Goal: Task Accomplishment & Management: Use online tool/utility

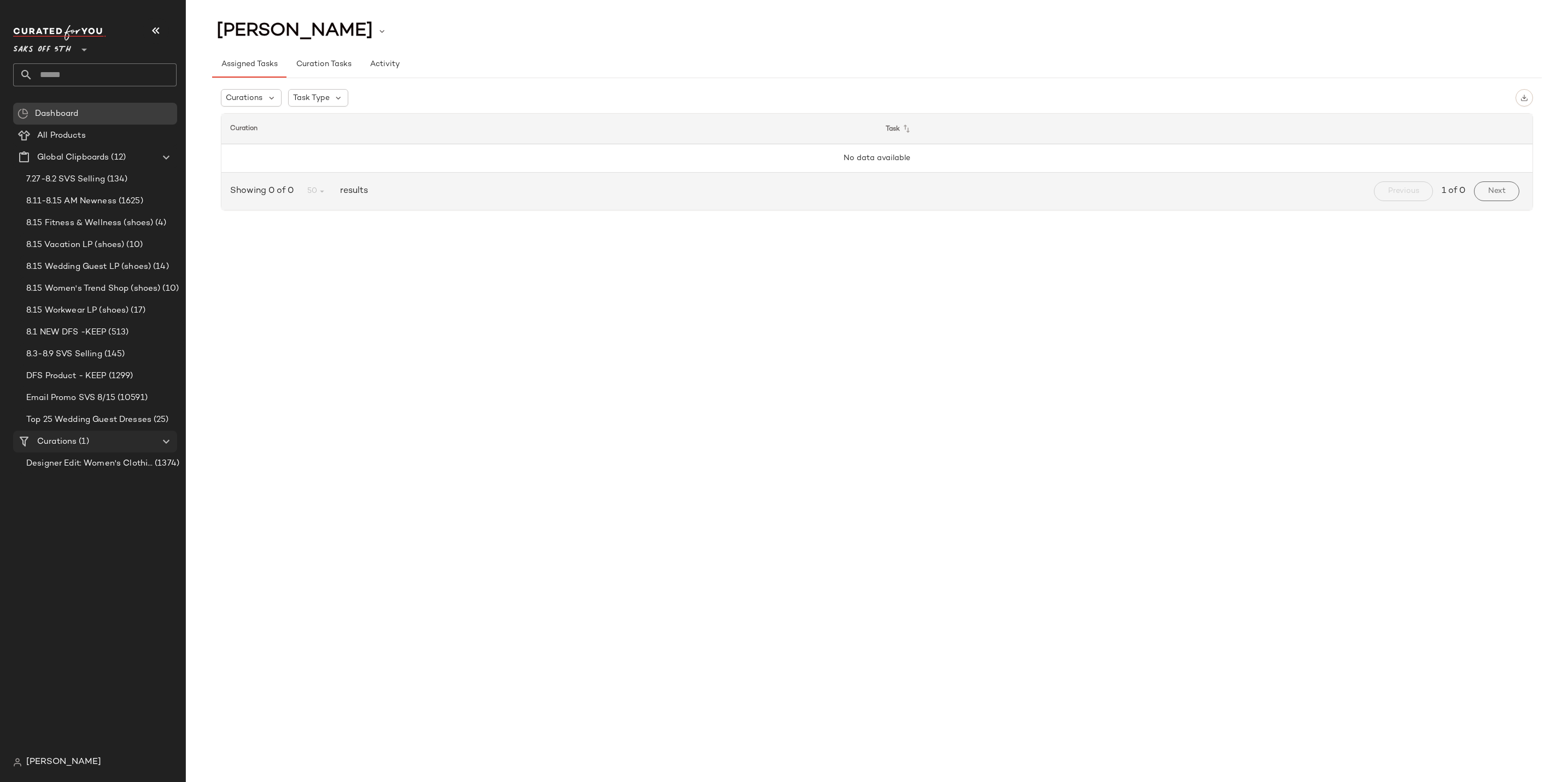
click at [81, 440] on span "(1)" at bounding box center [83, 442] width 12 height 13
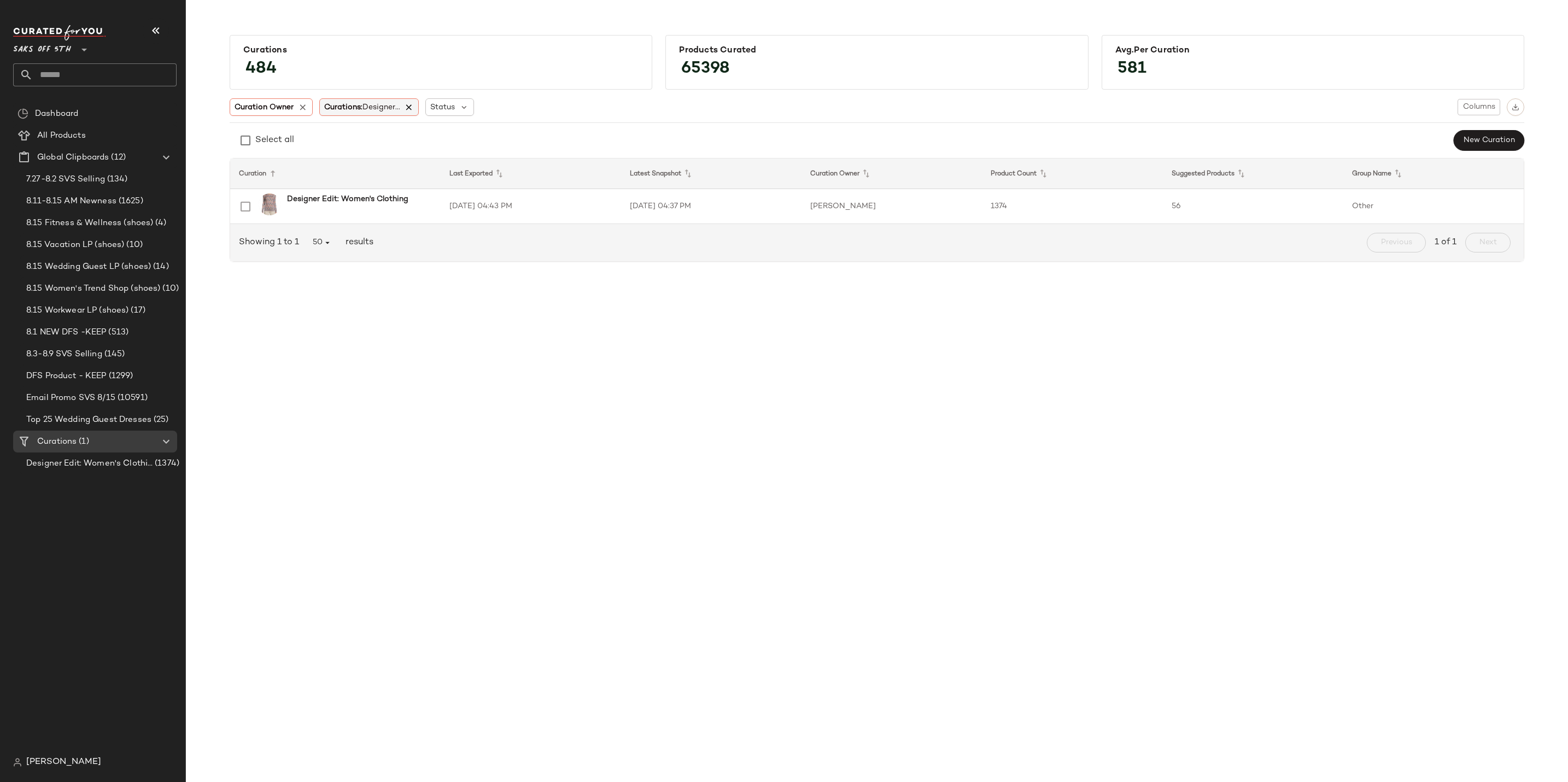
click at [412, 103] on icon at bounding box center [410, 107] width 10 height 10
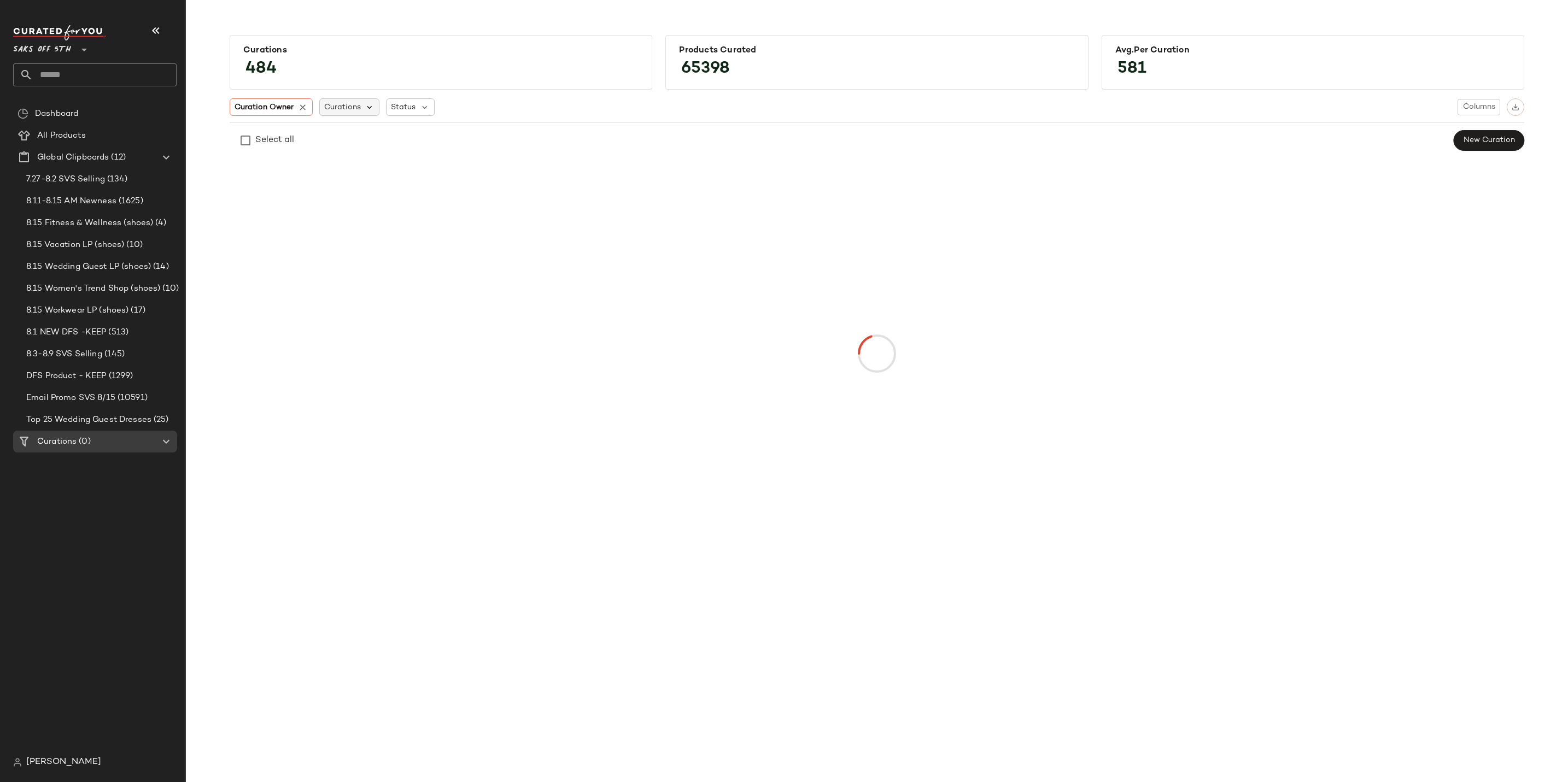
click at [366, 105] on icon at bounding box center [370, 107] width 10 height 10
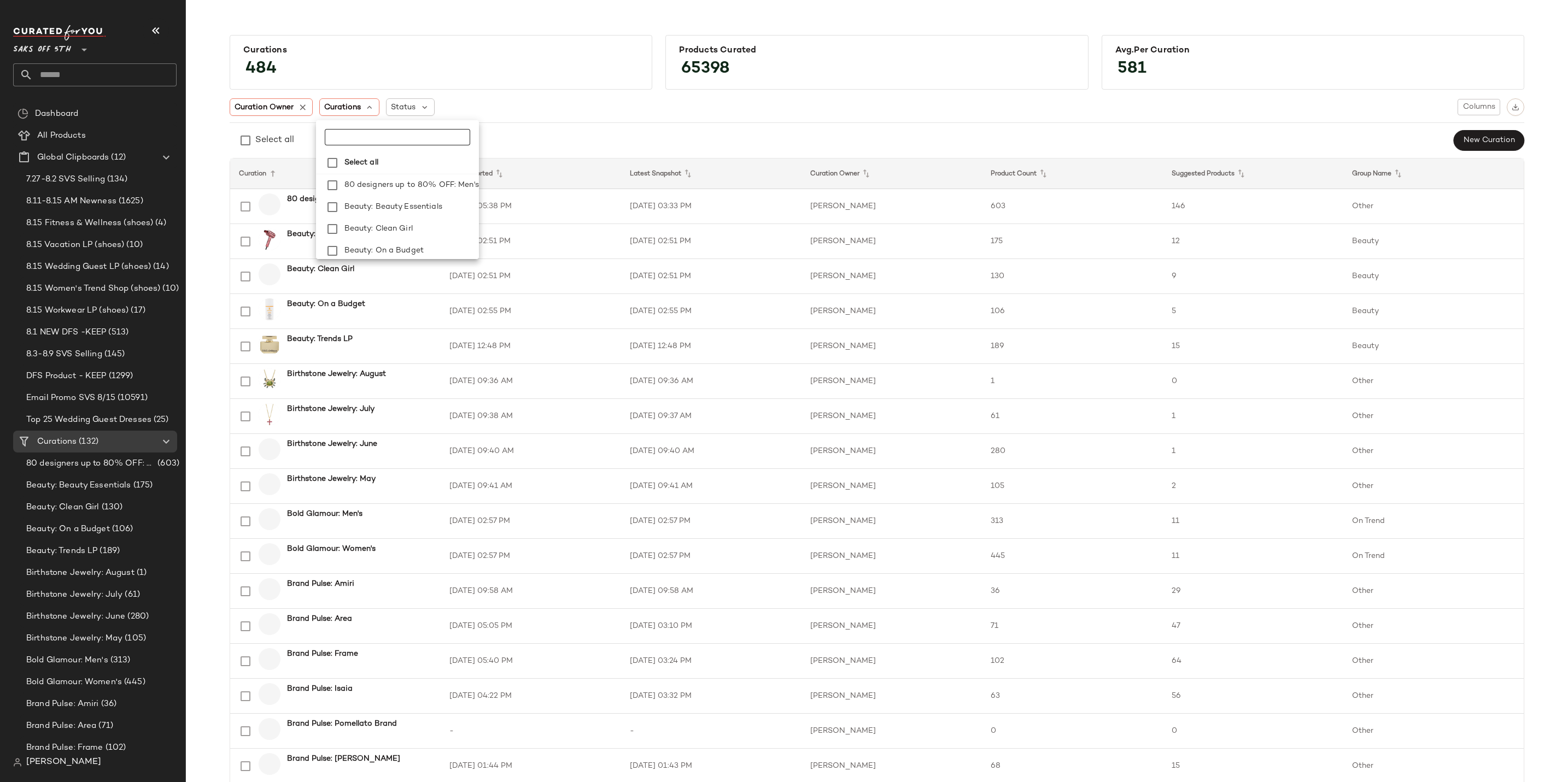
click at [371, 129] on input "text" at bounding box center [393, 137] width 137 height 16
type input "*****"
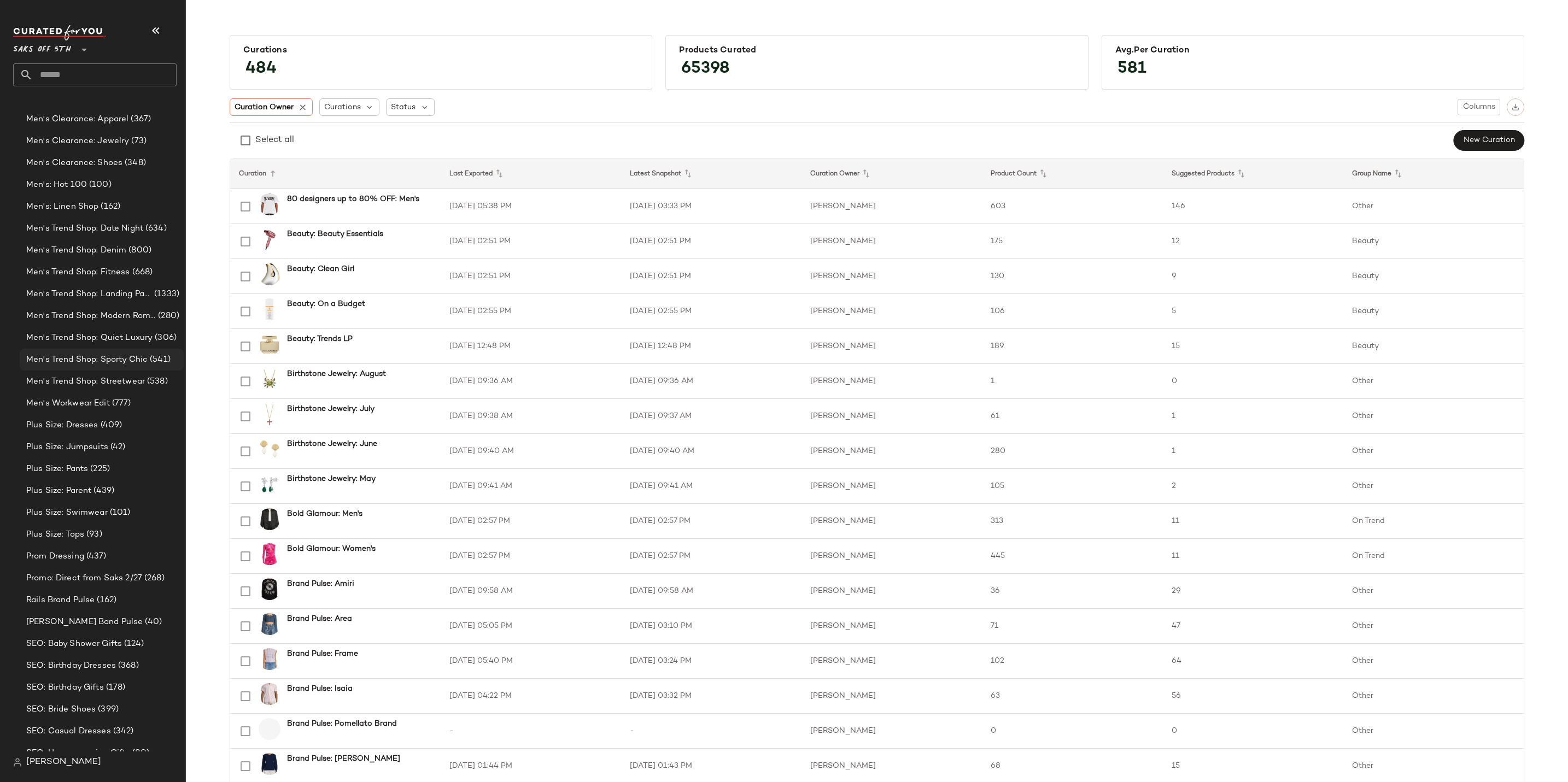
scroll to position [1402, 0]
click at [99, 304] on span "Men's Trend Shop: Modern Romanticism" at bounding box center [91, 308] width 130 height 13
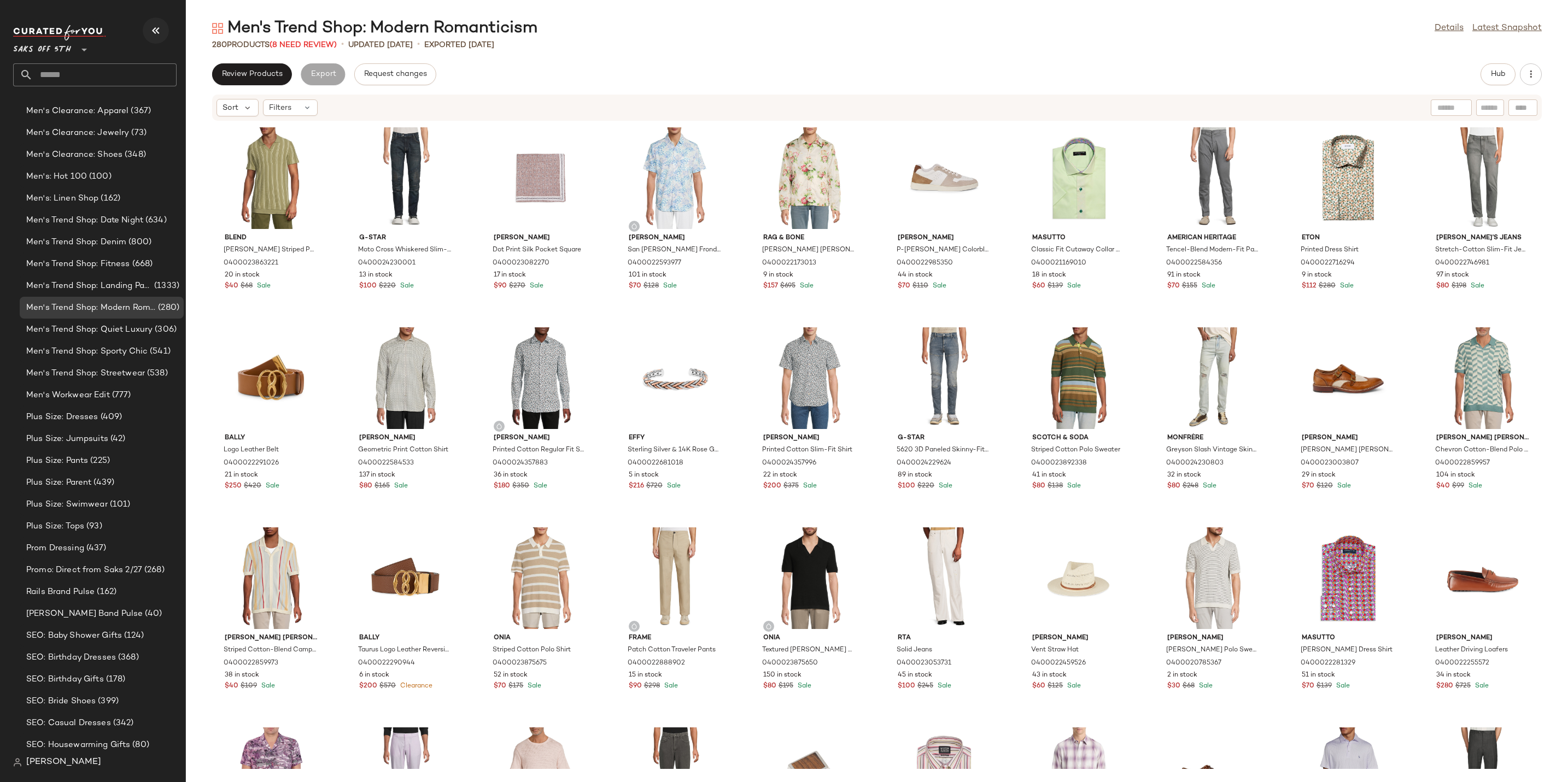
click at [164, 24] on button "button" at bounding box center [155, 30] width 26 height 26
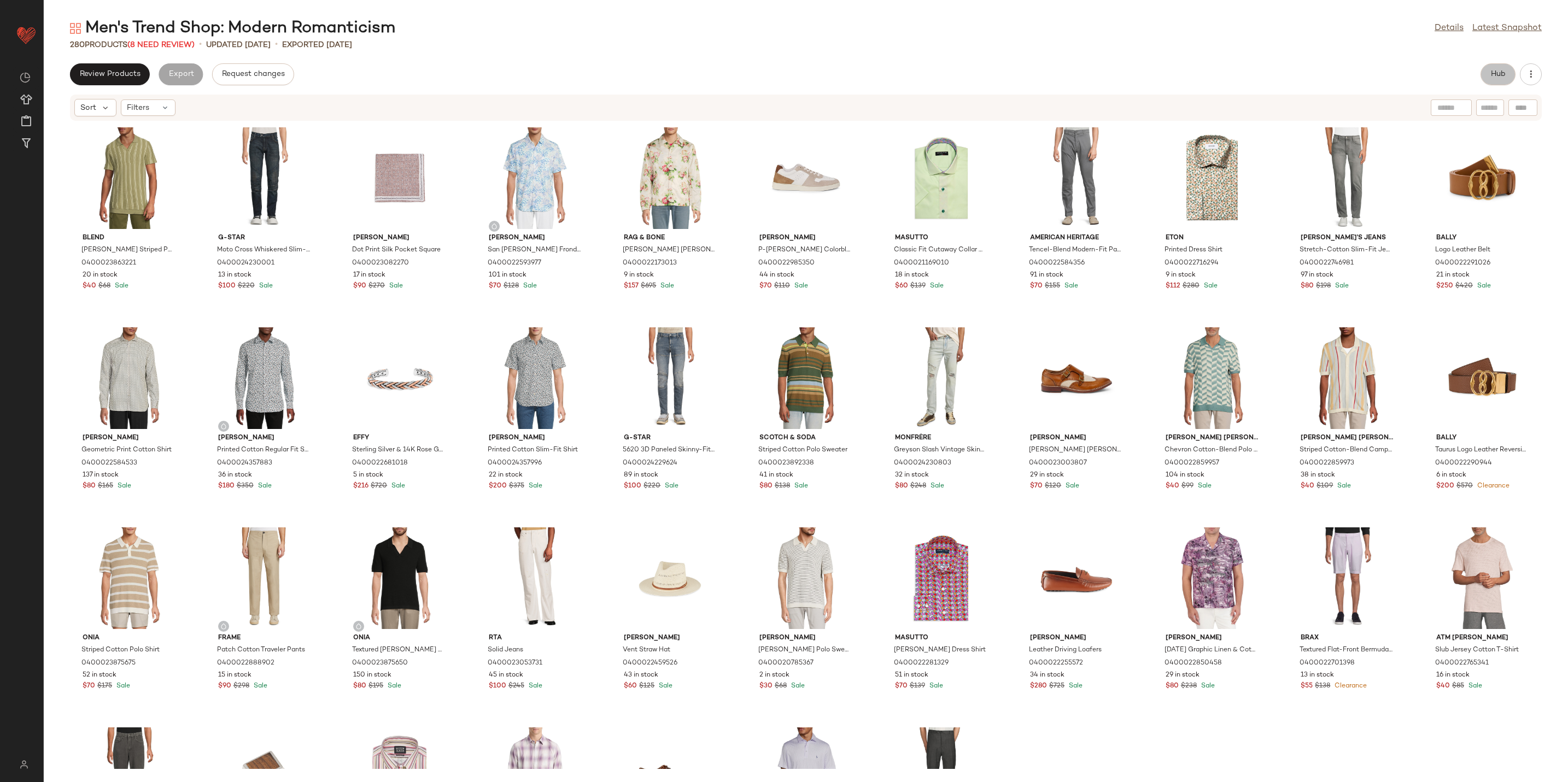
click at [1253, 71] on button "Hub" at bounding box center [1497, 74] width 35 height 22
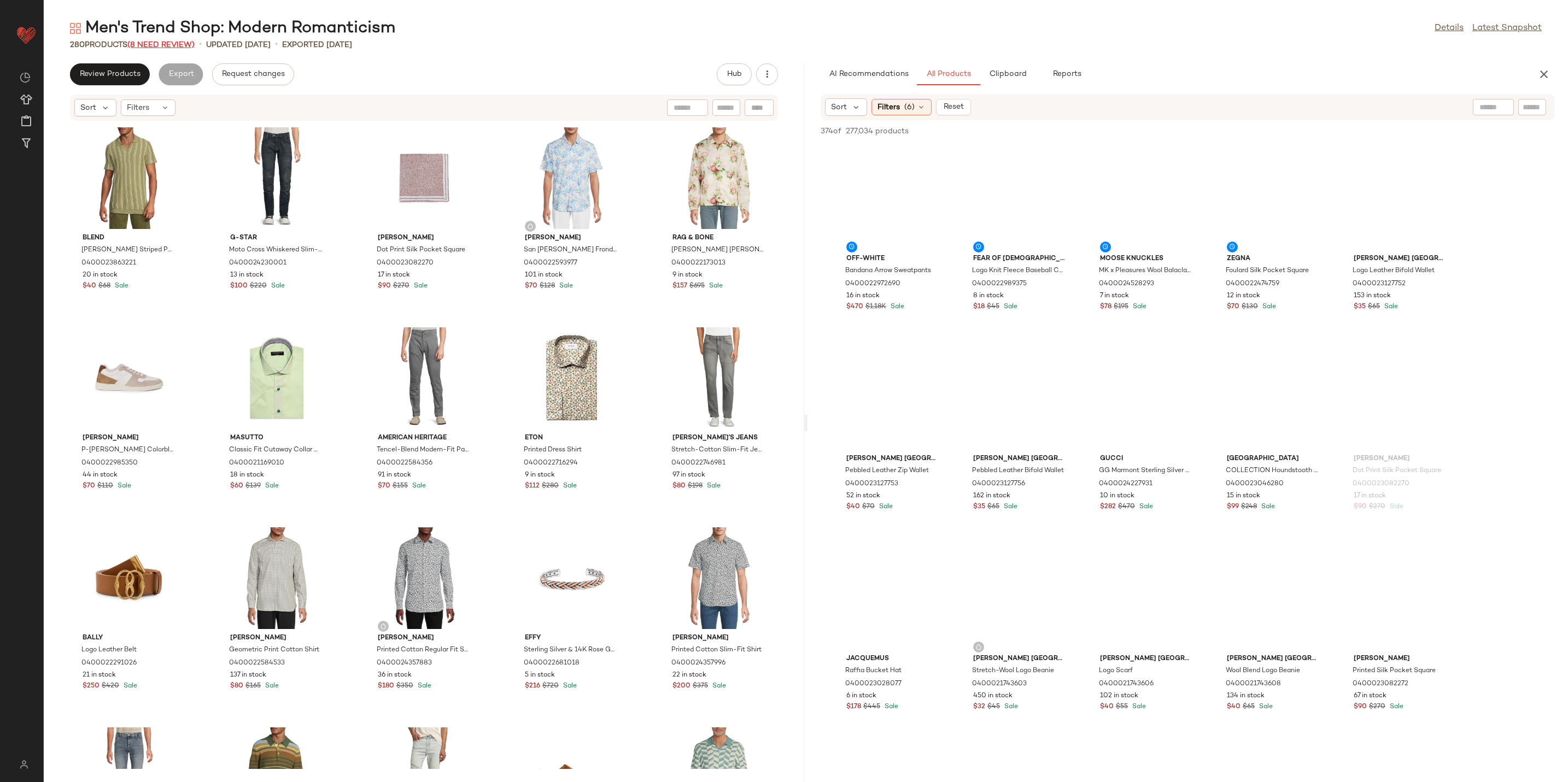
click at [183, 41] on span "(8 Need Review)" at bounding box center [161, 44] width 67 height 8
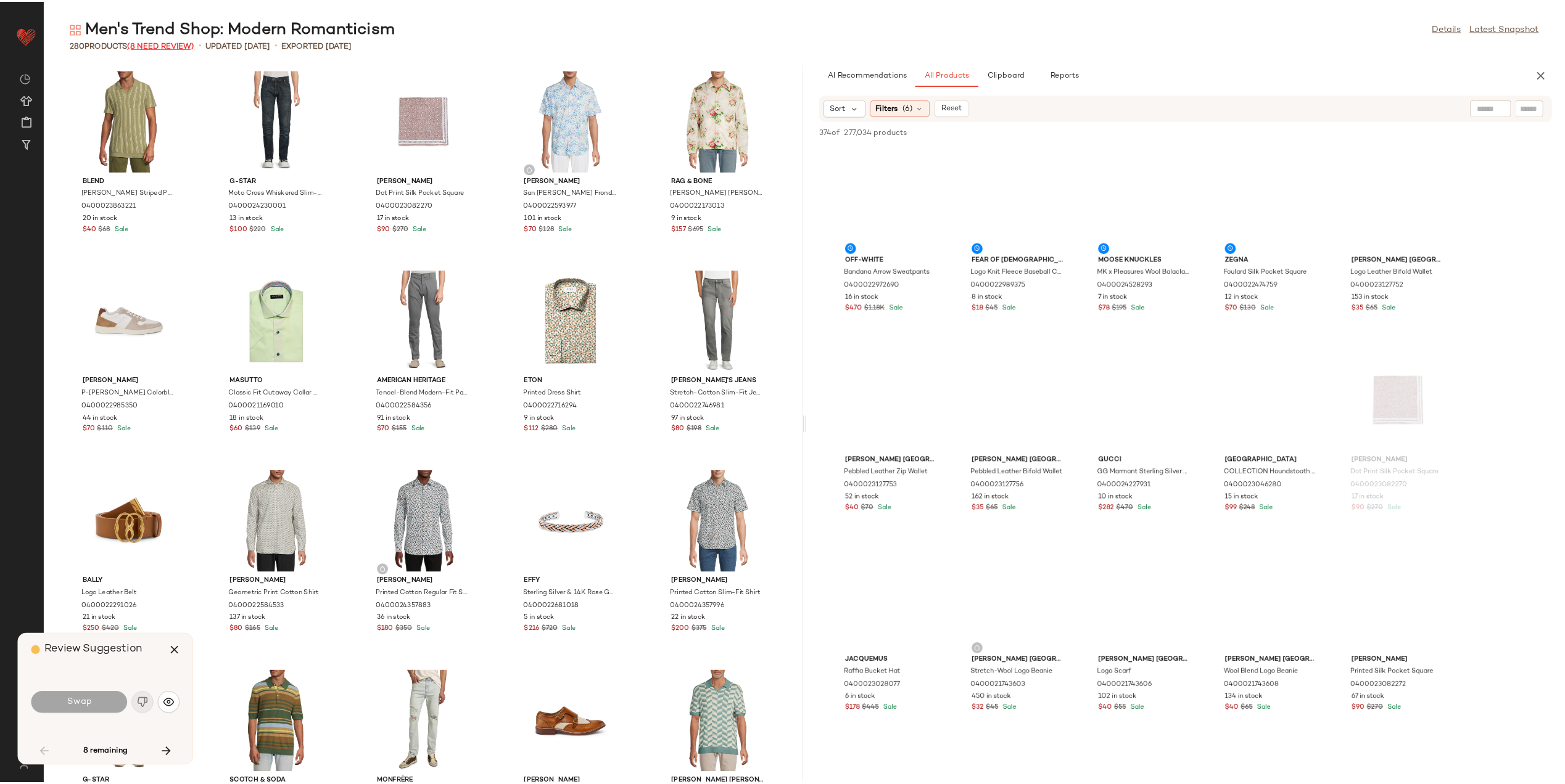
scroll to position [2257, 0]
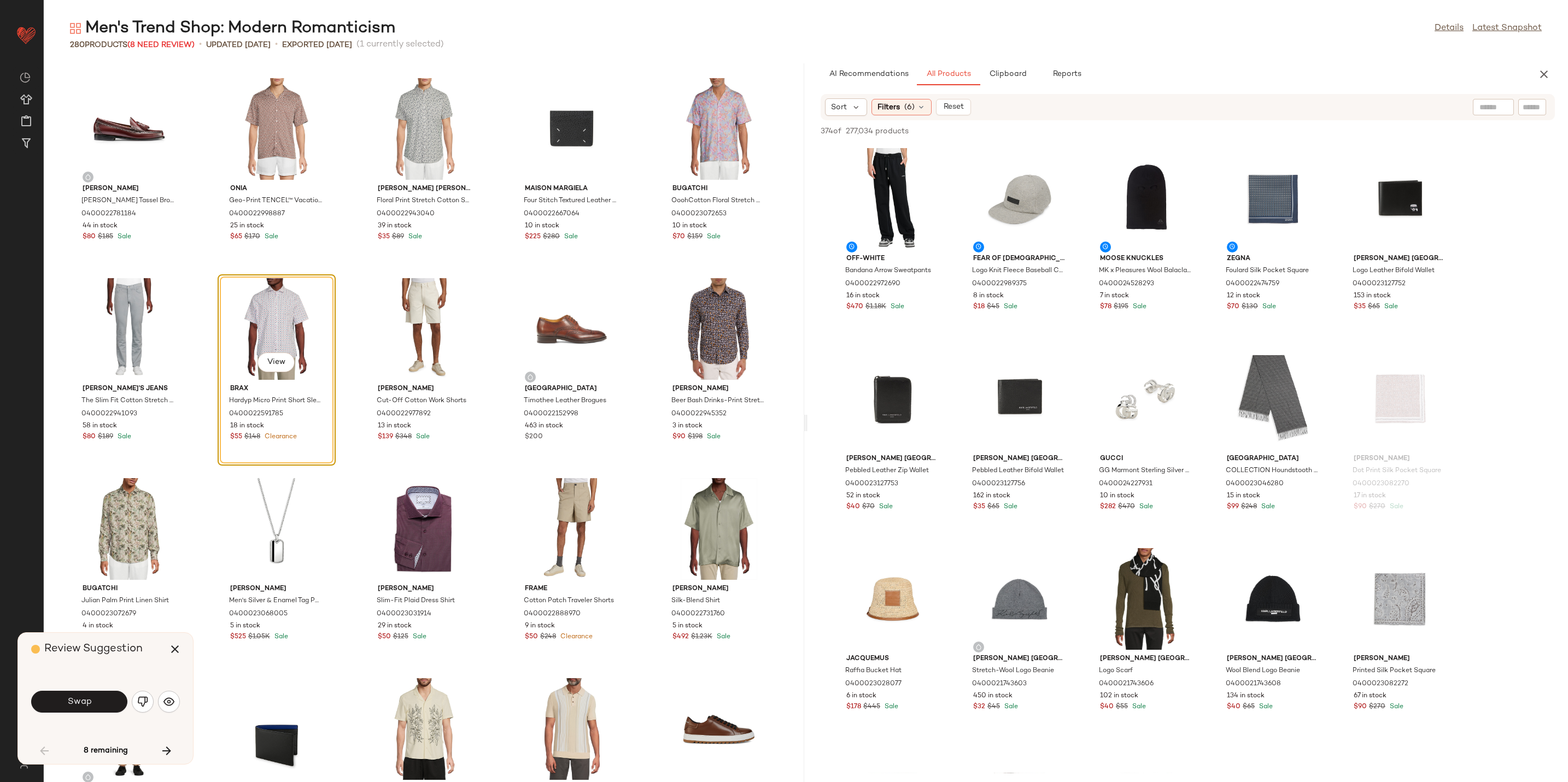
click at [154, 660] on div "Swap" at bounding box center [105, 702] width 149 height 26
drag, startPoint x: 154, startPoint y: 702, endPoint x: 145, endPoint y: 700, distance: 9.2
click at [145, 660] on img "button" at bounding box center [142, 702] width 11 height 11
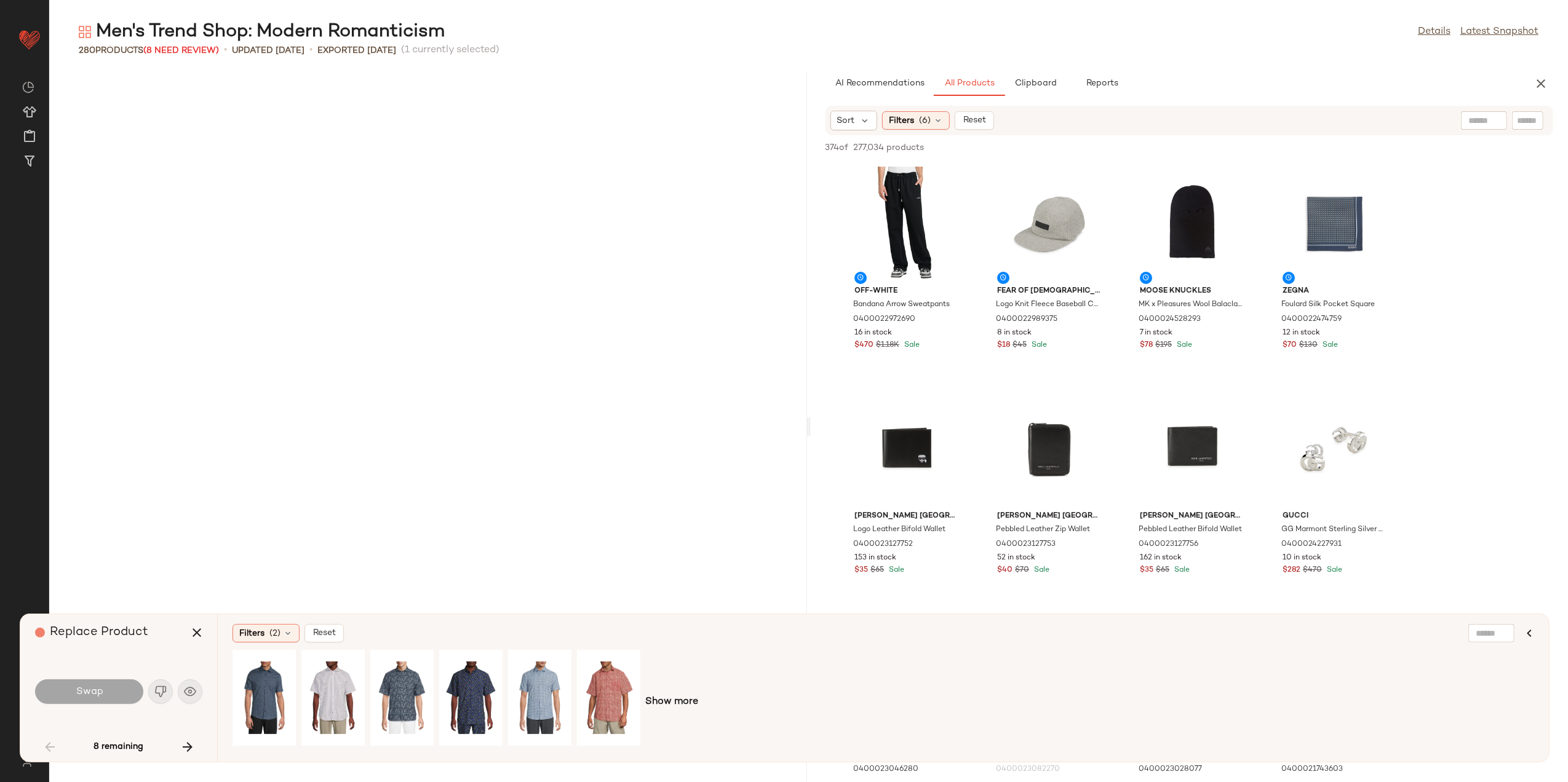
drag, startPoint x: 1443, startPoint y: 1, endPoint x: 1113, endPoint y: 42, distance: 332.5
click at [1130, 34] on div "Men's Trend Shop: Modern Romanticism Details Latest Snapshot" at bounding box center [809, 32] width 1519 height 25
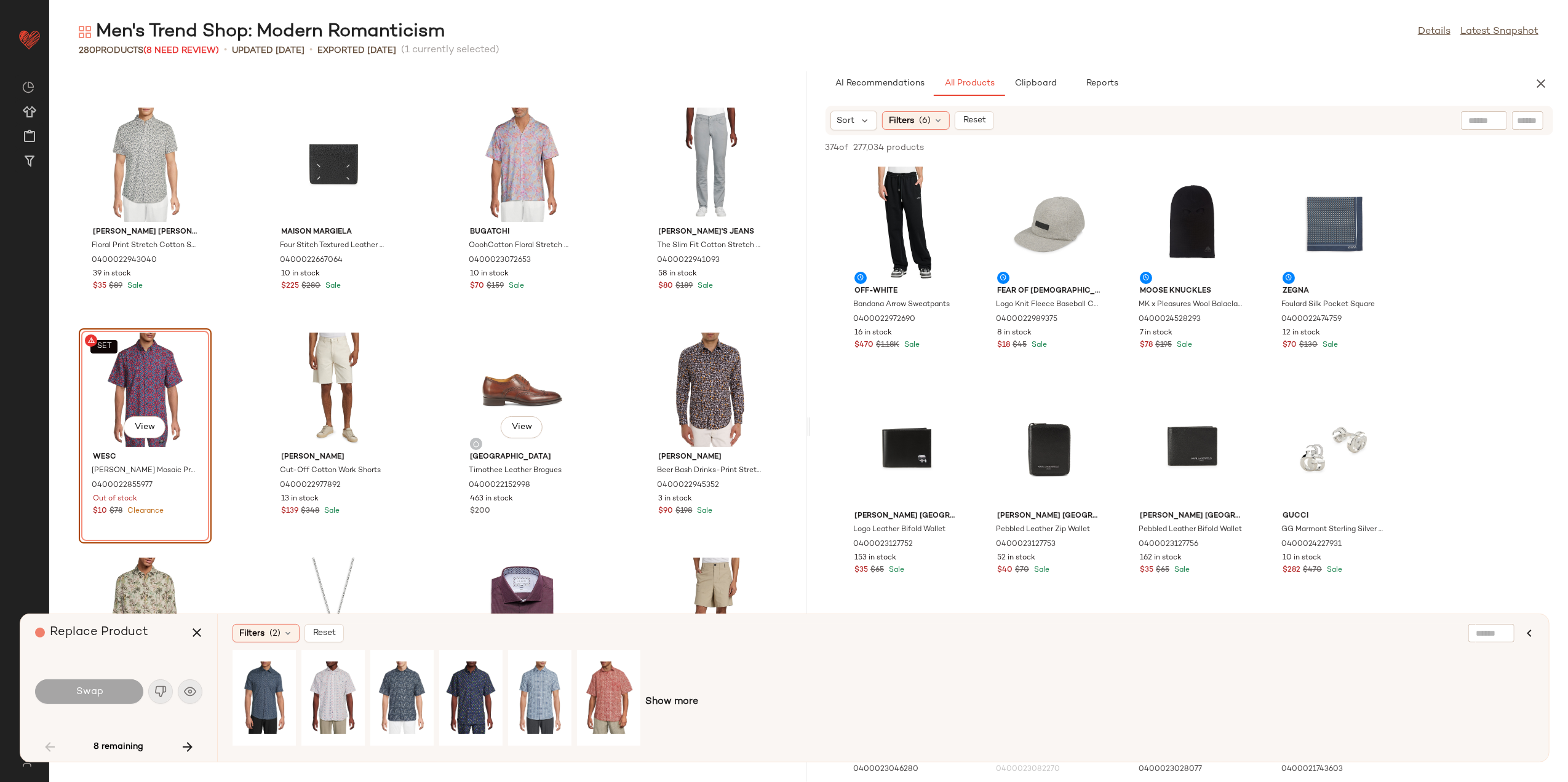
scroll to position [2989, 0]
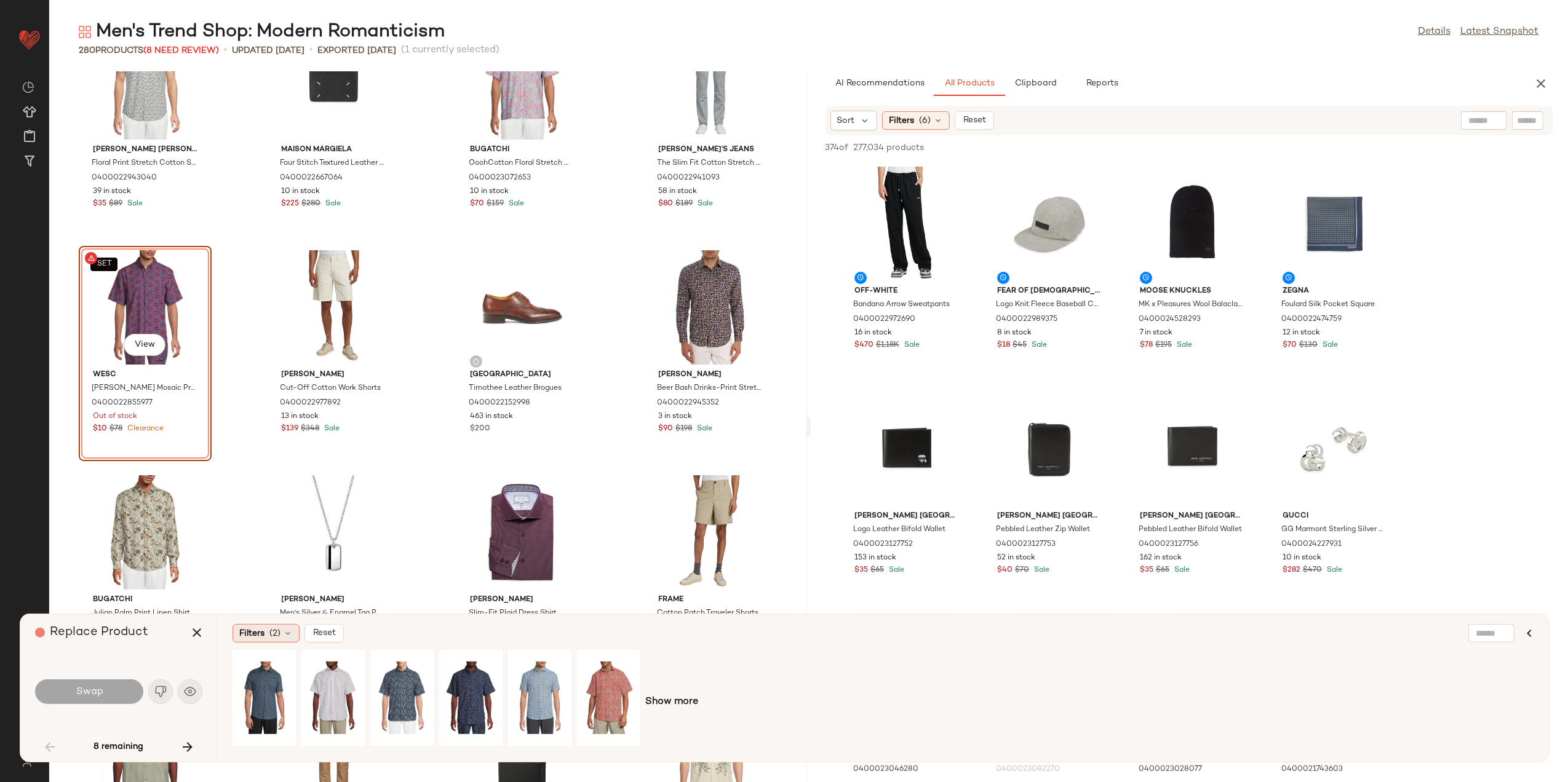
click at [288, 633] on icon at bounding box center [288, 633] width 10 height 10
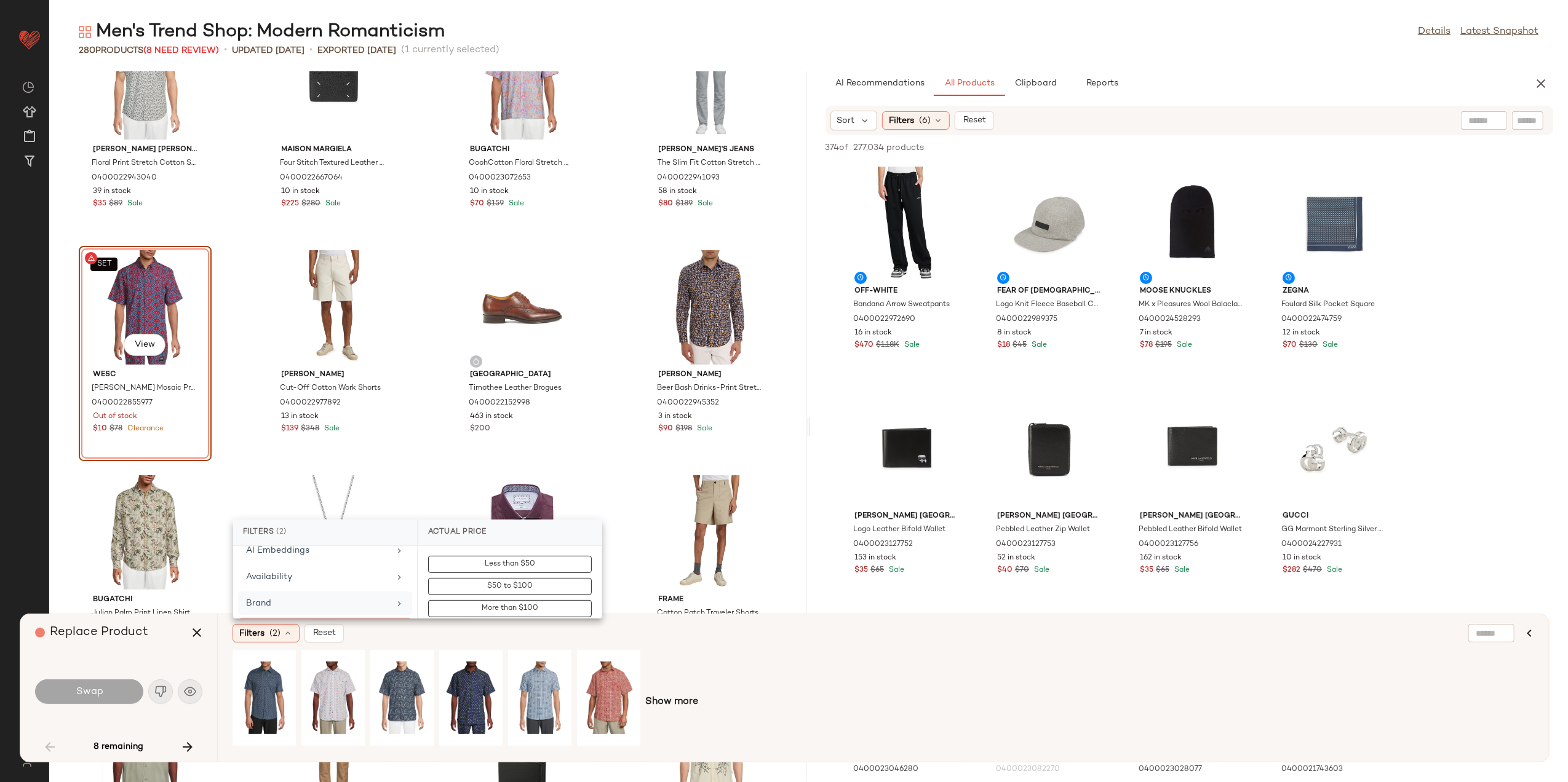
scroll to position [164, 0]
click at [301, 576] on div "Clearance Price" at bounding box center [317, 569] width 143 height 13
click at [466, 589] on button "Not on clearance" at bounding box center [510, 586] width 164 height 17
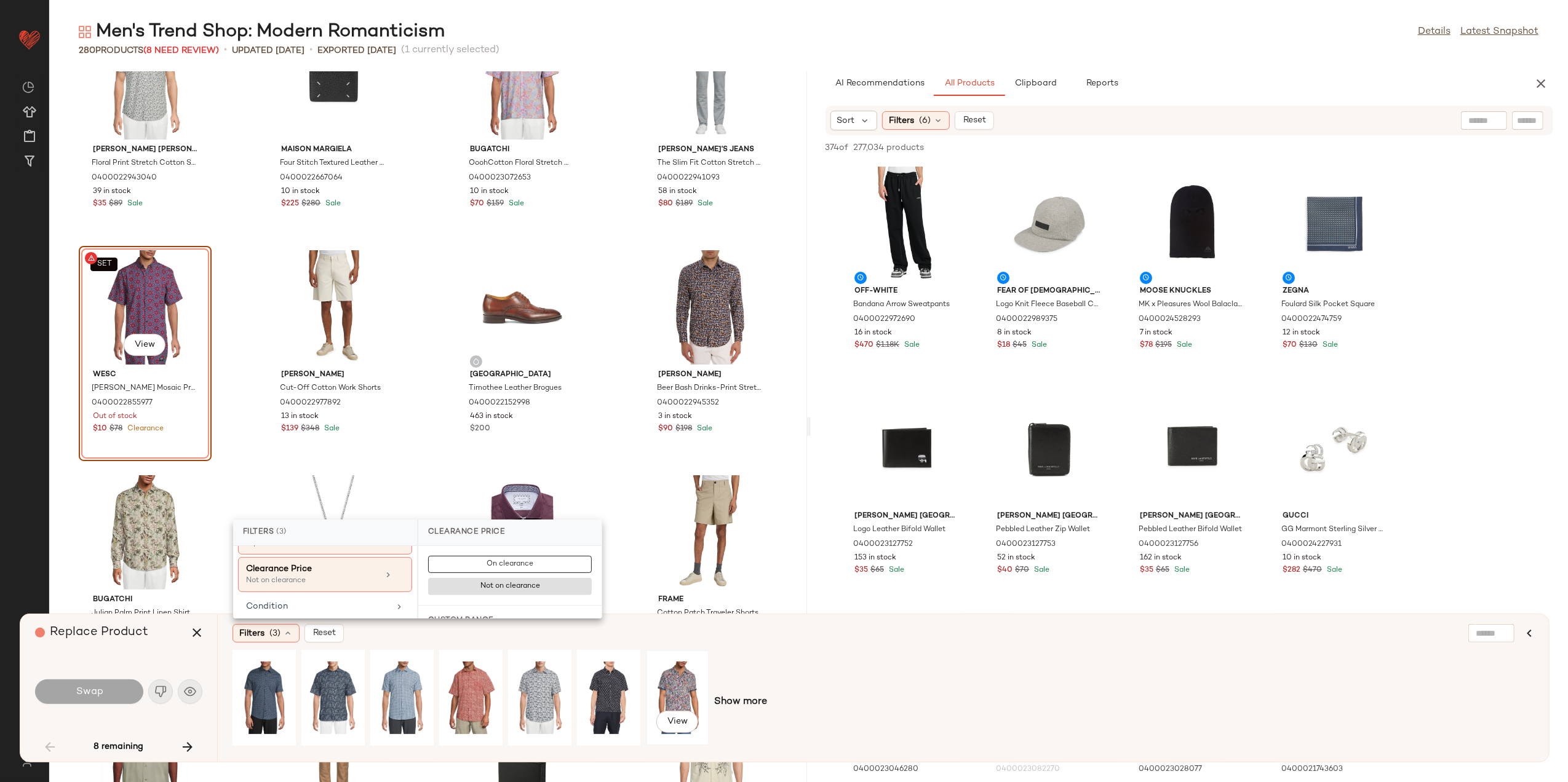
click at [665, 677] on div "View" at bounding box center [677, 698] width 55 height 88
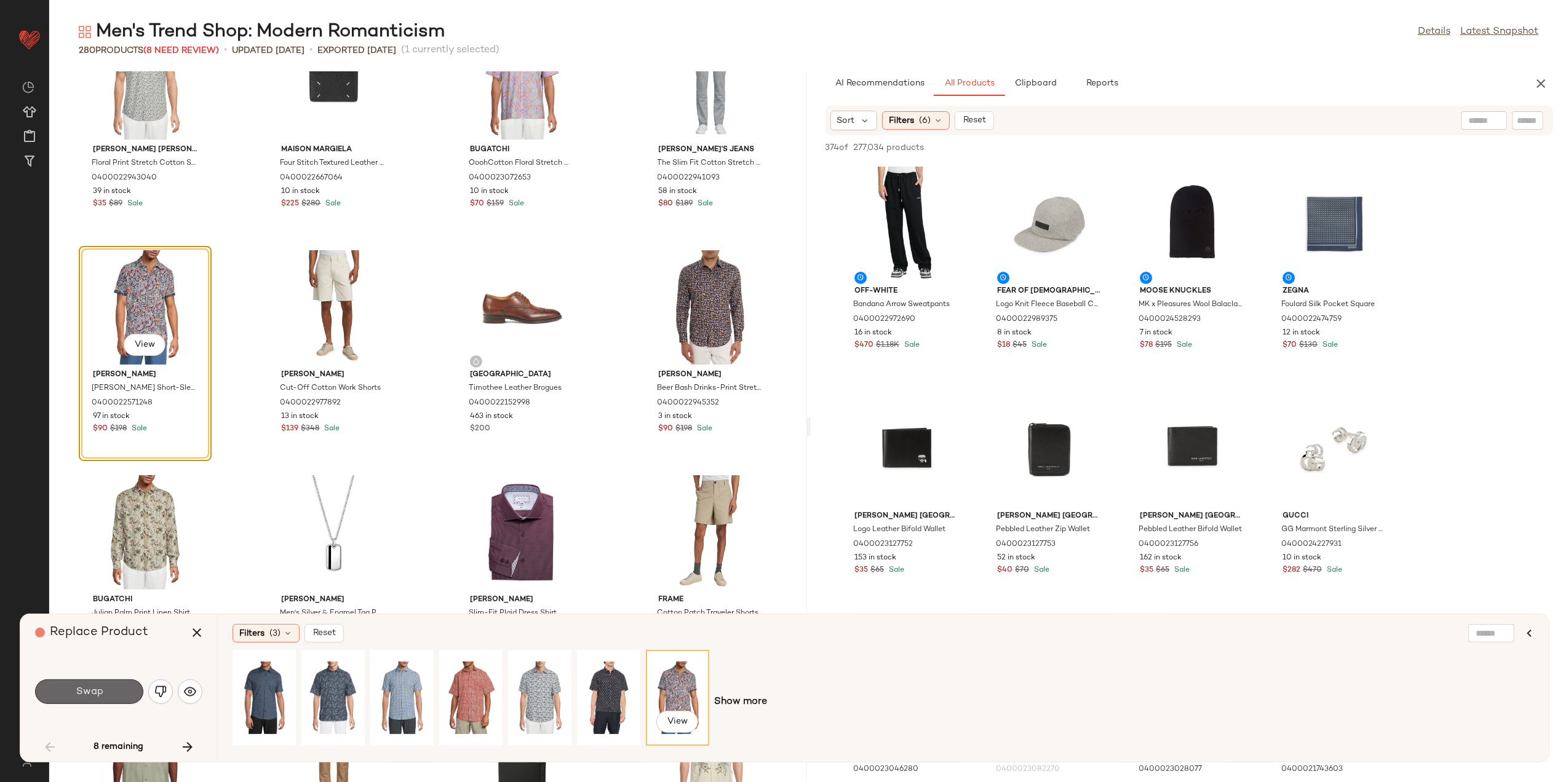
click at [111, 687] on button "Swap" at bounding box center [89, 692] width 108 height 25
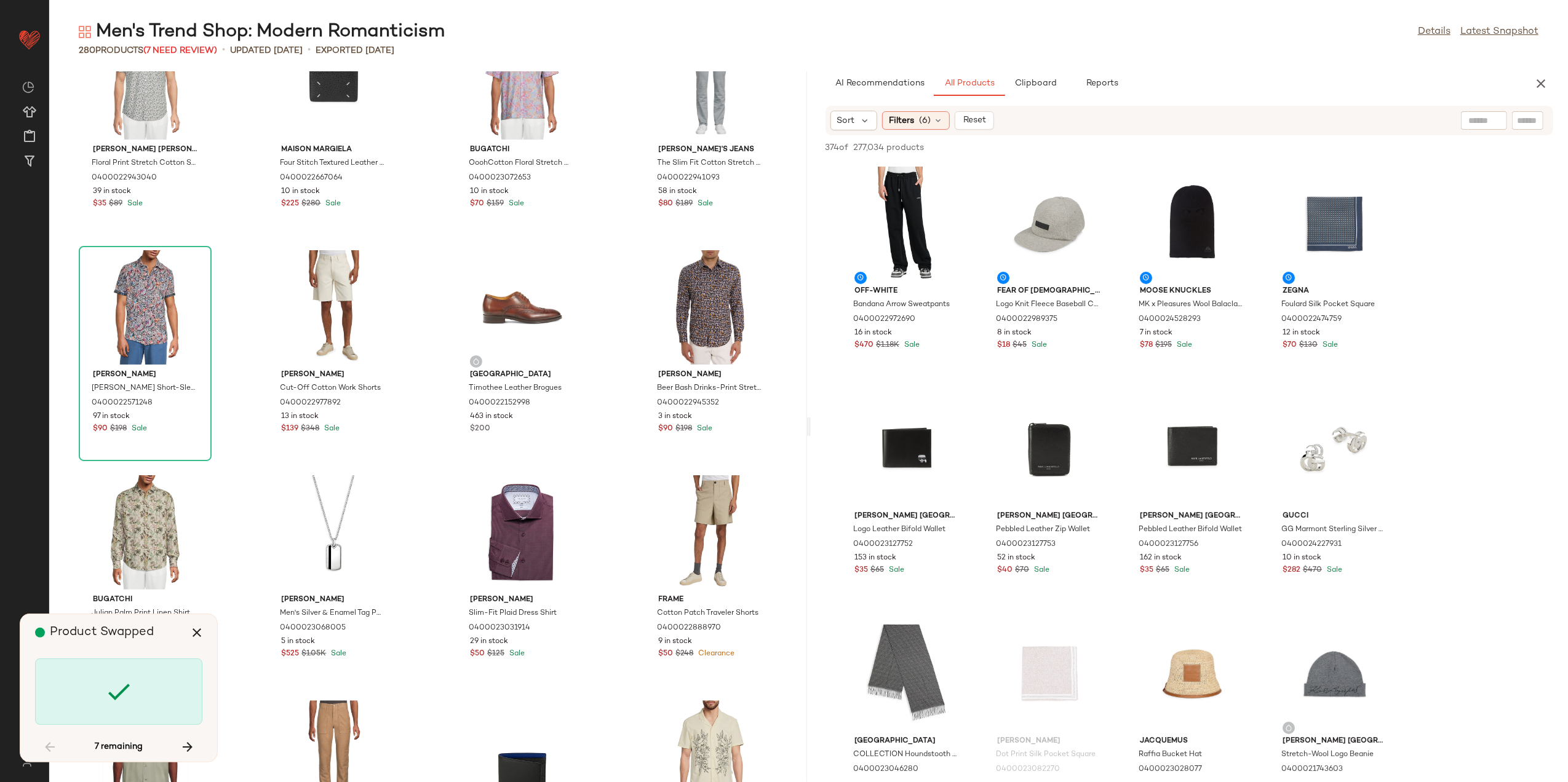
scroll to position [6303, 0]
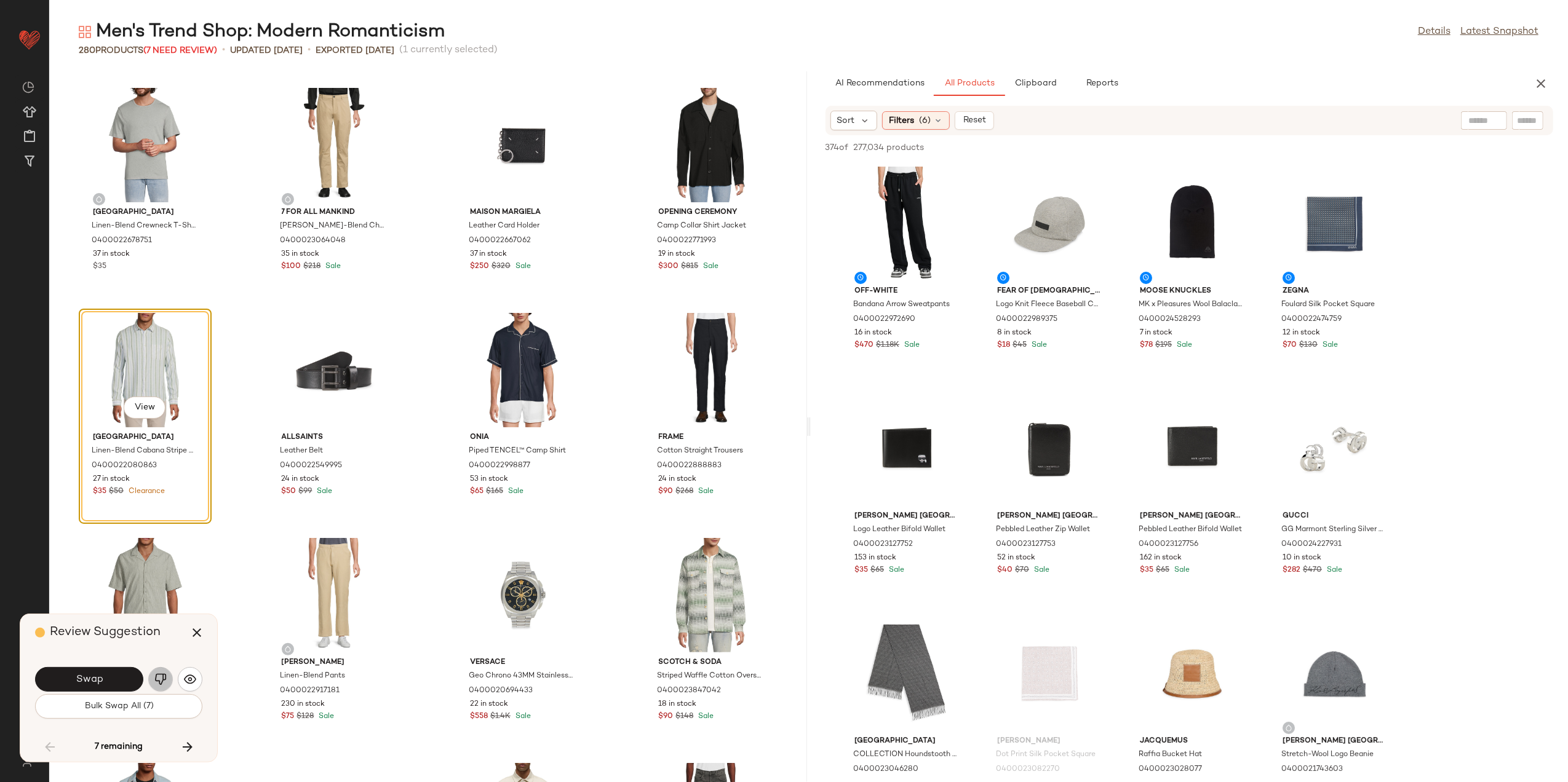
click at [160, 677] on img "button" at bounding box center [160, 680] width 12 height 12
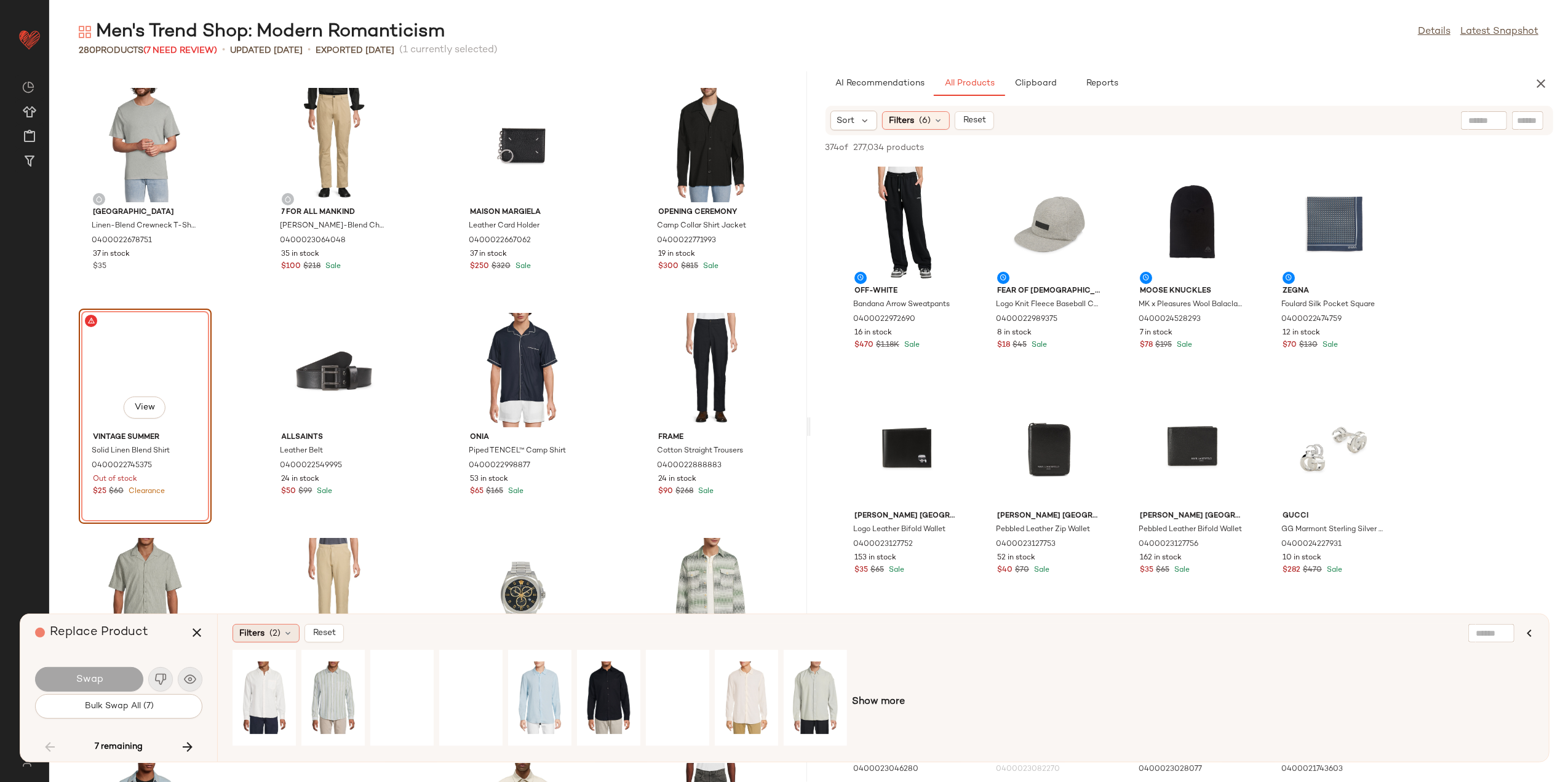
click at [258, 638] on span "Filters" at bounding box center [251, 633] width 25 height 13
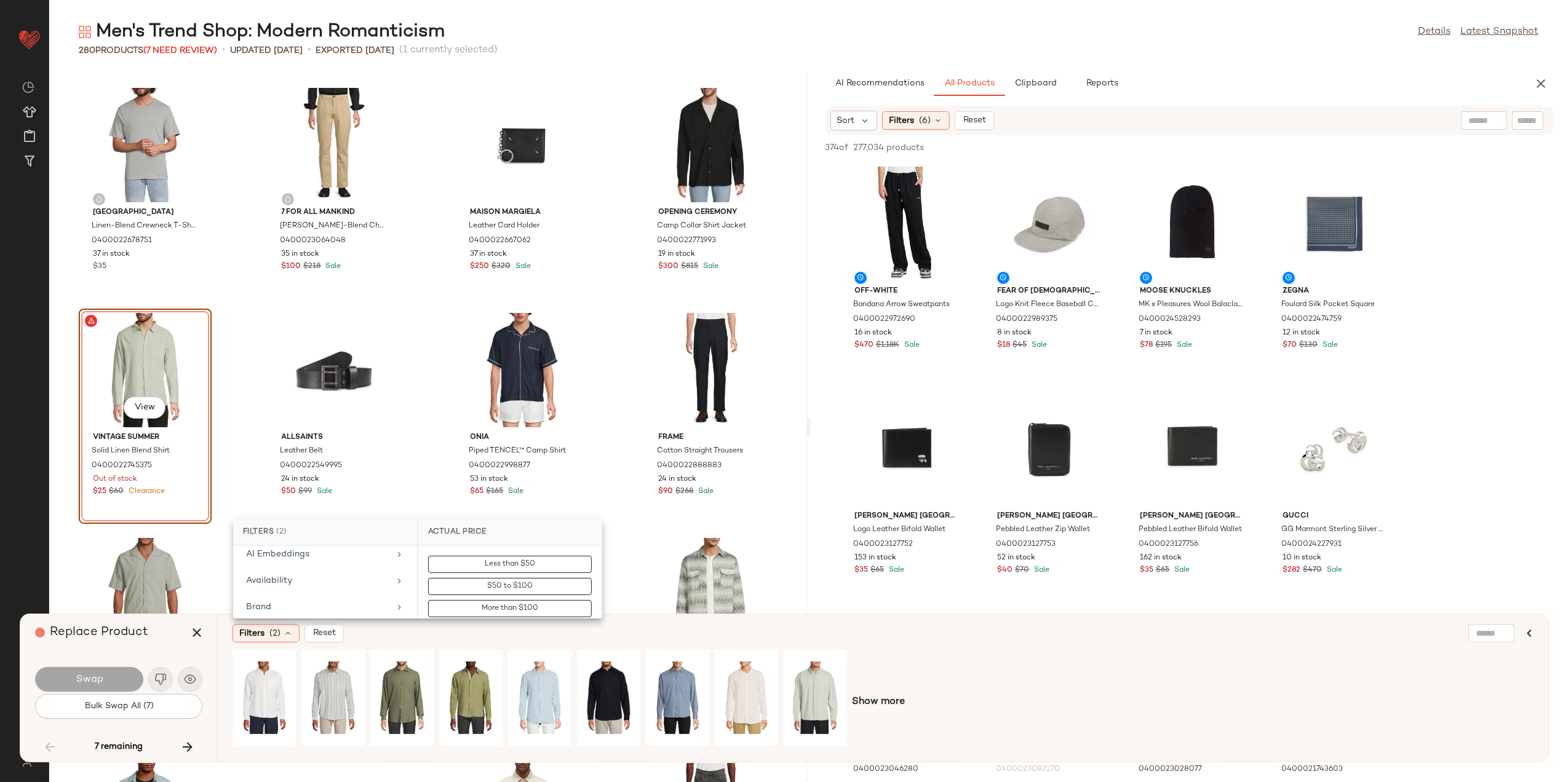
scroll to position [164, 0]
click at [327, 576] on div "Clearance Price" at bounding box center [317, 569] width 143 height 13
click at [478, 595] on button "Not on clearance" at bounding box center [510, 586] width 164 height 17
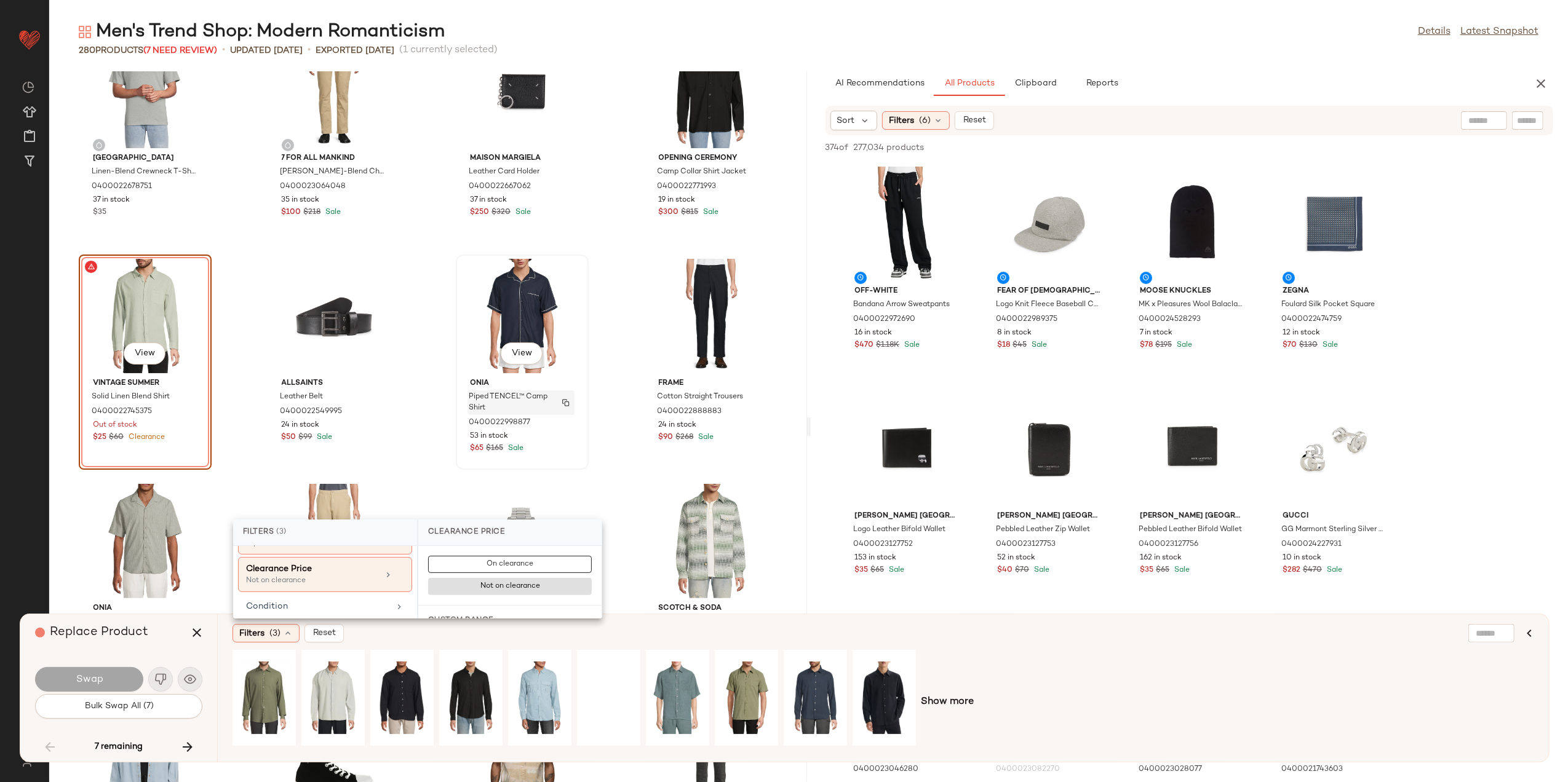
scroll to position [6385, 0]
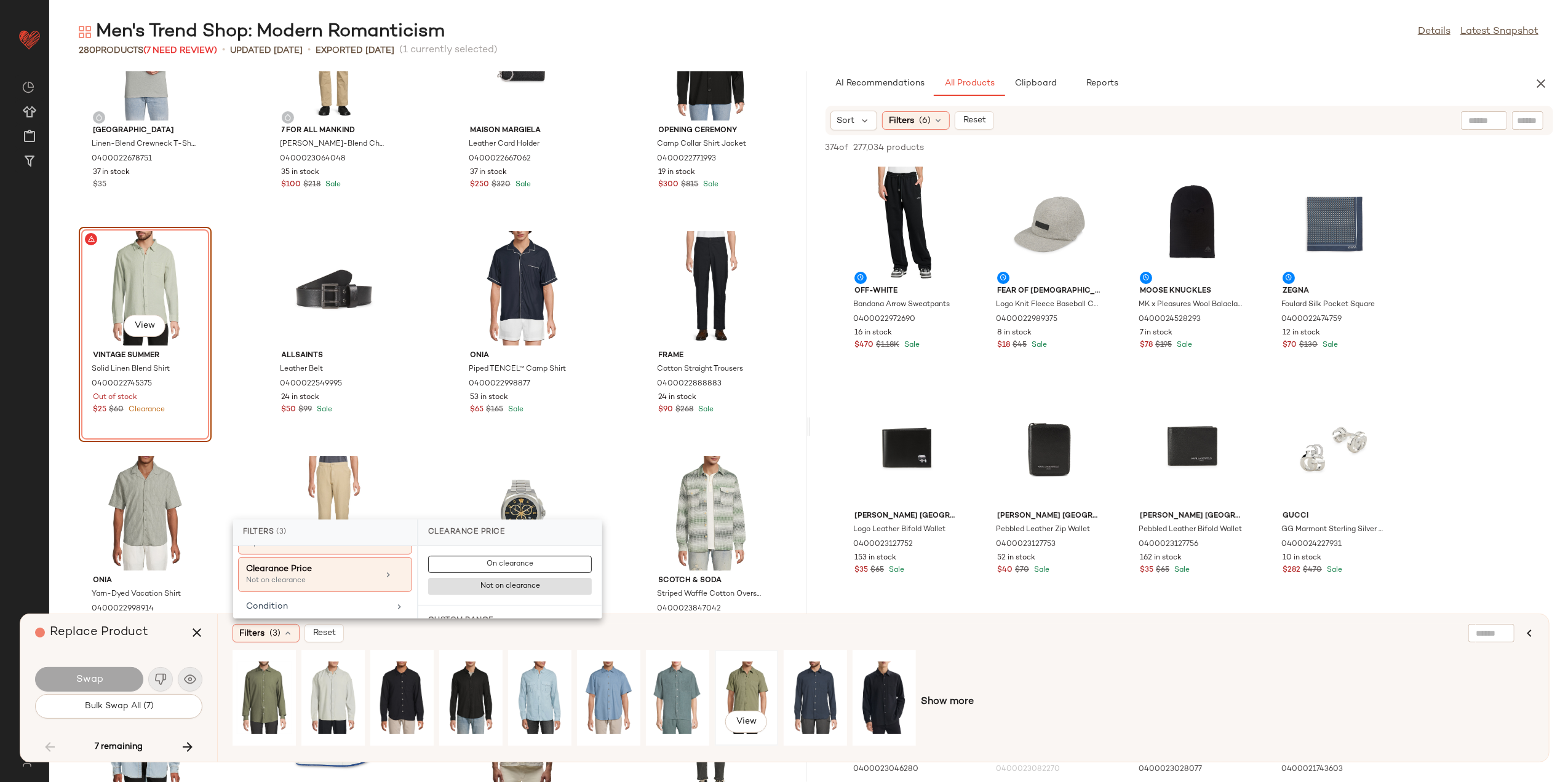
click at [741, 661] on div "View" at bounding box center [747, 698] width 55 height 88
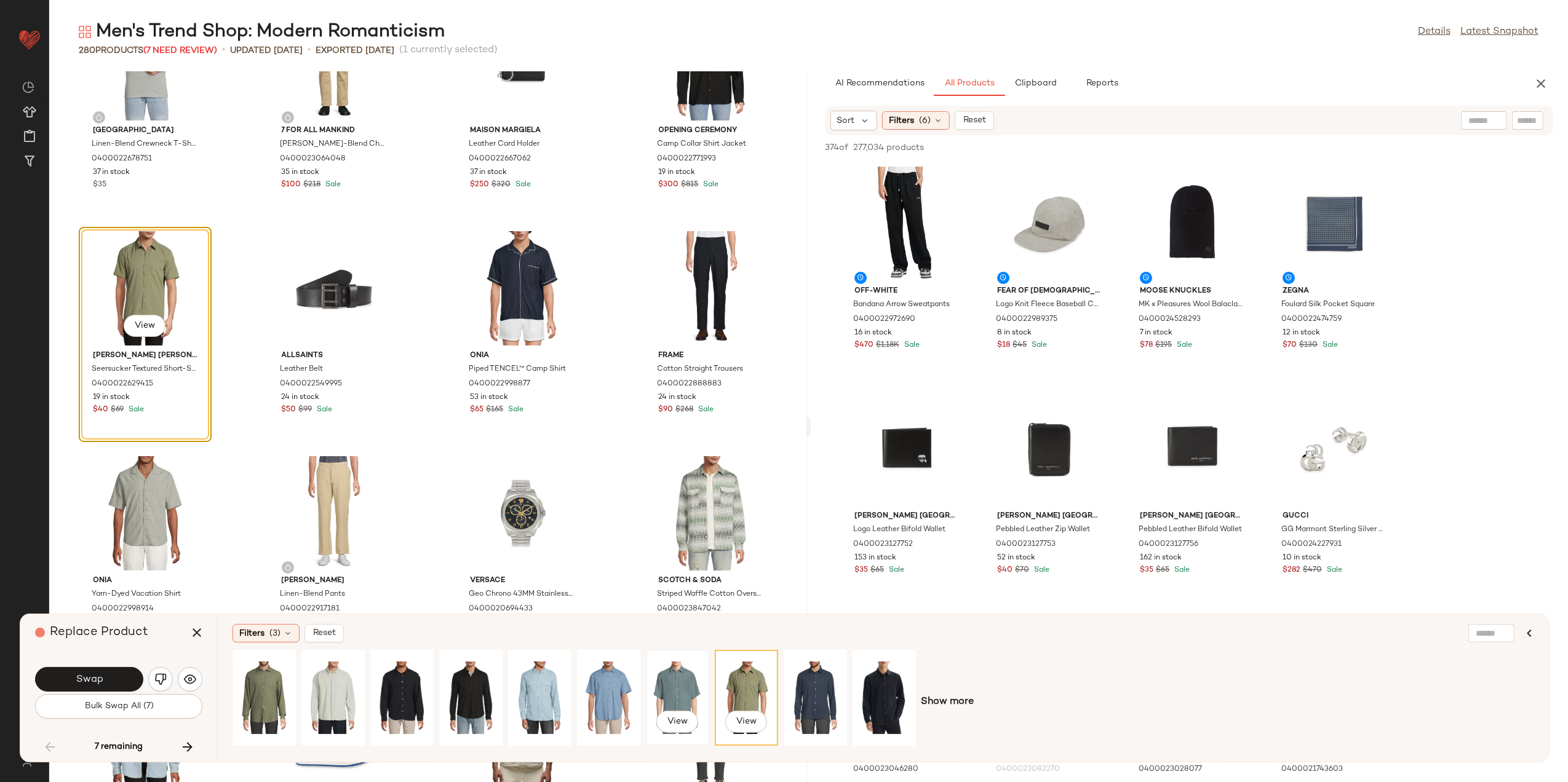
click at [673, 689] on div "View" at bounding box center [677, 698] width 55 height 88
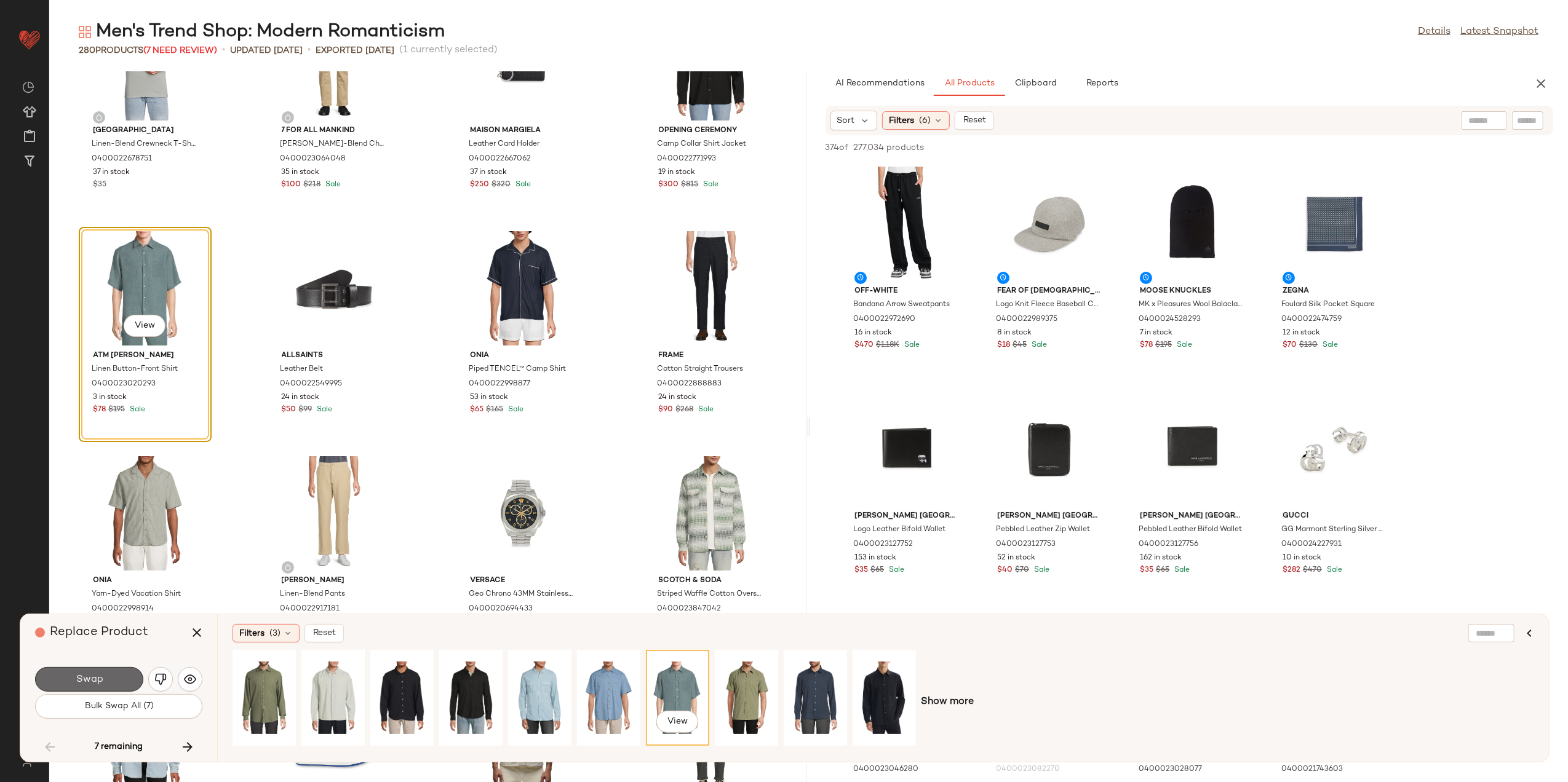
click at [79, 678] on span "Swap" at bounding box center [89, 679] width 27 height 12
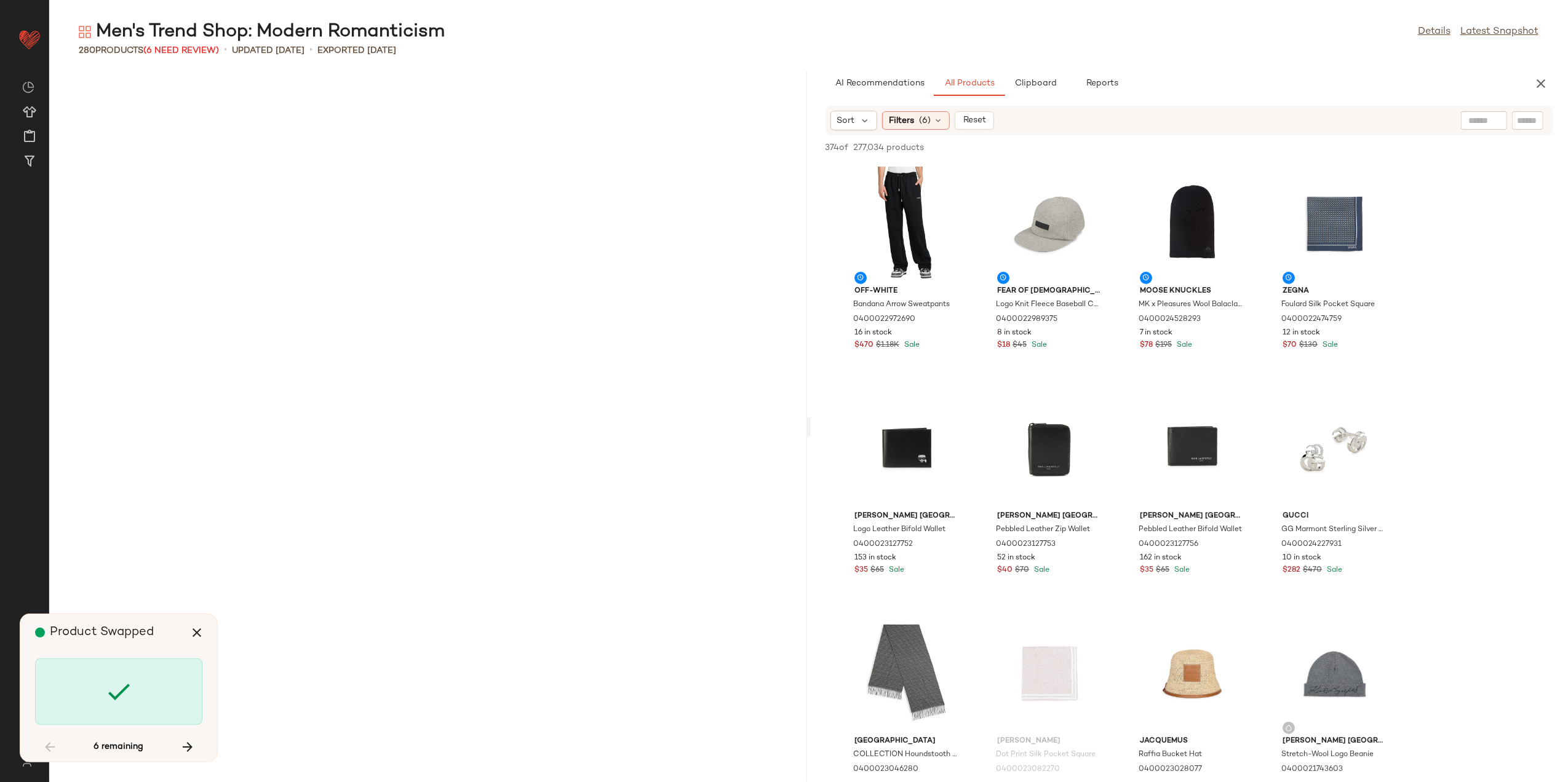
scroll to position [10580, 0]
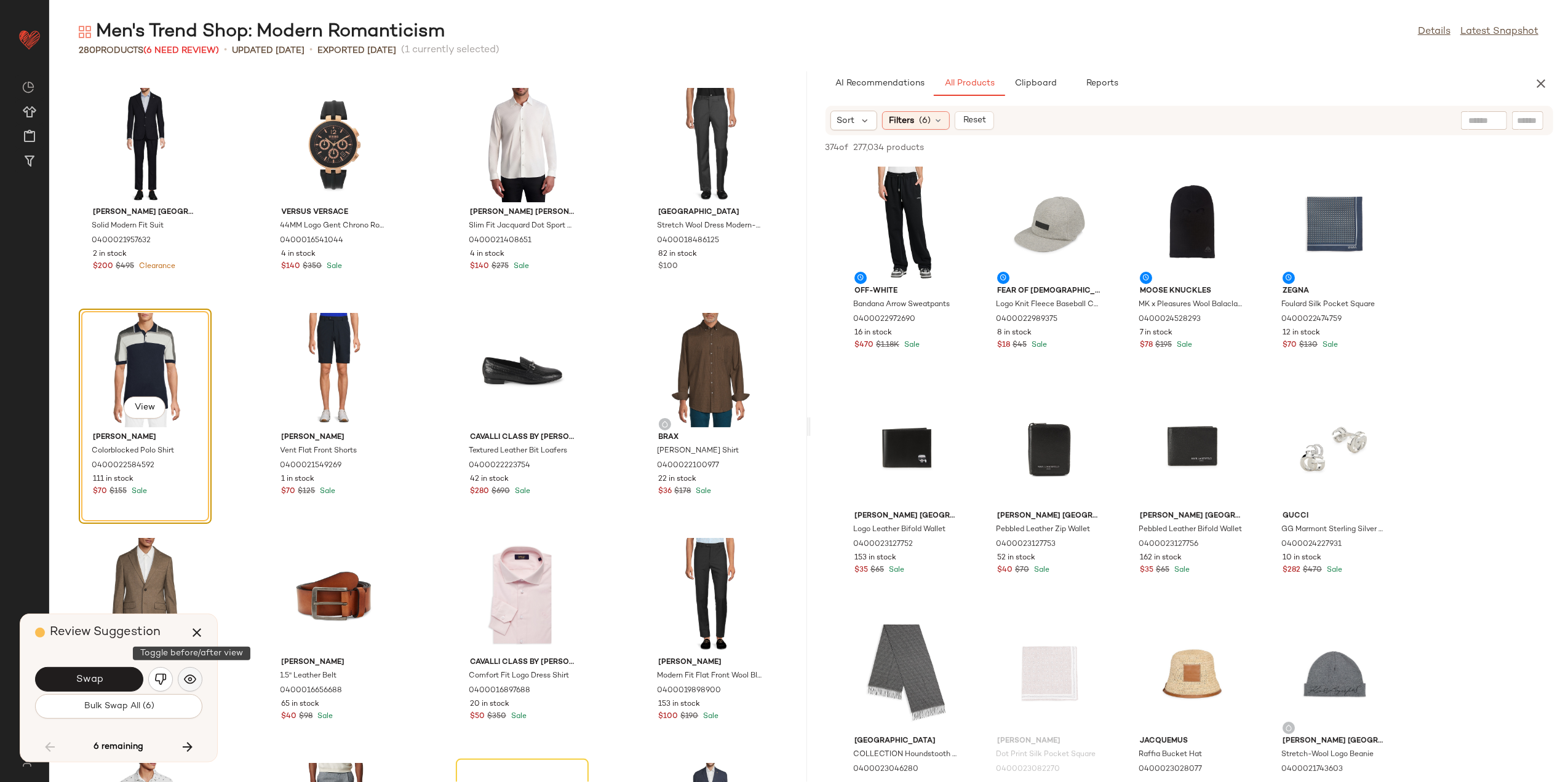
click at [187, 675] on img "button" at bounding box center [190, 680] width 12 height 12
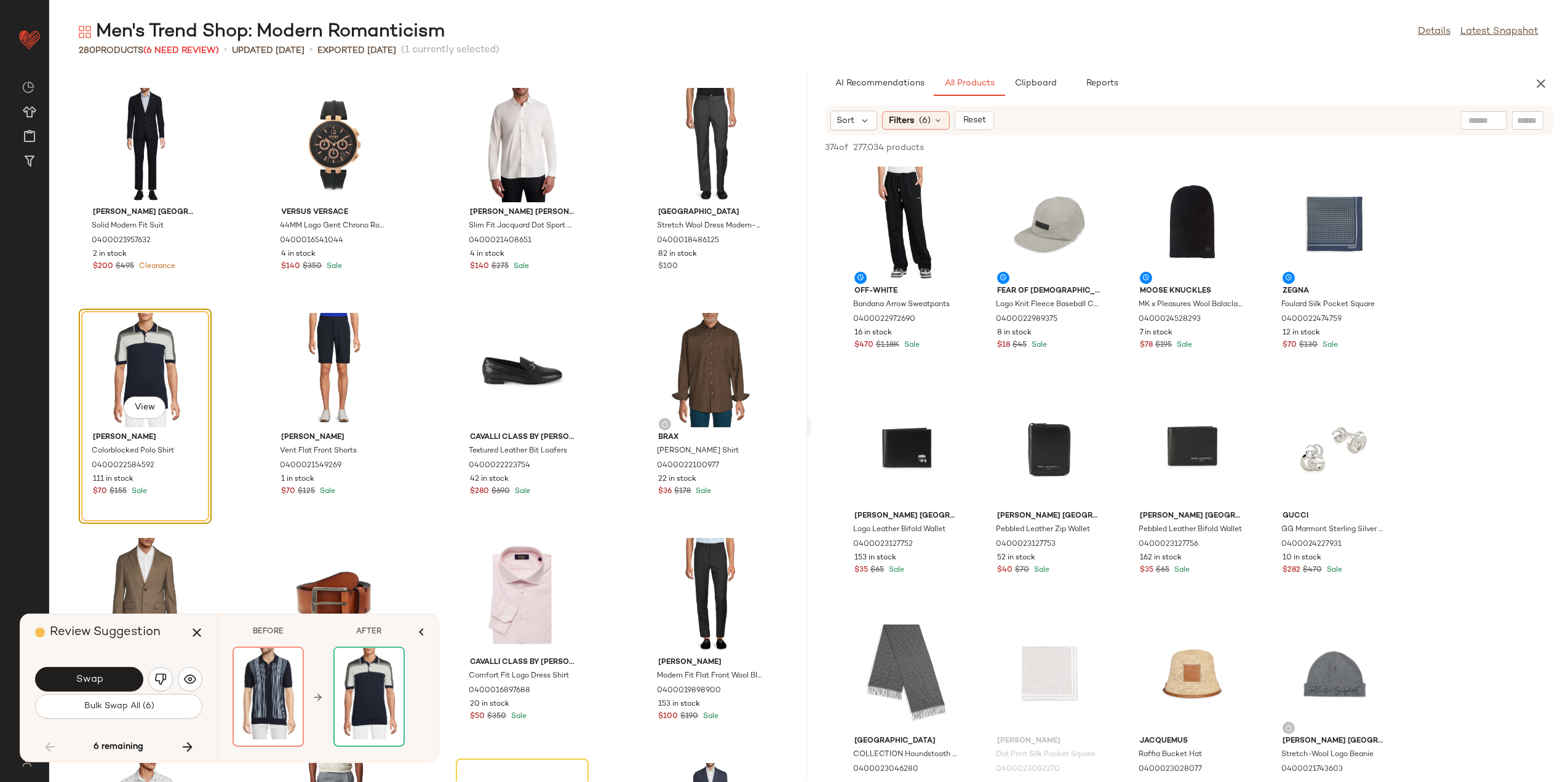
click at [164, 666] on div "Swap" at bounding box center [119, 679] width 167 height 29
click at [164, 675] on img "button" at bounding box center [160, 680] width 12 height 12
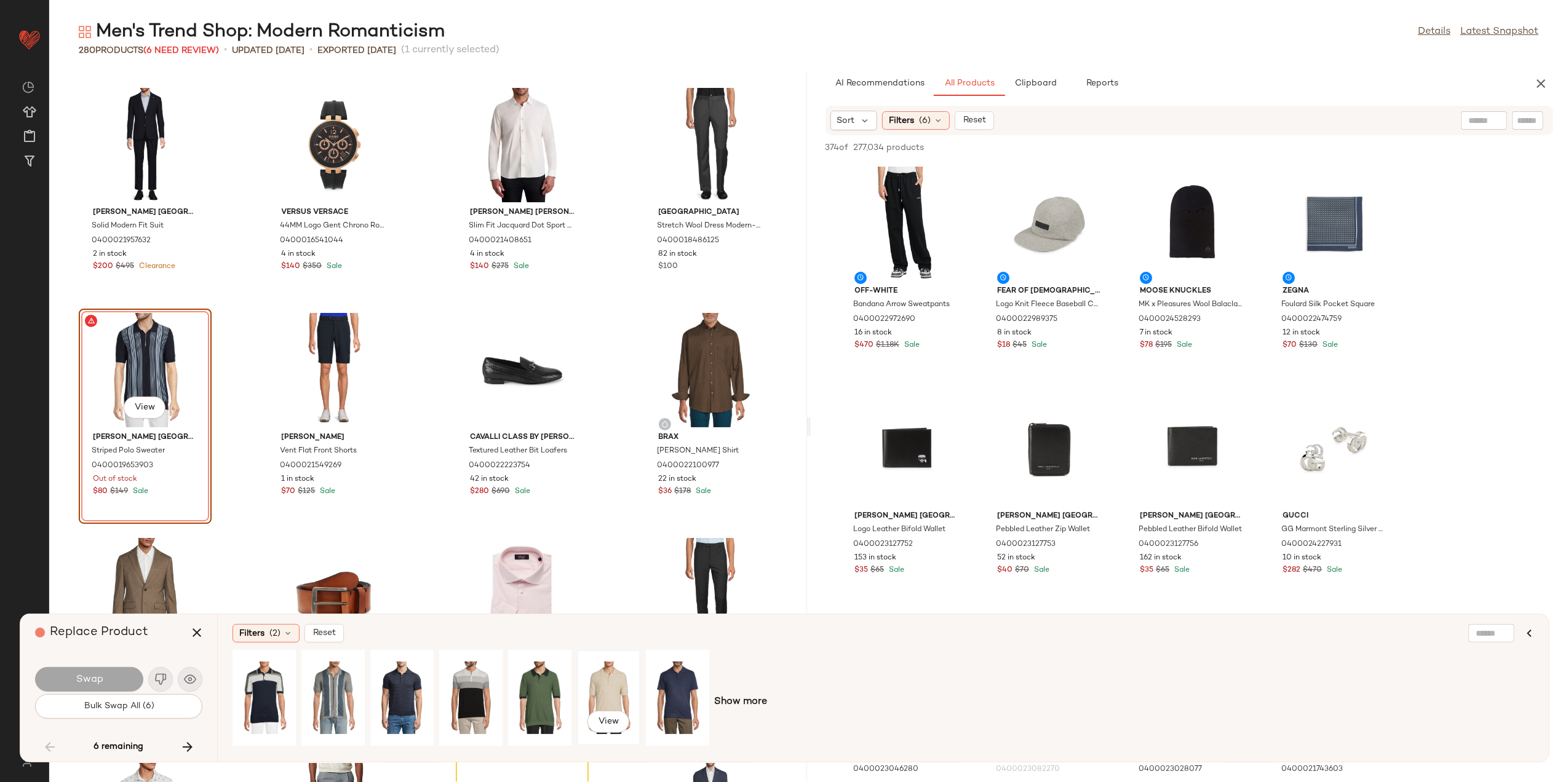
click at [589, 692] on div "View" at bounding box center [609, 698] width 55 height 88
click at [111, 675] on button "Swap" at bounding box center [89, 680] width 108 height 25
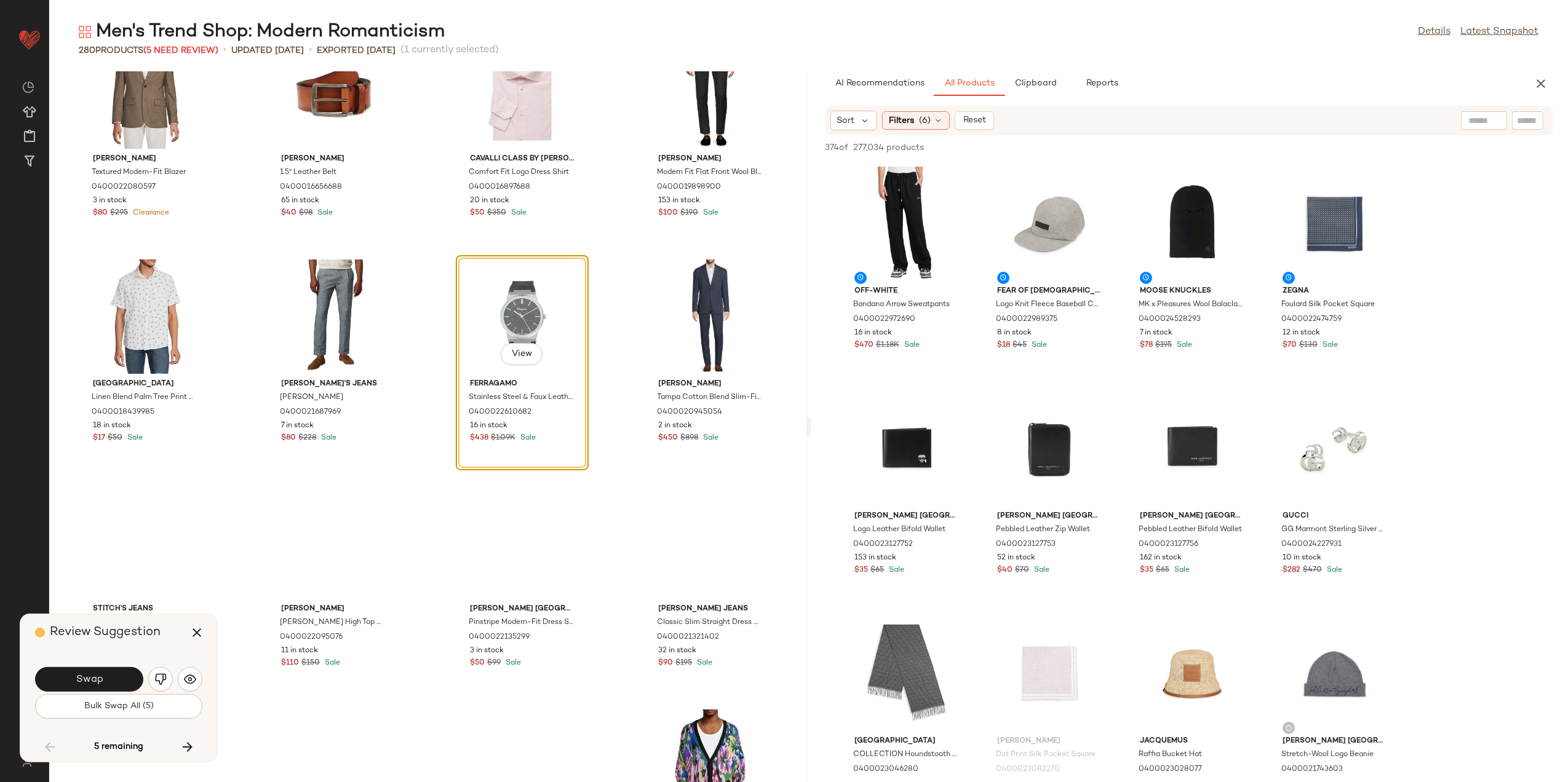
scroll to position [11112, 0]
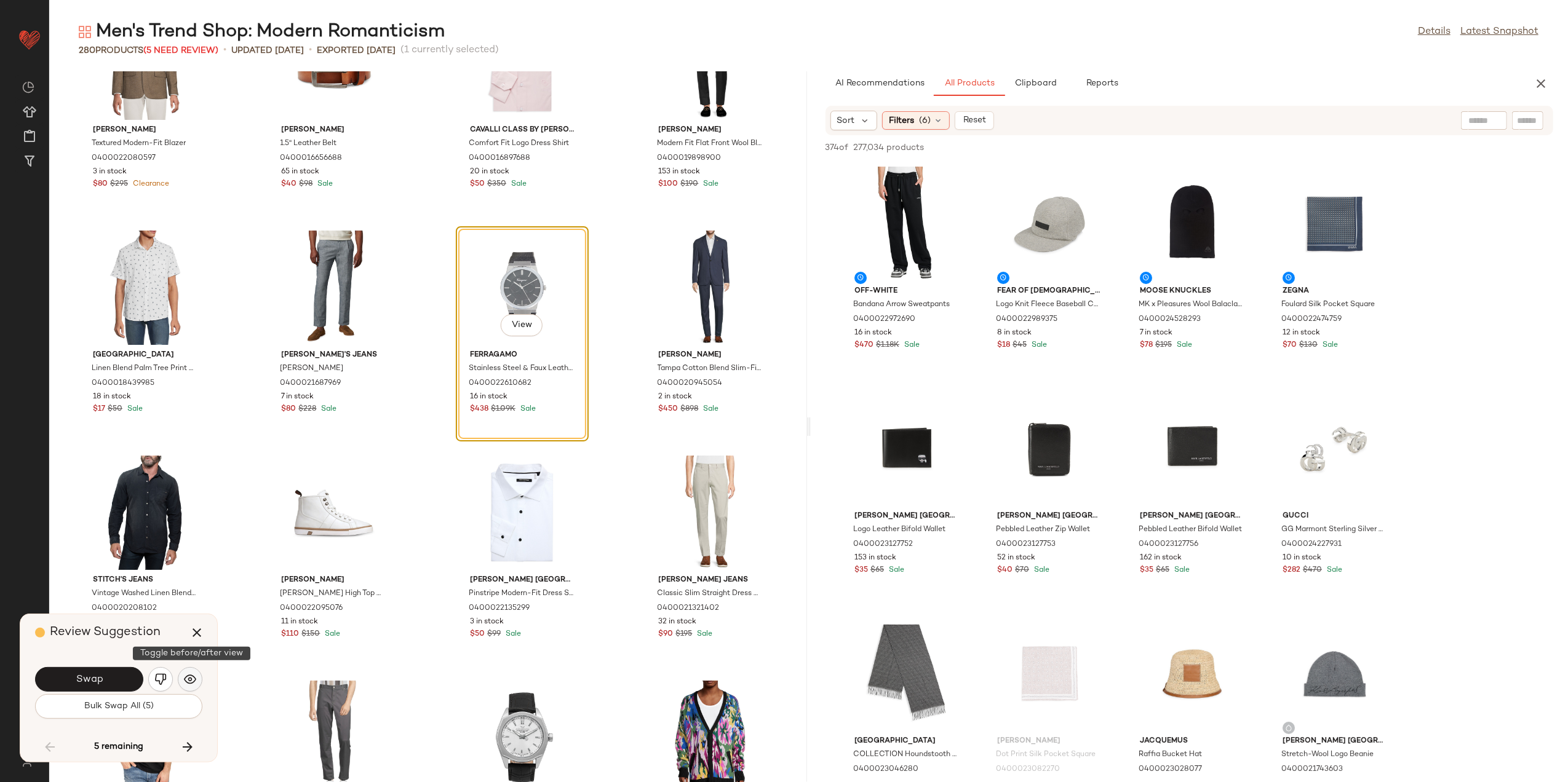
click at [190, 679] on img "button" at bounding box center [190, 680] width 12 height 12
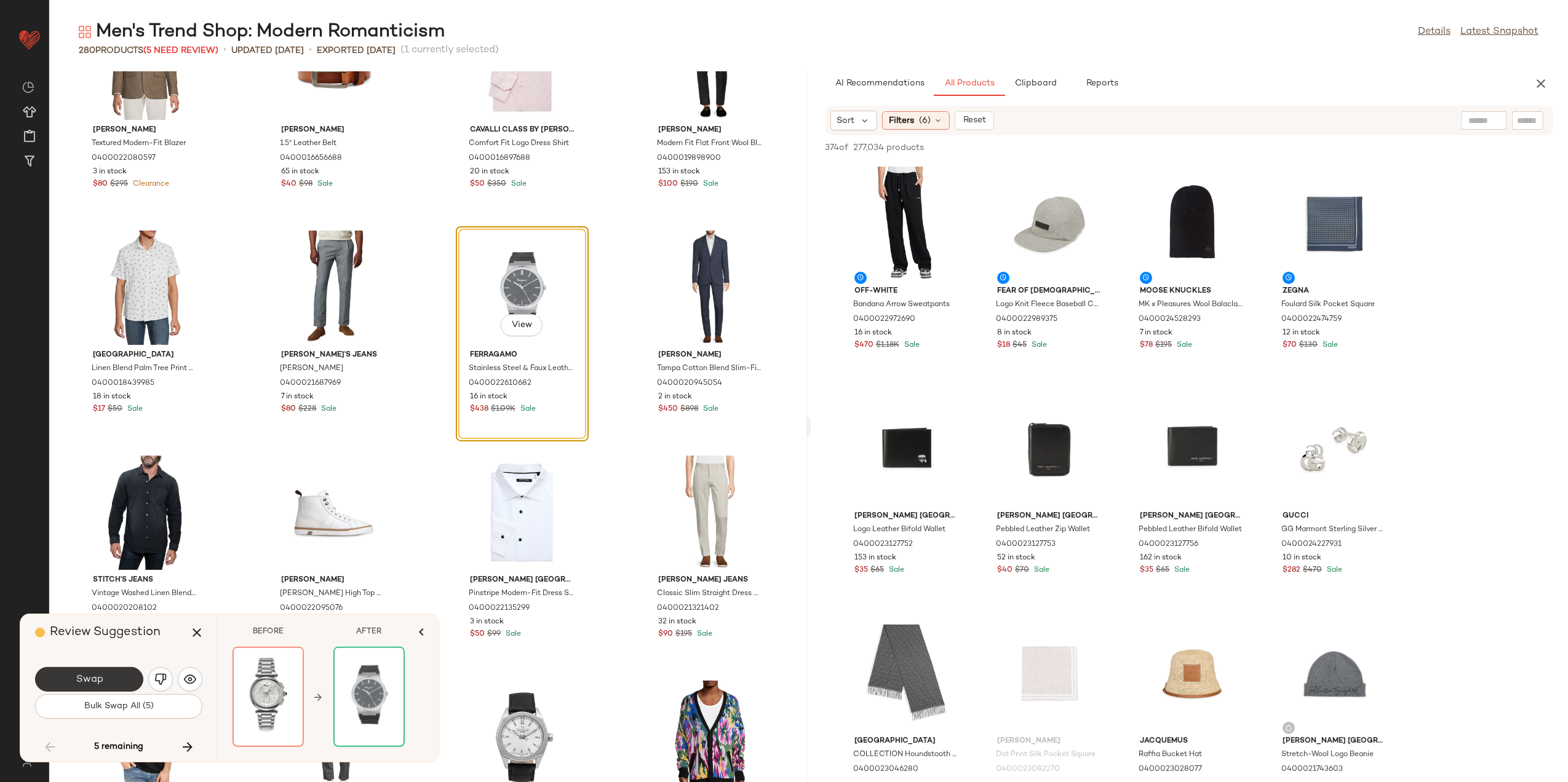
click at [95, 674] on span "Swap" at bounding box center [89, 679] width 27 height 12
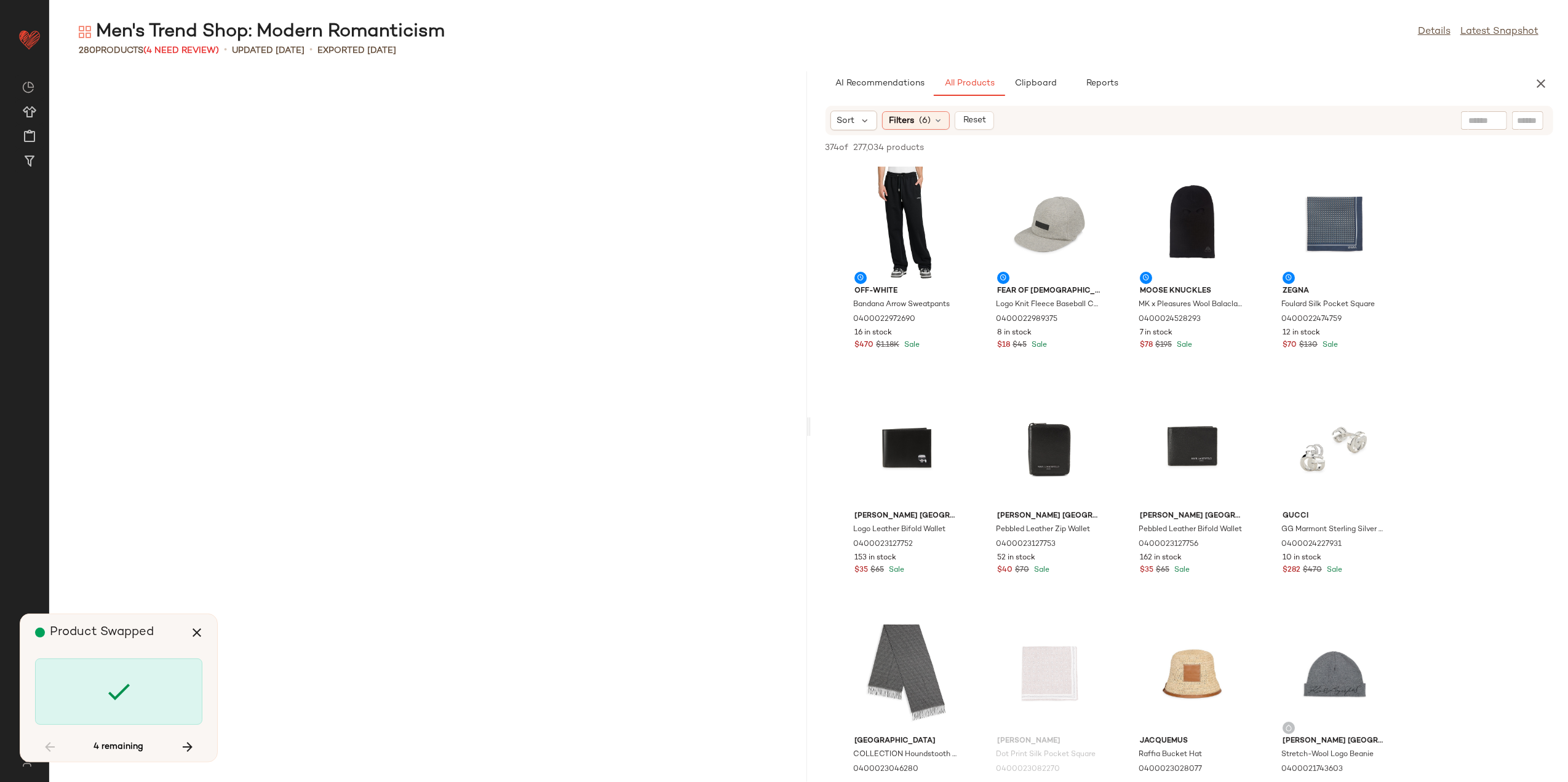
scroll to position [12831, 0]
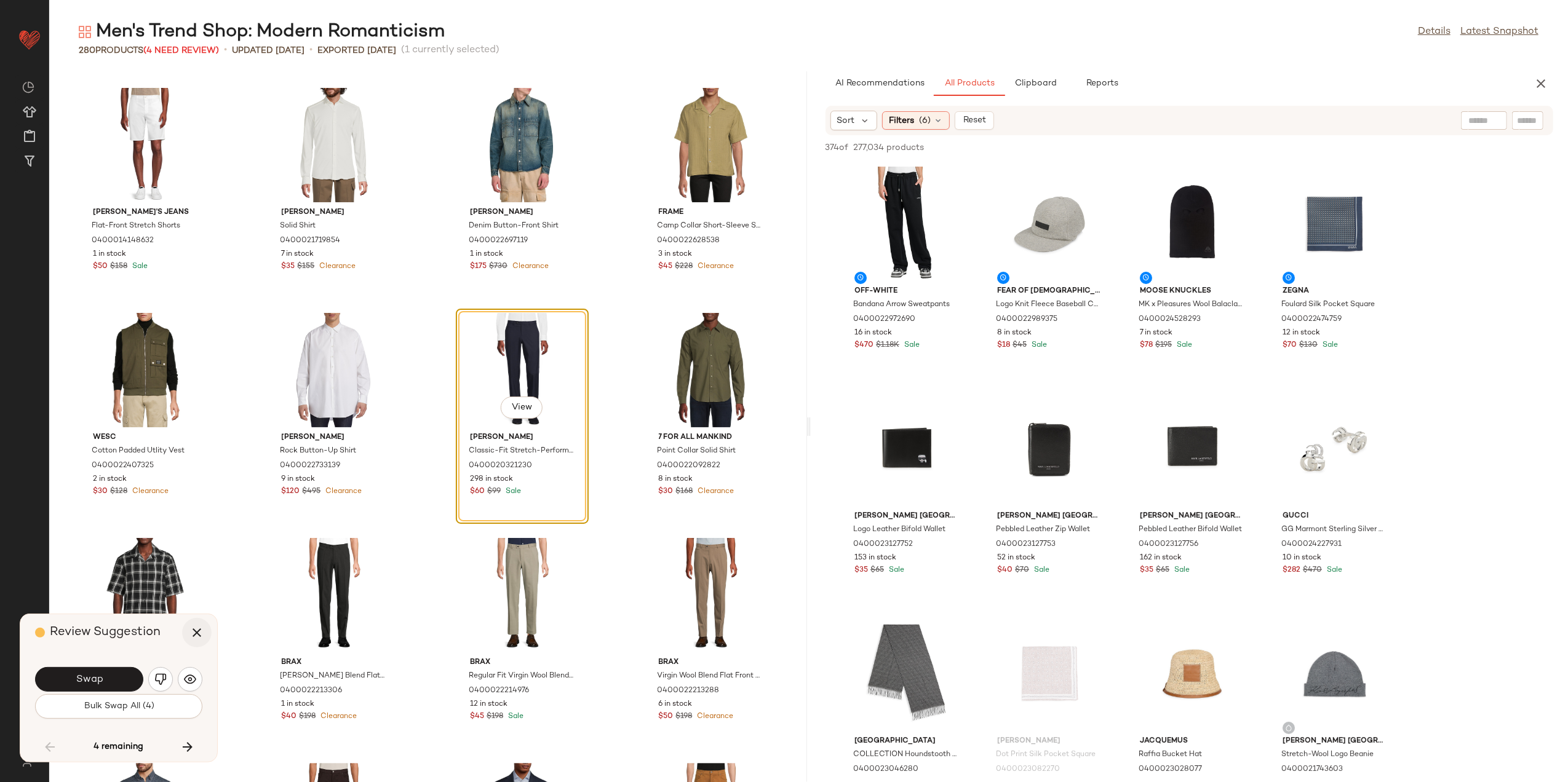
click at [196, 633] on icon "button" at bounding box center [197, 633] width 15 height 15
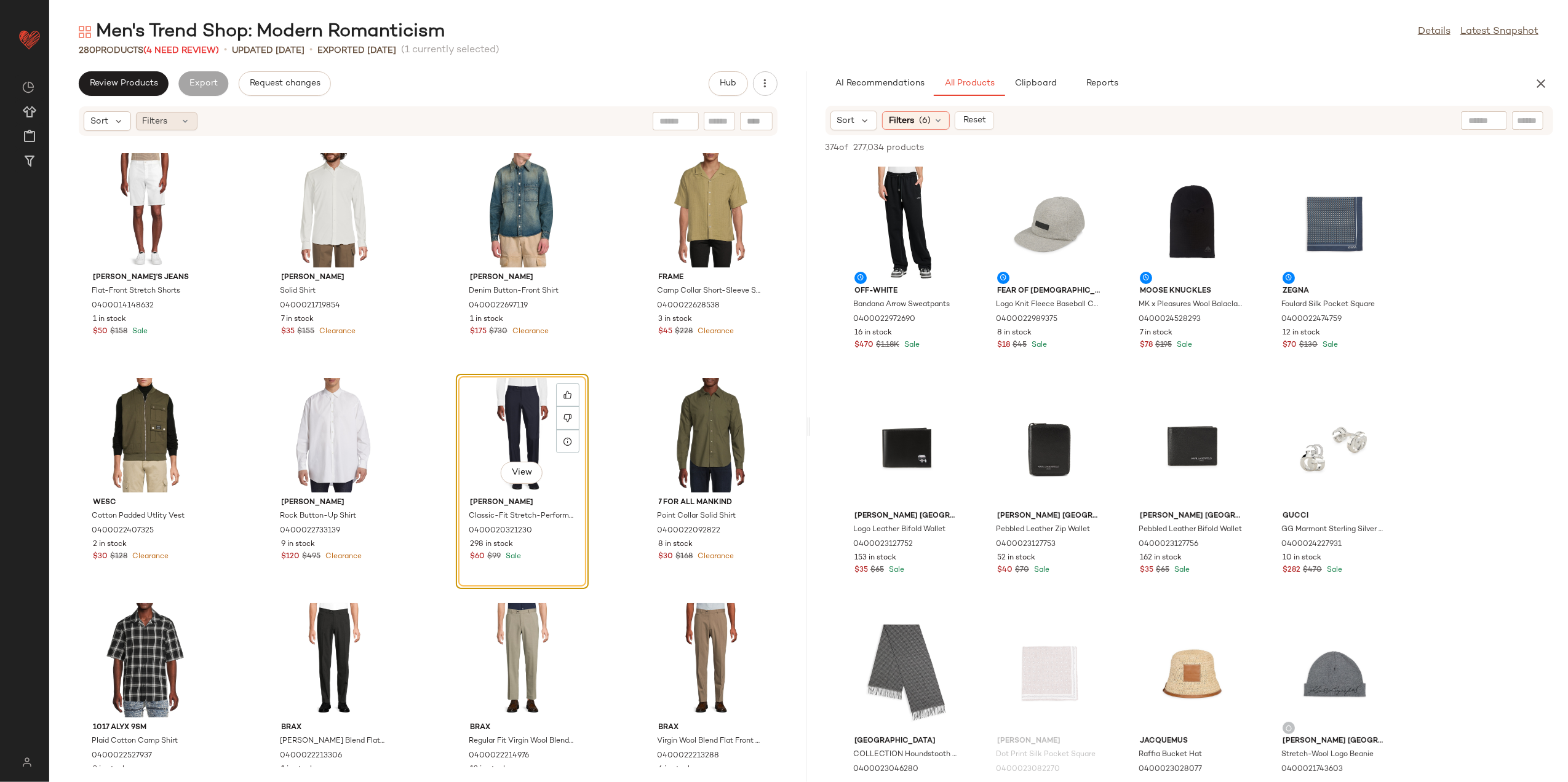
click at [148, 125] on span "Filters" at bounding box center [155, 121] width 25 height 13
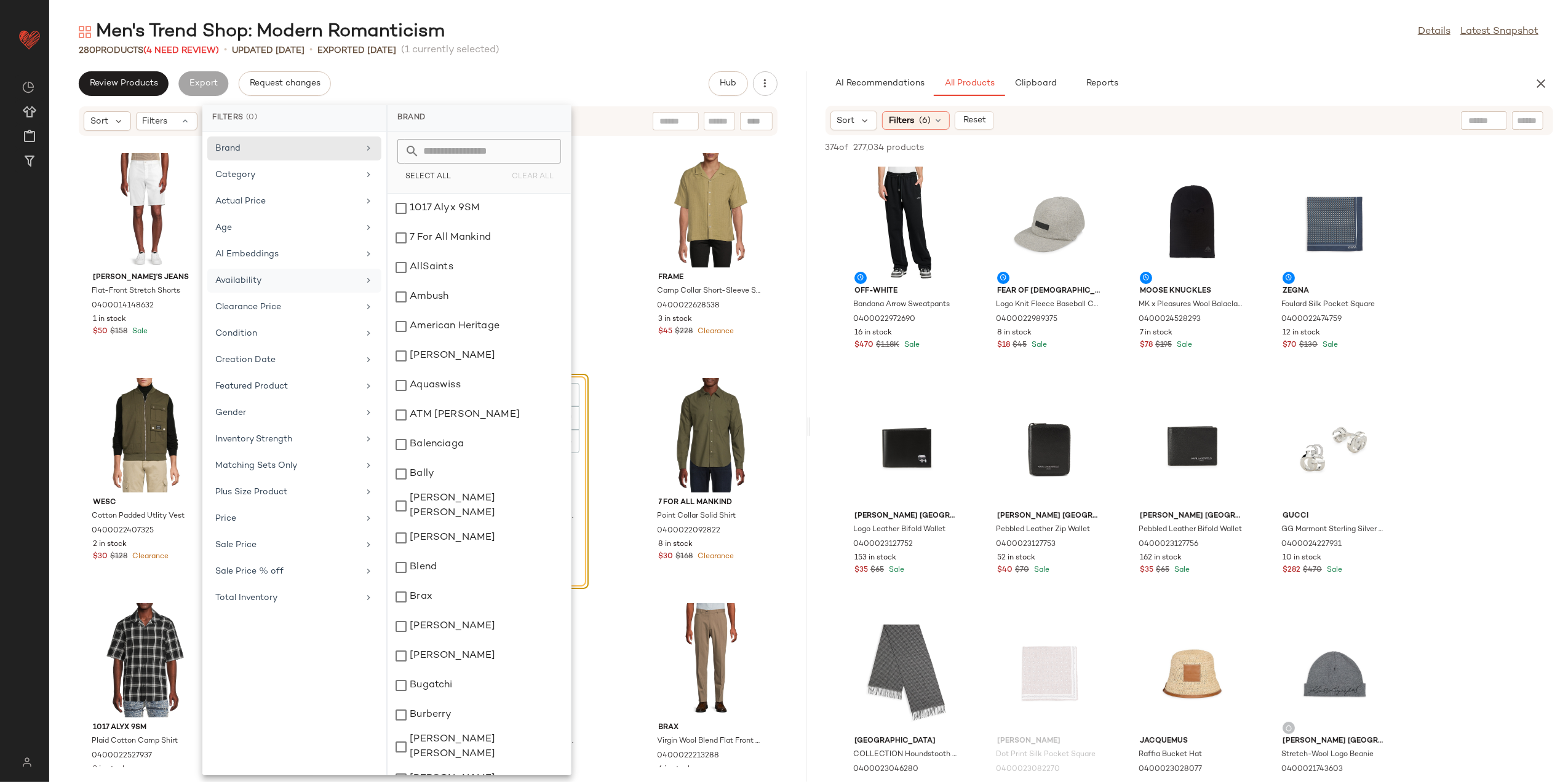
click at [249, 286] on div "Availability" at bounding box center [286, 281] width 143 height 13
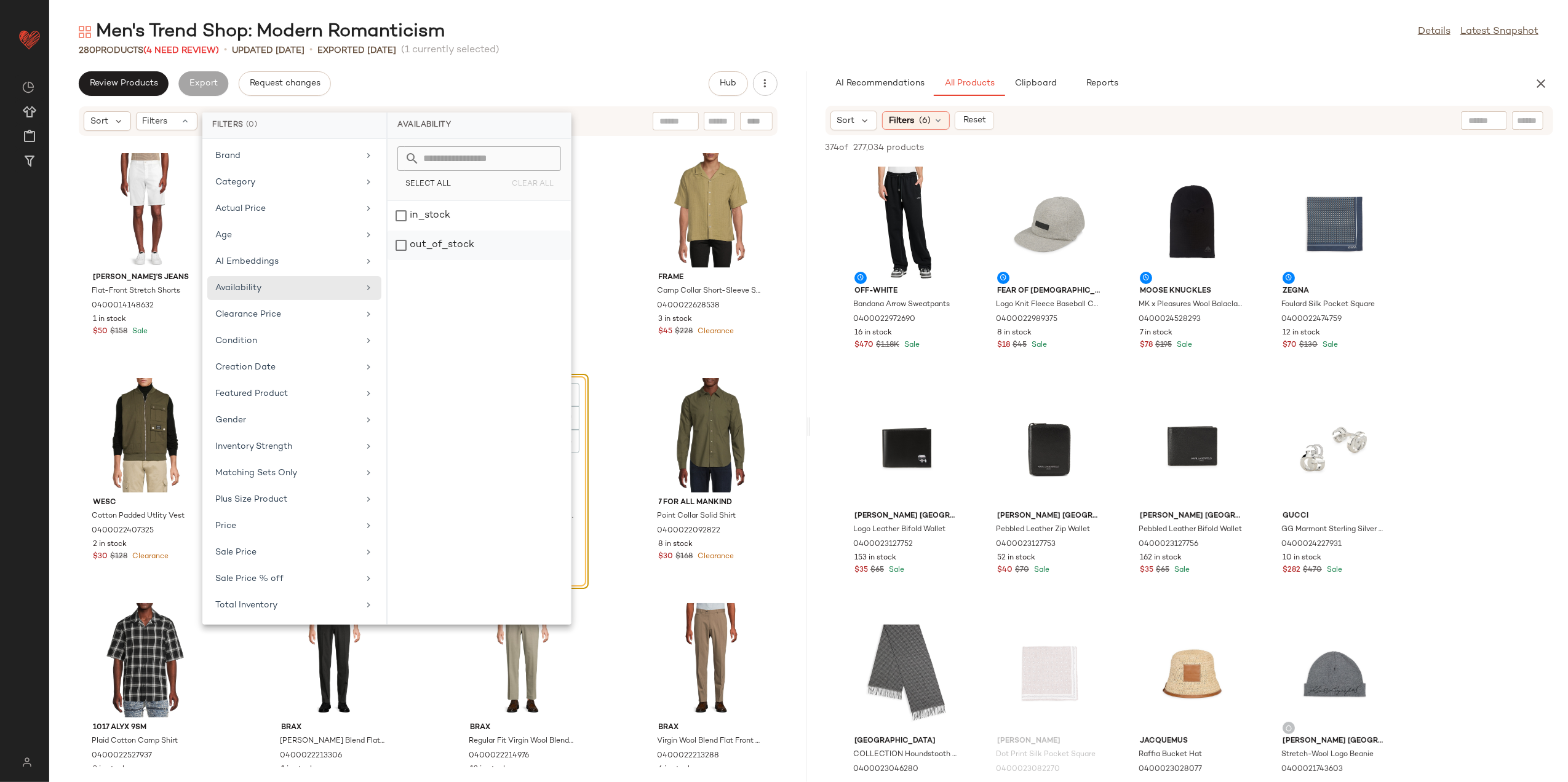
click at [486, 244] on div "out_of_stock" at bounding box center [480, 245] width 184 height 29
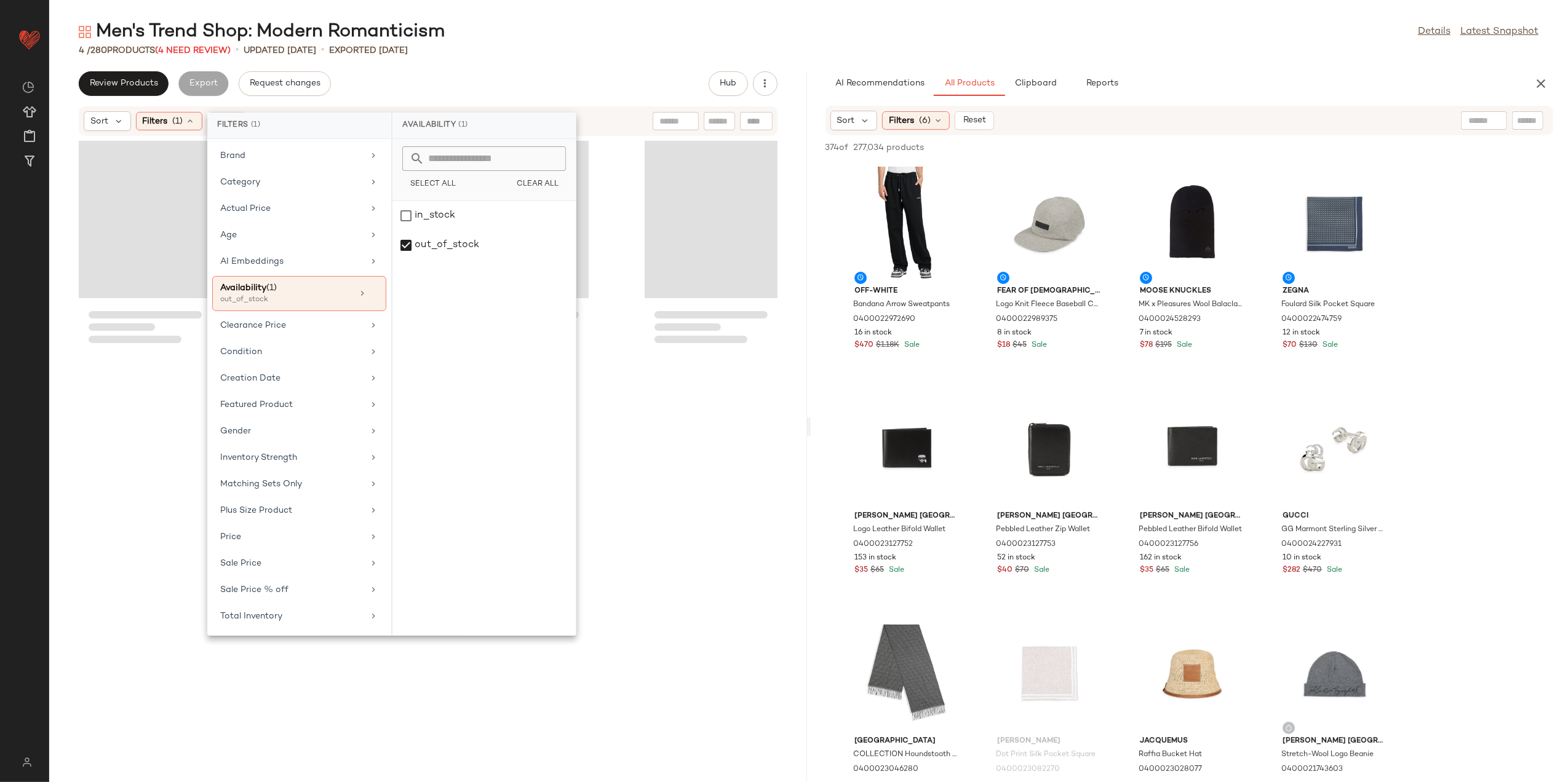
click at [508, 59] on div "Men's Trend Shop: Modern Romanticism Details Latest Snapshot 4 / 280 Products (…" at bounding box center [809, 401] width 1519 height 763
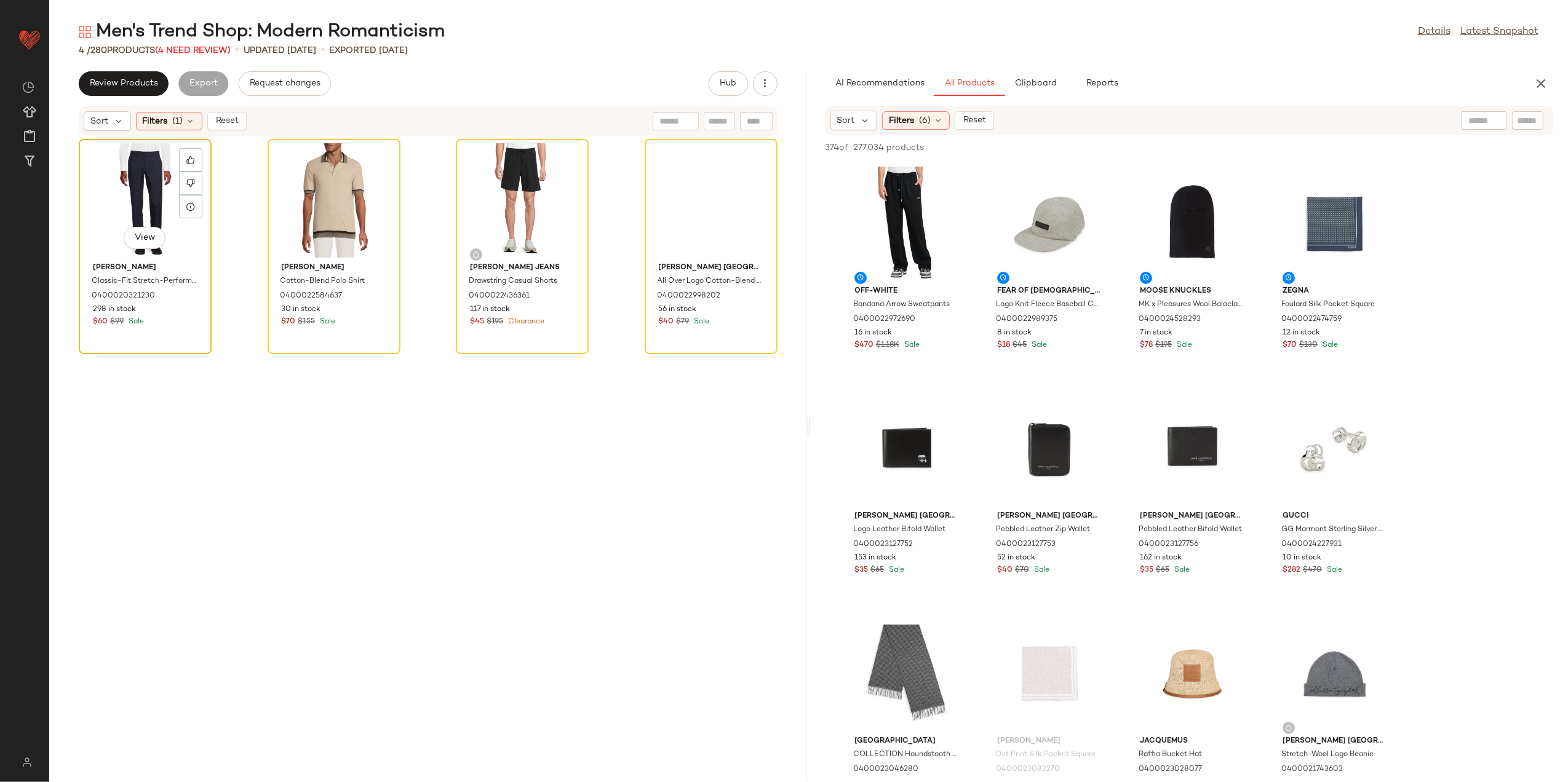
click at [147, 184] on div "View" at bounding box center [145, 200] width 124 height 114
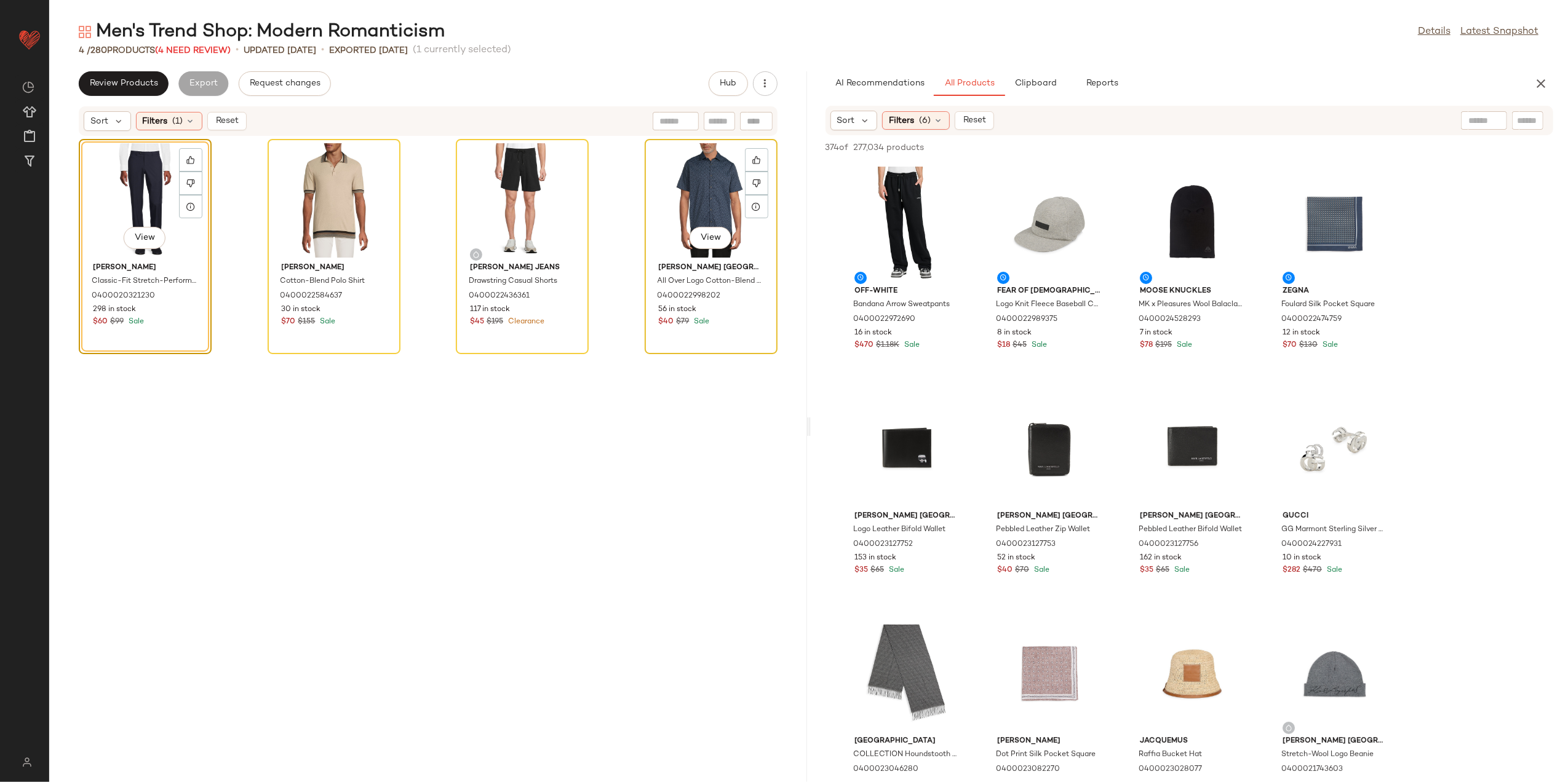
click at [698, 190] on div "View" at bounding box center [711, 200] width 124 height 114
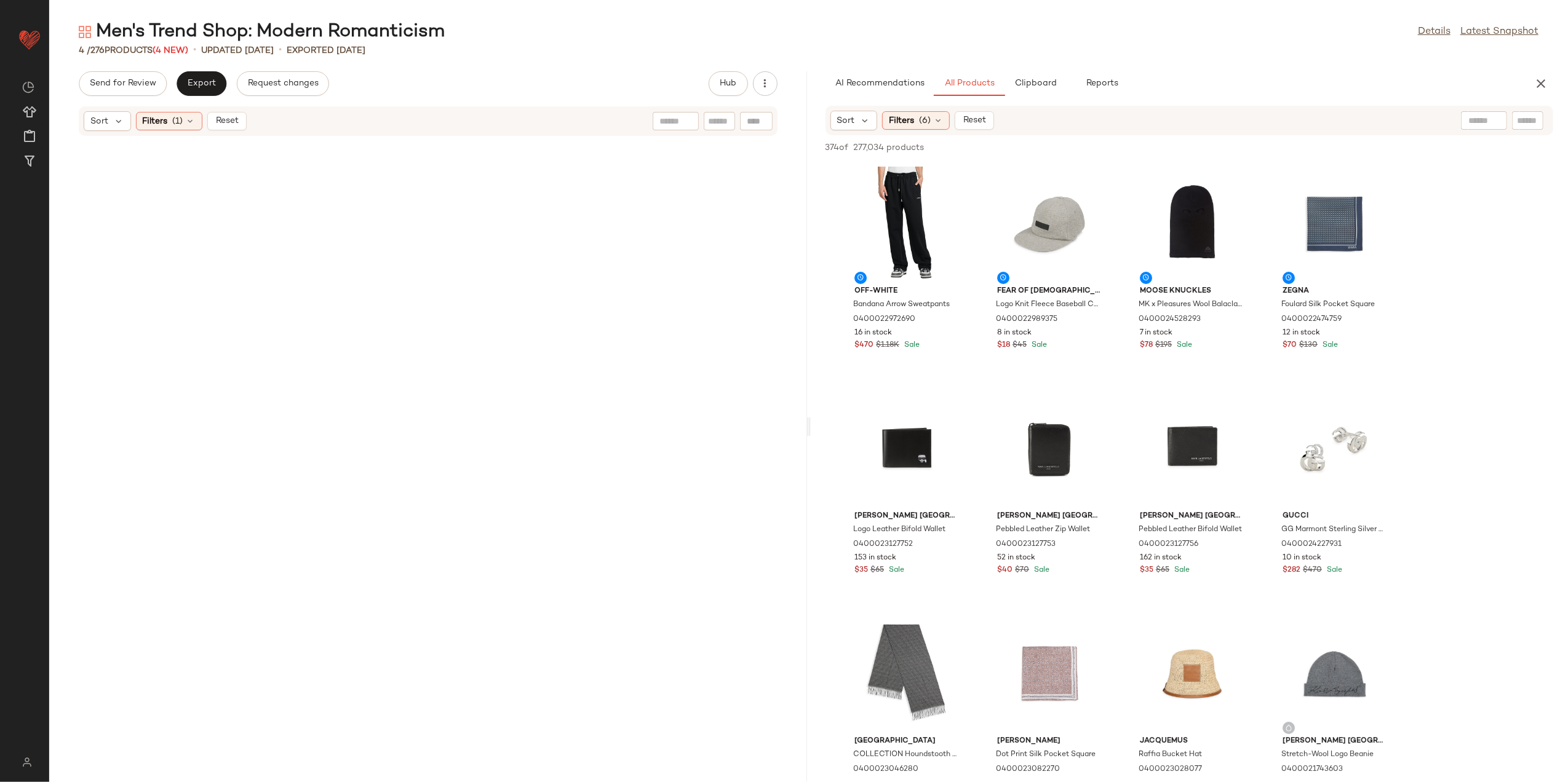
click at [213, 112] on button "Reset" at bounding box center [227, 121] width 39 height 18
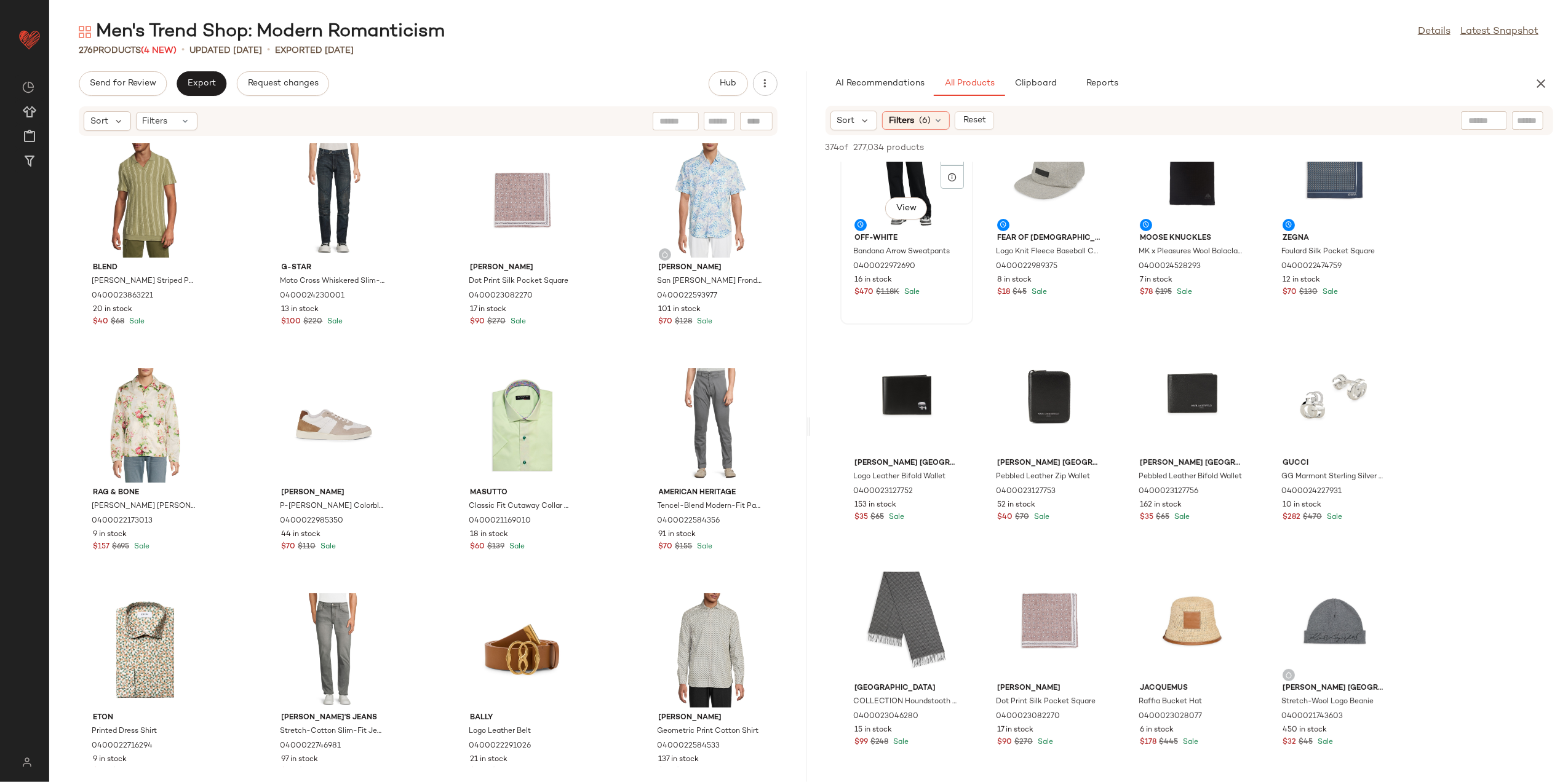
scroll to position [81, 0]
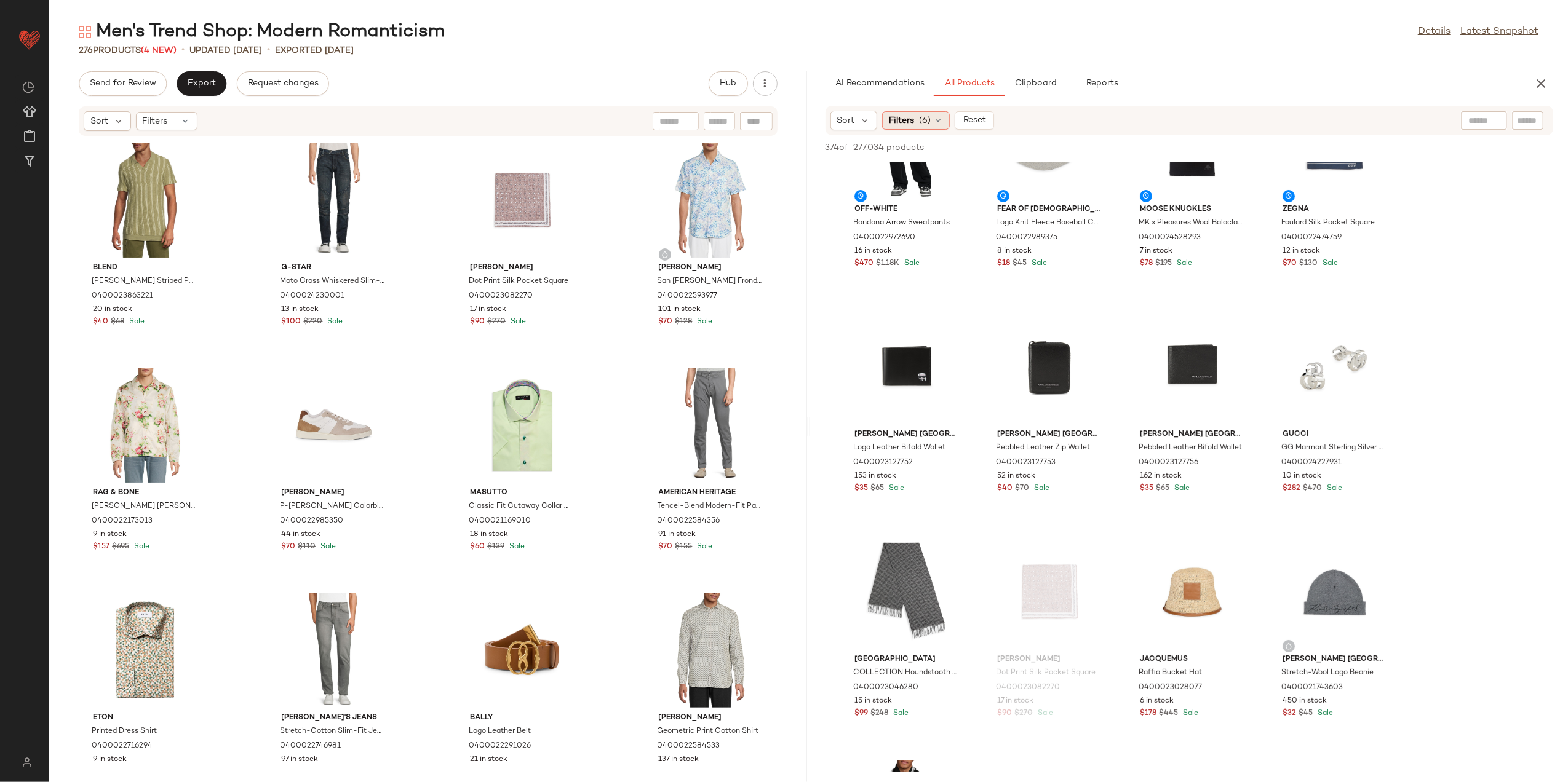
click at [919, 124] on span "(6)" at bounding box center [925, 121] width 12 height 13
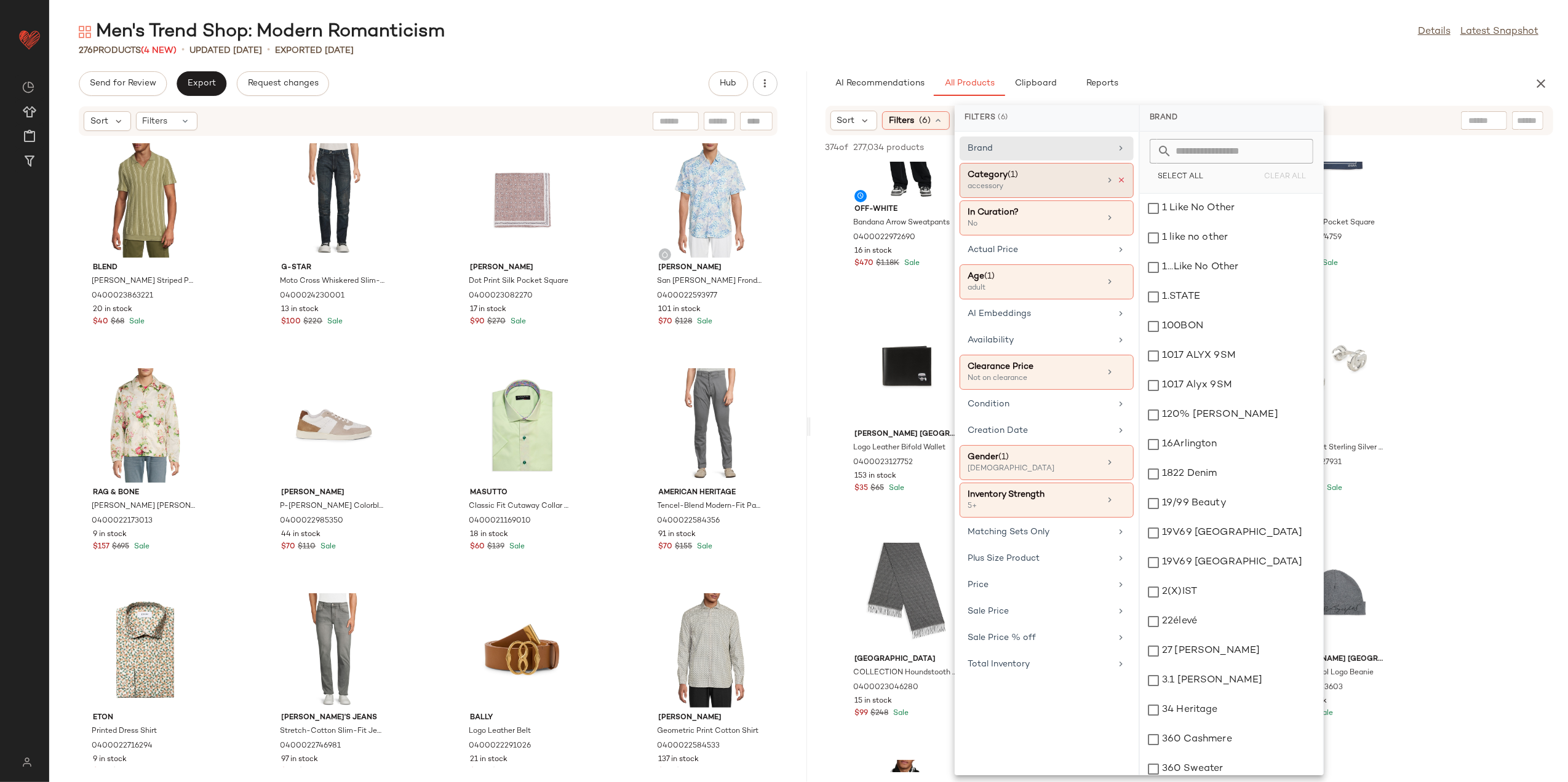
click at [1121, 181] on icon at bounding box center [1121, 180] width 9 height 9
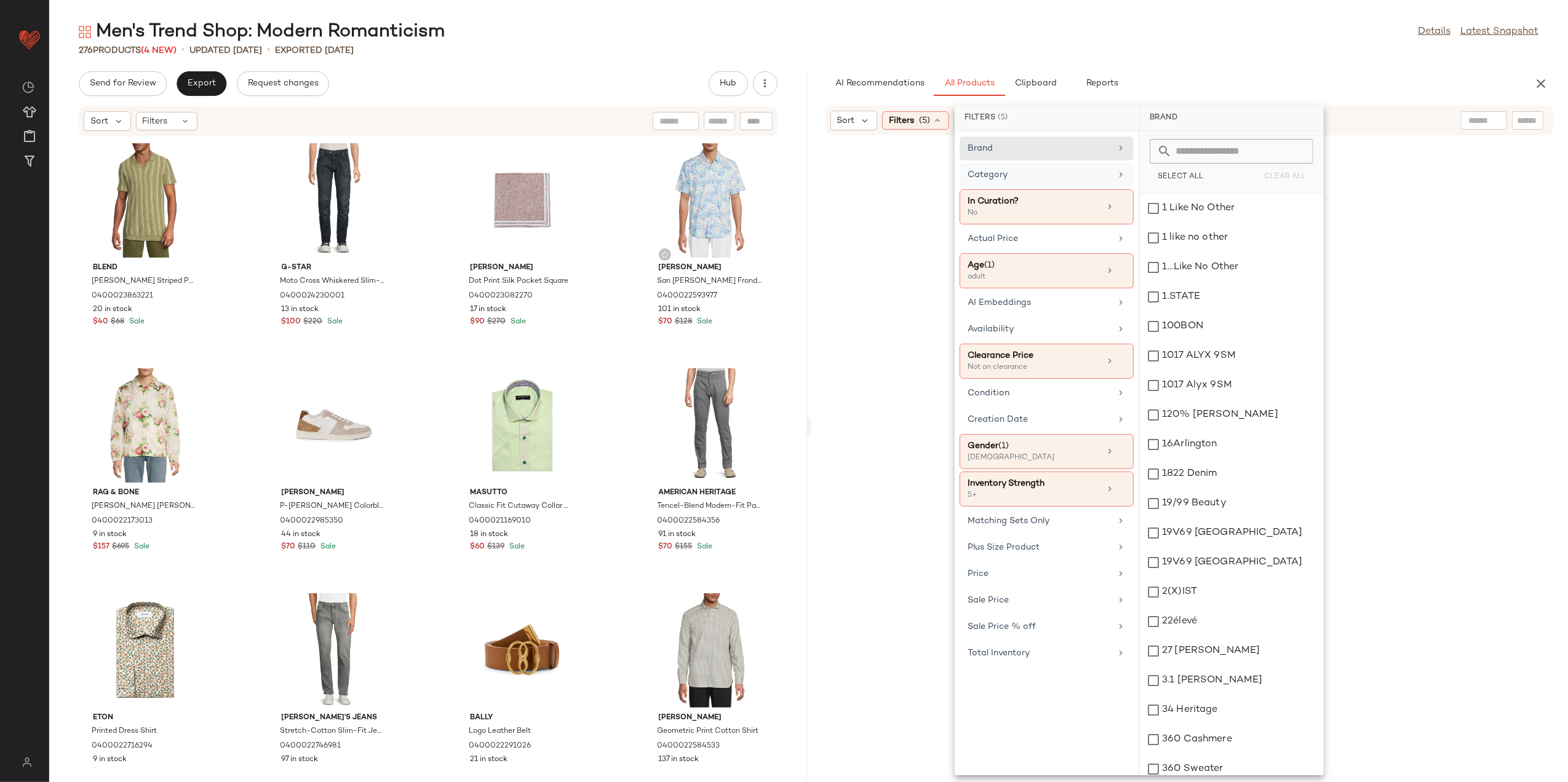
click at [1106, 178] on div "Category" at bounding box center [1039, 175] width 143 height 13
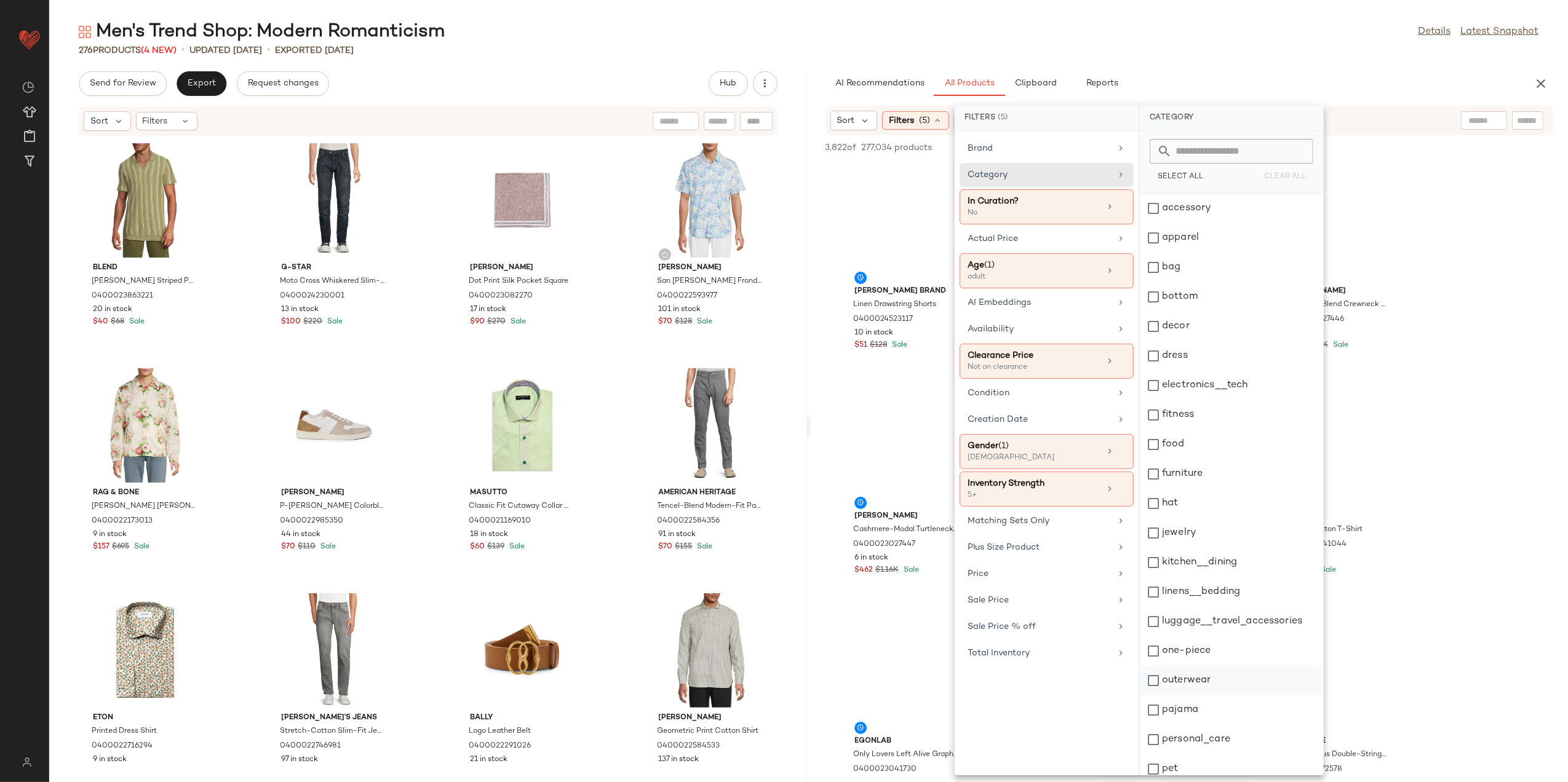
scroll to position [156, 0]
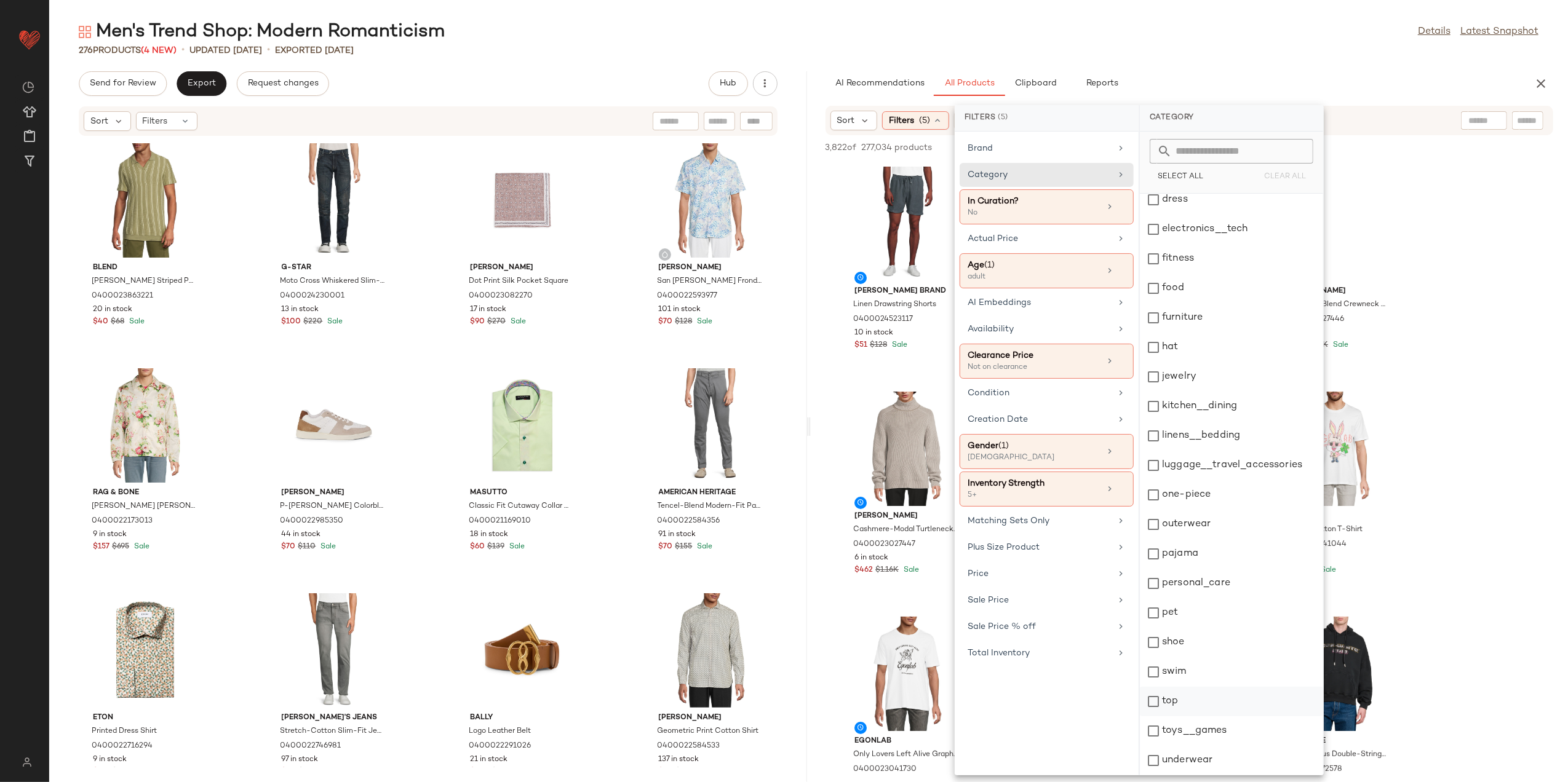
click at [1153, 704] on div "top" at bounding box center [1232, 701] width 184 height 29
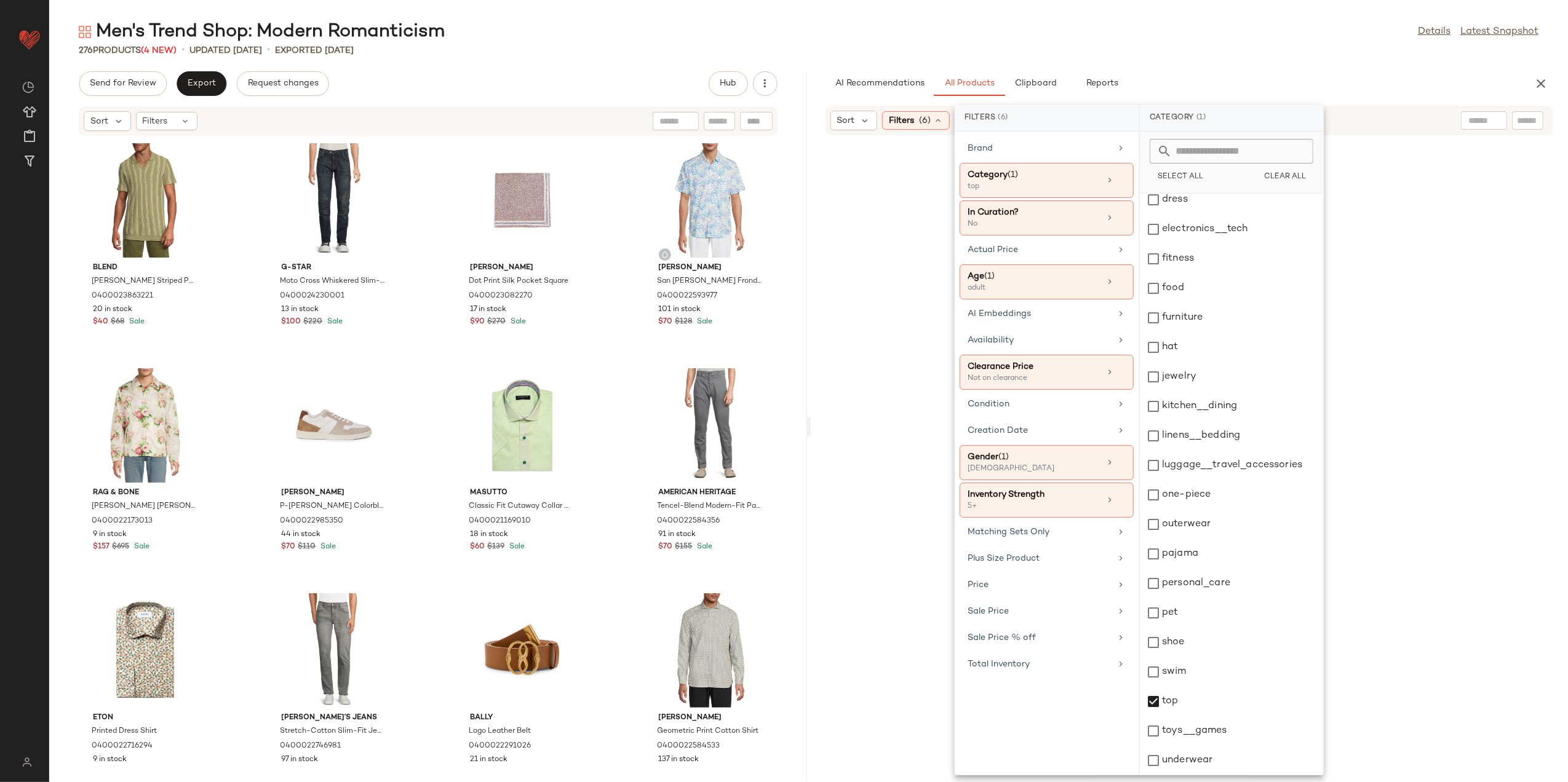
click at [1160, 32] on div "Men's Trend Shop: Modern Romanticism Details Latest Snapshot" at bounding box center [809, 32] width 1519 height 25
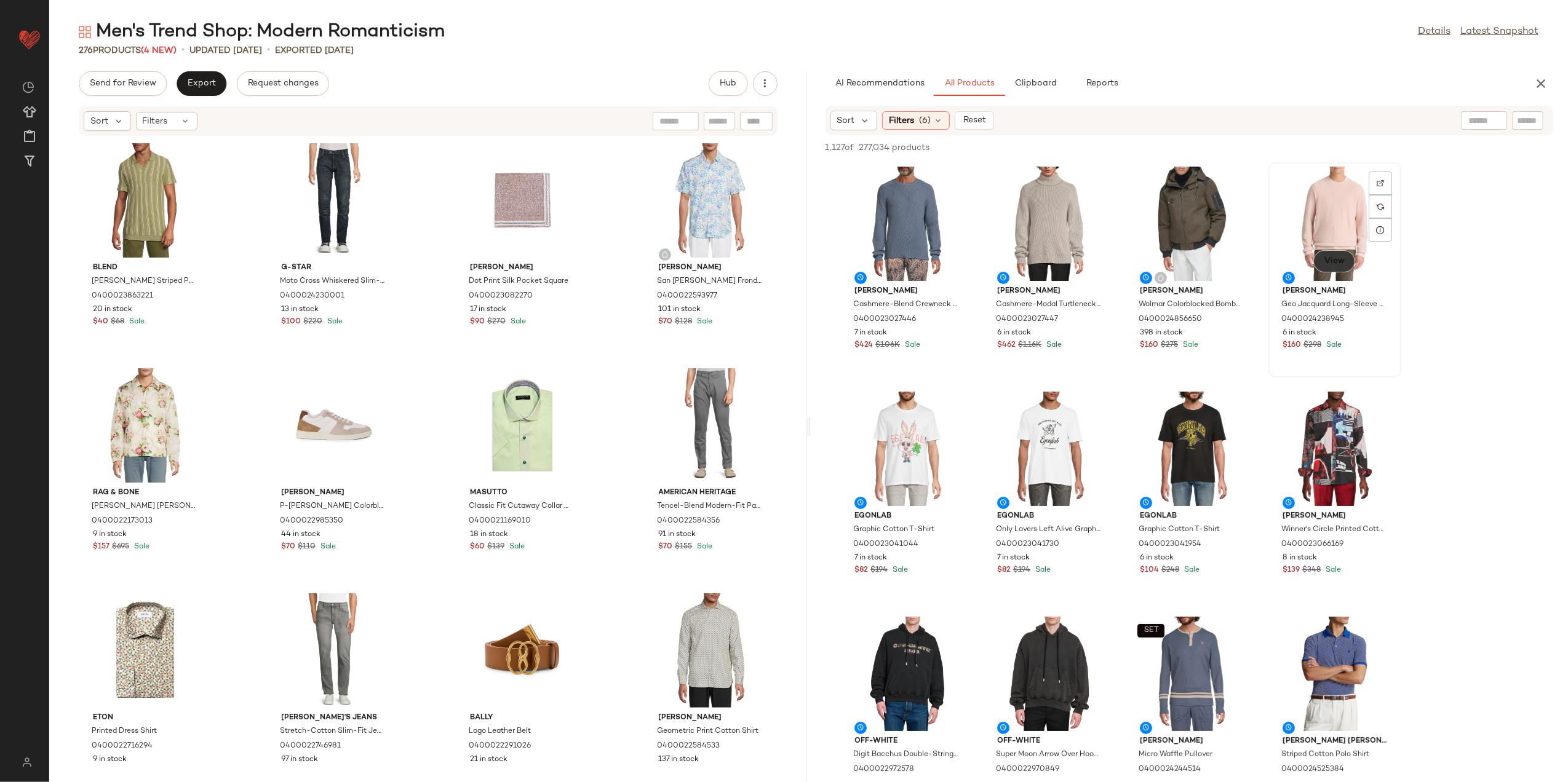
click at [1345, 257] on span "View" at bounding box center [1334, 262] width 21 height 10
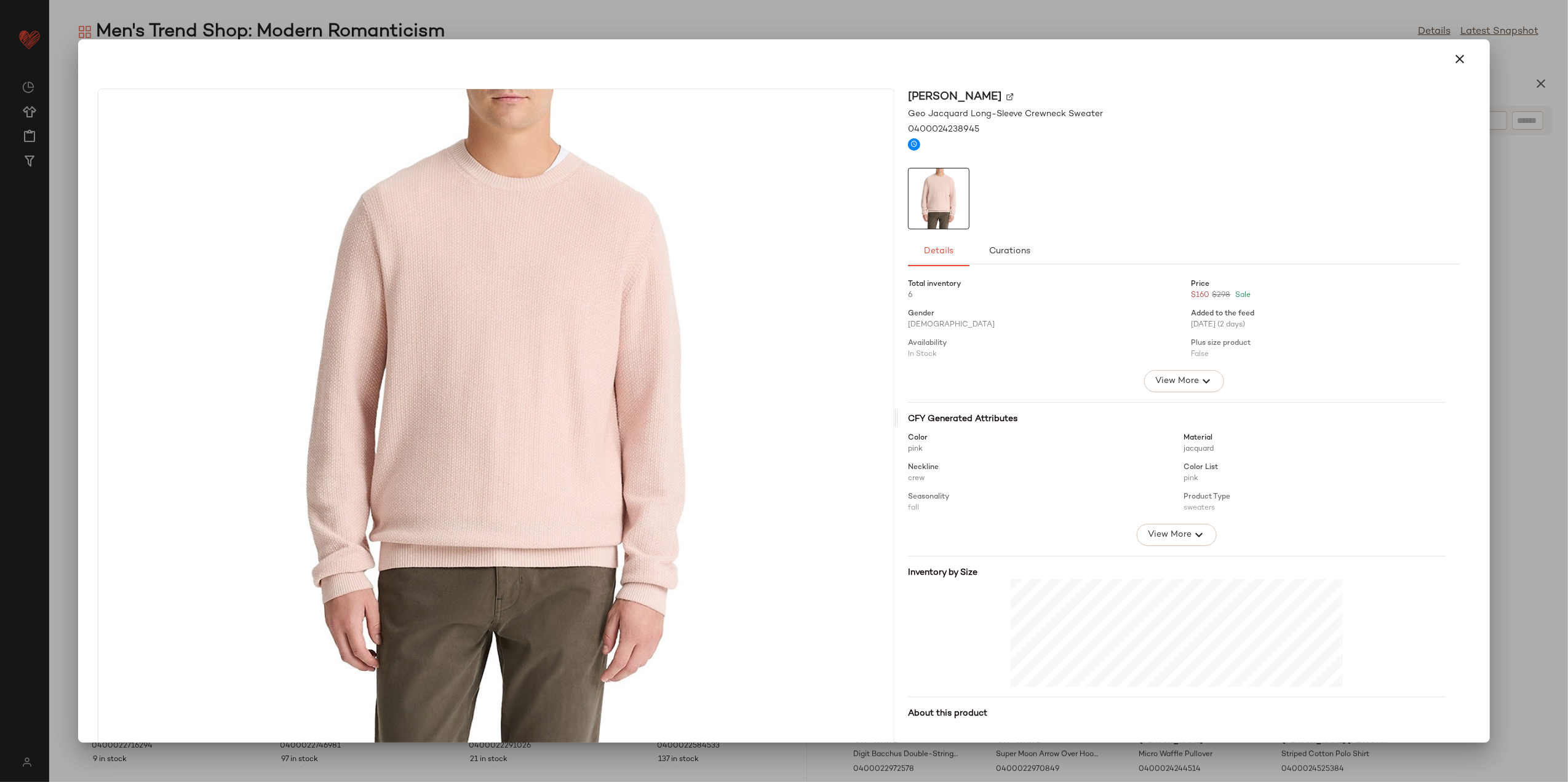
click at [1410, 59] on icon "button" at bounding box center [1461, 59] width 15 height 15
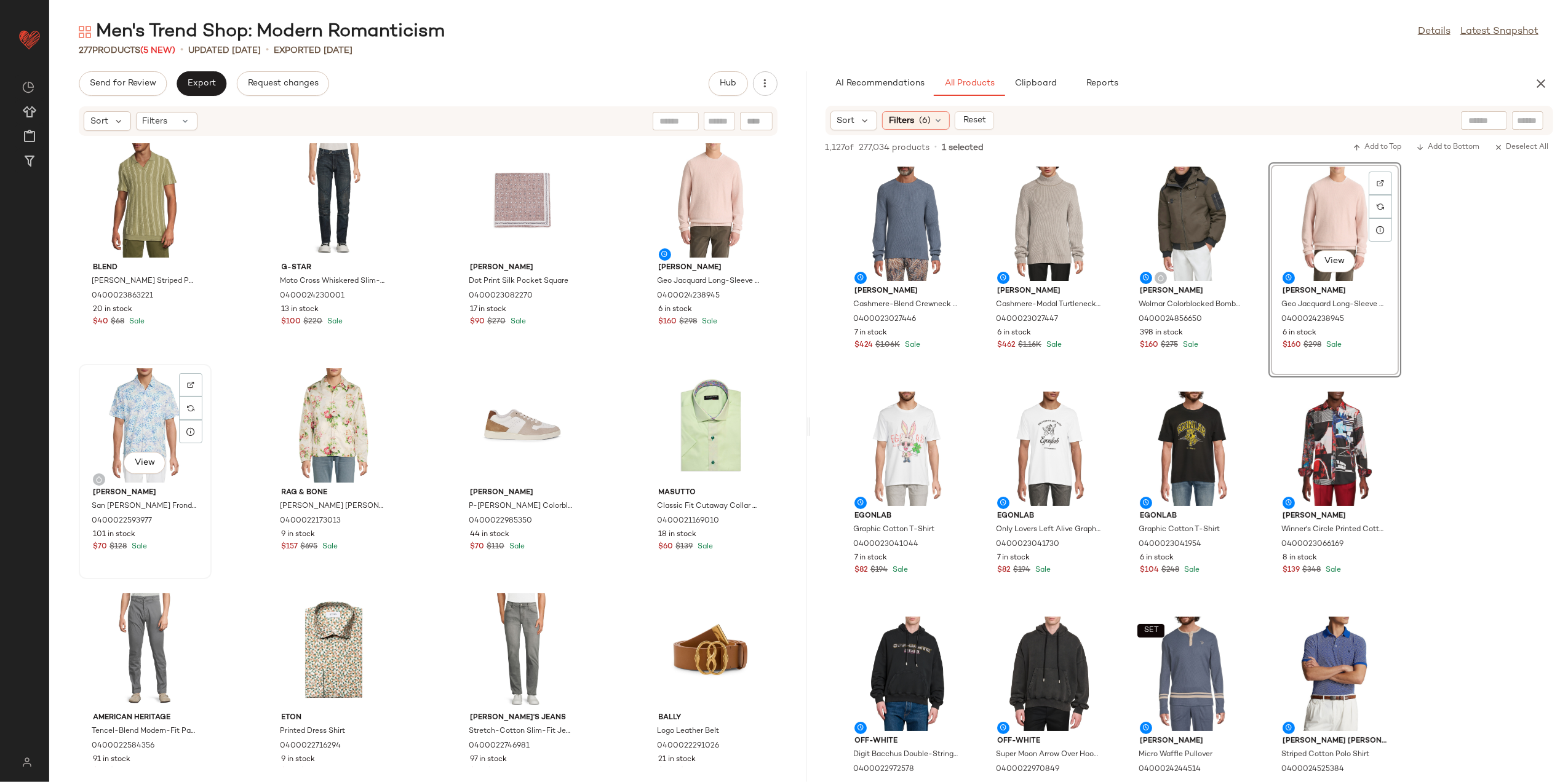
click at [142, 409] on div "View" at bounding box center [145, 425] width 124 height 114
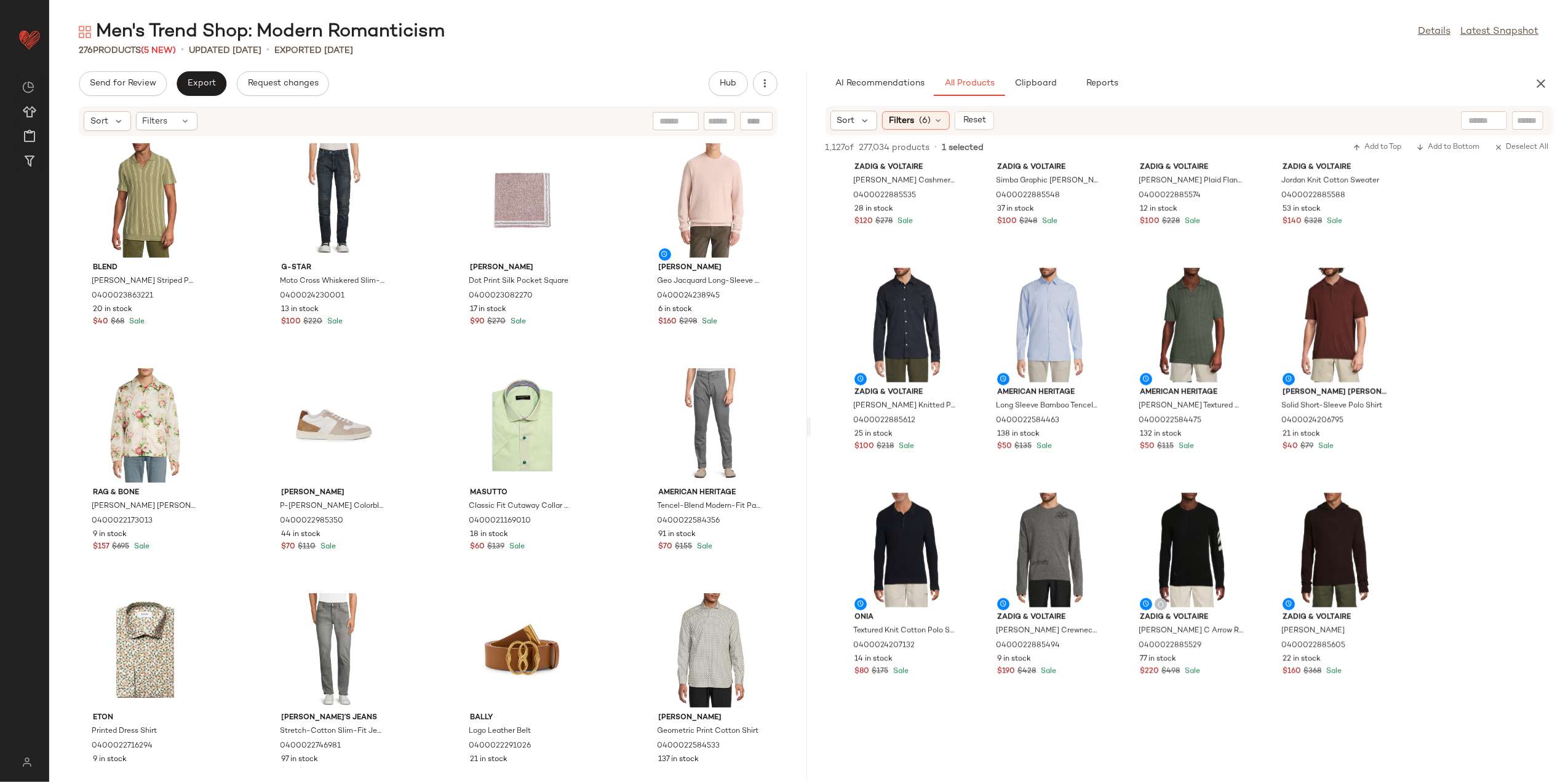
scroll to position [1476, 0]
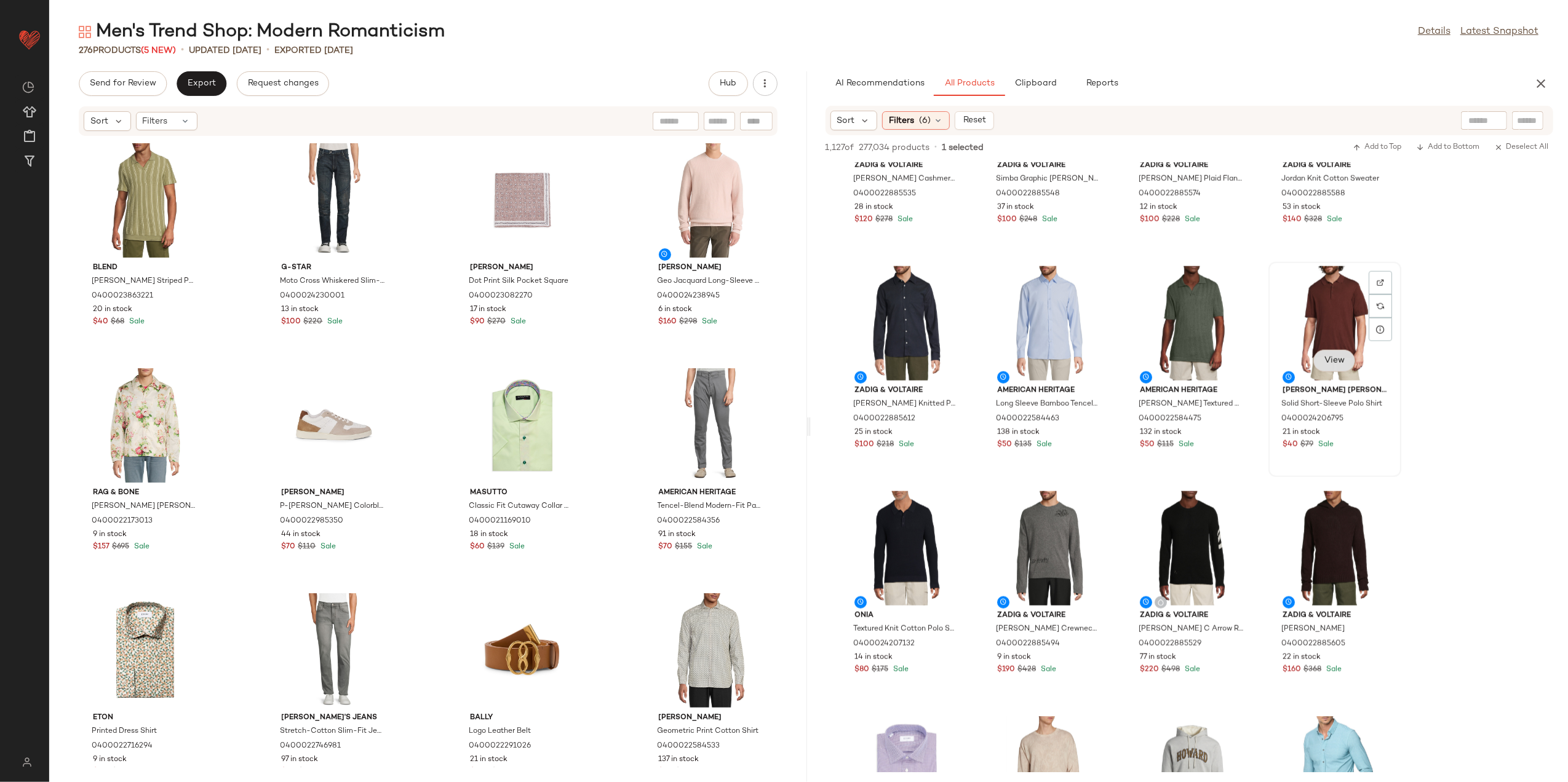
click at [1332, 352] on button "View" at bounding box center [1334, 361] width 42 height 22
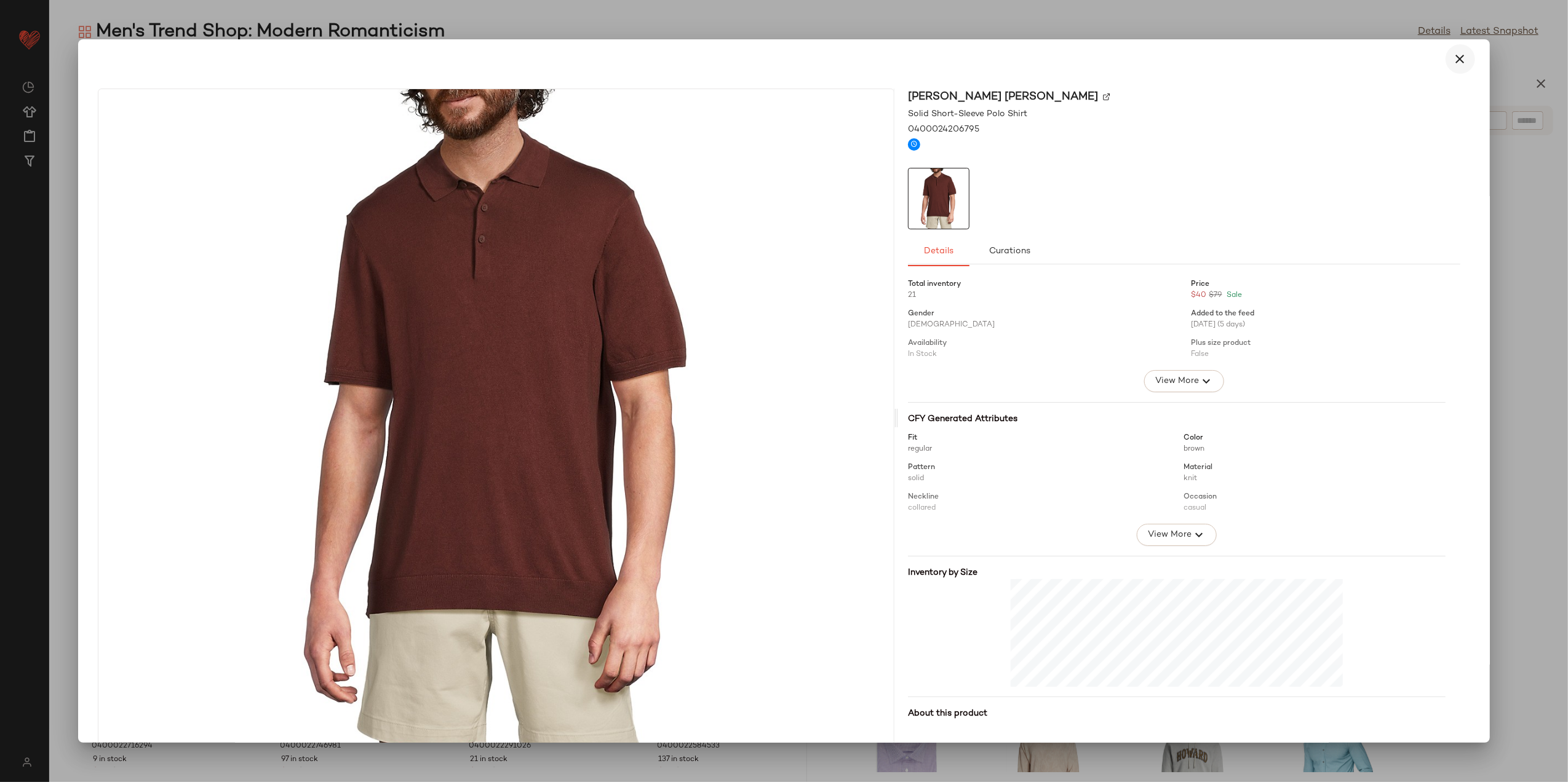
click at [1410, 64] on icon "button" at bounding box center [1461, 59] width 15 height 15
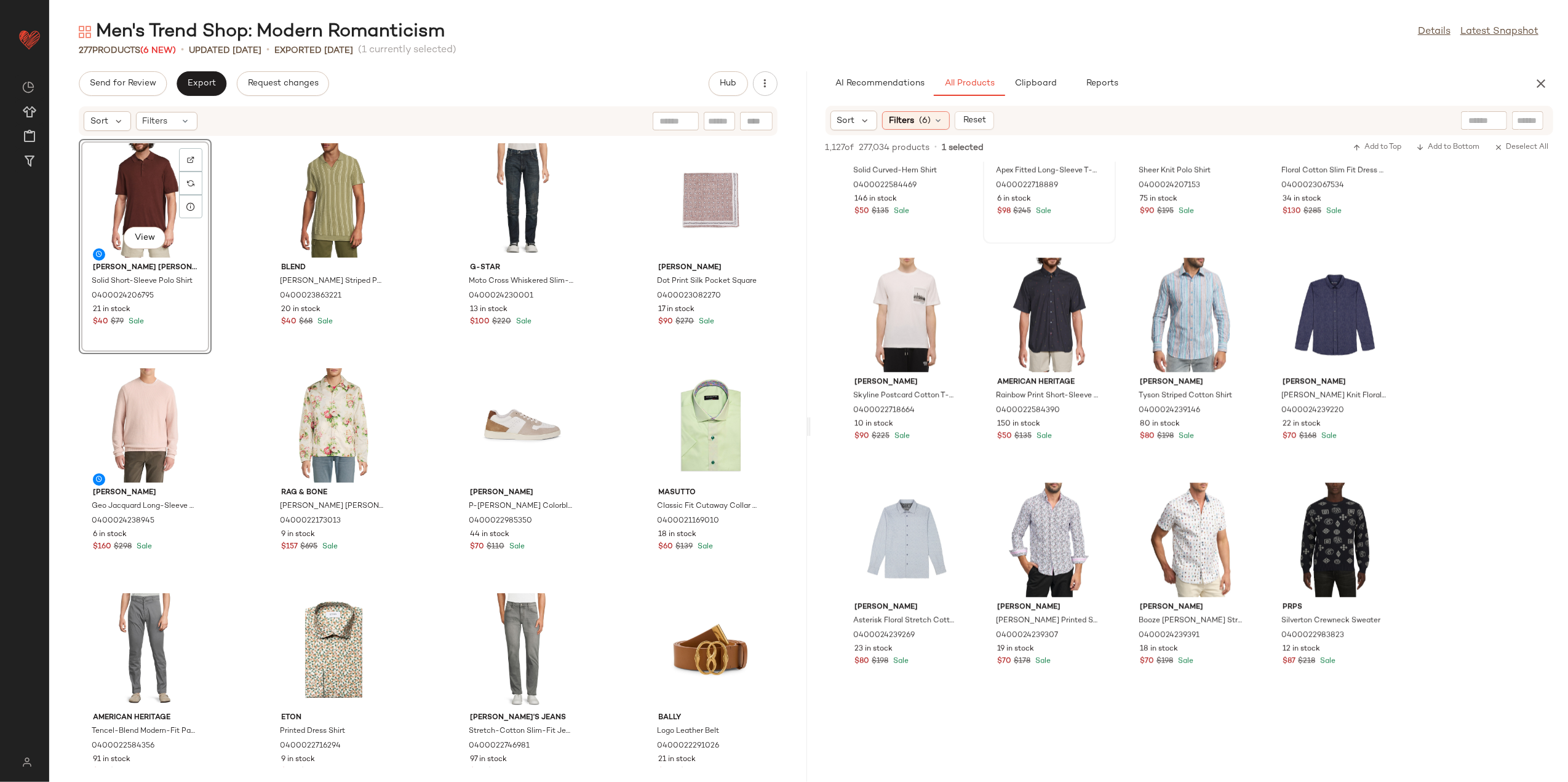
scroll to position [3116, 0]
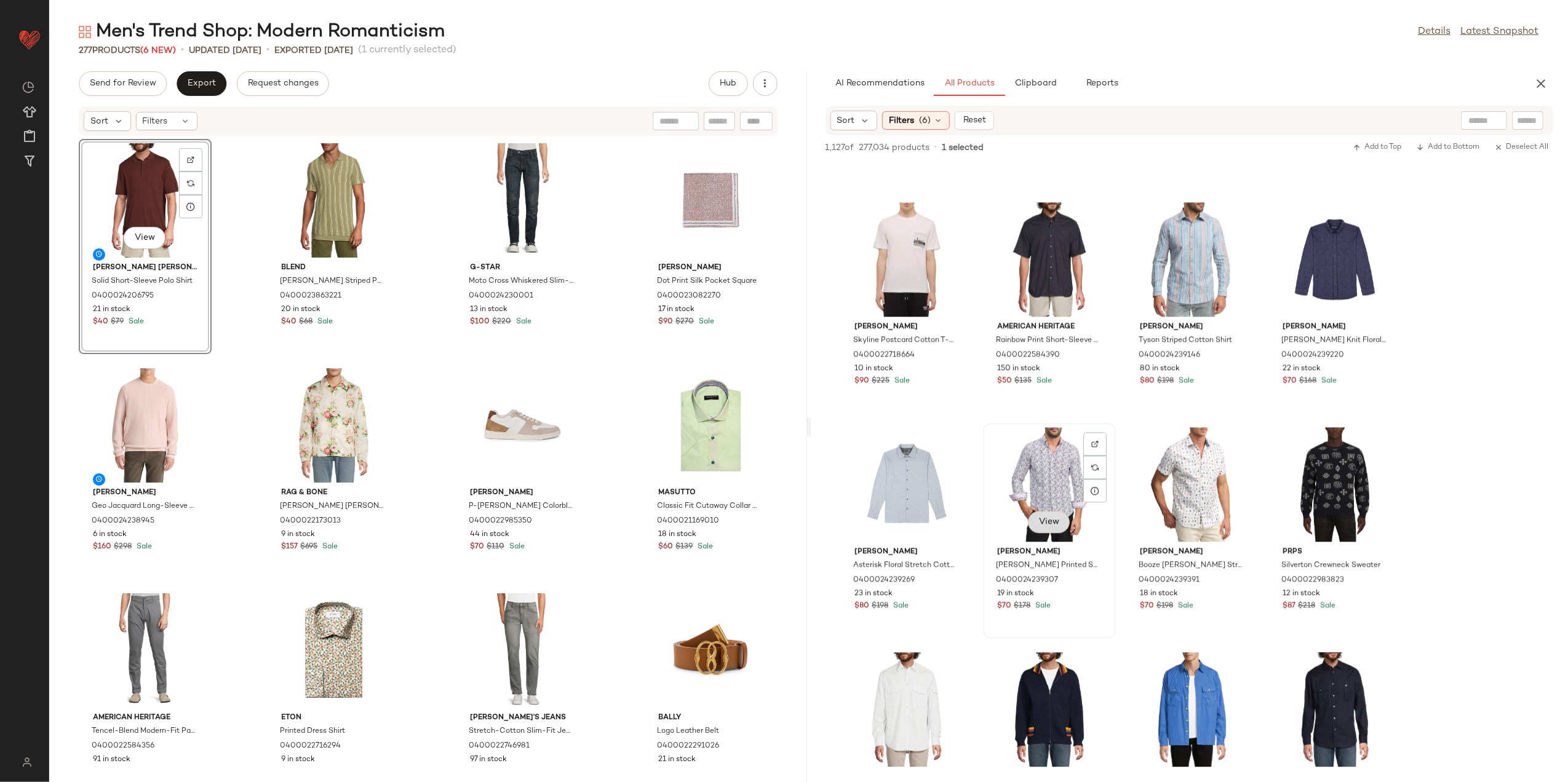
click at [1035, 516] on button "View" at bounding box center [1049, 522] width 42 height 22
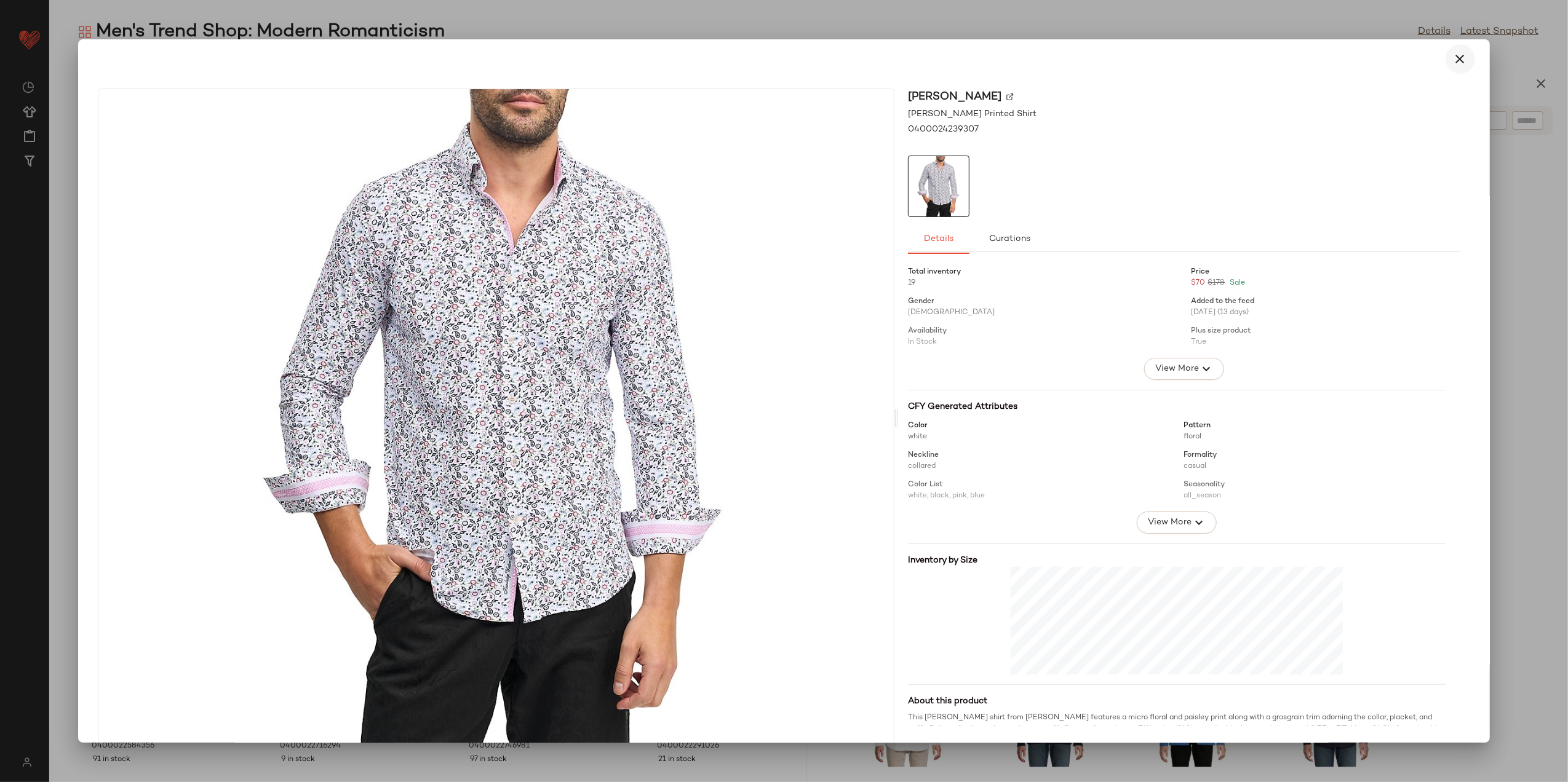
click at [1410, 52] on icon "button" at bounding box center [1461, 59] width 15 height 15
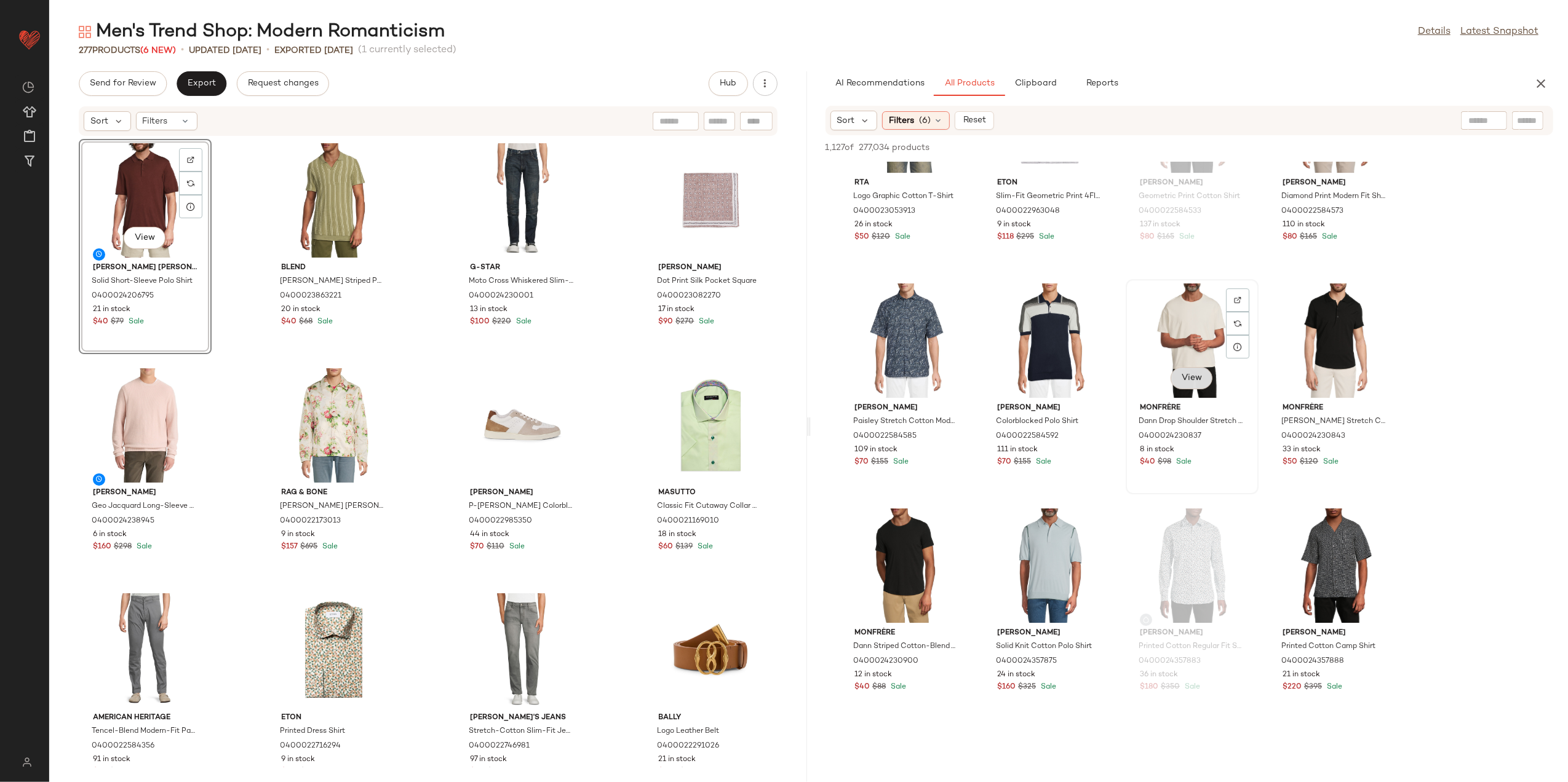
scroll to position [4264, 0]
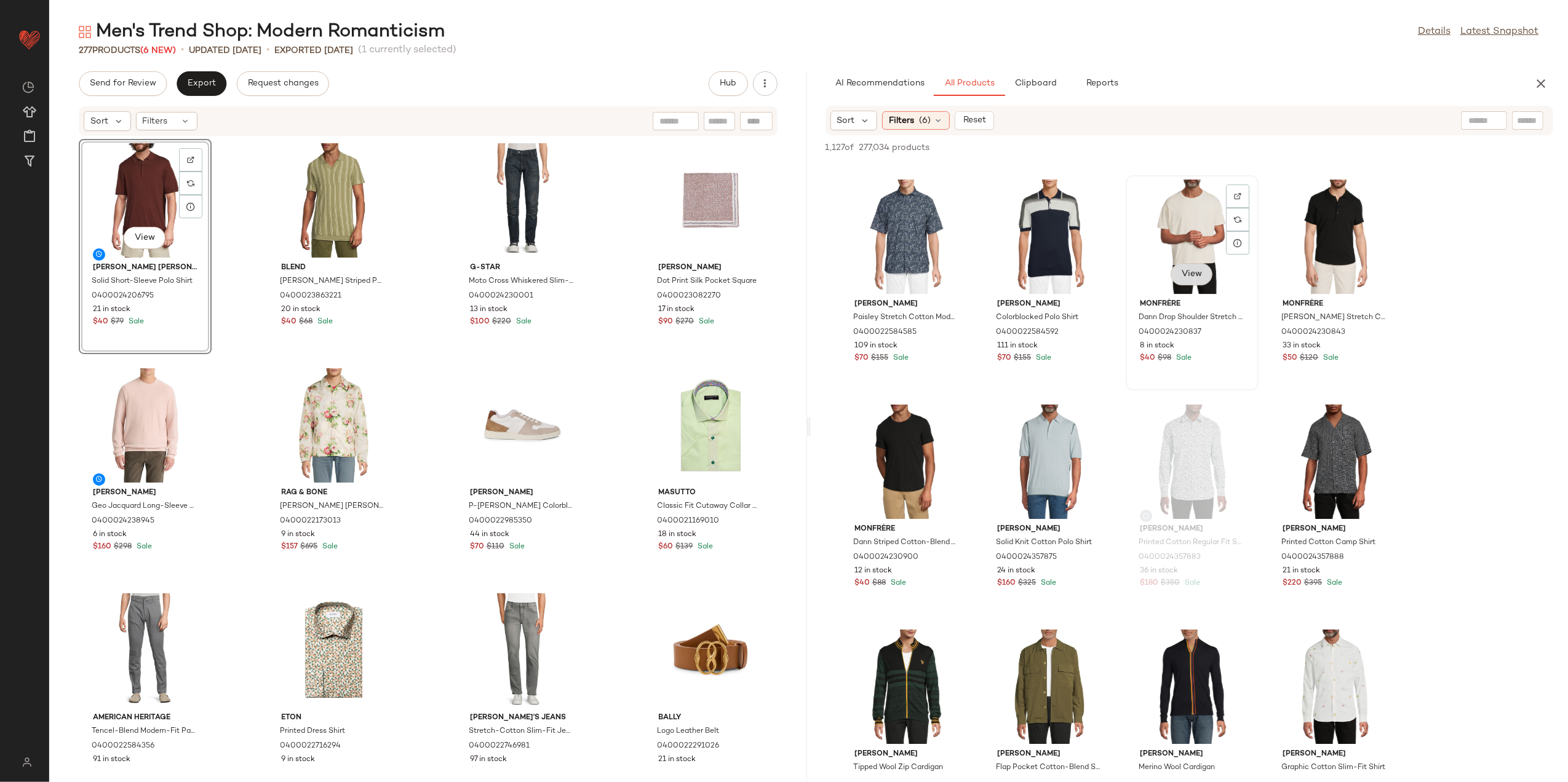
click at [1187, 276] on span "View" at bounding box center [1192, 274] width 21 height 10
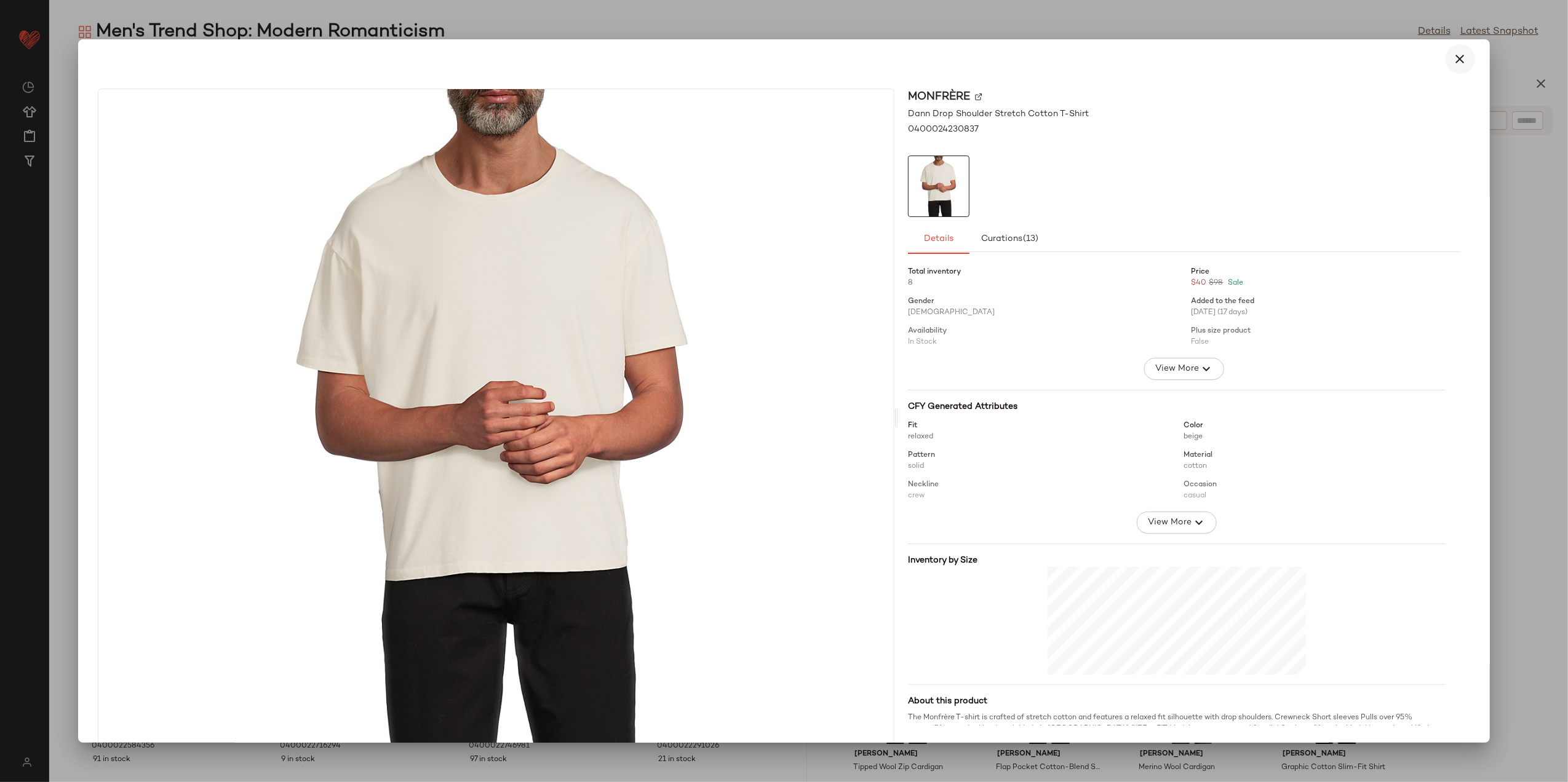
click at [1410, 60] on icon "button" at bounding box center [1461, 59] width 15 height 15
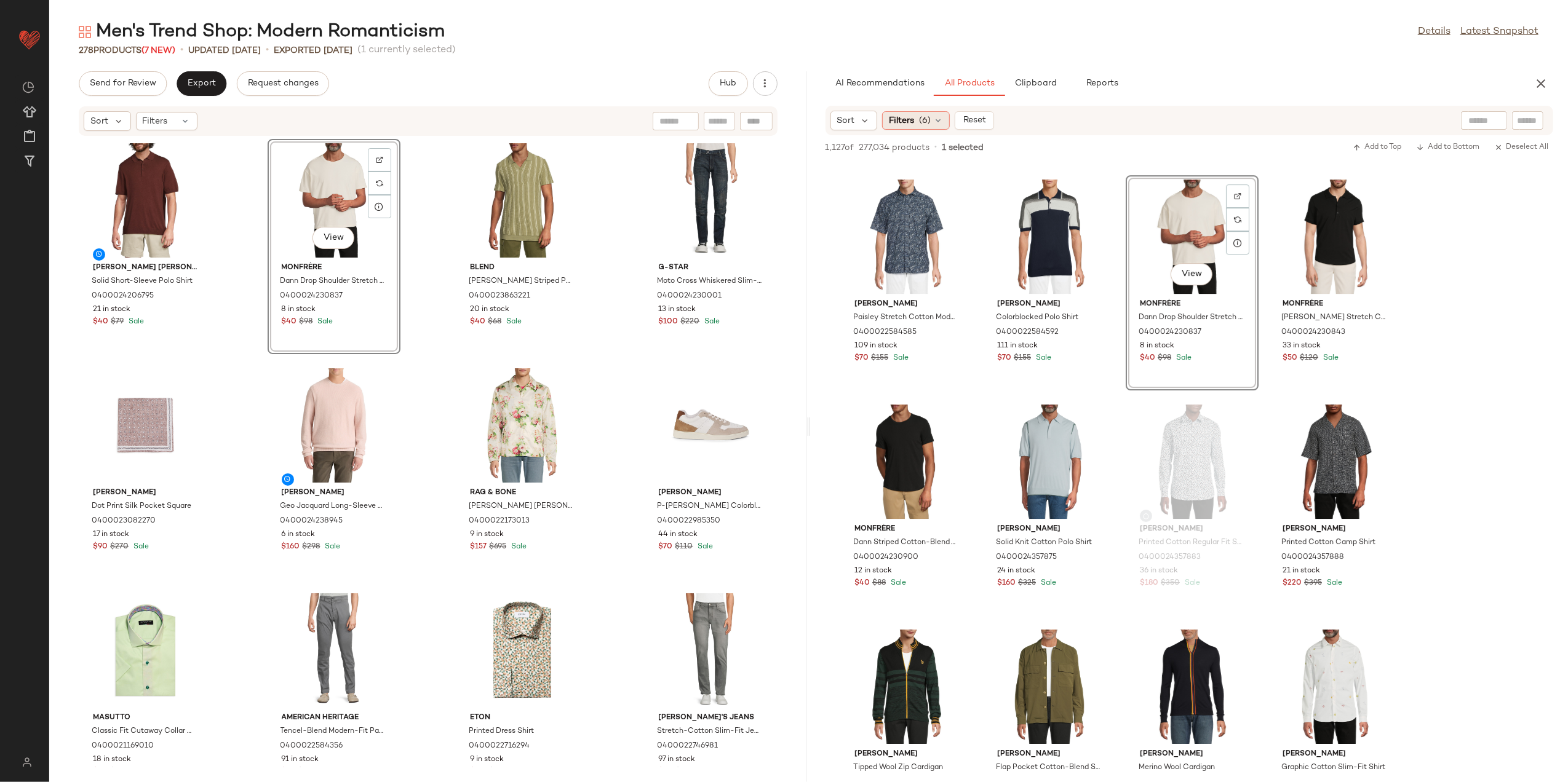
click at [927, 113] on div "Filters (6)" at bounding box center [916, 121] width 68 height 18
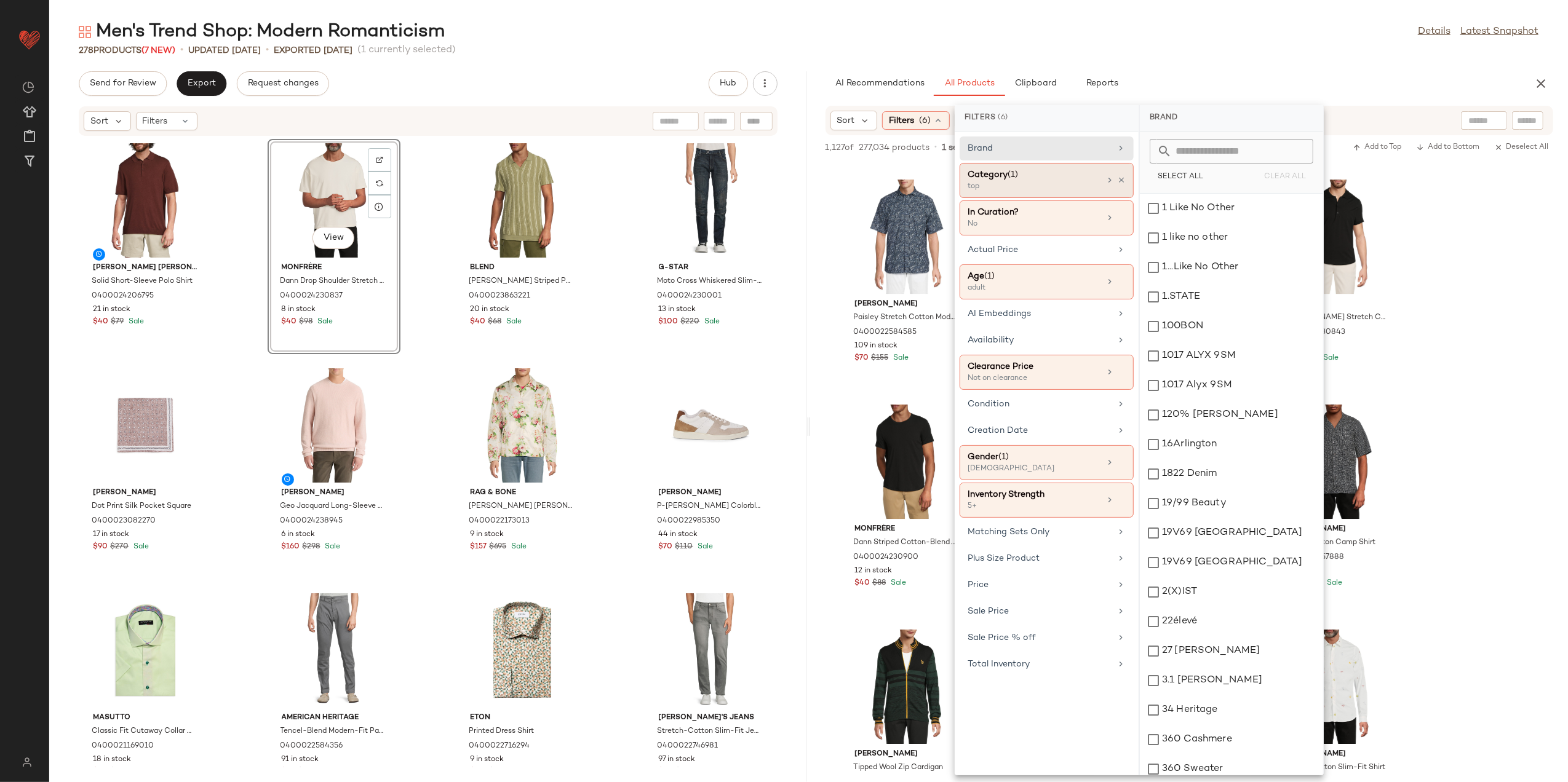
click at [1122, 181] on icon at bounding box center [1121, 180] width 9 height 9
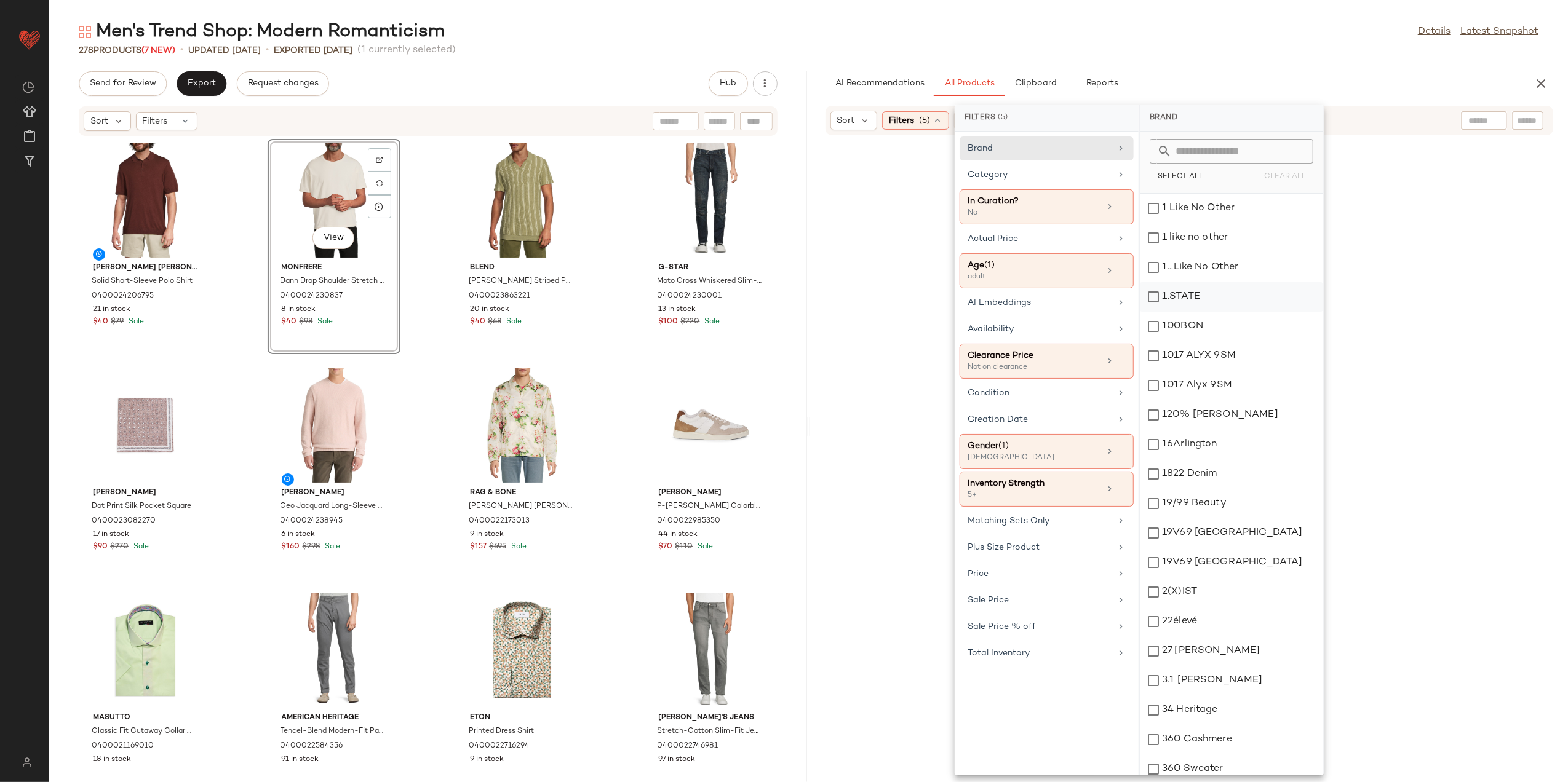
click at [1091, 176] on div "Category" at bounding box center [1039, 175] width 143 height 13
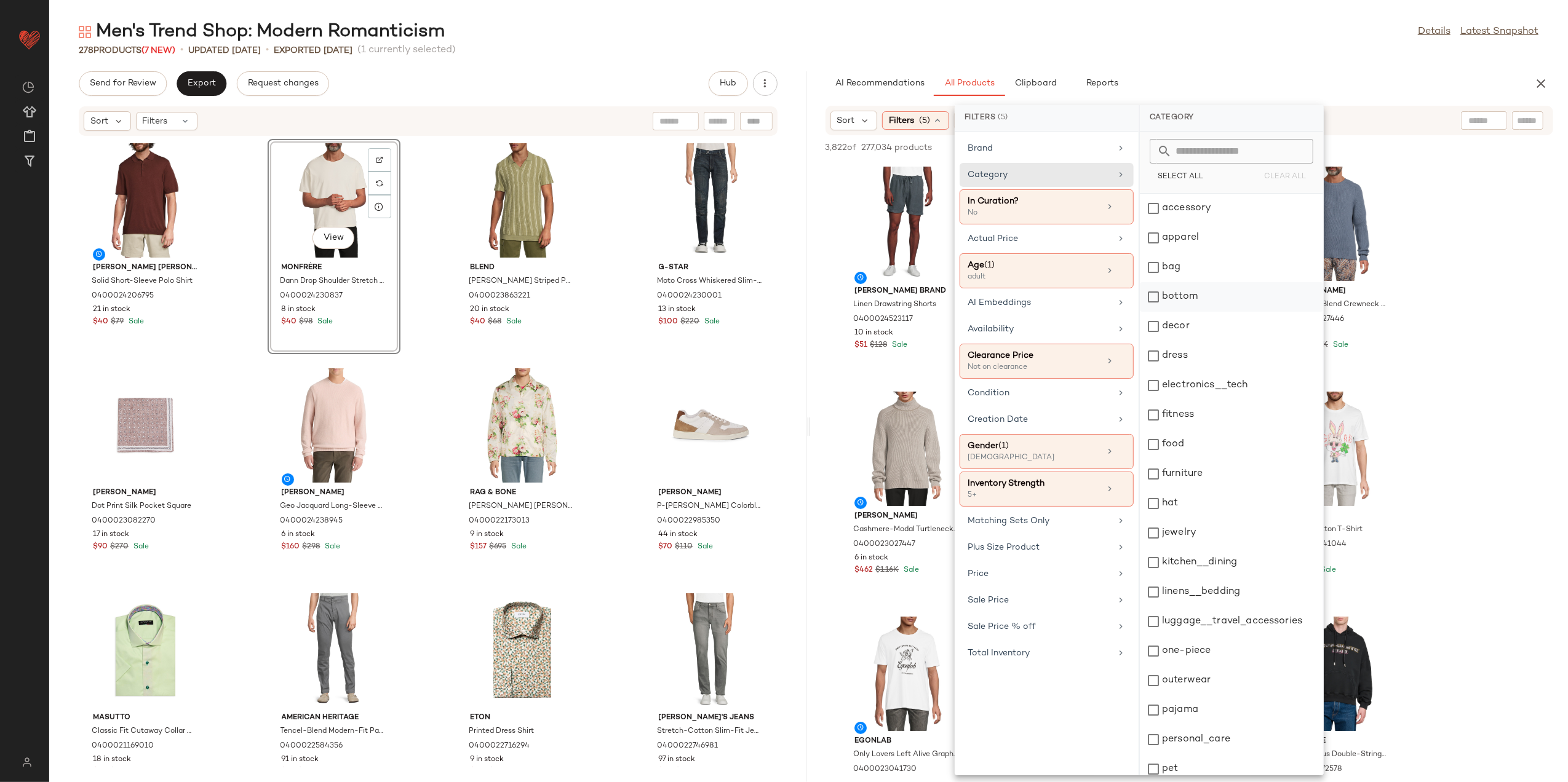
click at [1197, 295] on div "bottom" at bounding box center [1232, 297] width 184 height 29
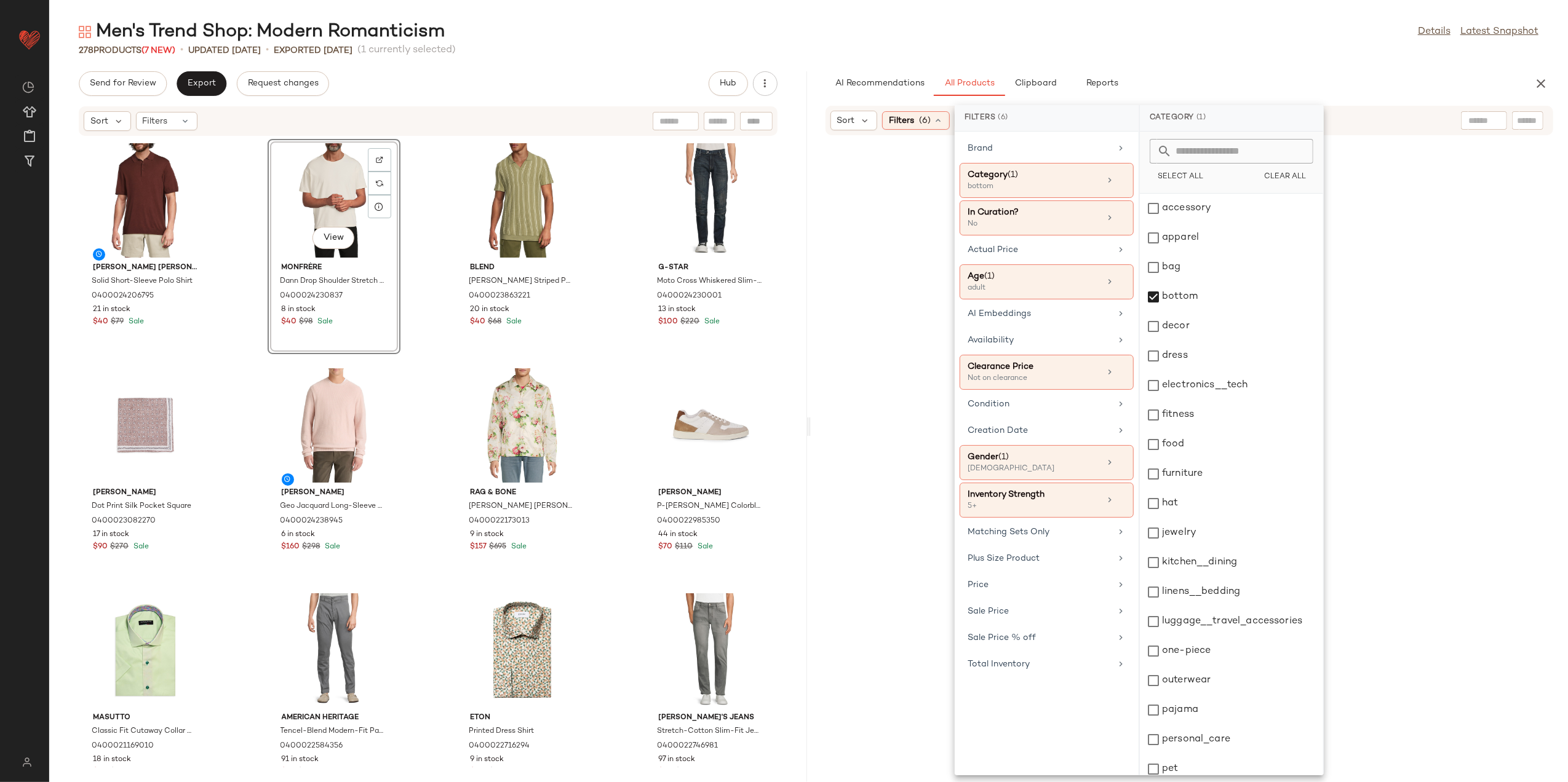
click at [1234, 45] on div "278 Products (7 New) • updated Aug 18th • Exported Aug 13th (1 currently select…" at bounding box center [809, 51] width 1519 height 12
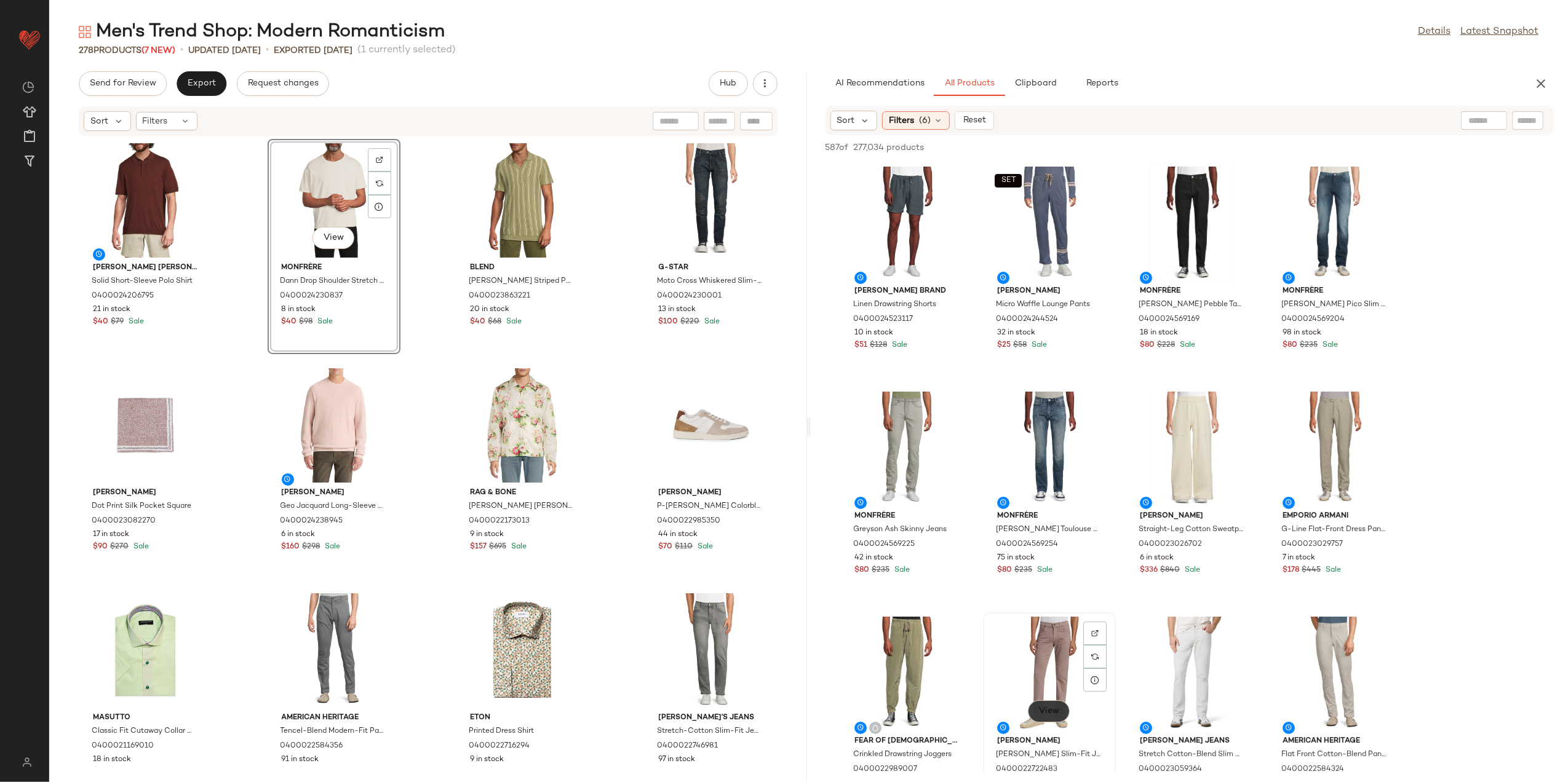
click at [1063, 712] on button "View" at bounding box center [1049, 711] width 42 height 22
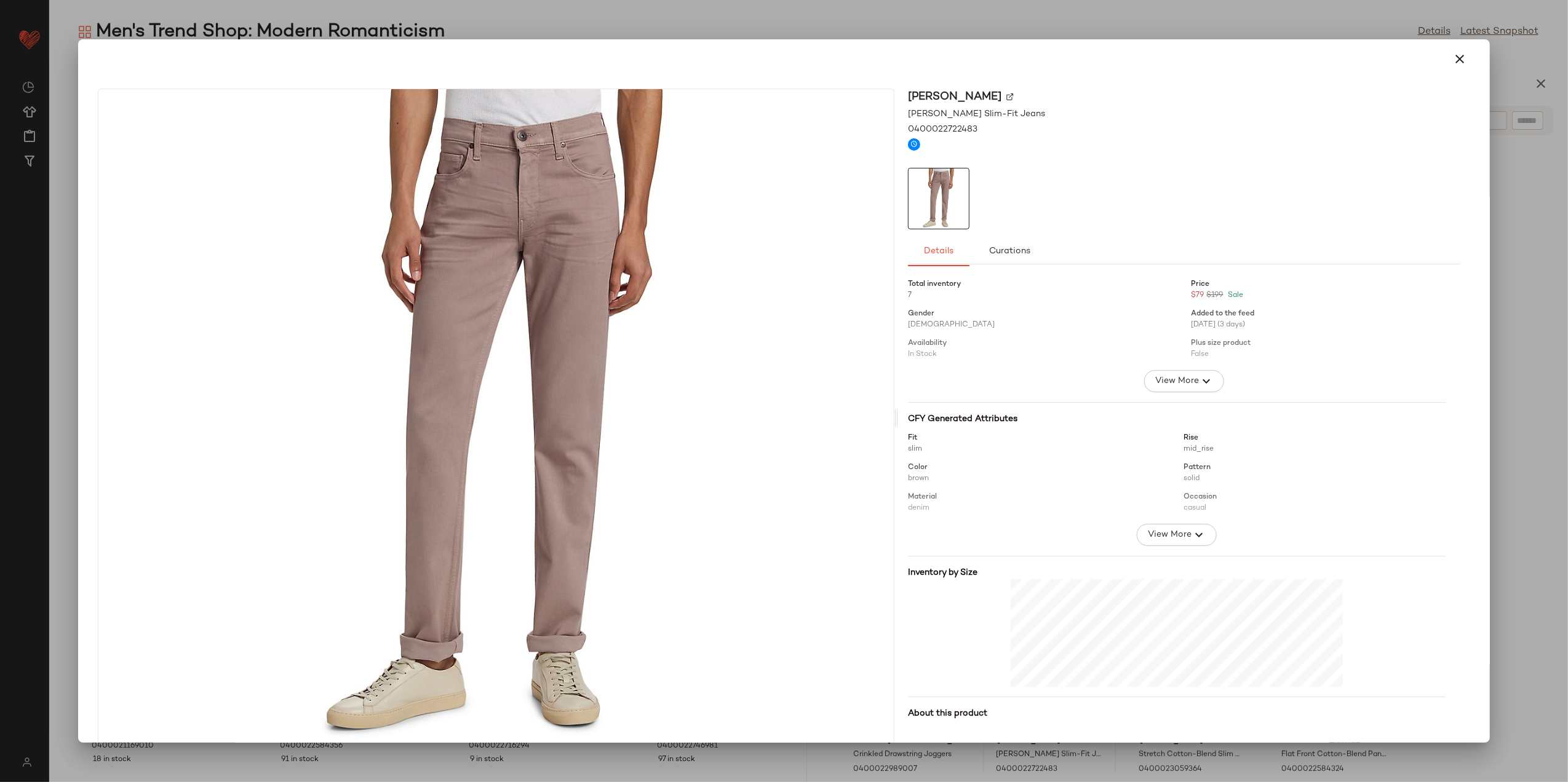
click at [1410, 64] on div at bounding box center [784, 58] width 1402 height 39
click at [1410, 70] on div at bounding box center [784, 59] width 1382 height 29
click at [1410, 63] on icon "button" at bounding box center [1461, 59] width 15 height 15
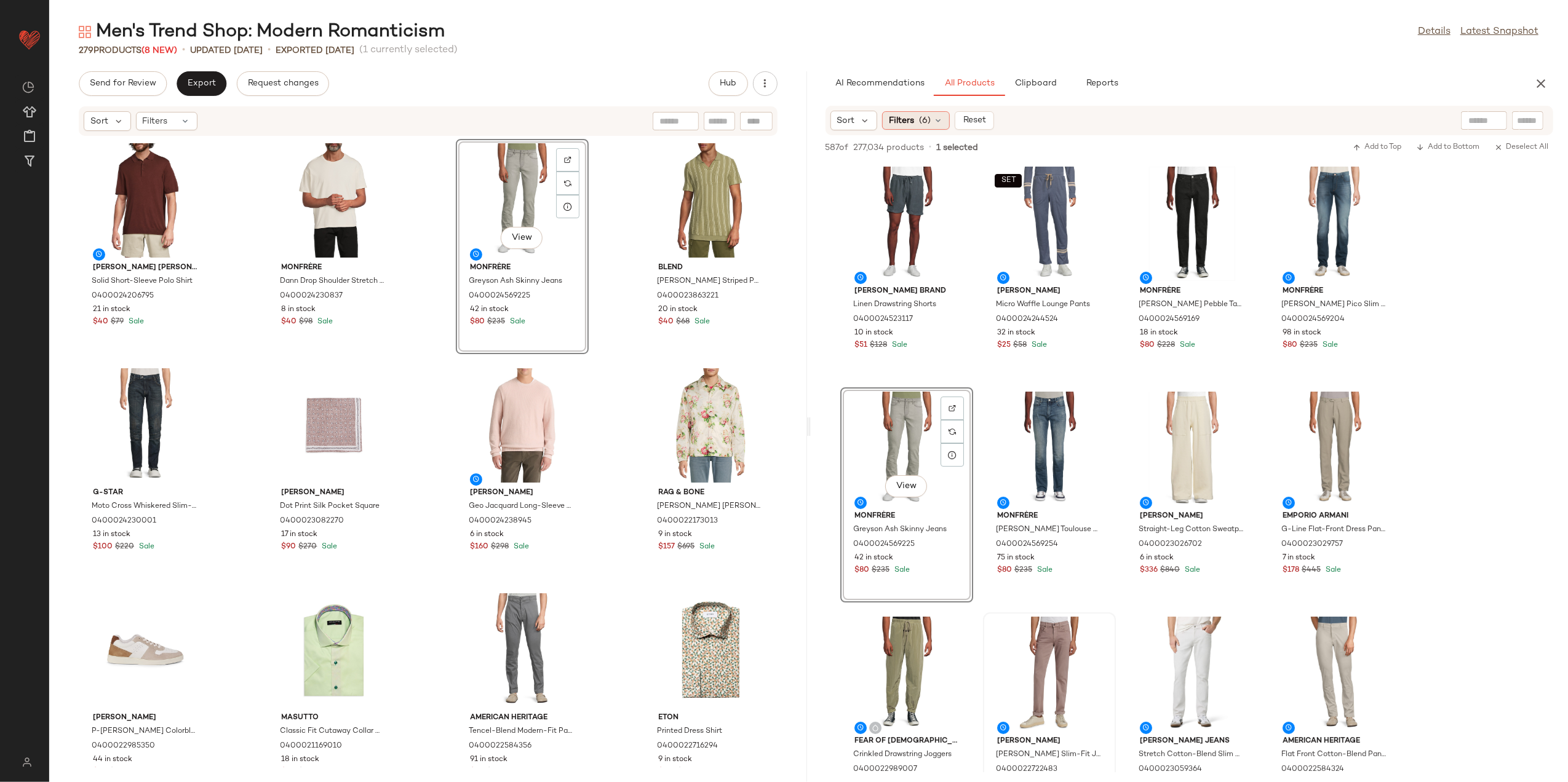
click at [916, 123] on div "Filters (6)" at bounding box center [916, 121] width 68 height 18
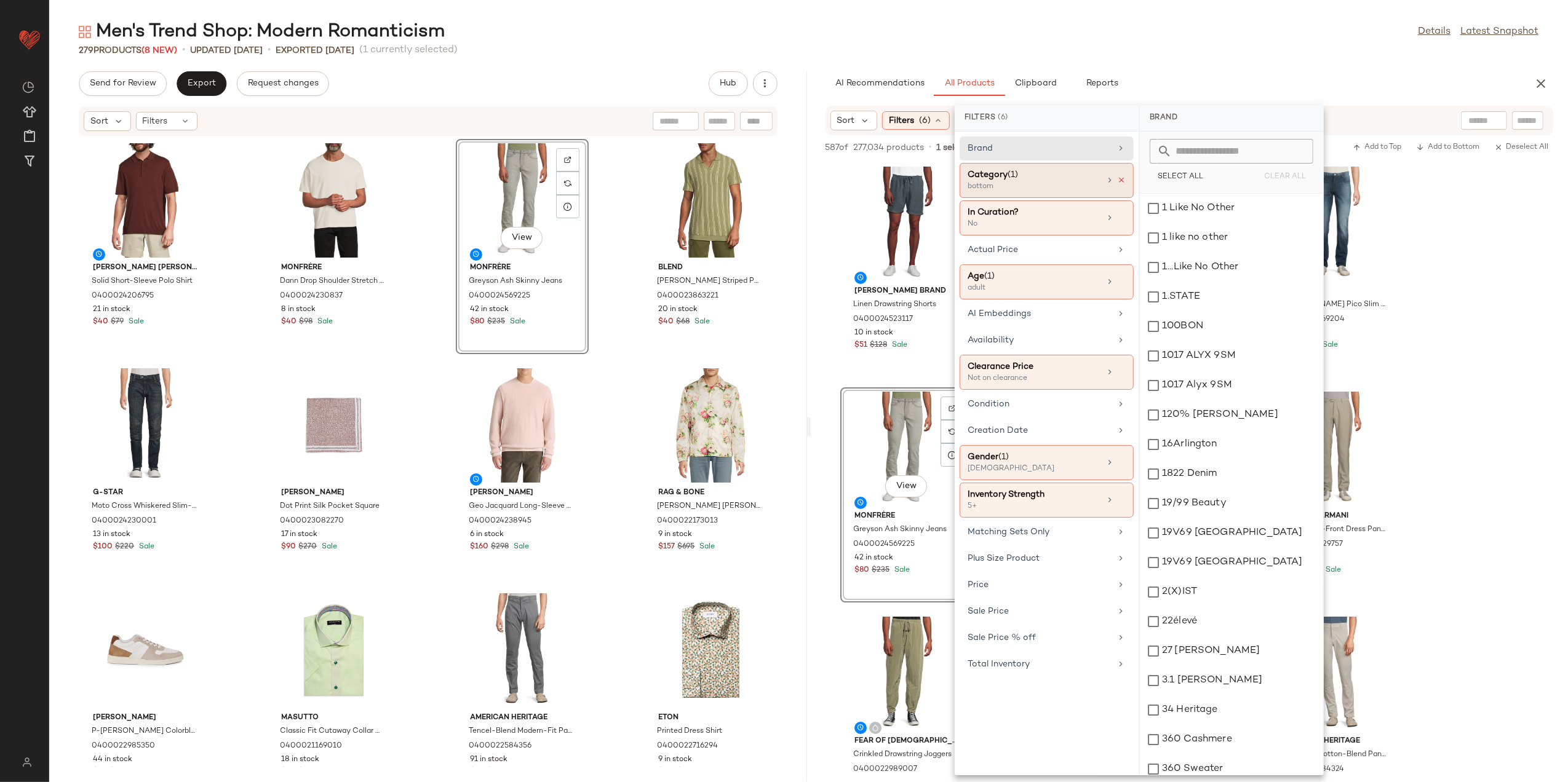
click at [1123, 182] on icon at bounding box center [1121, 180] width 9 height 9
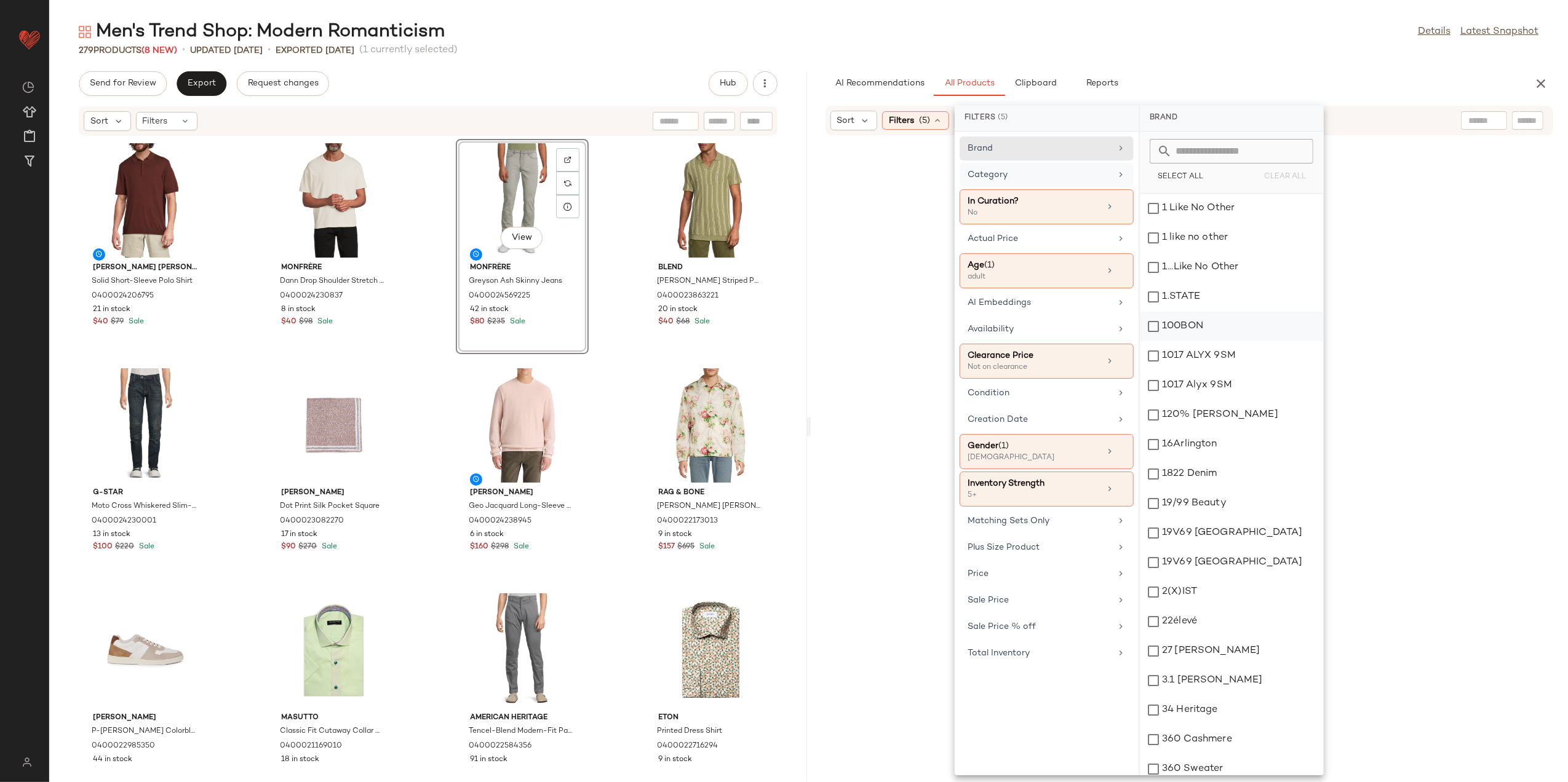
click at [1103, 181] on div "Category" at bounding box center [1039, 175] width 143 height 13
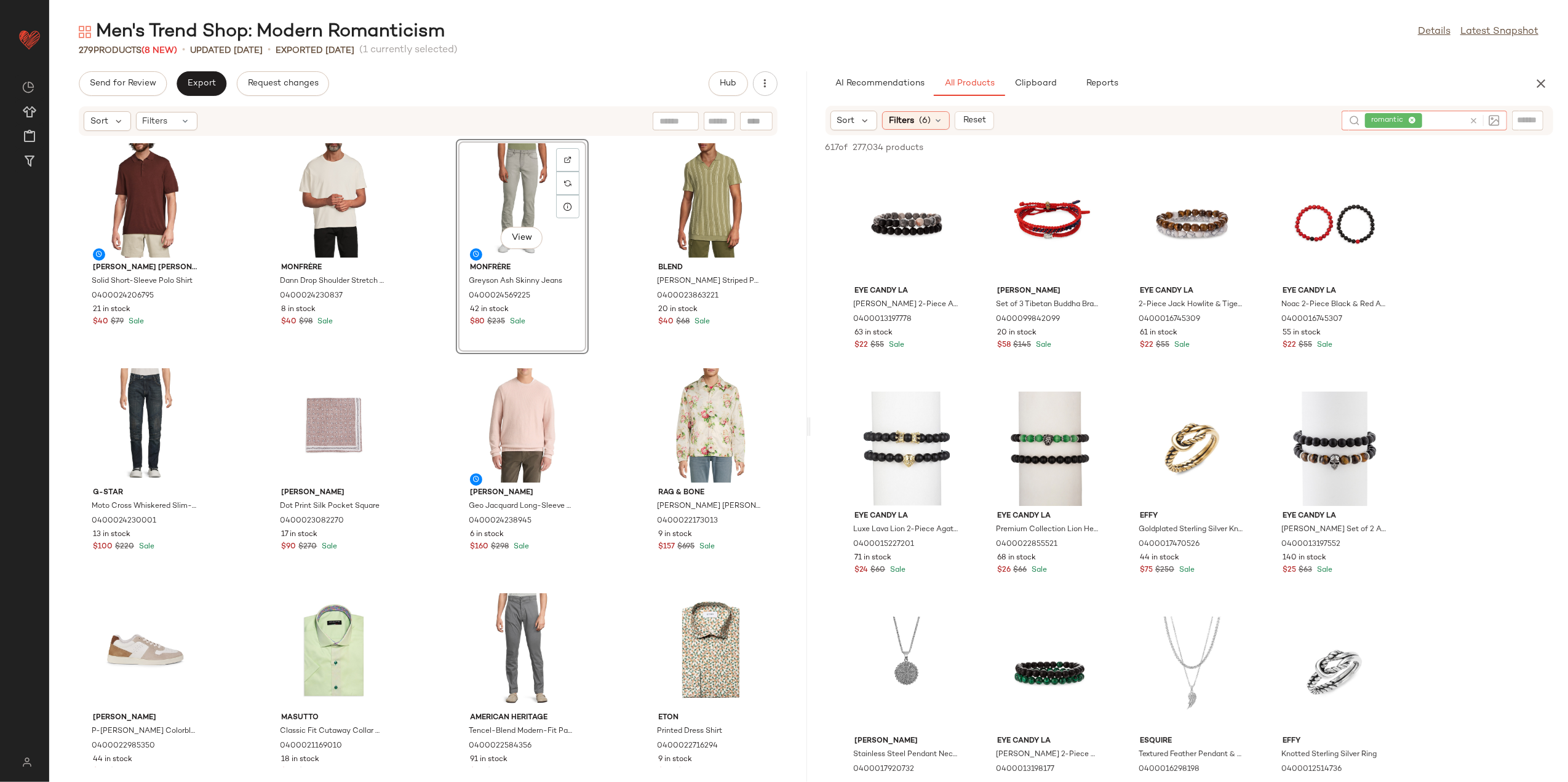
scroll to position [246, 0]
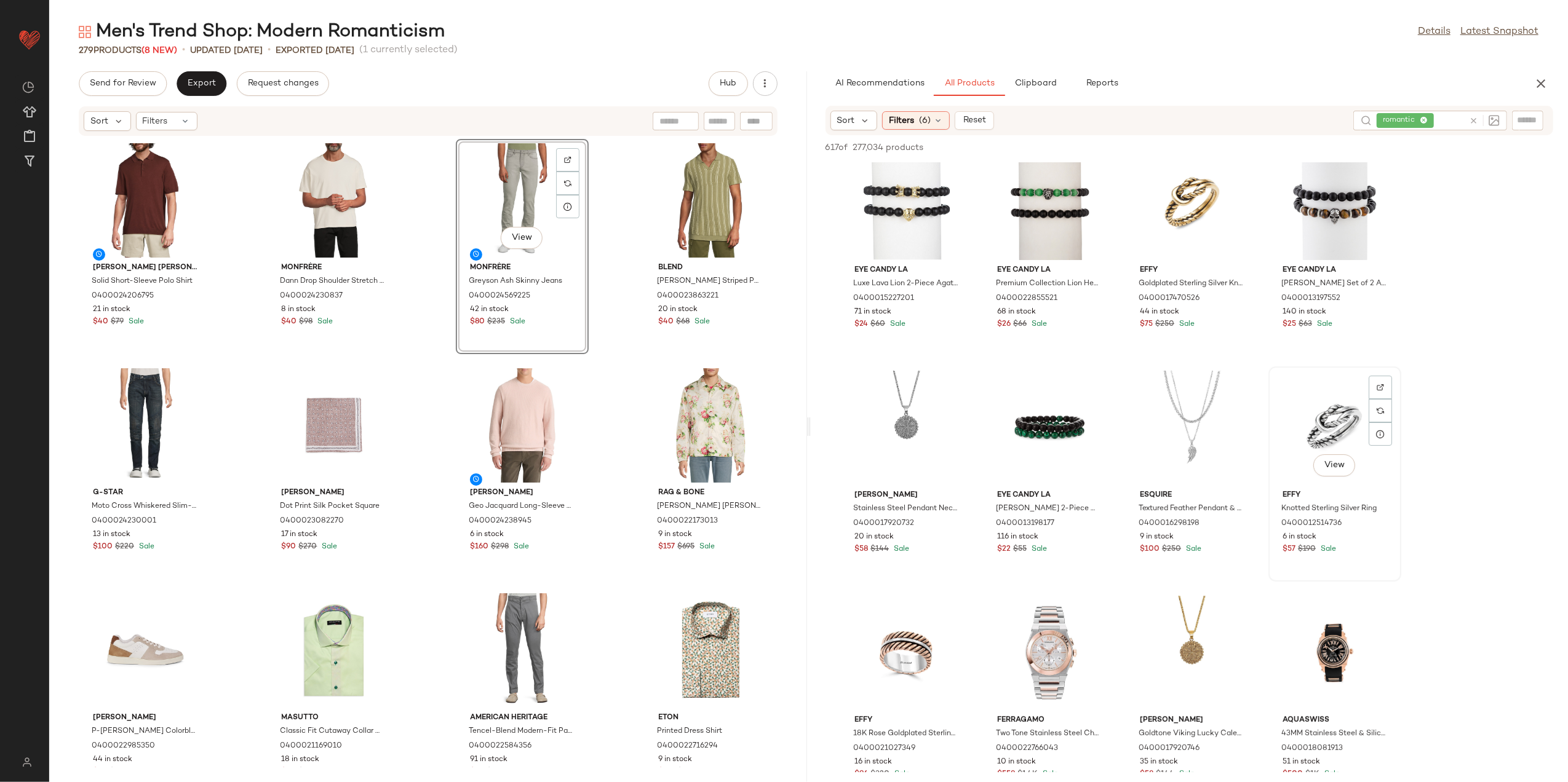
click at [1342, 420] on div "View" at bounding box center [1334, 428] width 124 height 114
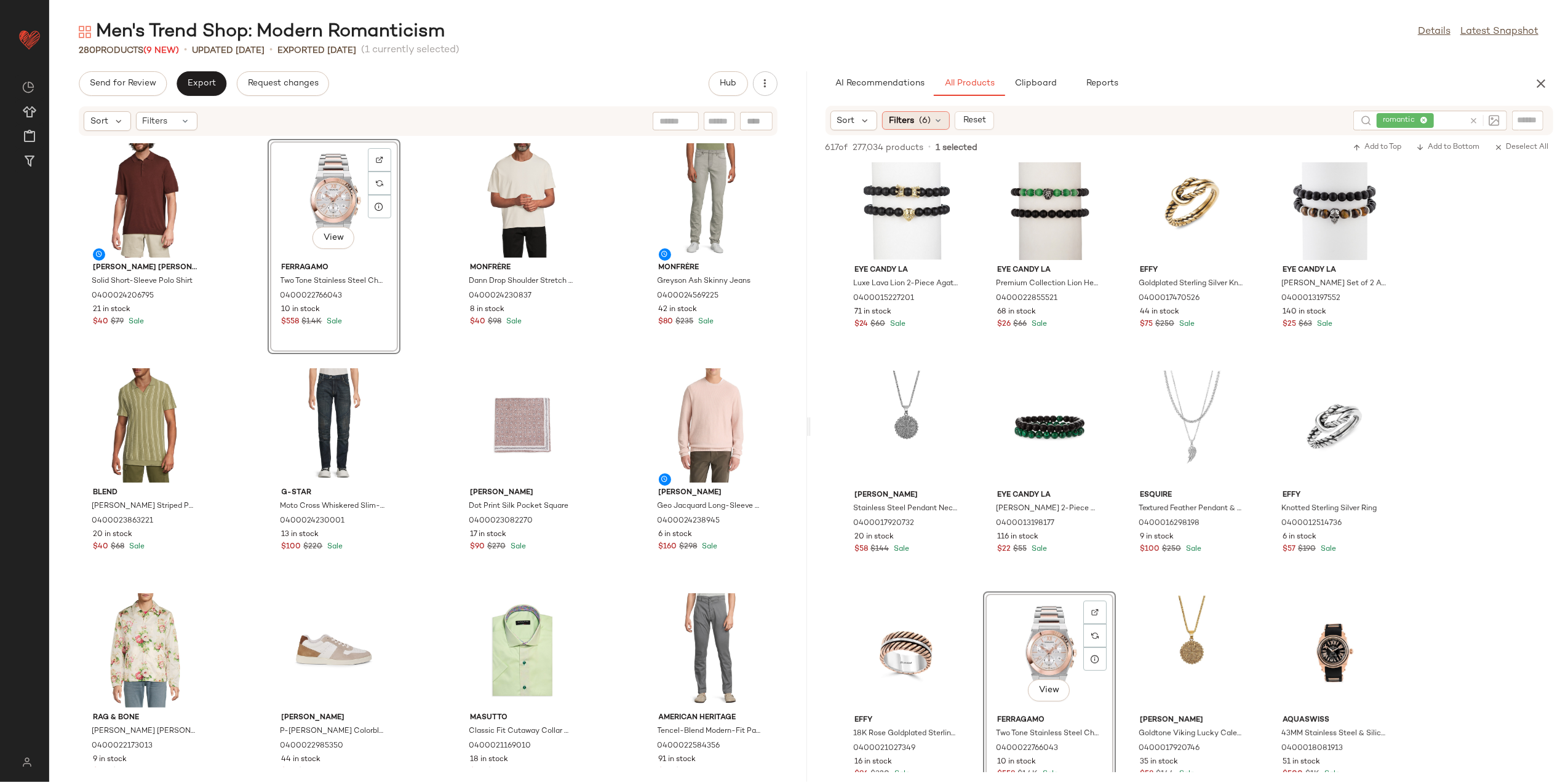
click at [943, 119] on div "Filters (6)" at bounding box center [916, 121] width 68 height 18
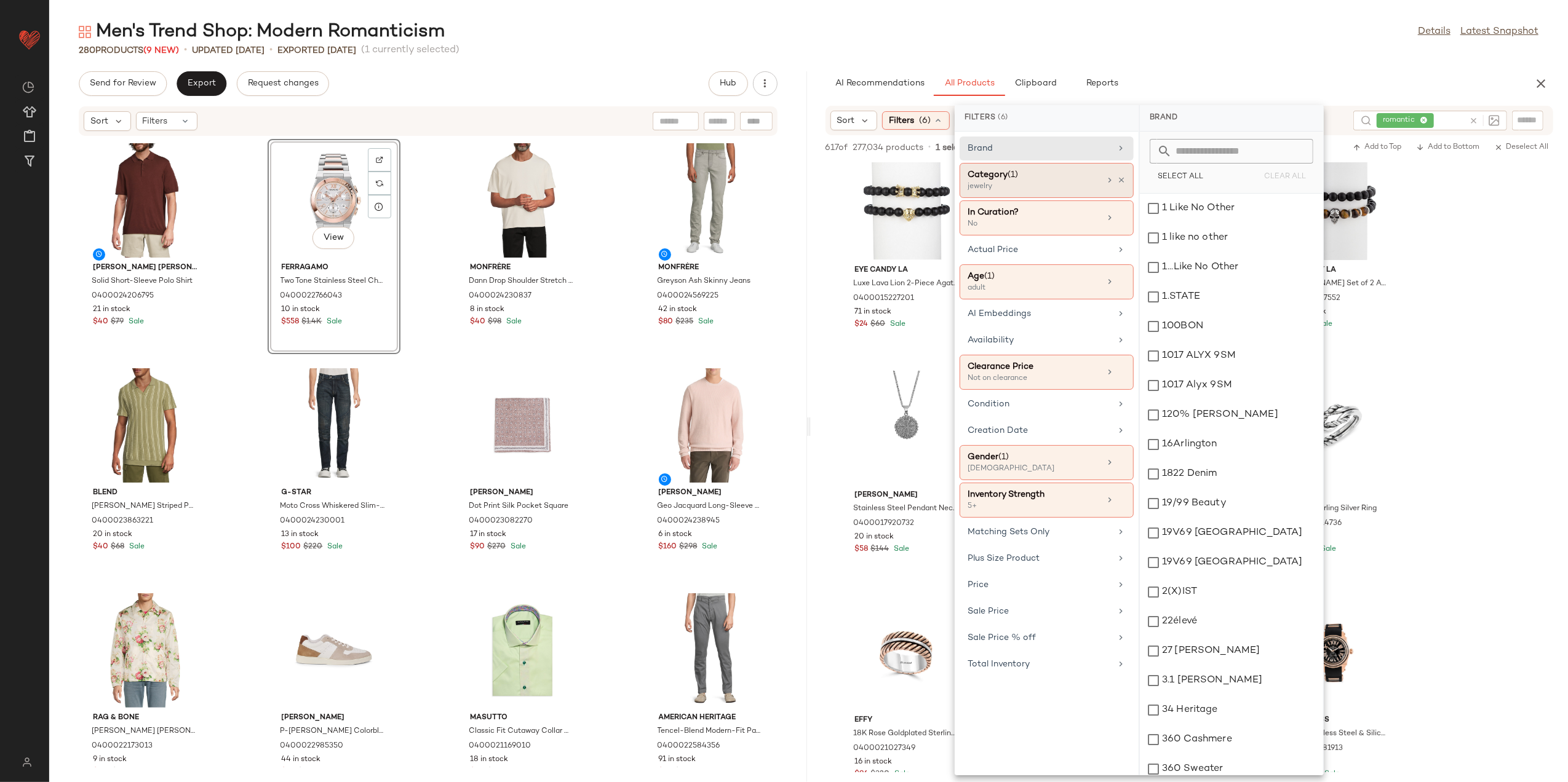
click at [1128, 201] on div "Category (1) jewelry" at bounding box center [1047, 218] width 174 height 35
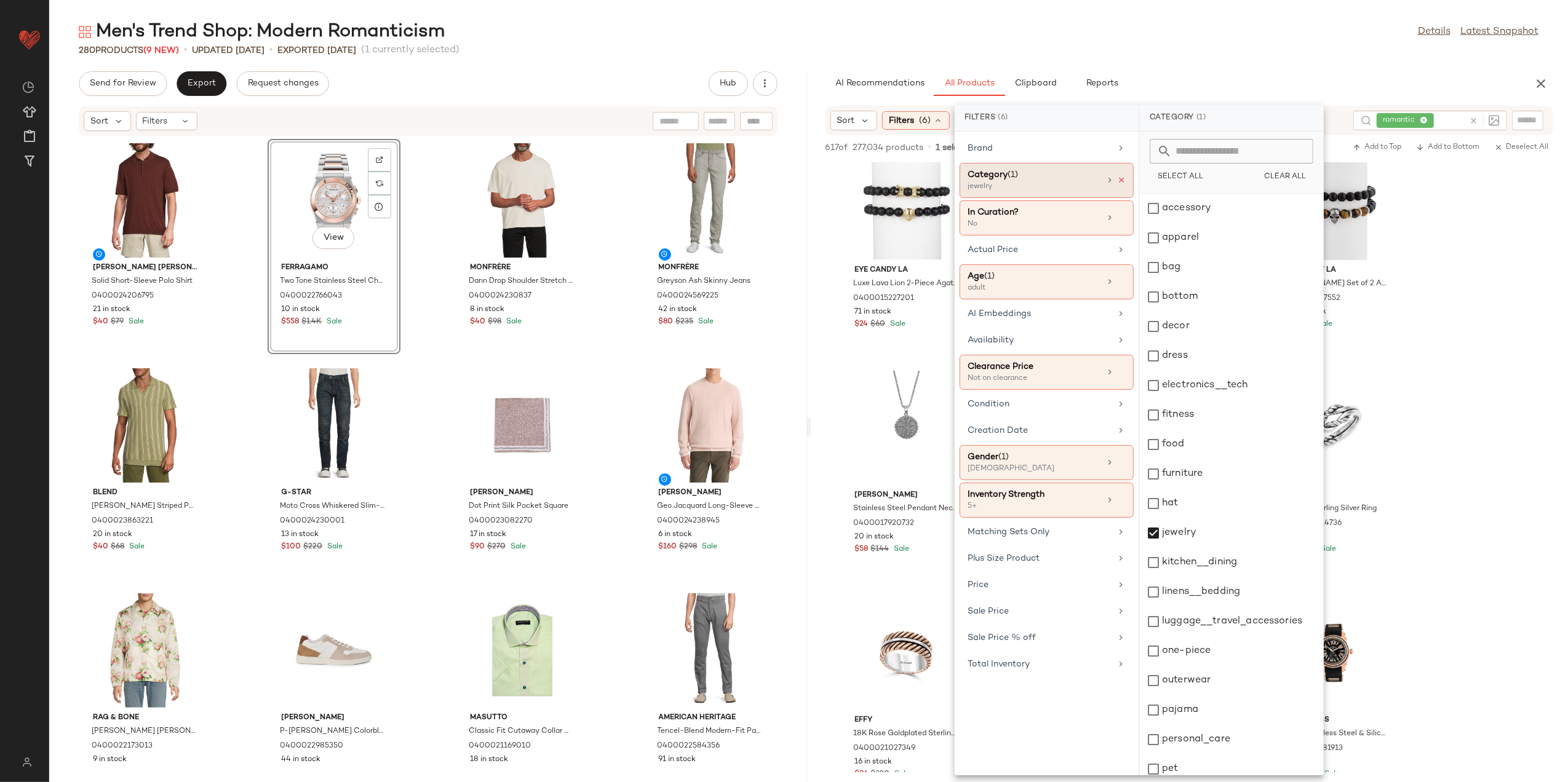
click at [1120, 183] on icon at bounding box center [1121, 180] width 9 height 9
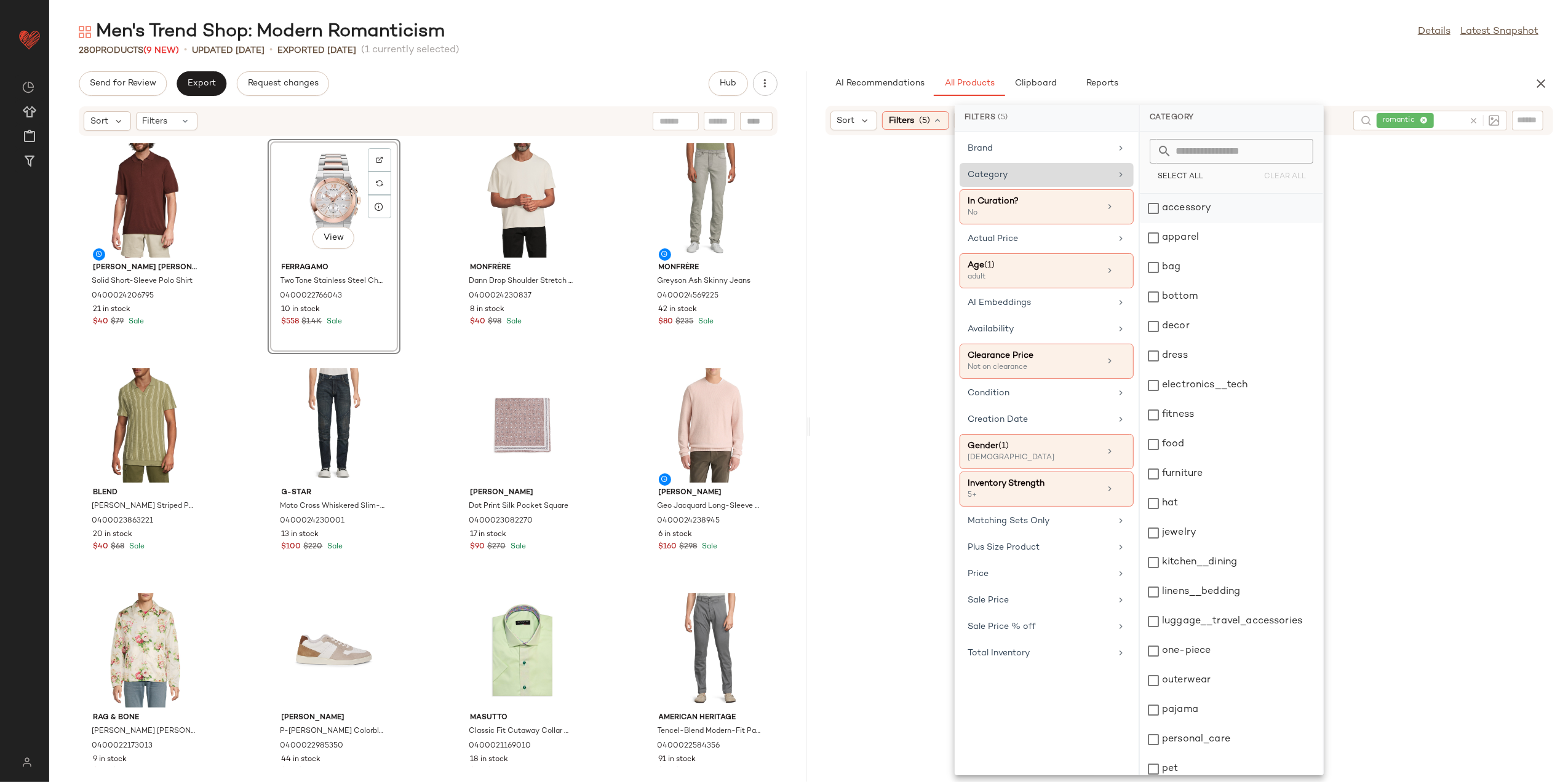
click at [1180, 214] on div "accessory" at bounding box center [1232, 208] width 184 height 29
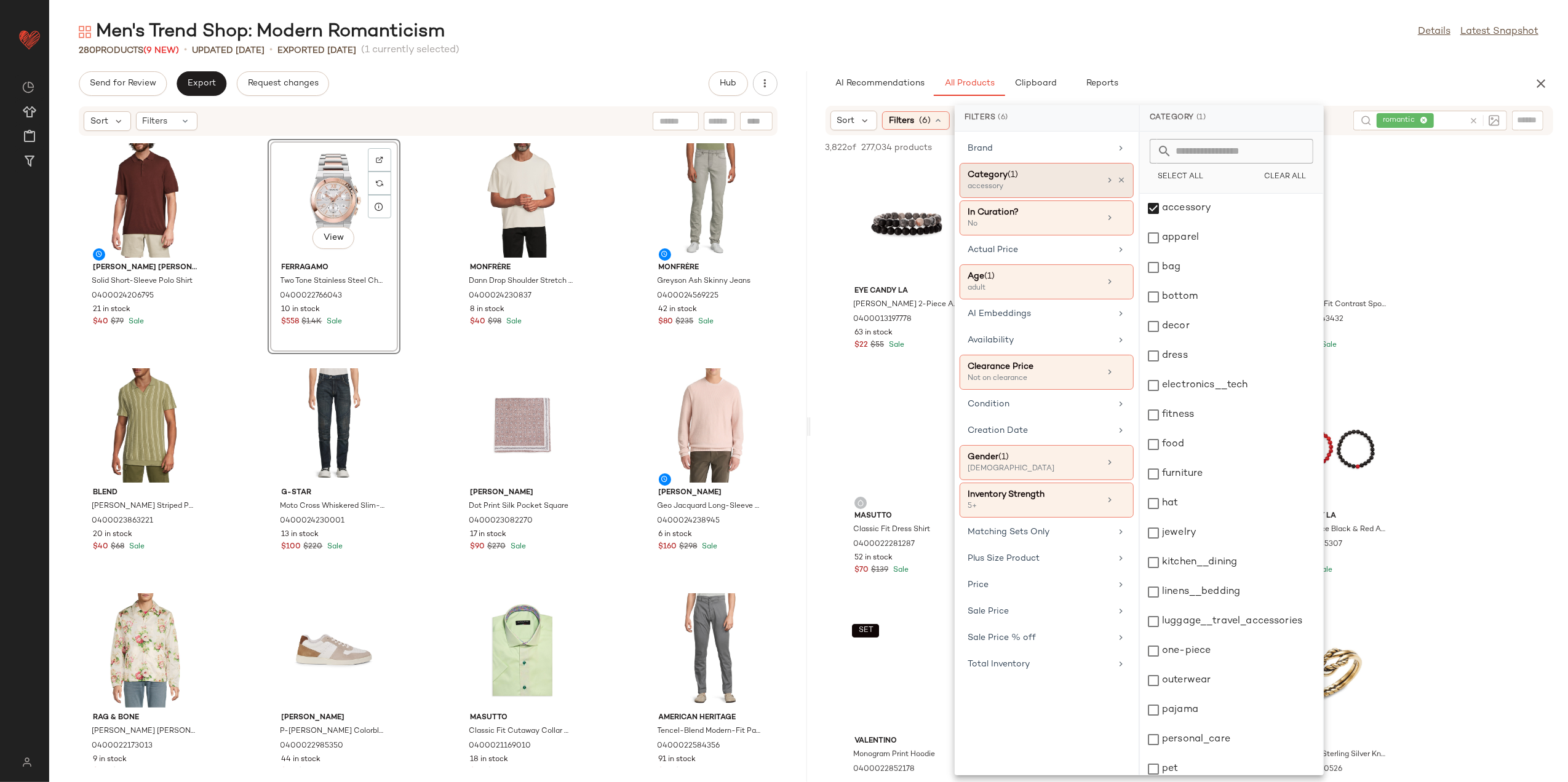
click at [1162, 62] on div "Men's Trend Shop: Modern Romanticism Details Latest Snapshot 280 Products (9 Ne…" at bounding box center [809, 401] width 1519 height 763
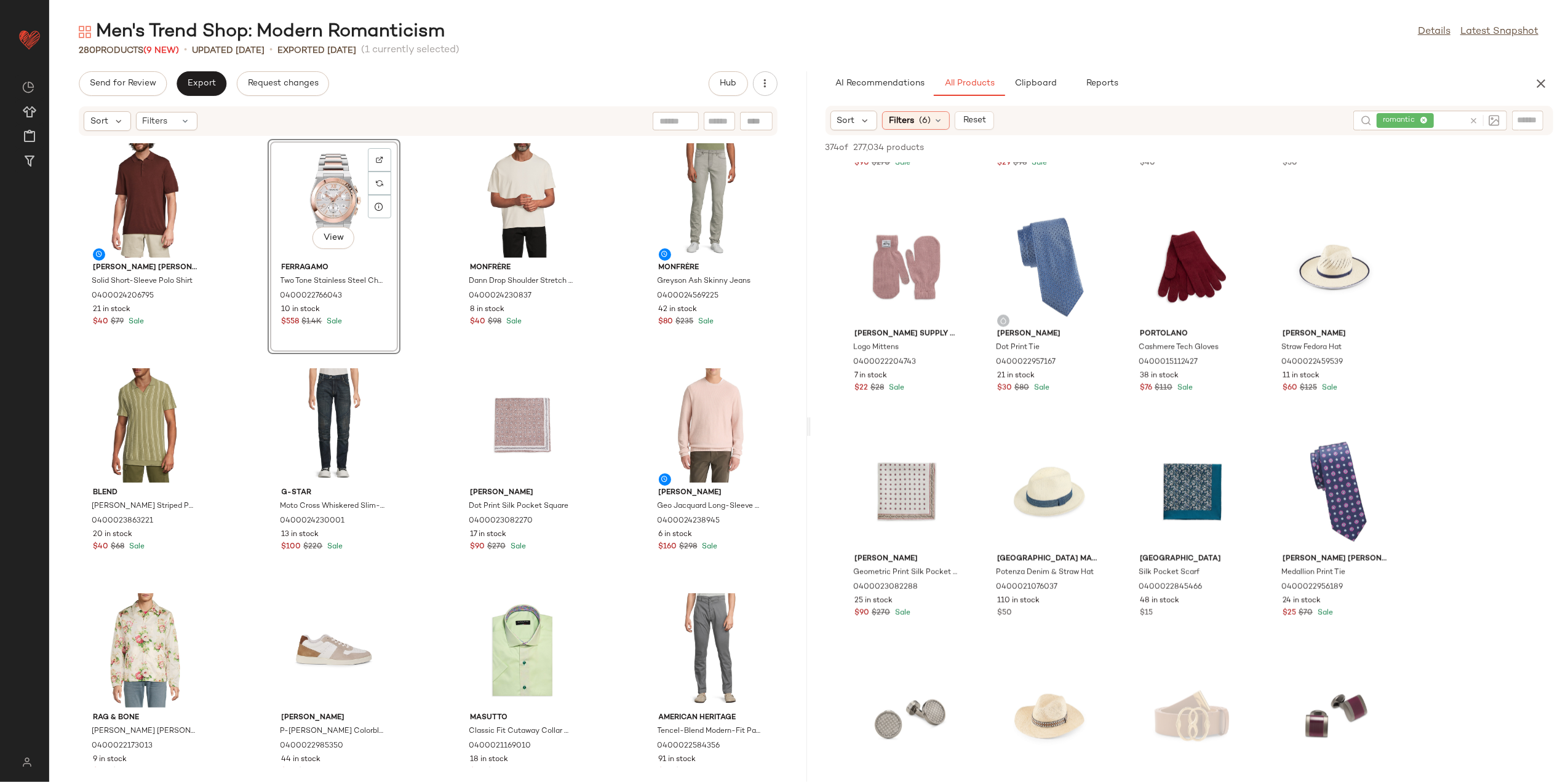
scroll to position [1558, 0]
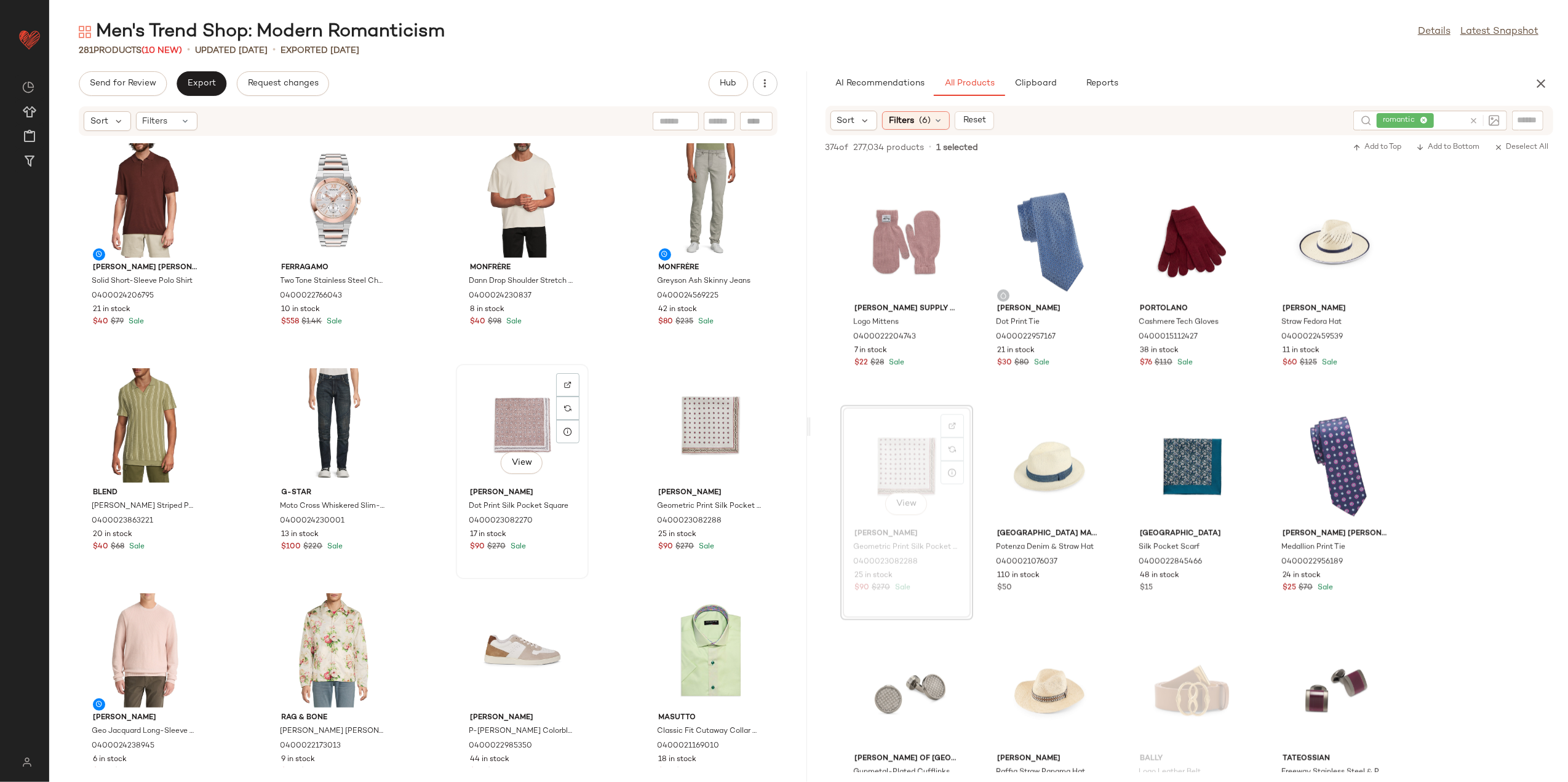
click at [510, 426] on div "View" at bounding box center [522, 425] width 124 height 114
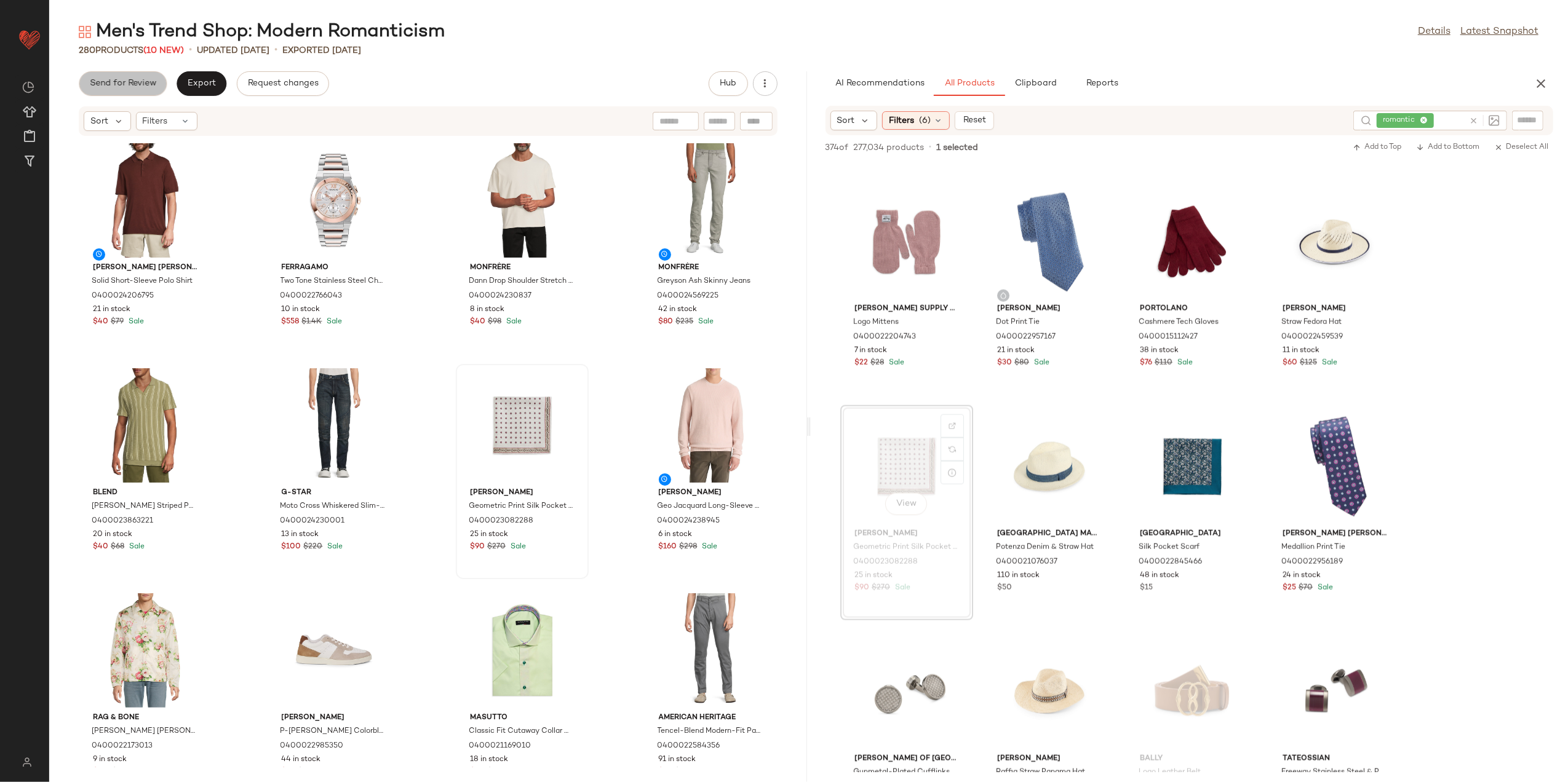
click at [142, 81] on span "Send for Review" at bounding box center [123, 84] width 67 height 10
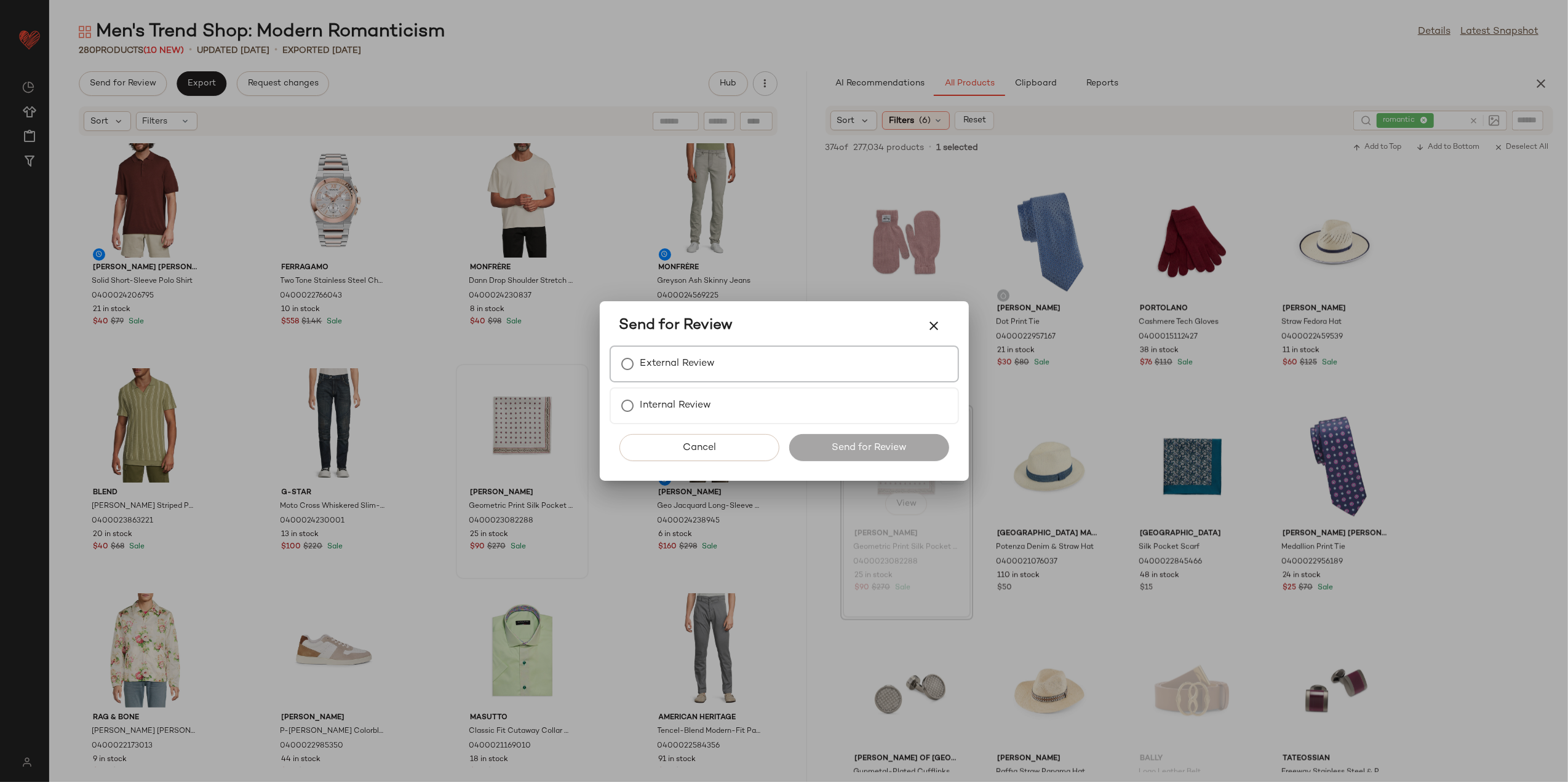
click at [764, 370] on div "External Review" at bounding box center [784, 364] width 349 height 37
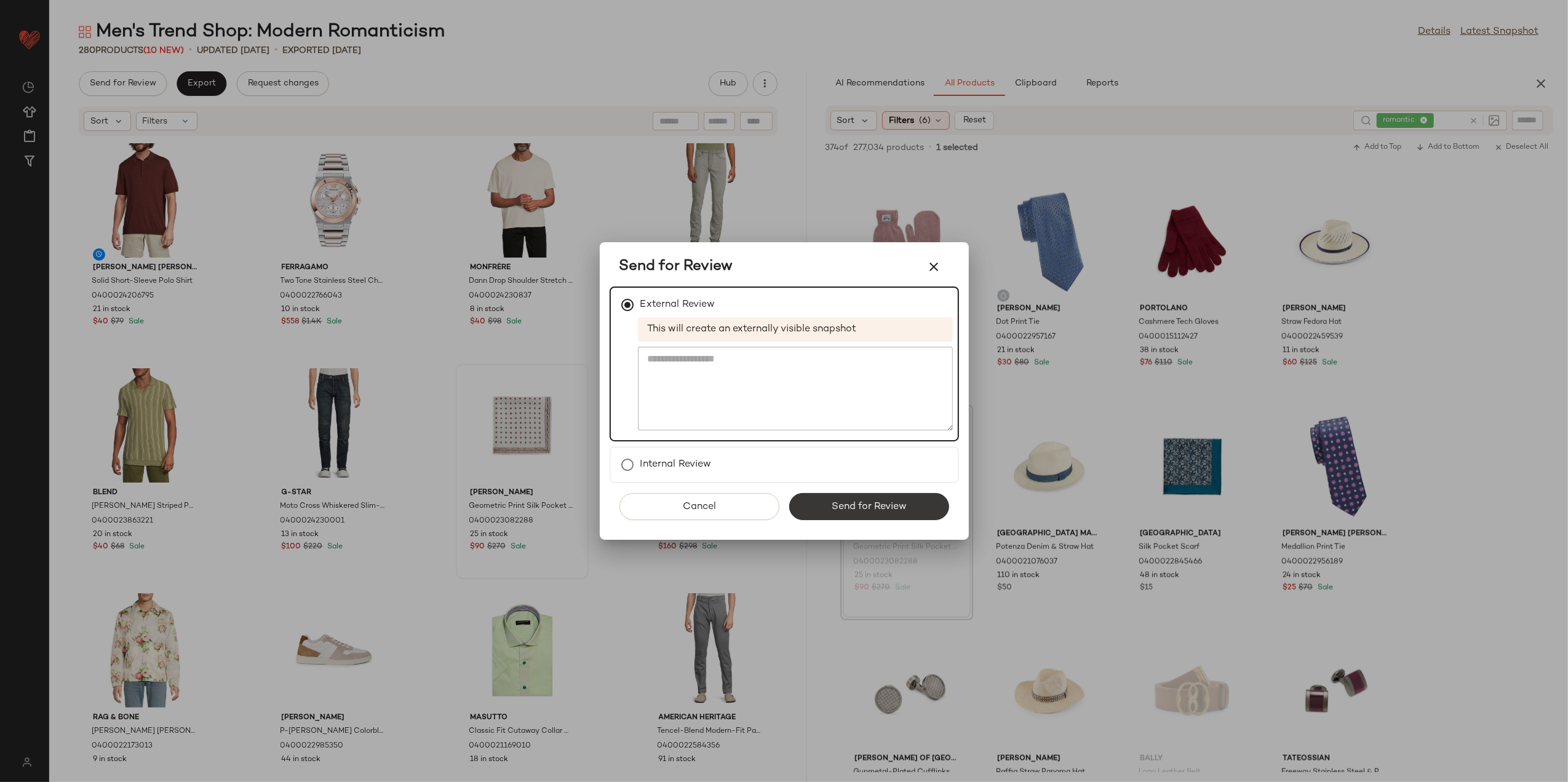
click at [832, 498] on button "Send for Review" at bounding box center [869, 507] width 160 height 27
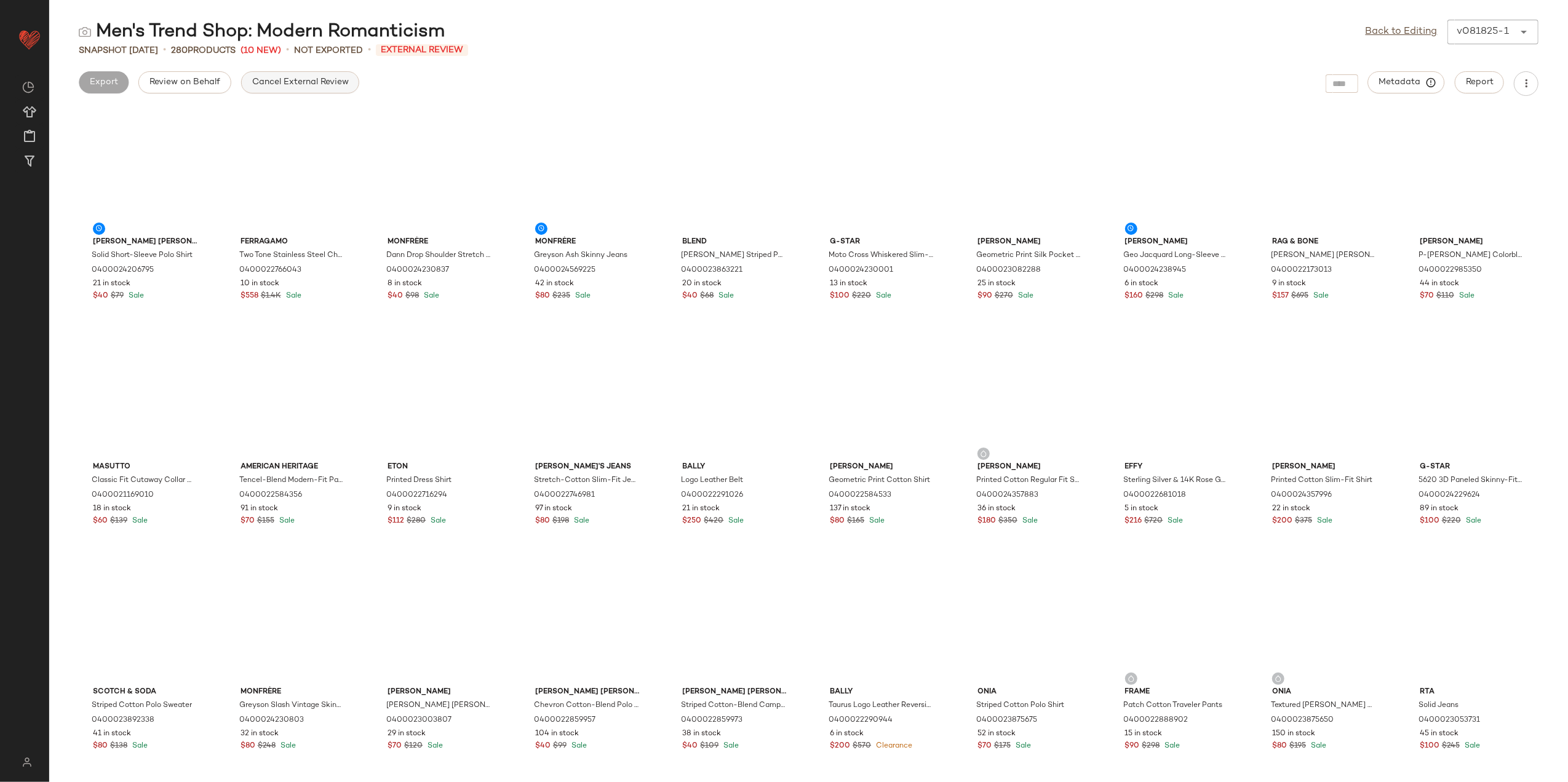
click at [312, 85] on span "Cancel External Review" at bounding box center [300, 82] width 97 height 10
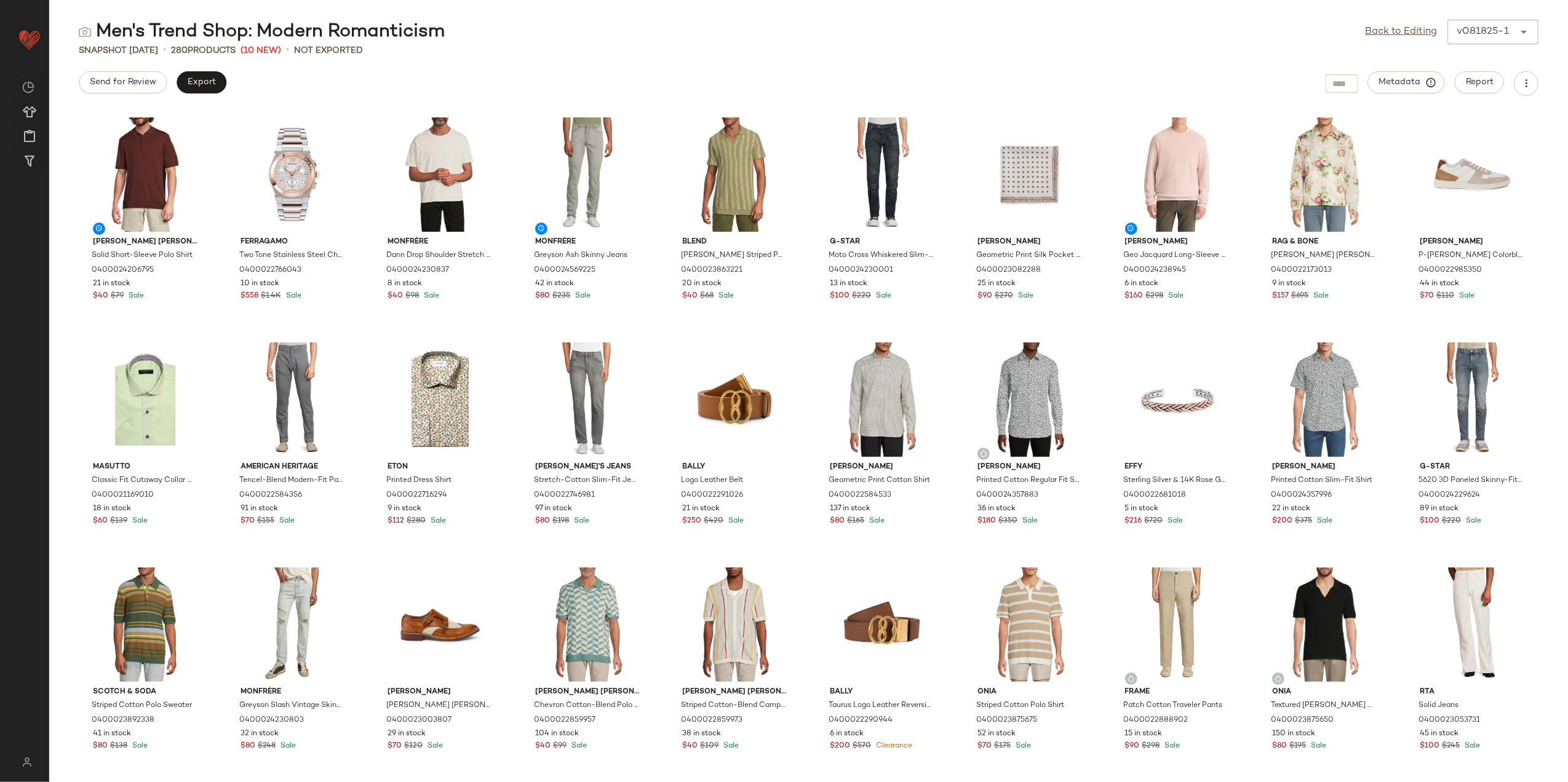
drag, startPoint x: 1416, startPoint y: 37, endPoint x: 1380, endPoint y: 42, distance: 36.3
click at [1416, 37] on link "Back to Editing" at bounding box center [1402, 32] width 72 height 15
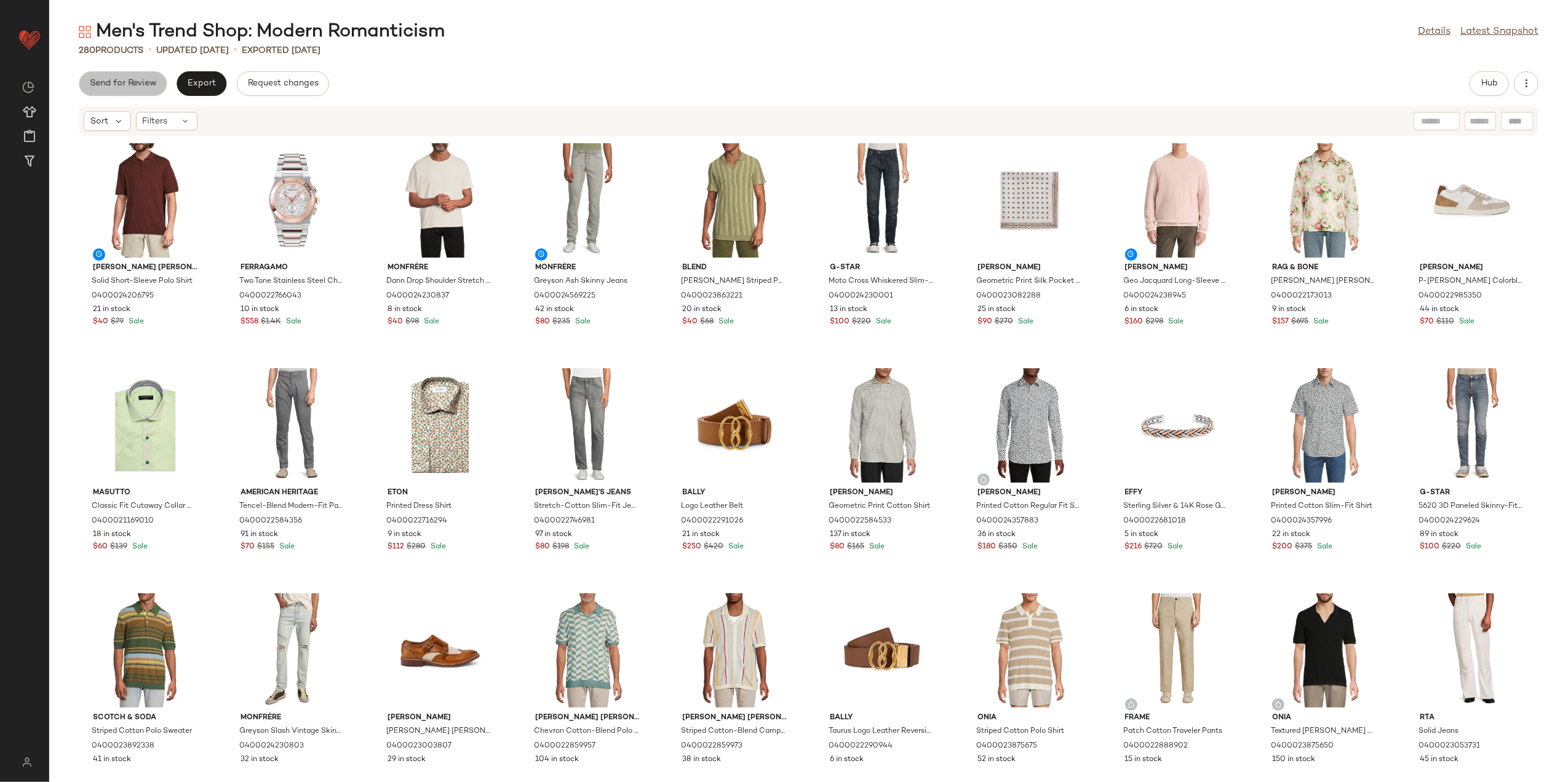
click at [123, 84] on span "Send for Review" at bounding box center [123, 84] width 67 height 10
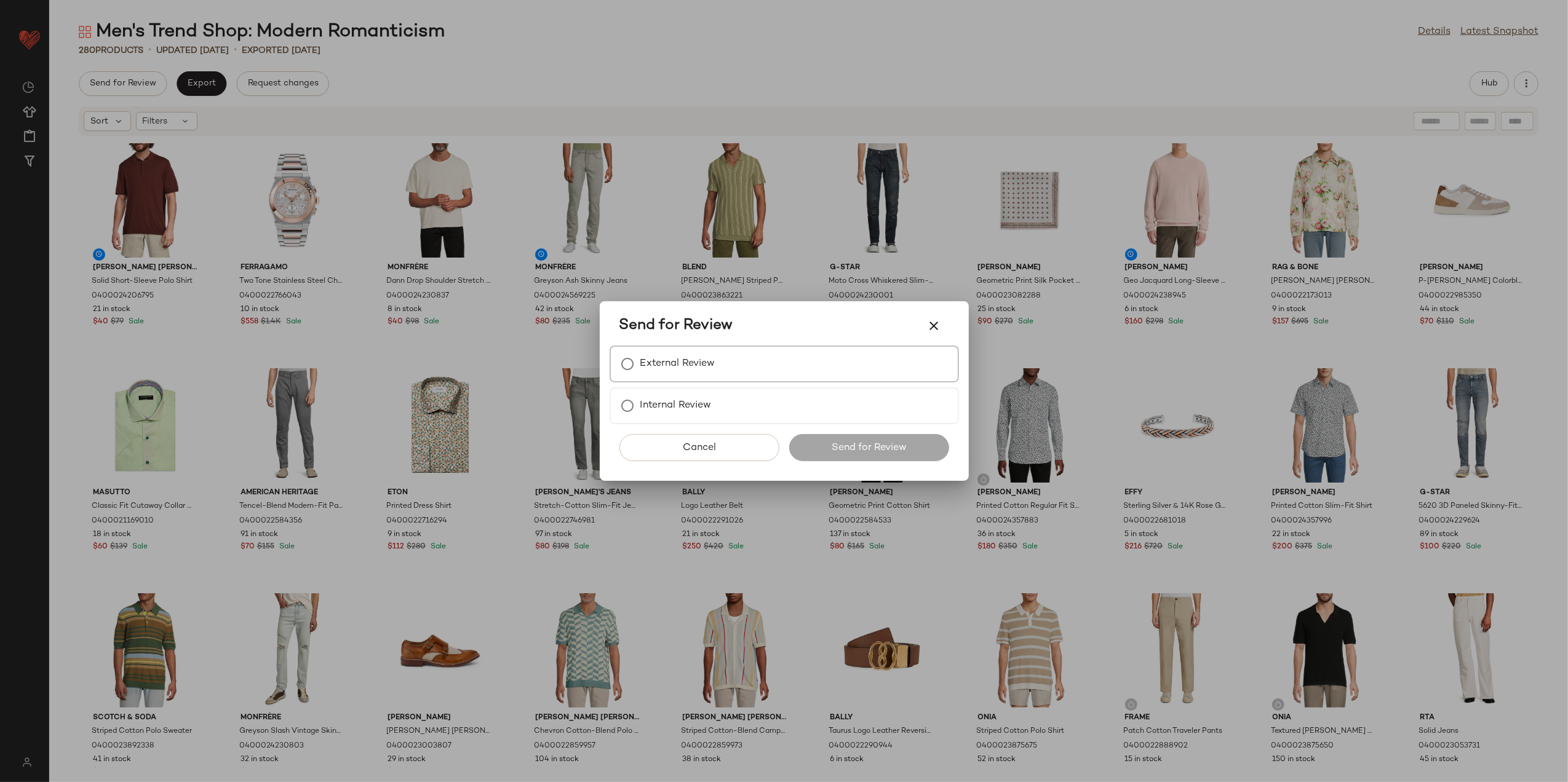
click at [669, 372] on label "External Review" at bounding box center [678, 364] width 75 height 25
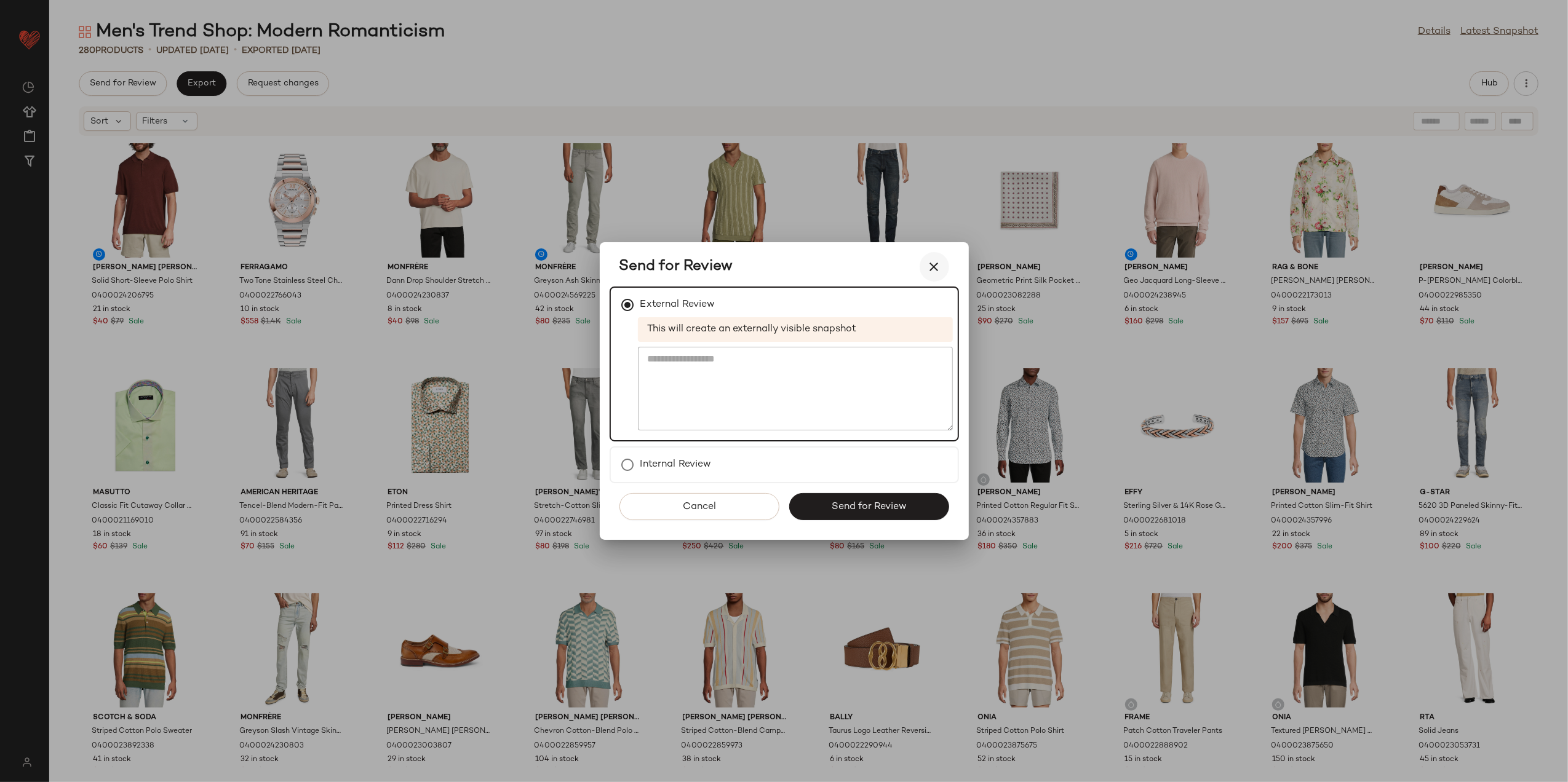
click at [936, 263] on icon "button" at bounding box center [935, 267] width 15 height 15
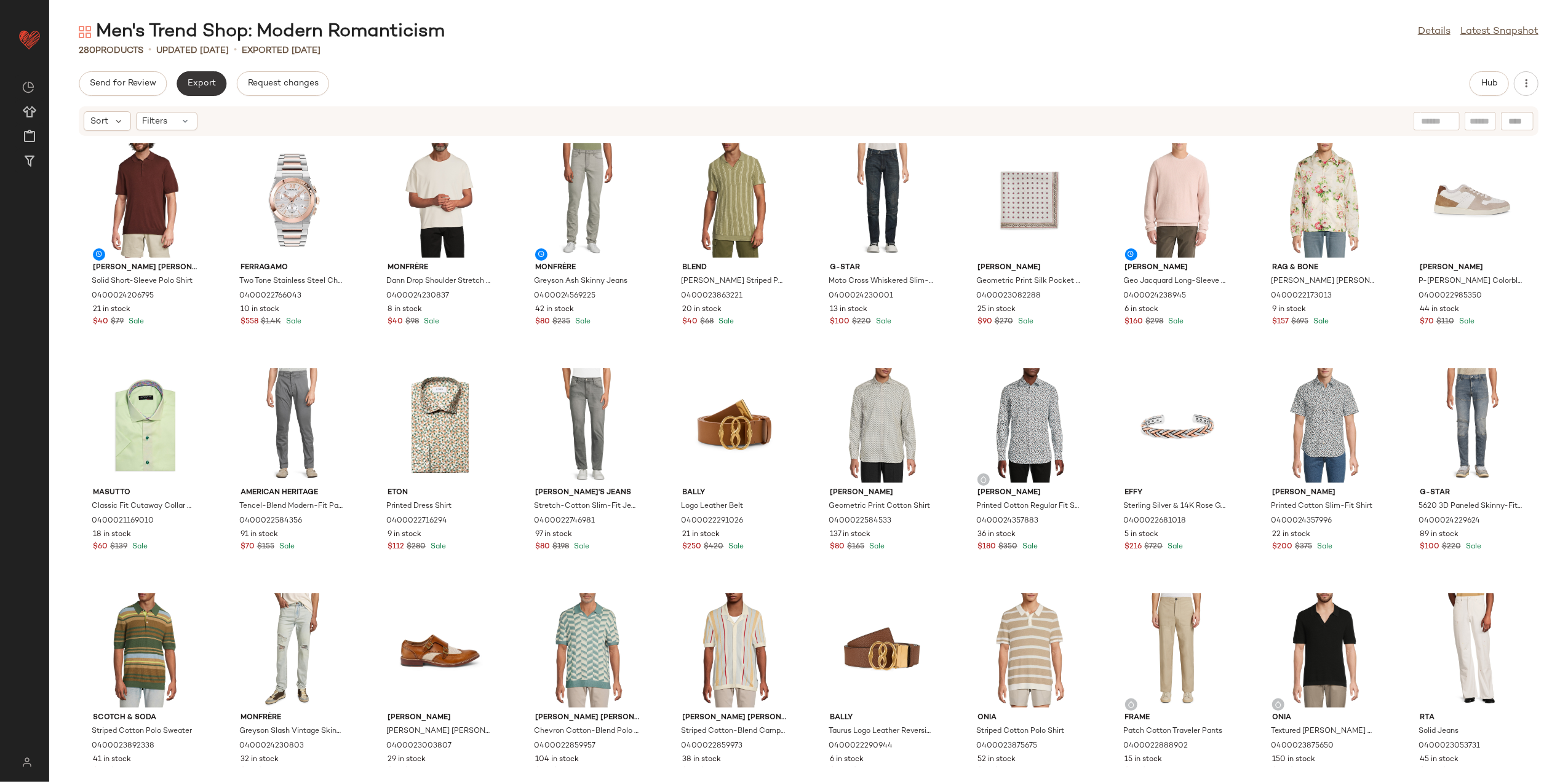
click at [184, 80] on button "Export" at bounding box center [201, 84] width 50 height 25
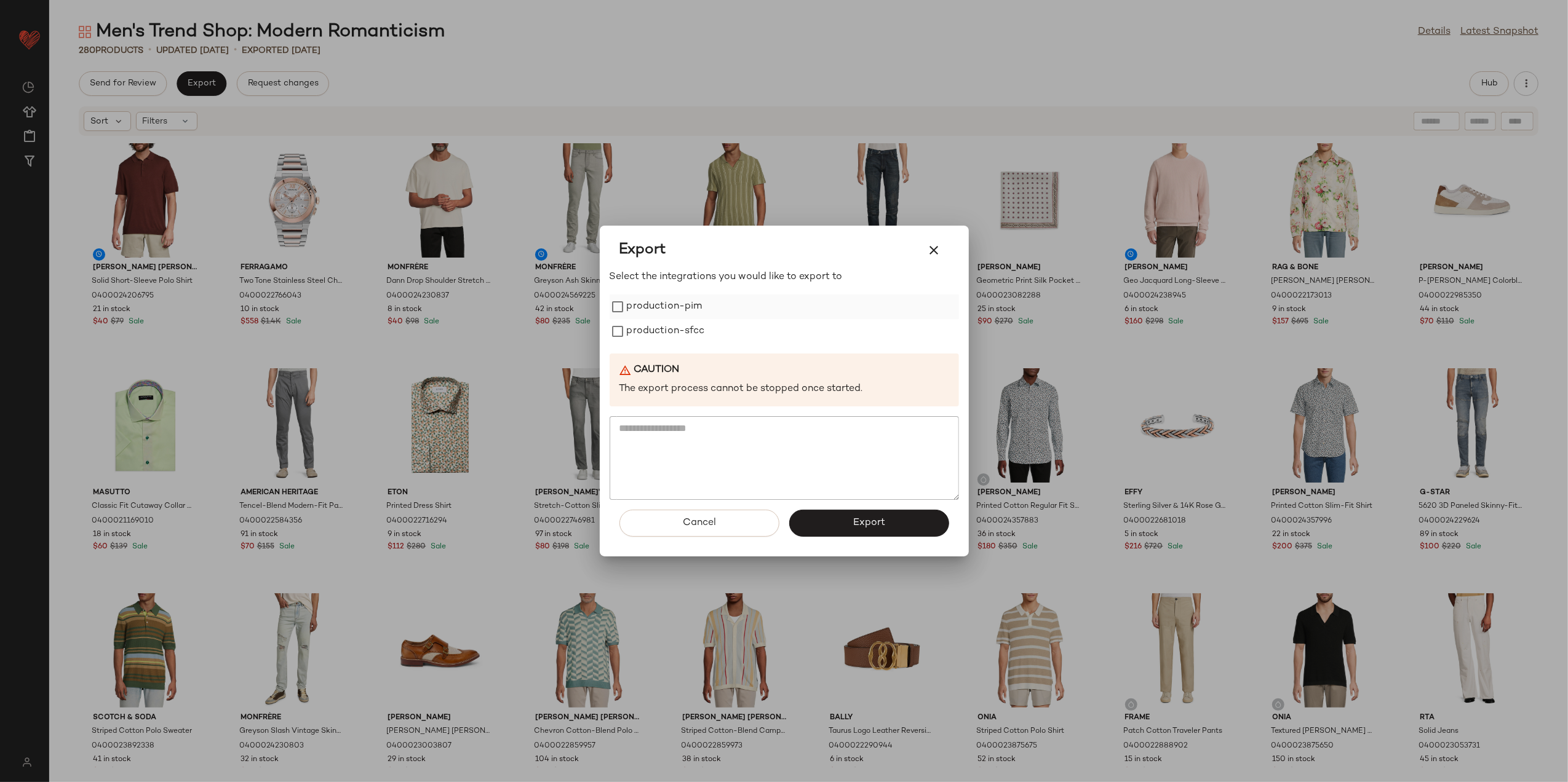
click at [645, 315] on label "production-pim" at bounding box center [664, 307] width 75 height 25
click at [638, 332] on label "production-sfcc" at bounding box center [666, 331] width 78 height 25
click at [896, 520] on button "Export" at bounding box center [869, 524] width 160 height 27
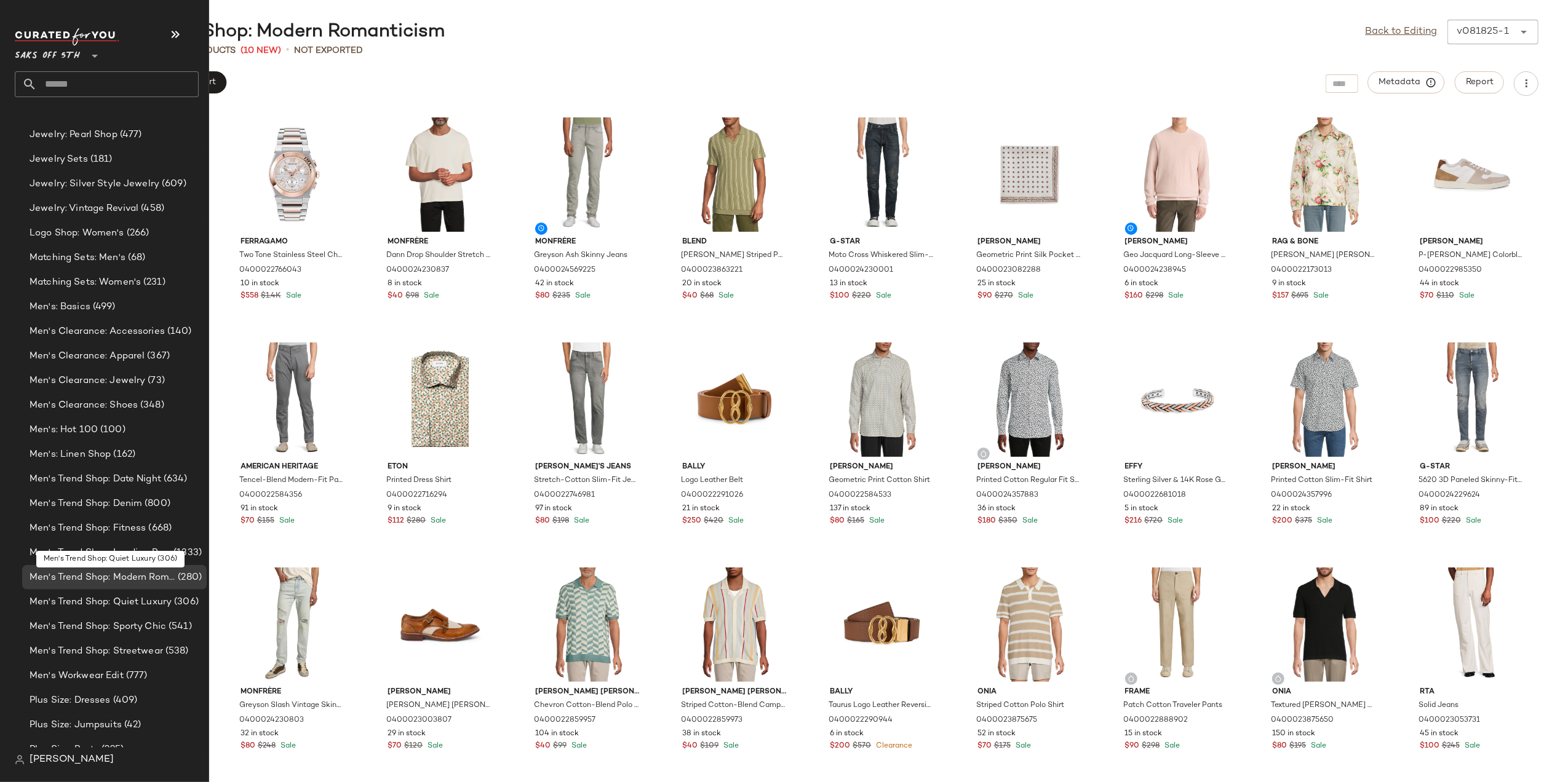
scroll to position [1592, 0]
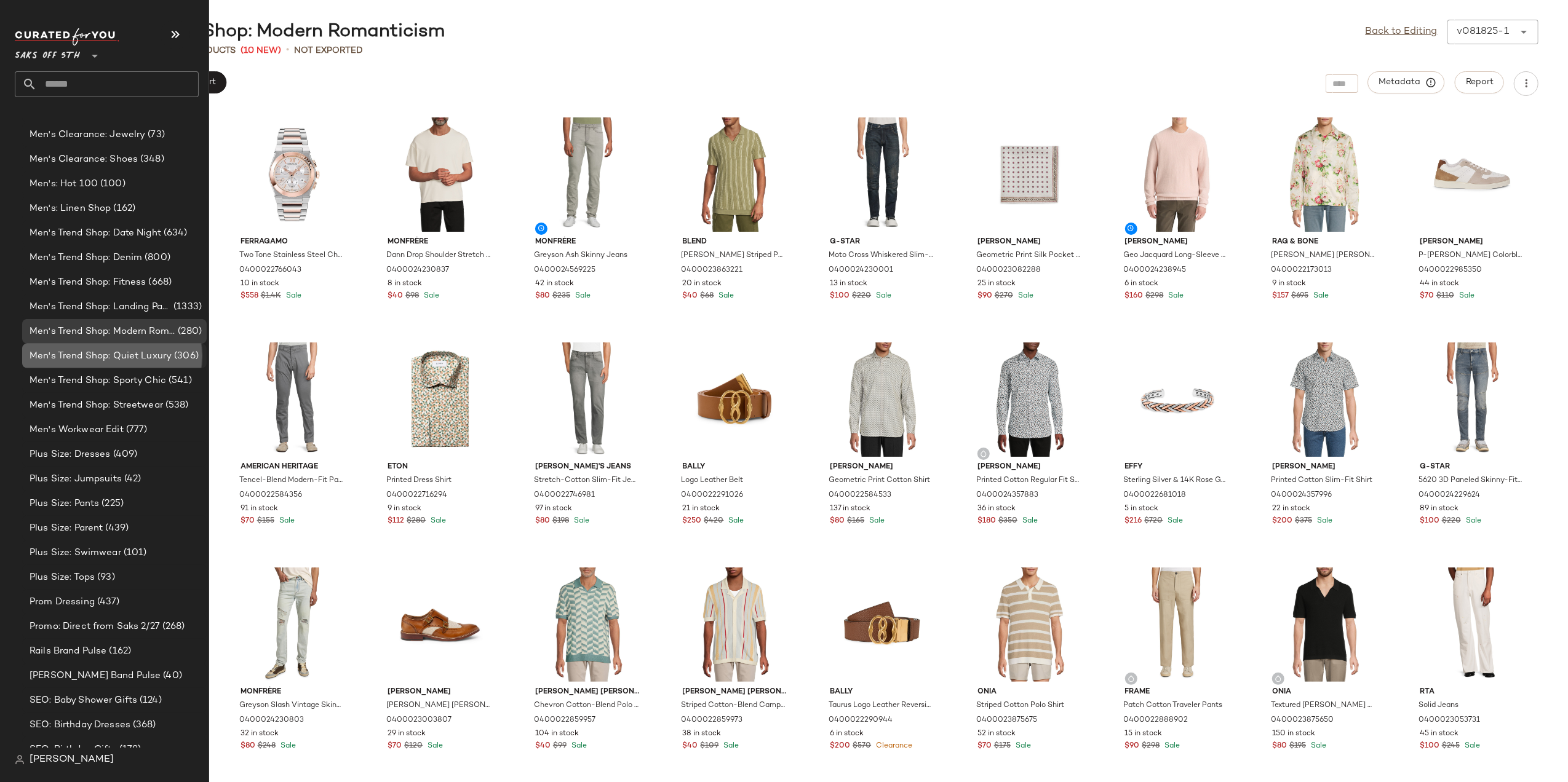
click at [122, 349] on span "Men's Trend Shop: Quiet Luxury" at bounding box center [100, 356] width 142 height 14
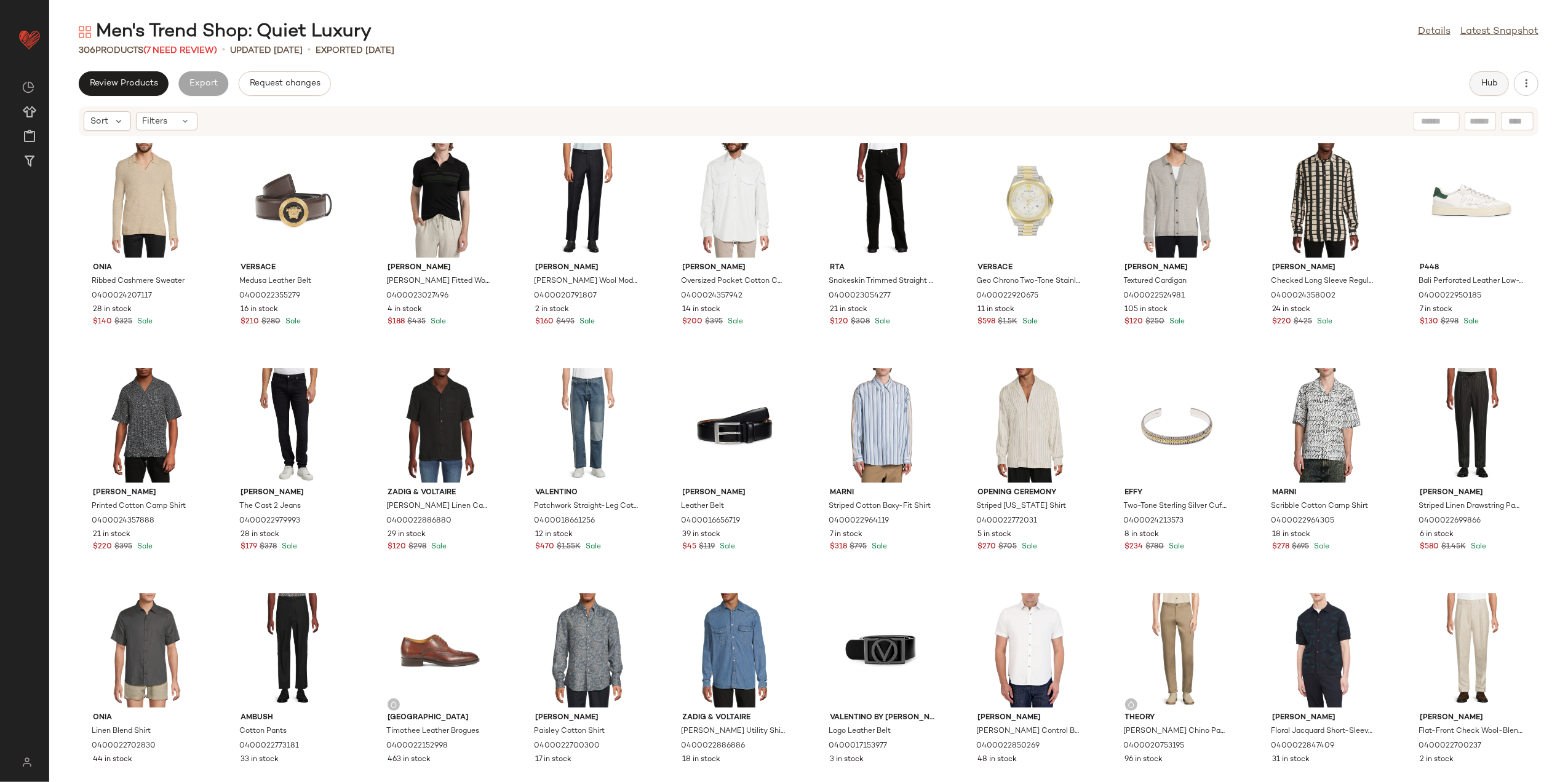
click at [1490, 89] on button "Hub" at bounding box center [1489, 84] width 39 height 25
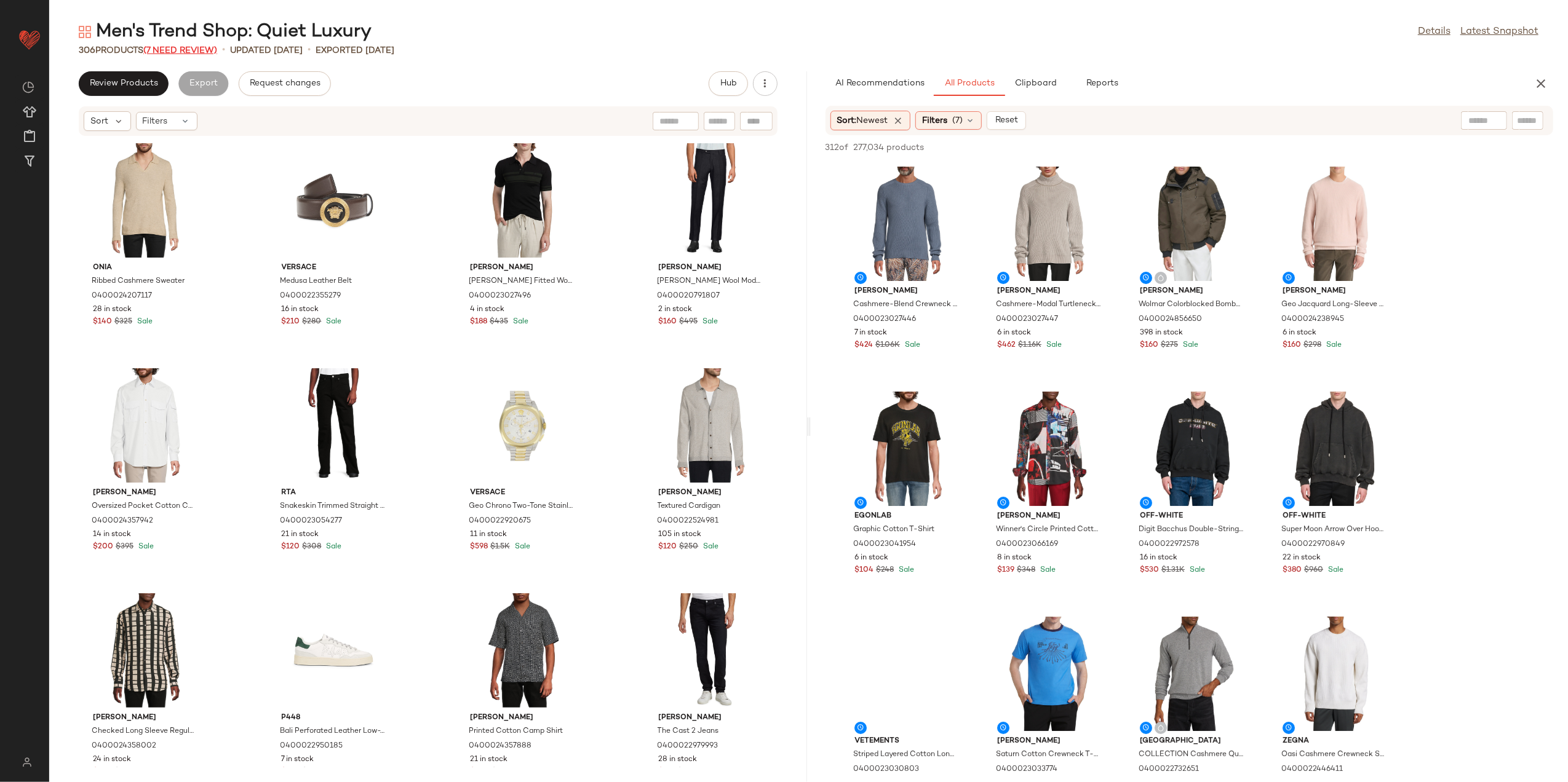
click at [170, 46] on span "(7 Need Review)" at bounding box center [180, 50] width 74 height 9
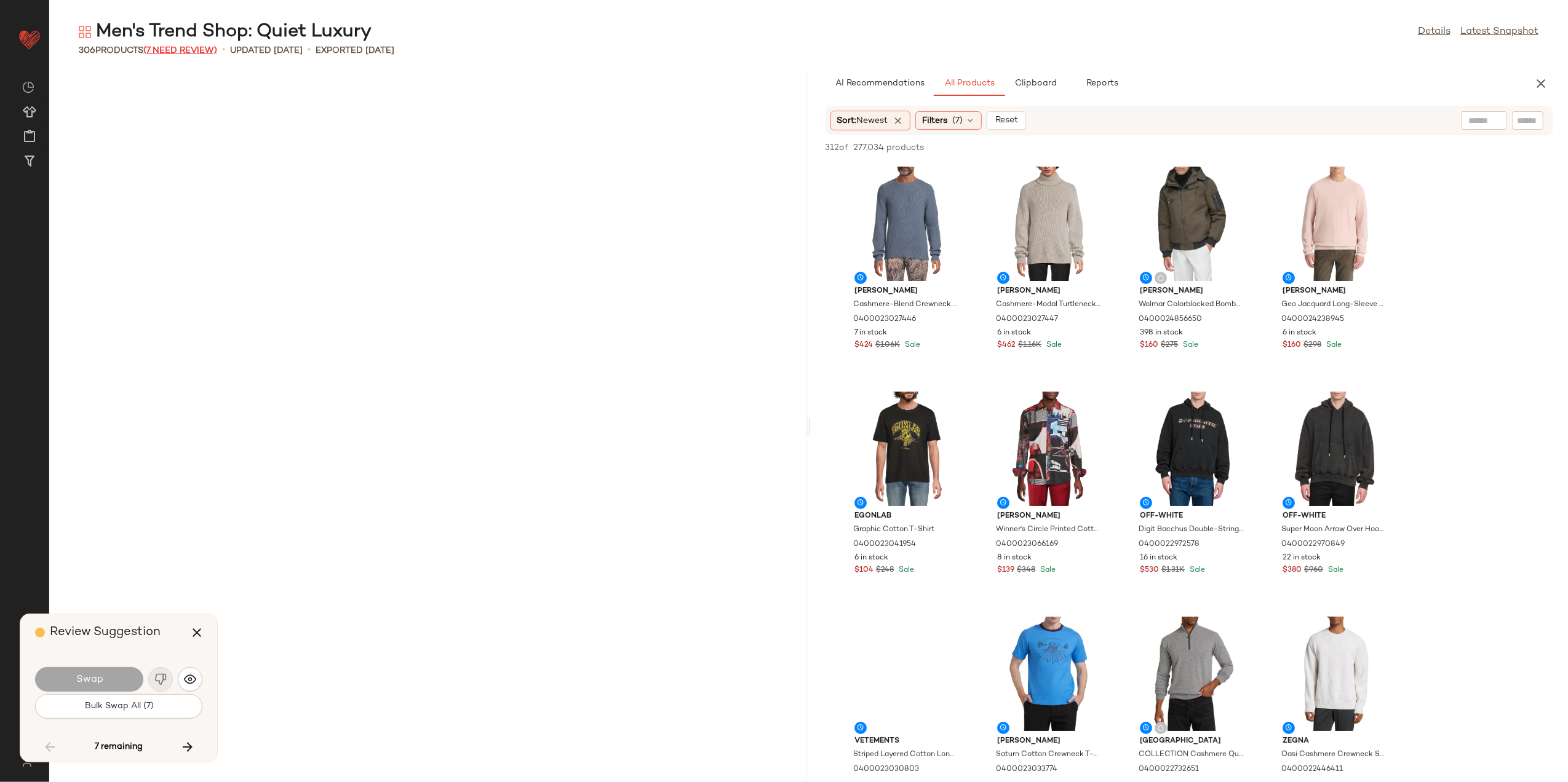
scroll to position [5403, 0]
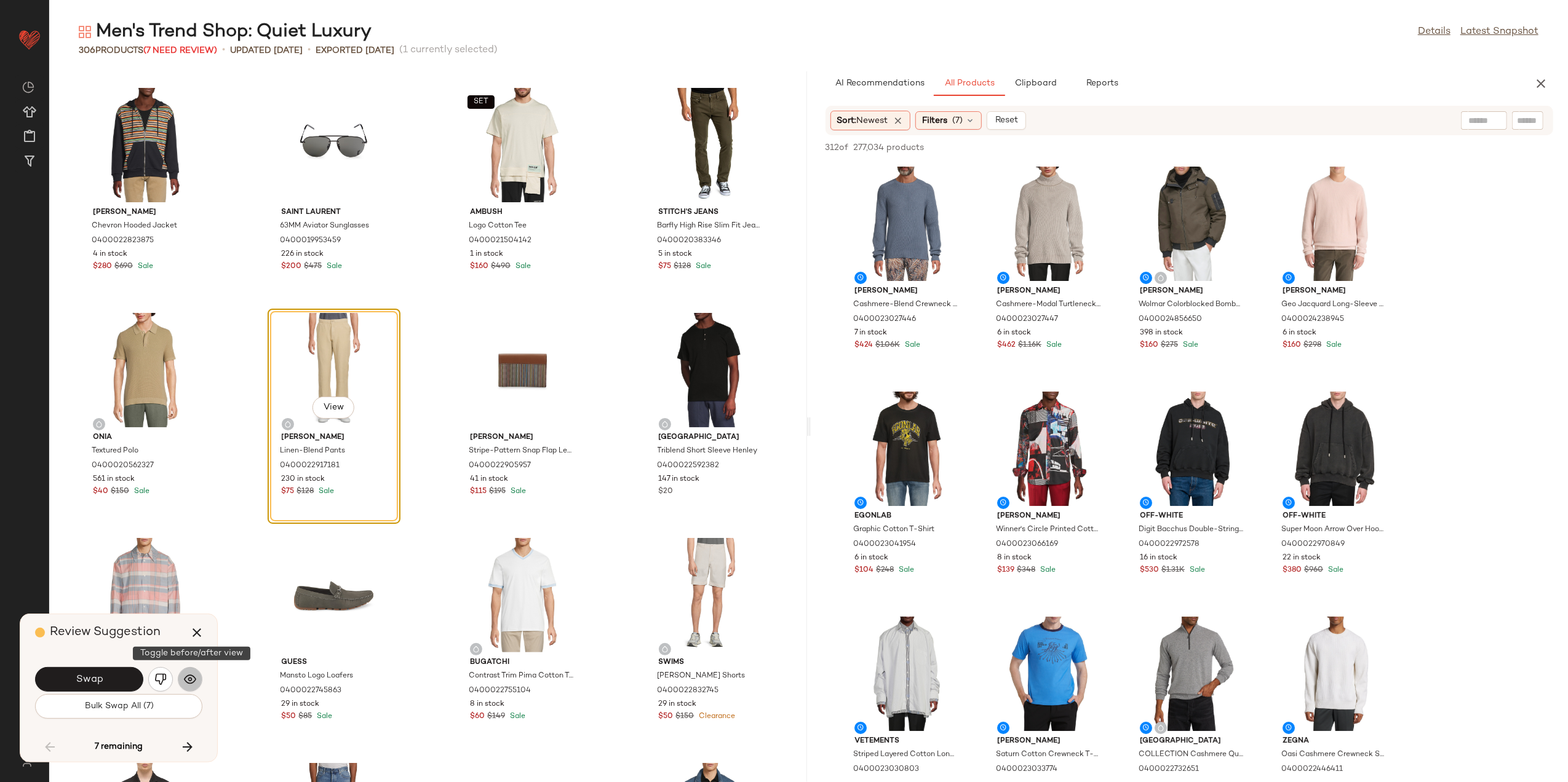
click at [198, 684] on button "button" at bounding box center [190, 680] width 25 height 25
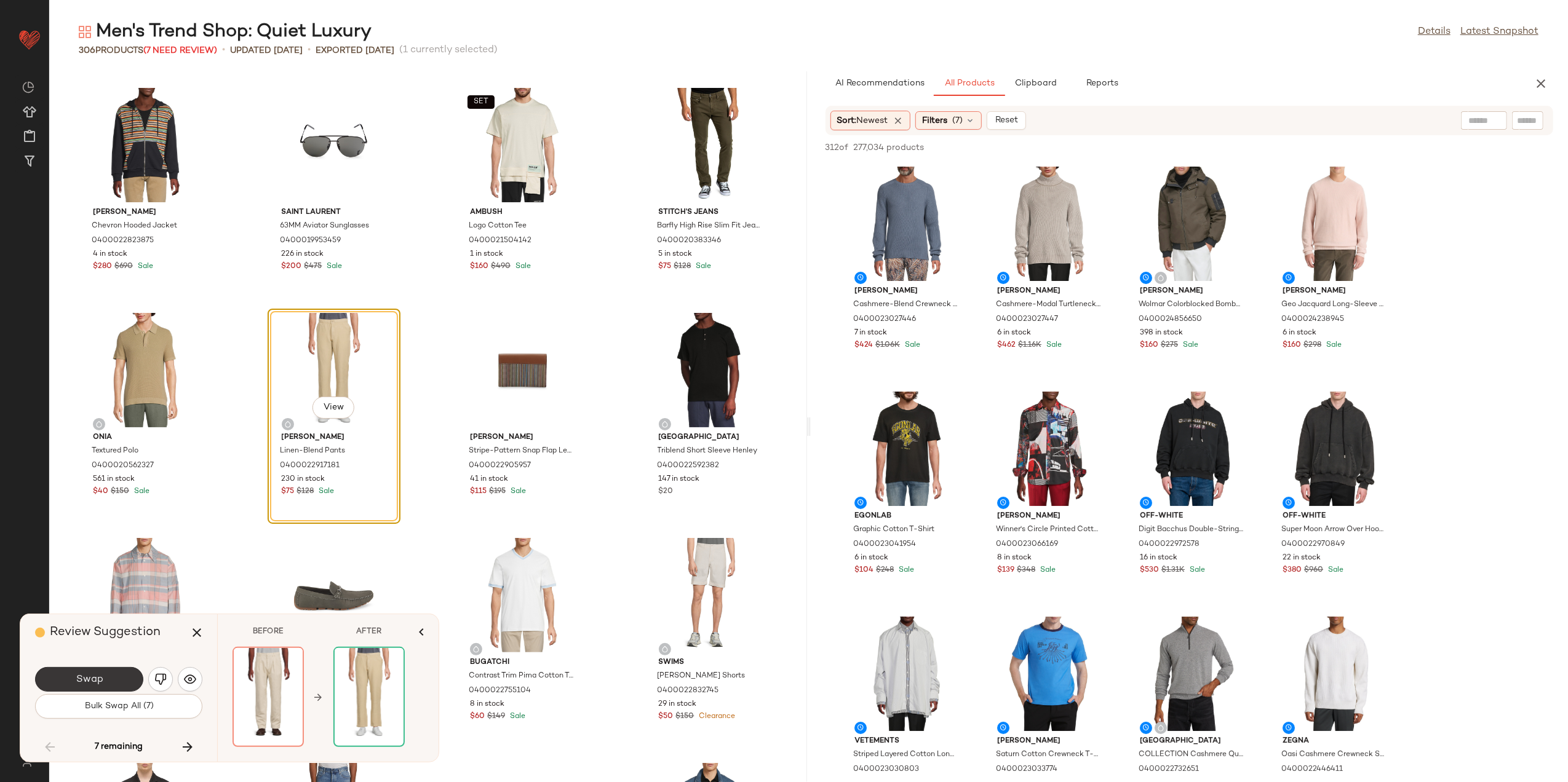
click at [94, 683] on span "Swap" at bounding box center [89, 679] width 27 height 12
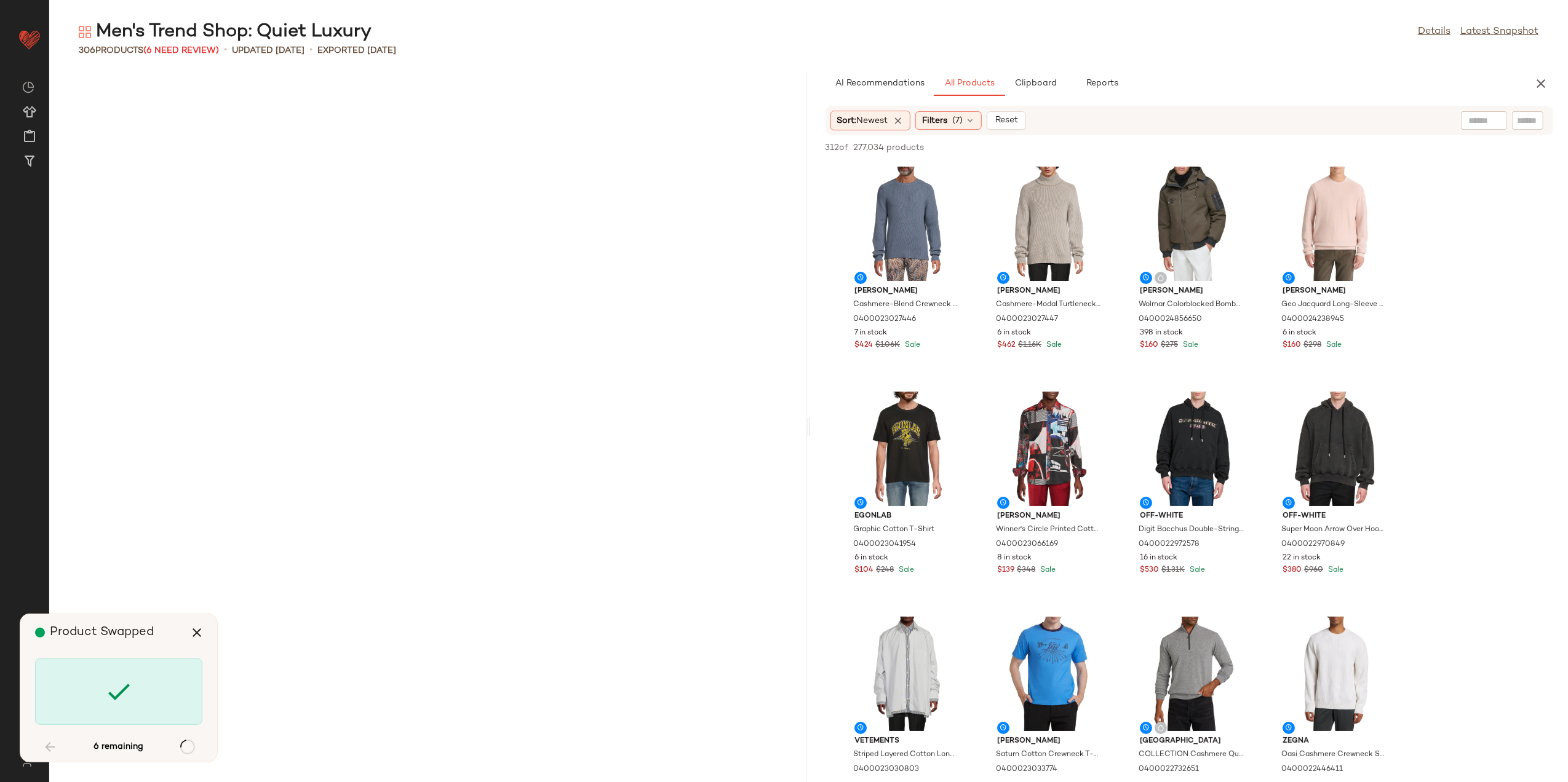
scroll to position [10130, 0]
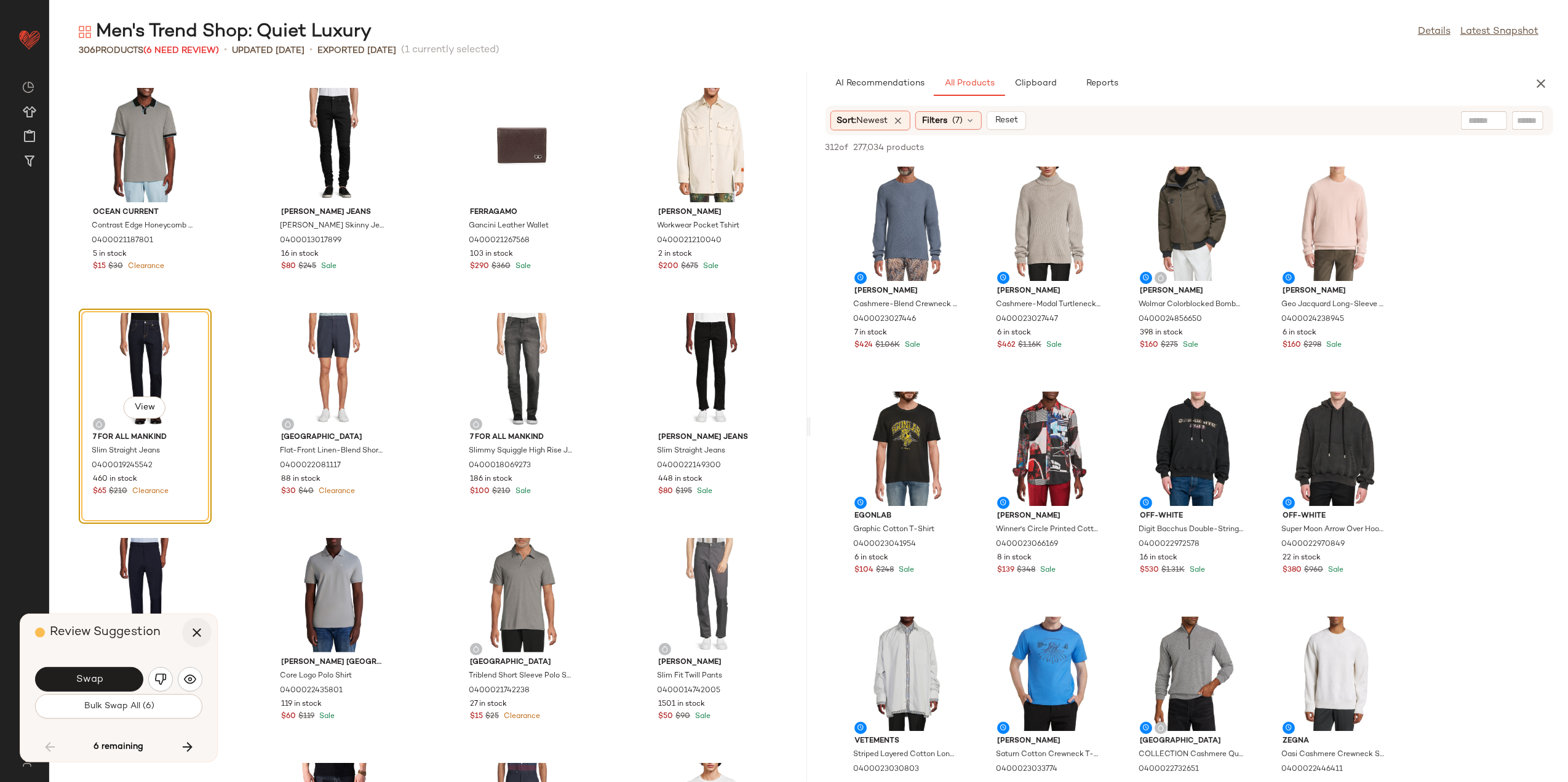
click at [195, 631] on icon "button" at bounding box center [197, 633] width 15 height 15
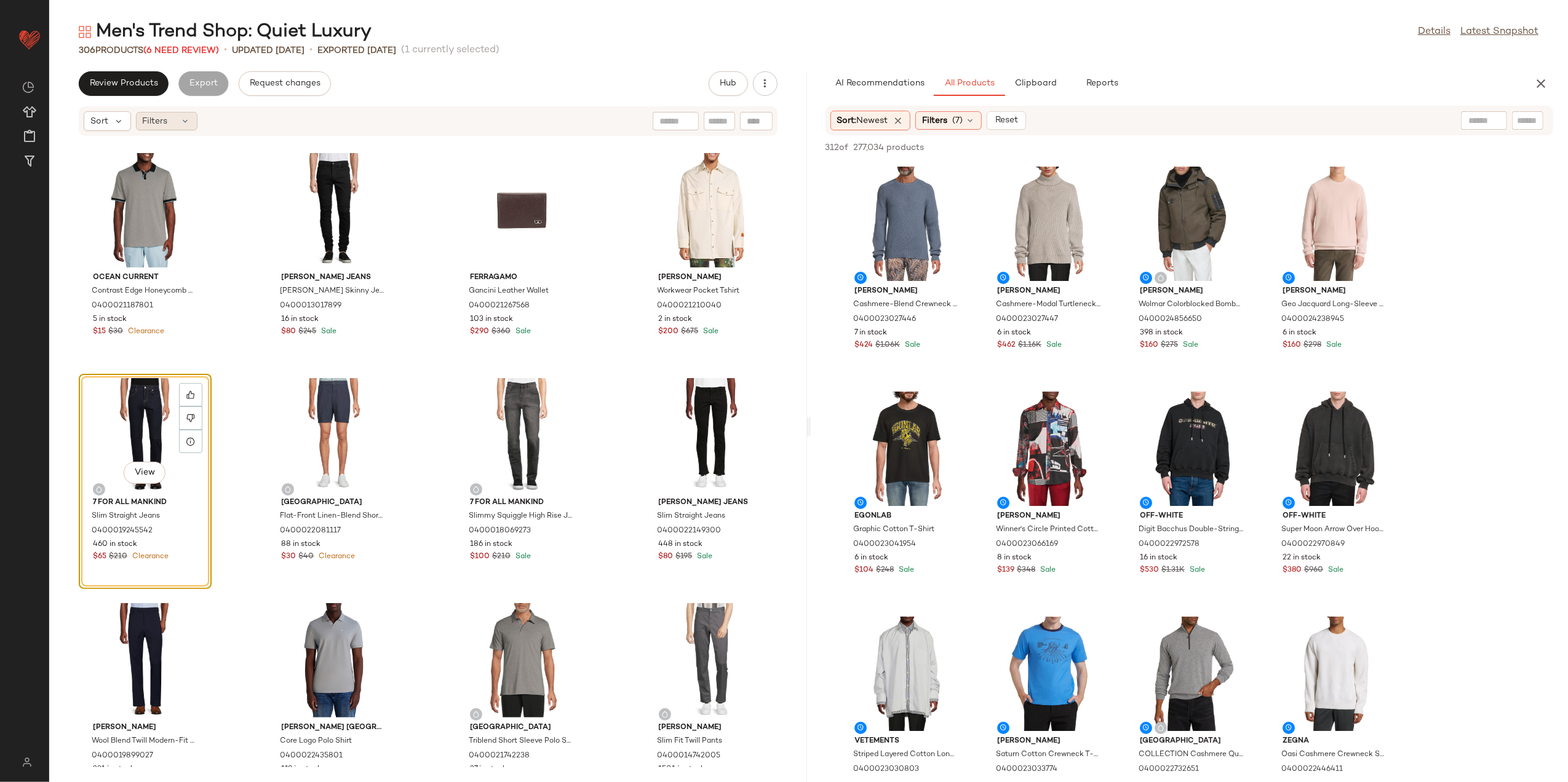
click at [173, 129] on div "Filters" at bounding box center [166, 121] width 62 height 18
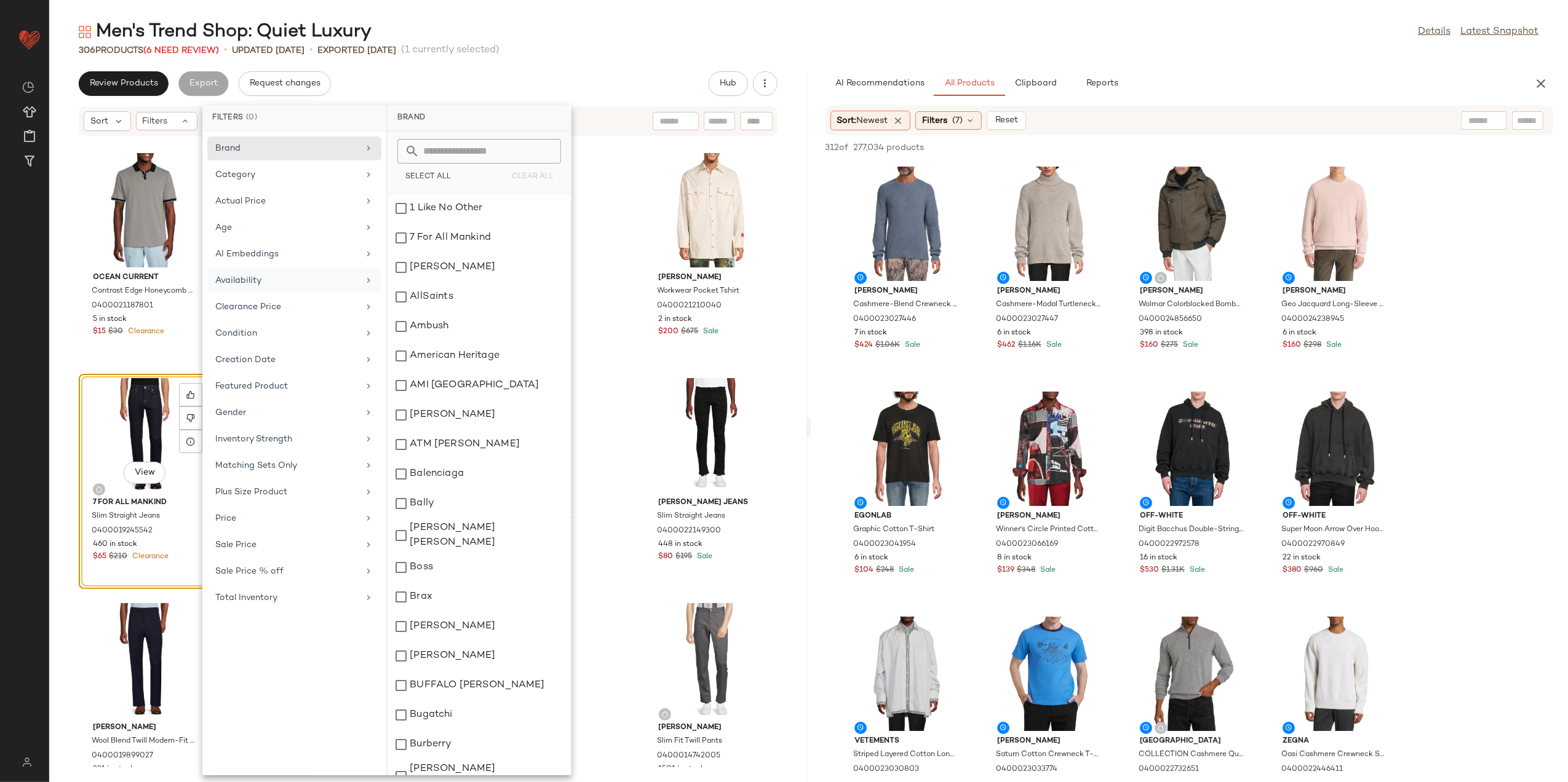
click at [311, 287] on div "Availability" at bounding box center [286, 281] width 143 height 13
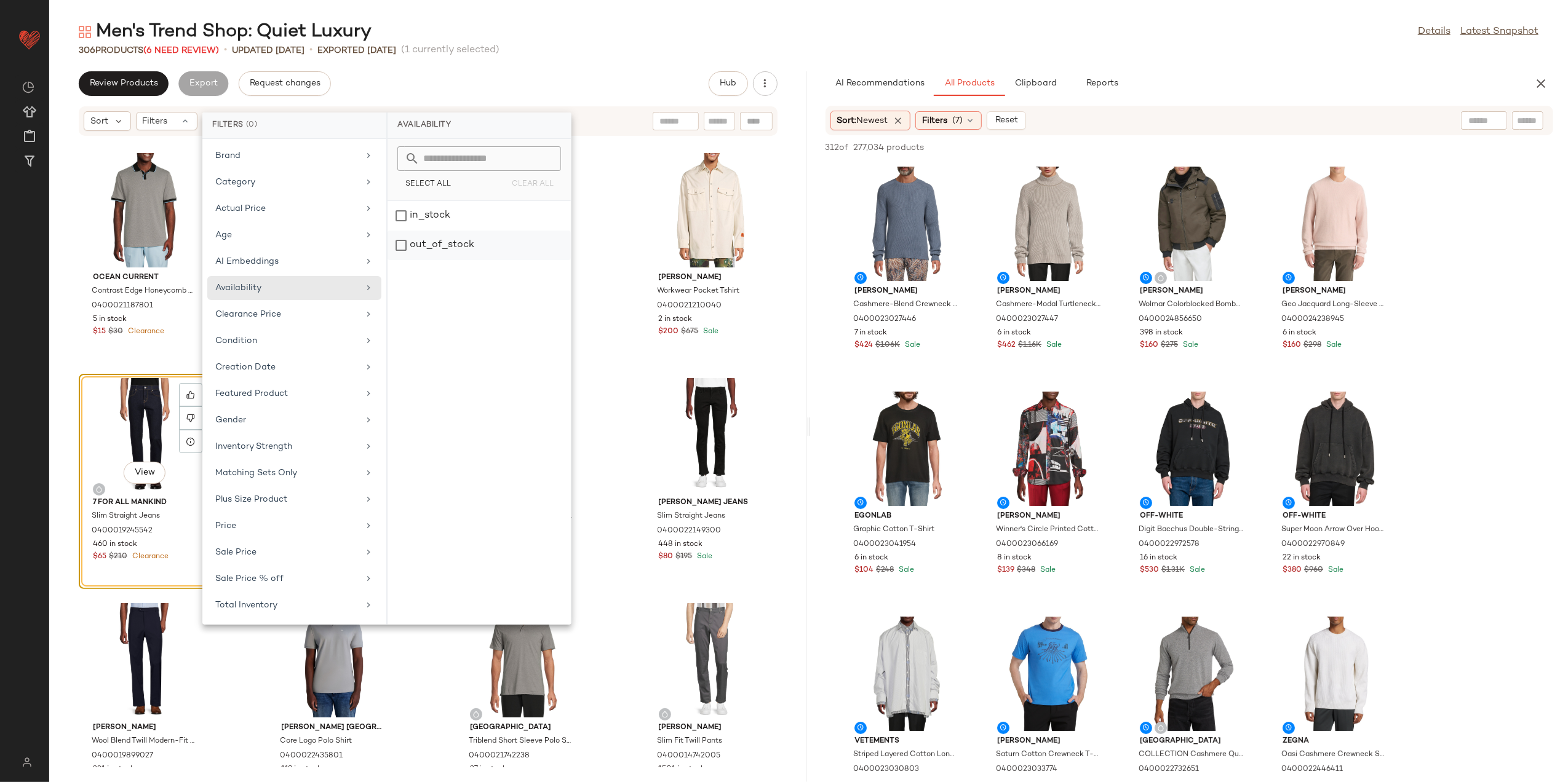
click at [437, 244] on div "out_of_stock" at bounding box center [480, 245] width 184 height 29
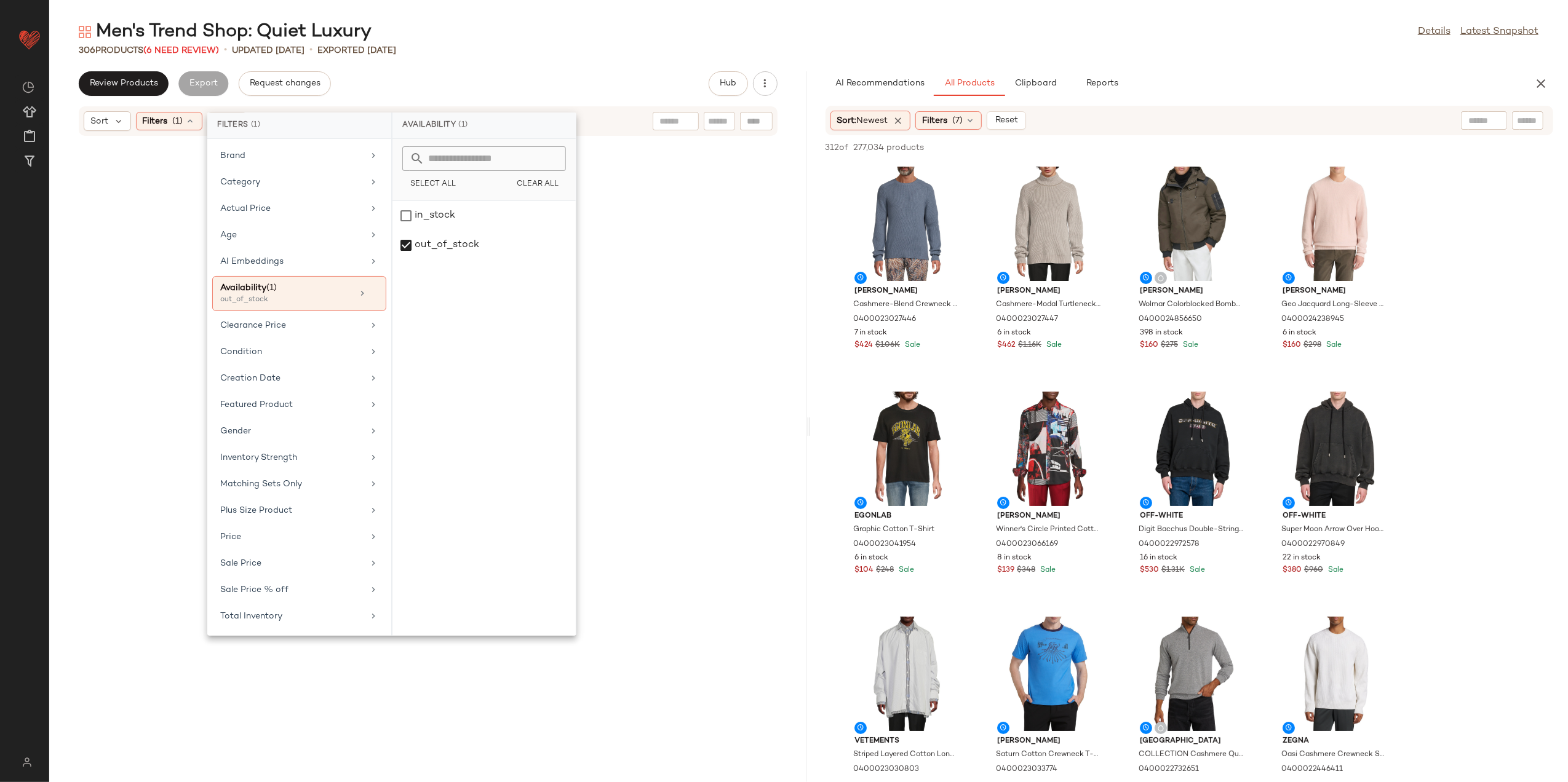
click at [510, 75] on div "Review Products Export Request changes Hub" at bounding box center [428, 84] width 699 height 25
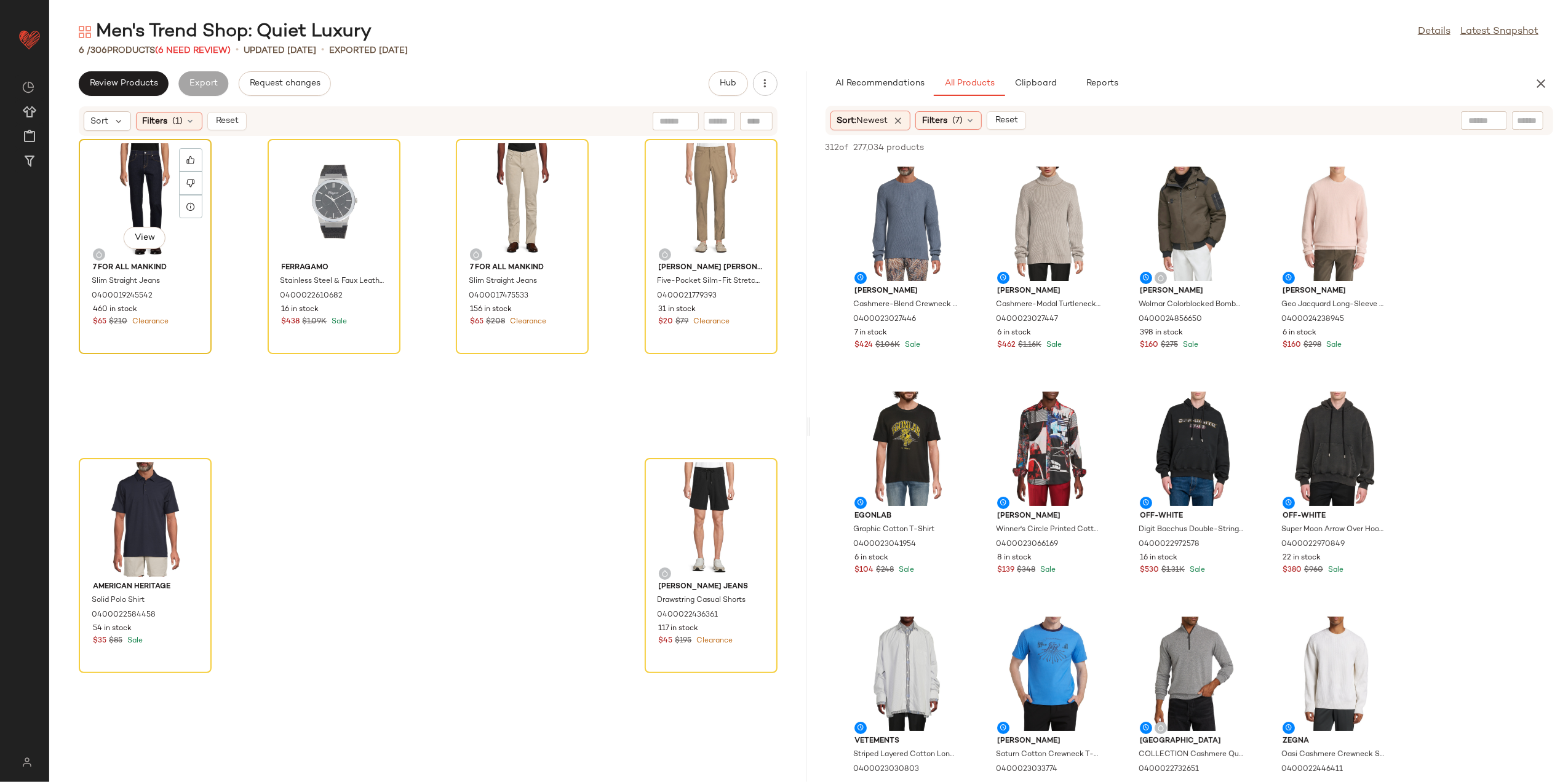
click at [121, 195] on div "View" at bounding box center [145, 200] width 124 height 114
drag, startPoint x: 698, startPoint y: 500, endPoint x: 704, endPoint y: 498, distance: 6.3
click at [703, 498] on div "View" at bounding box center [711, 519] width 124 height 114
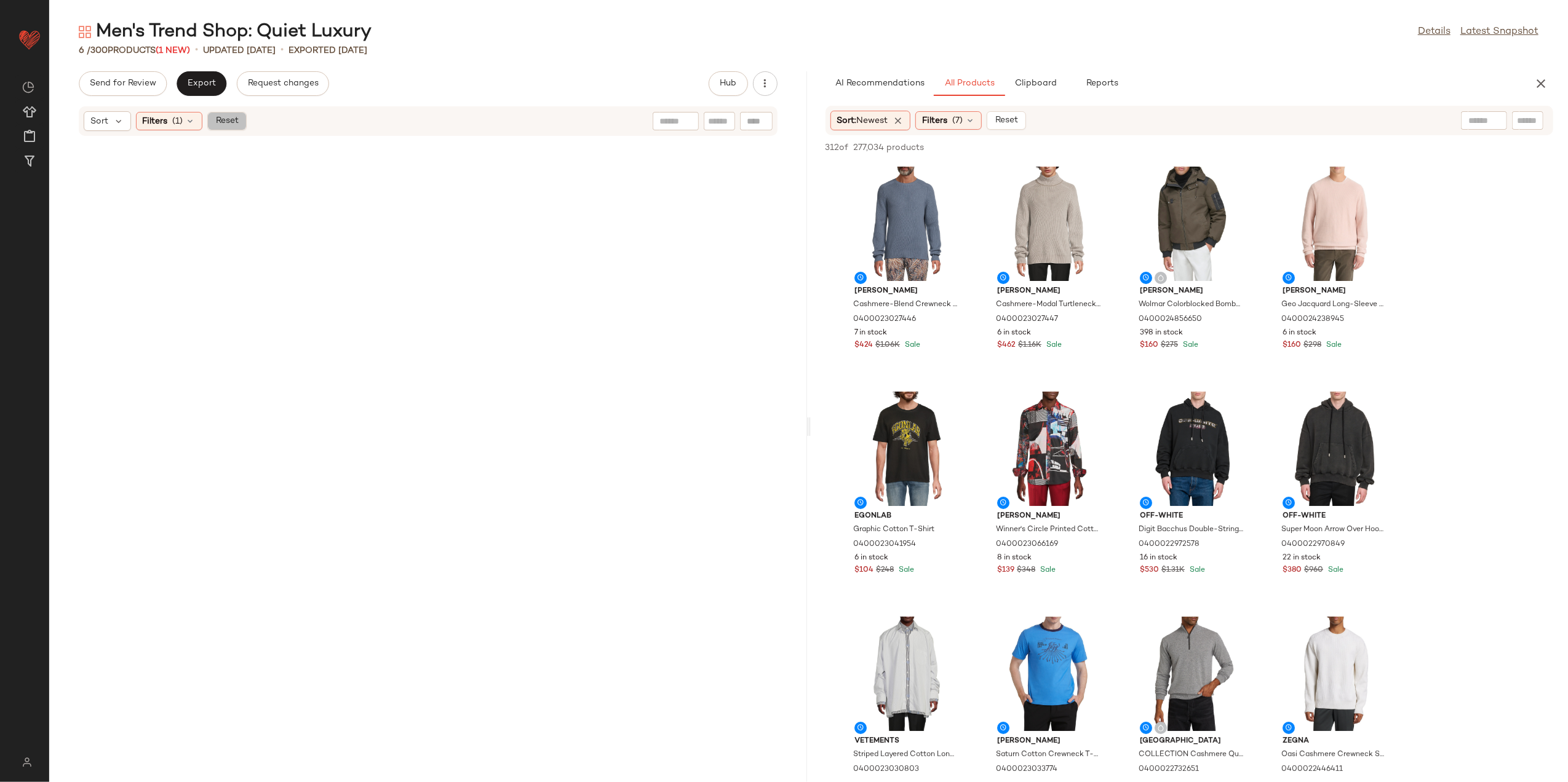
click at [225, 121] on span "Reset" at bounding box center [226, 121] width 23 height 10
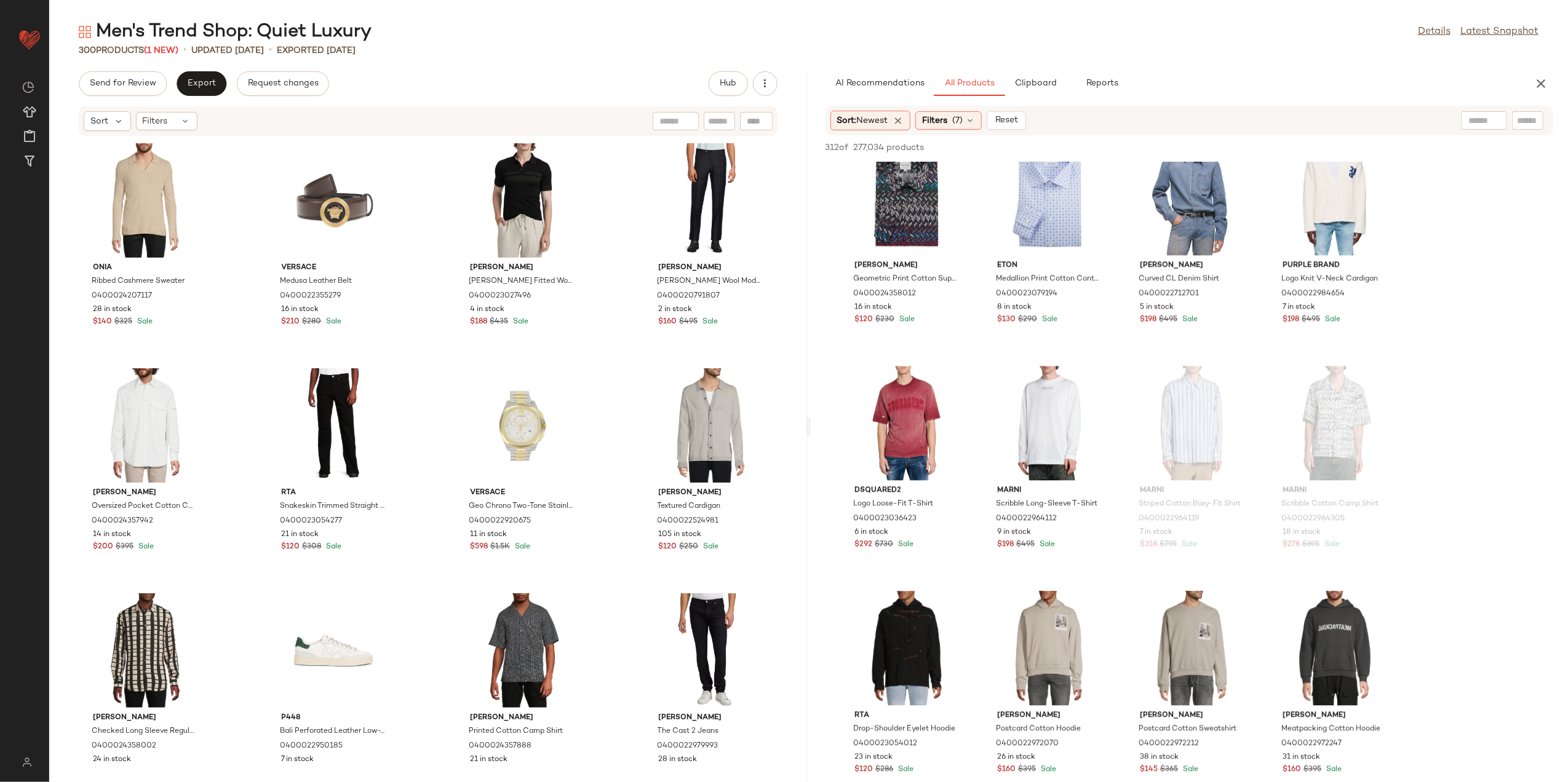
scroll to position [3034, 0]
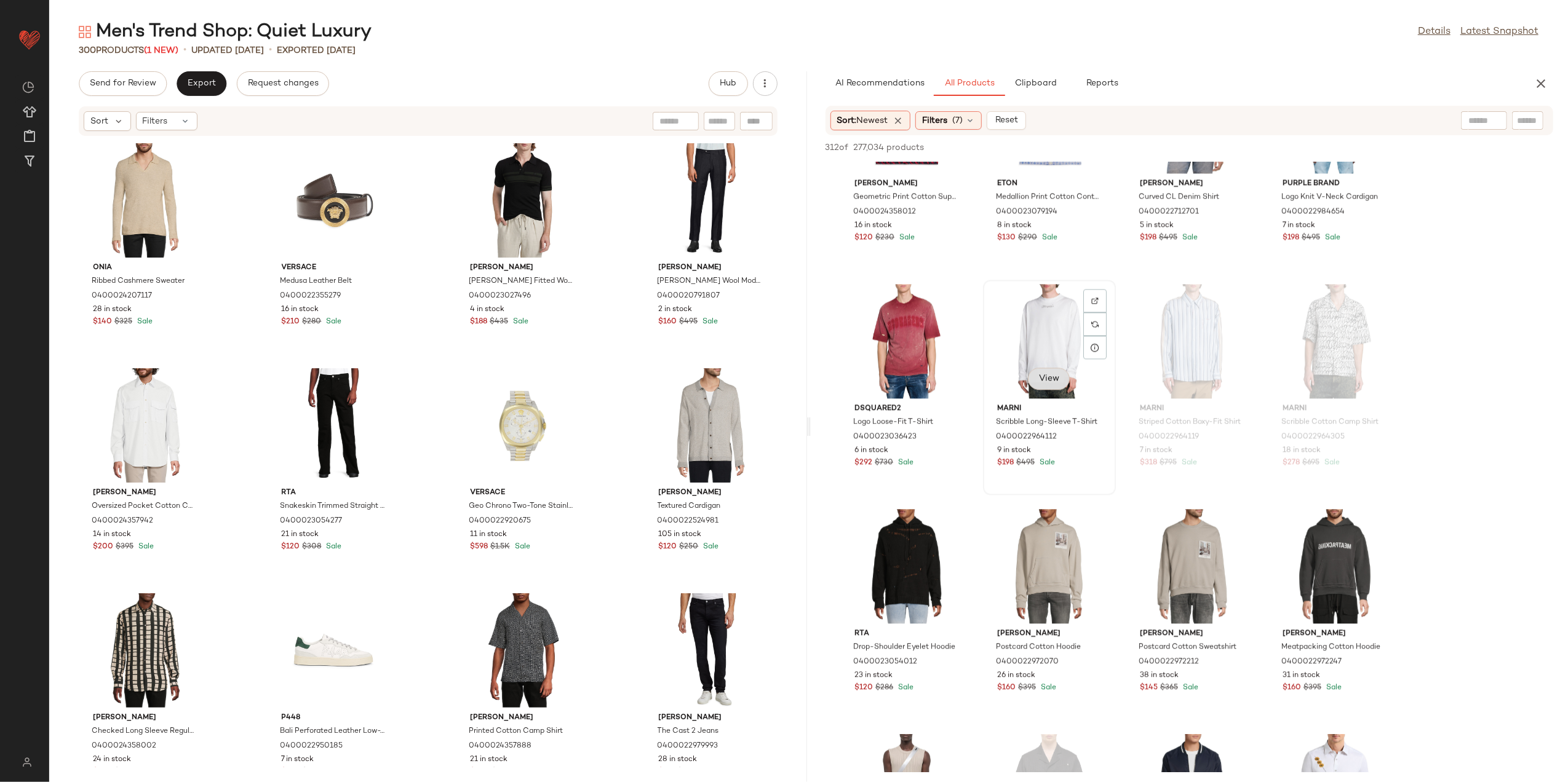
click at [1051, 387] on button "View" at bounding box center [1049, 379] width 42 height 22
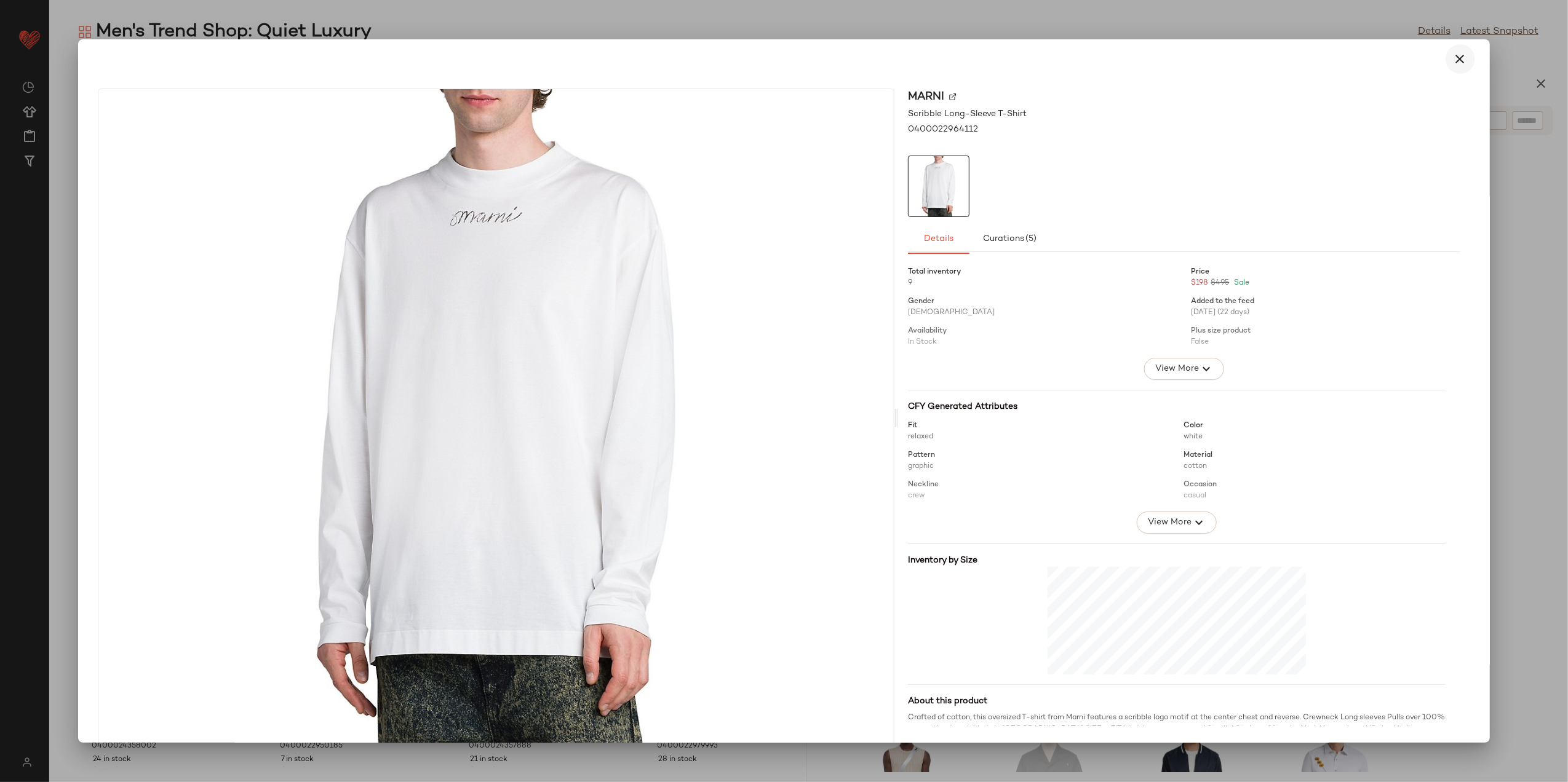
click at [1446, 62] on button "button" at bounding box center [1460, 59] width 29 height 29
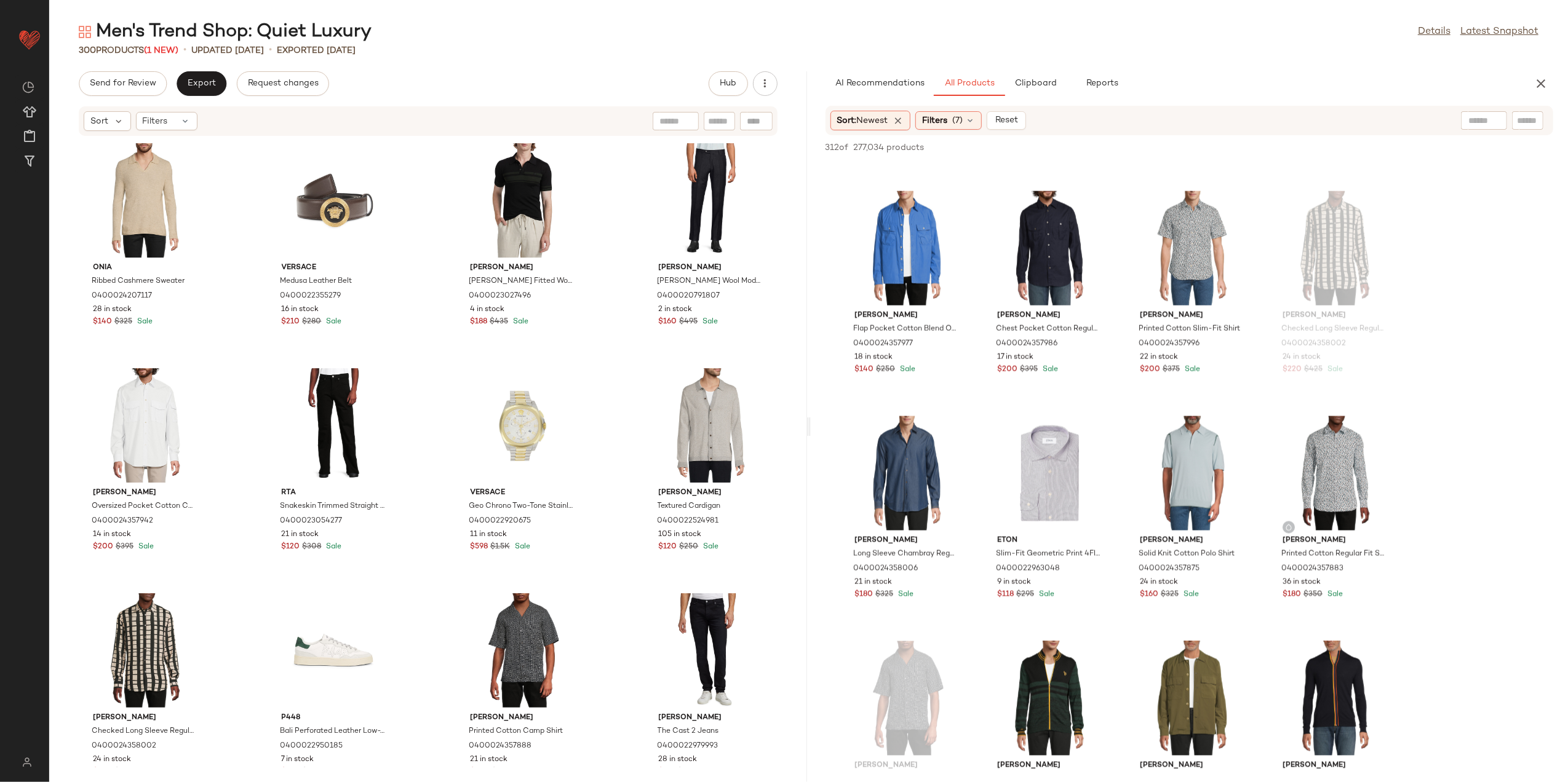
scroll to position [1968, 0]
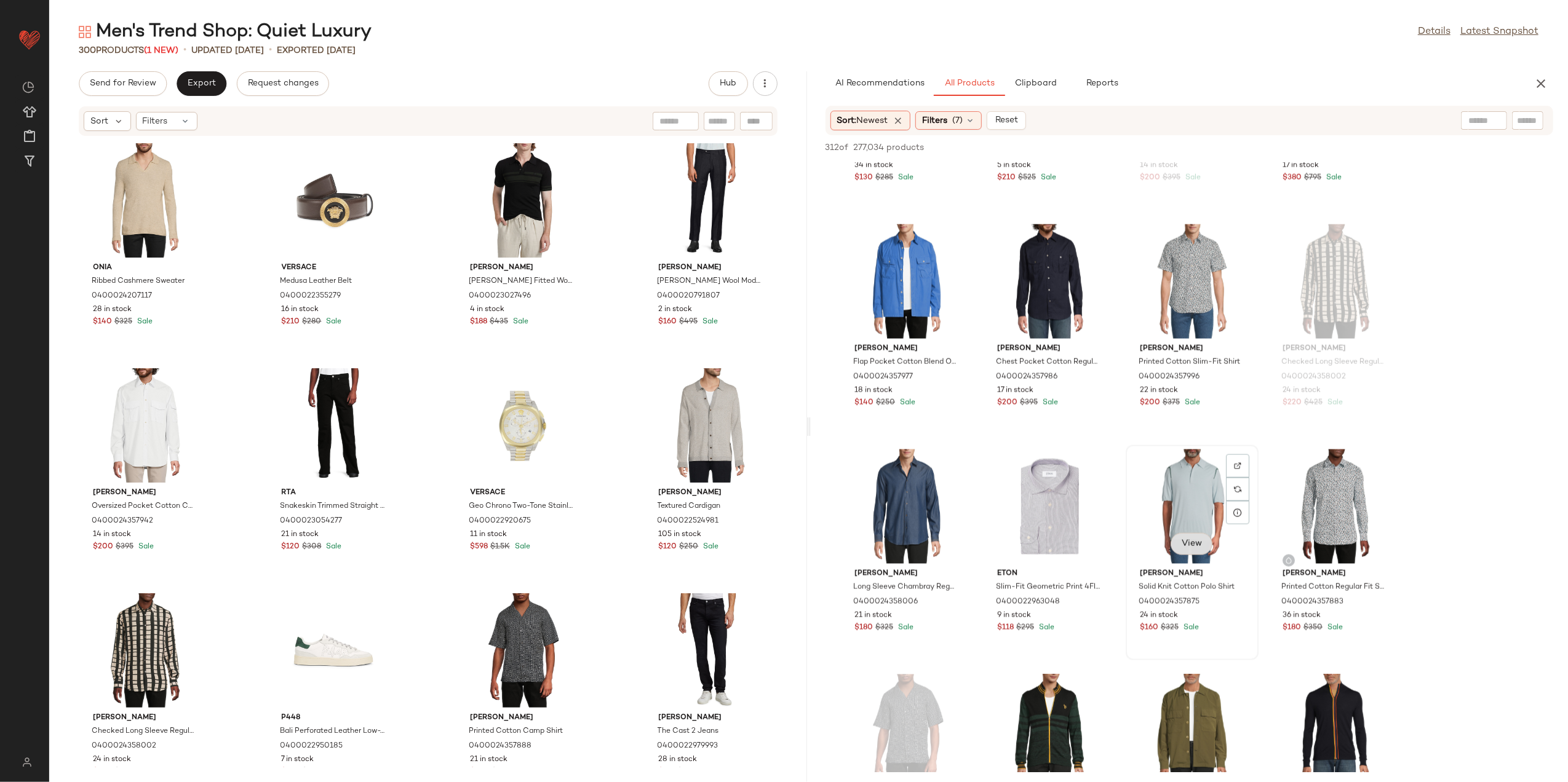
click at [1189, 540] on span "View" at bounding box center [1192, 544] width 21 height 10
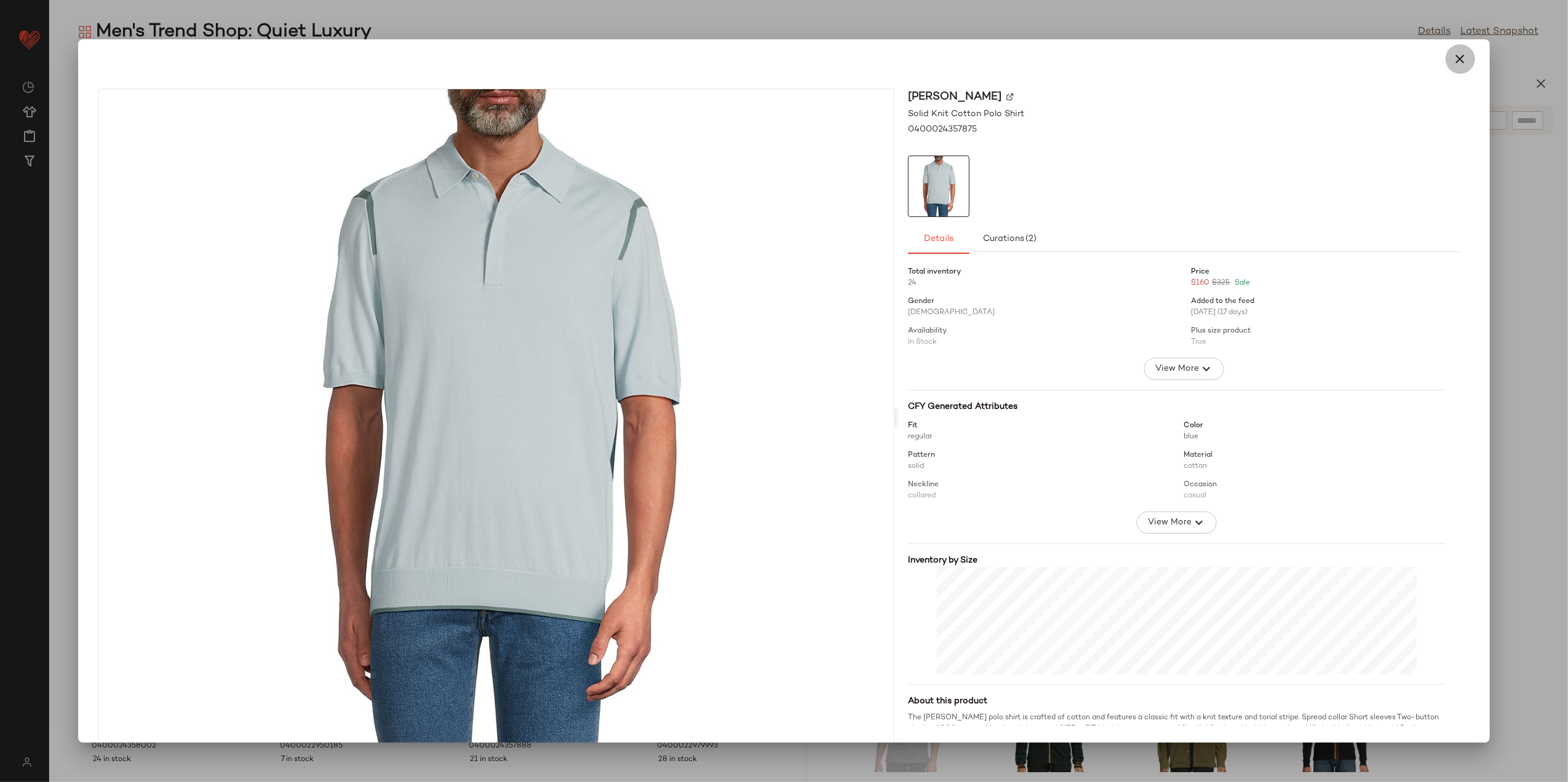
click at [1454, 62] on icon "button" at bounding box center [1461, 59] width 15 height 15
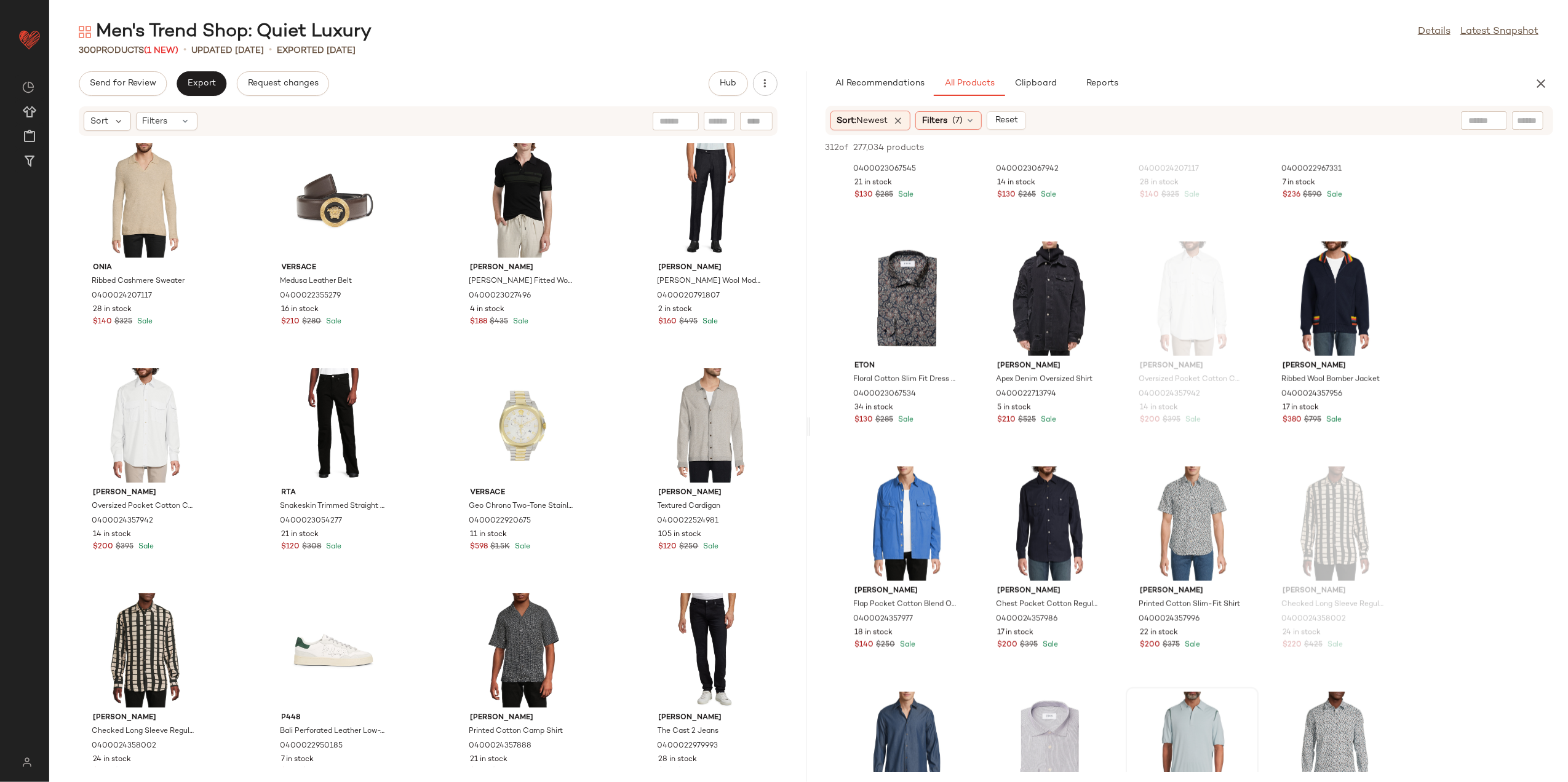
scroll to position [1722, 0]
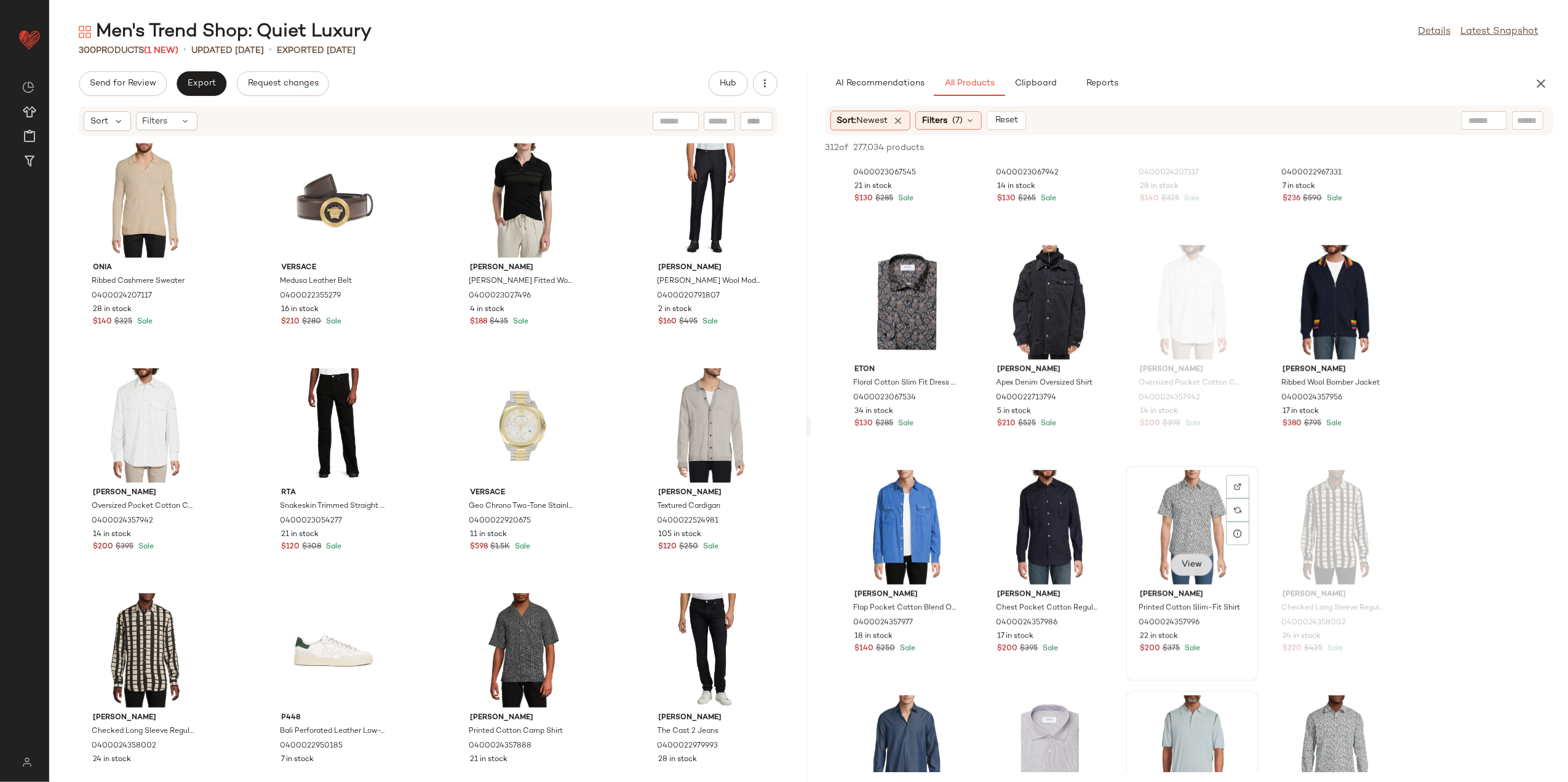
click at [1184, 572] on button "View" at bounding box center [1191, 565] width 42 height 22
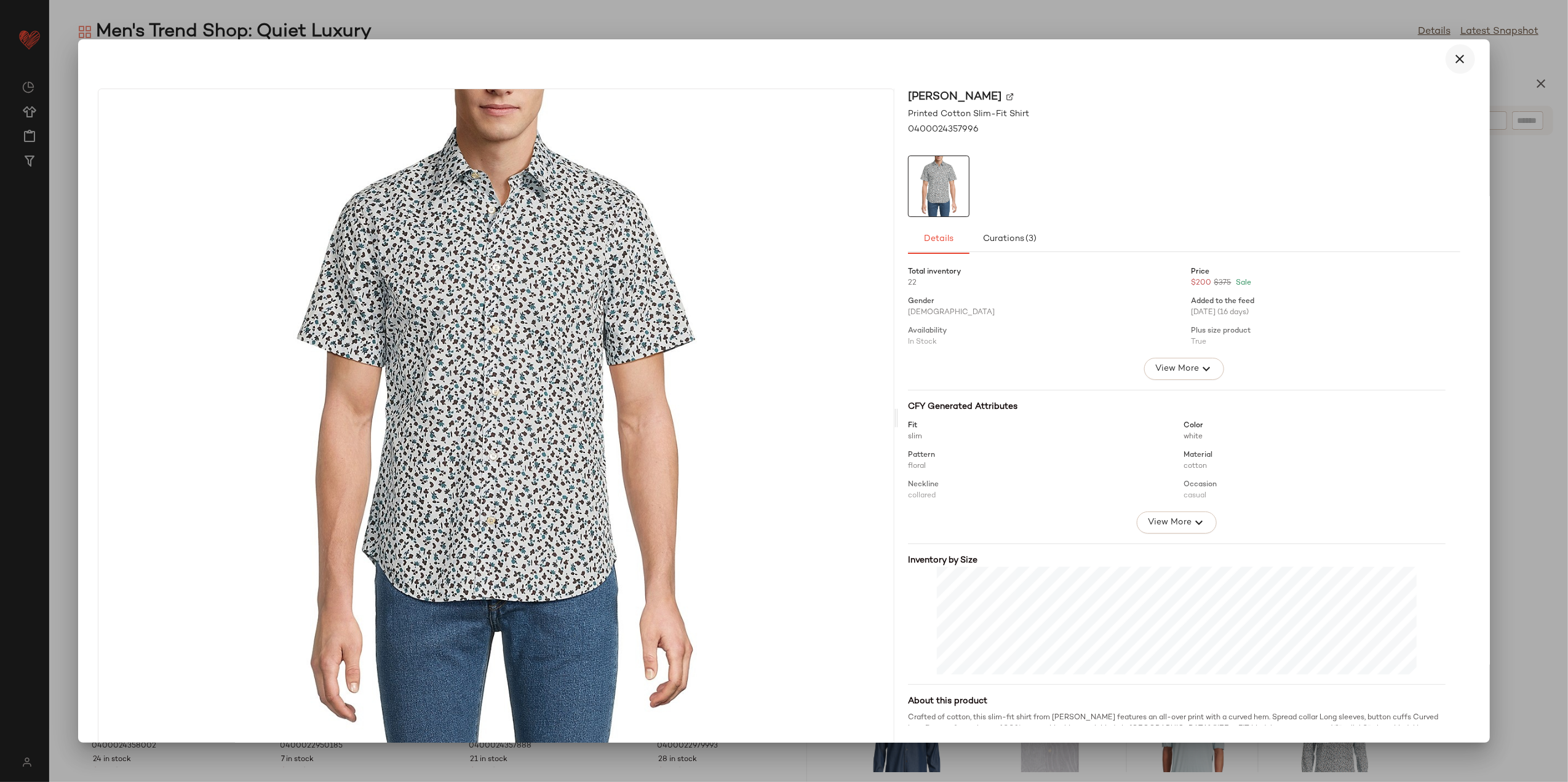
click at [1457, 62] on icon "button" at bounding box center [1461, 59] width 15 height 15
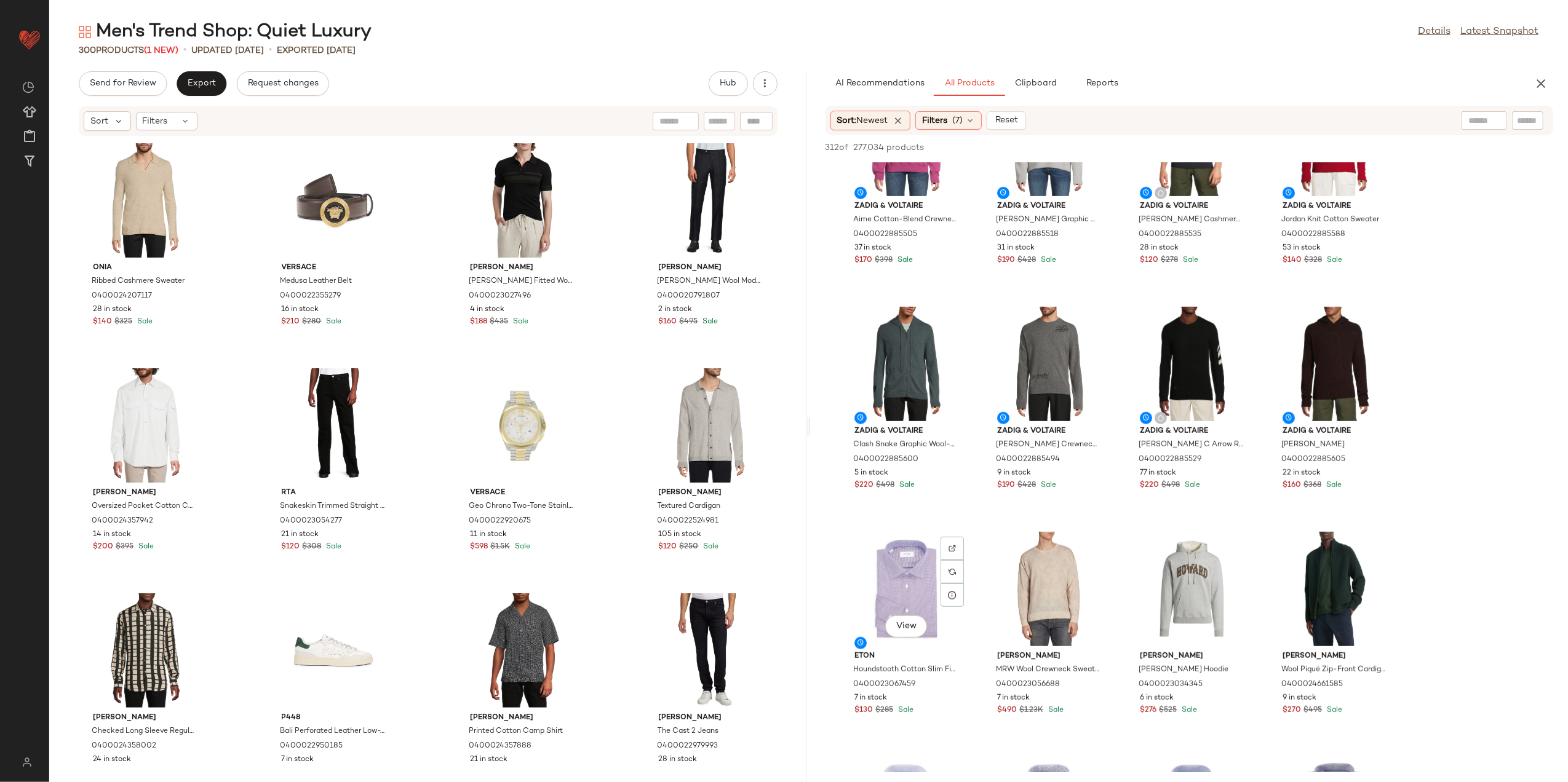
scroll to position [738, 0]
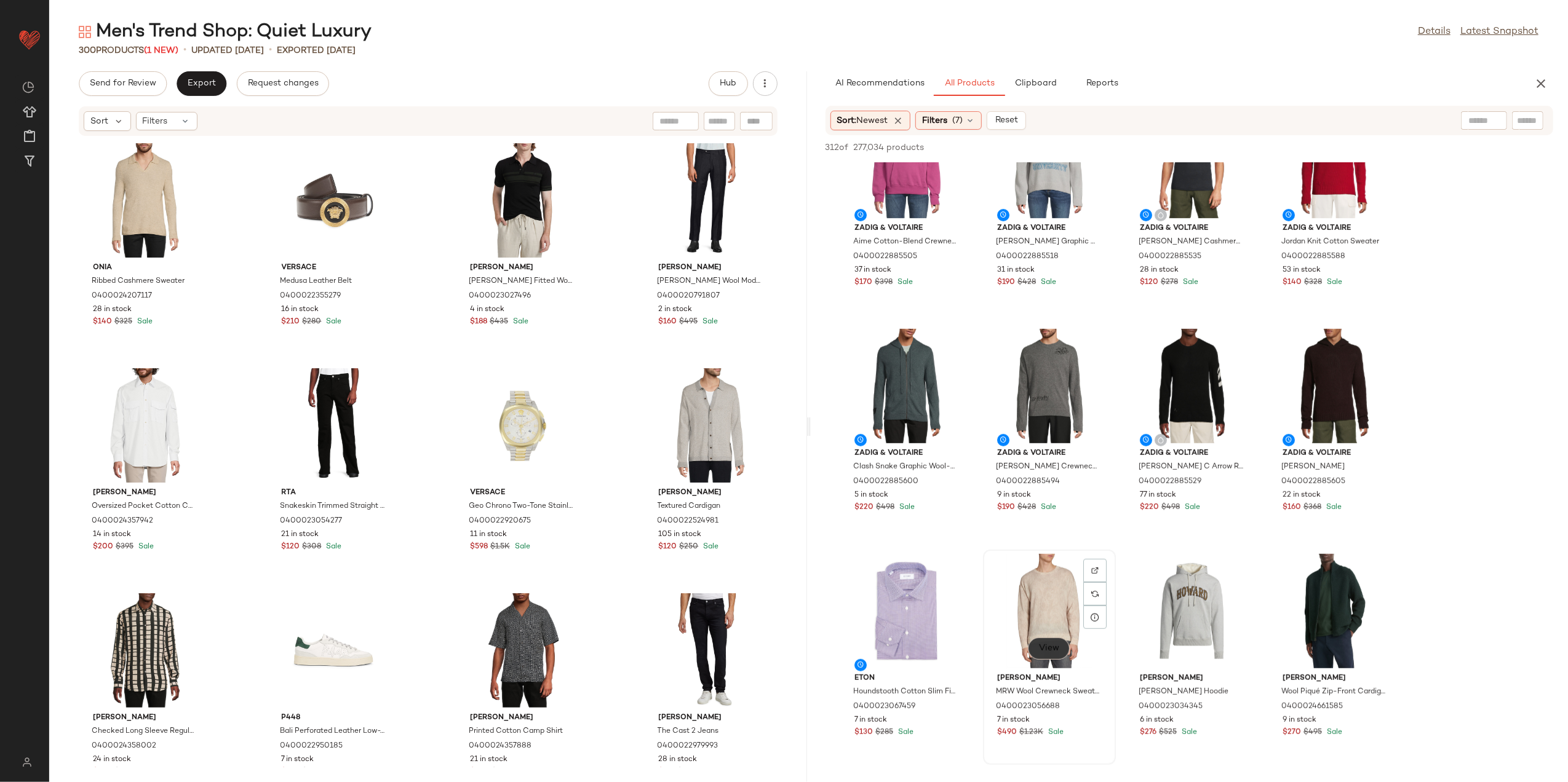
click at [1046, 648] on span "View" at bounding box center [1049, 648] width 21 height 10
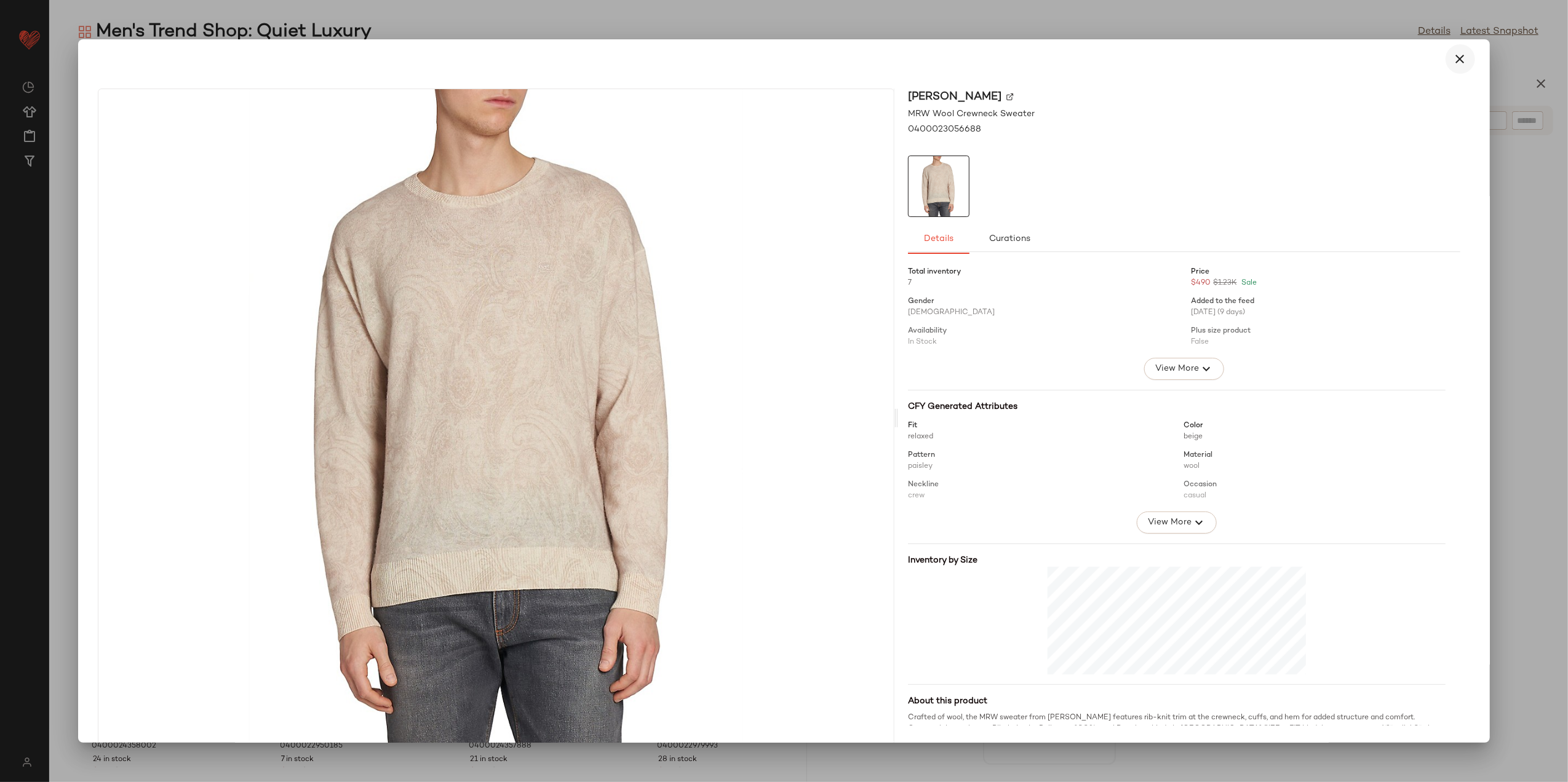
click at [1459, 58] on icon "button" at bounding box center [1461, 59] width 15 height 15
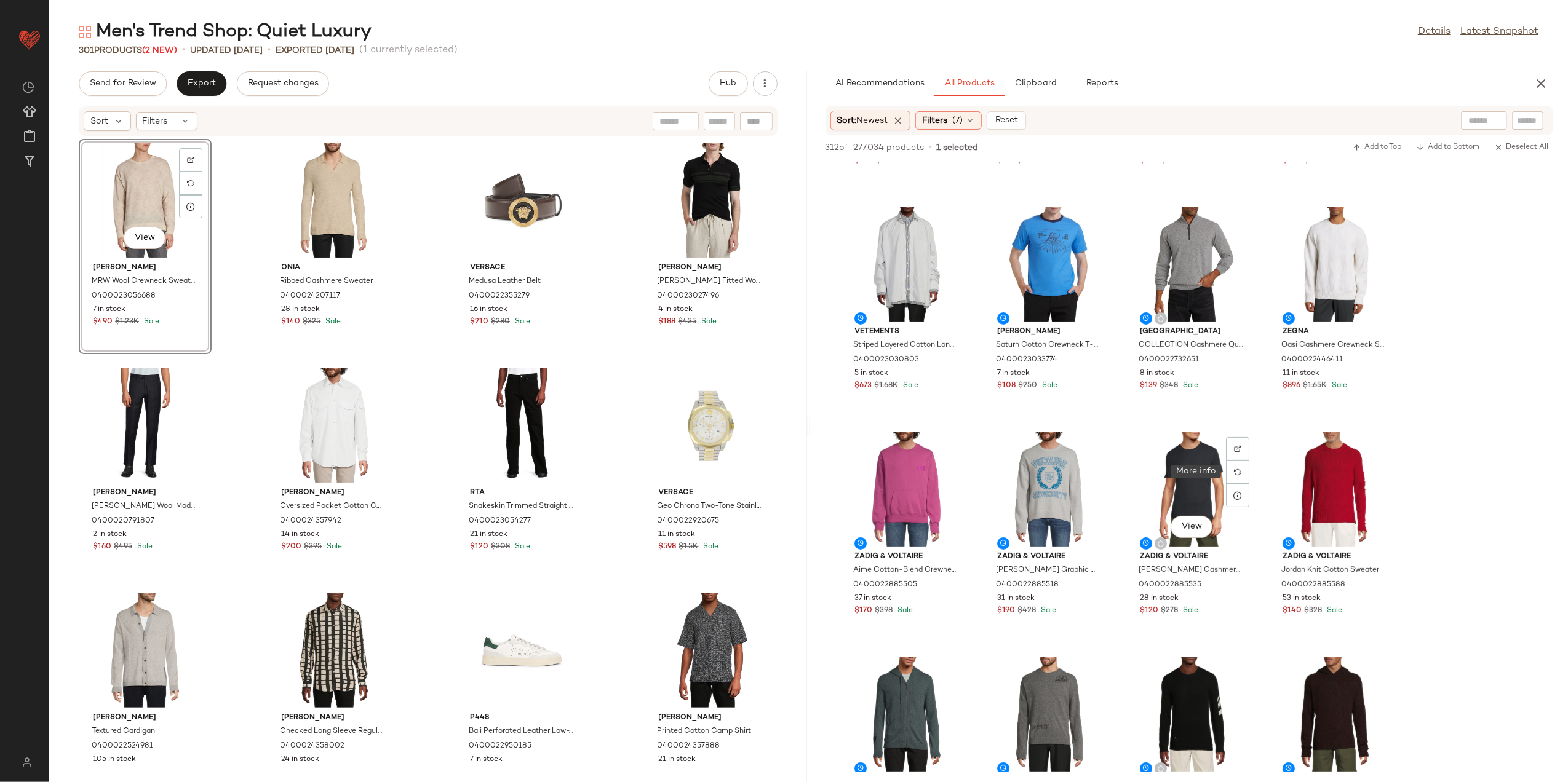
scroll to position [655, 0]
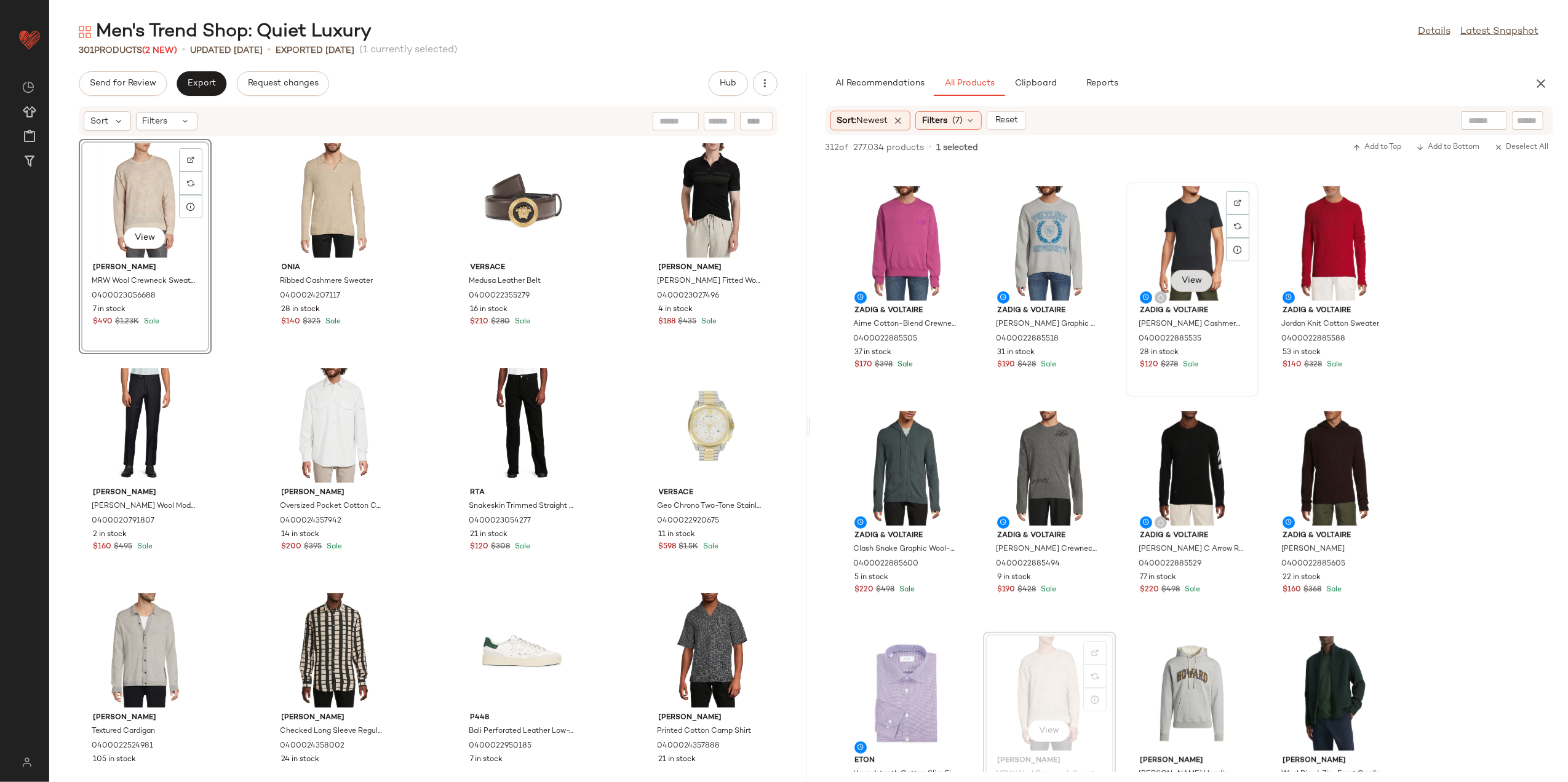
click at [1185, 281] on span "View" at bounding box center [1192, 281] width 21 height 10
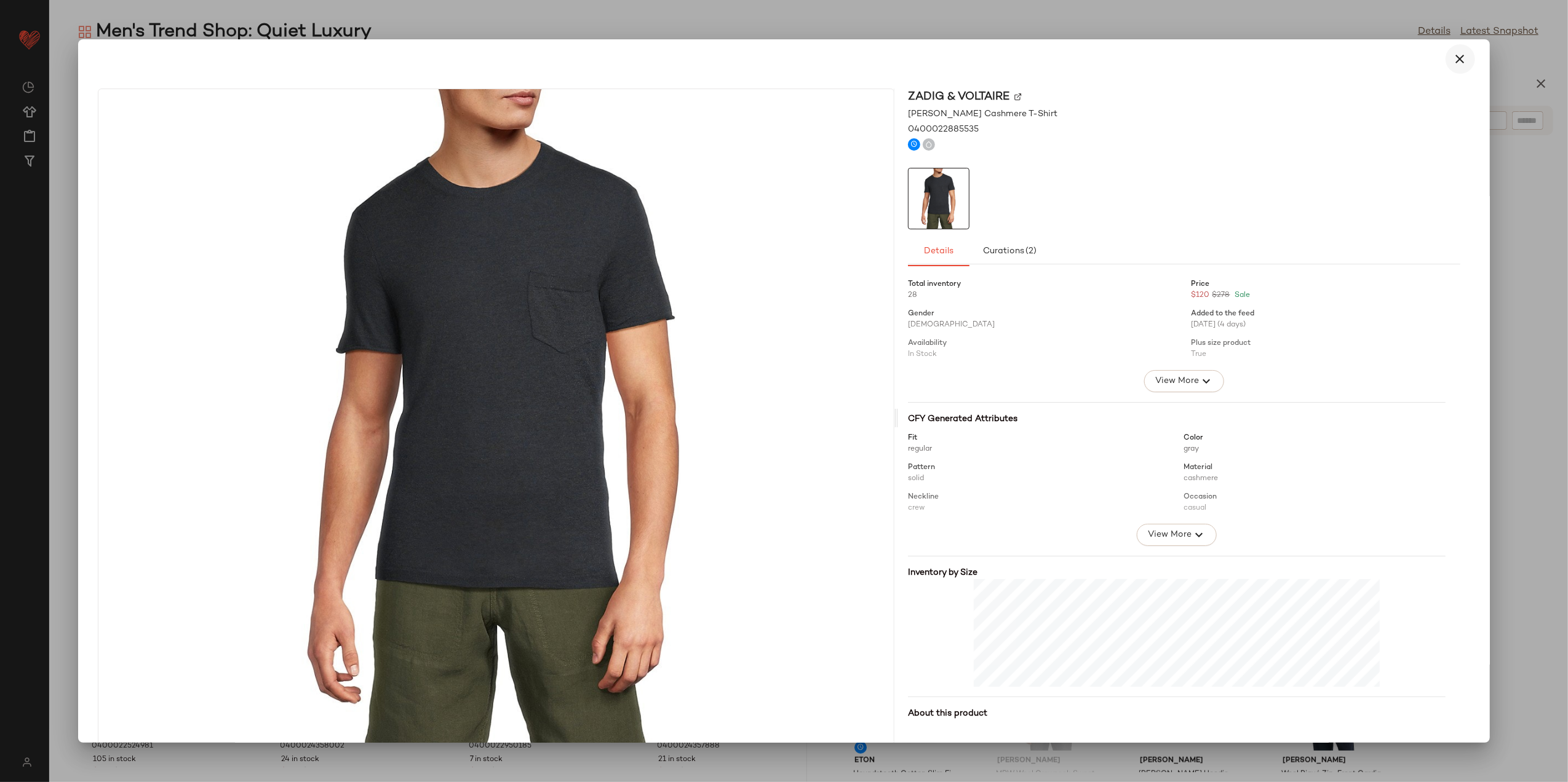
click at [1454, 52] on icon "button" at bounding box center [1461, 59] width 15 height 15
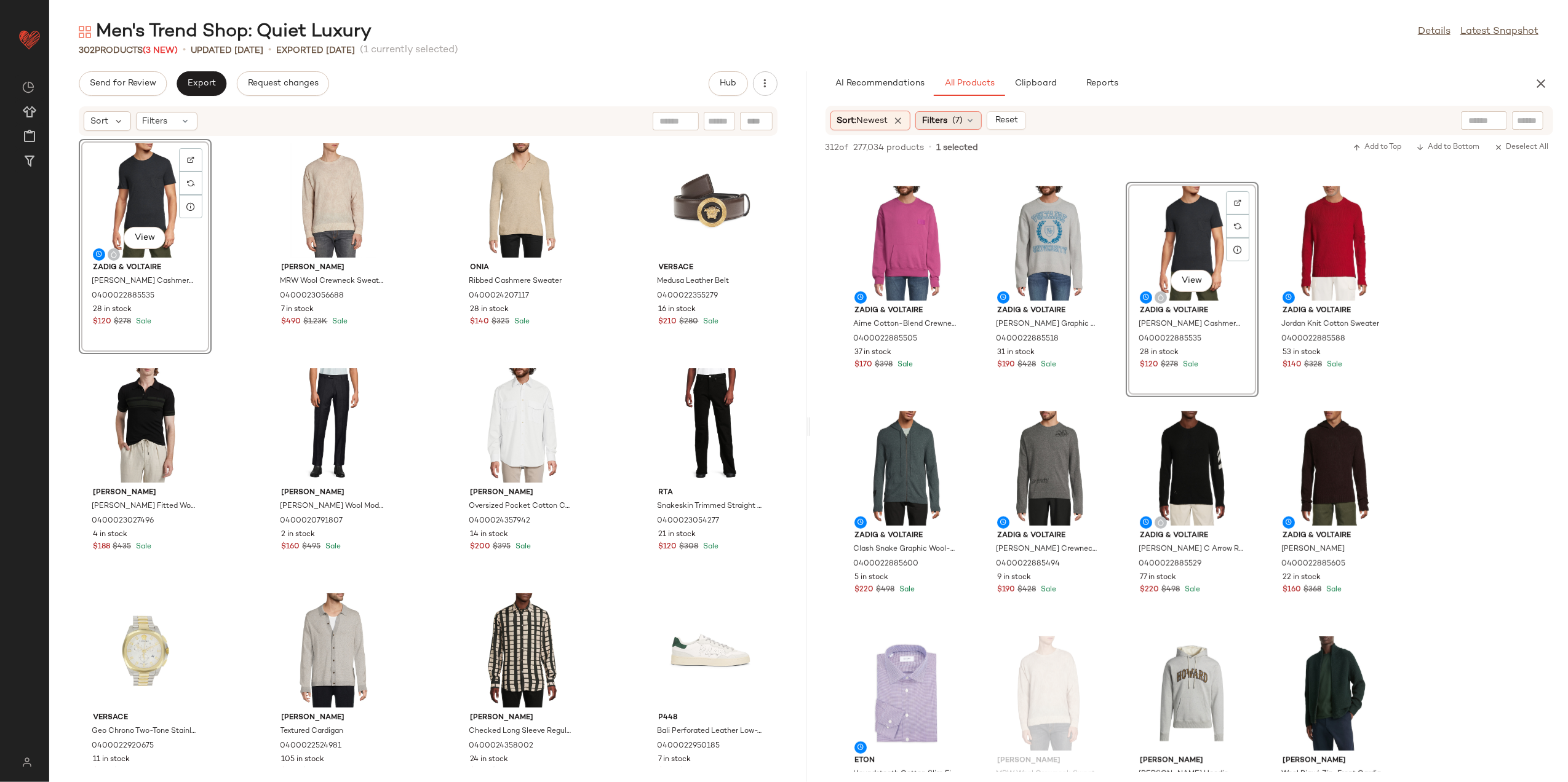
click at [958, 113] on div "Filters (7)" at bounding box center [949, 121] width 66 height 18
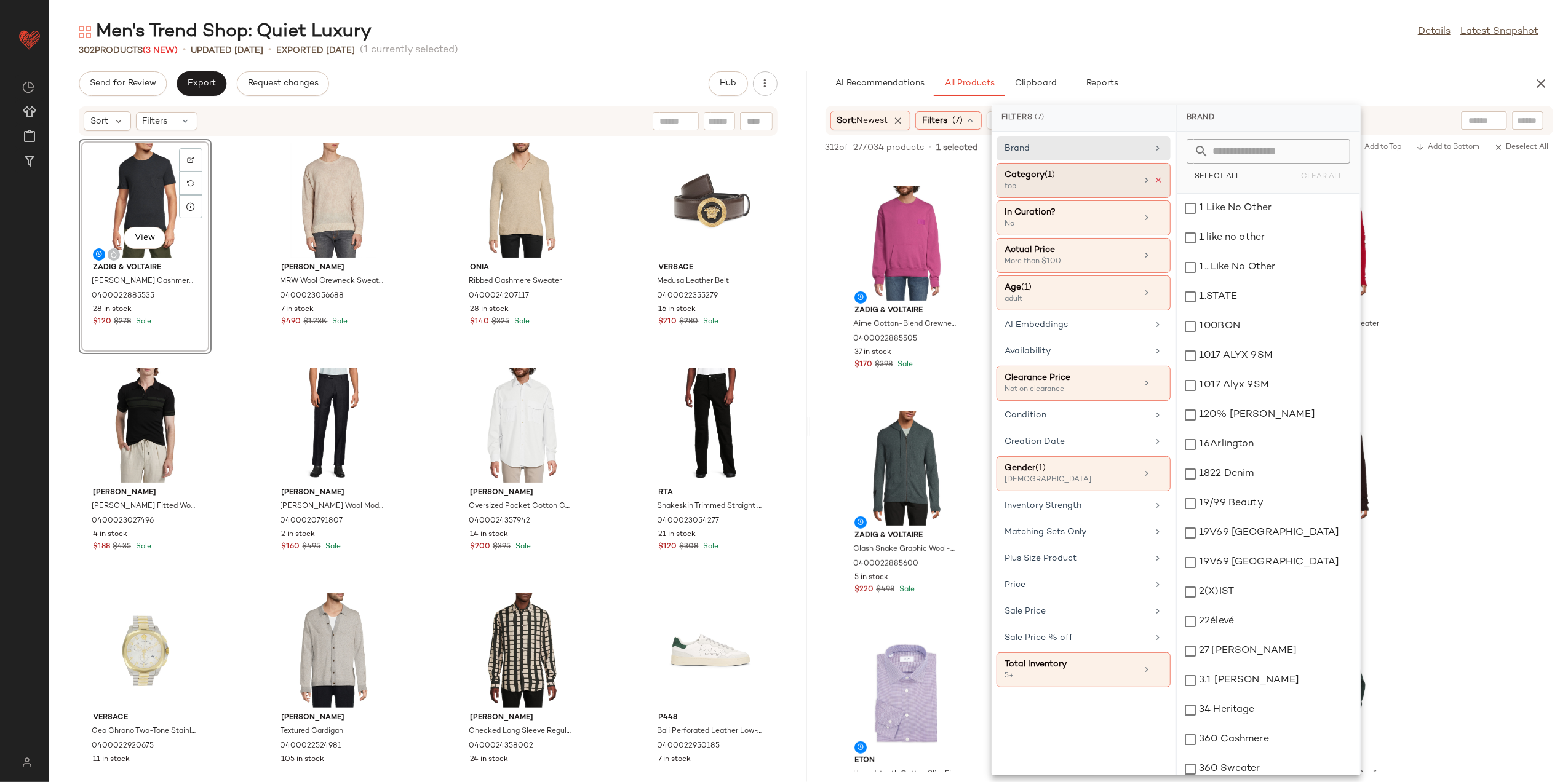
click at [1159, 180] on icon at bounding box center [1158, 180] width 9 height 9
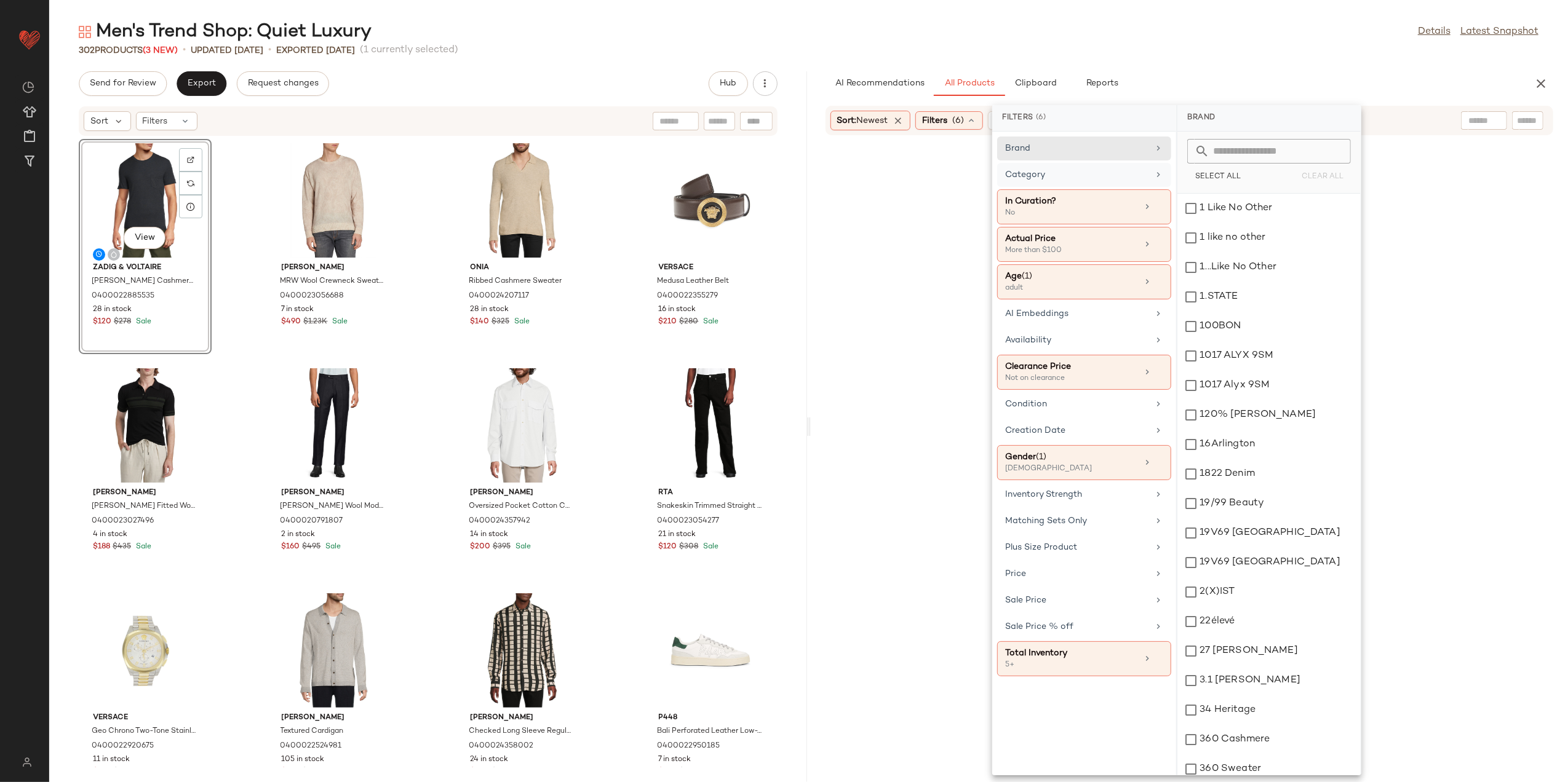
click at [1114, 181] on div "Category" at bounding box center [1077, 175] width 143 height 13
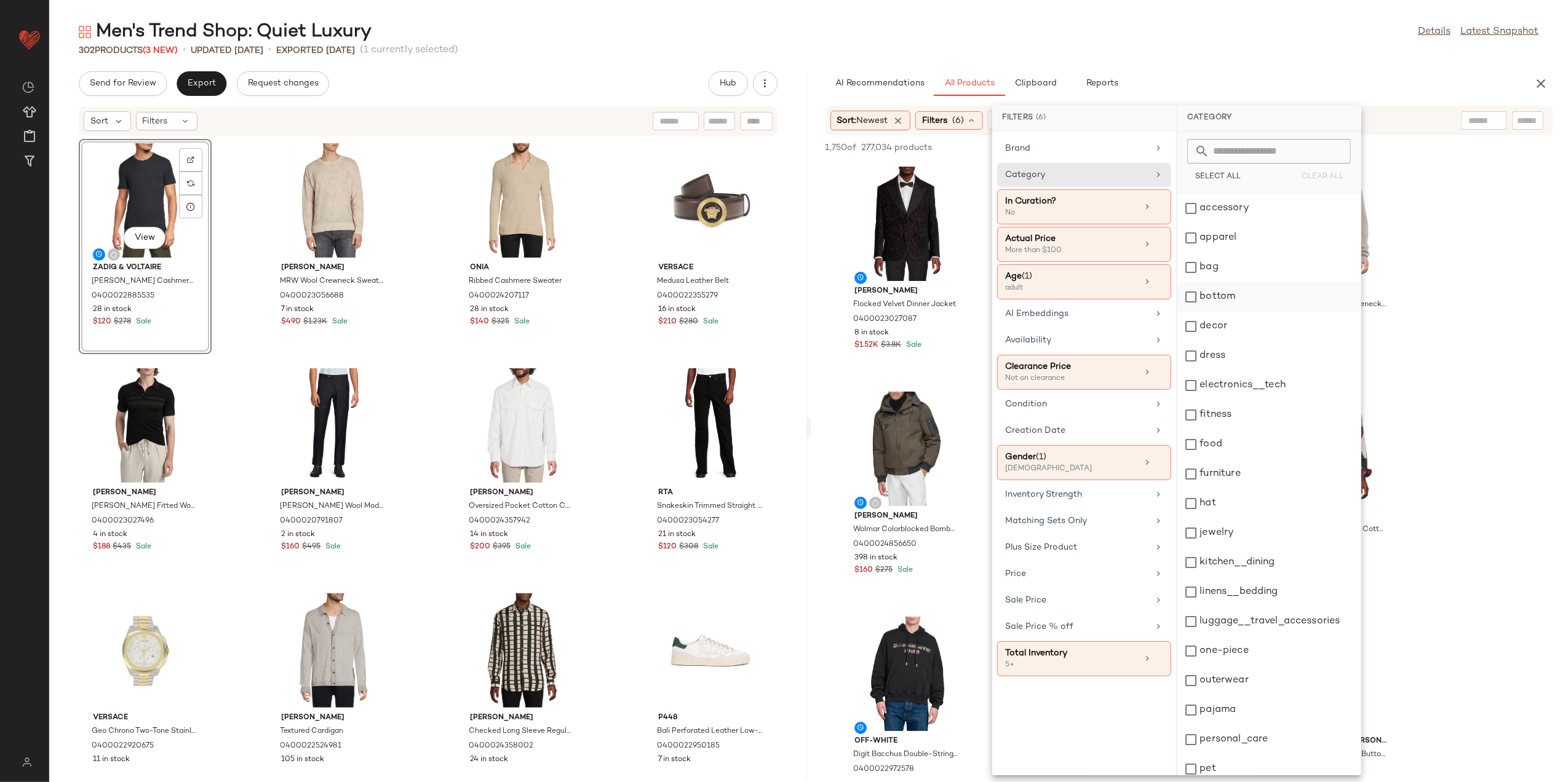
click at [1216, 299] on div "bottom" at bounding box center [1269, 297] width 184 height 29
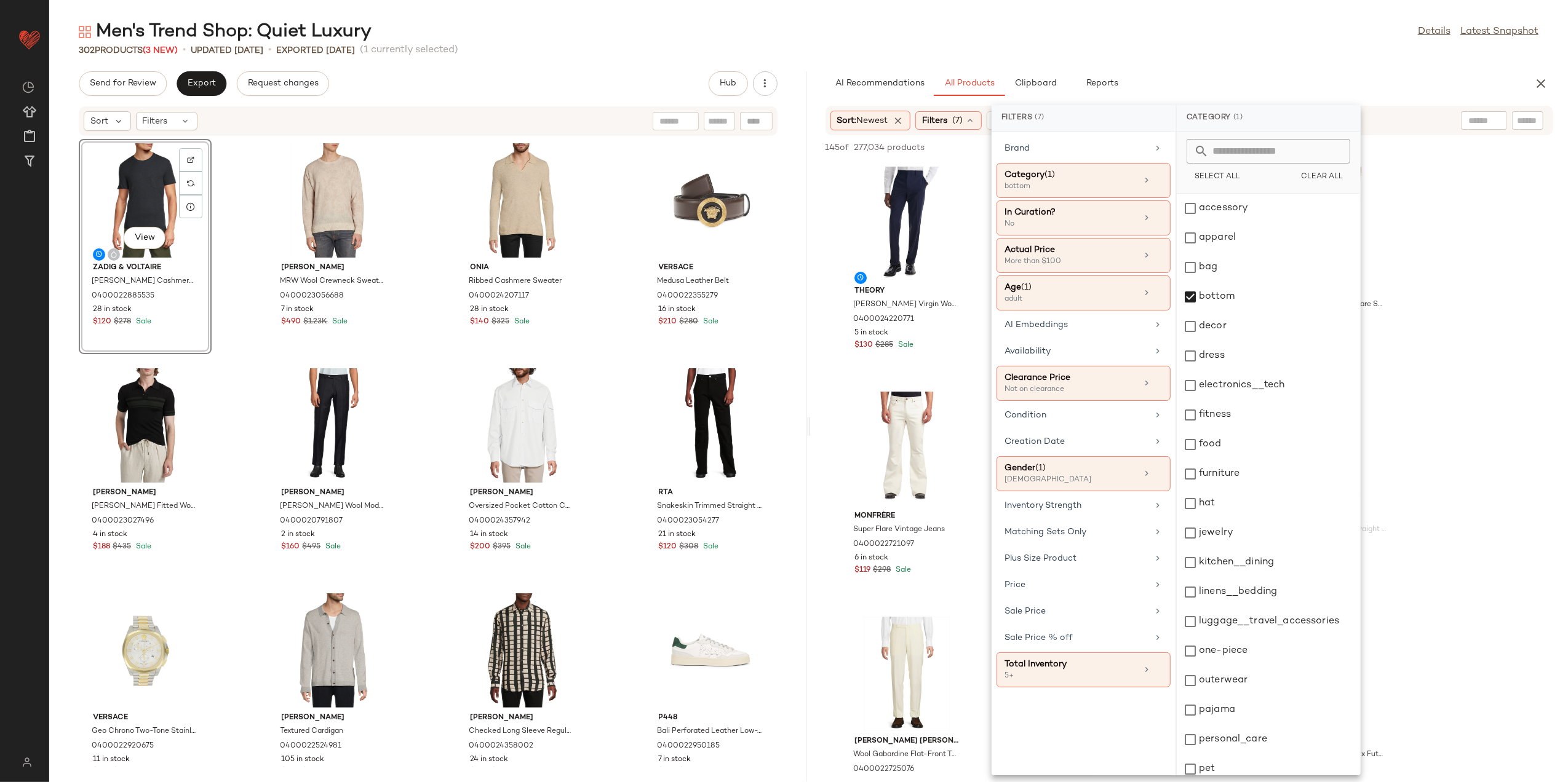
click at [1212, 62] on div "Men's Trend Shop: Quiet Luxury Details Latest Snapshot 302 Products (3 New) • u…" at bounding box center [809, 401] width 1519 height 763
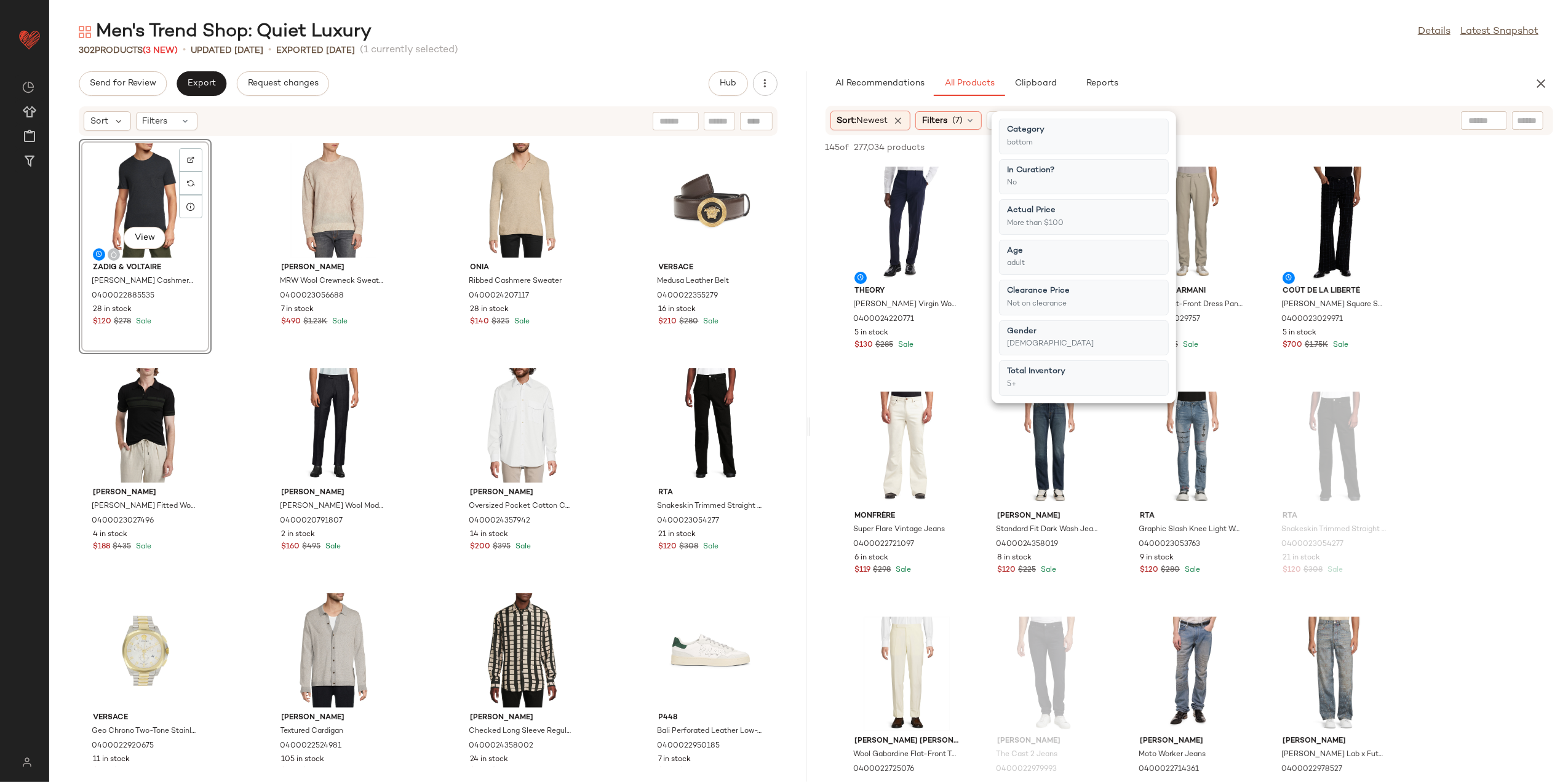
click at [1218, 48] on div "302 Products (3 New) • updated Aug 18th • Exported Aug 13th (1 currently select…" at bounding box center [809, 51] width 1519 height 12
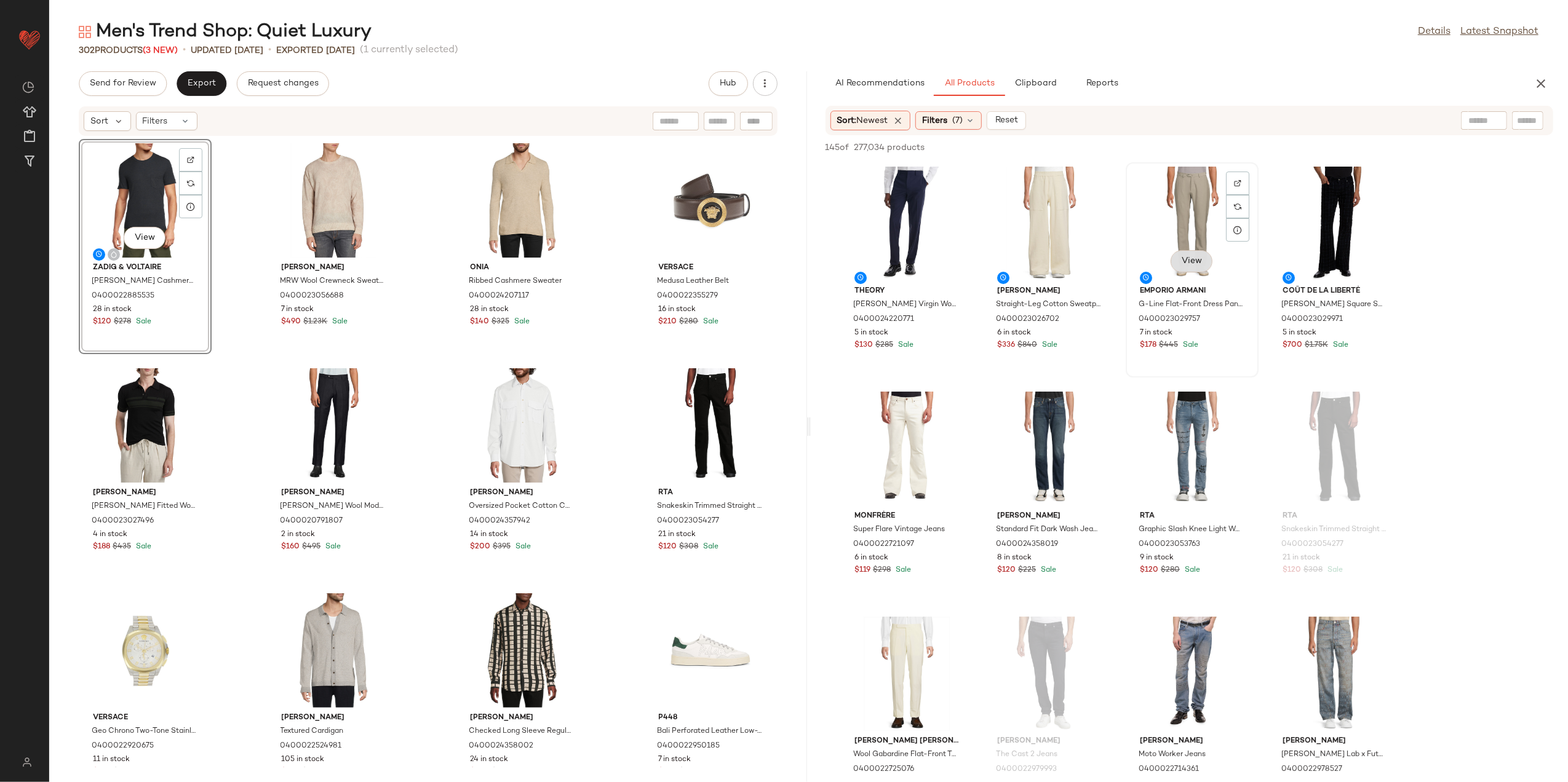
click at [1201, 267] on button "View" at bounding box center [1191, 262] width 42 height 22
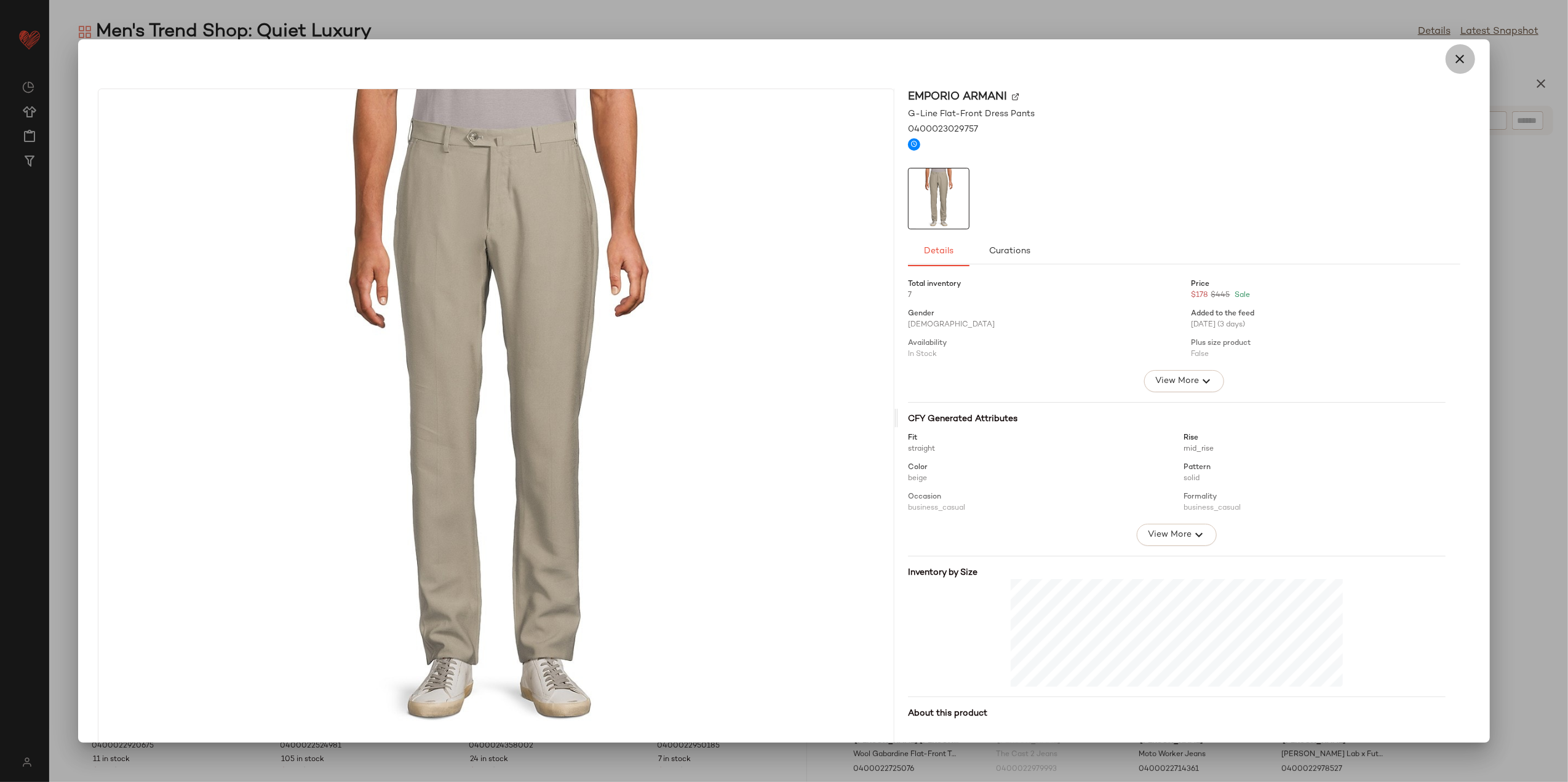
click at [1446, 58] on button "button" at bounding box center [1460, 59] width 29 height 29
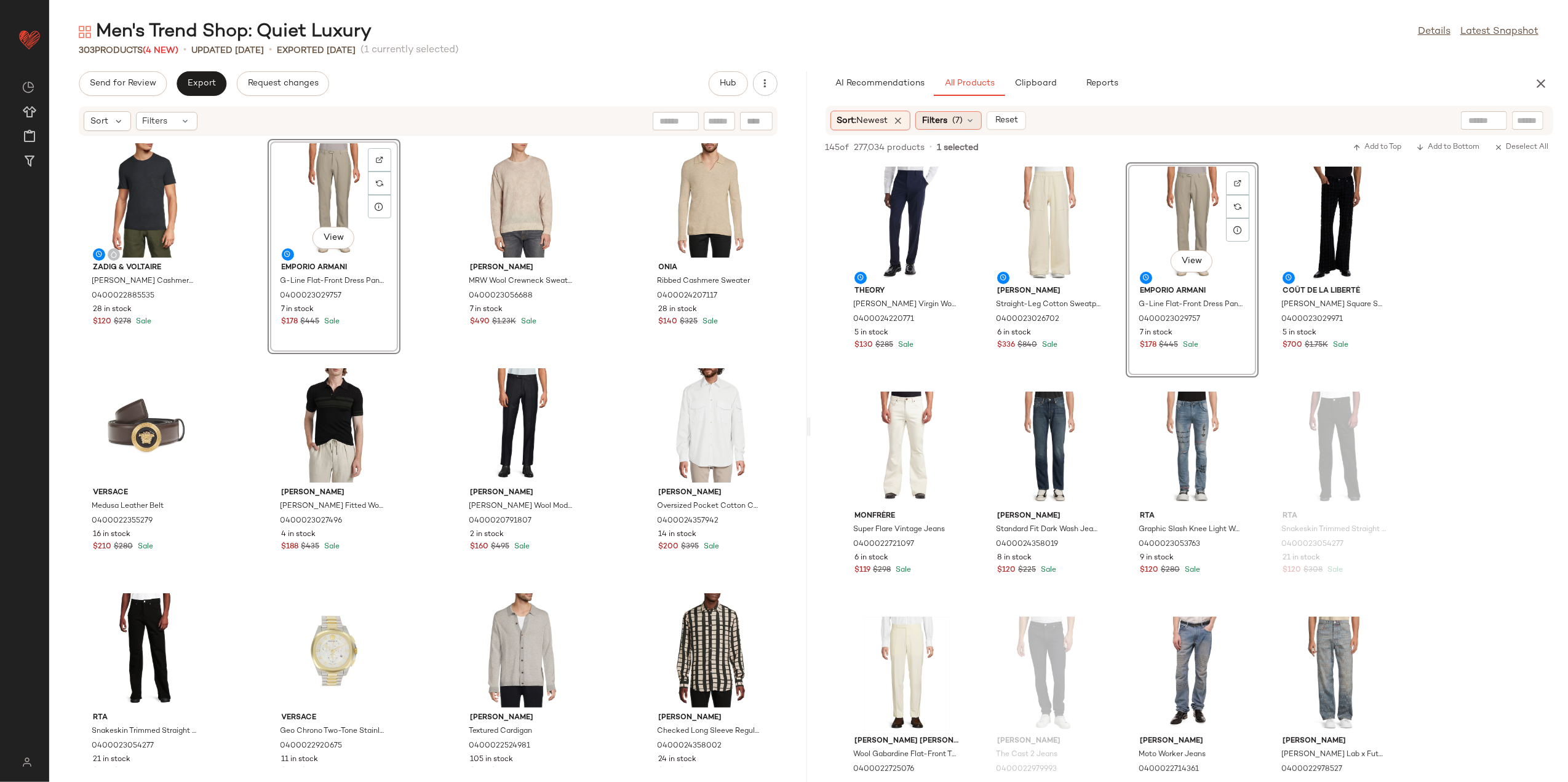
click at [958, 124] on span "(7)" at bounding box center [957, 121] width 10 height 13
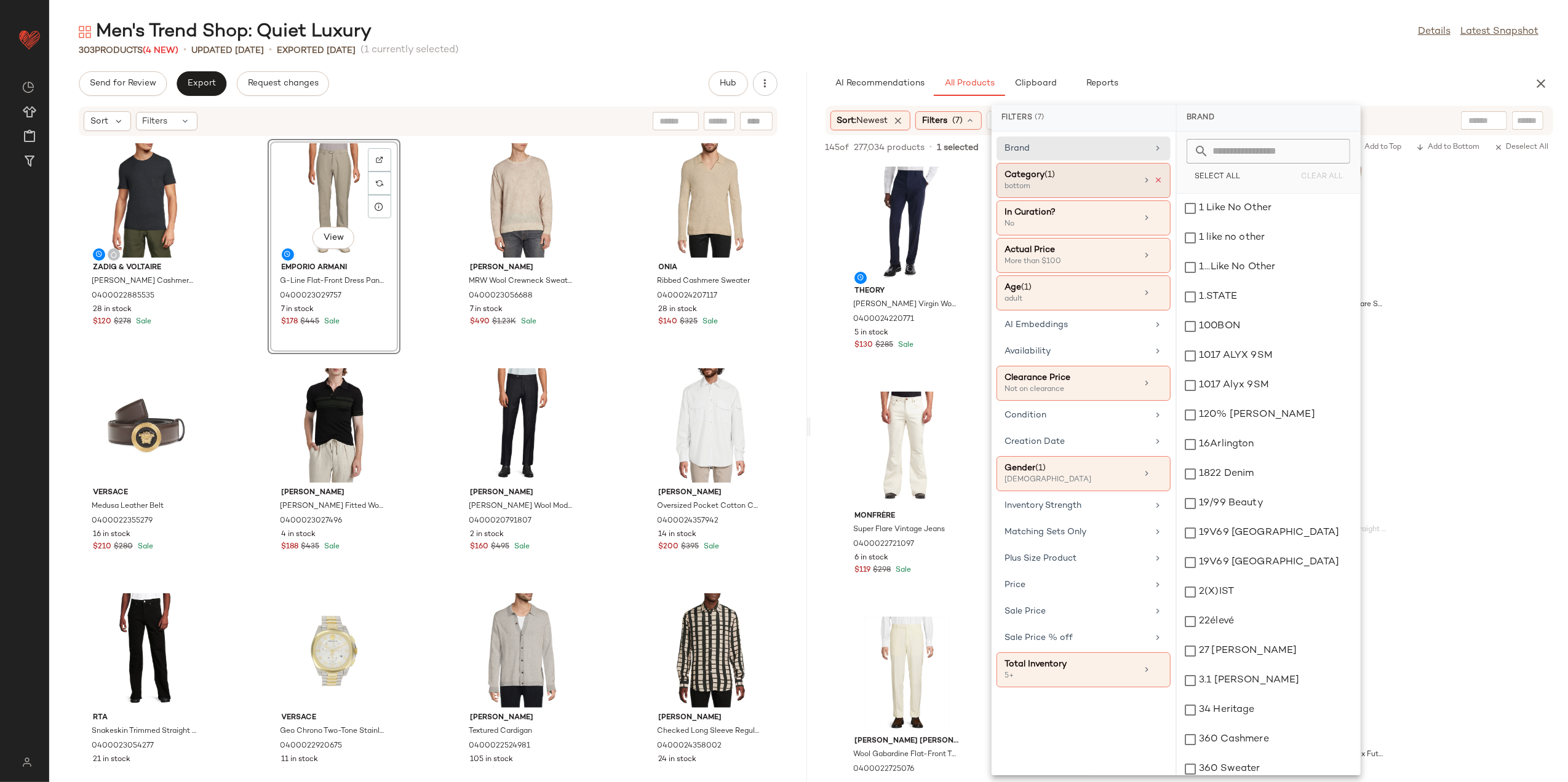
click at [1159, 179] on icon at bounding box center [1158, 180] width 9 height 9
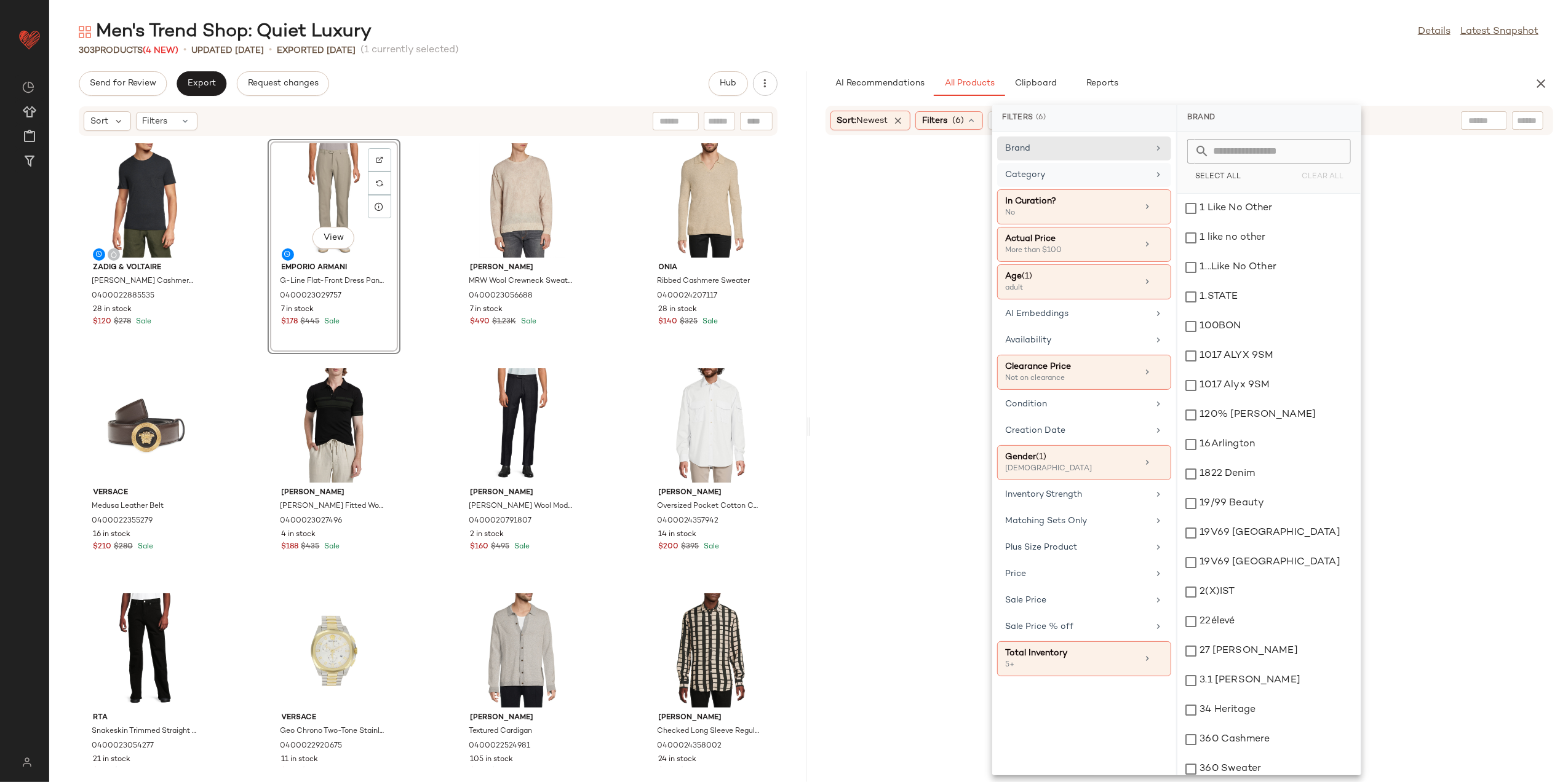
click at [1136, 177] on div "Category" at bounding box center [1077, 175] width 143 height 13
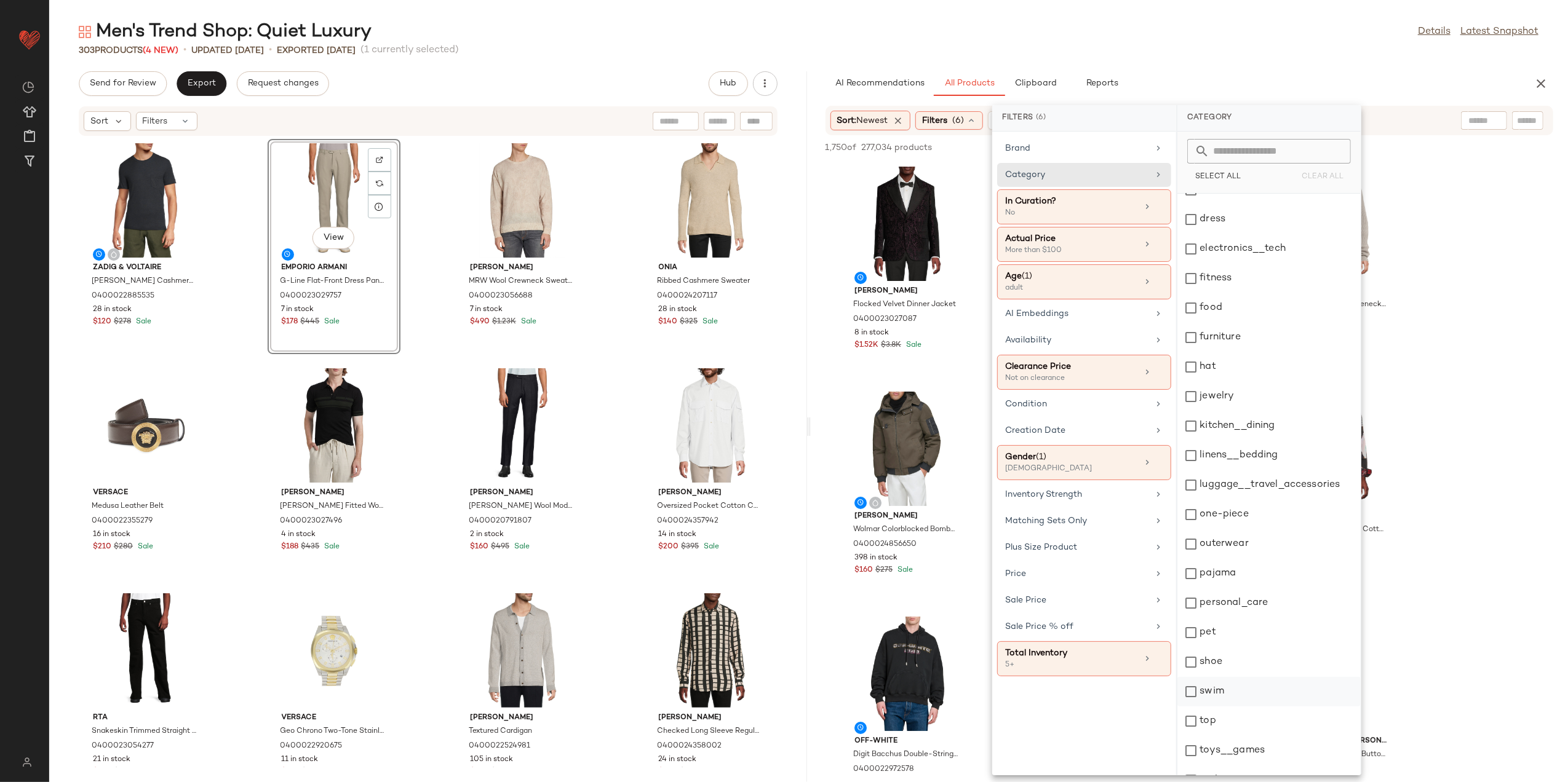
scroll to position [156, 0]
click at [1213, 649] on div "shoe" at bounding box center [1269, 642] width 184 height 29
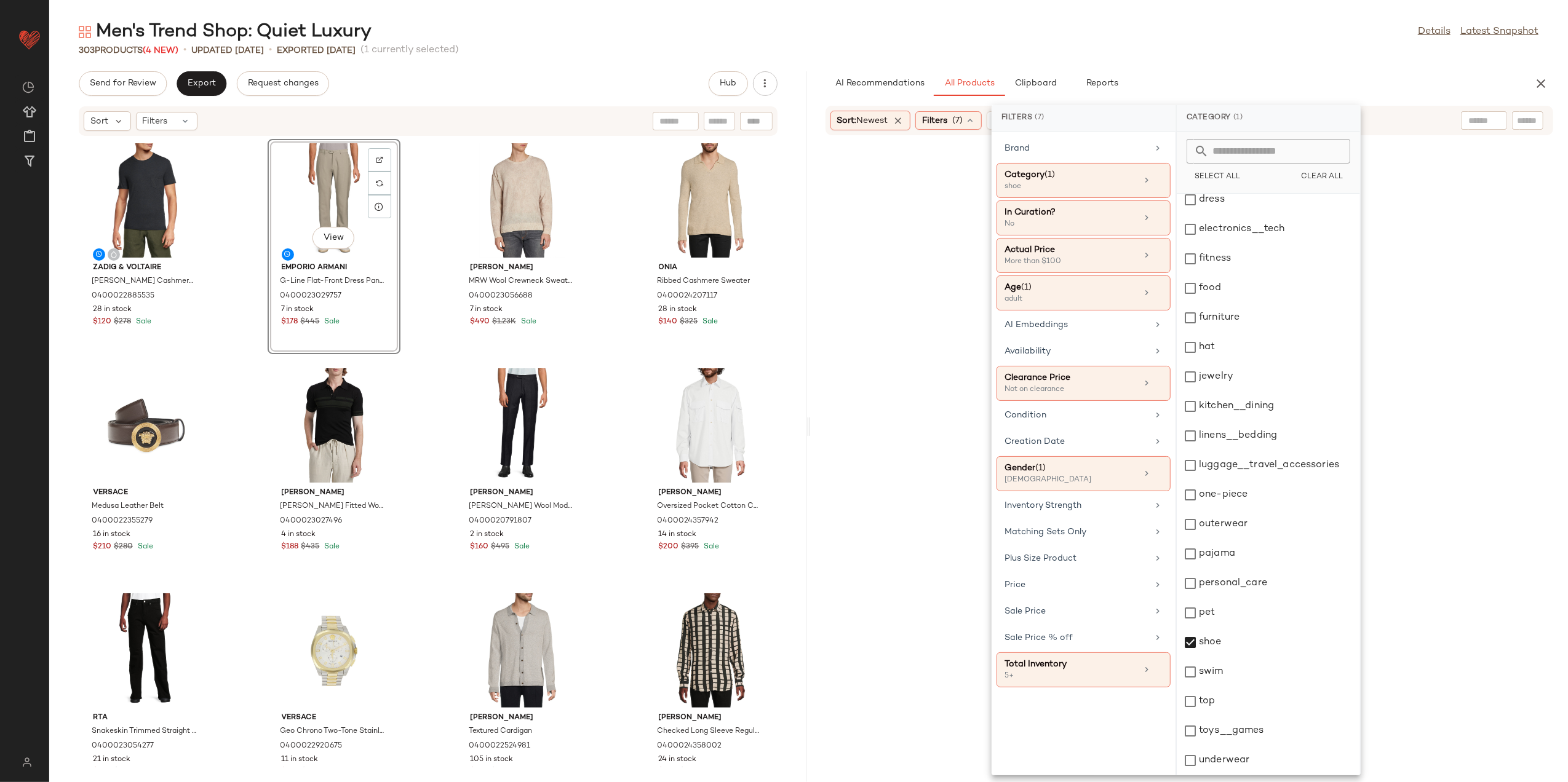
click at [1109, 42] on div "Men's Trend Shop: Quiet Luxury Details Latest Snapshot" at bounding box center [809, 32] width 1519 height 25
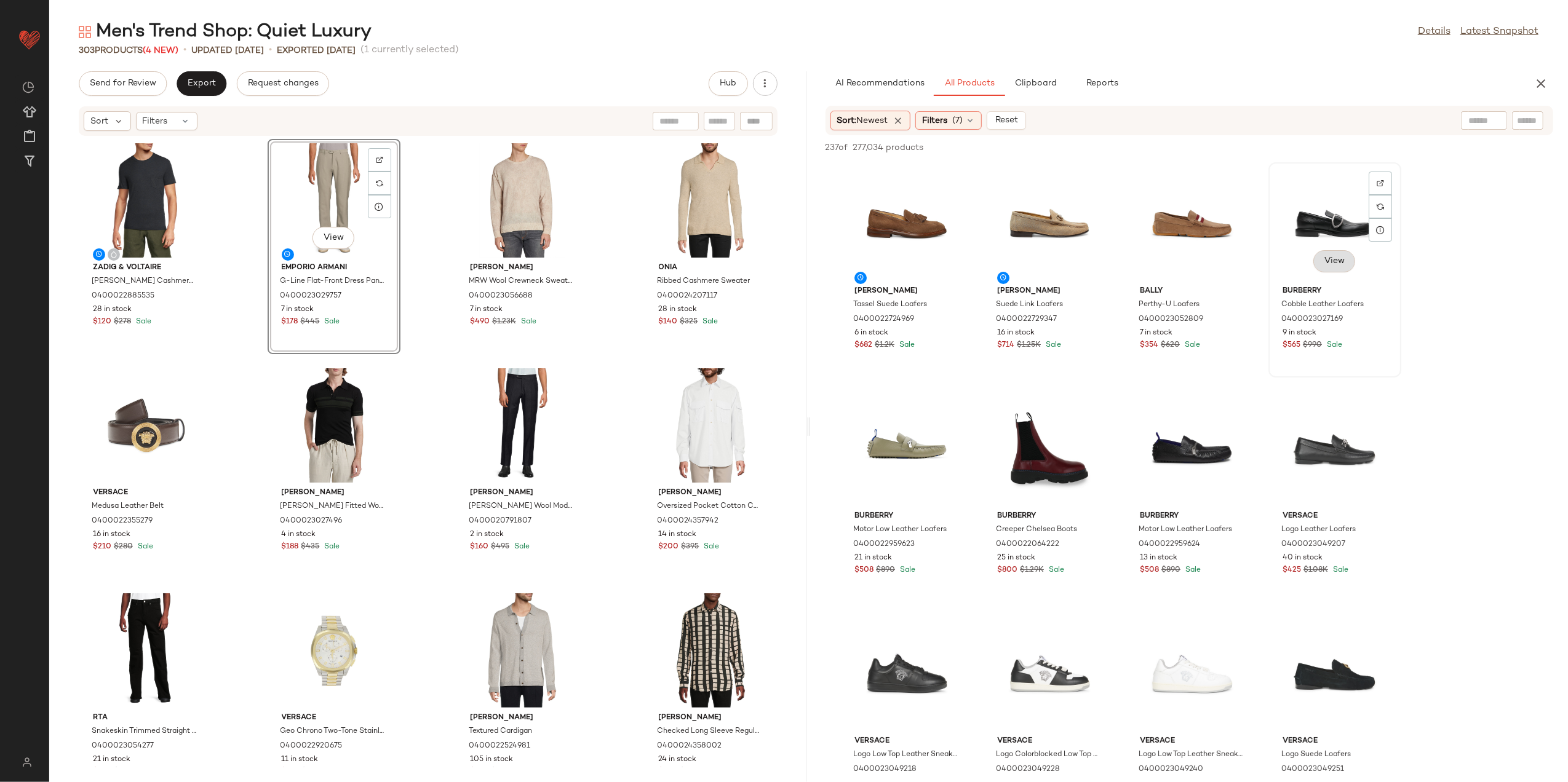
click at [1321, 259] on button "View" at bounding box center [1334, 262] width 42 height 22
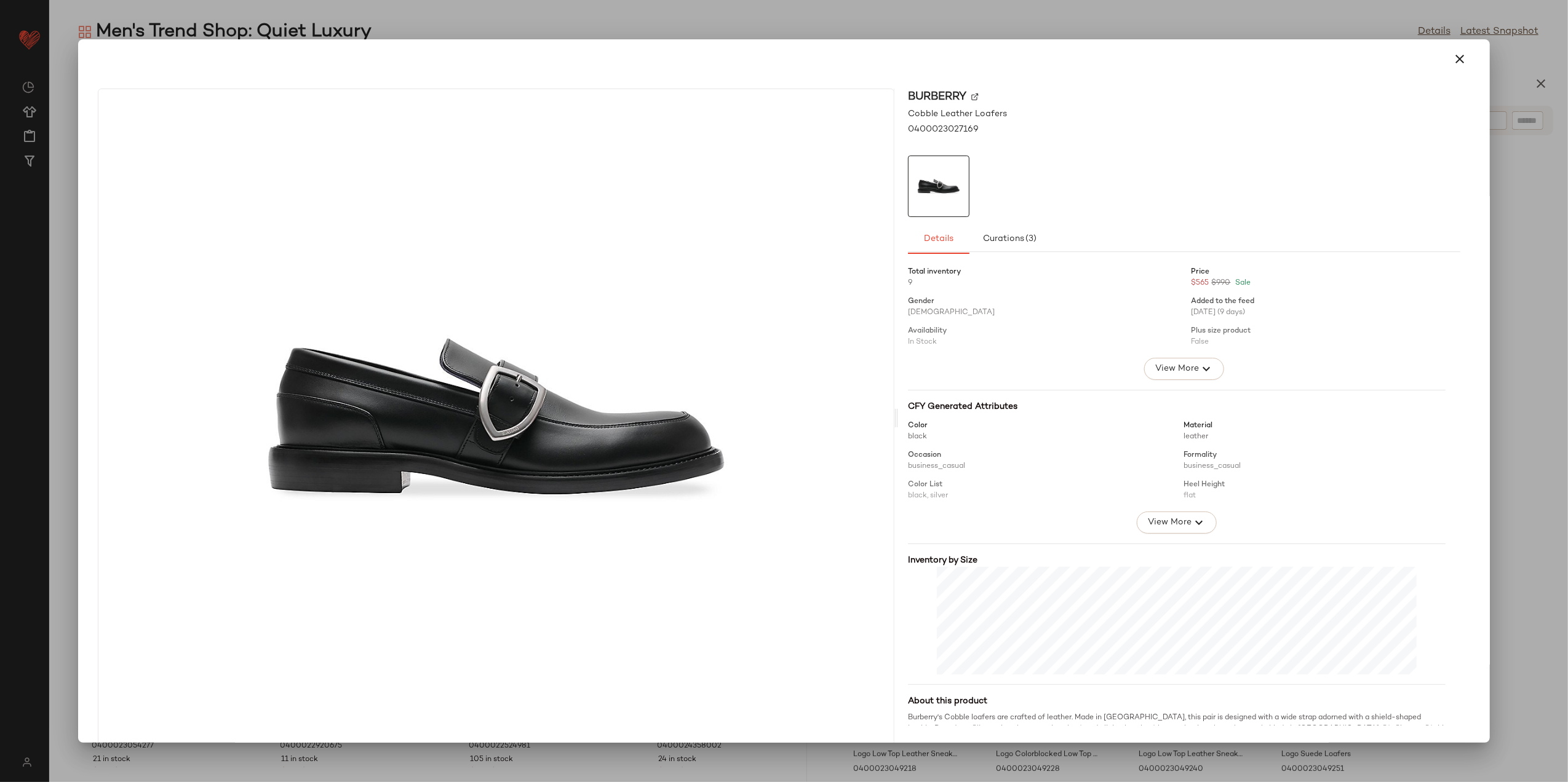
click at [1435, 64] on div at bounding box center [784, 59] width 1382 height 29
click at [1446, 64] on button "button" at bounding box center [1460, 59] width 29 height 29
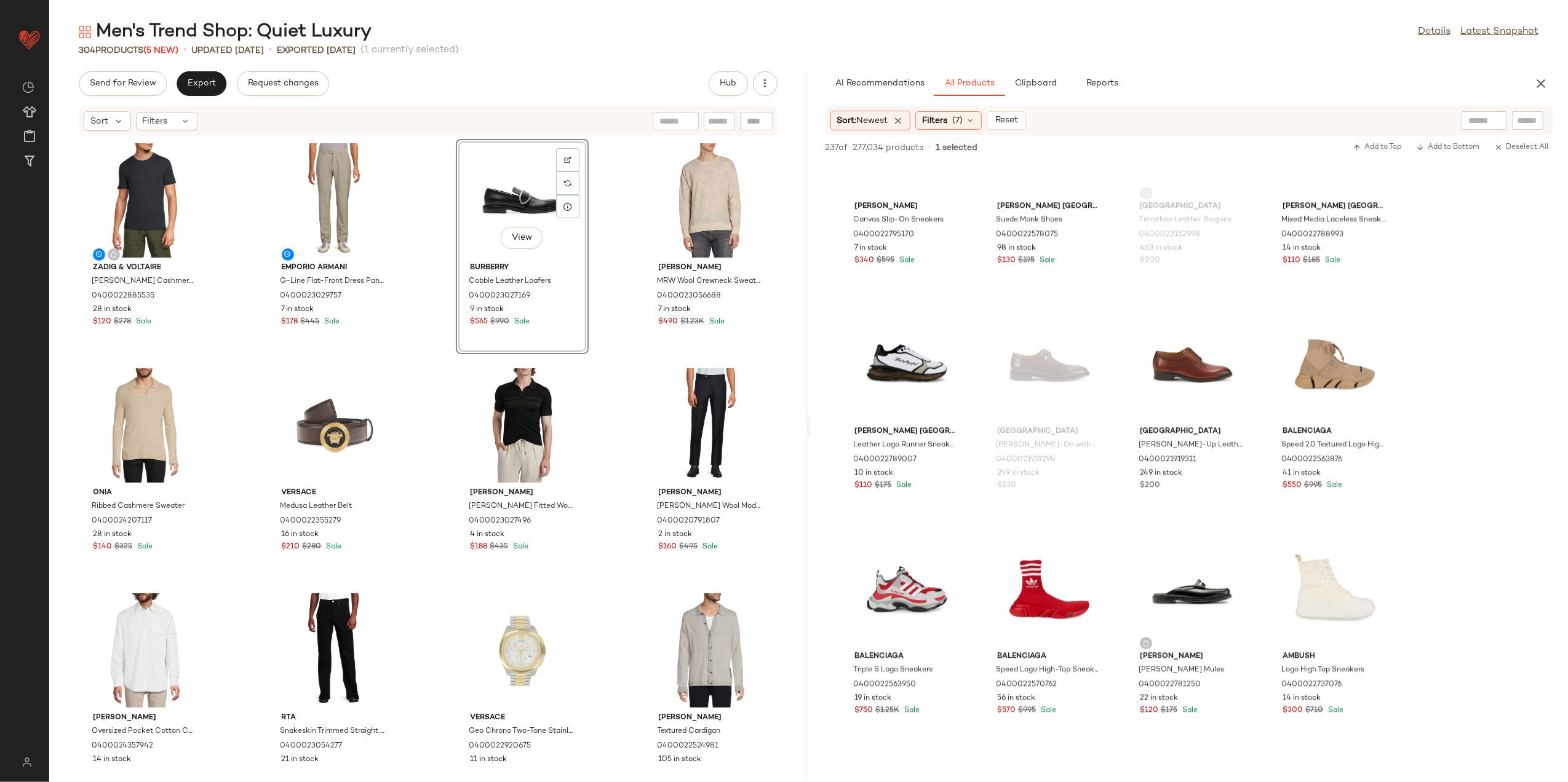
scroll to position [3280, 0]
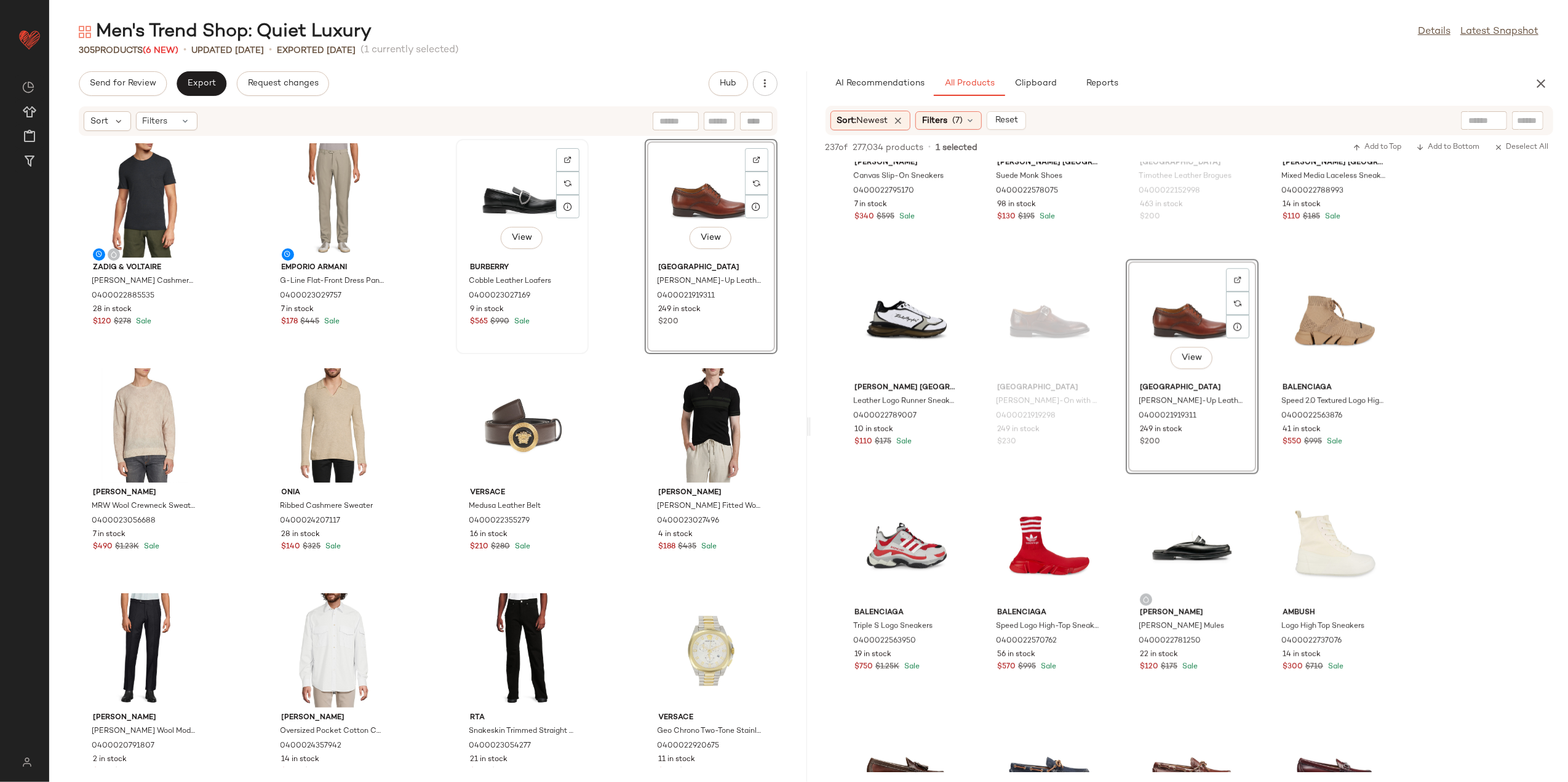
click at [487, 192] on div "View" at bounding box center [522, 200] width 124 height 114
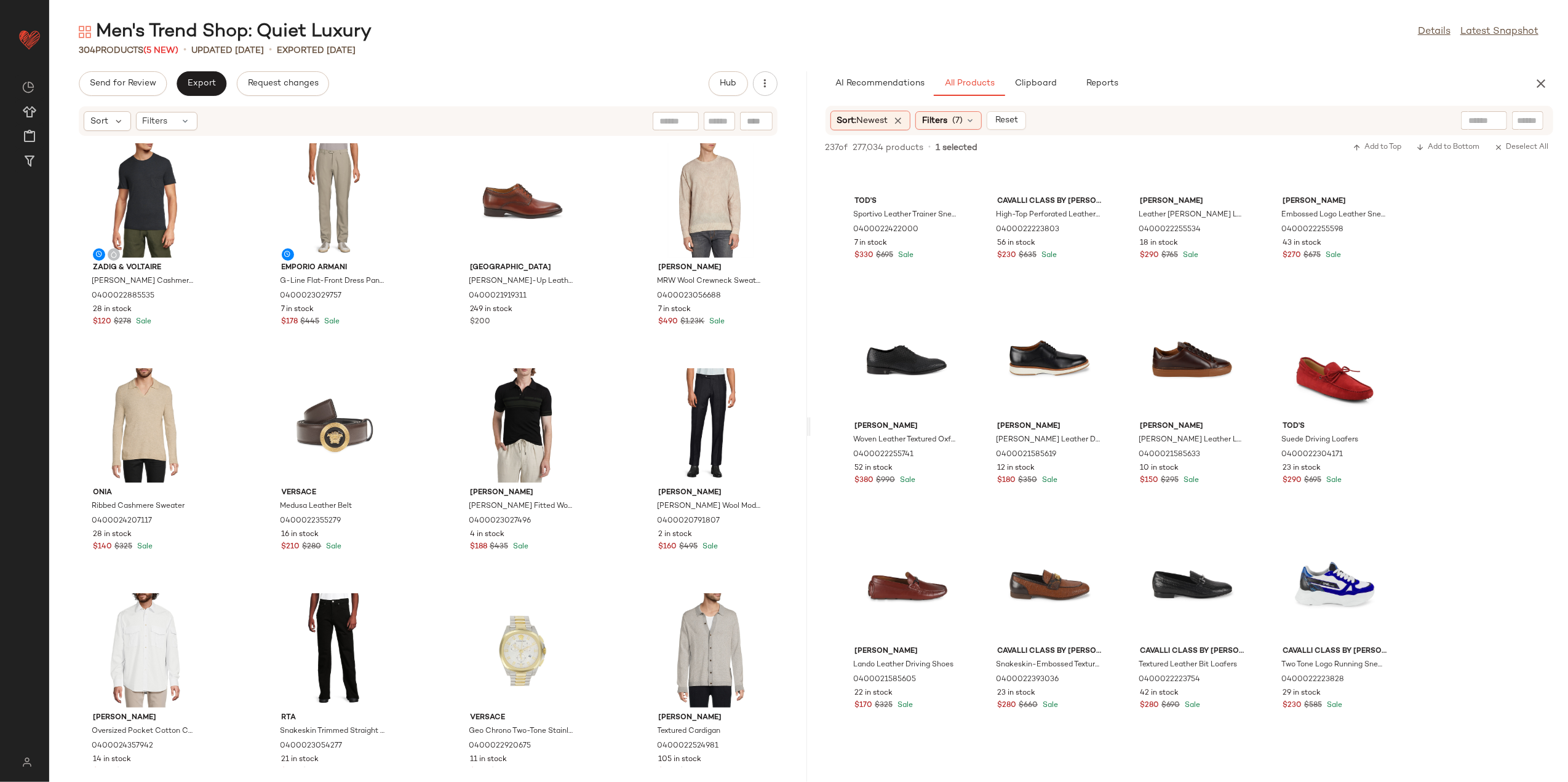
scroll to position [4674, 0]
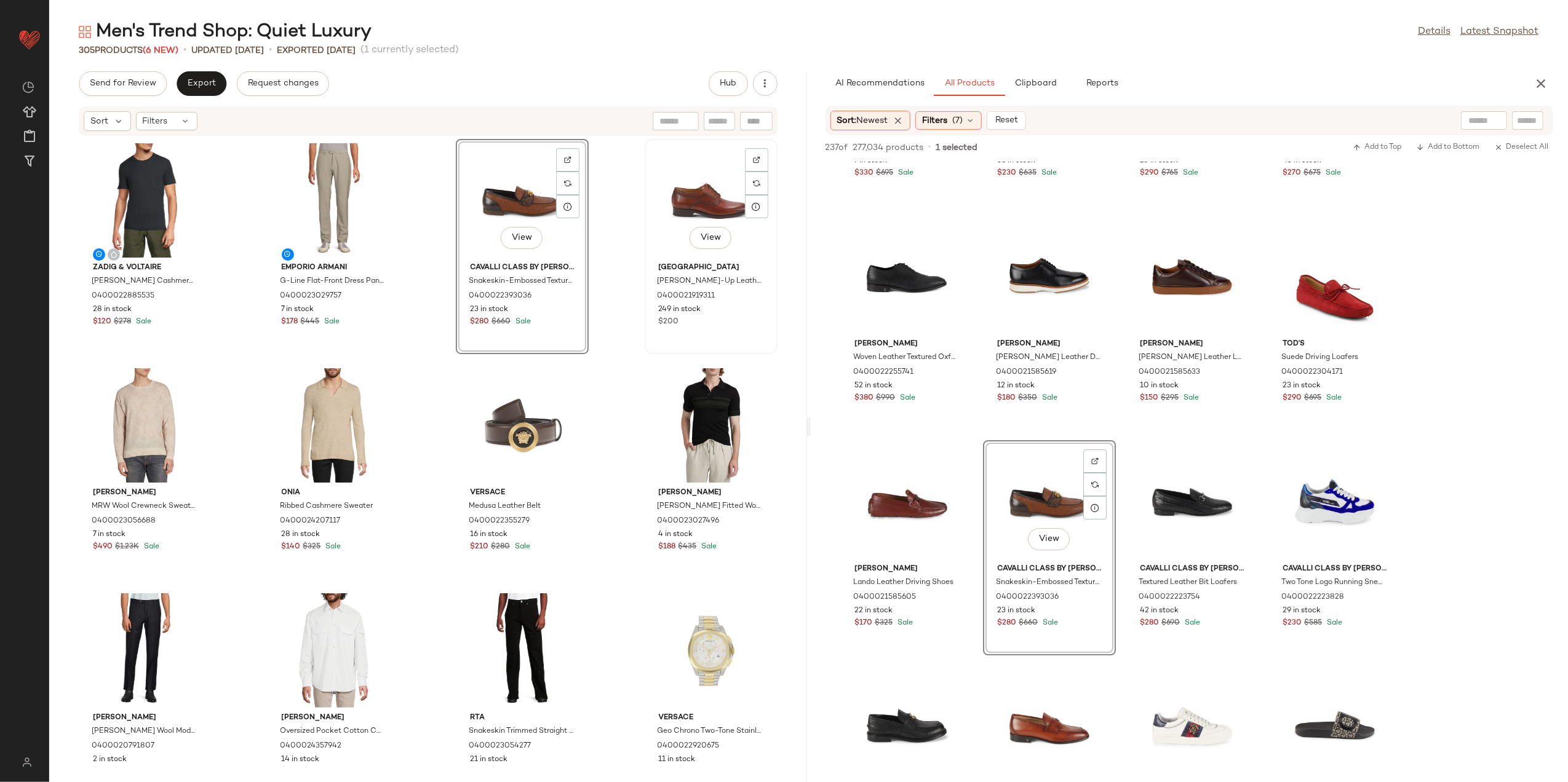
click at [669, 197] on div "View" at bounding box center [711, 200] width 124 height 114
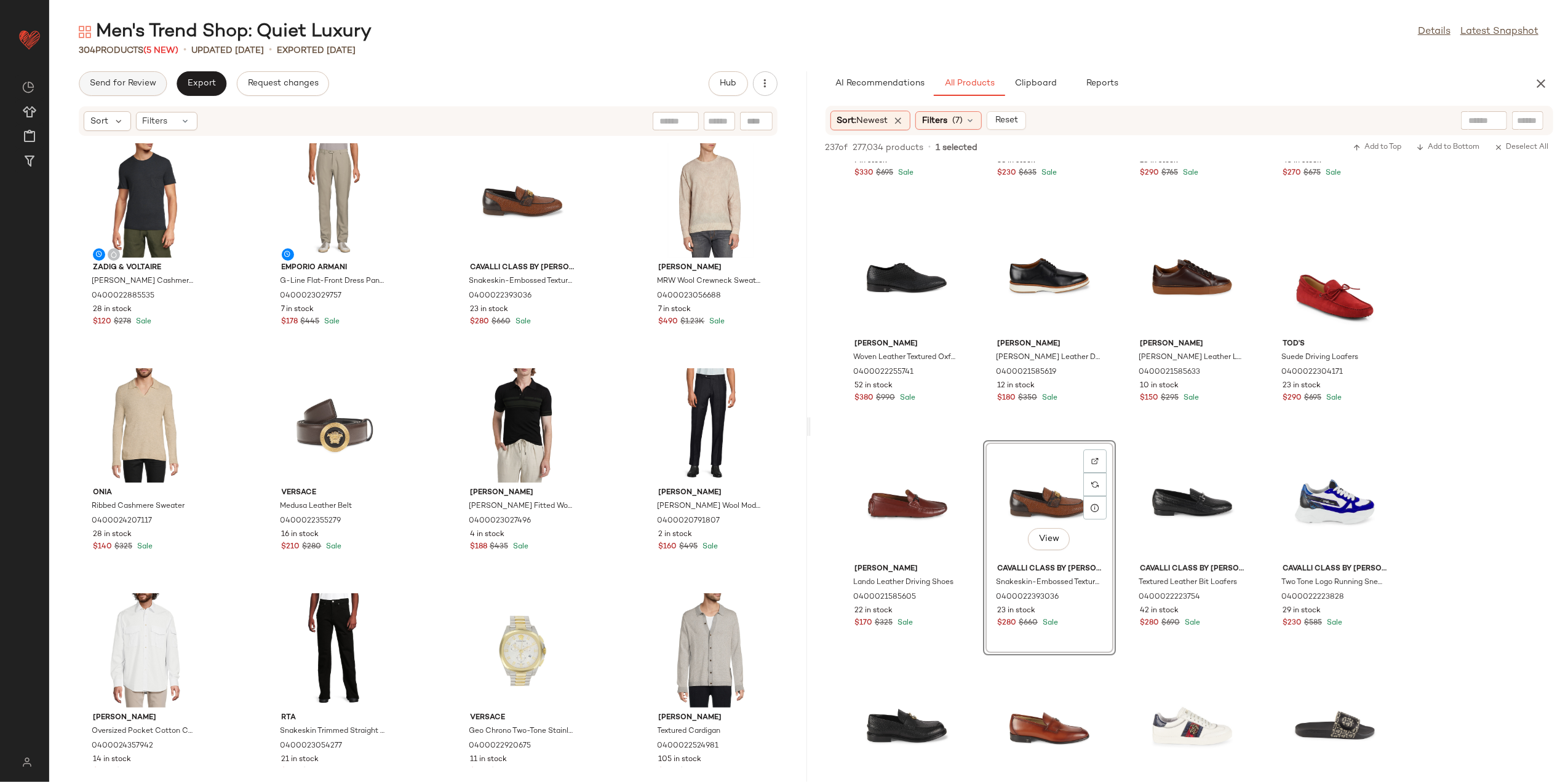
click at [144, 74] on button "Send for Review" at bounding box center [123, 84] width 88 height 25
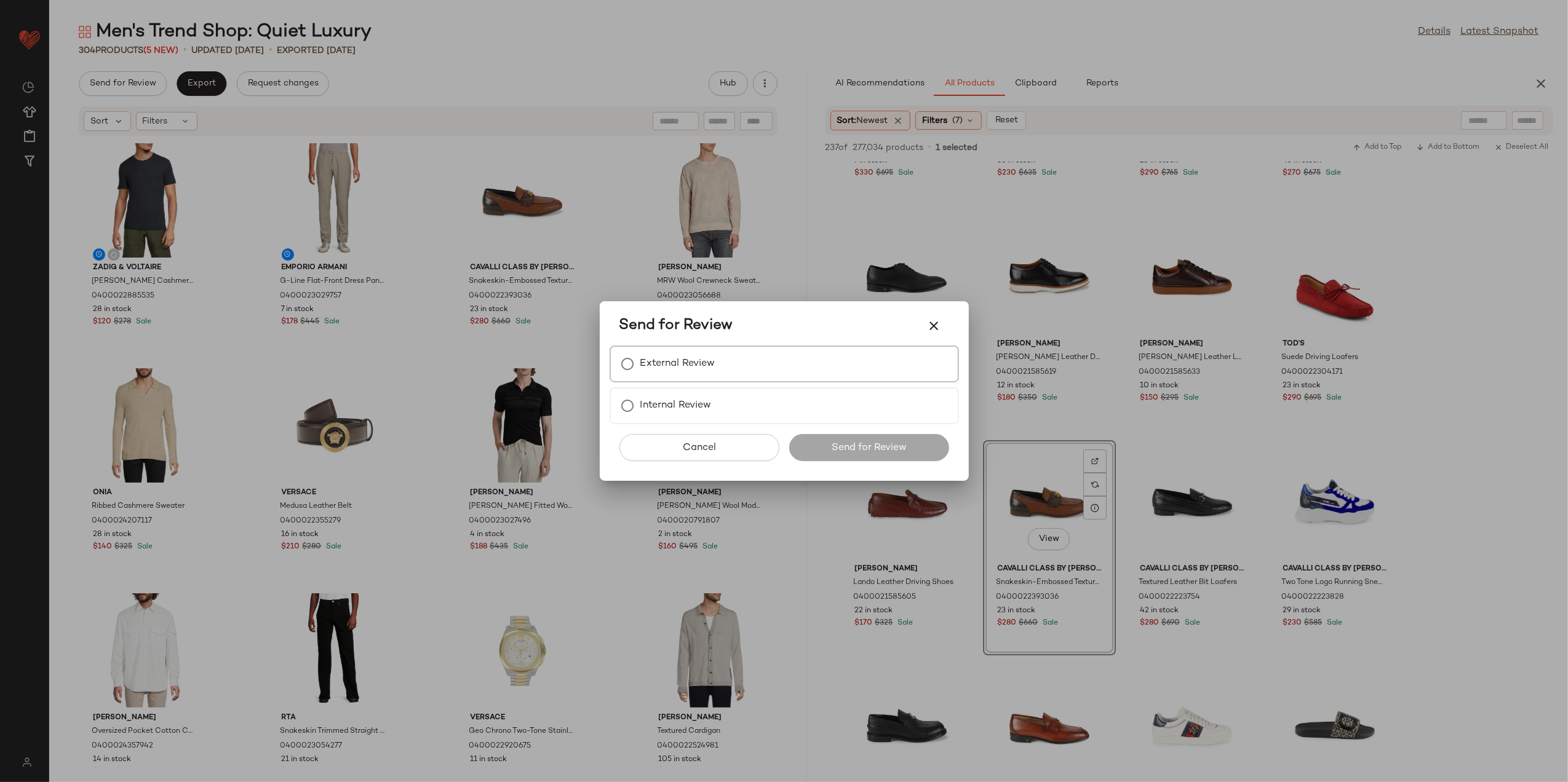
click at [652, 355] on label "External Review" at bounding box center [678, 364] width 75 height 25
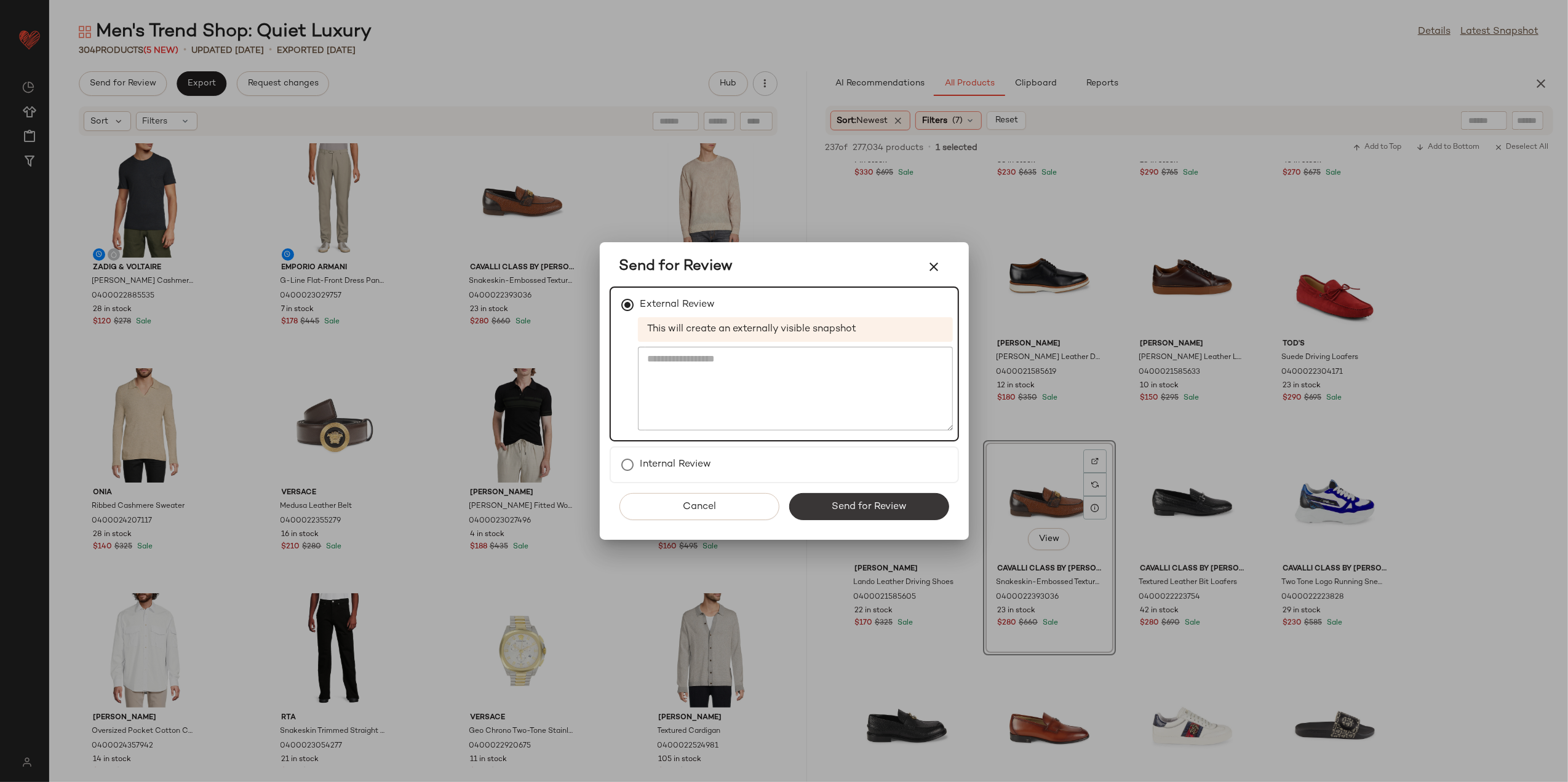
click at [847, 505] on span "Send for Review" at bounding box center [869, 507] width 75 height 12
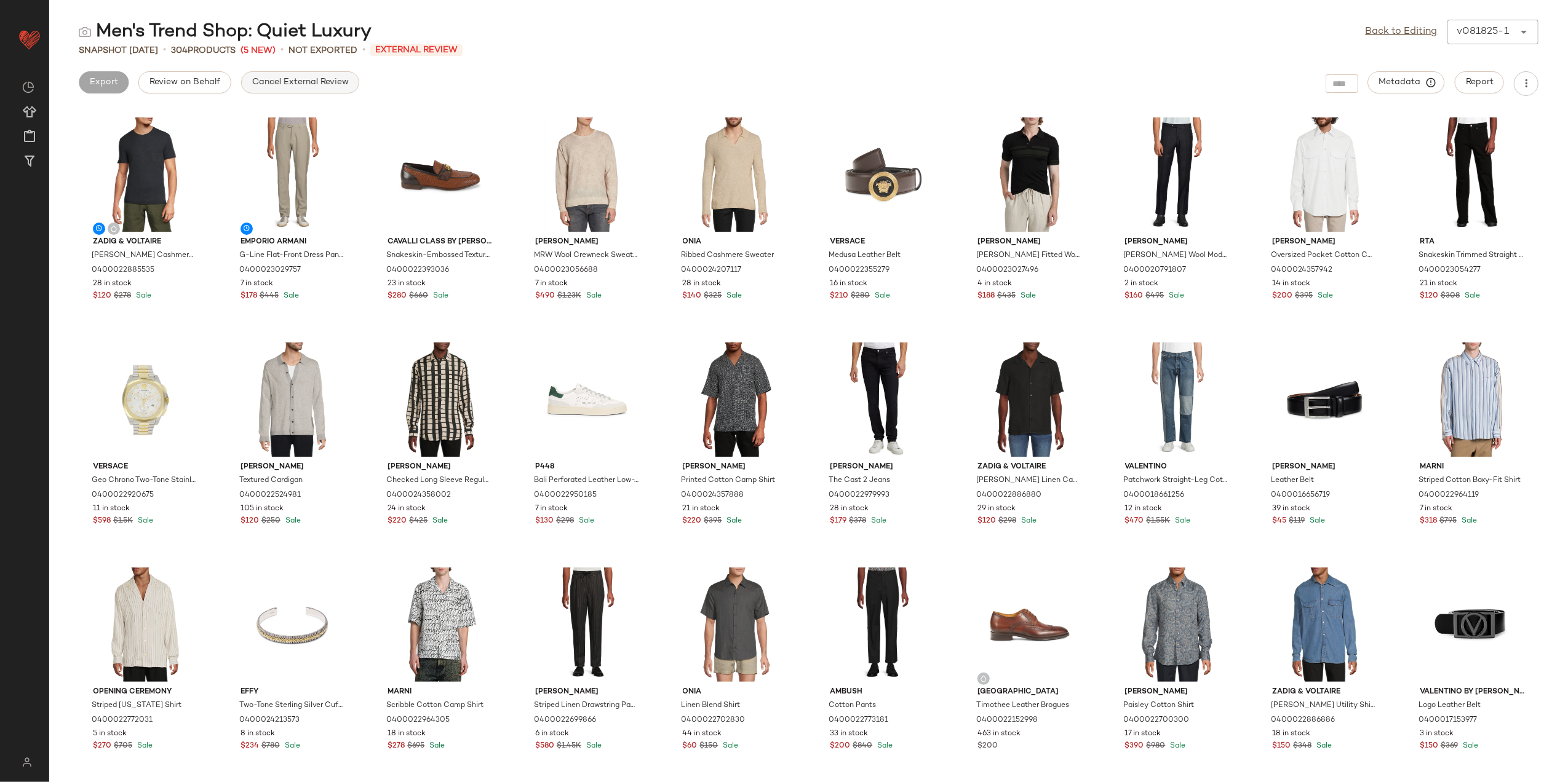
click at [266, 81] on span "Cancel External Review" at bounding box center [300, 82] width 97 height 10
drag, startPoint x: 1392, startPoint y: 38, endPoint x: 1372, endPoint y: 43, distance: 20.6
click at [1392, 38] on link "Back to Editing" at bounding box center [1402, 32] width 72 height 15
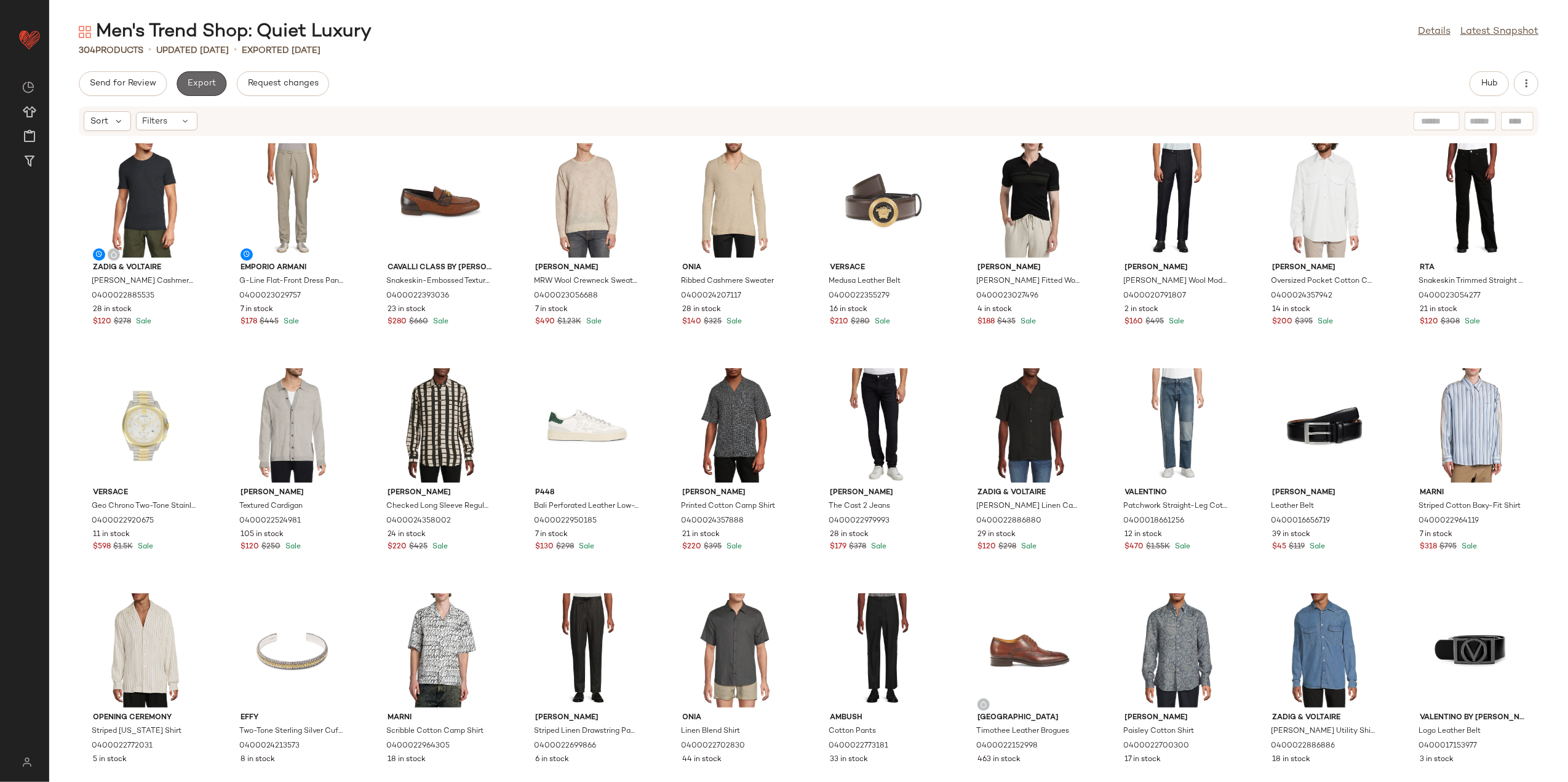
click at [190, 92] on button "Export" at bounding box center [201, 84] width 50 height 25
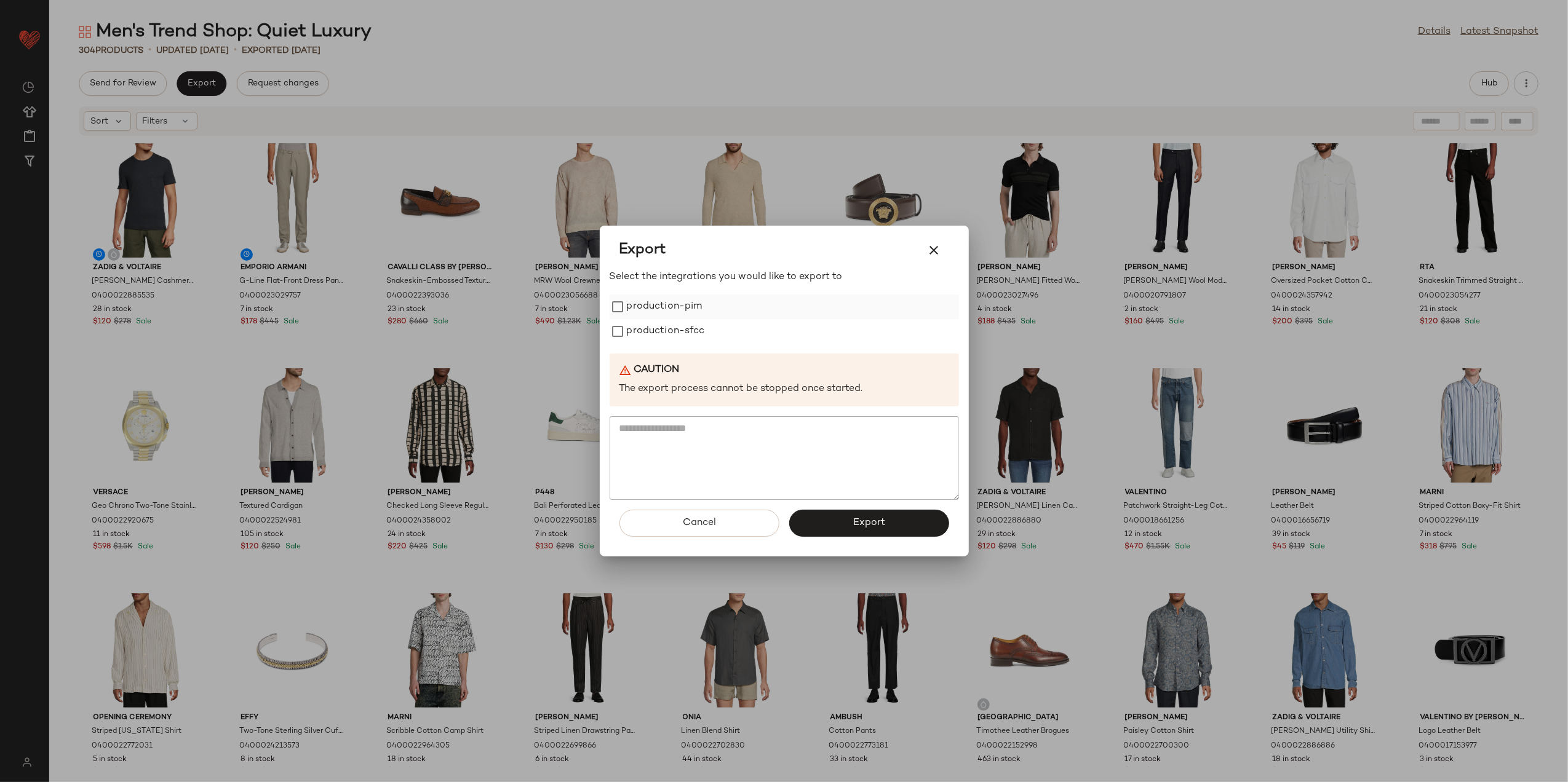
click at [651, 306] on label "production-pim" at bounding box center [664, 307] width 75 height 25
drag, startPoint x: 653, startPoint y: 329, endPoint x: 815, endPoint y: 578, distance: 297.1
click at [652, 329] on label "production-sfcc" at bounding box center [666, 331] width 78 height 25
click at [840, 535] on button "Export" at bounding box center [869, 524] width 160 height 27
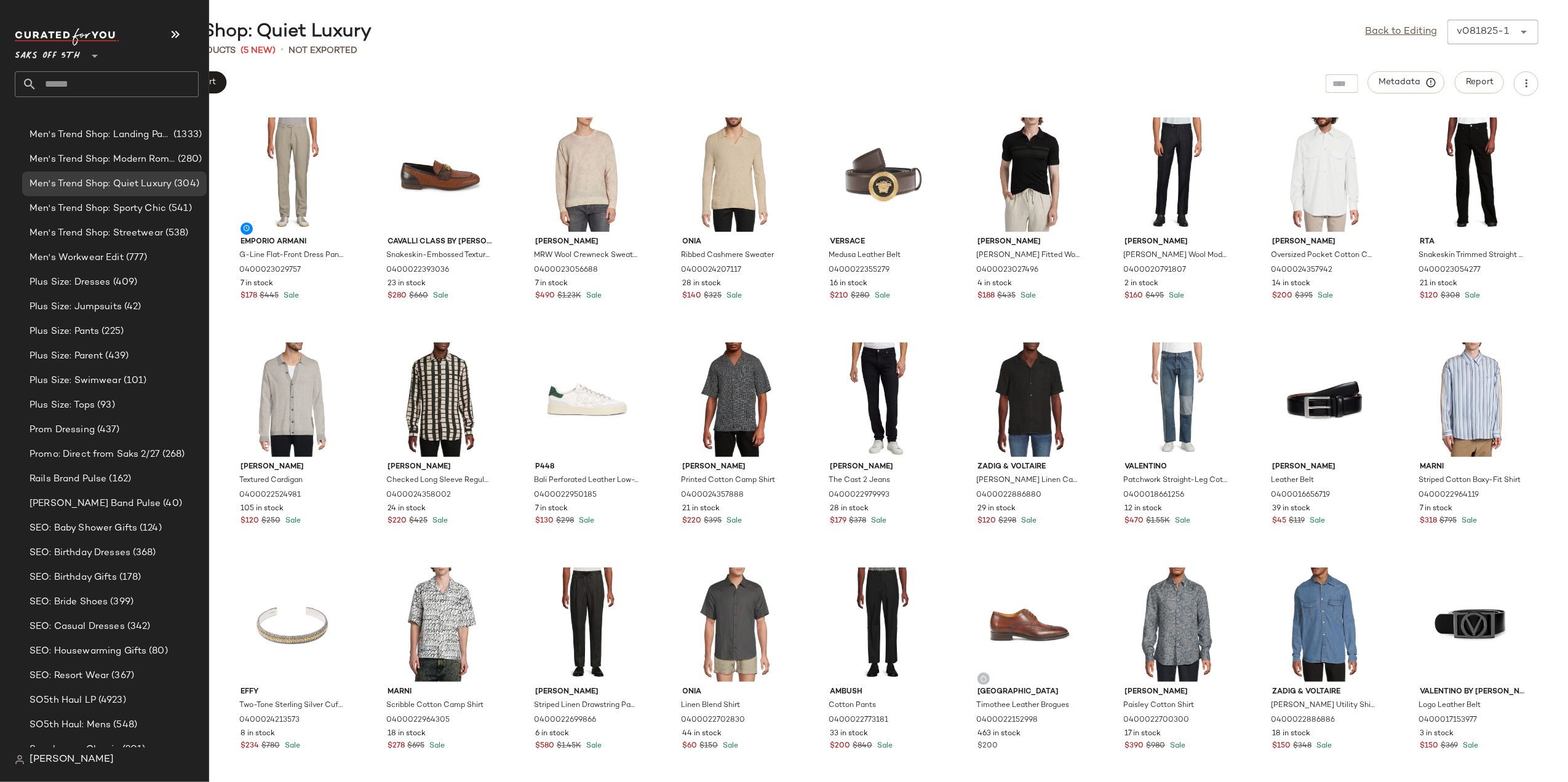
scroll to position [1769, 0]
click at [70, 204] on span "Men's Trend Shop: Sporty Chic" at bounding box center [97, 204] width 136 height 14
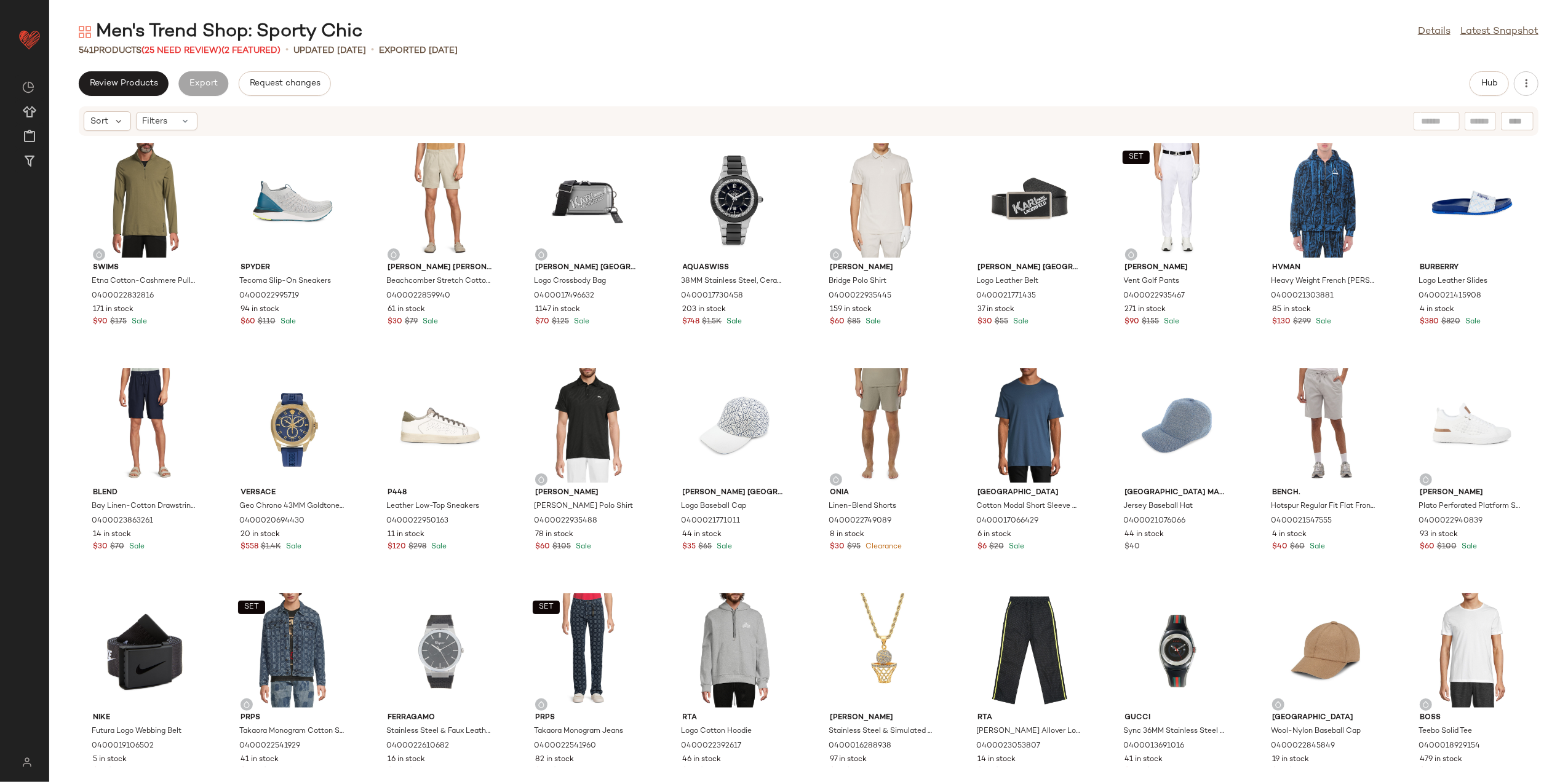
click at [1467, 80] on div "Review Products Export Request changes Hub" at bounding box center [808, 84] width 1460 height 25
click at [1477, 77] on button "Hub" at bounding box center [1489, 84] width 39 height 25
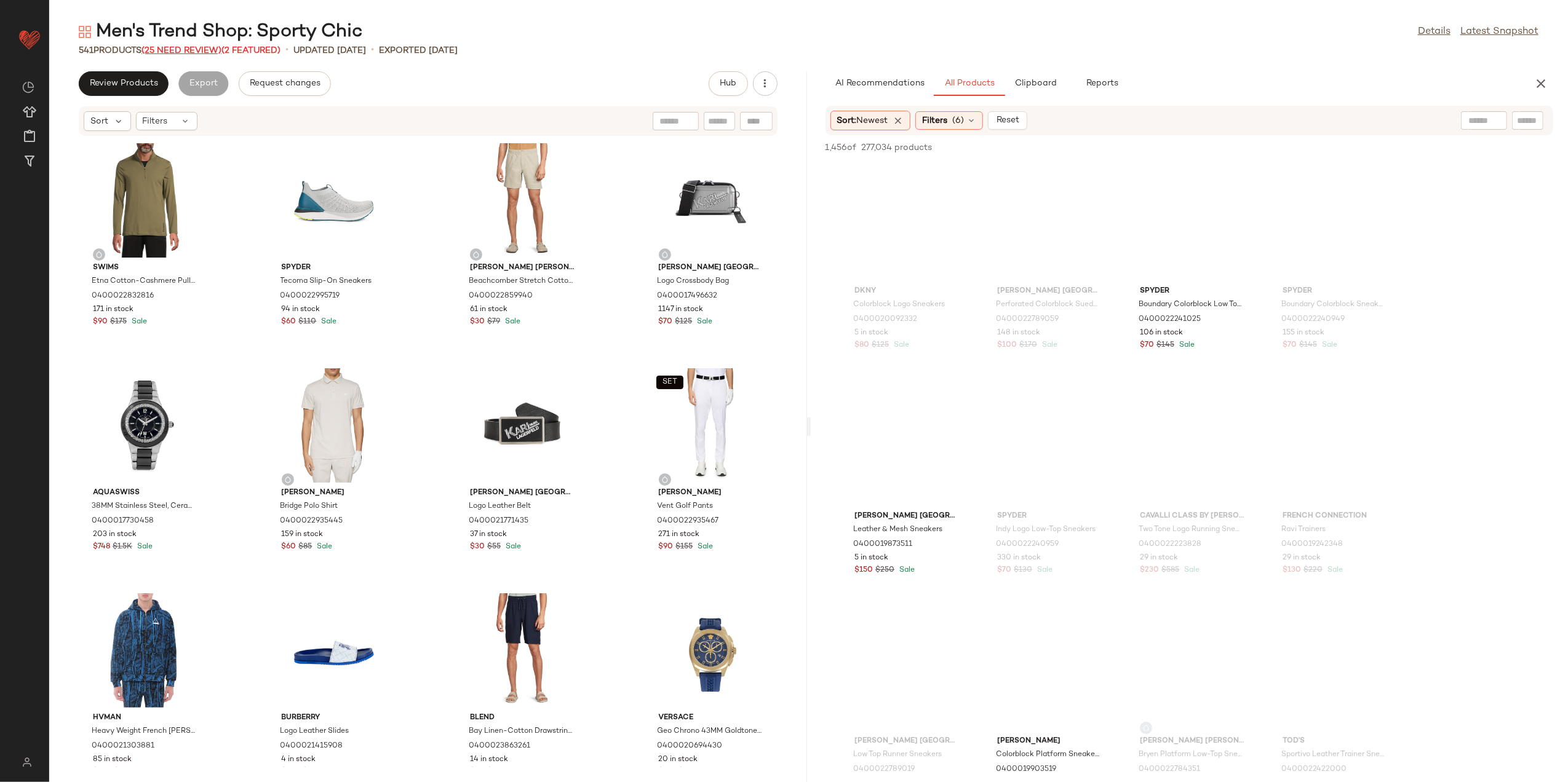
click at [201, 48] on span "(25 Need Review)" at bounding box center [182, 50] width 80 height 9
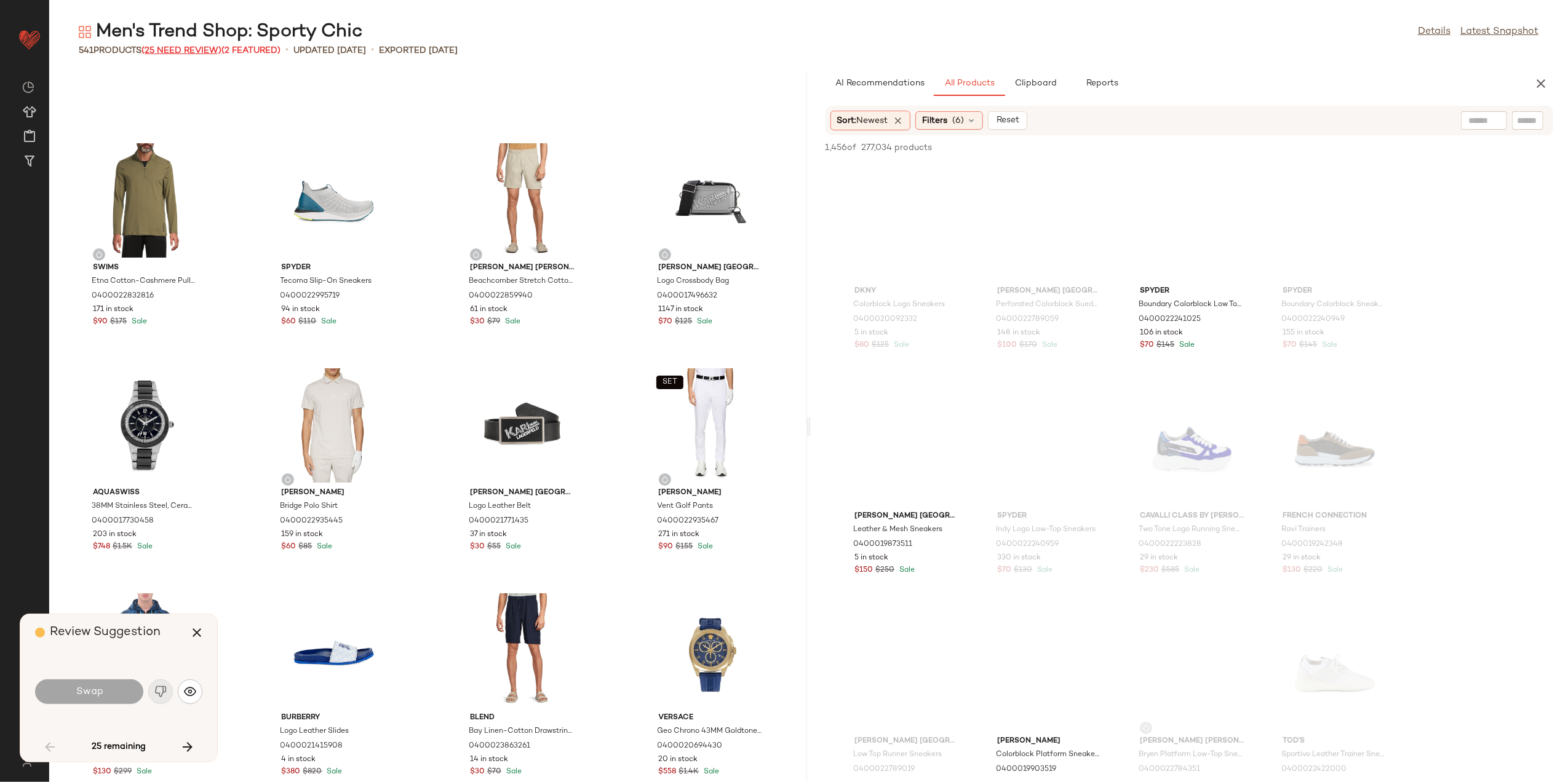
scroll to position [1801, 0]
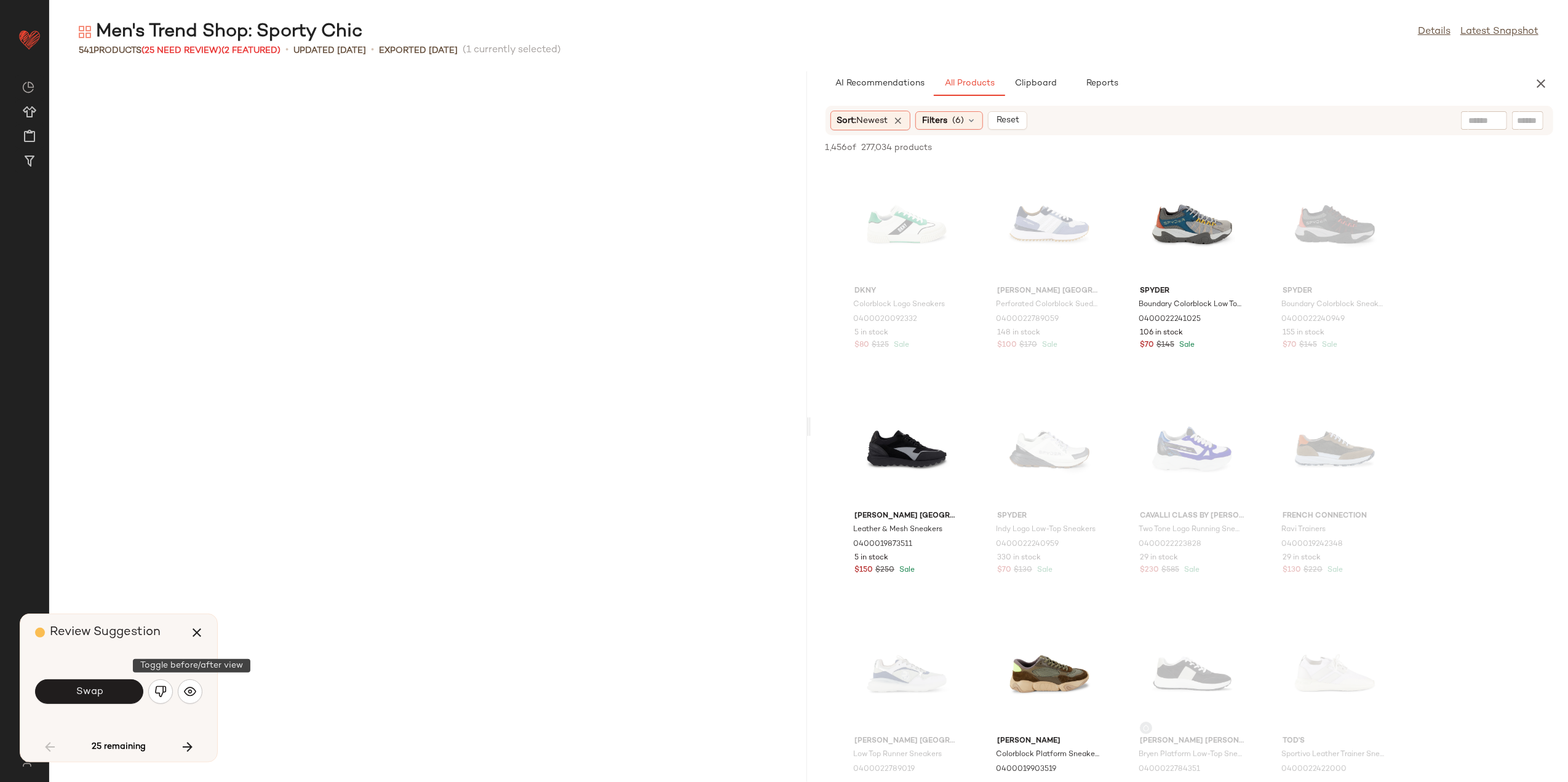
scroll to position [1801, 0]
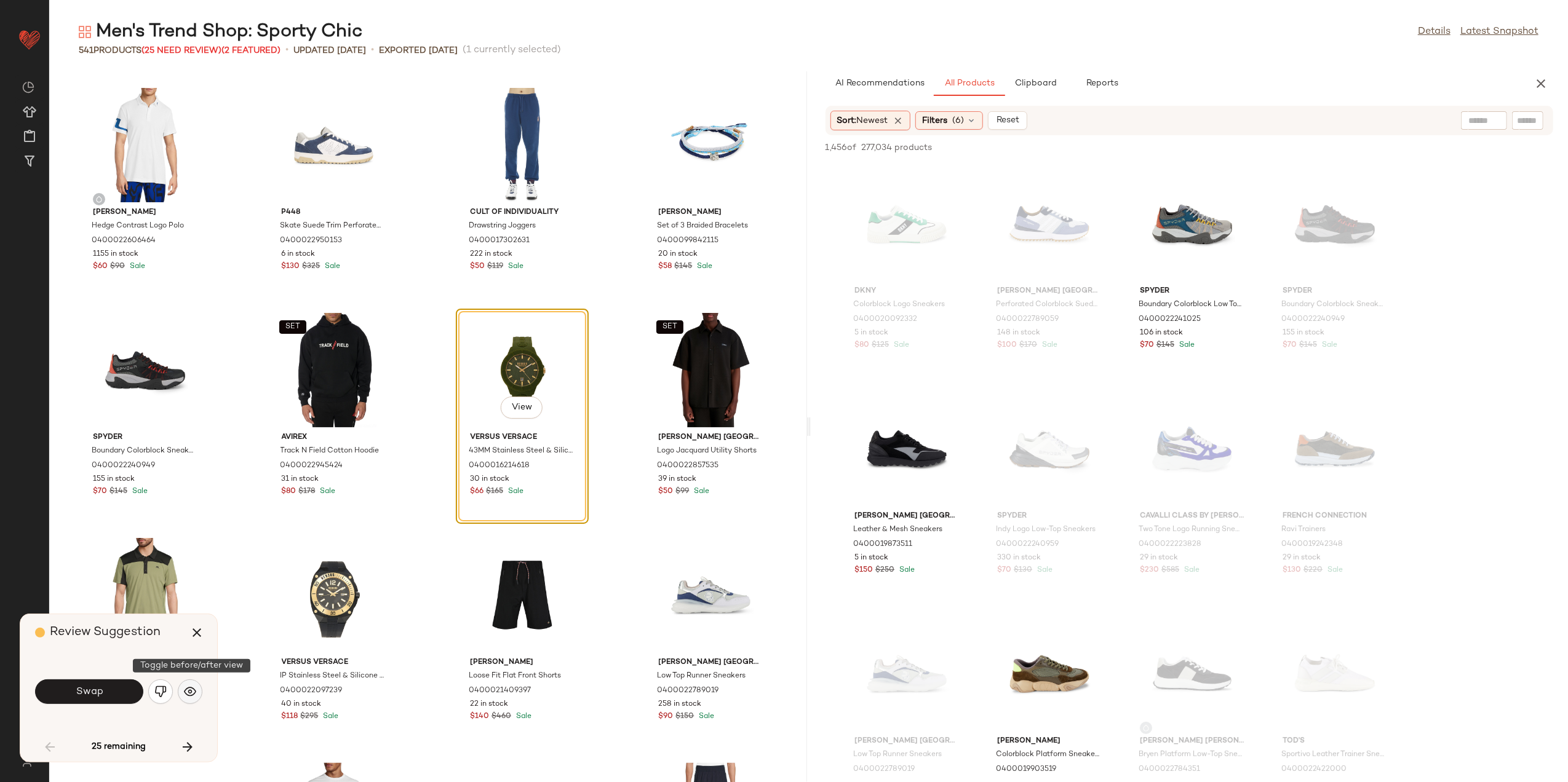
click at [184, 694] on img "button" at bounding box center [190, 692] width 12 height 12
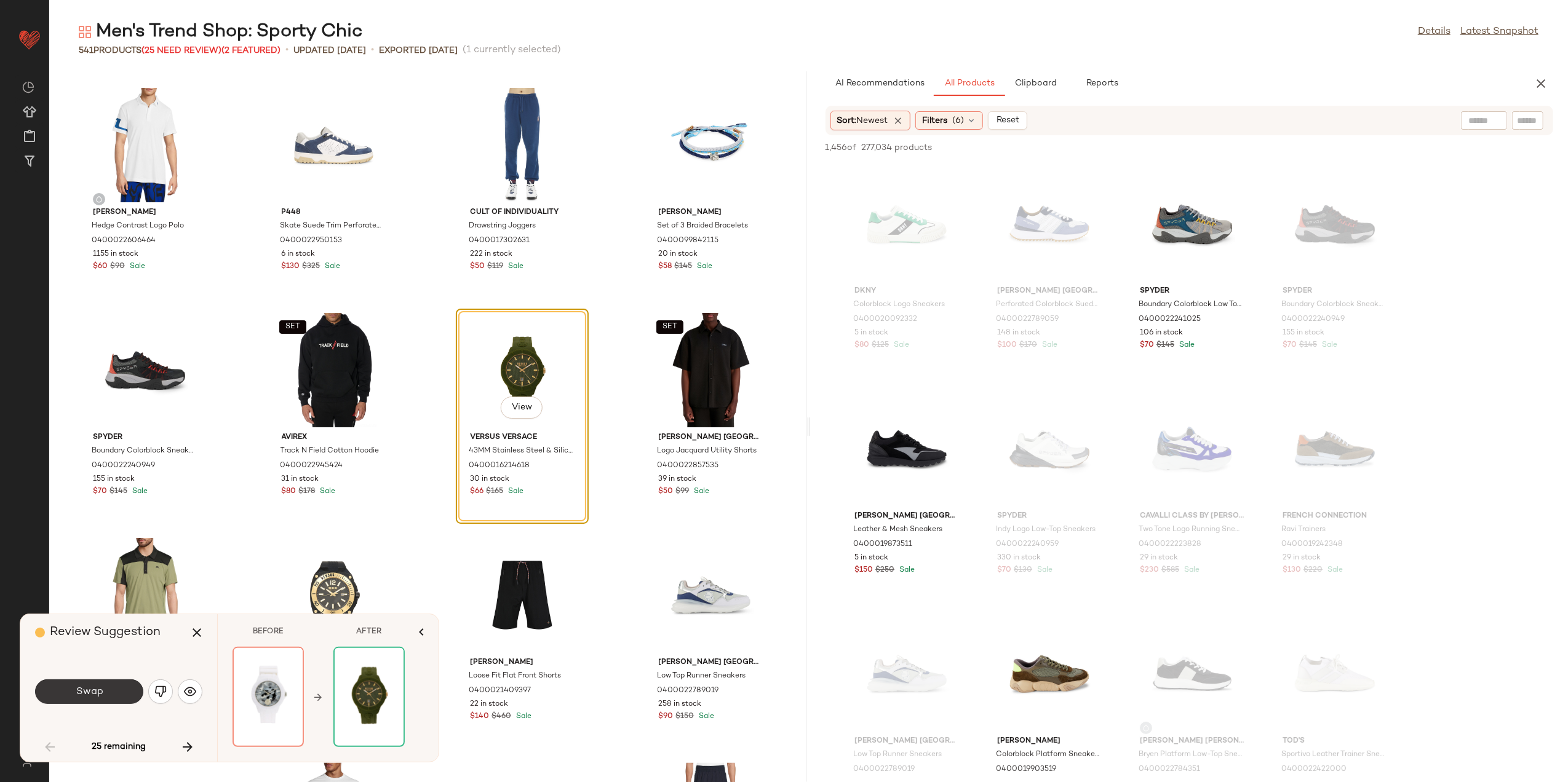
click at [107, 698] on button "Swap" at bounding box center [89, 692] width 108 height 25
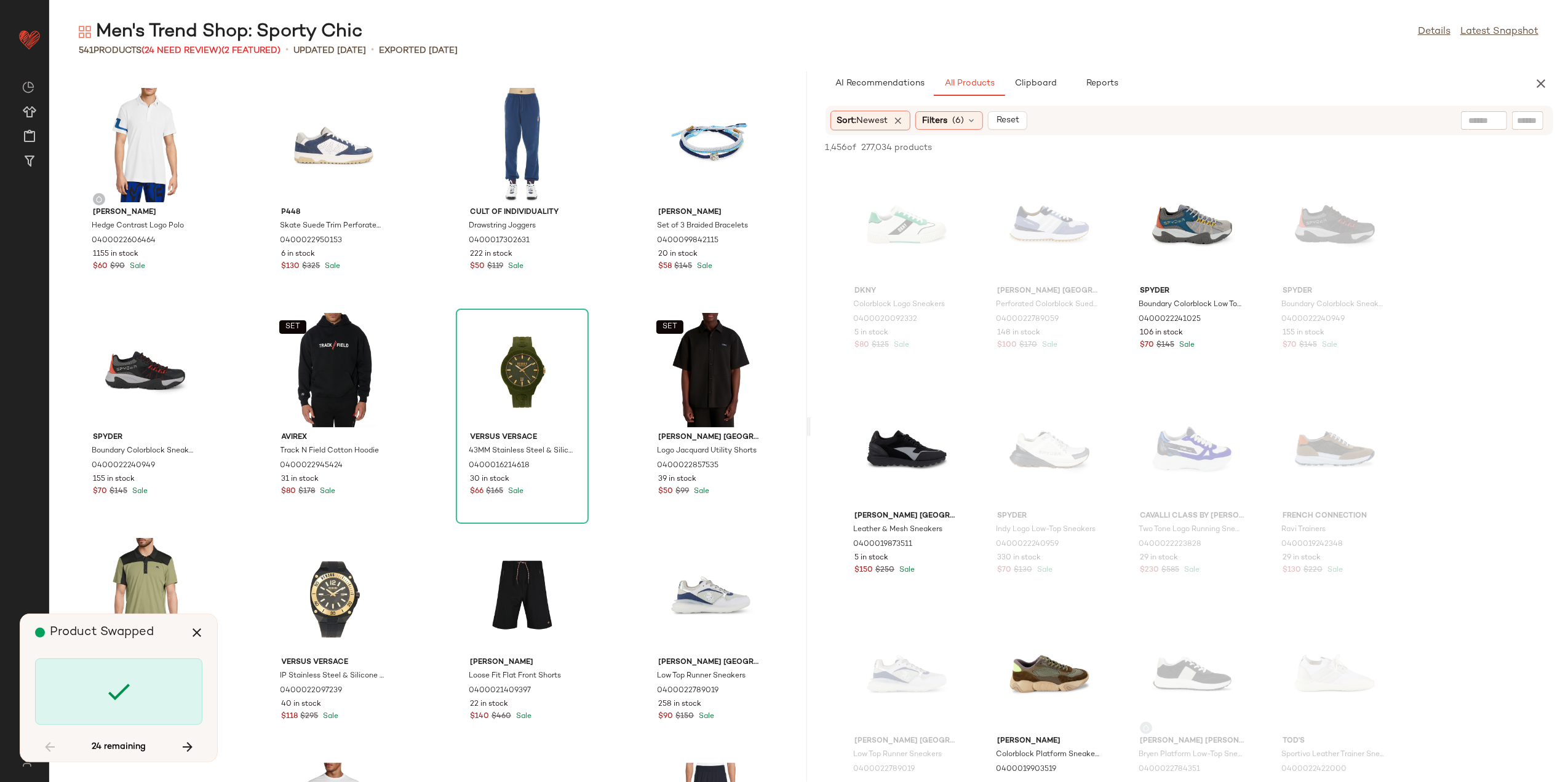
scroll to position [3377, 0]
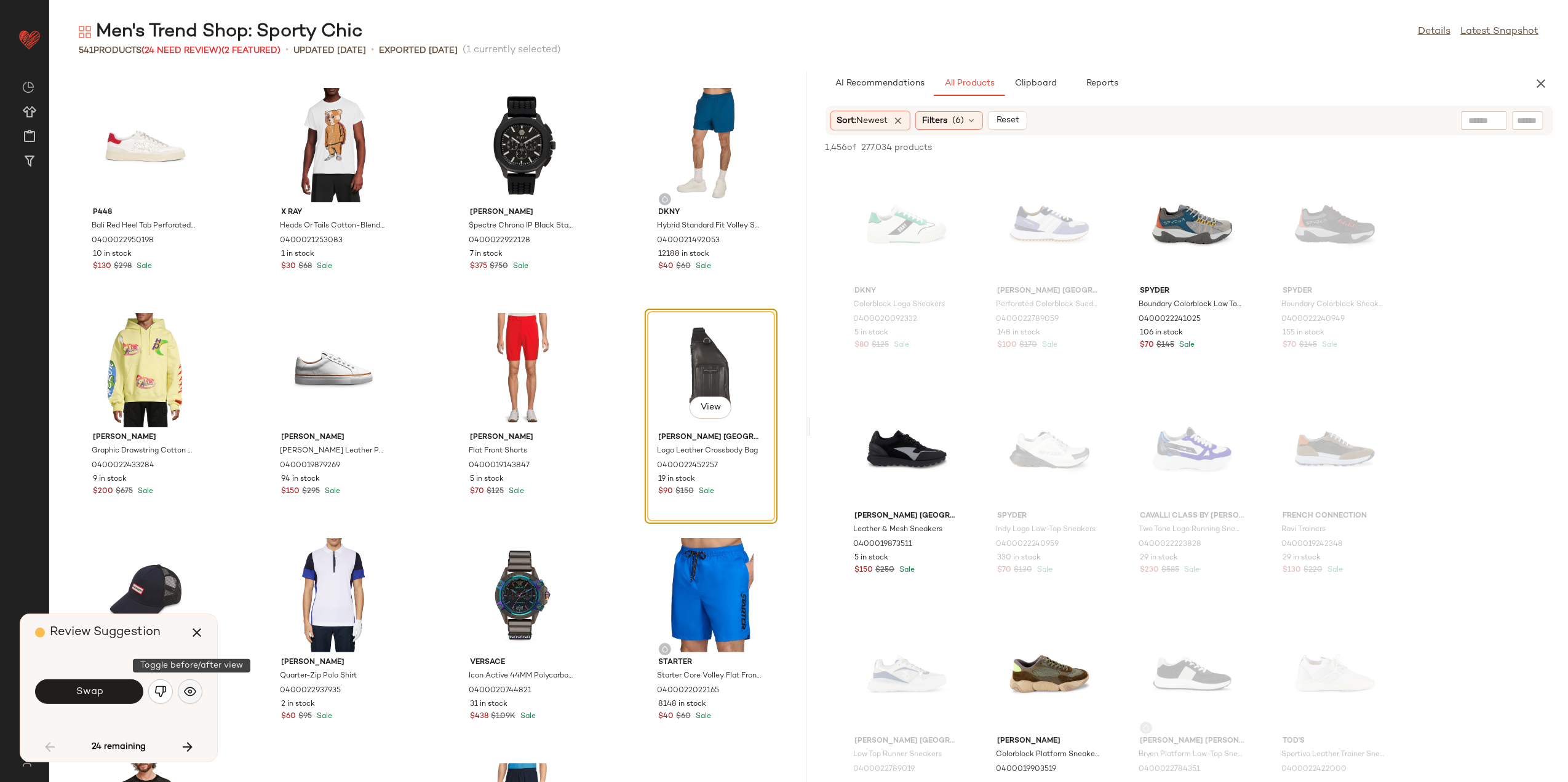
click at [185, 692] on img "button" at bounding box center [190, 692] width 12 height 12
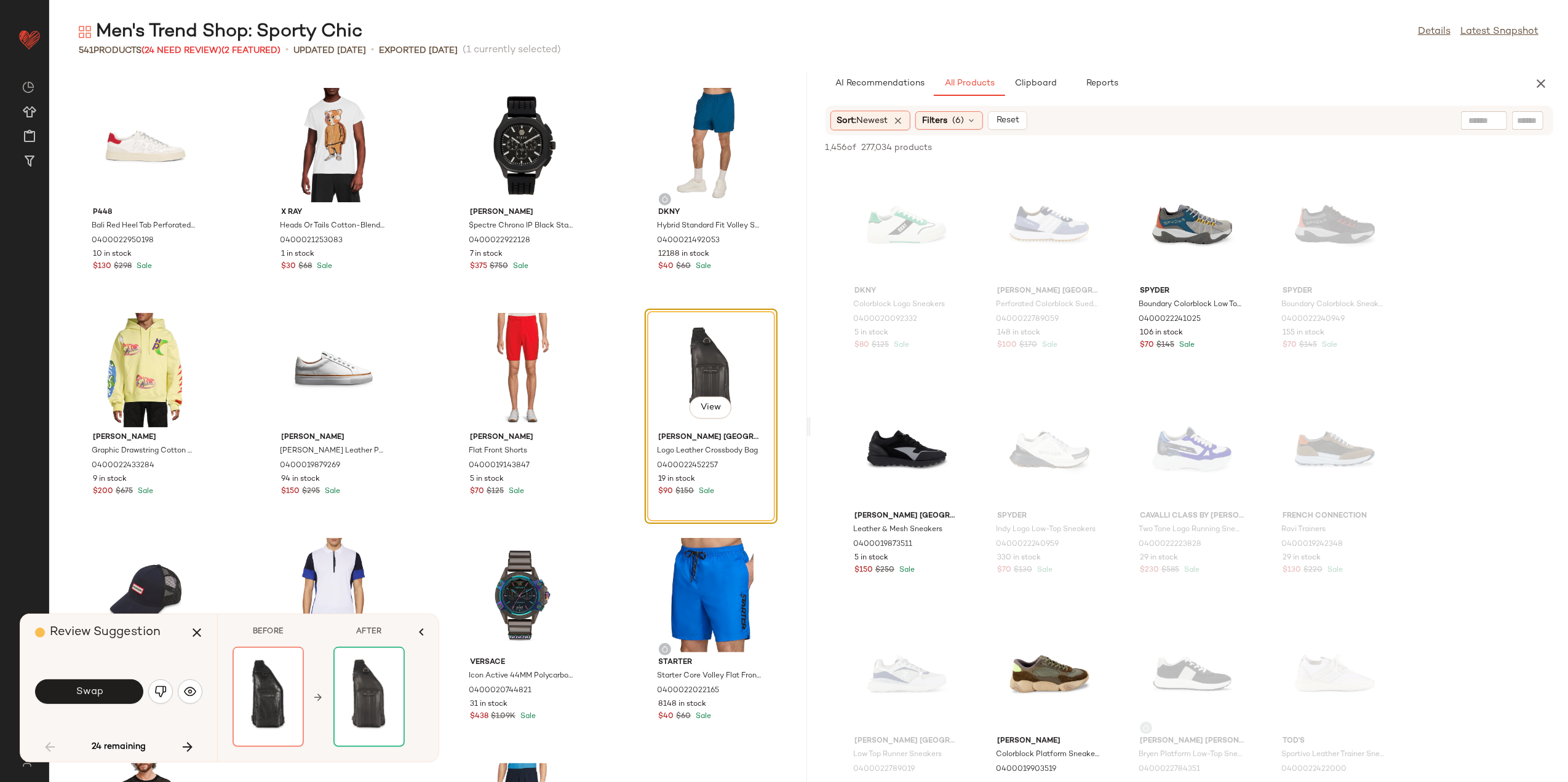
click at [114, 678] on div "Swap" at bounding box center [119, 692] width 167 height 29
click at [113, 682] on button "Swap" at bounding box center [89, 692] width 108 height 25
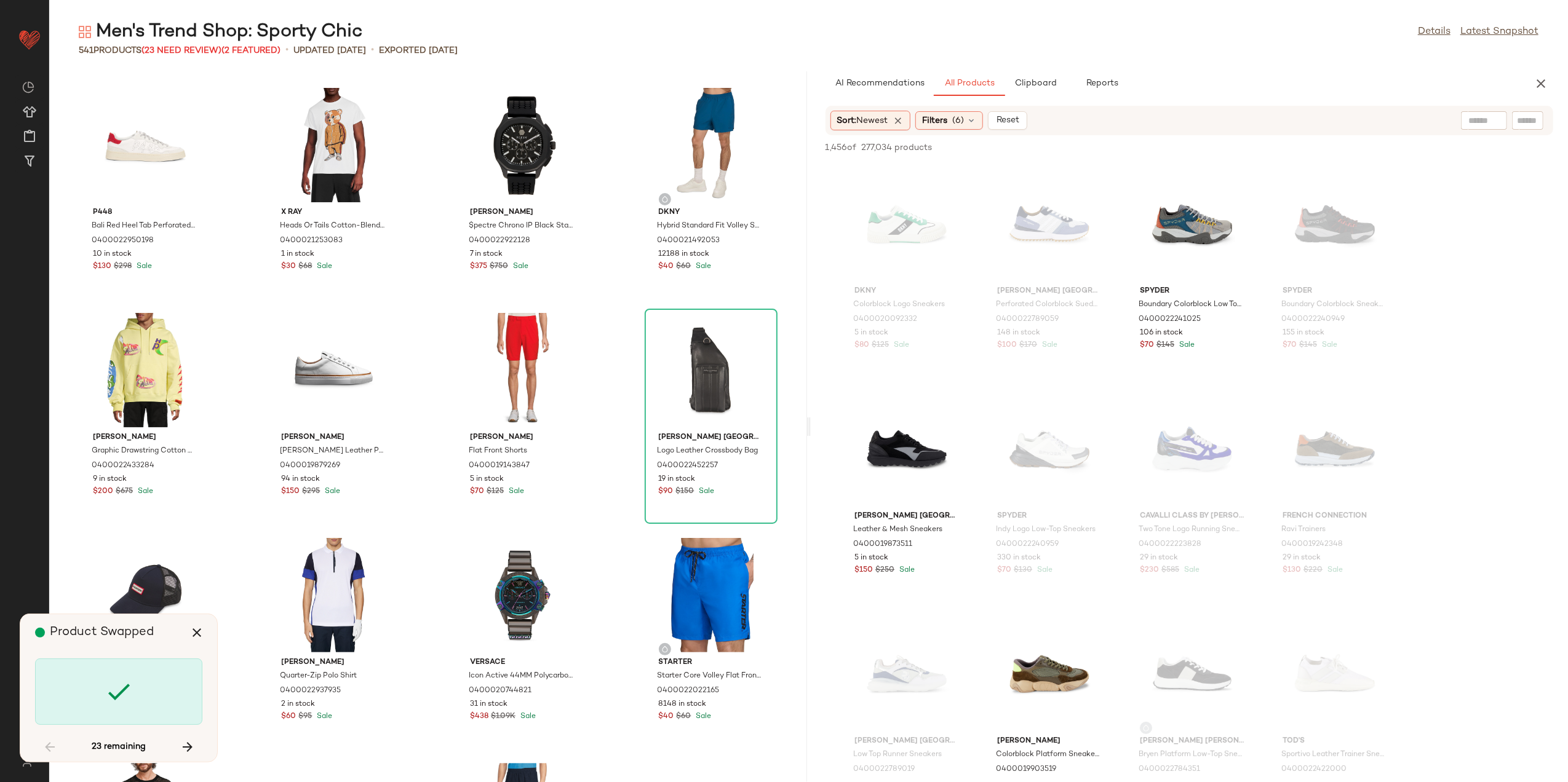
scroll to position [9455, 0]
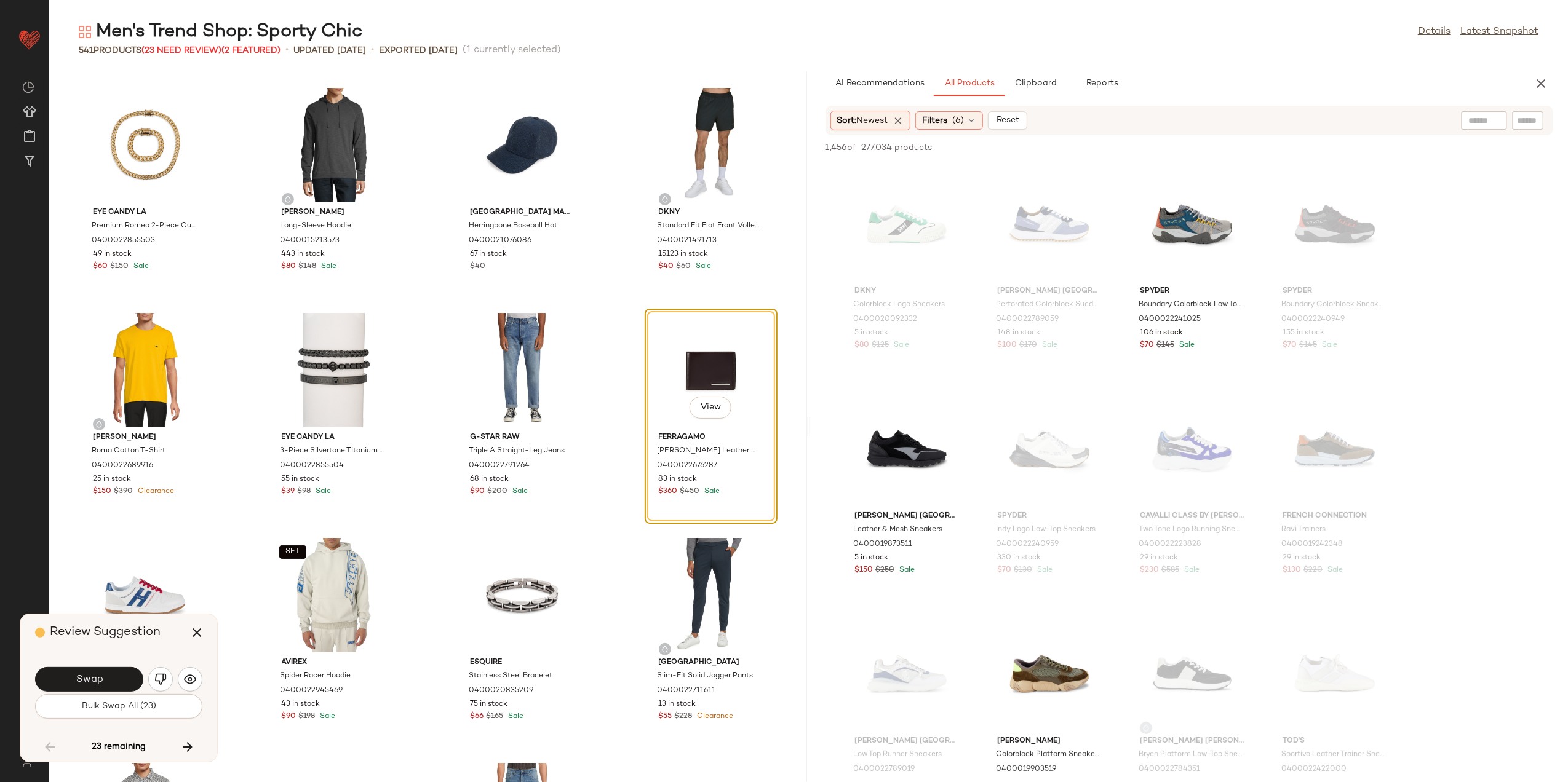
click at [113, 682] on button "Swap" at bounding box center [89, 680] width 108 height 25
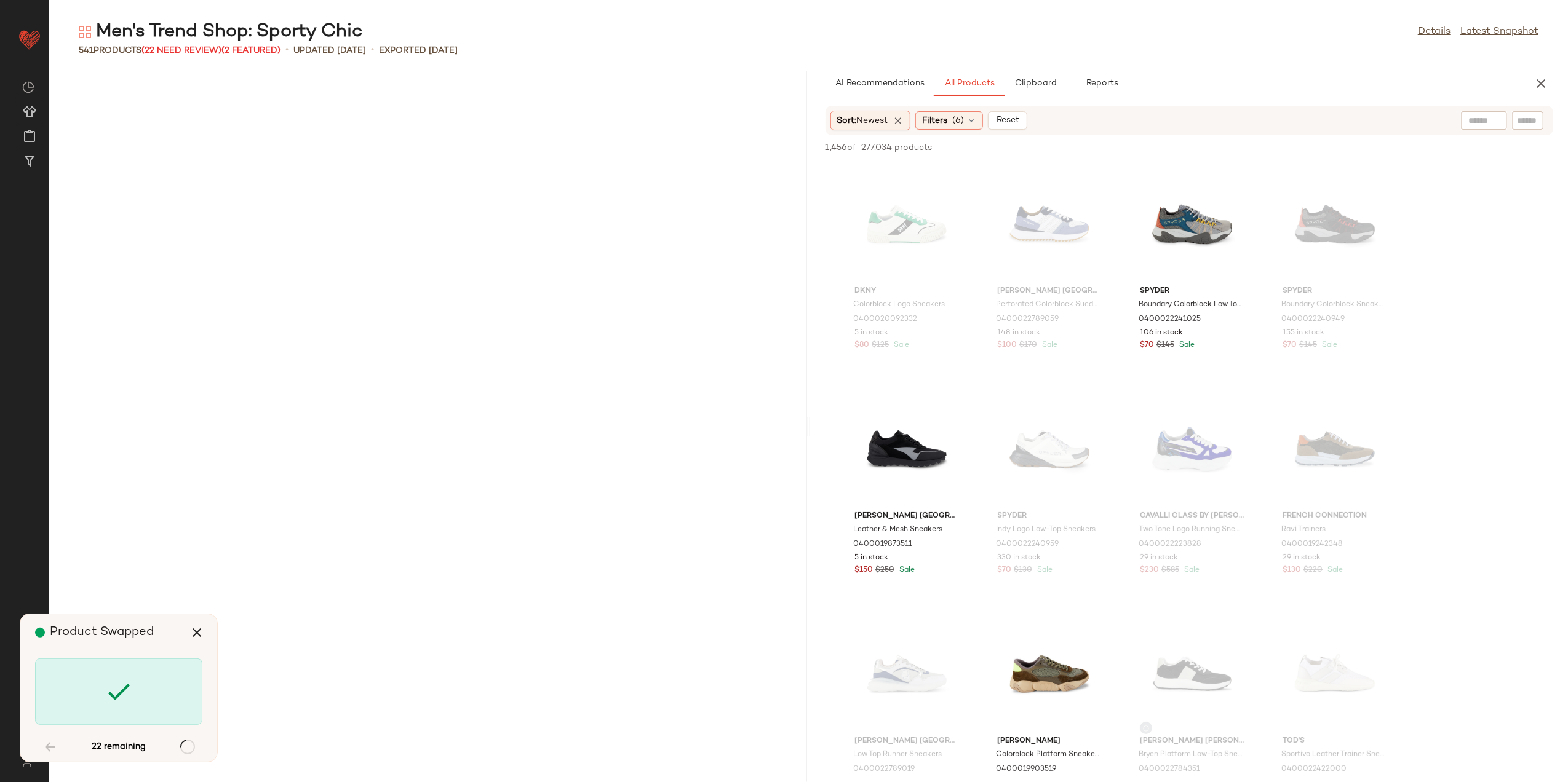
scroll to position [10580, 0]
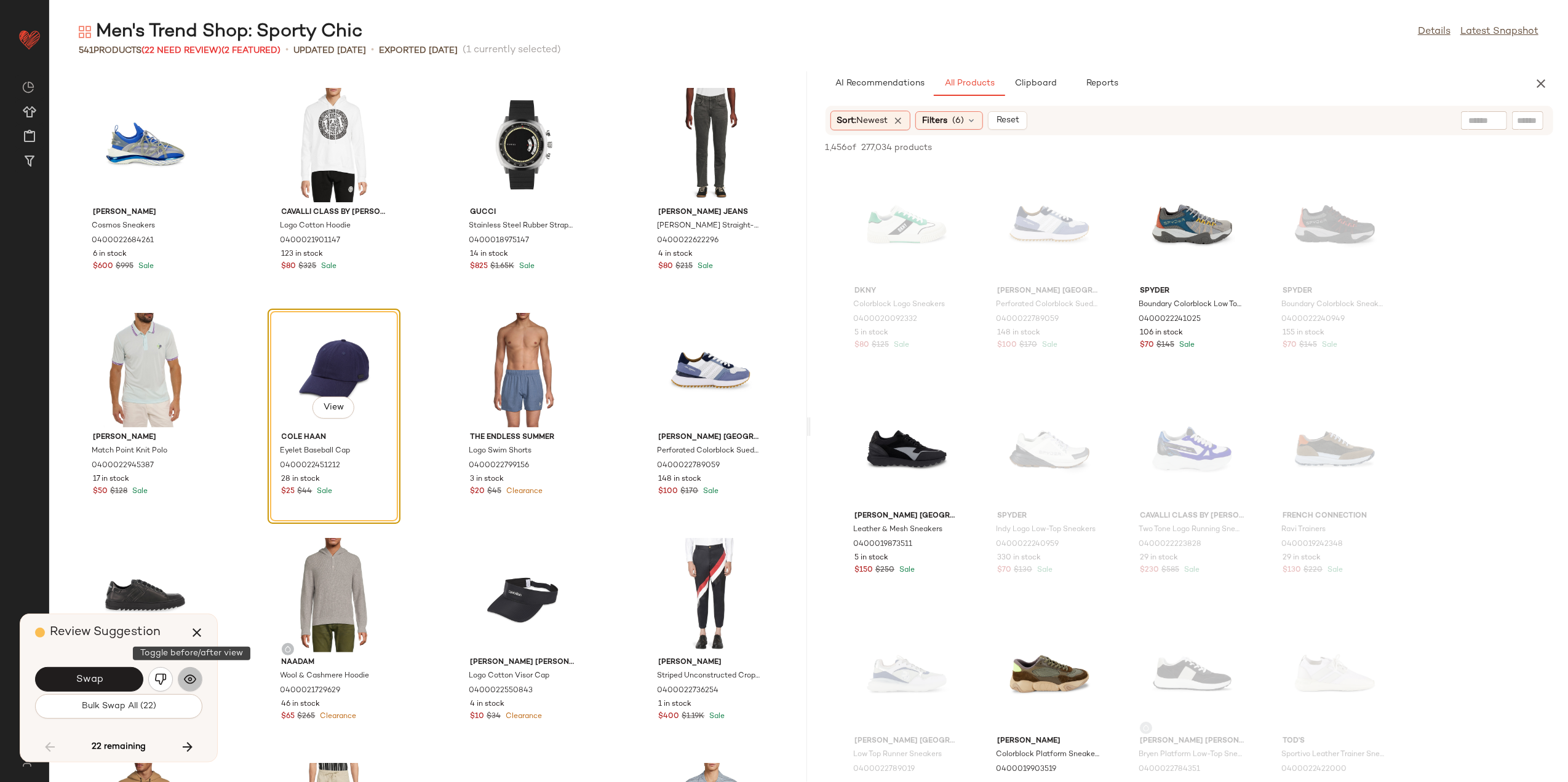
click at [190, 679] on img "button" at bounding box center [190, 680] width 12 height 12
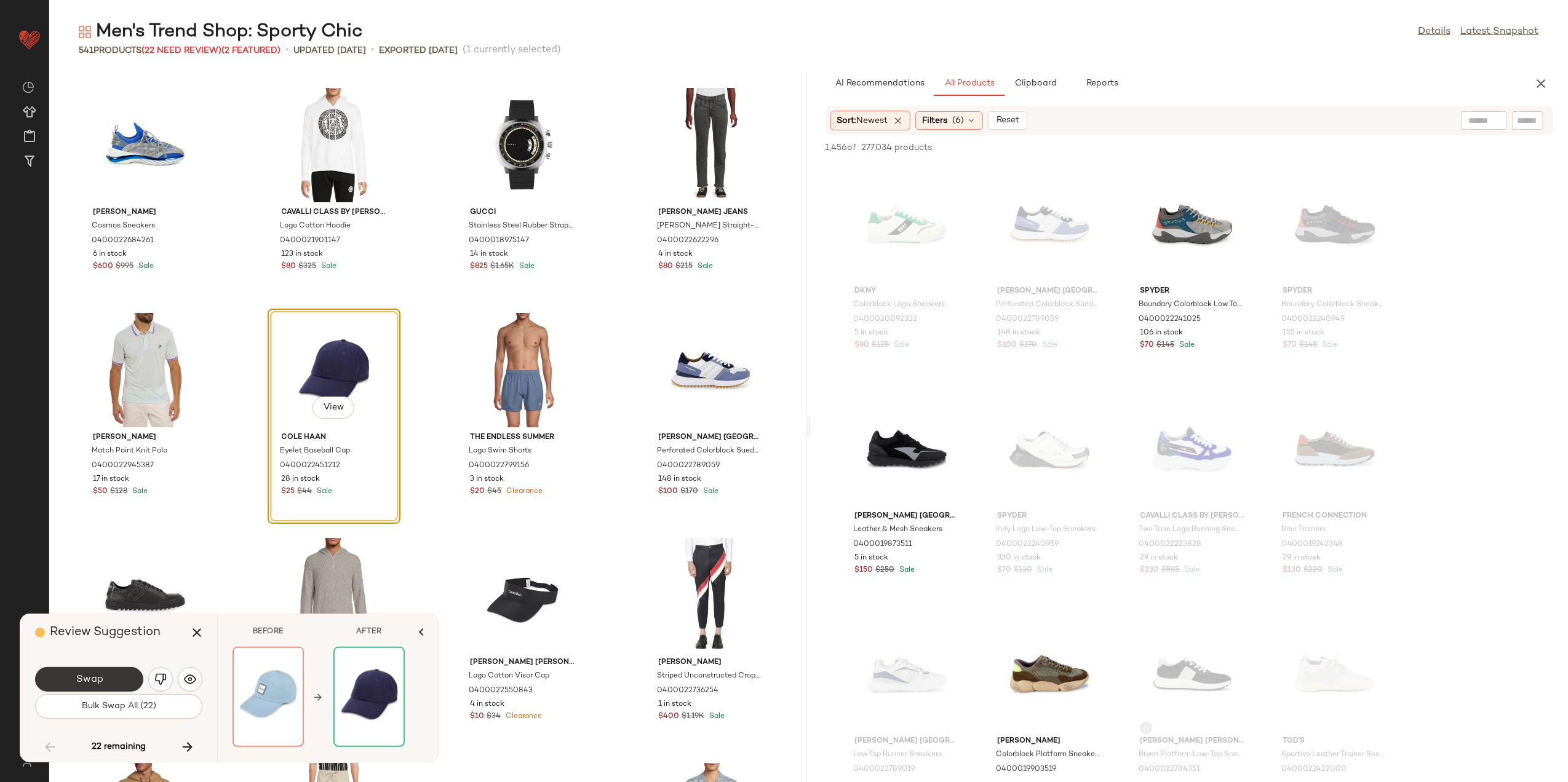
click at [121, 685] on button "Swap" at bounding box center [89, 680] width 108 height 25
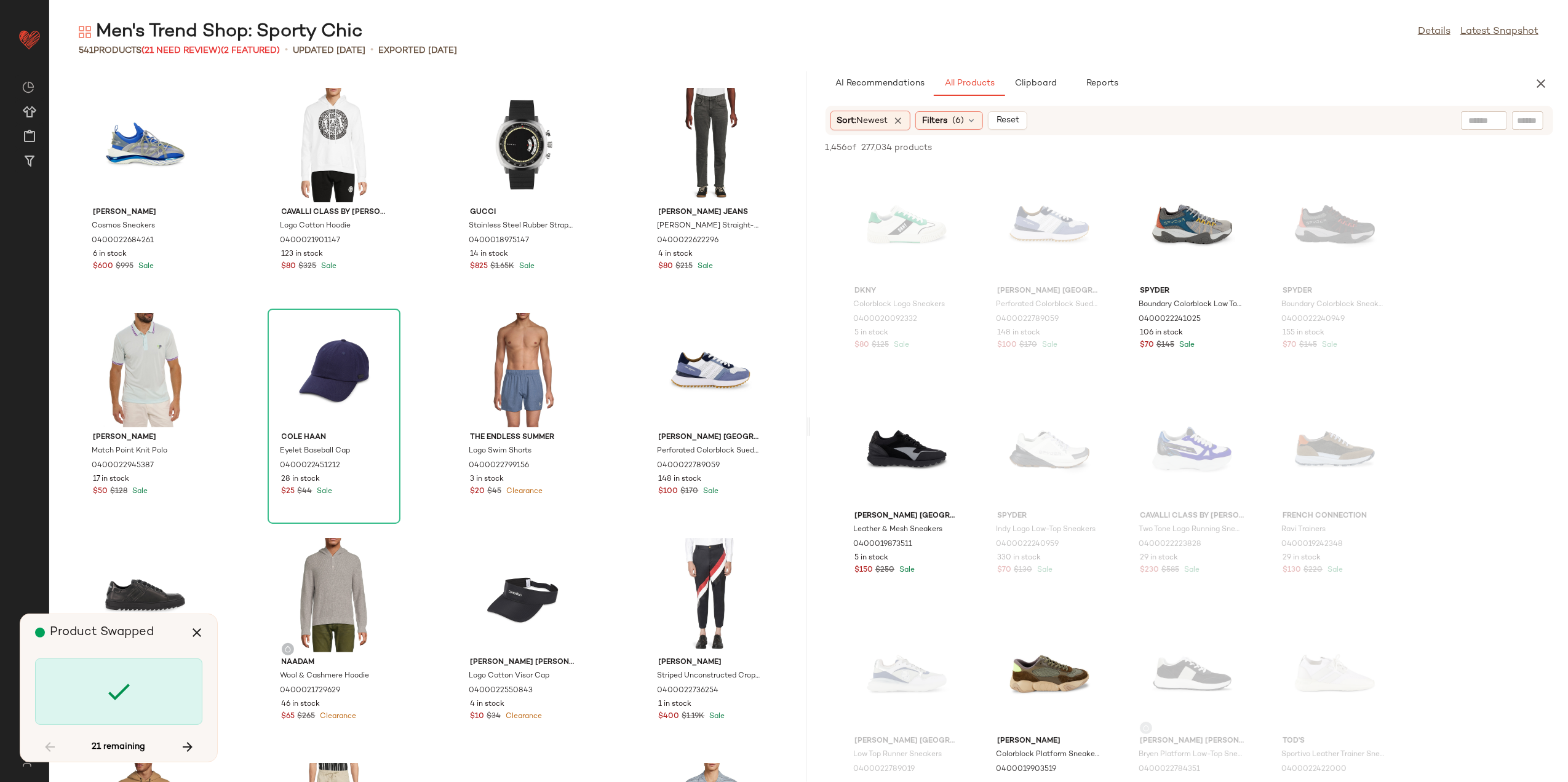
scroll to position [12831, 0]
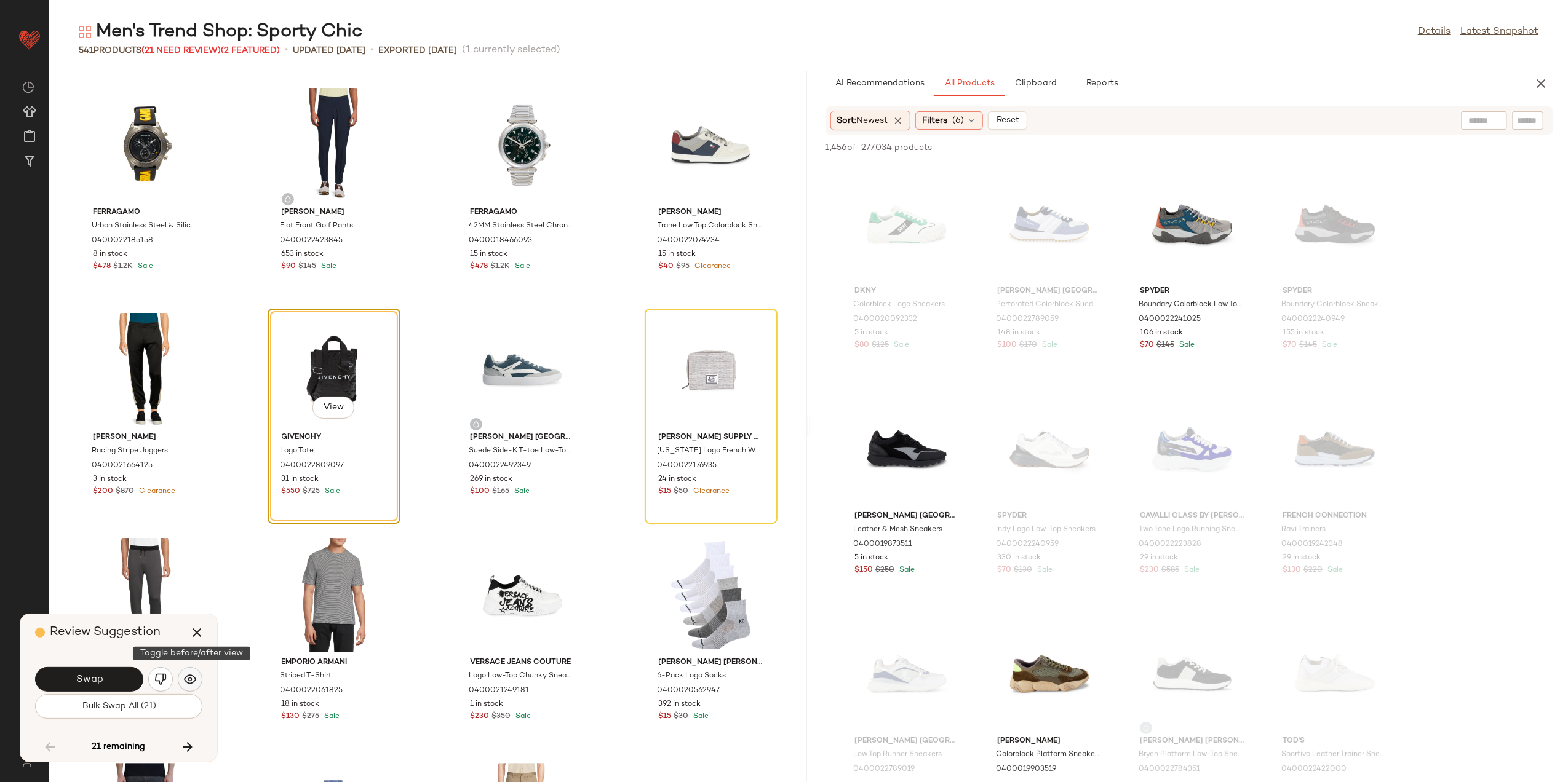
click at [192, 678] on img "button" at bounding box center [190, 680] width 12 height 12
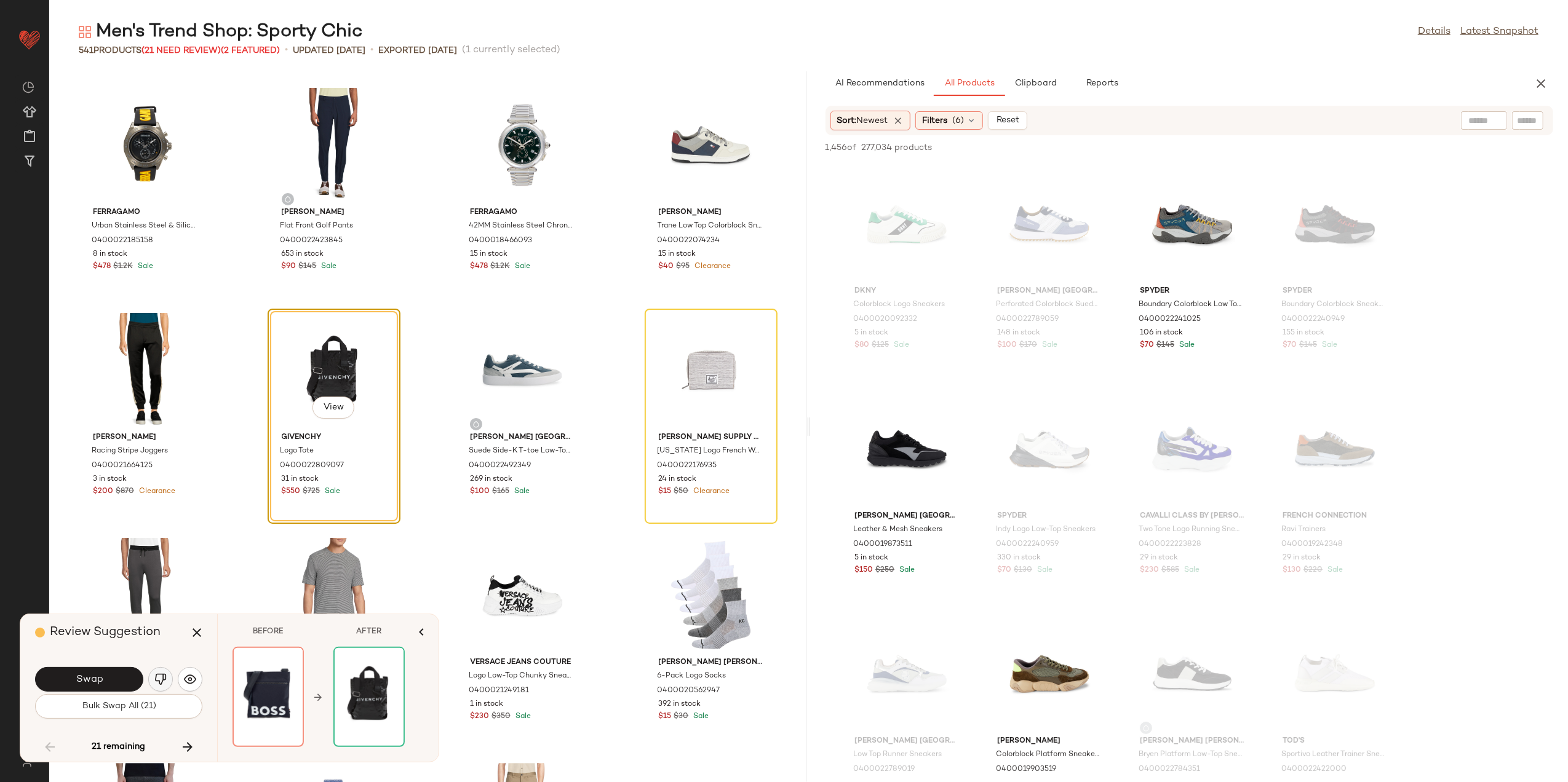
click at [153, 684] on button "button" at bounding box center [160, 680] width 25 height 25
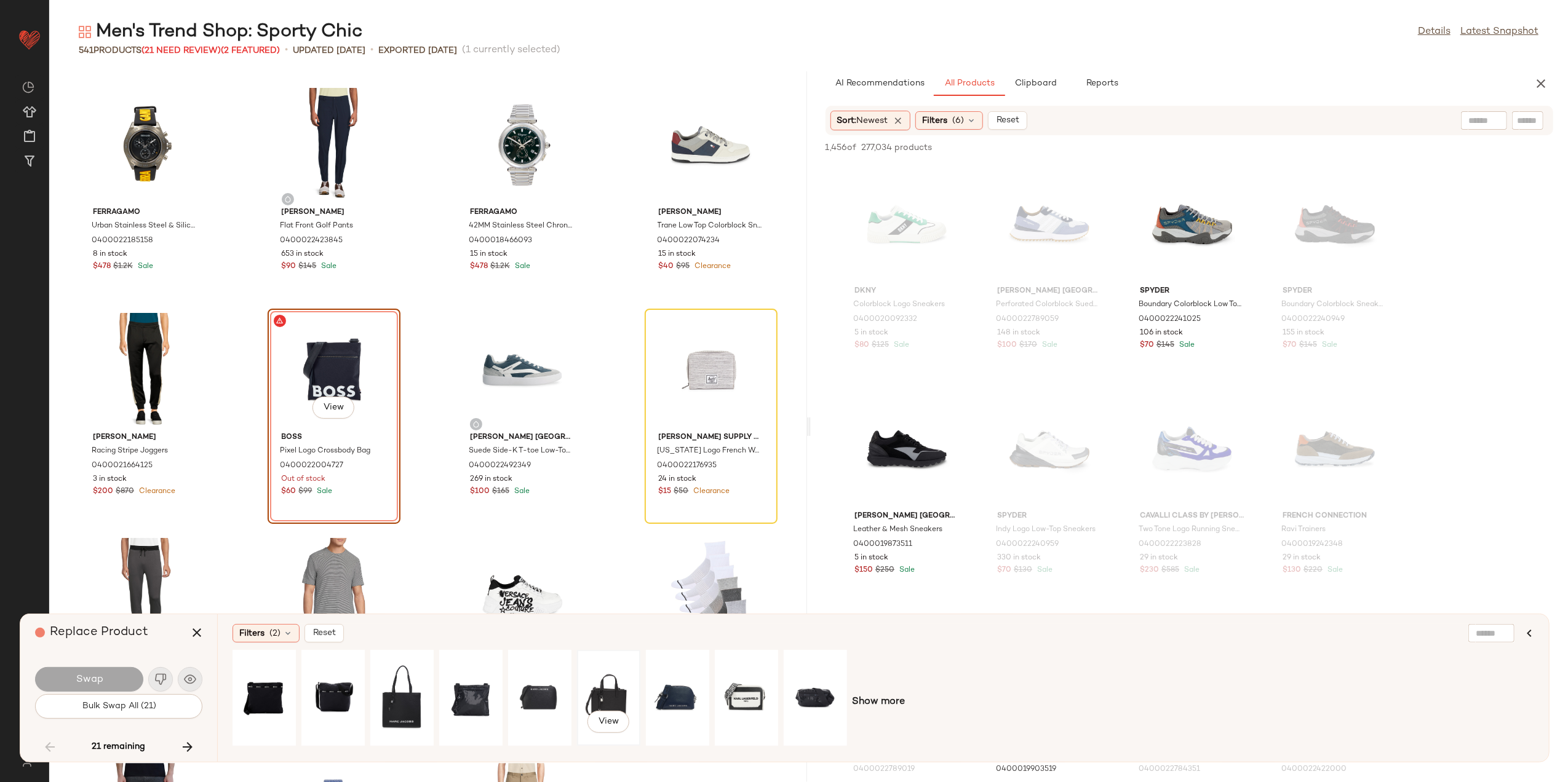
click at [584, 692] on div "View" at bounding box center [609, 698] width 55 height 88
click at [269, 638] on span "(2)" at bounding box center [275, 633] width 11 height 13
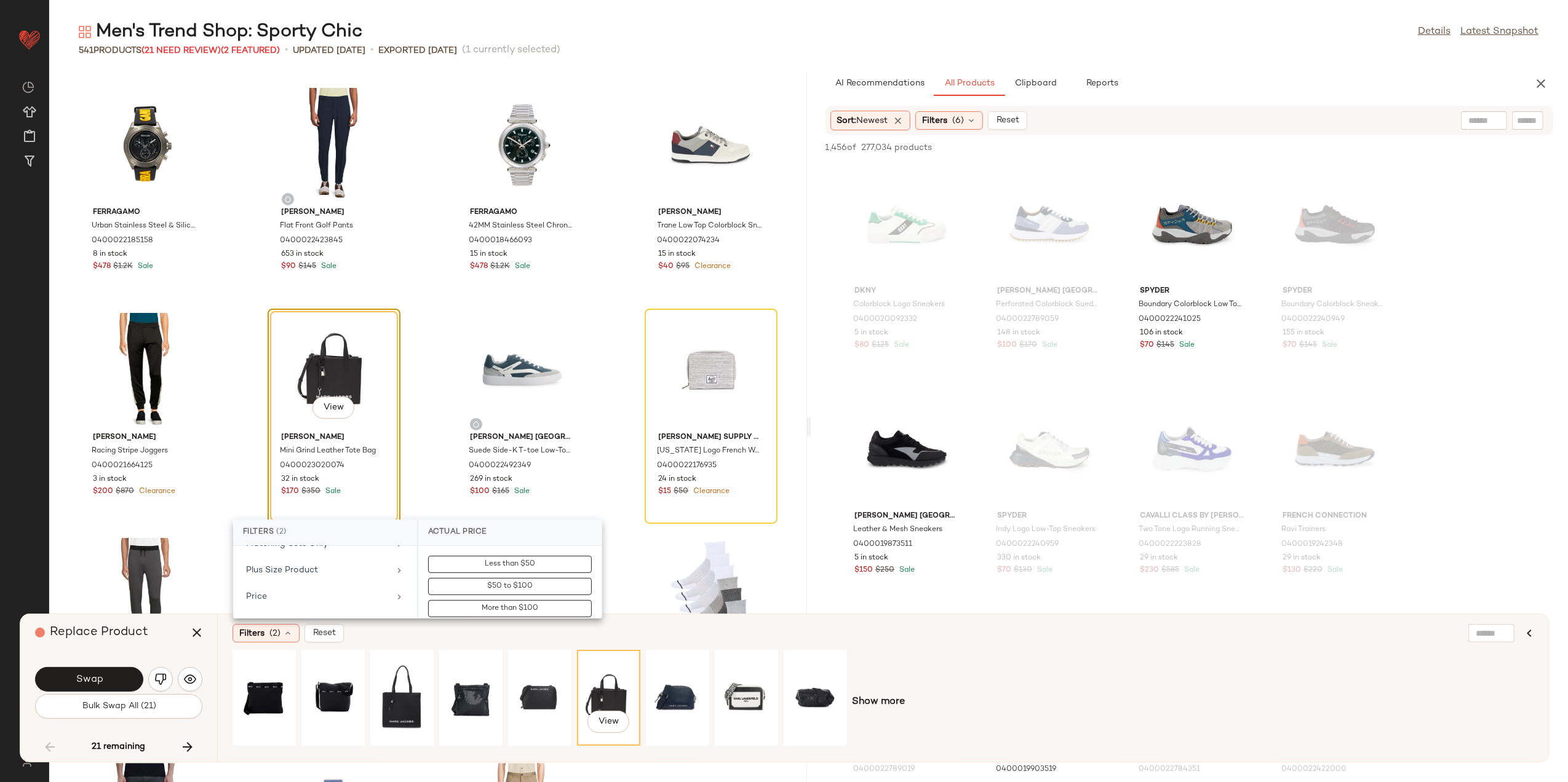
scroll to position [255, 0]
click at [357, 587] on div "Gender" at bounding box center [317, 583] width 143 height 13
click at [497, 575] on input "text" at bounding box center [517, 566] width 134 height 25
type input "**"
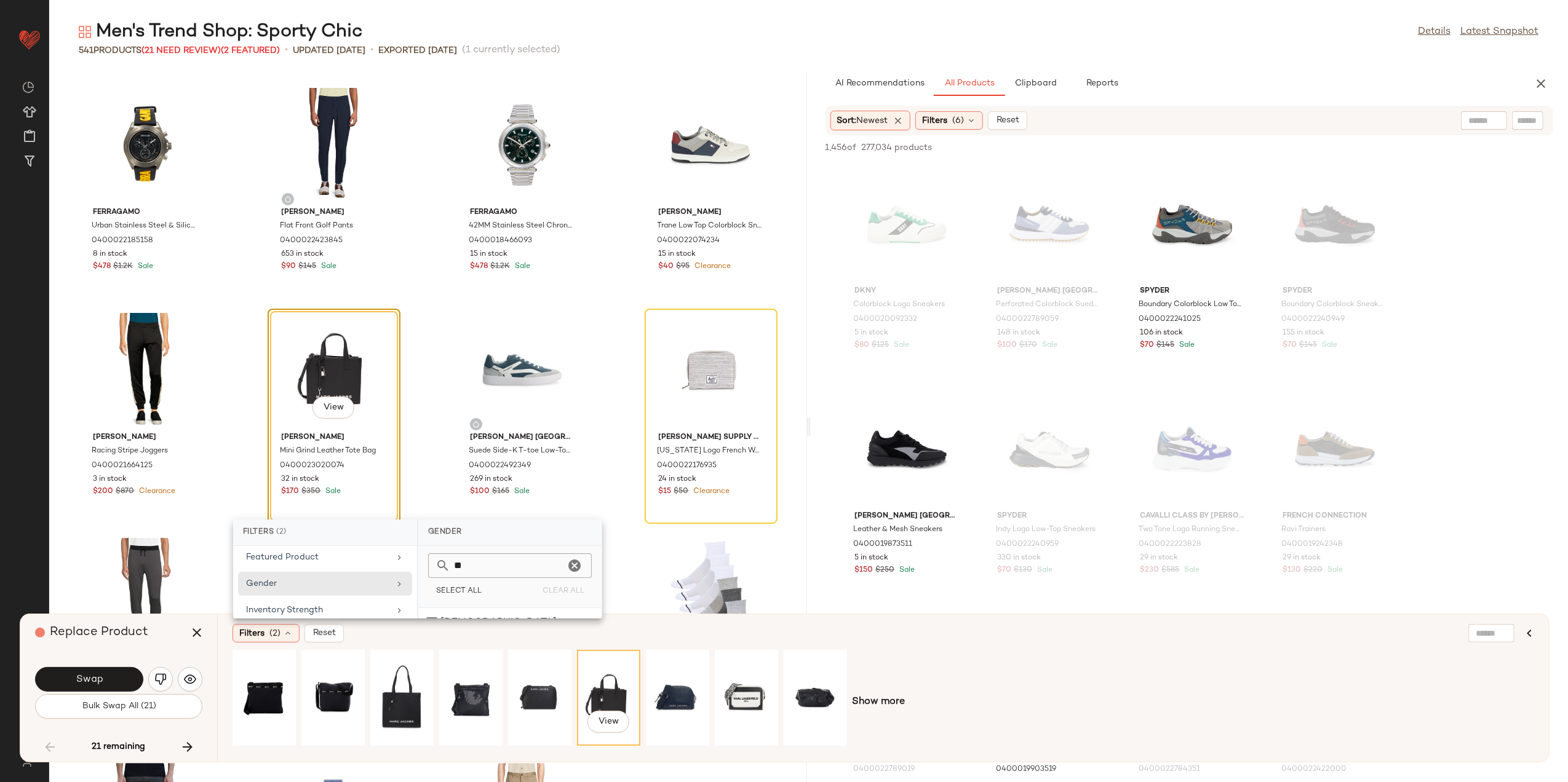
drag, startPoint x: 382, startPoint y: 534, endPoint x: 395, endPoint y: 482, distance: 53.6
click at [395, 482] on body "Saks OFF 5TH ** Dashboard All Products Global Clipboards (12) Curations (132) J…" at bounding box center [784, 391] width 1568 height 782
drag, startPoint x: 1042, startPoint y: 662, endPoint x: 1034, endPoint y: 662, distance: 8.0
click at [1043, 662] on div "View Show more" at bounding box center [884, 702] width 1302 height 105
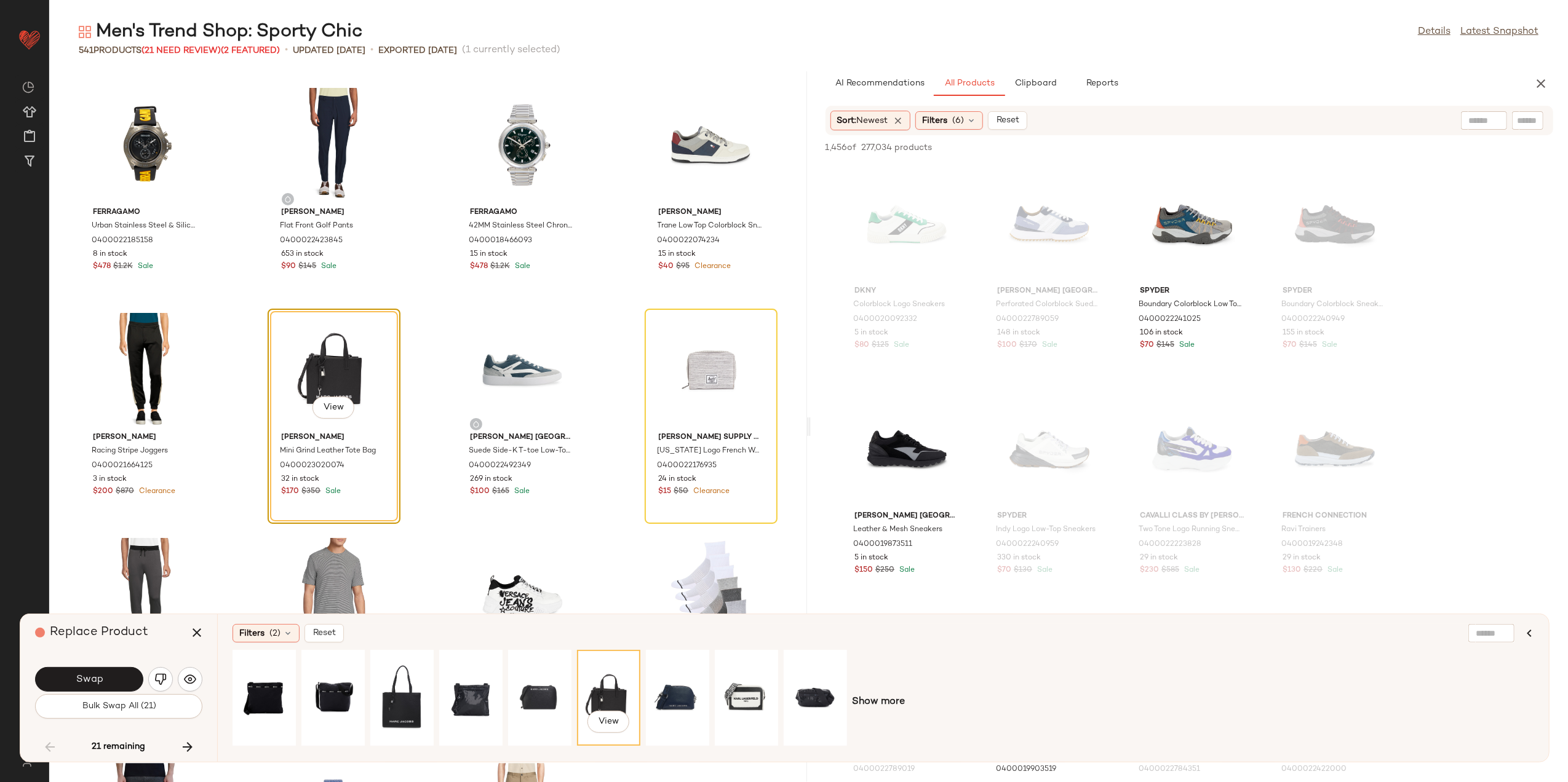
click at [387, 635] on div "Filters (2) Reset" at bounding box center [824, 633] width 1182 height 18
click at [275, 638] on span "(2)" at bounding box center [275, 633] width 11 height 13
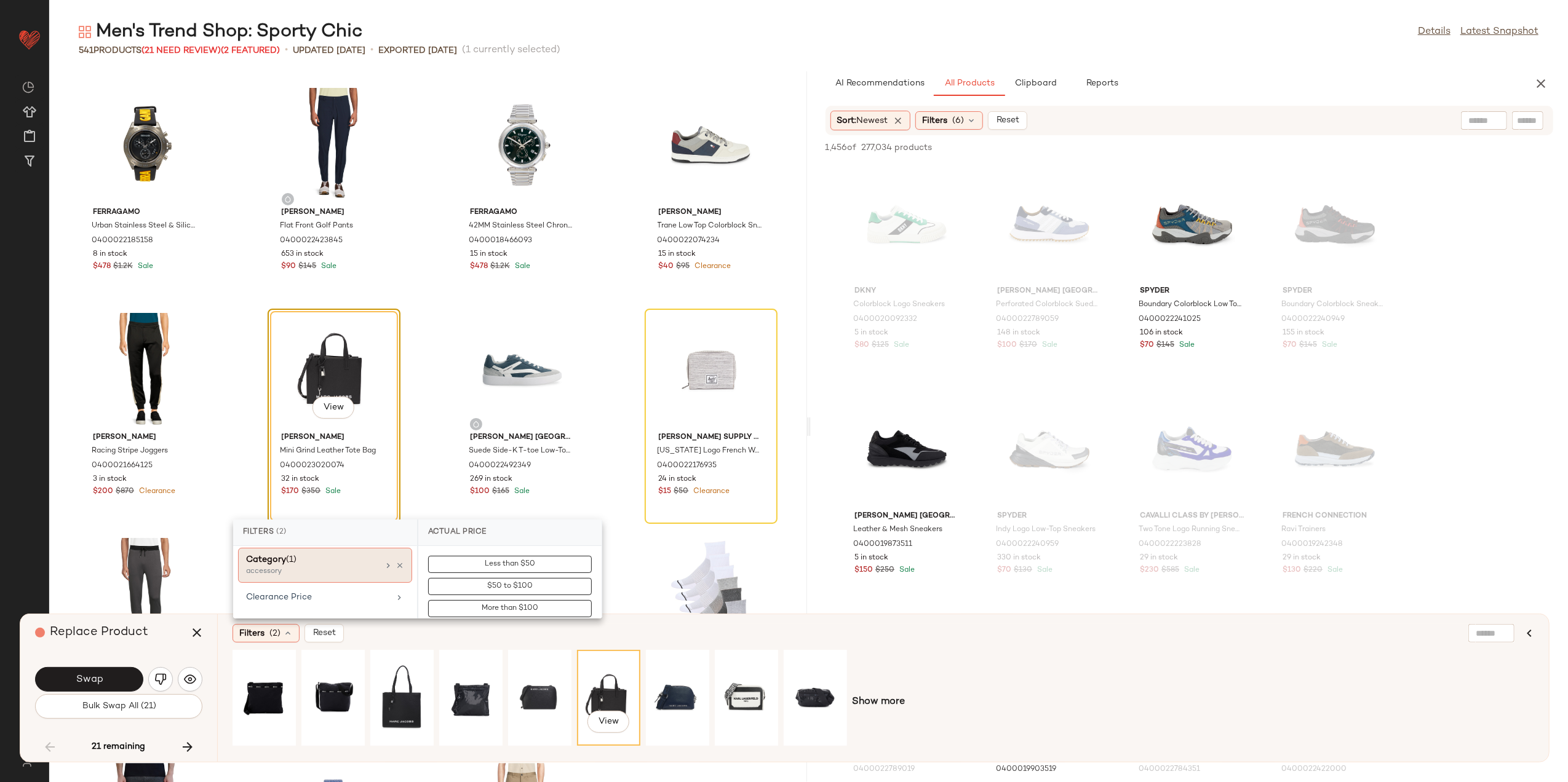
scroll to position [164, 0]
click at [353, 569] on div "Clearance Price" at bounding box center [317, 569] width 143 height 13
click at [466, 589] on button "Not on clearance" at bounding box center [510, 586] width 164 height 17
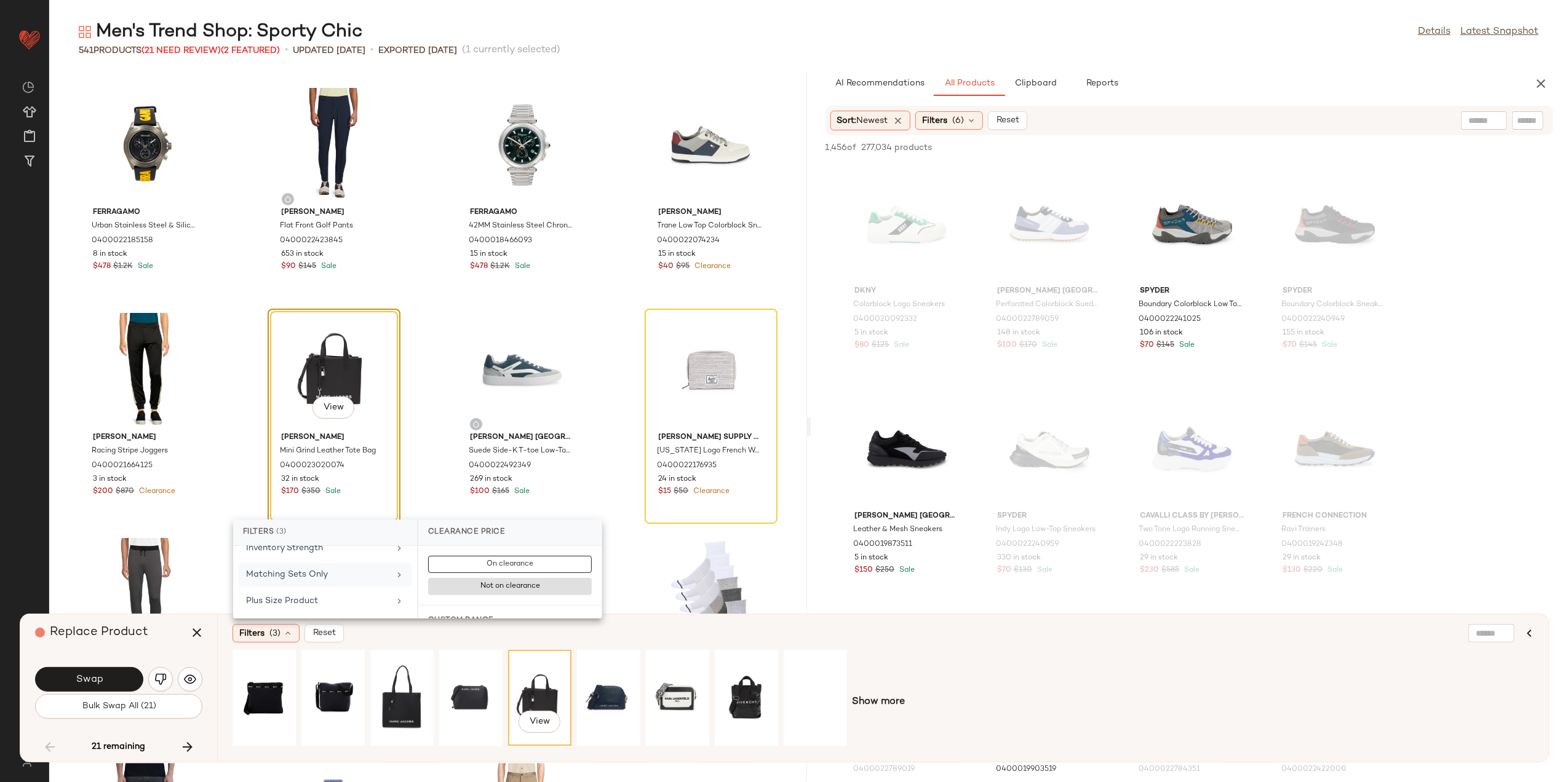
scroll to position [409, 0]
click at [878, 698] on span "Show more" at bounding box center [878, 703] width 53 height 15
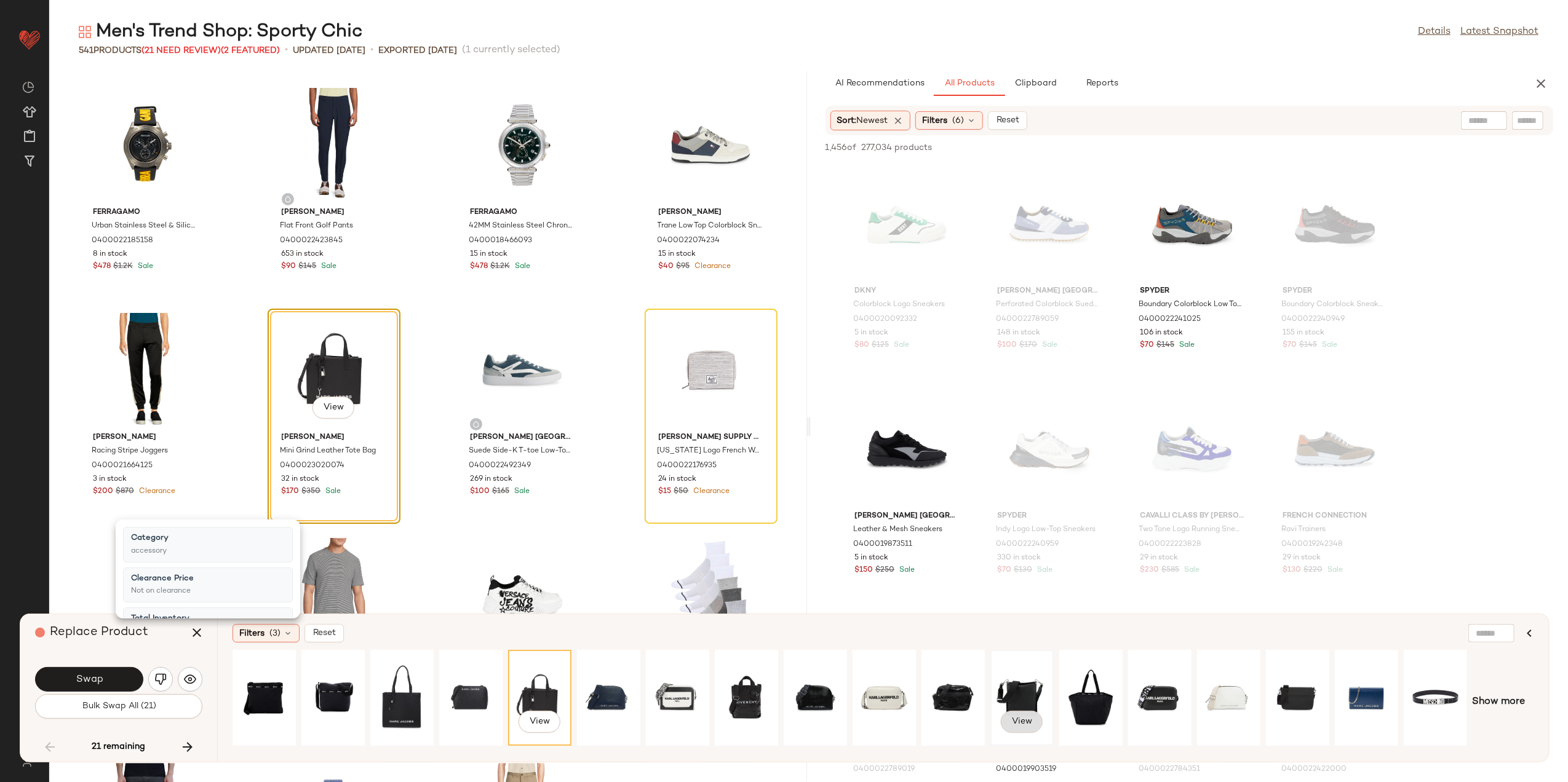
click at [1018, 717] on span "View" at bounding box center [1022, 722] width 21 height 10
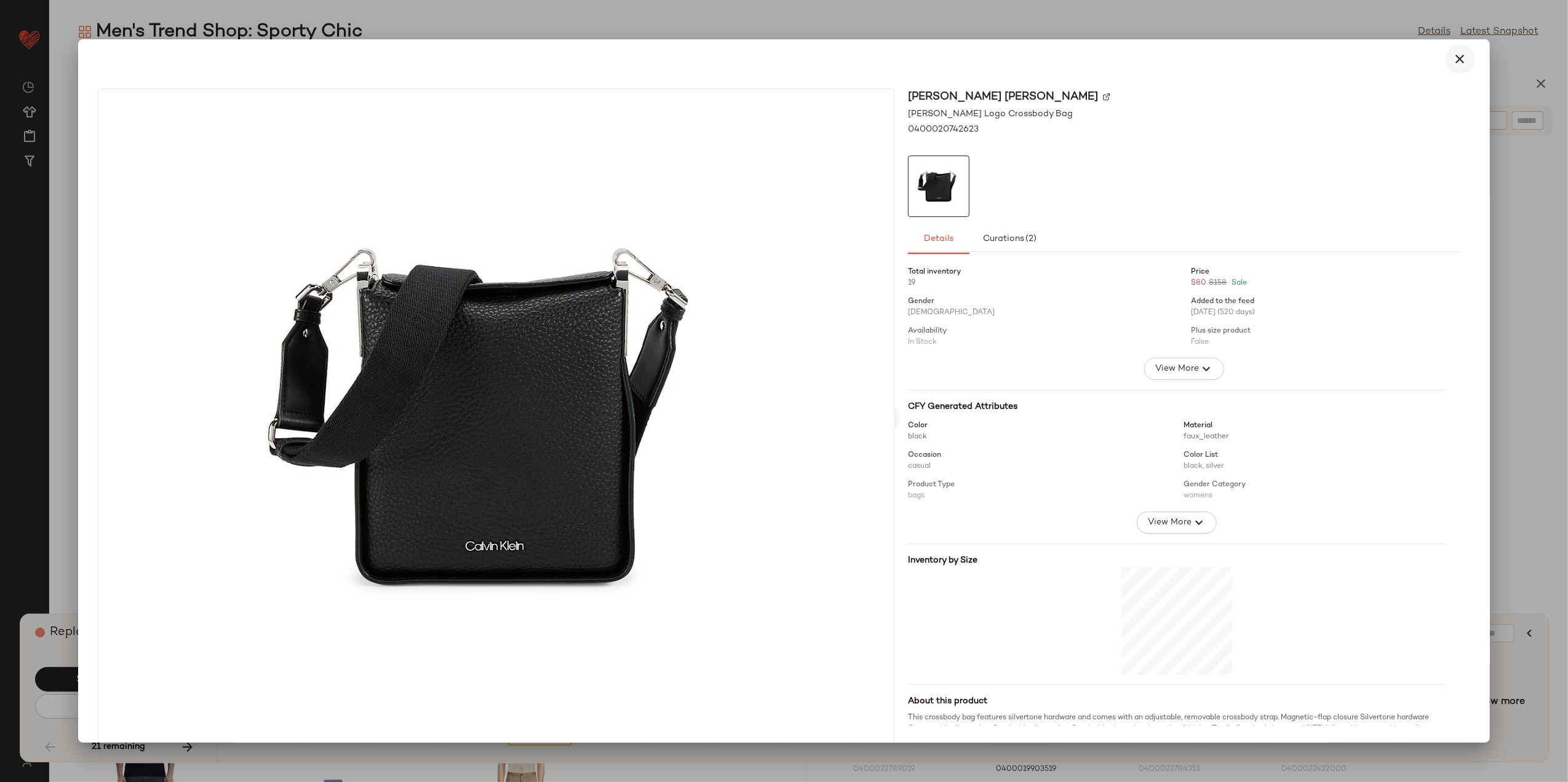
click at [1460, 59] on button "button" at bounding box center [1460, 59] width 29 height 29
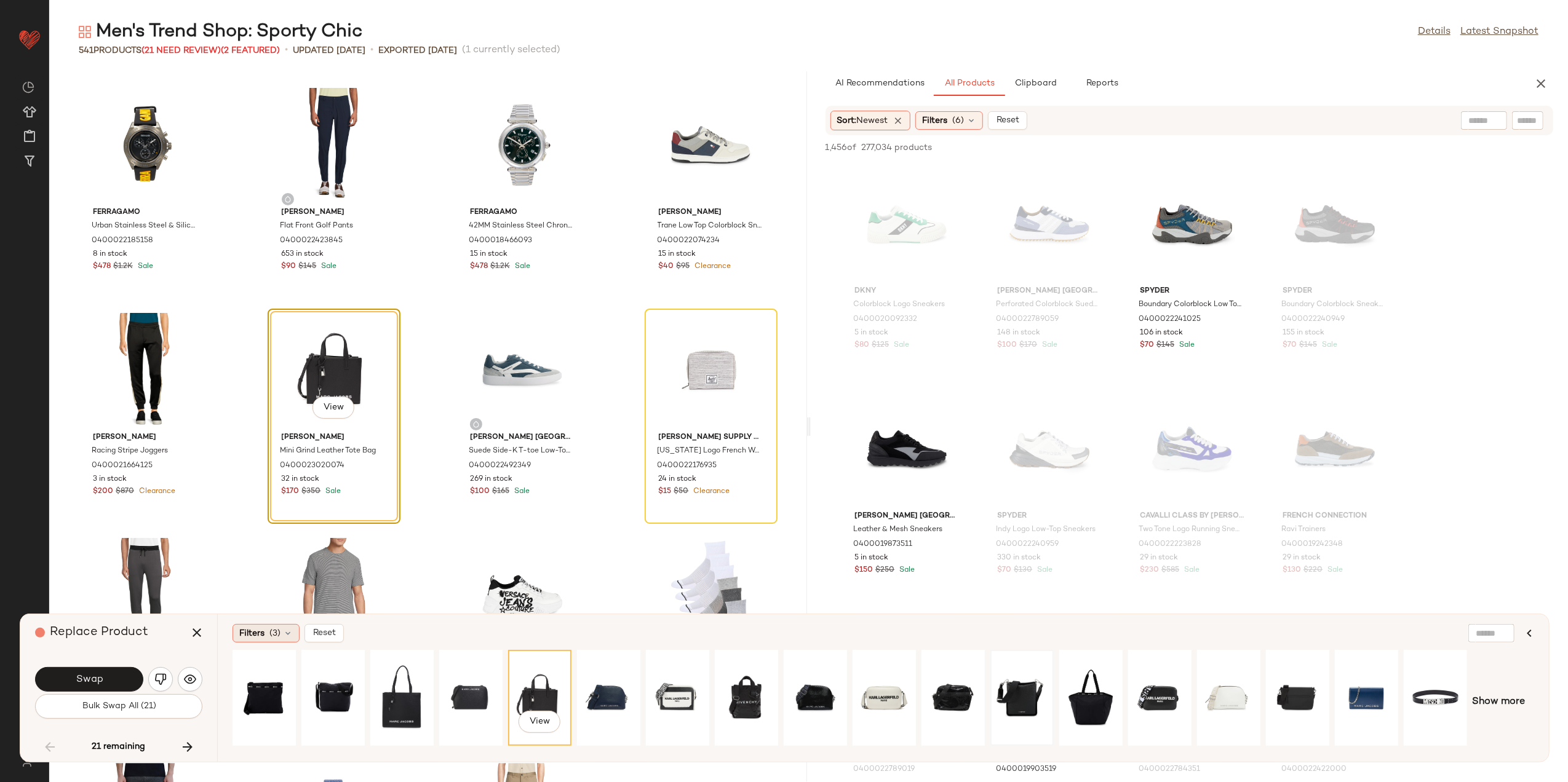
click at [272, 630] on span "(3)" at bounding box center [275, 633] width 11 height 13
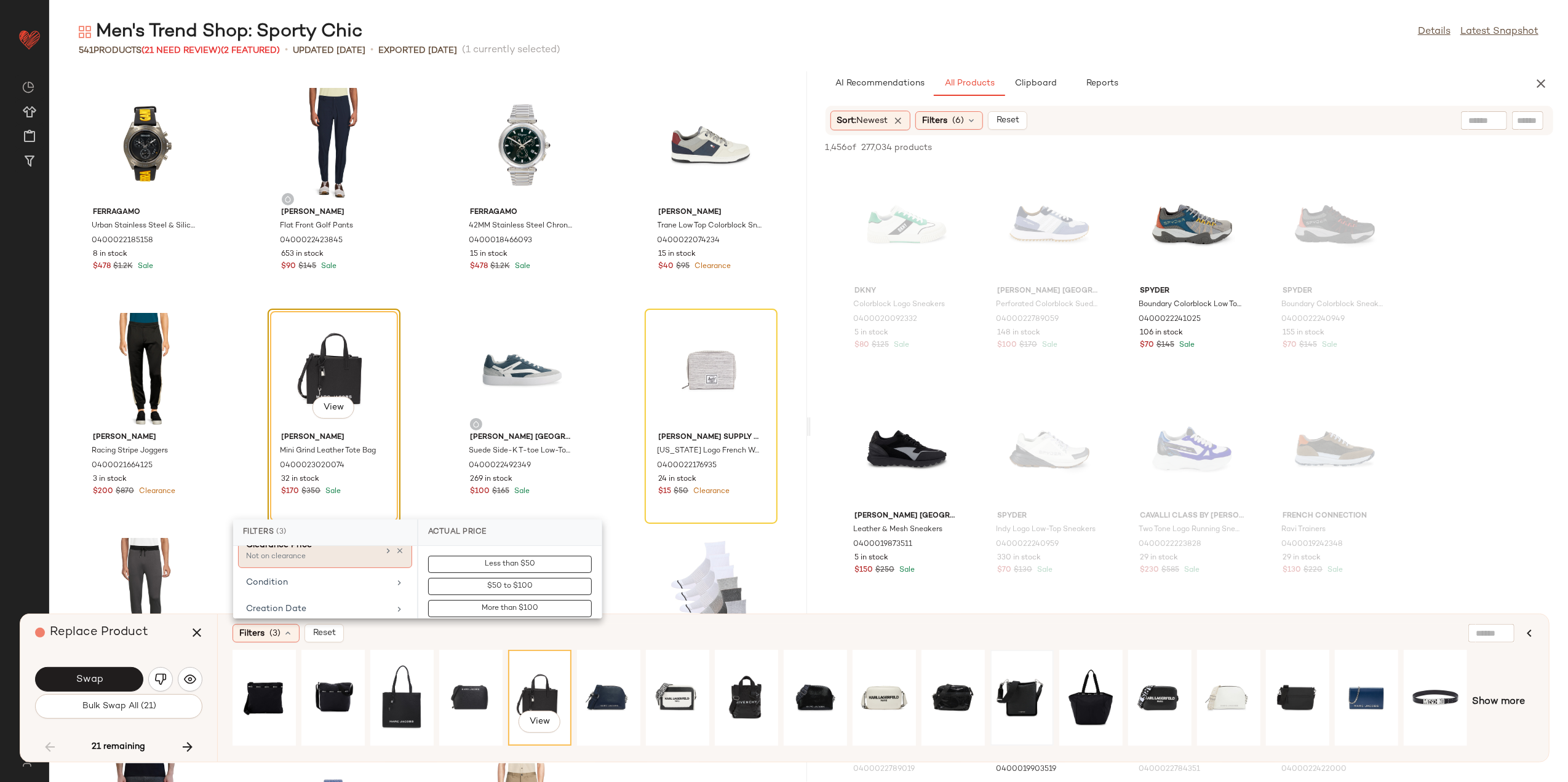
scroll to position [246, 0]
click at [352, 606] on div "Gender" at bounding box center [317, 603] width 143 height 13
click at [483, 590] on button "Select All" at bounding box center [458, 591] width 61 height 17
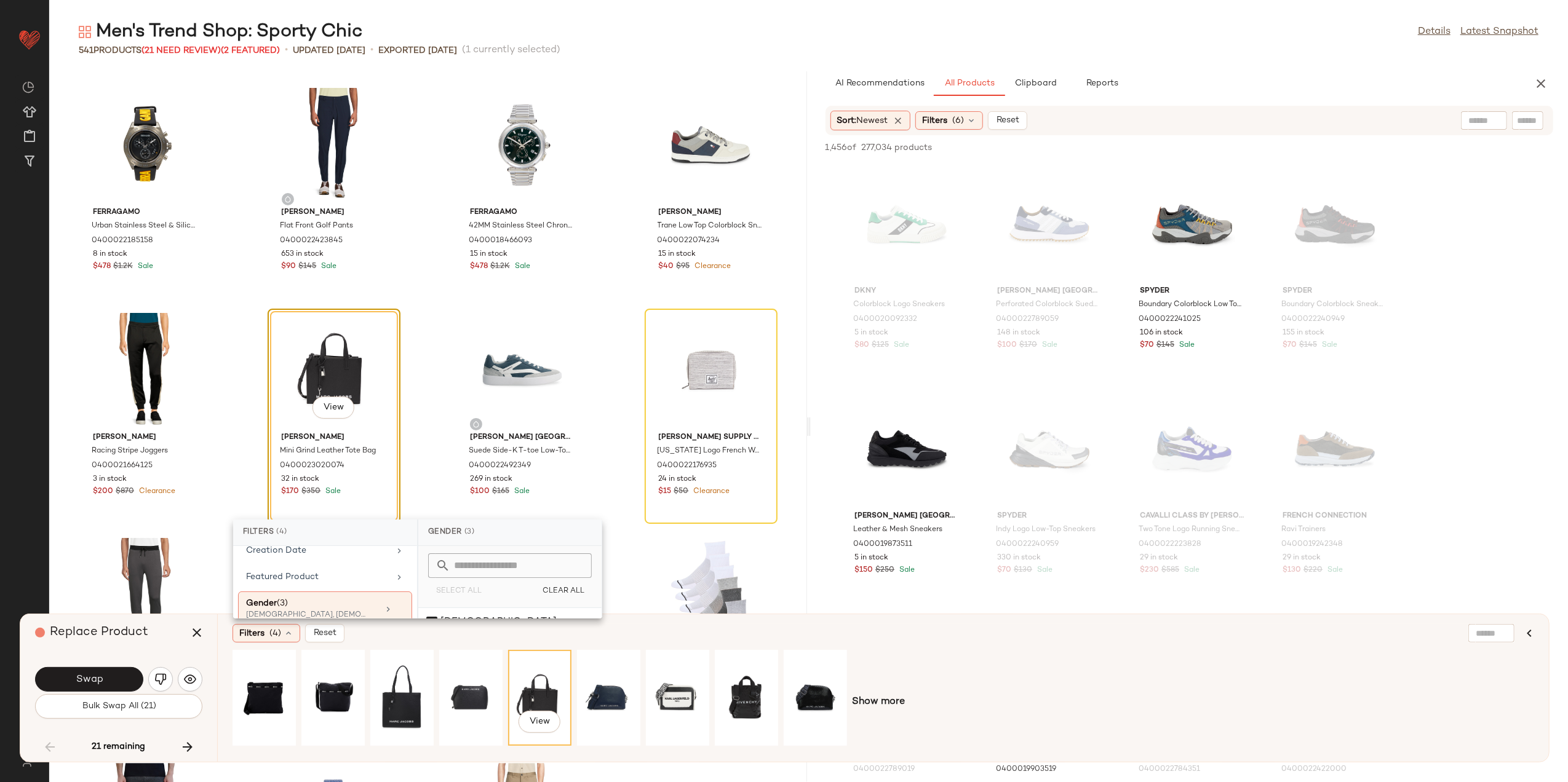
scroll to position [54, 0]
click at [456, 613] on div "[DEMOGRAPHIC_DATA]" at bounding box center [510, 627] width 184 height 29
click at [456, 613] on div "[DEMOGRAPHIC_DATA]" at bounding box center [510, 627] width 184 height 29
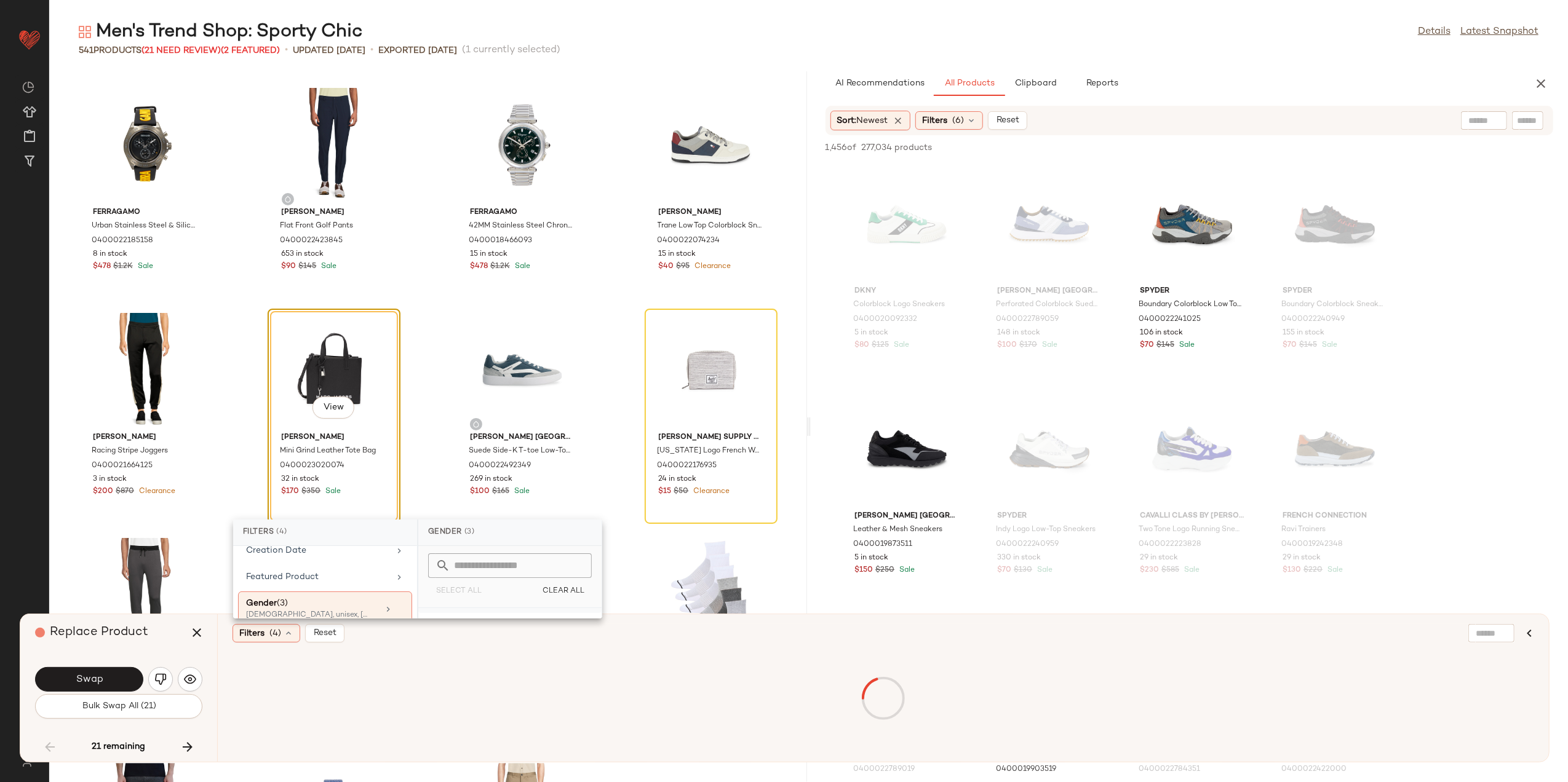
scroll to position [0, 0]
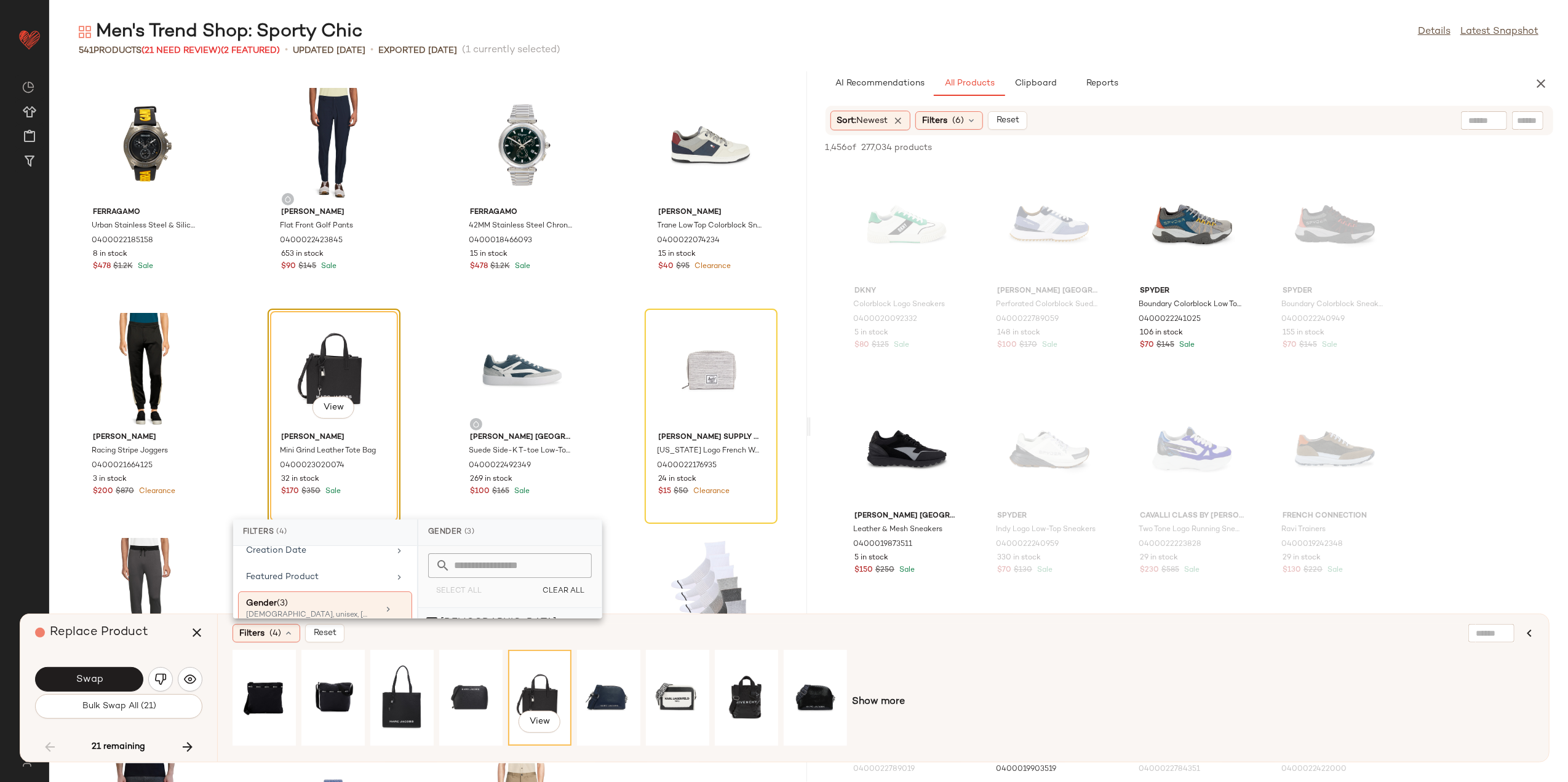
click at [453, 638] on div "female" at bounding box center [510, 652] width 184 height 29
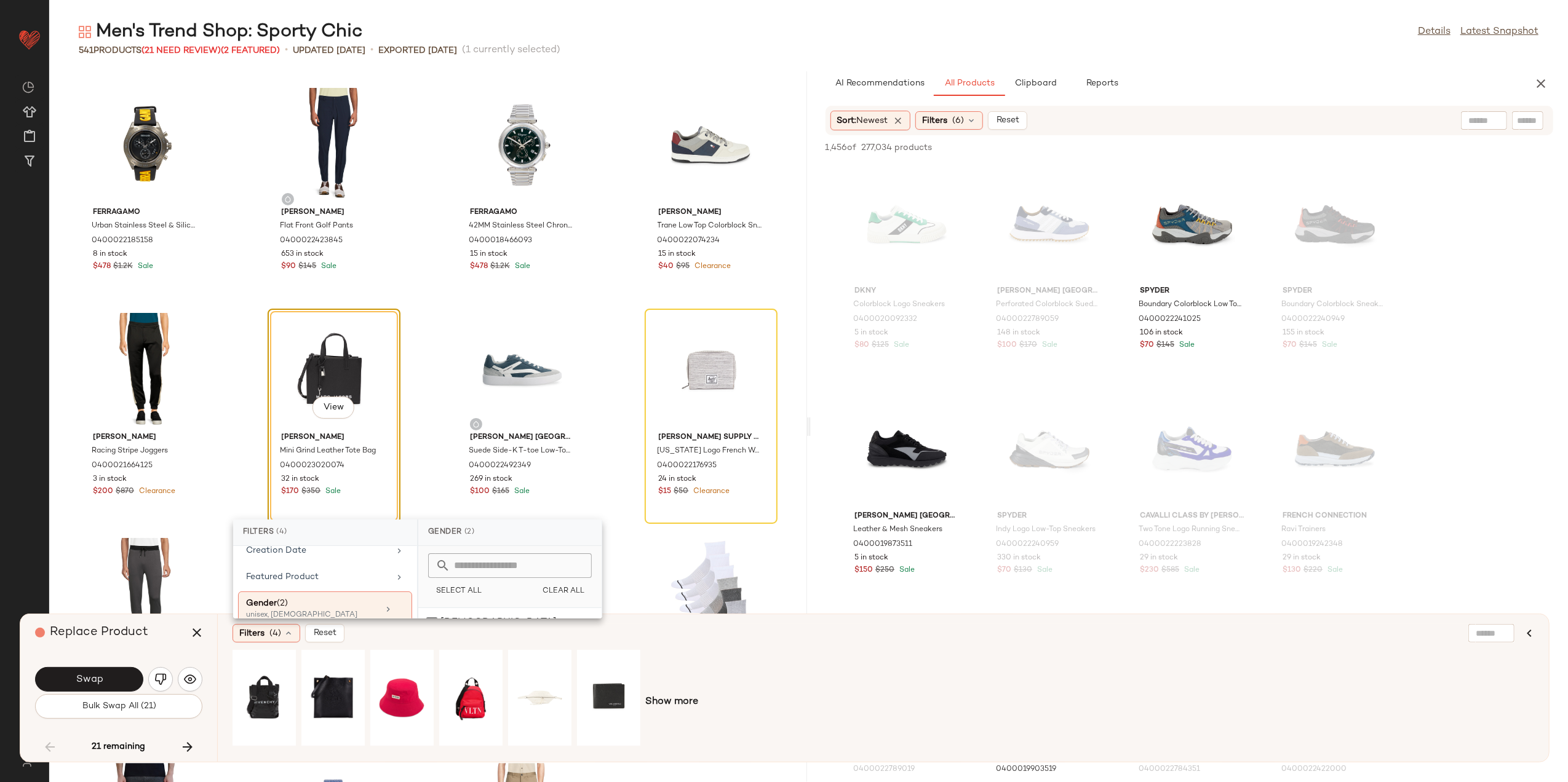
click at [843, 674] on div "Show more" at bounding box center [884, 702] width 1302 height 105
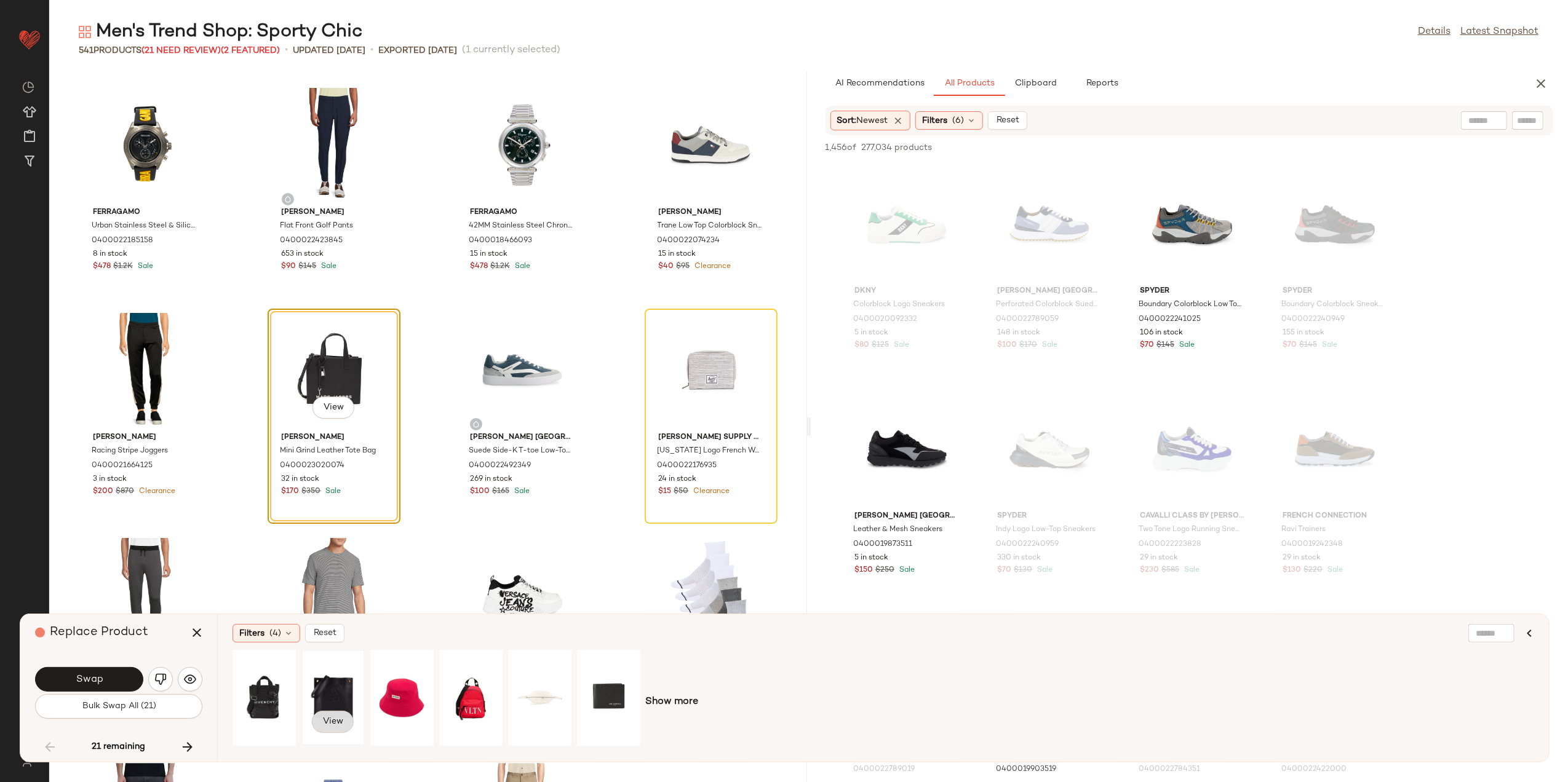
click at [342, 715] on button "View" at bounding box center [332, 722] width 42 height 22
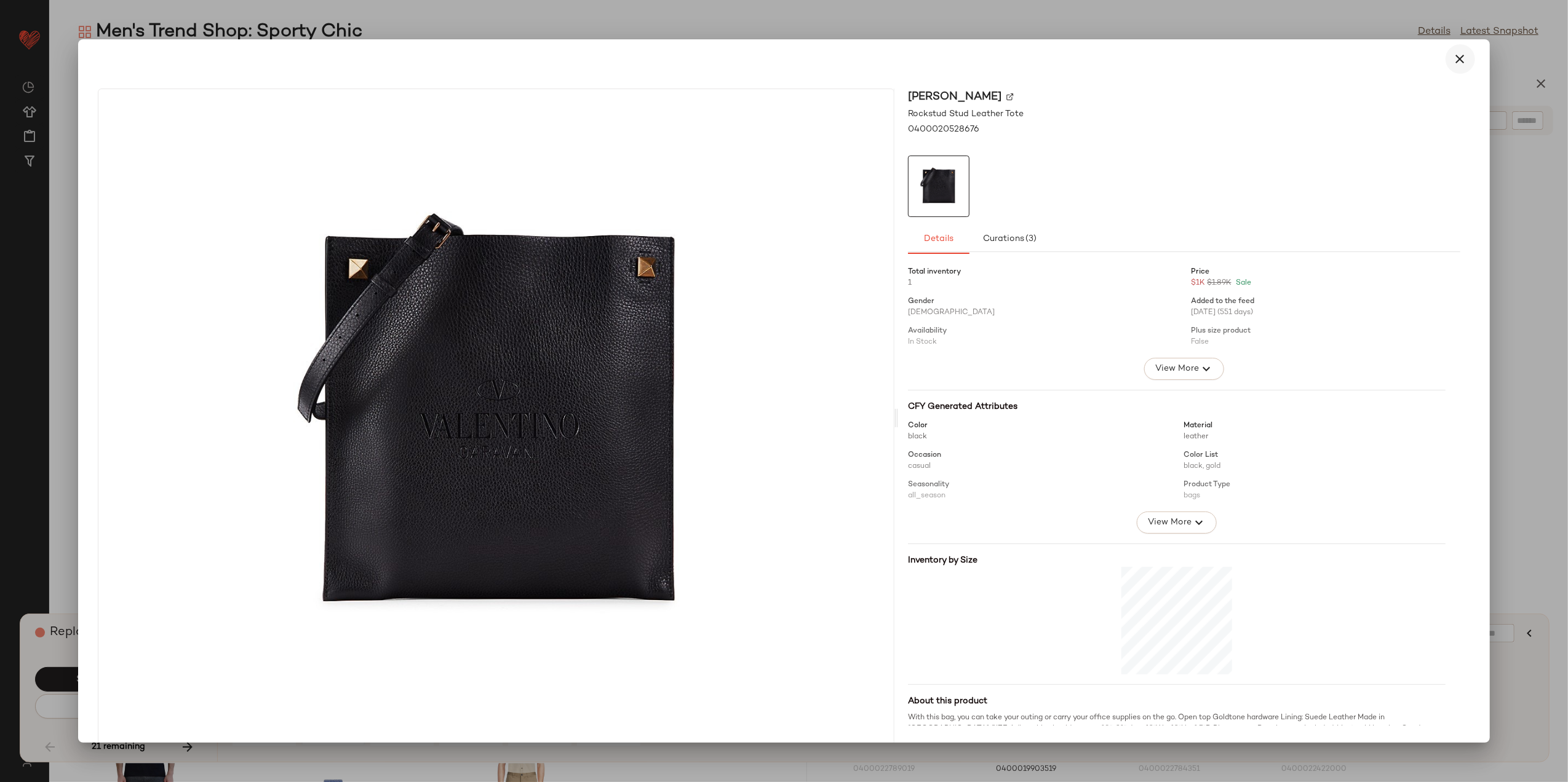
click at [1454, 55] on icon "button" at bounding box center [1461, 59] width 15 height 15
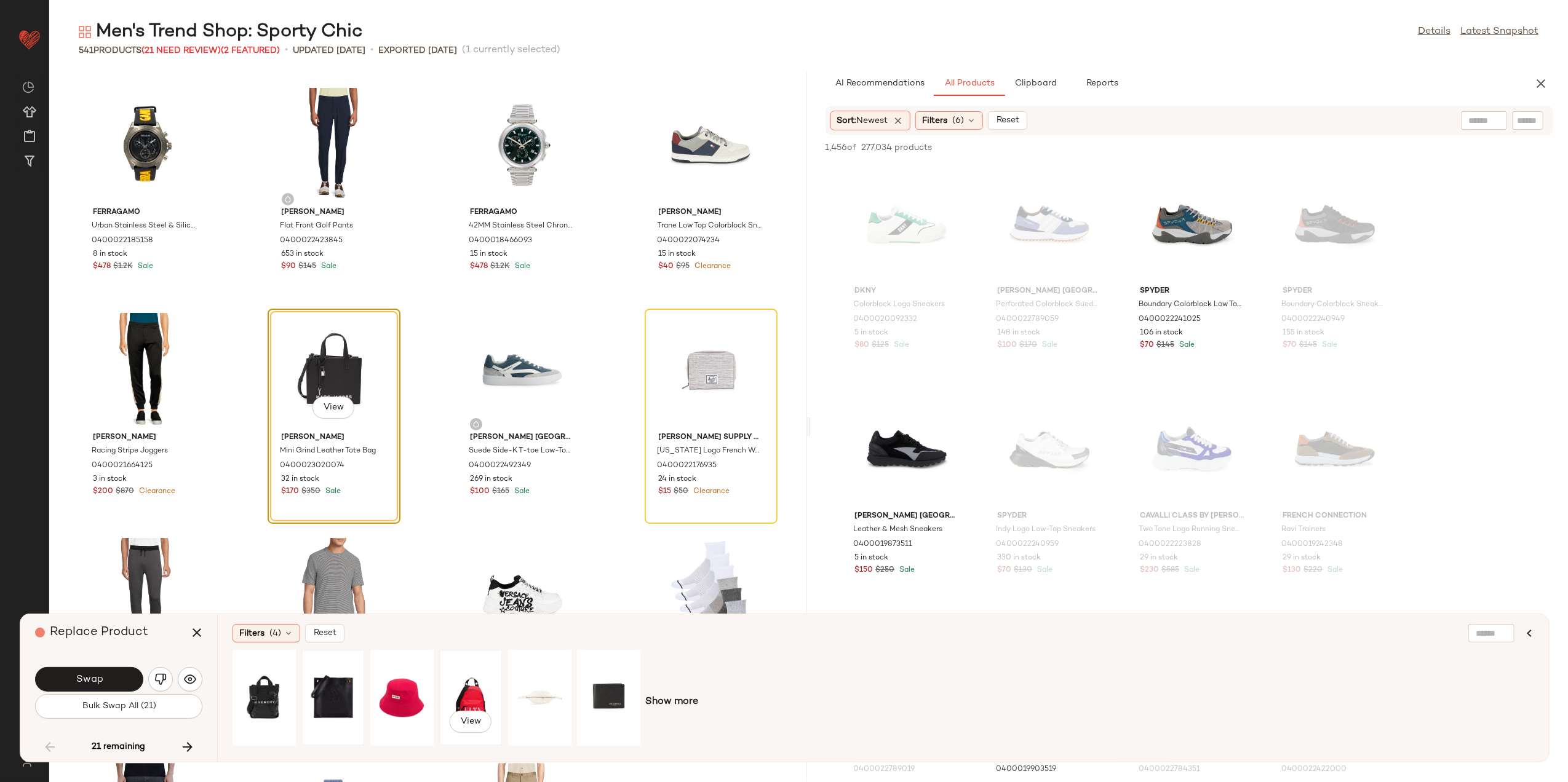
click at [461, 694] on div "View" at bounding box center [471, 698] width 55 height 88
click at [60, 681] on button "Swap" at bounding box center [89, 680] width 108 height 25
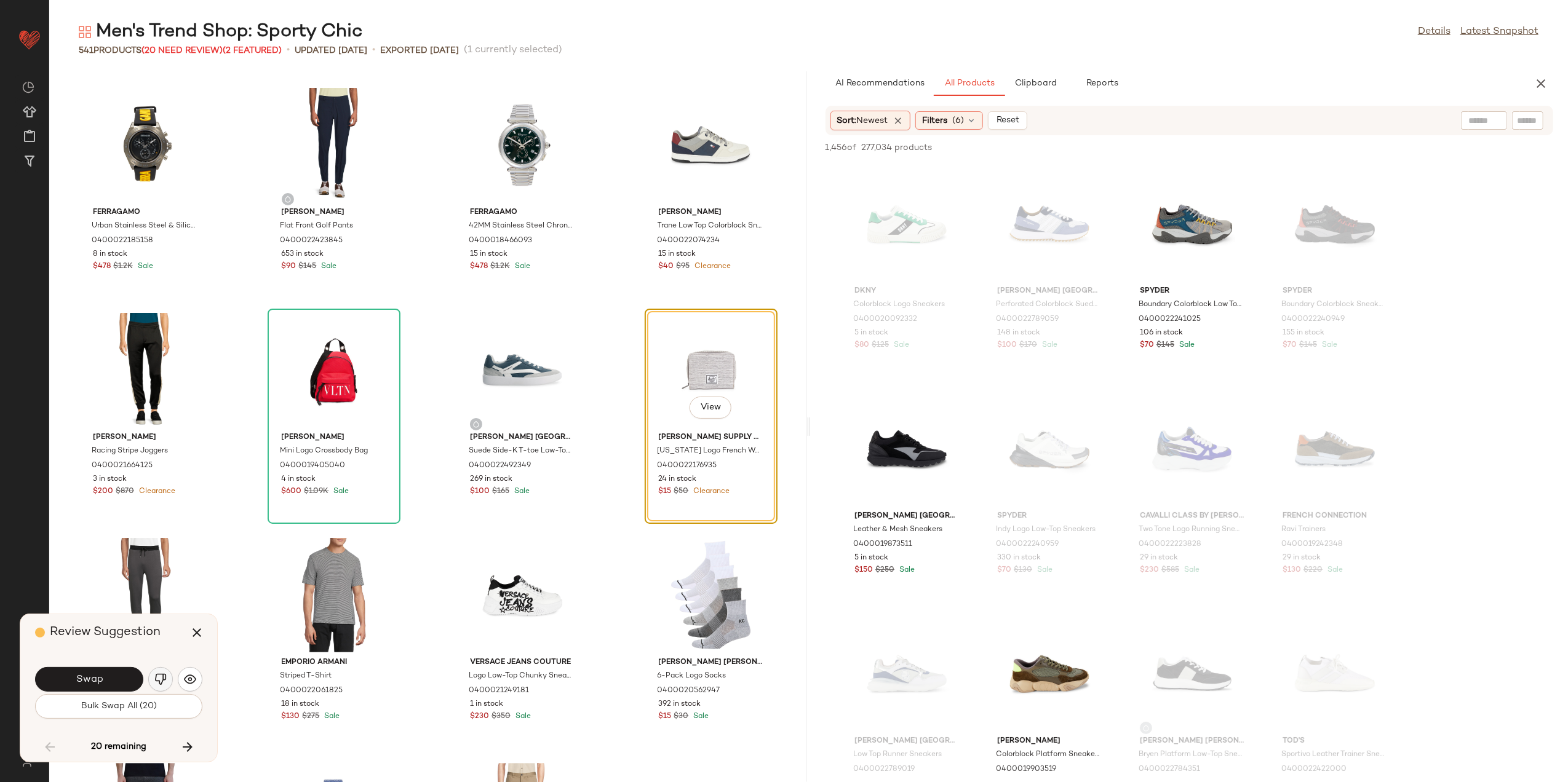
click at [159, 678] on img "button" at bounding box center [160, 680] width 12 height 12
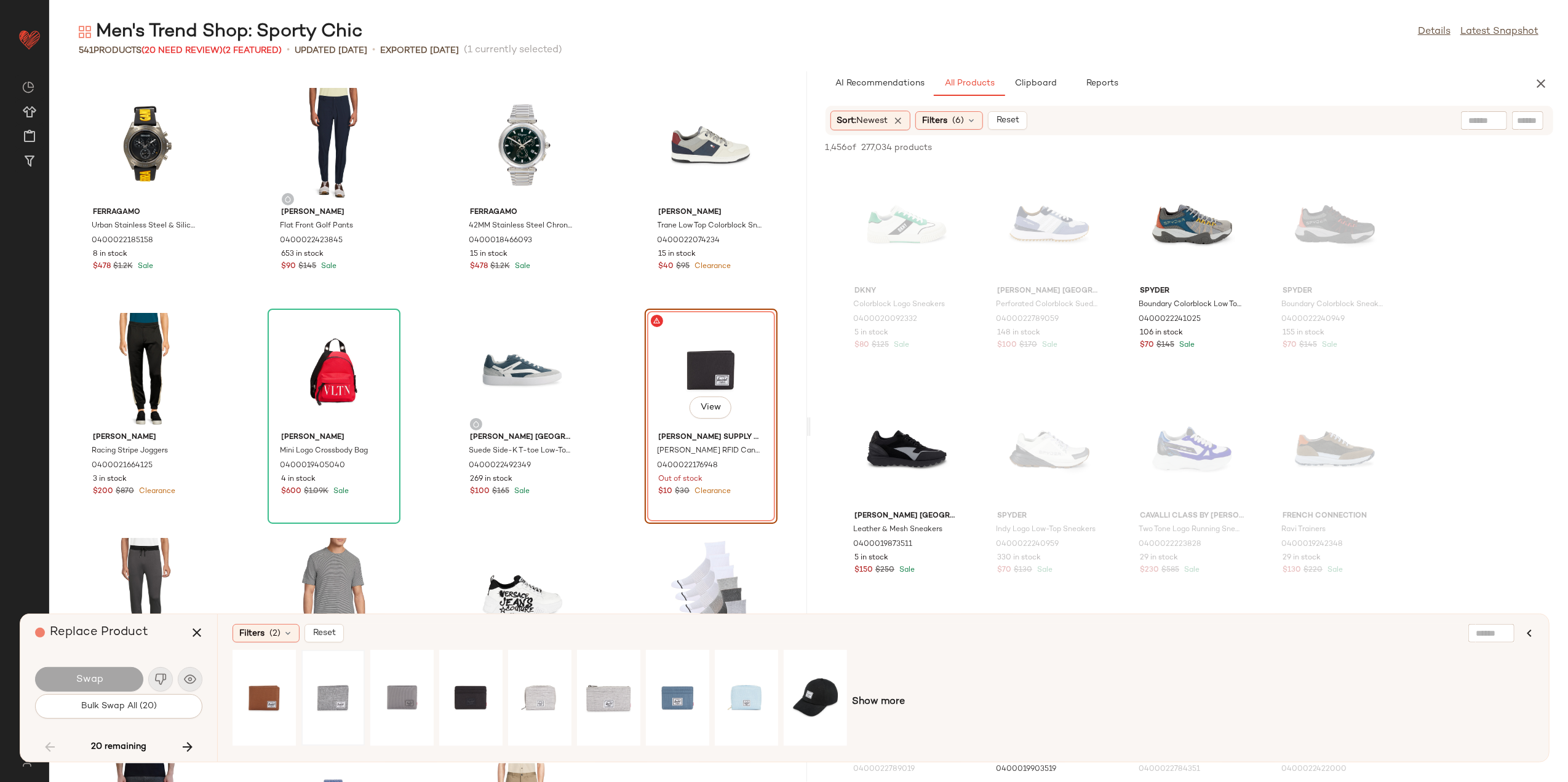
click at [334, 675] on div at bounding box center [333, 698] width 55 height 88
click at [281, 690] on div "View" at bounding box center [264, 698] width 55 height 88
click at [421, 690] on div "View" at bounding box center [402, 698] width 55 height 88
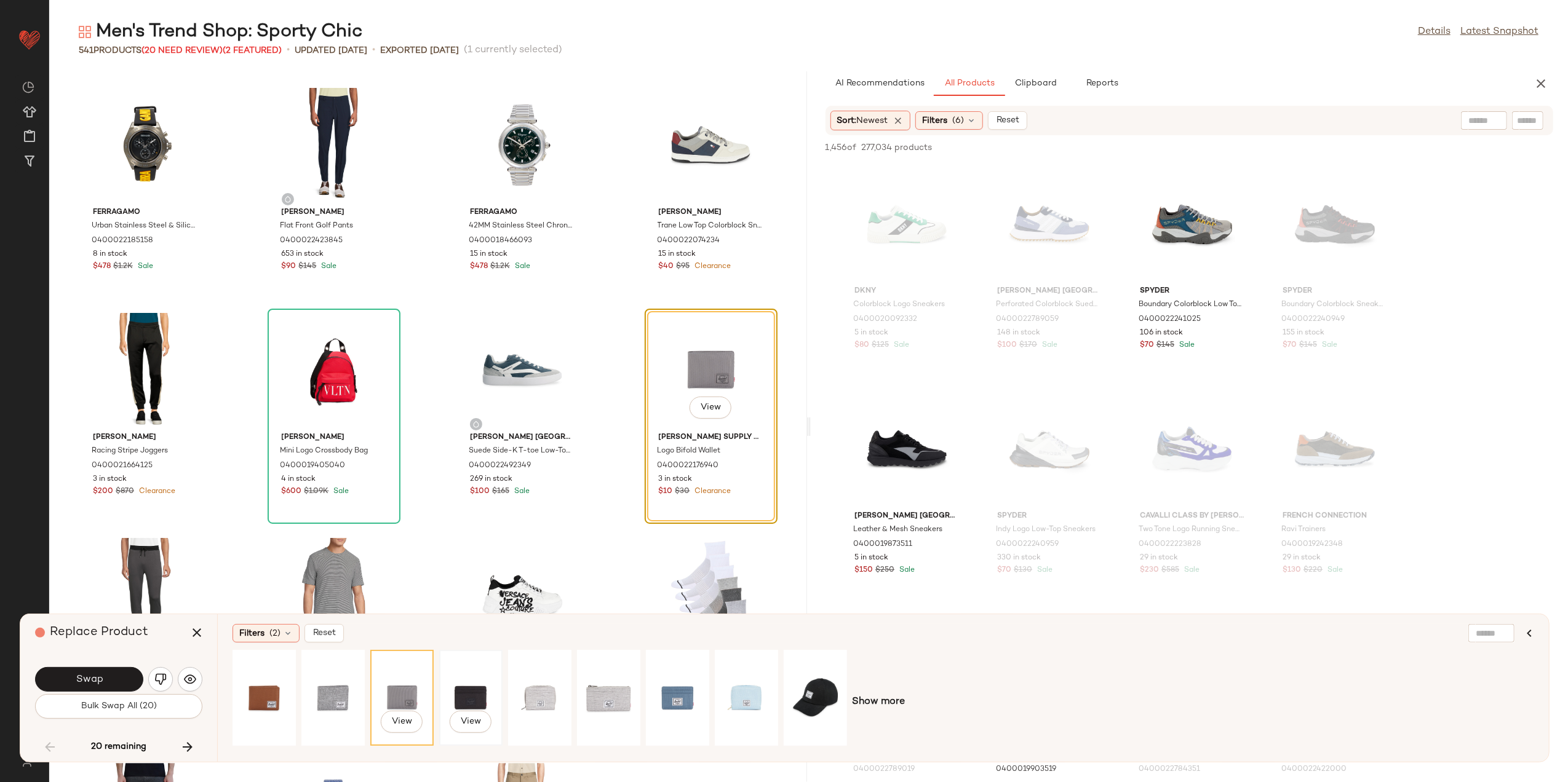
click at [465, 694] on div "View" at bounding box center [471, 698] width 55 height 88
click at [528, 684] on div "View" at bounding box center [540, 698] width 55 height 88
click at [606, 685] on div "View" at bounding box center [609, 698] width 55 height 88
click at [668, 681] on div "View" at bounding box center [677, 698] width 55 height 88
click at [742, 684] on div "View" at bounding box center [747, 698] width 55 height 88
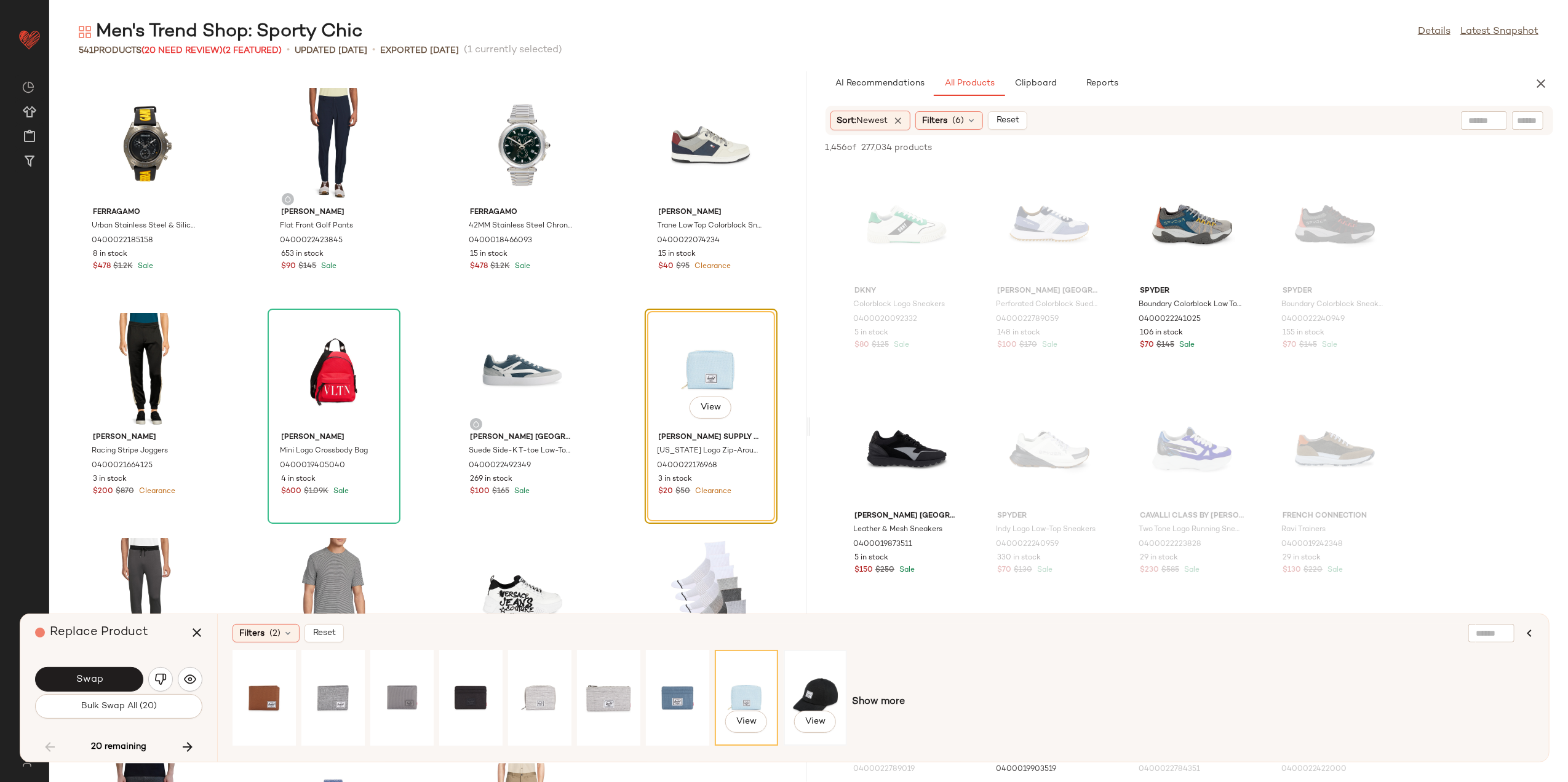
click at [810, 690] on div "View" at bounding box center [816, 698] width 55 height 88
click at [276, 635] on span "(2)" at bounding box center [275, 633] width 11 height 13
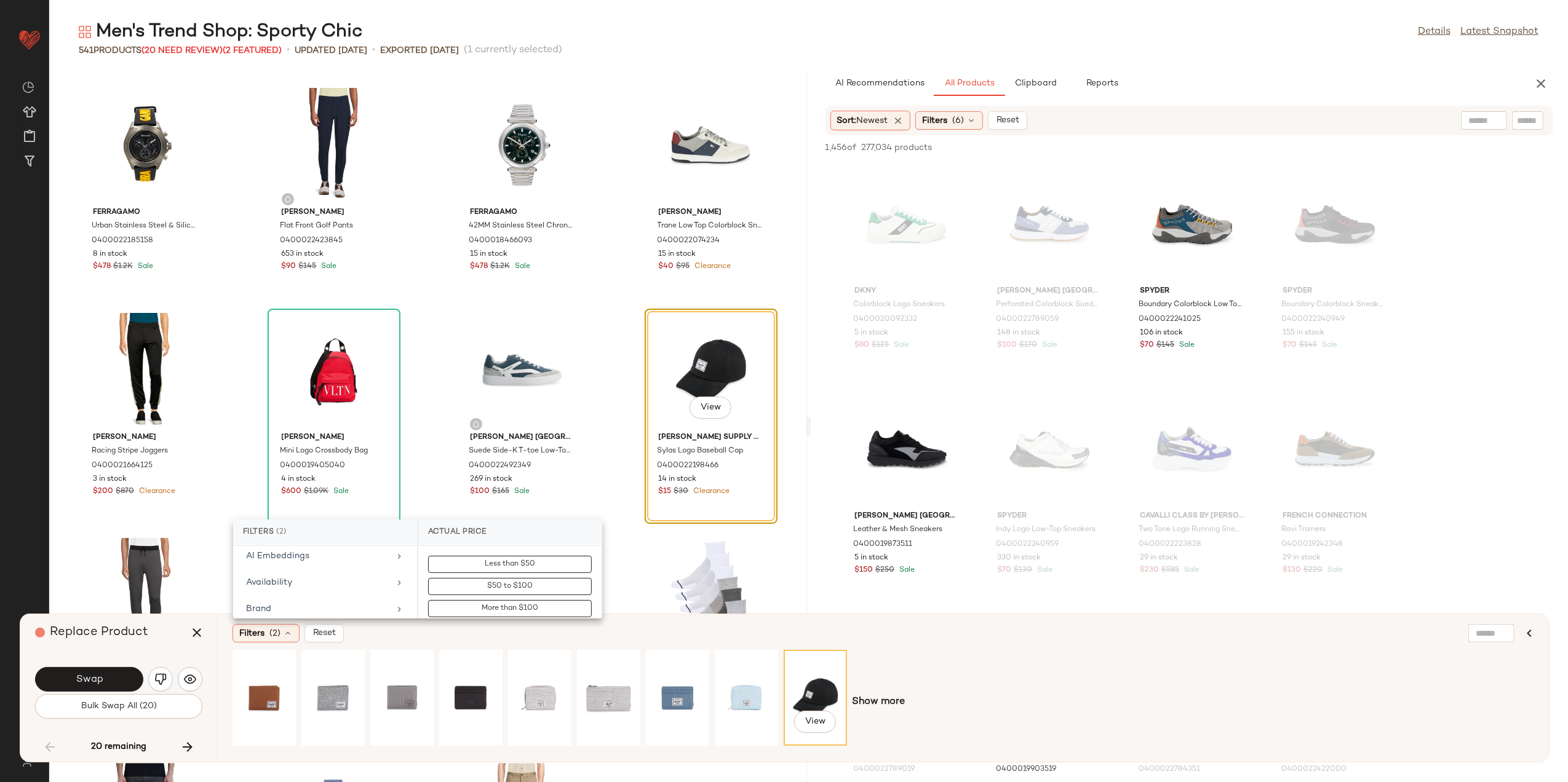
scroll to position [164, 0]
click at [331, 570] on div "Clearance Price" at bounding box center [317, 569] width 143 height 13
click at [462, 594] on button "Not on clearance" at bounding box center [510, 586] width 164 height 17
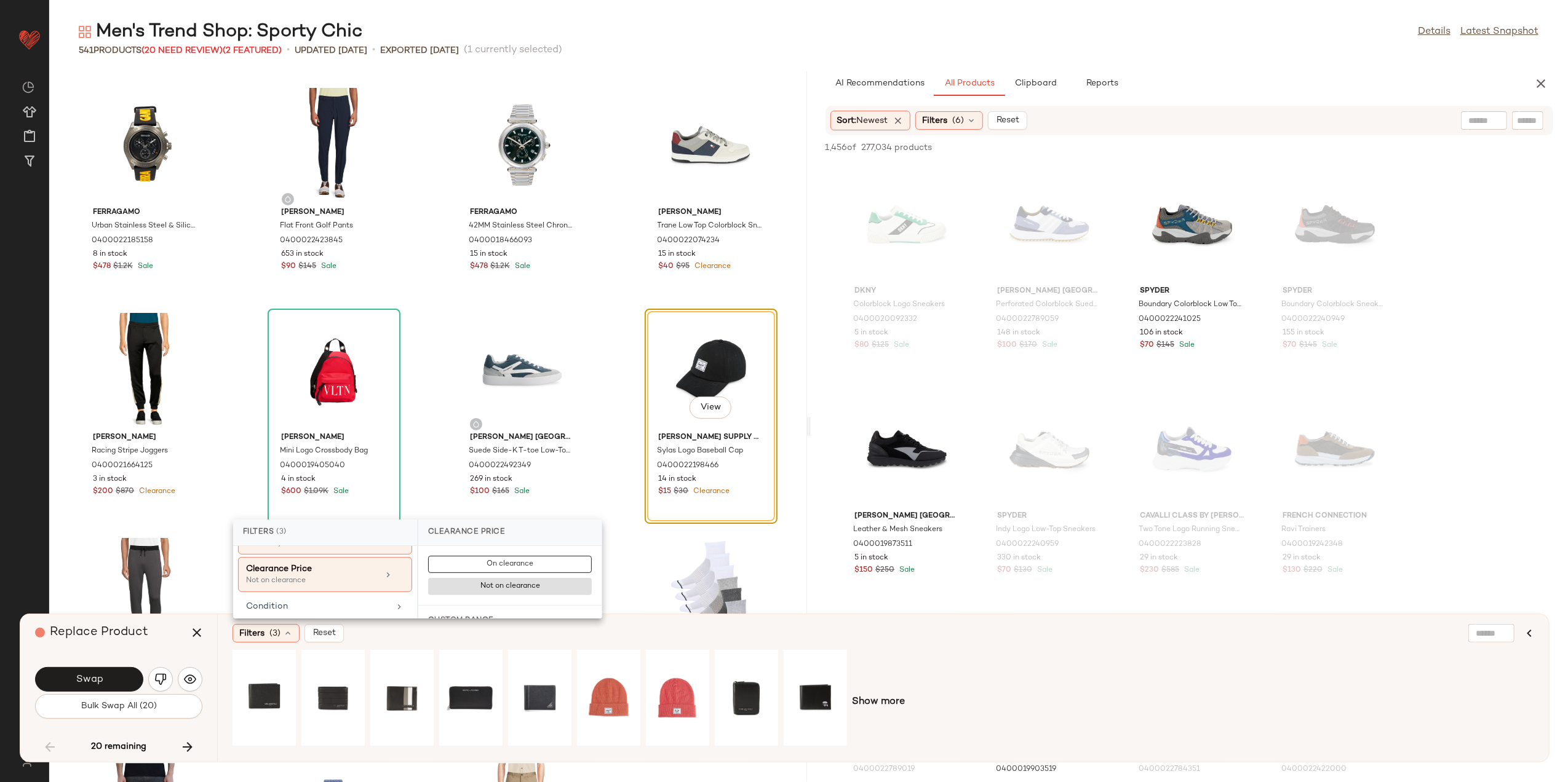
click at [875, 692] on div "Show more" at bounding box center [884, 702] width 1302 height 105
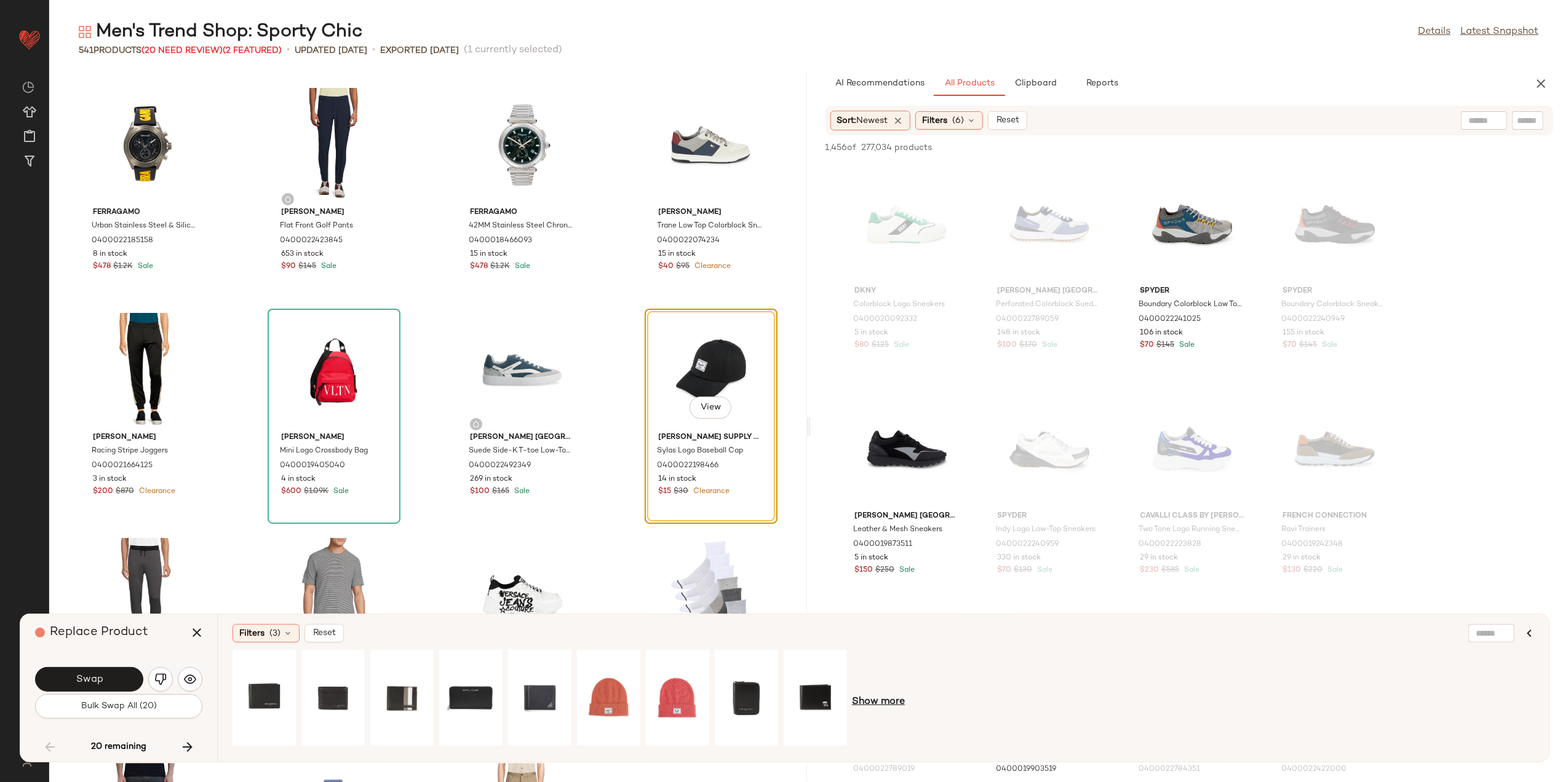
click at [877, 695] on span "Show more" at bounding box center [878, 703] width 53 height 15
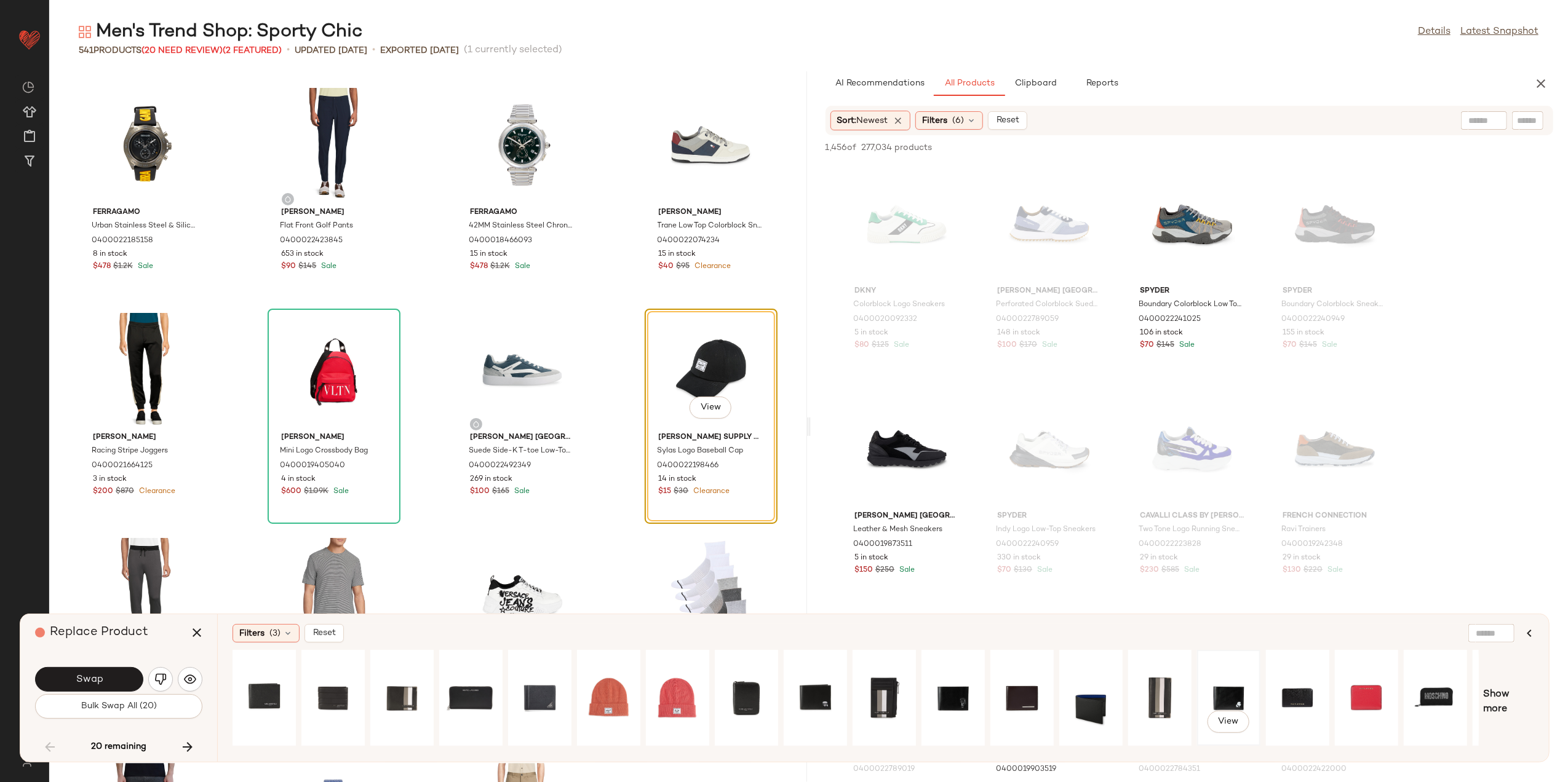
click at [1221, 683] on div "View" at bounding box center [1229, 698] width 55 height 88
click at [77, 679] on span "Swap" at bounding box center [89, 679] width 27 height 12
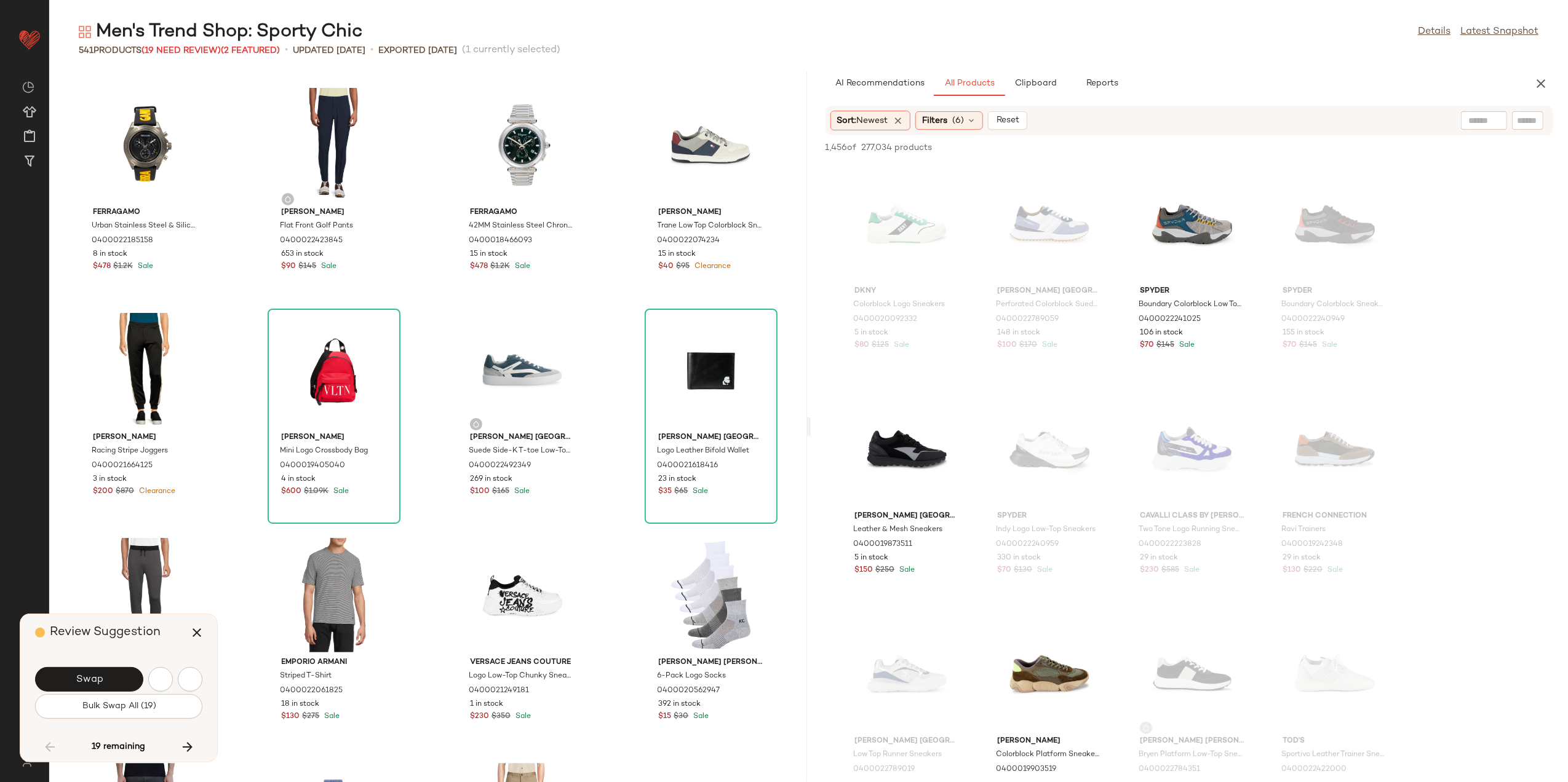
scroll to position [13732, 0]
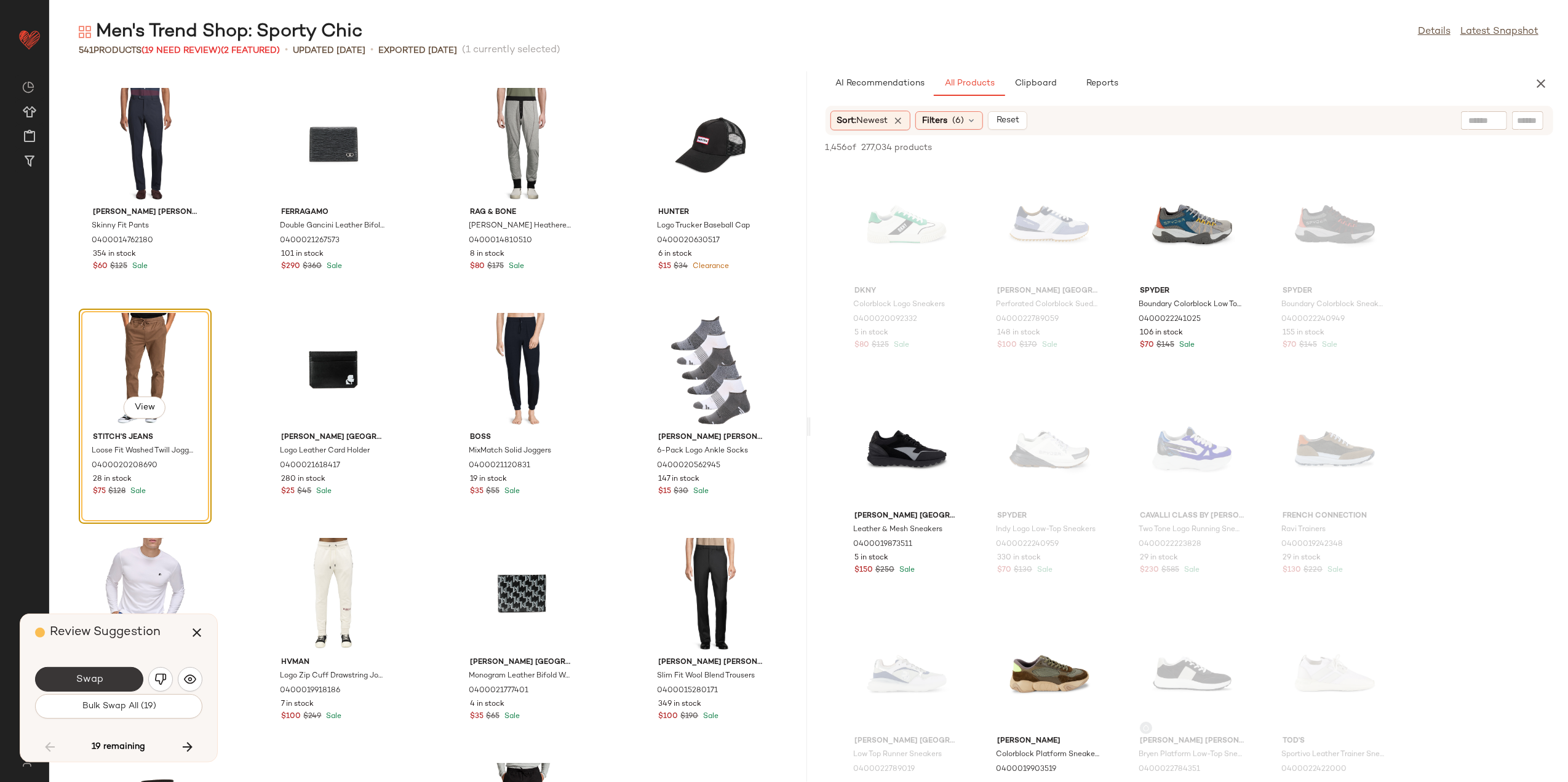
click at [110, 675] on button "Swap" at bounding box center [89, 680] width 108 height 25
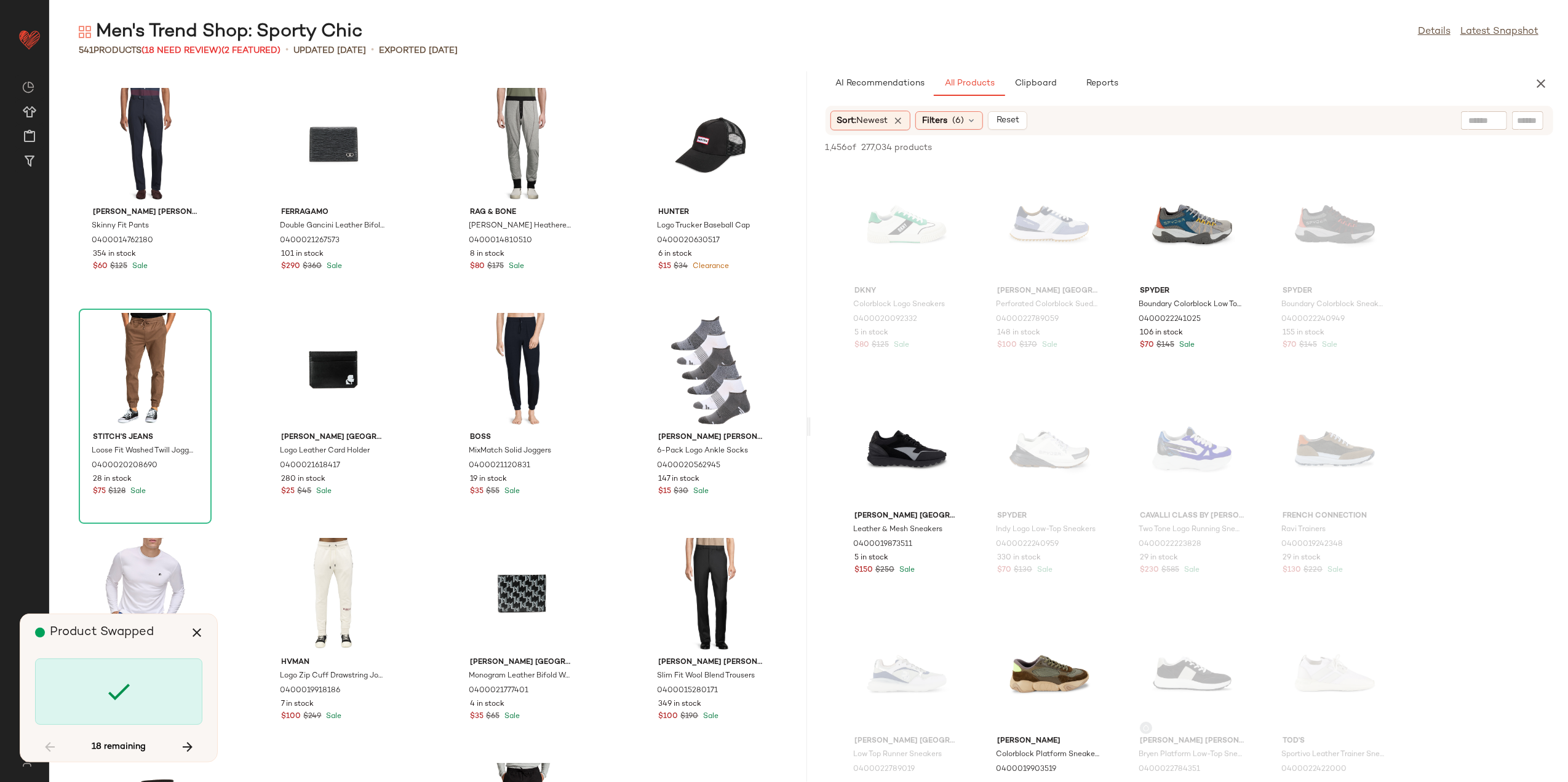
scroll to position [14407, 0]
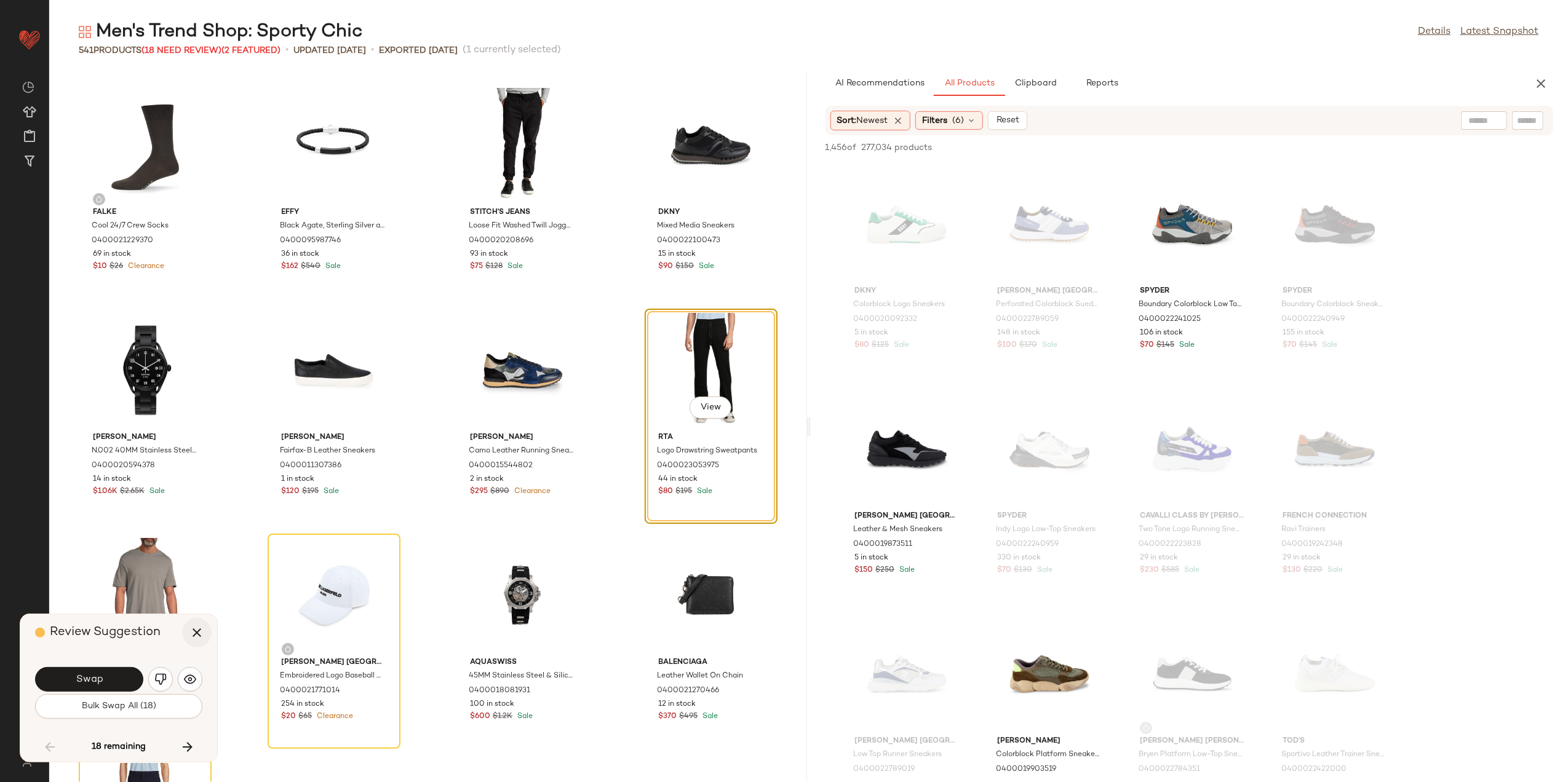
click at [187, 626] on button "button" at bounding box center [197, 633] width 29 height 29
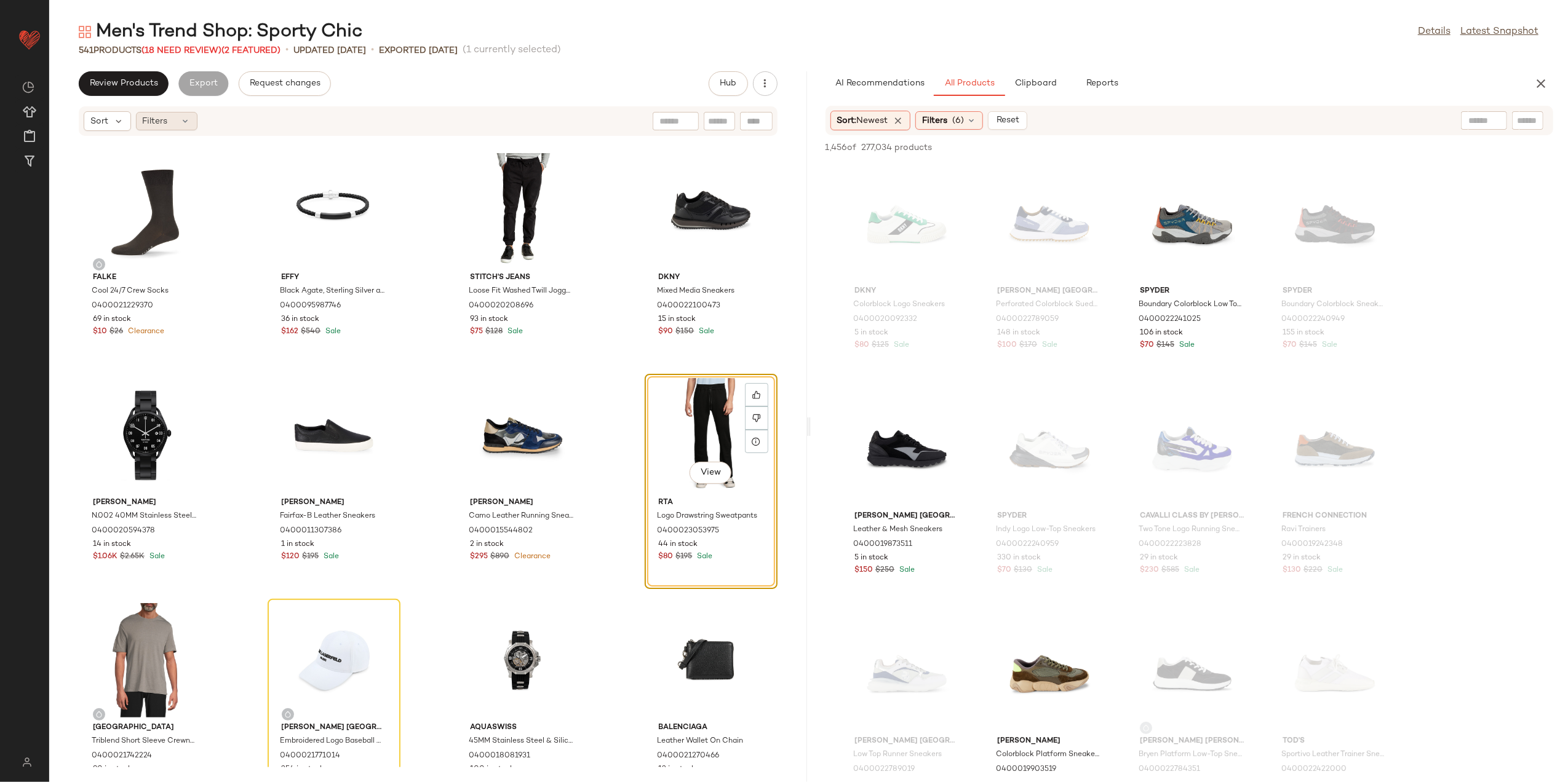
click at [182, 121] on icon at bounding box center [186, 121] width 10 height 10
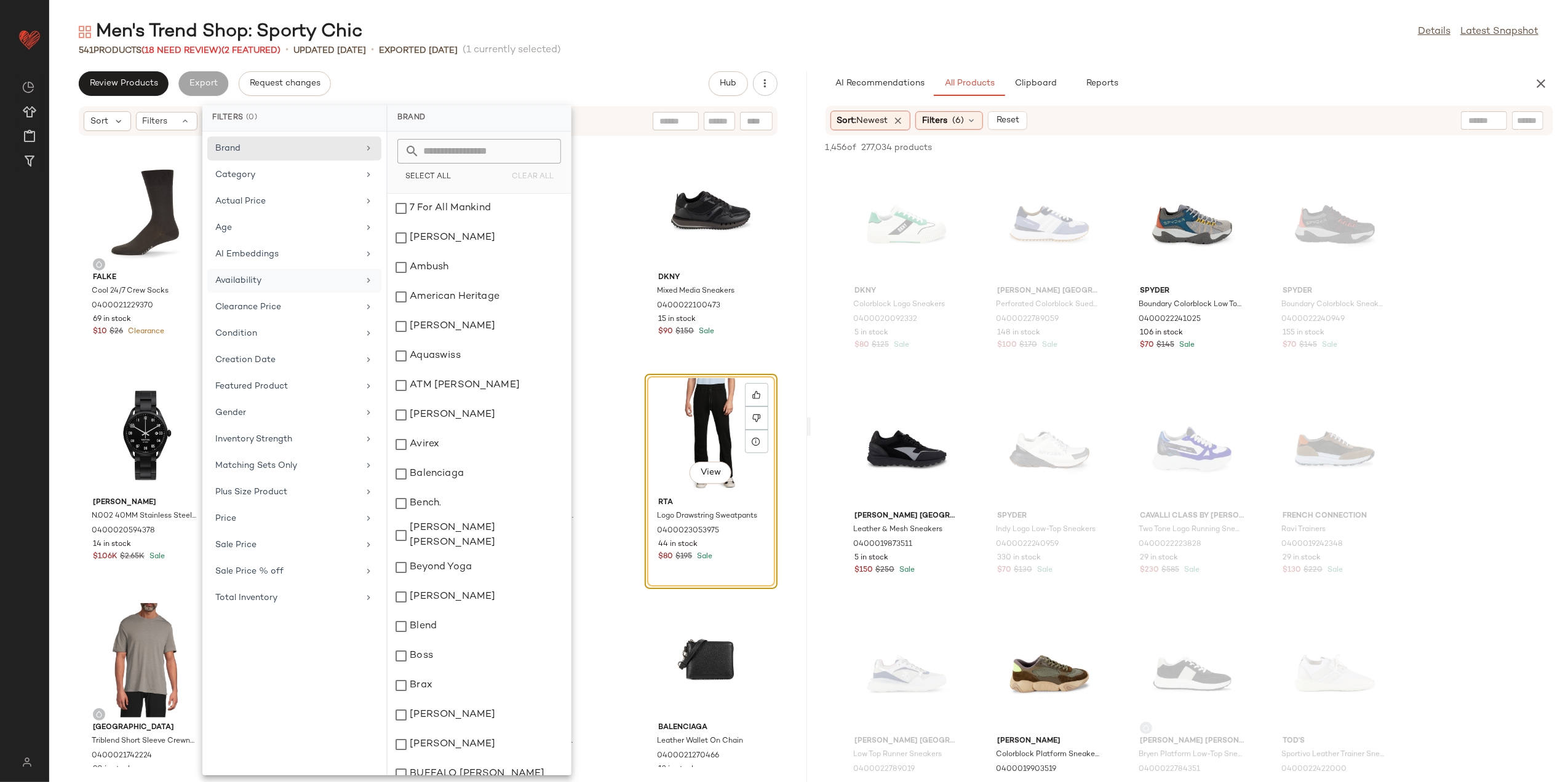
click at [249, 279] on div "Availability" at bounding box center [286, 281] width 143 height 13
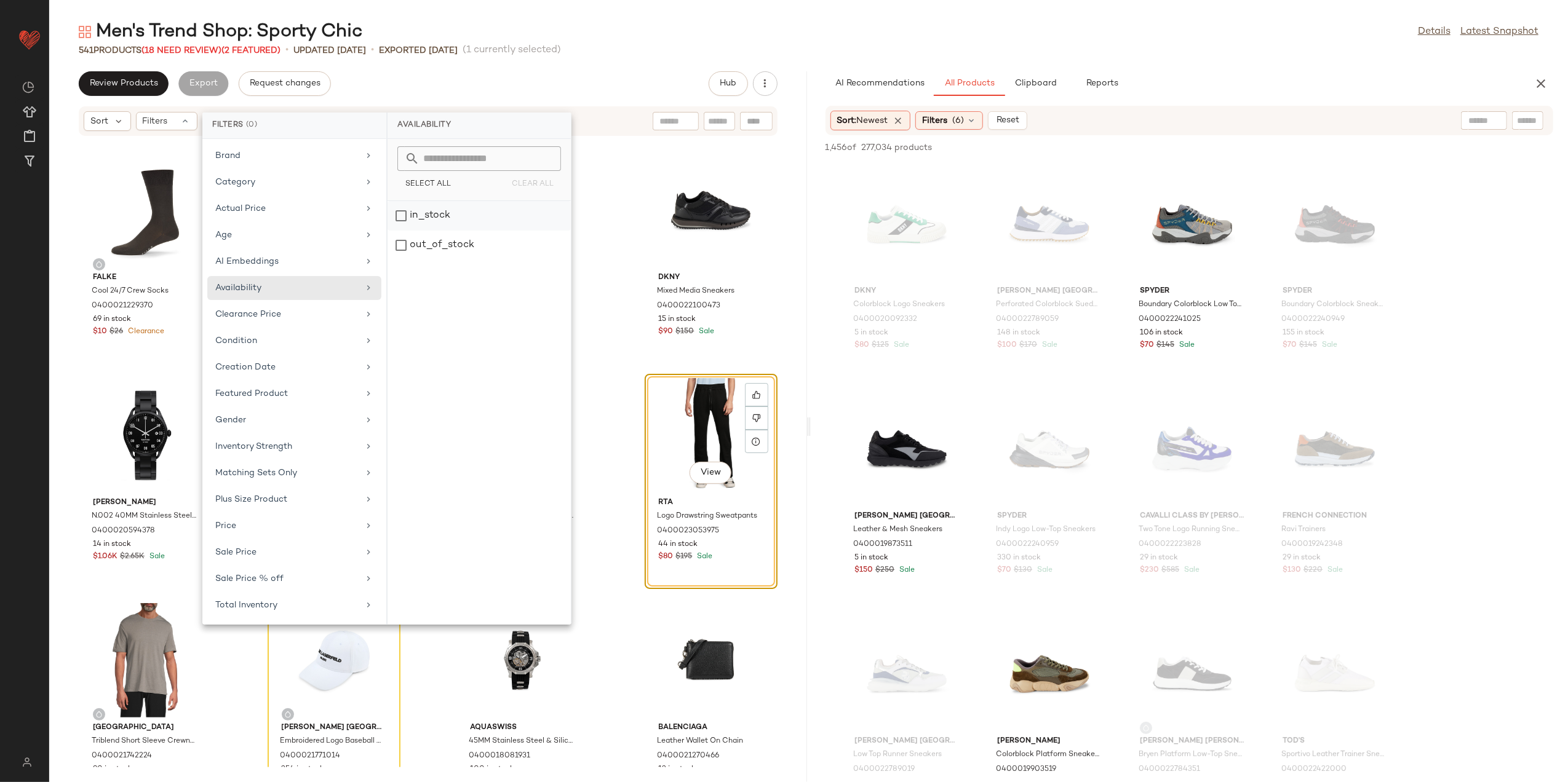
drag, startPoint x: 462, startPoint y: 244, endPoint x: 478, endPoint y: 210, distance: 37.6
click at [462, 246] on div "out_of_stock" at bounding box center [480, 245] width 184 height 29
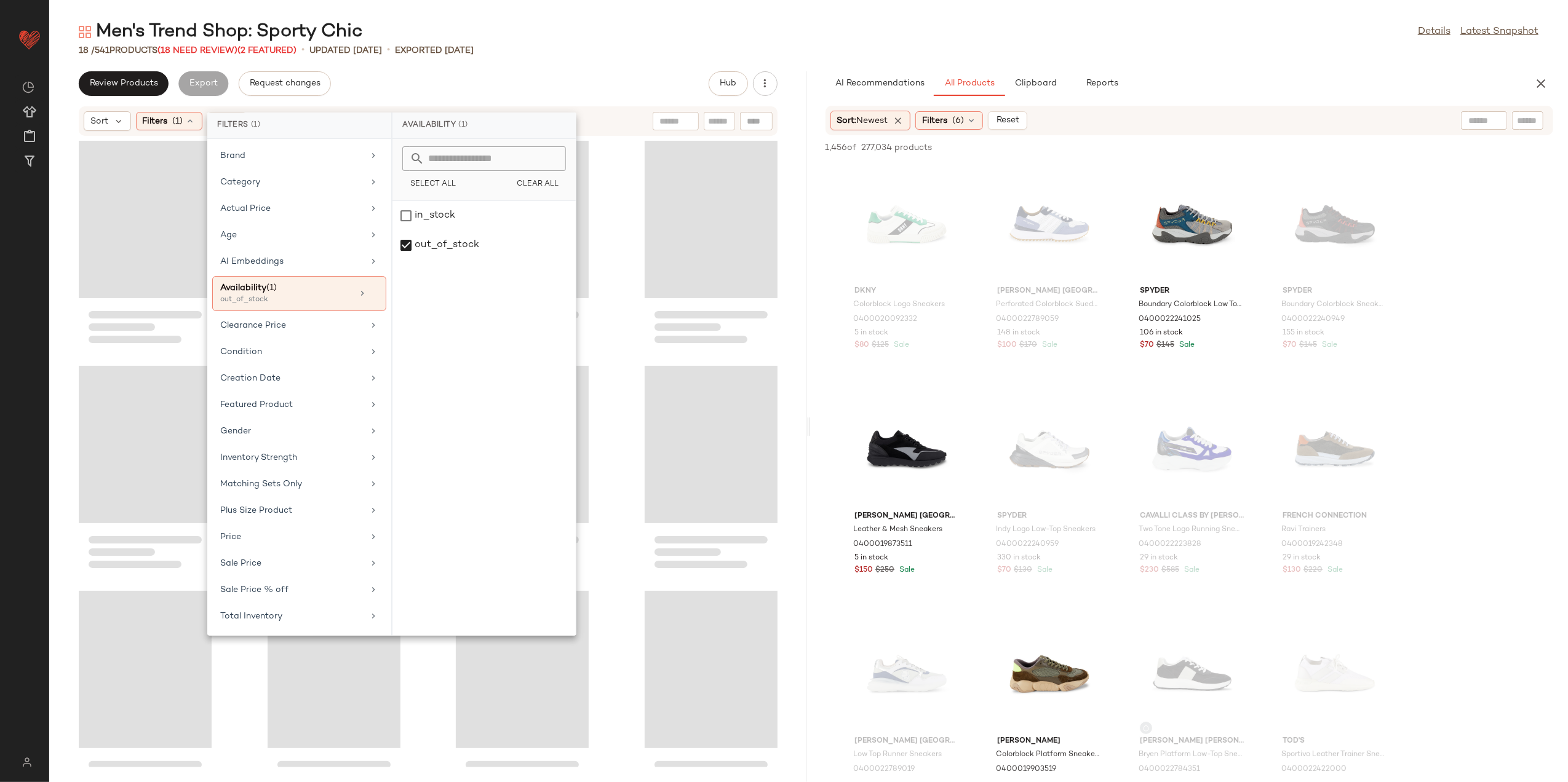
click at [540, 72] on div "Review Products Export Request changes Hub" at bounding box center [428, 84] width 699 height 25
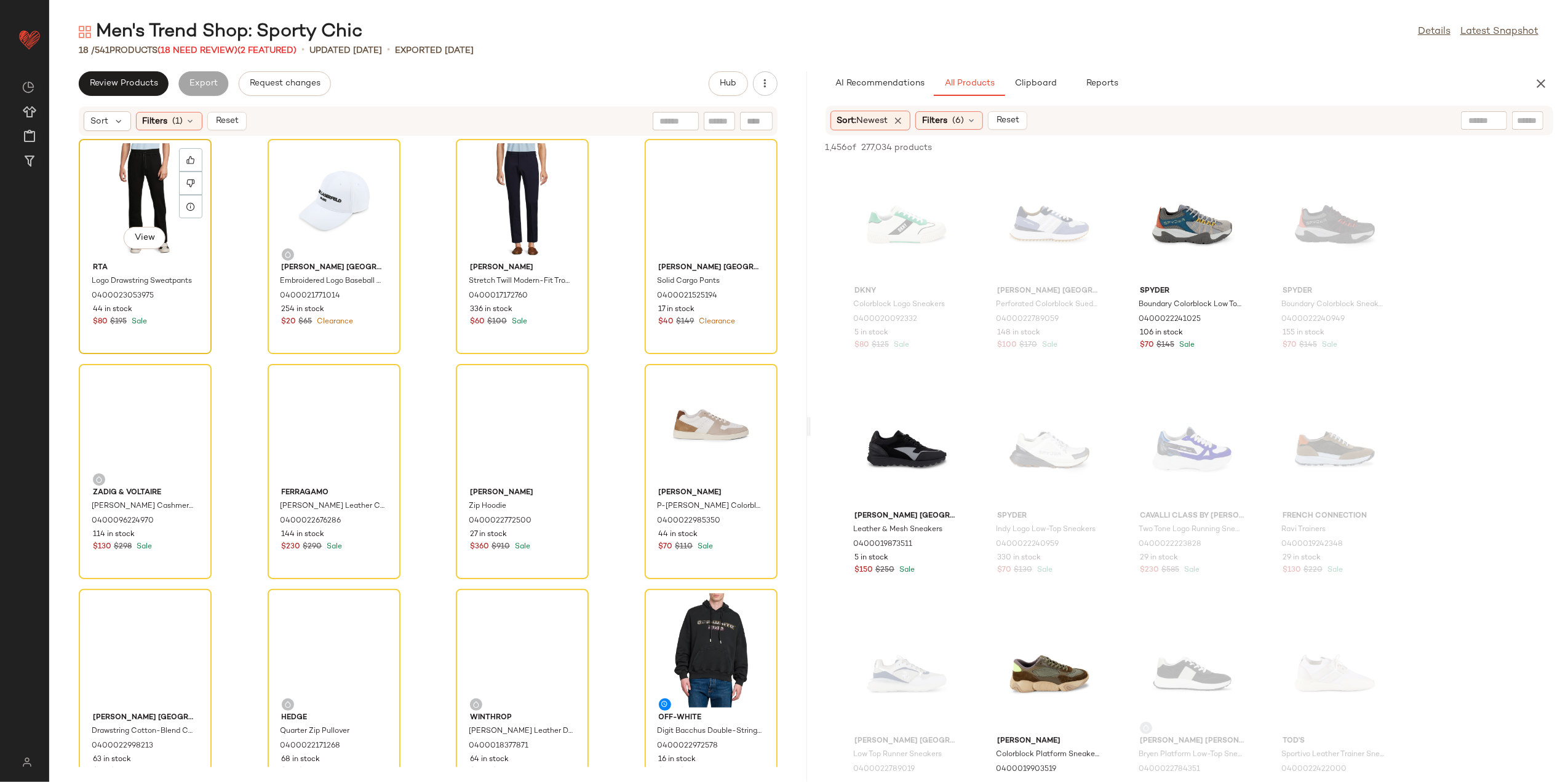
drag, startPoint x: 97, startPoint y: 187, endPoint x: 116, endPoint y: 212, distance: 31.4
click at [99, 187] on div "View" at bounding box center [145, 200] width 124 height 114
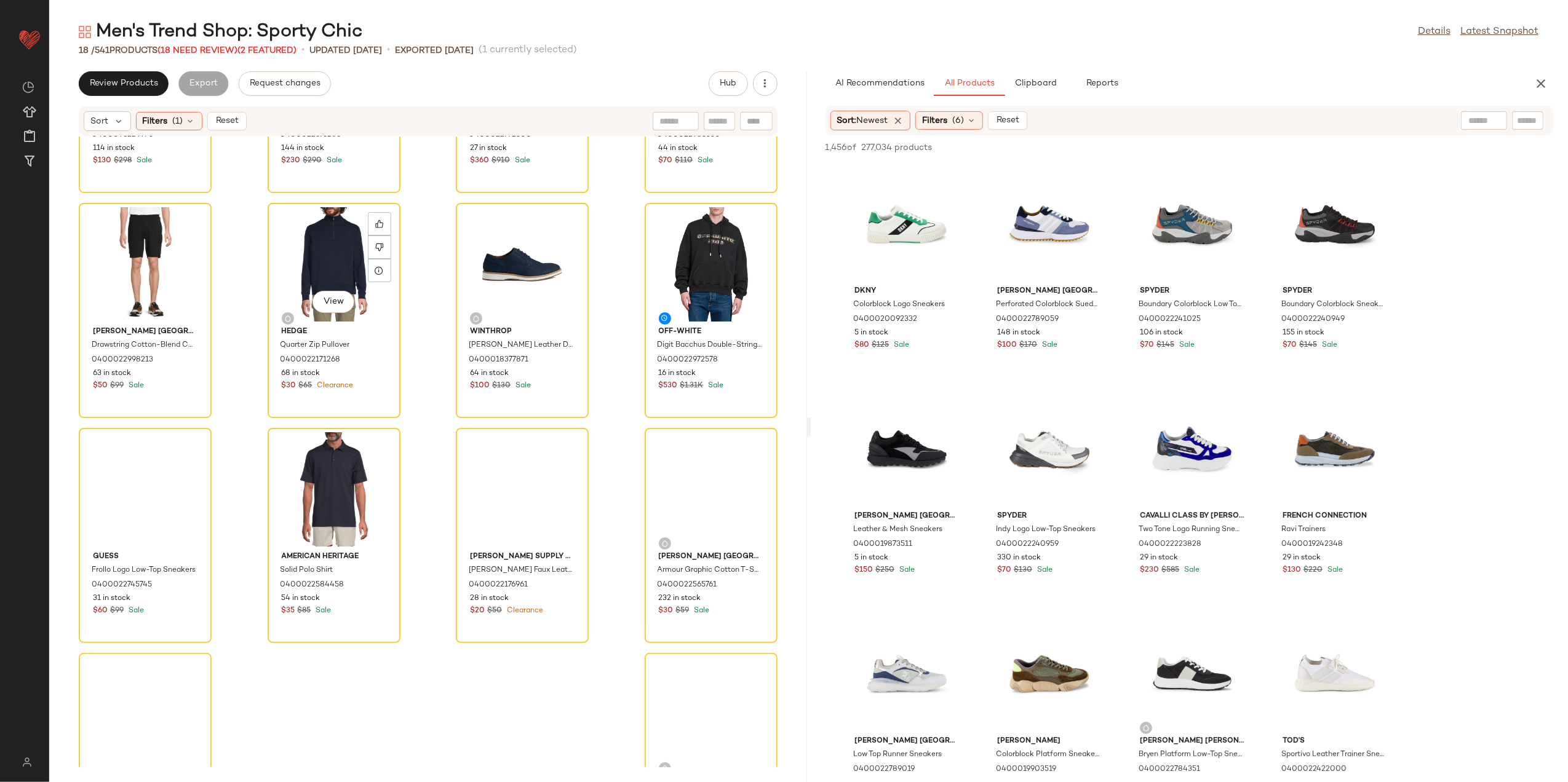
scroll to position [497, 0]
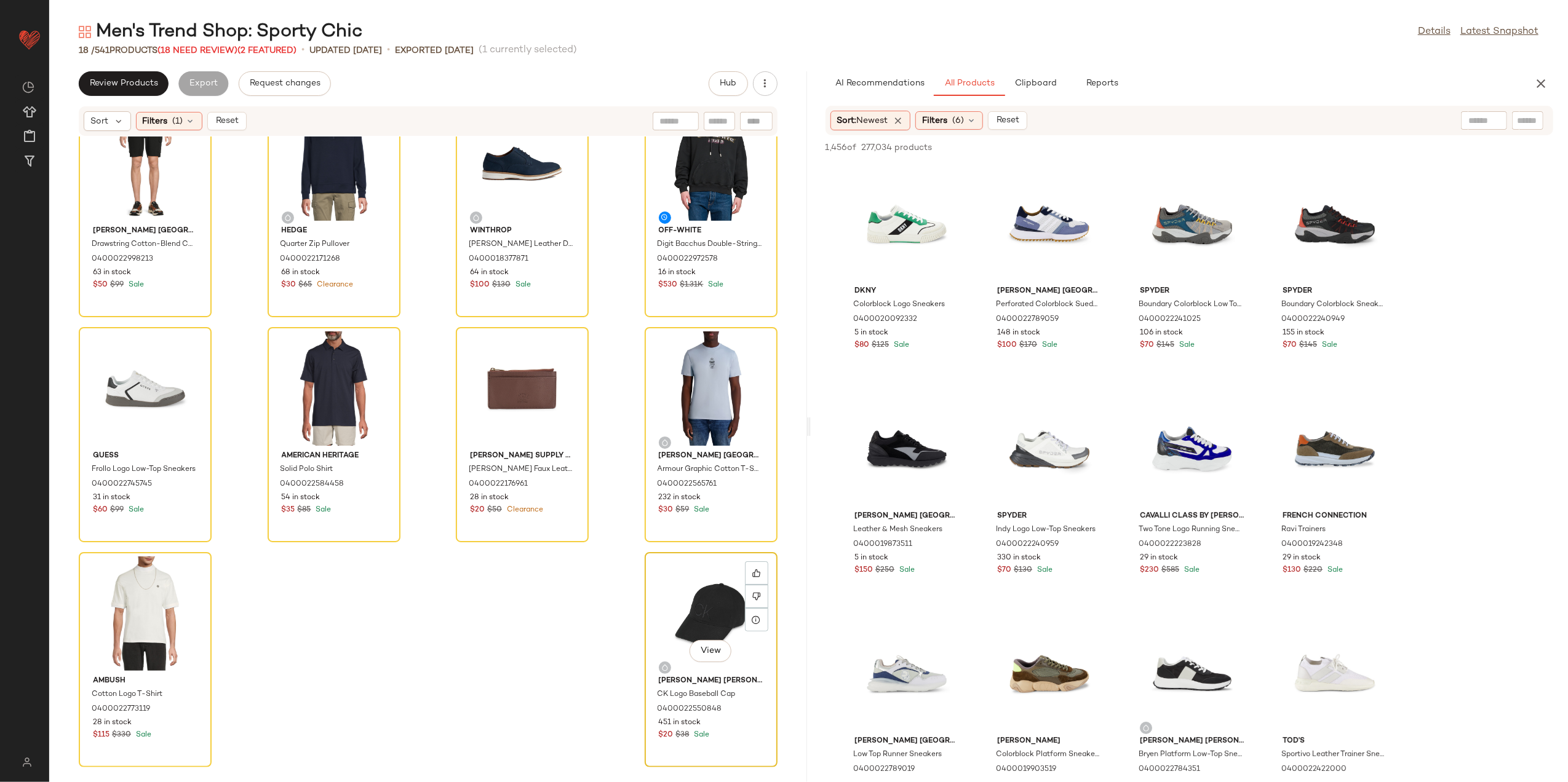
click at [673, 565] on div "View" at bounding box center [711, 614] width 124 height 114
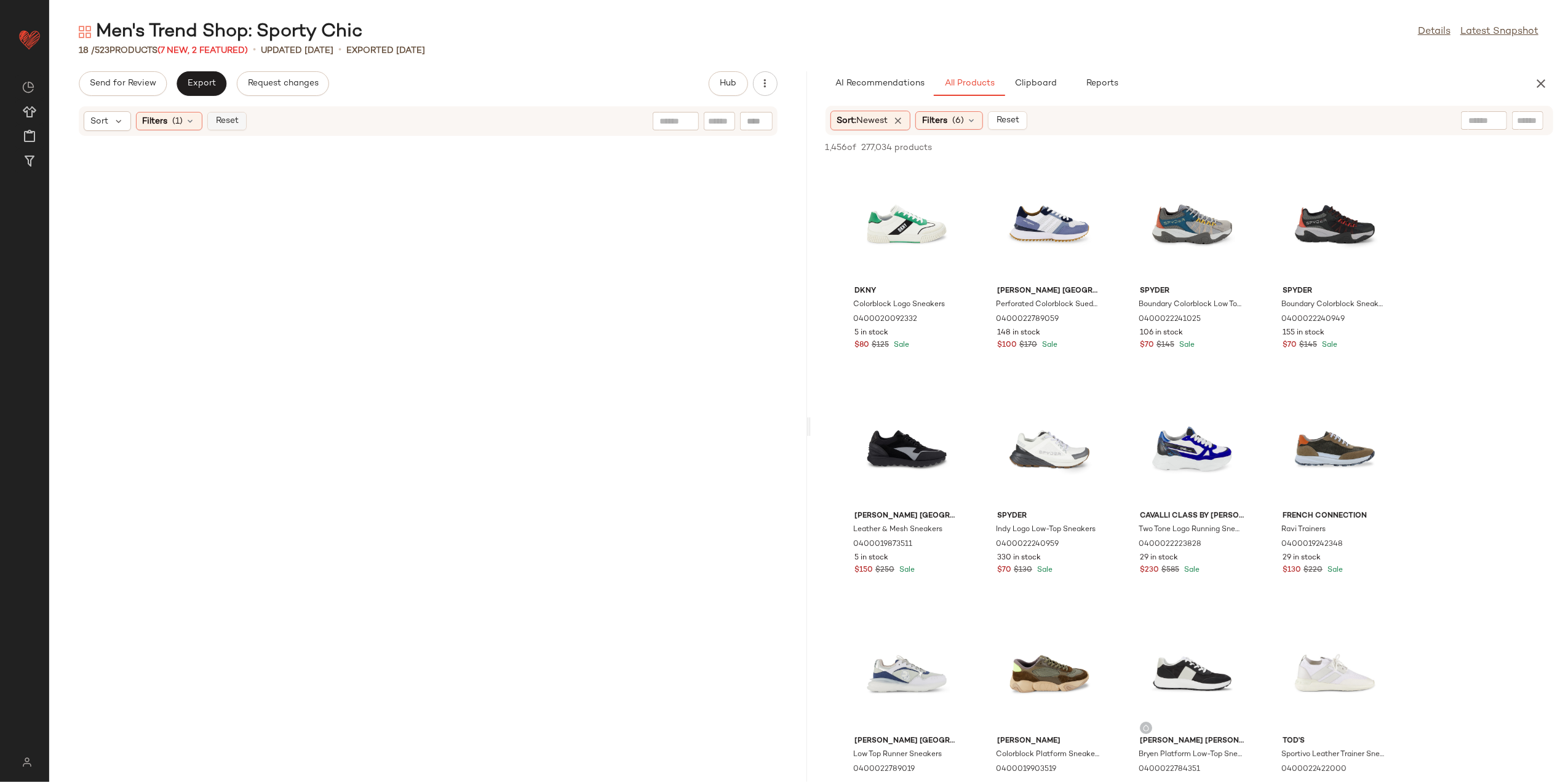
click at [246, 118] on button "Reset" at bounding box center [227, 121] width 39 height 18
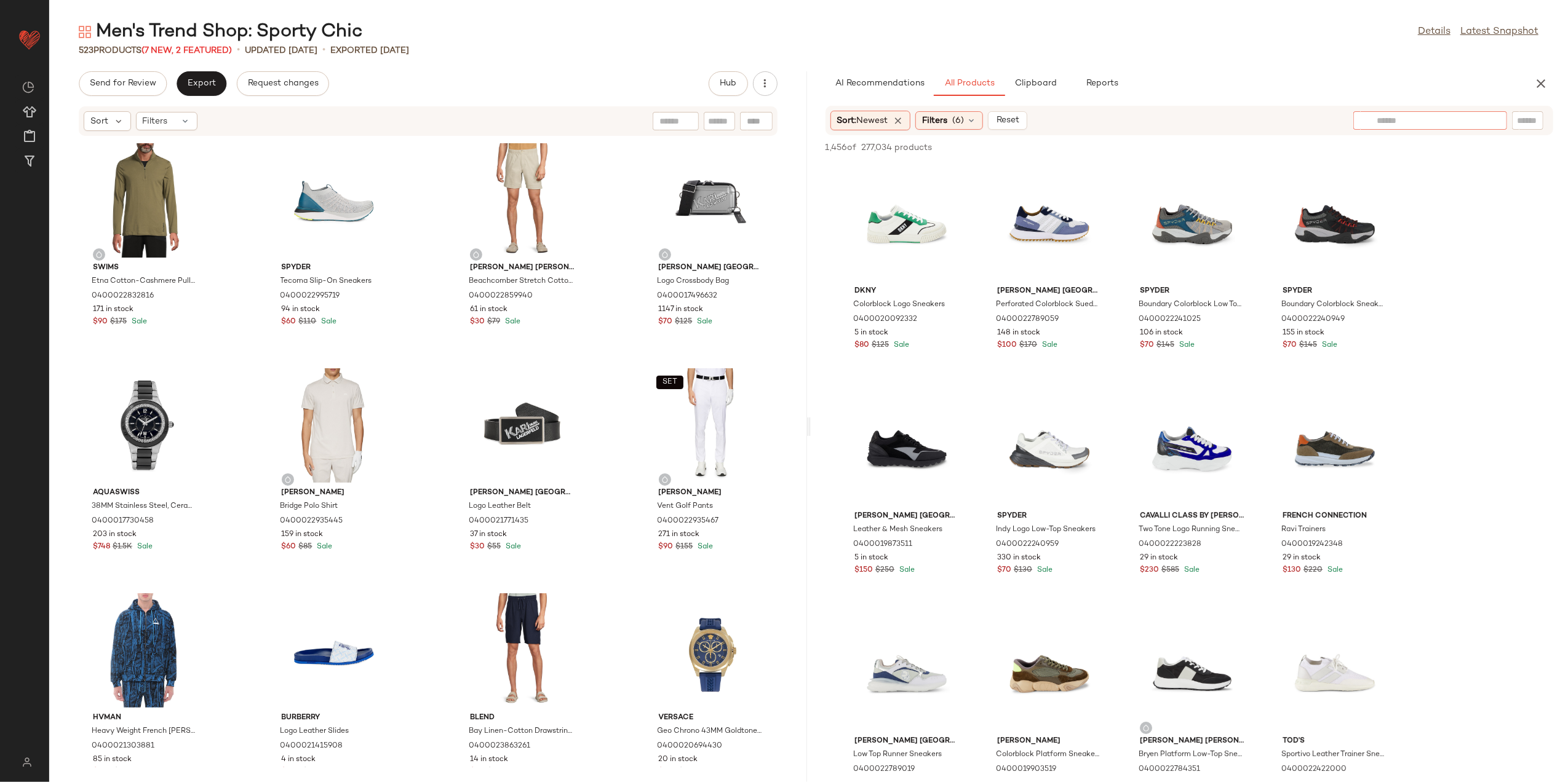
click at [1465, 121] on div at bounding box center [1430, 121] width 154 height 18
type input "******"
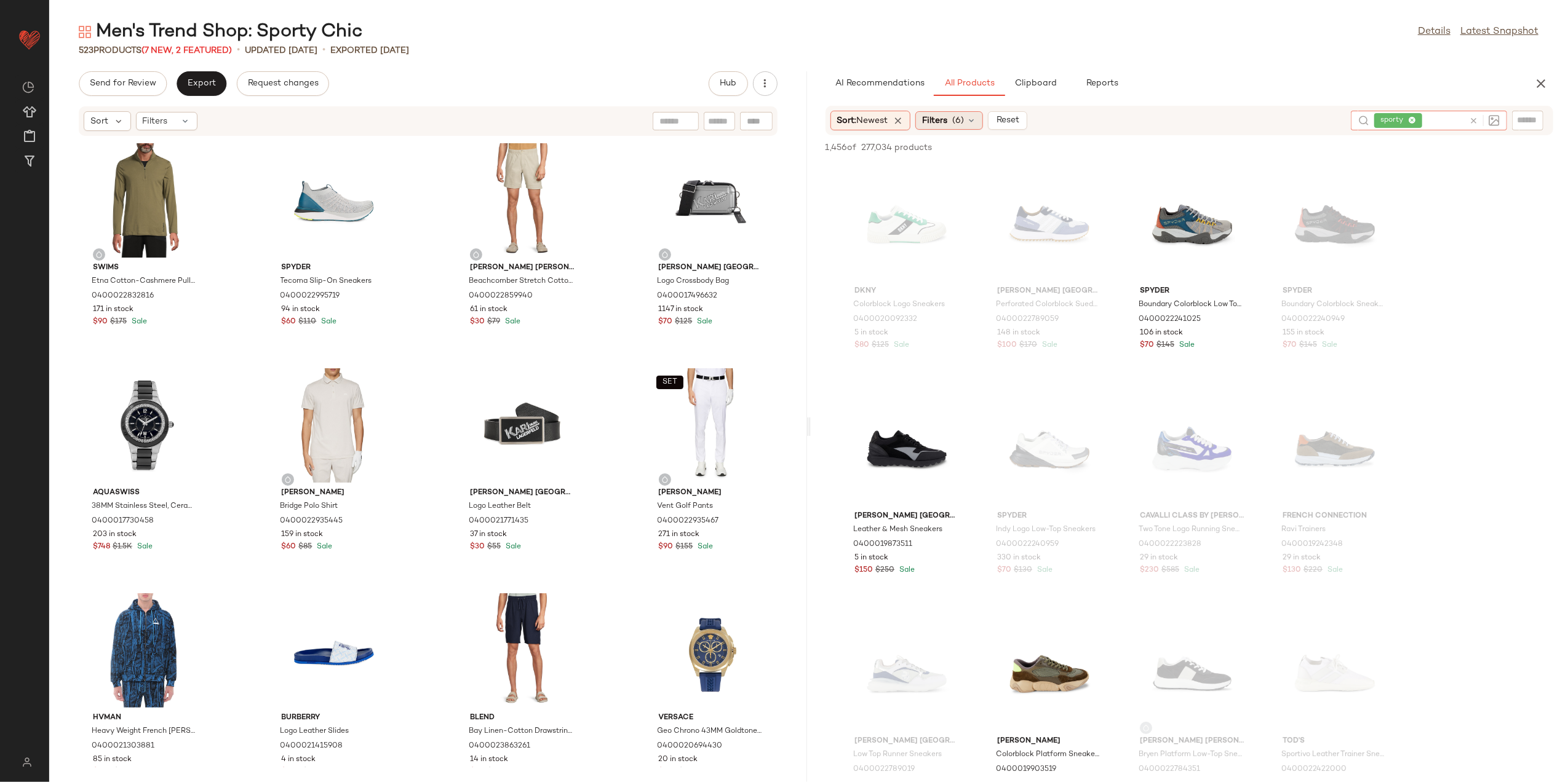
click at [954, 124] on div "Filters (6)" at bounding box center [949, 121] width 68 height 18
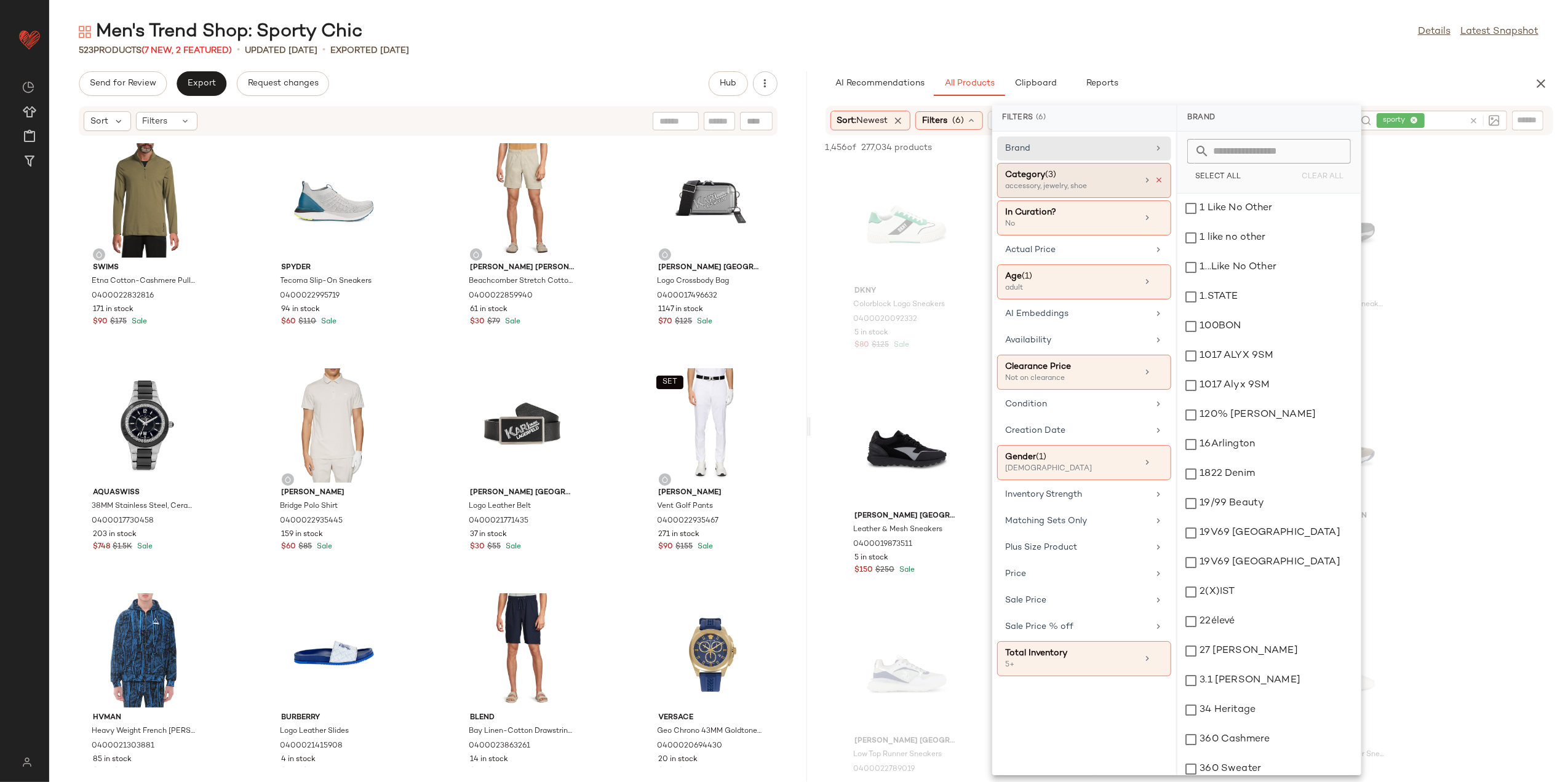
click at [1160, 182] on icon at bounding box center [1159, 180] width 9 height 9
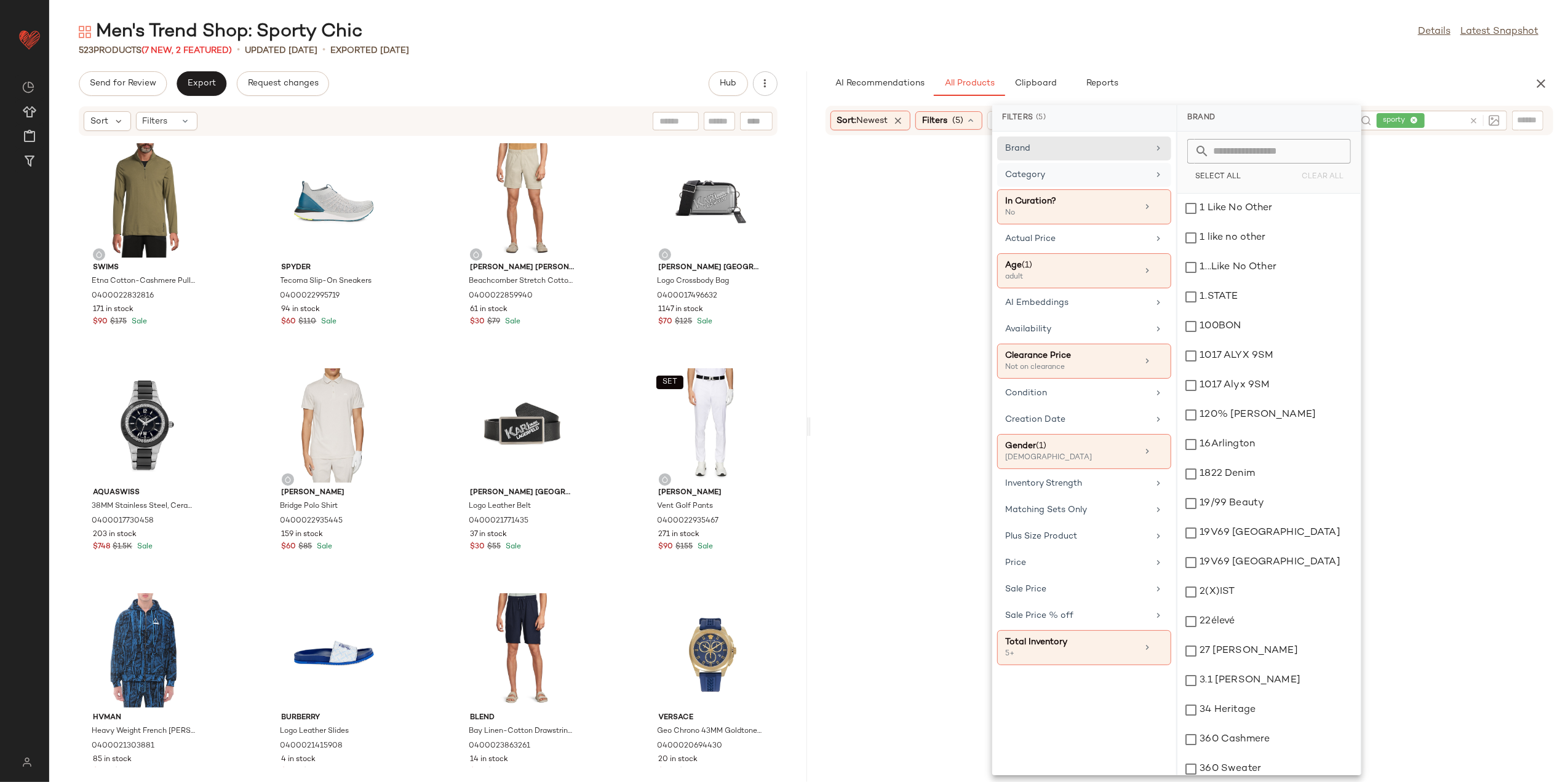
click at [1150, 190] on div "Category" at bounding box center [1084, 207] width 174 height 35
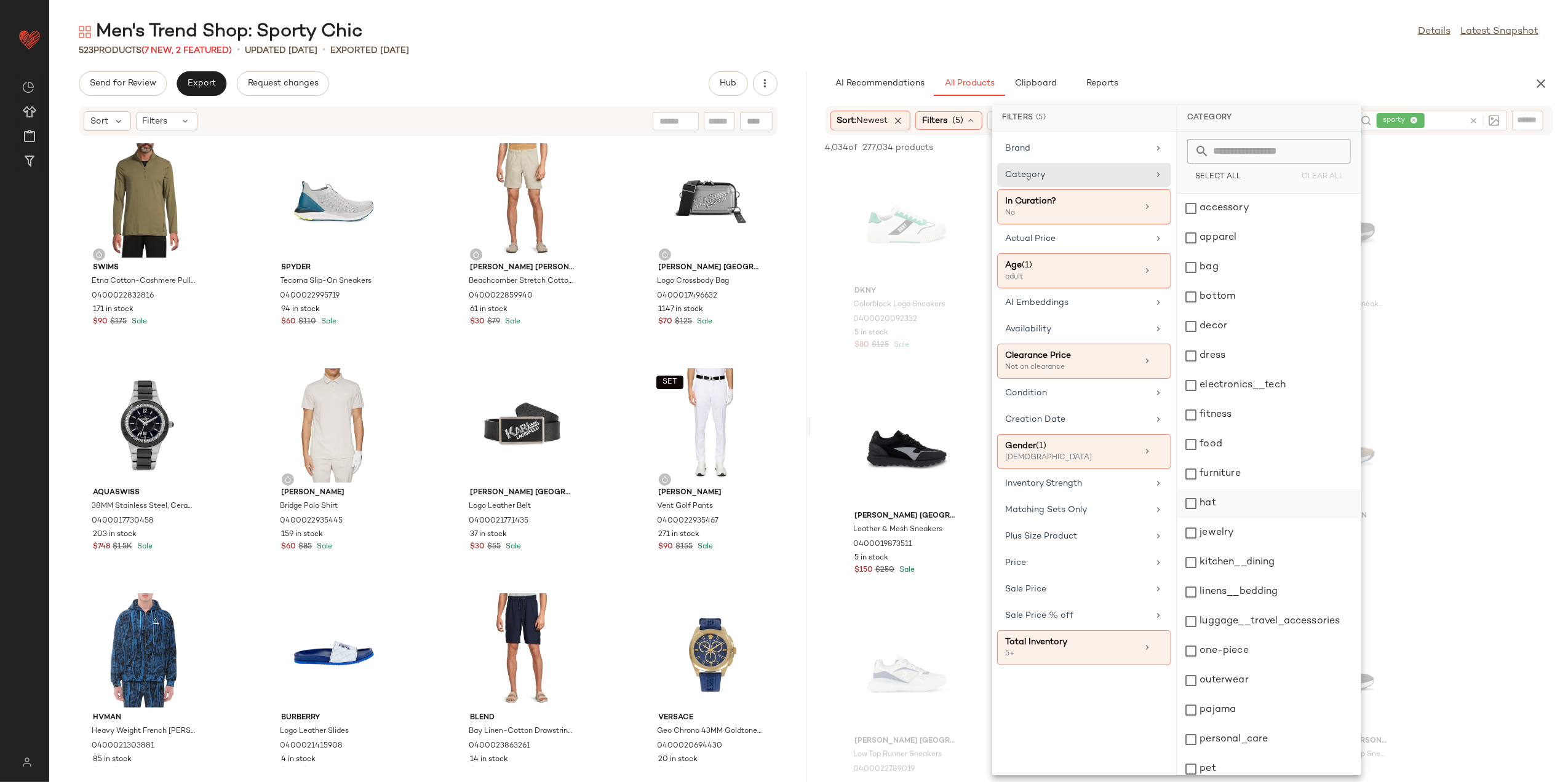
scroll to position [156, 0]
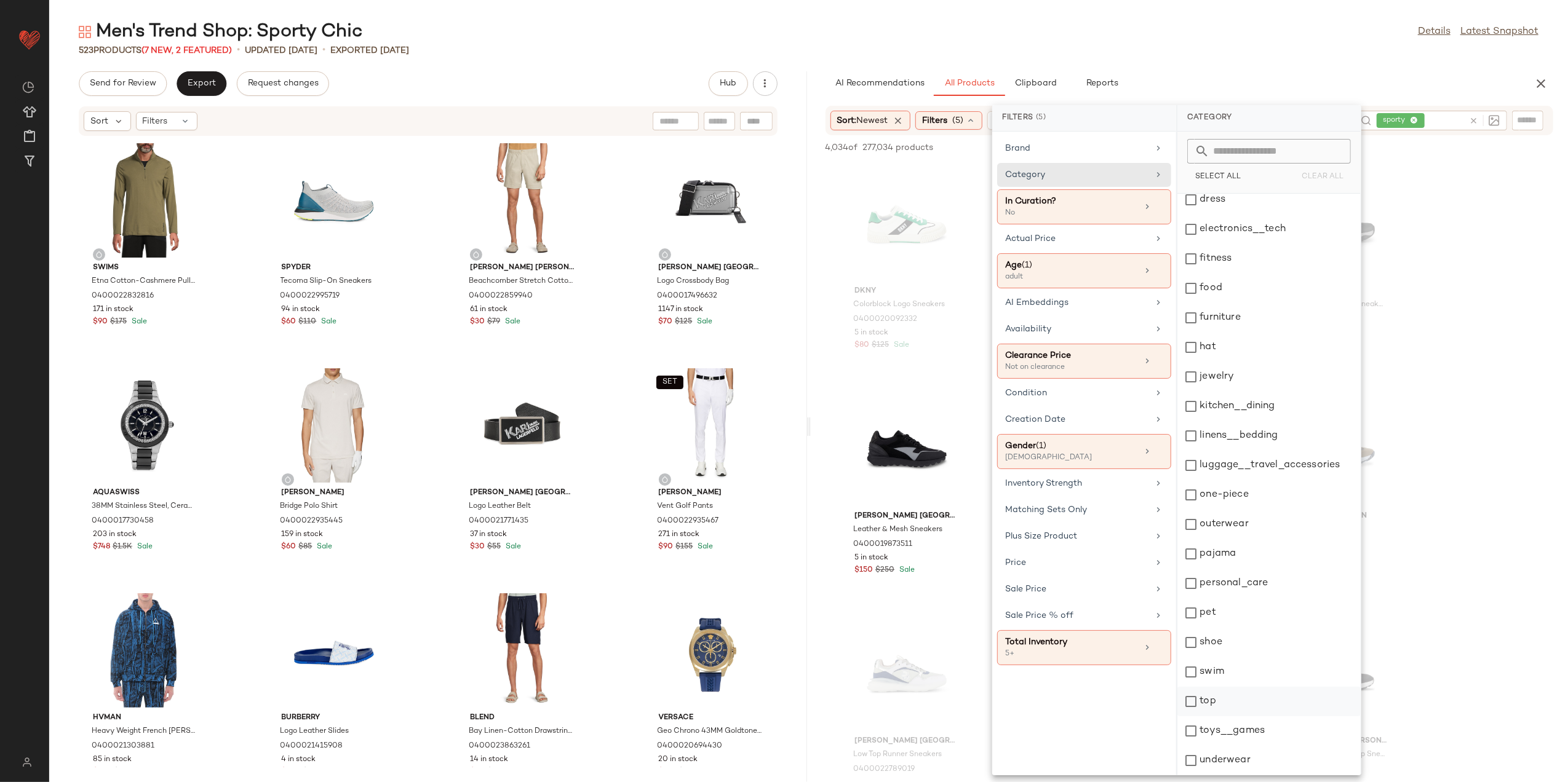
click at [1260, 704] on div "top" at bounding box center [1269, 701] width 184 height 29
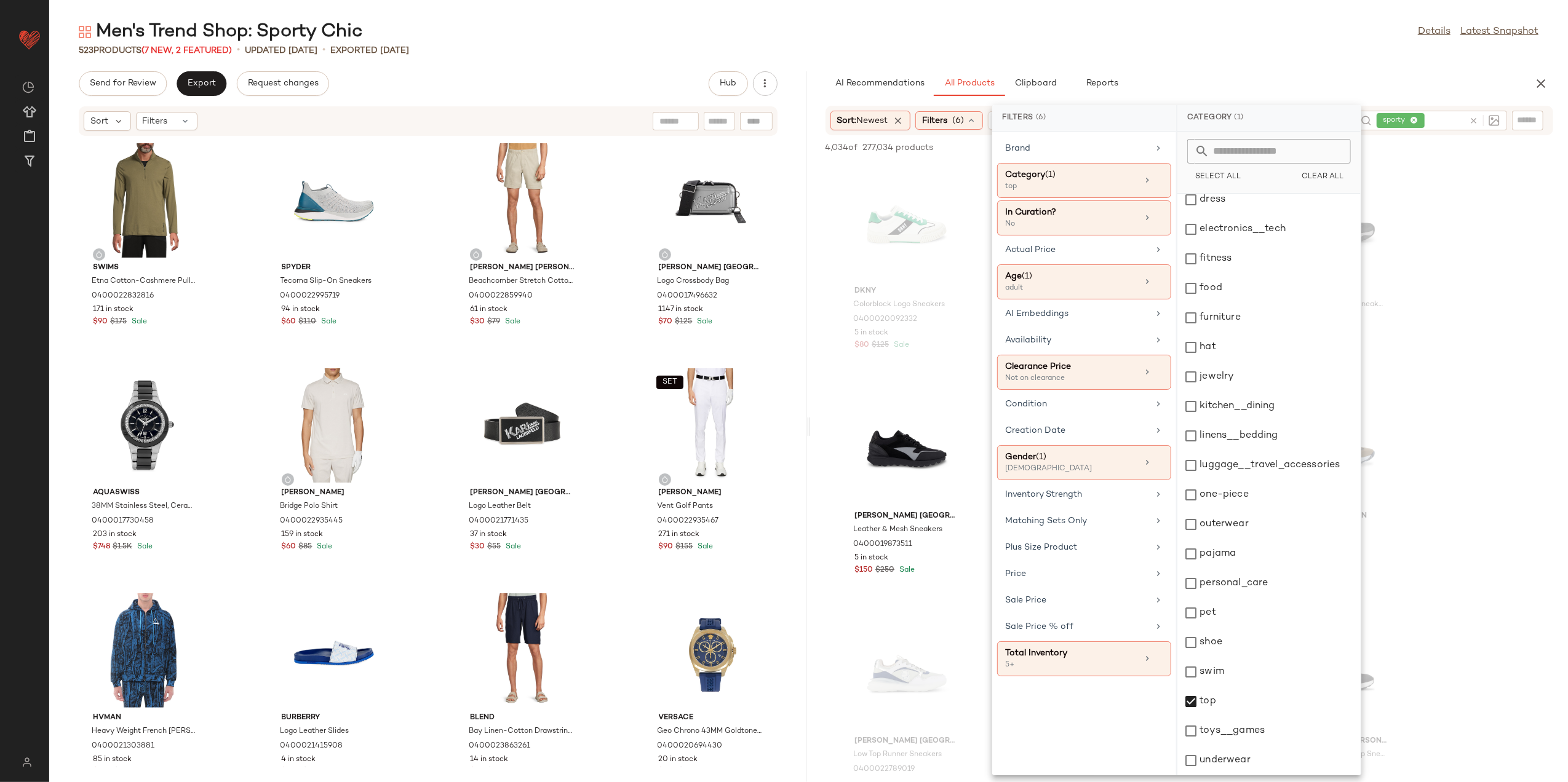
click at [1156, 17] on main "Men's Trend Shop: Sporty Chic Details Latest Snapshot 523 Products (7 New, 2 Fe…" at bounding box center [784, 391] width 1568 height 782
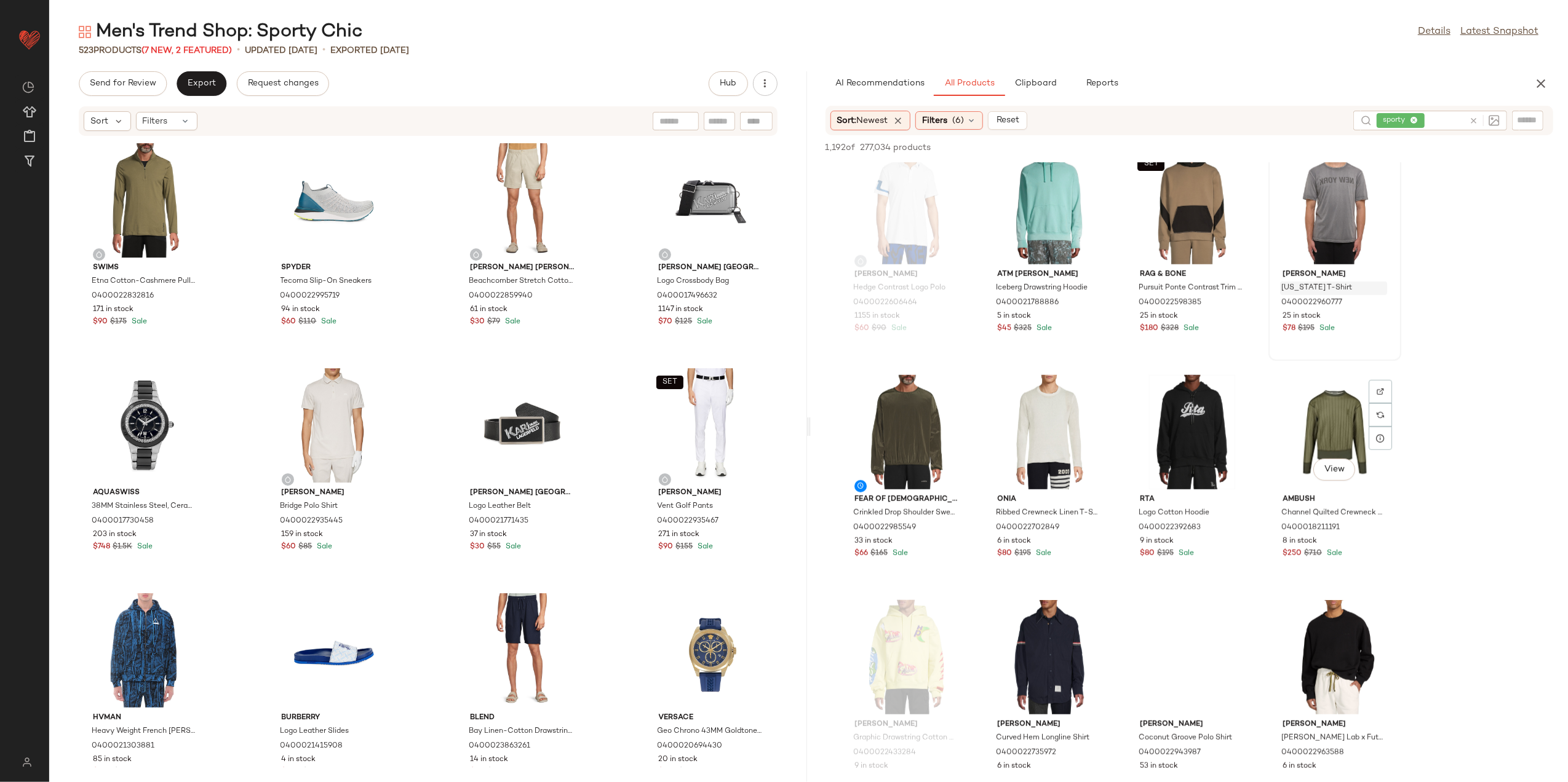
scroll to position [1148, 0]
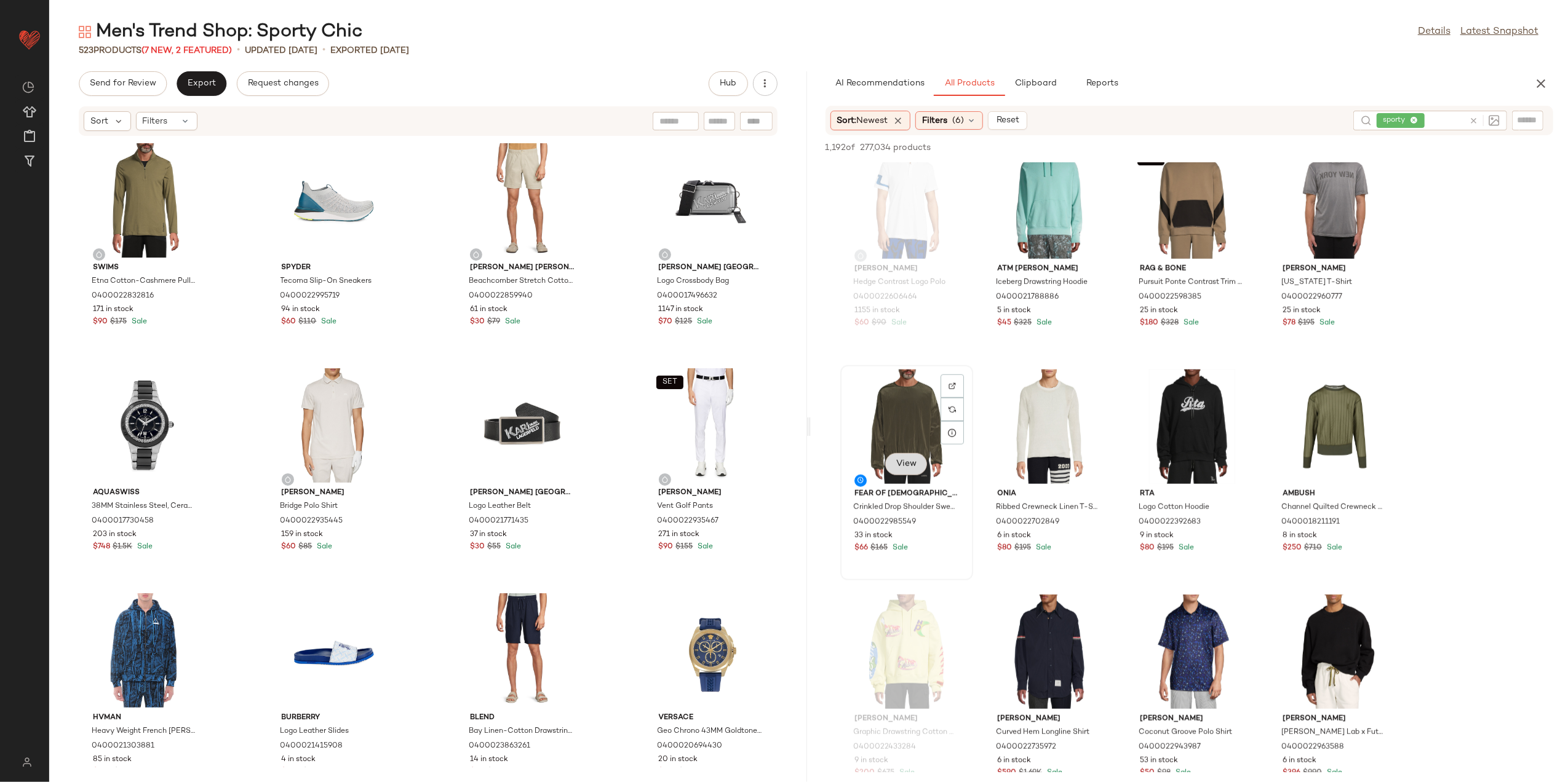
click at [901, 462] on span "View" at bounding box center [906, 464] width 21 height 10
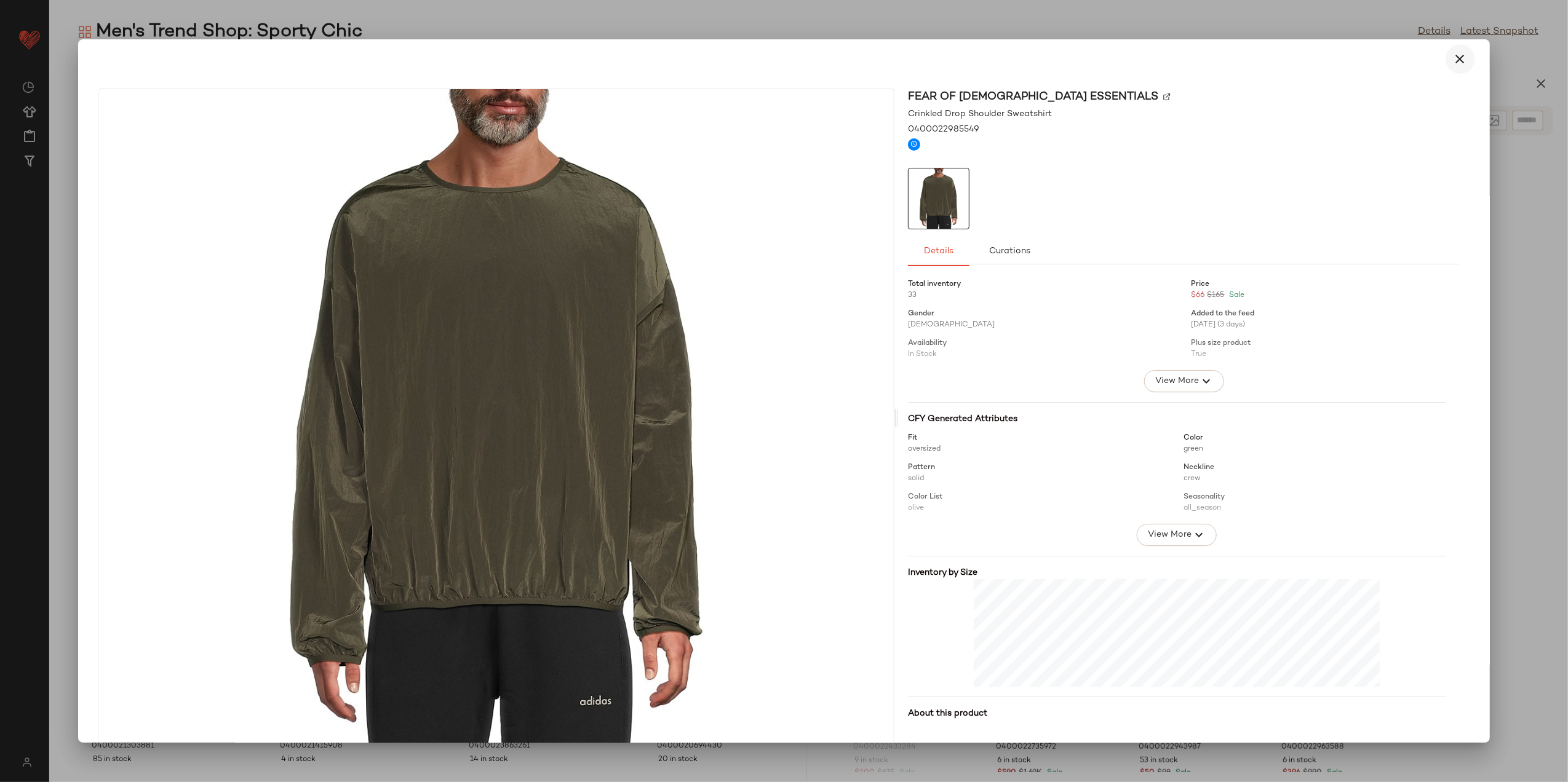
click at [1454, 55] on icon "button" at bounding box center [1461, 59] width 15 height 15
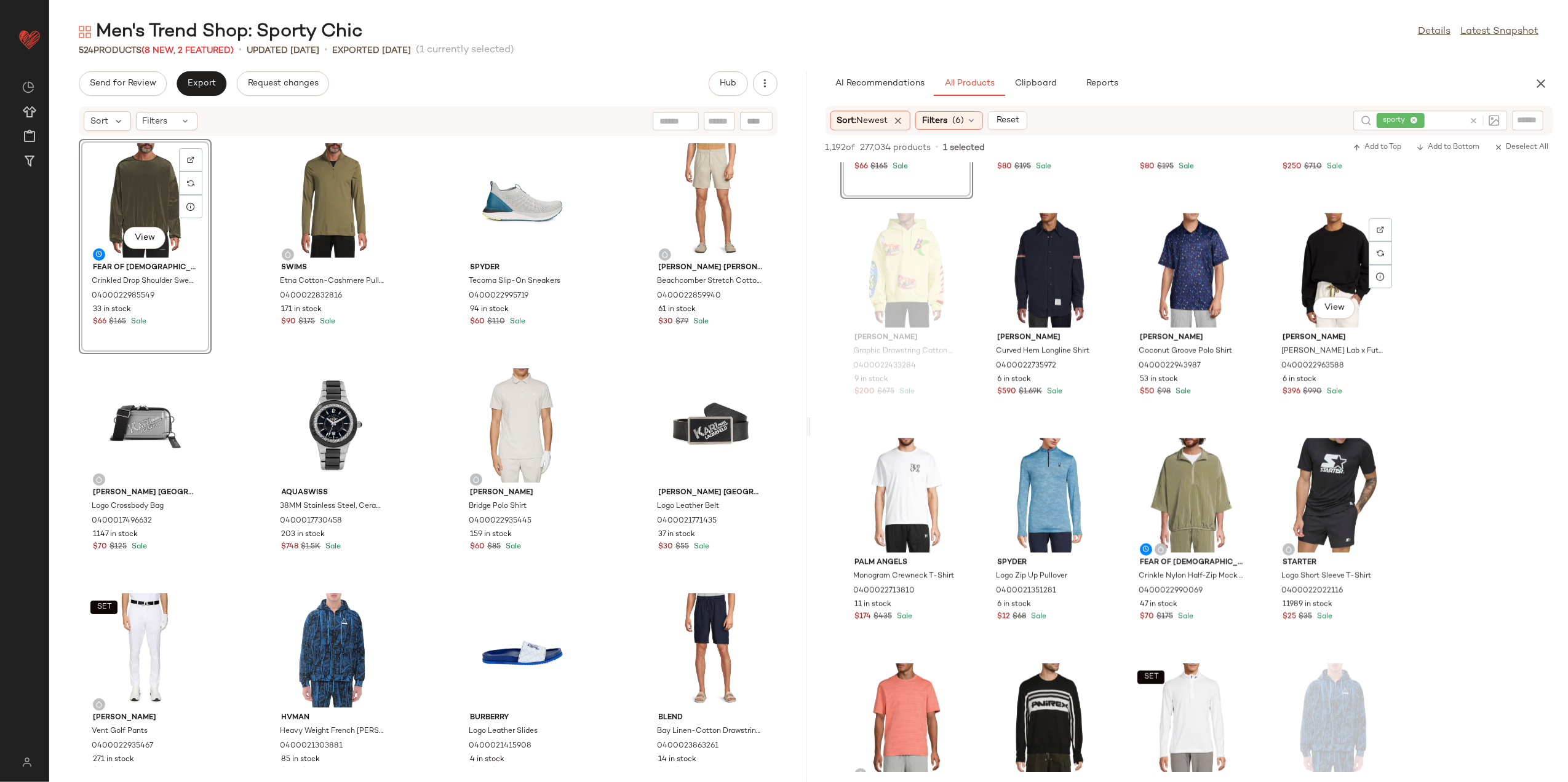
scroll to position [1558, 0]
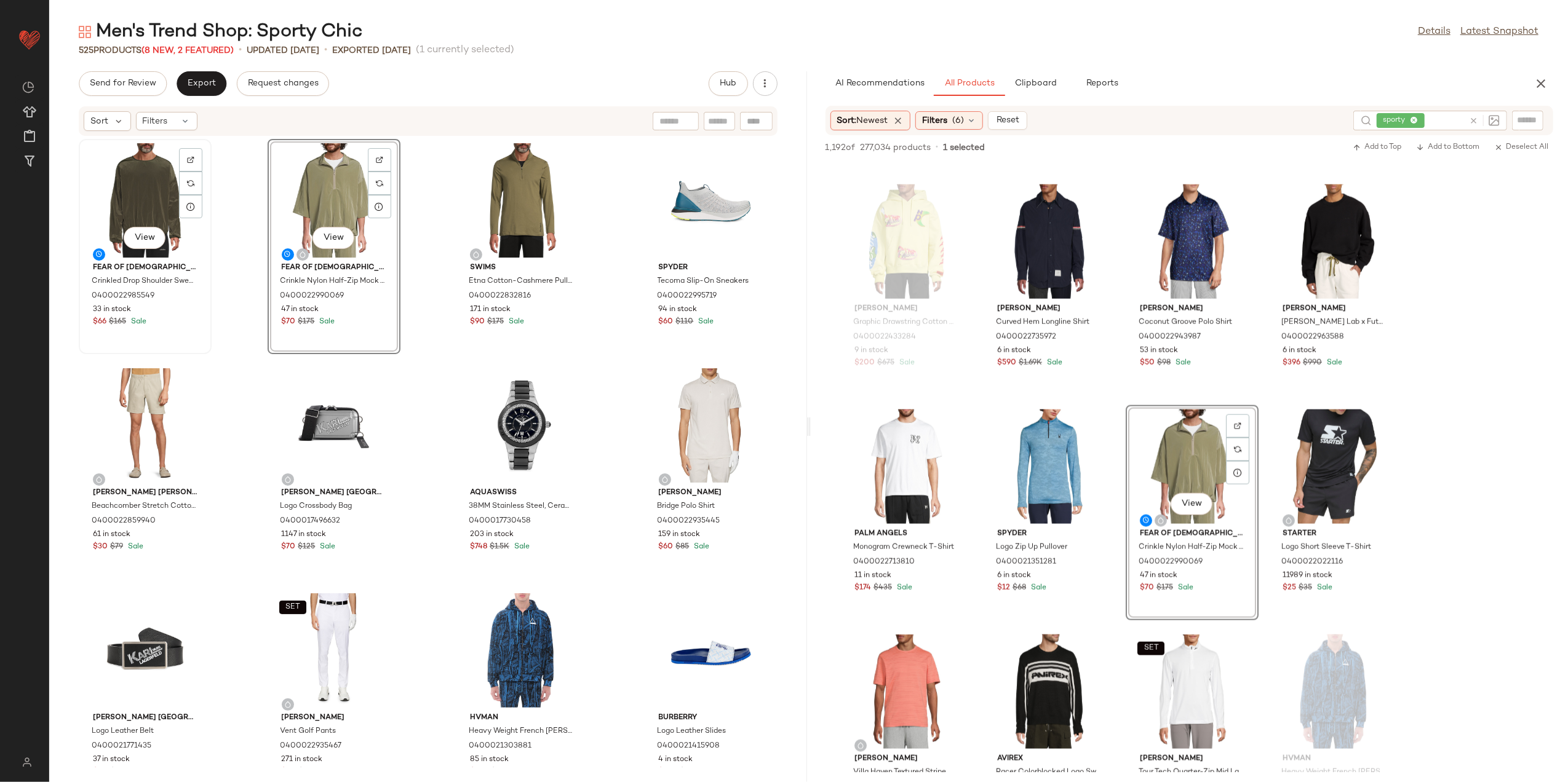
click at [138, 188] on div "View" at bounding box center [145, 200] width 124 height 114
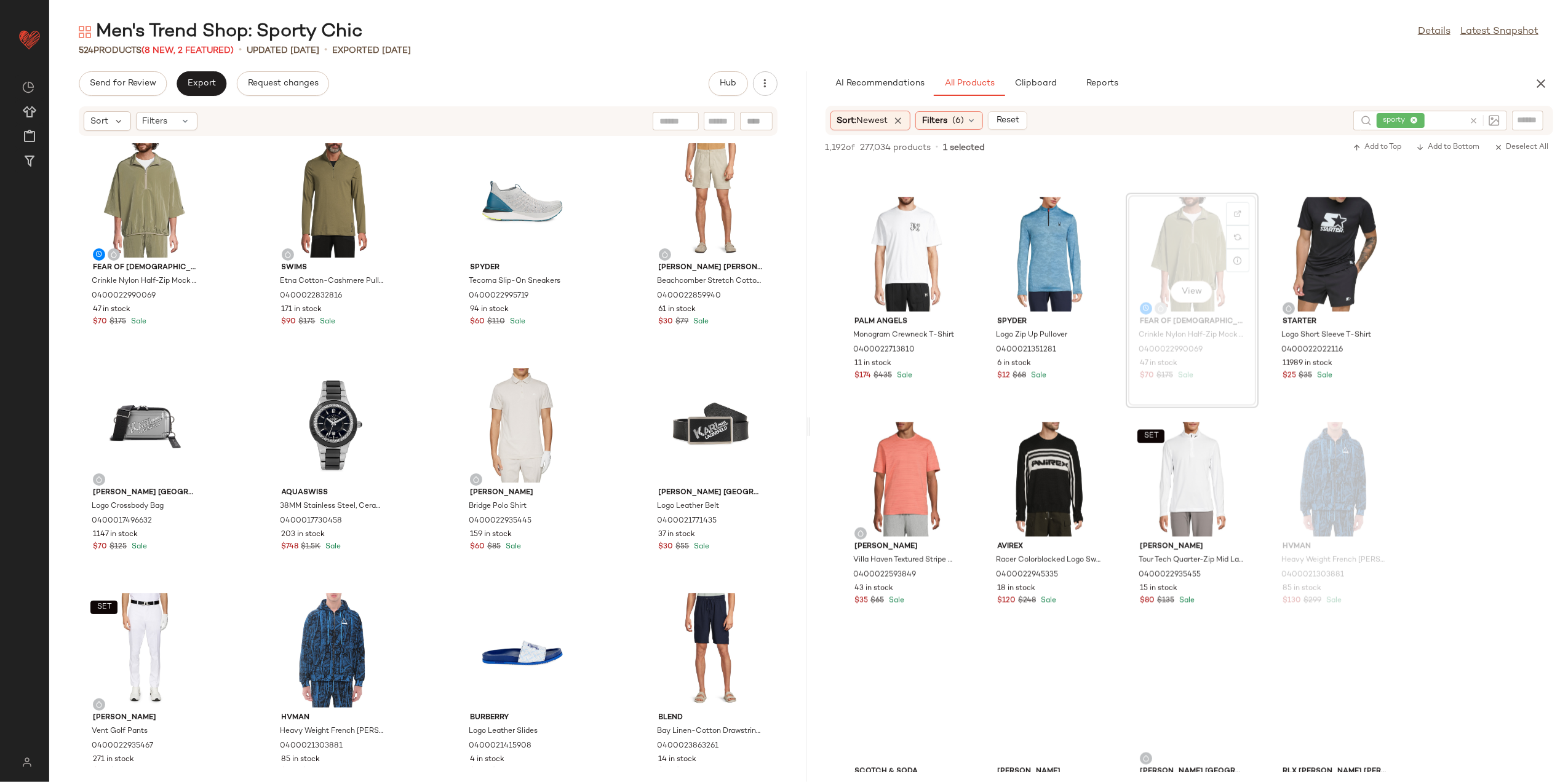
scroll to position [1804, 0]
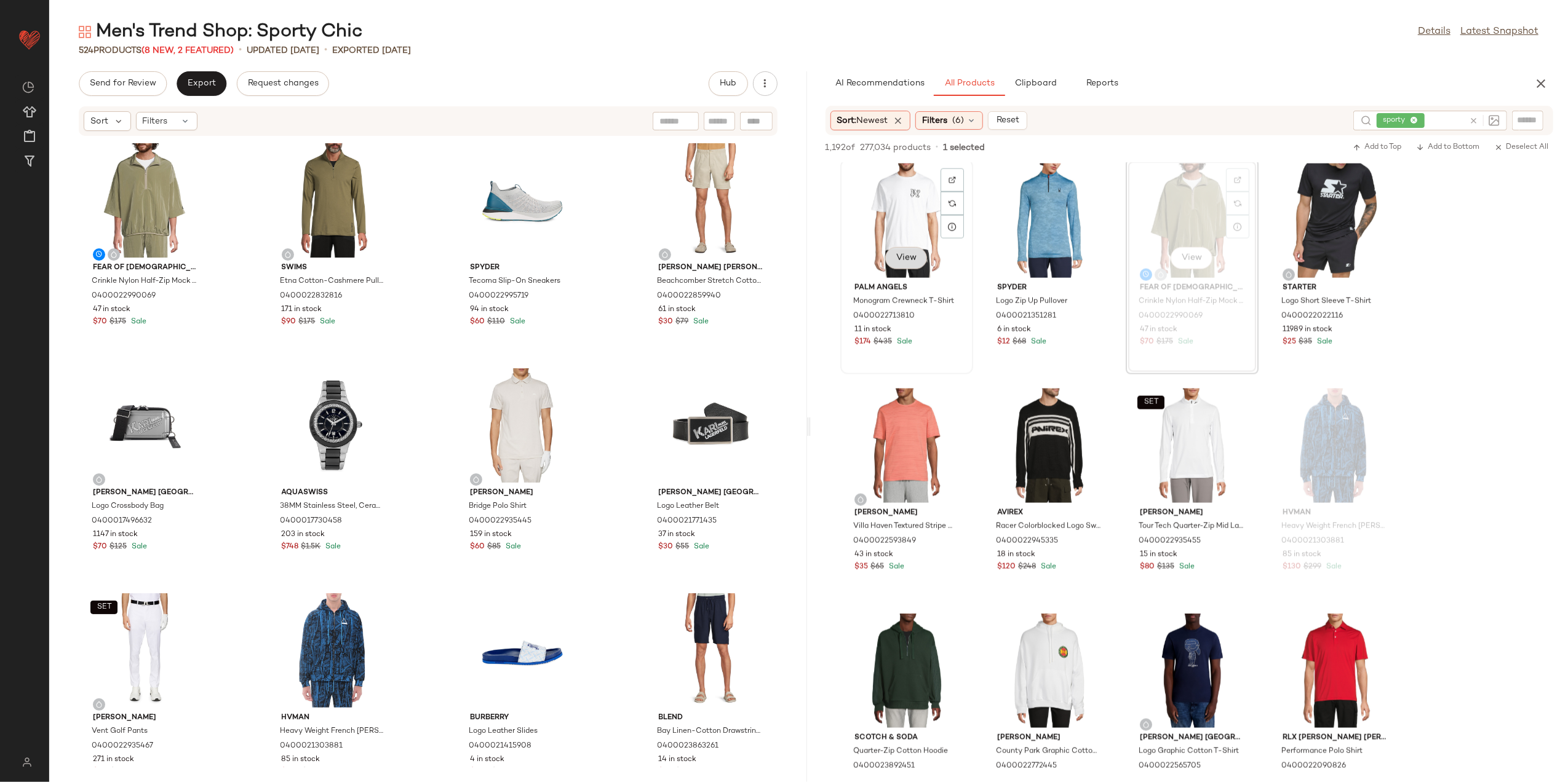
click at [891, 261] on button "View" at bounding box center [906, 258] width 42 height 22
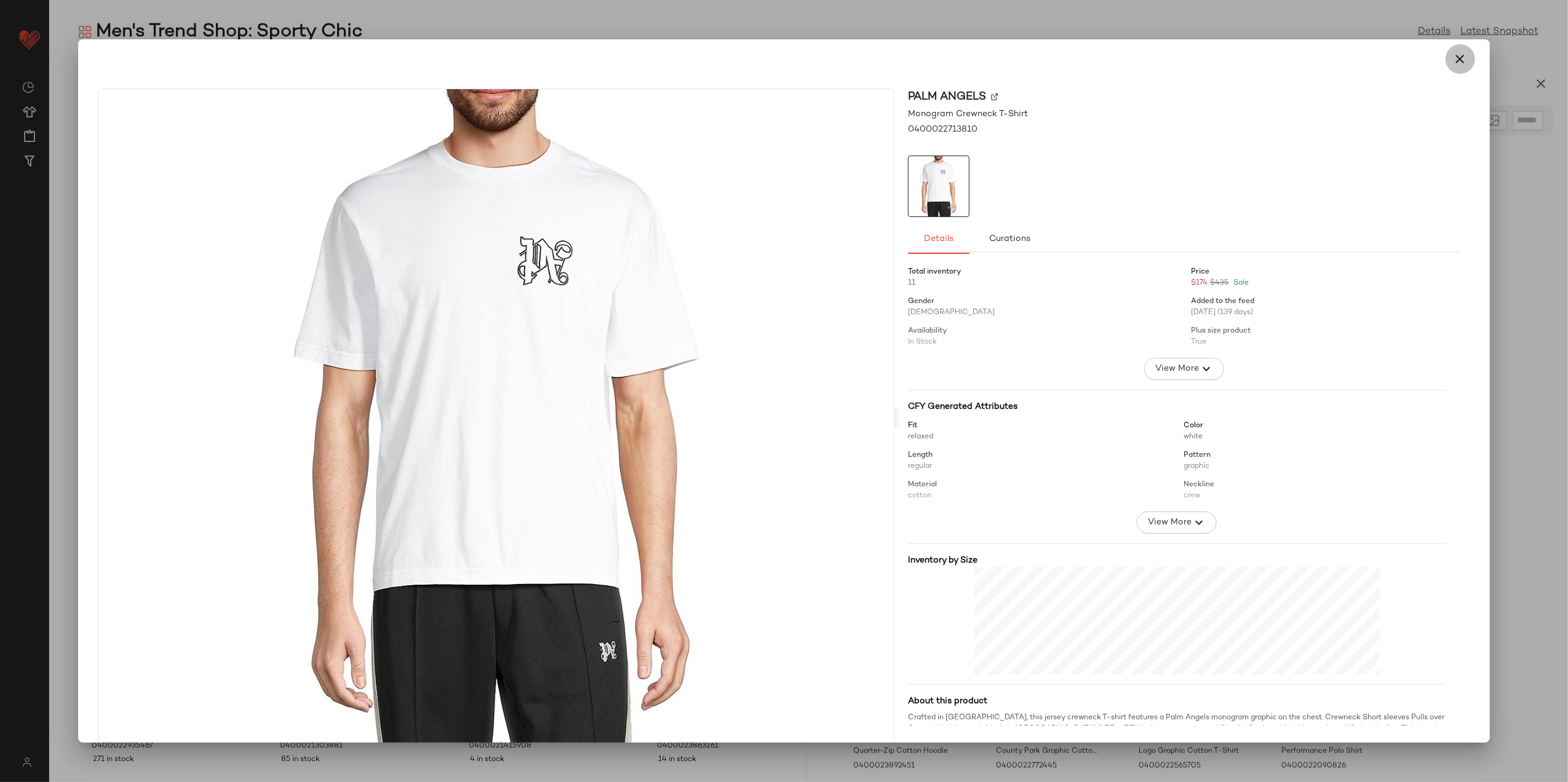
click at [1454, 55] on icon "button" at bounding box center [1461, 59] width 15 height 15
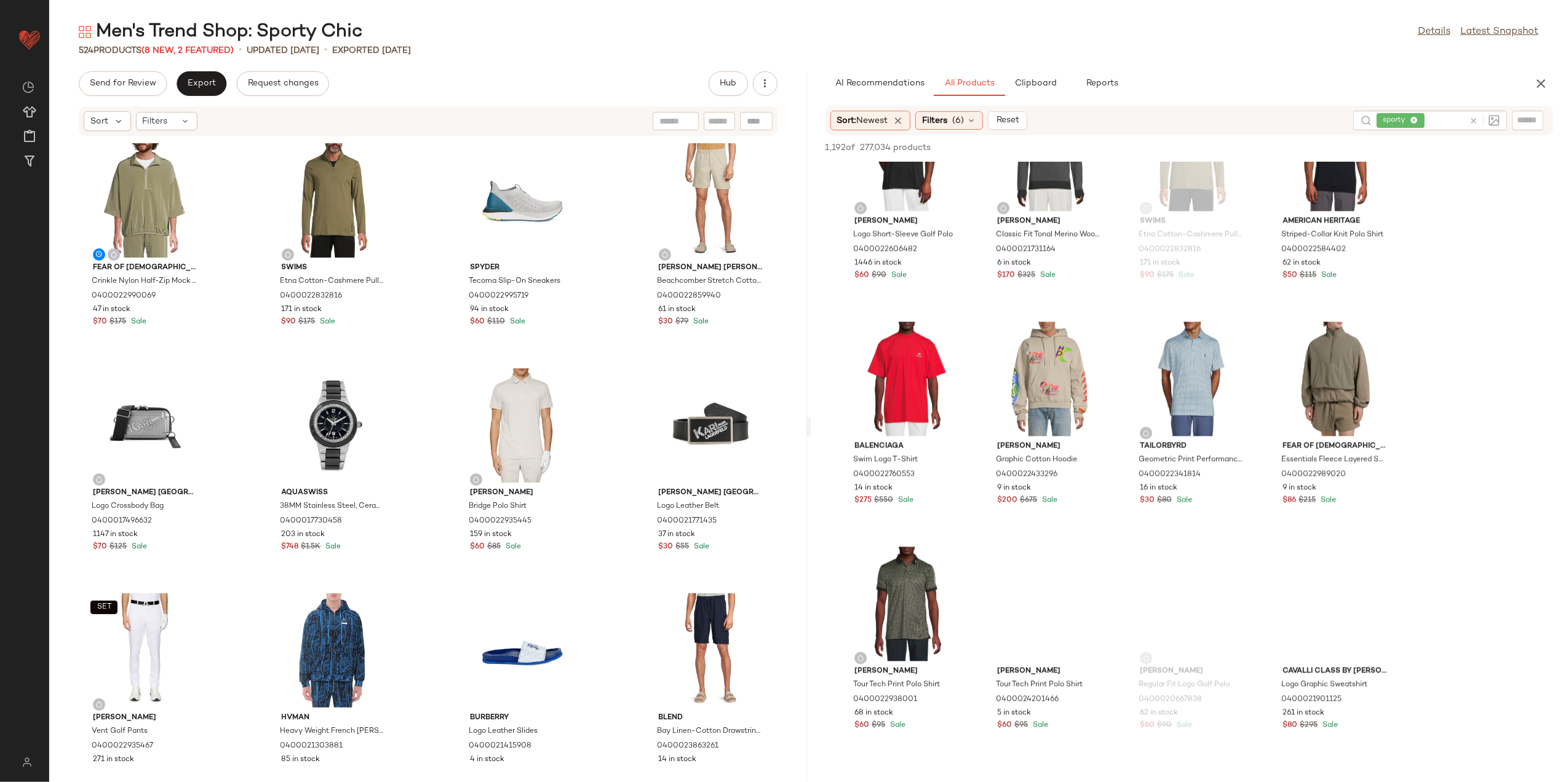
scroll to position [2788, 0]
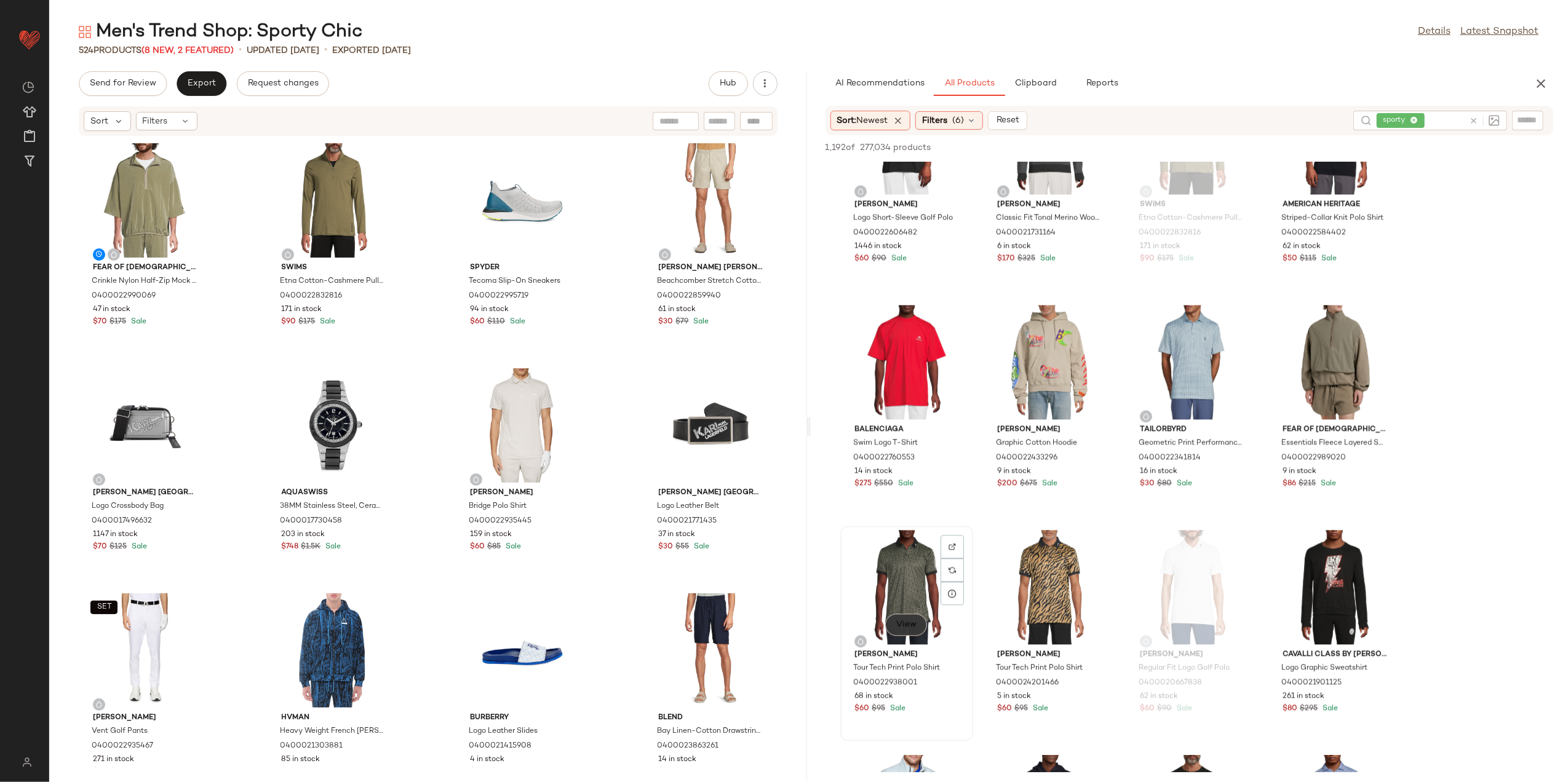
click at [901, 624] on span "View" at bounding box center [906, 625] width 21 height 10
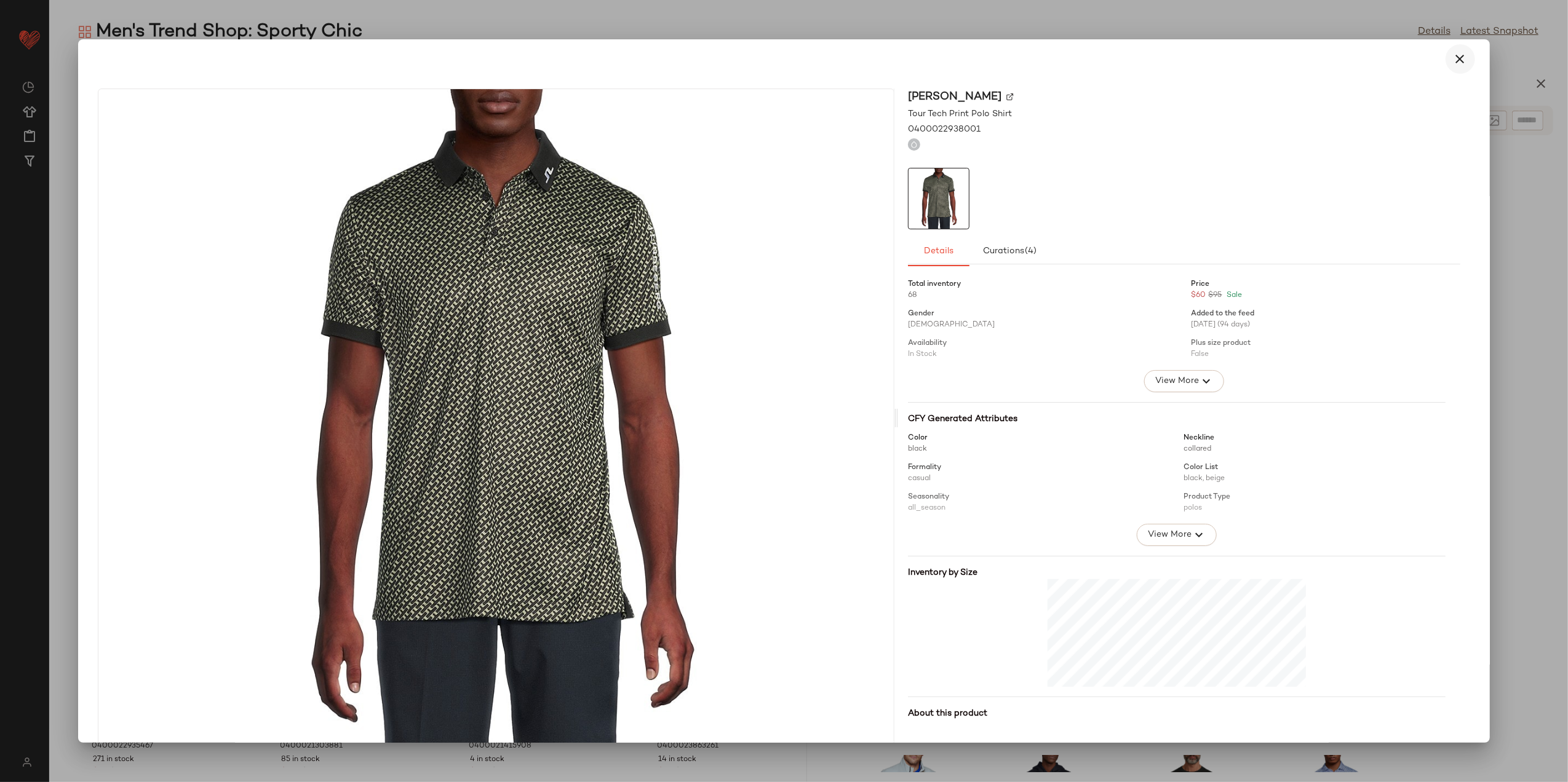
click at [1454, 64] on icon "button" at bounding box center [1461, 59] width 15 height 15
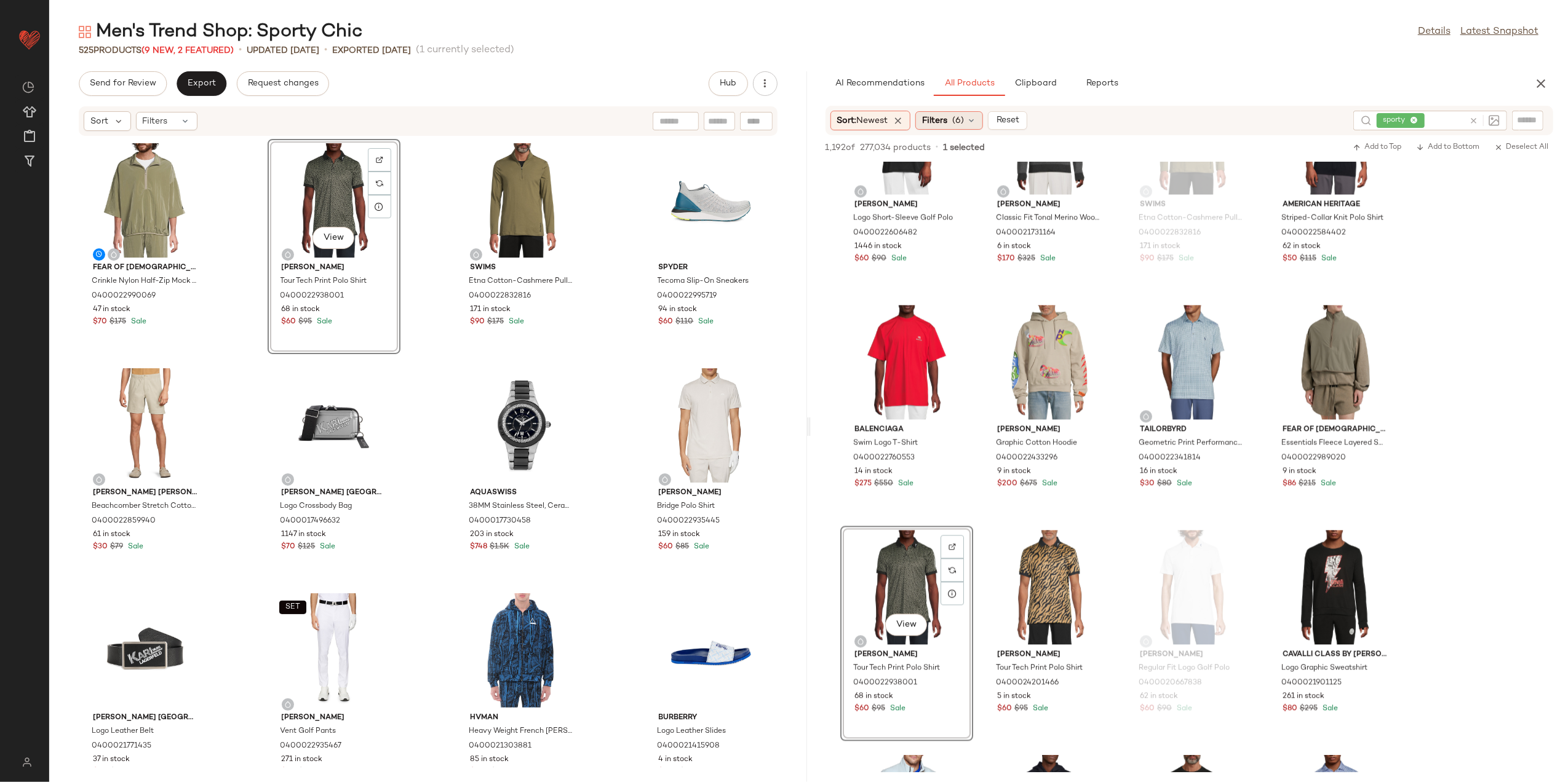
click at [955, 118] on div "Filters (6)" at bounding box center [949, 121] width 68 height 18
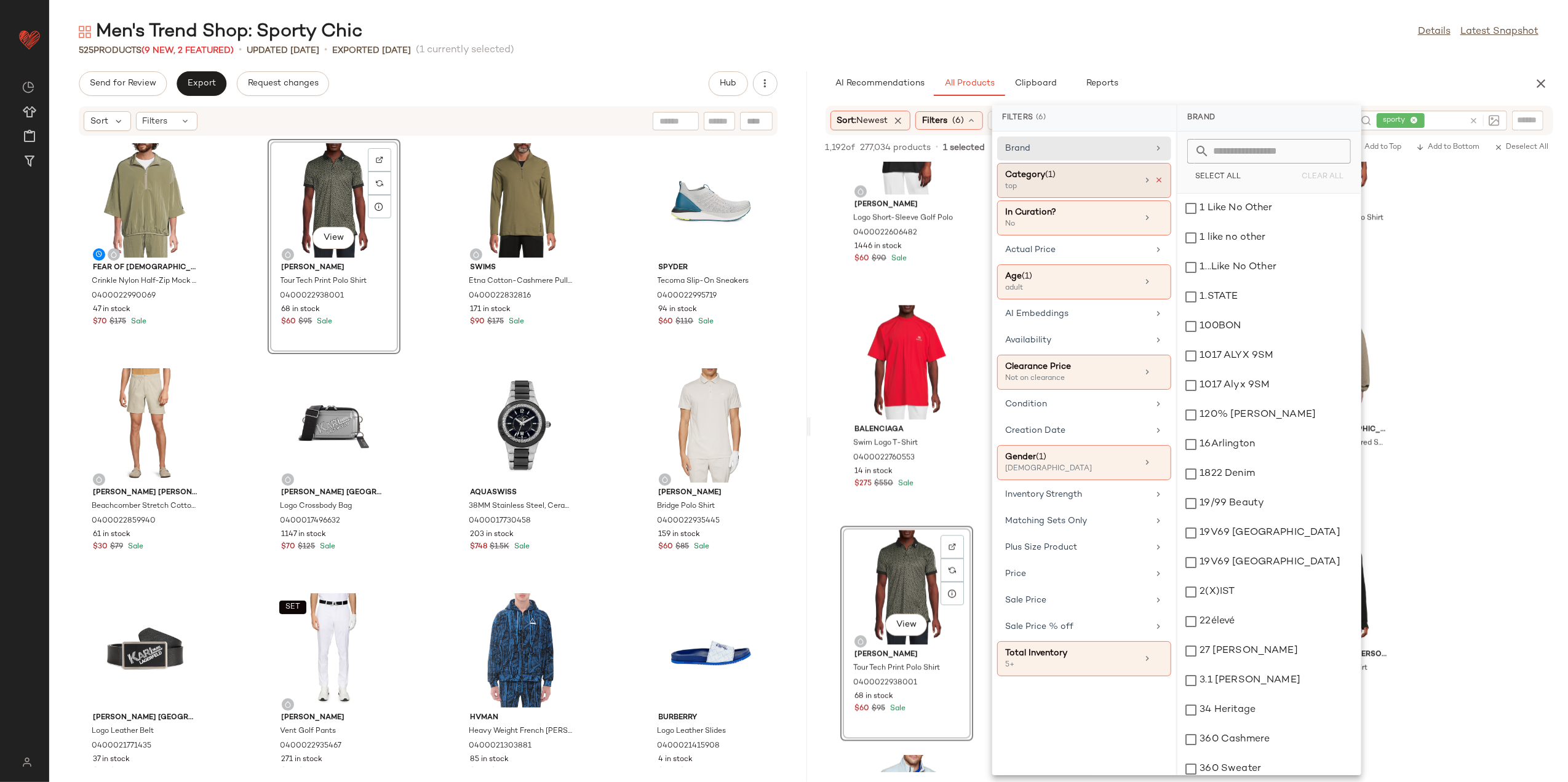
click at [1155, 184] on icon at bounding box center [1159, 180] width 9 height 9
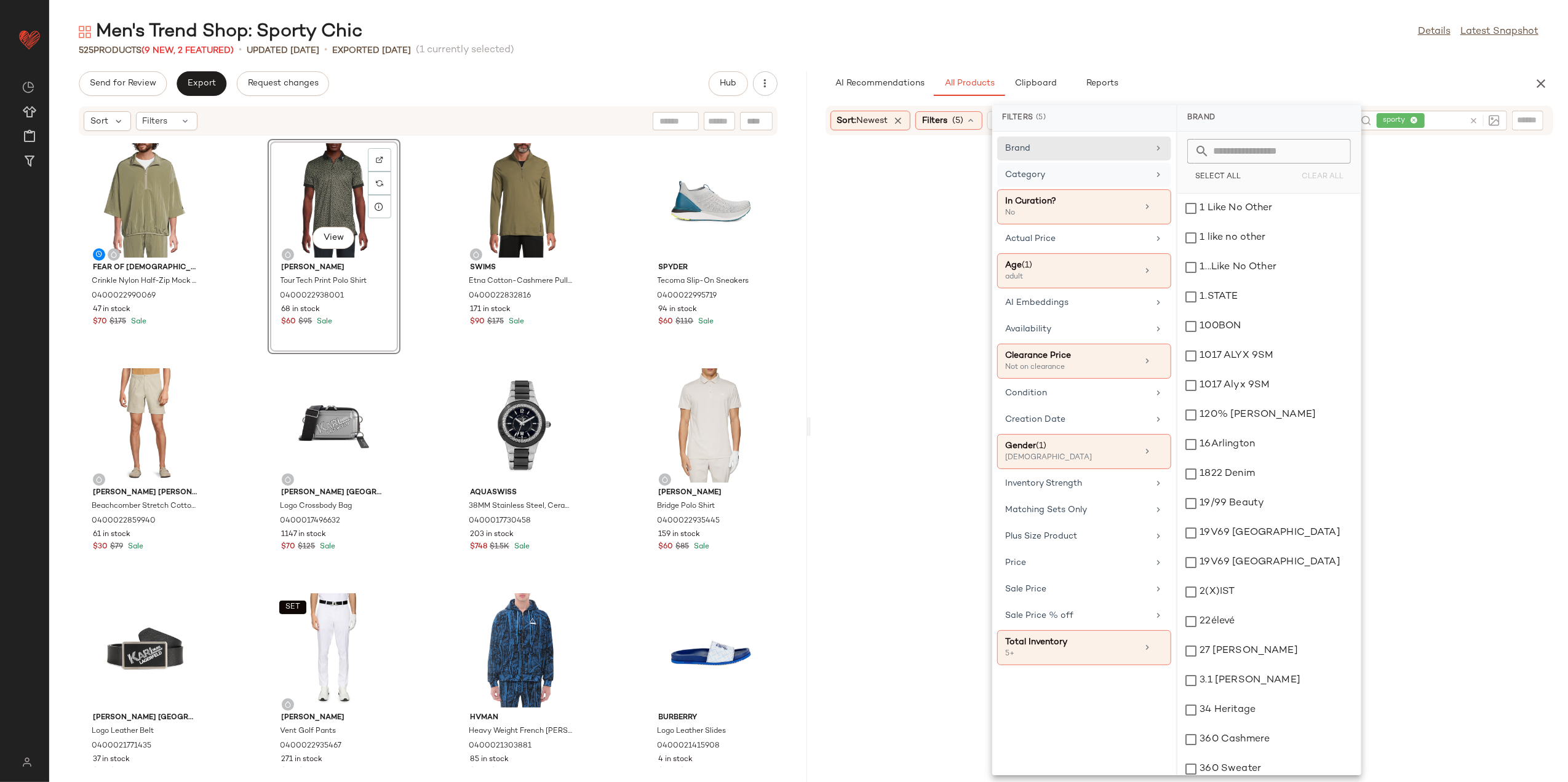
click at [1154, 190] on div "Category" at bounding box center [1084, 207] width 174 height 35
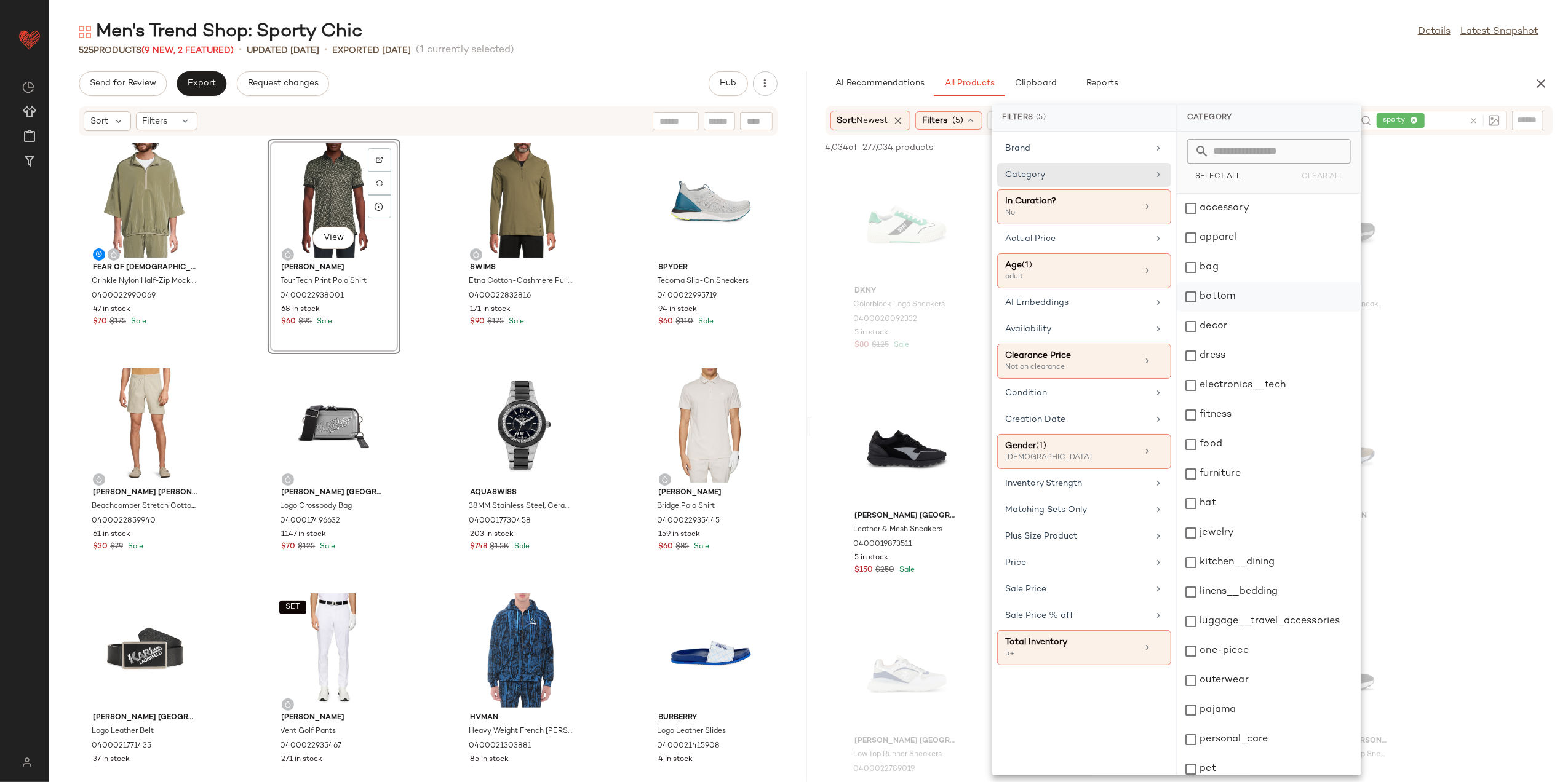
click at [1226, 293] on div "bottom" at bounding box center [1269, 297] width 184 height 29
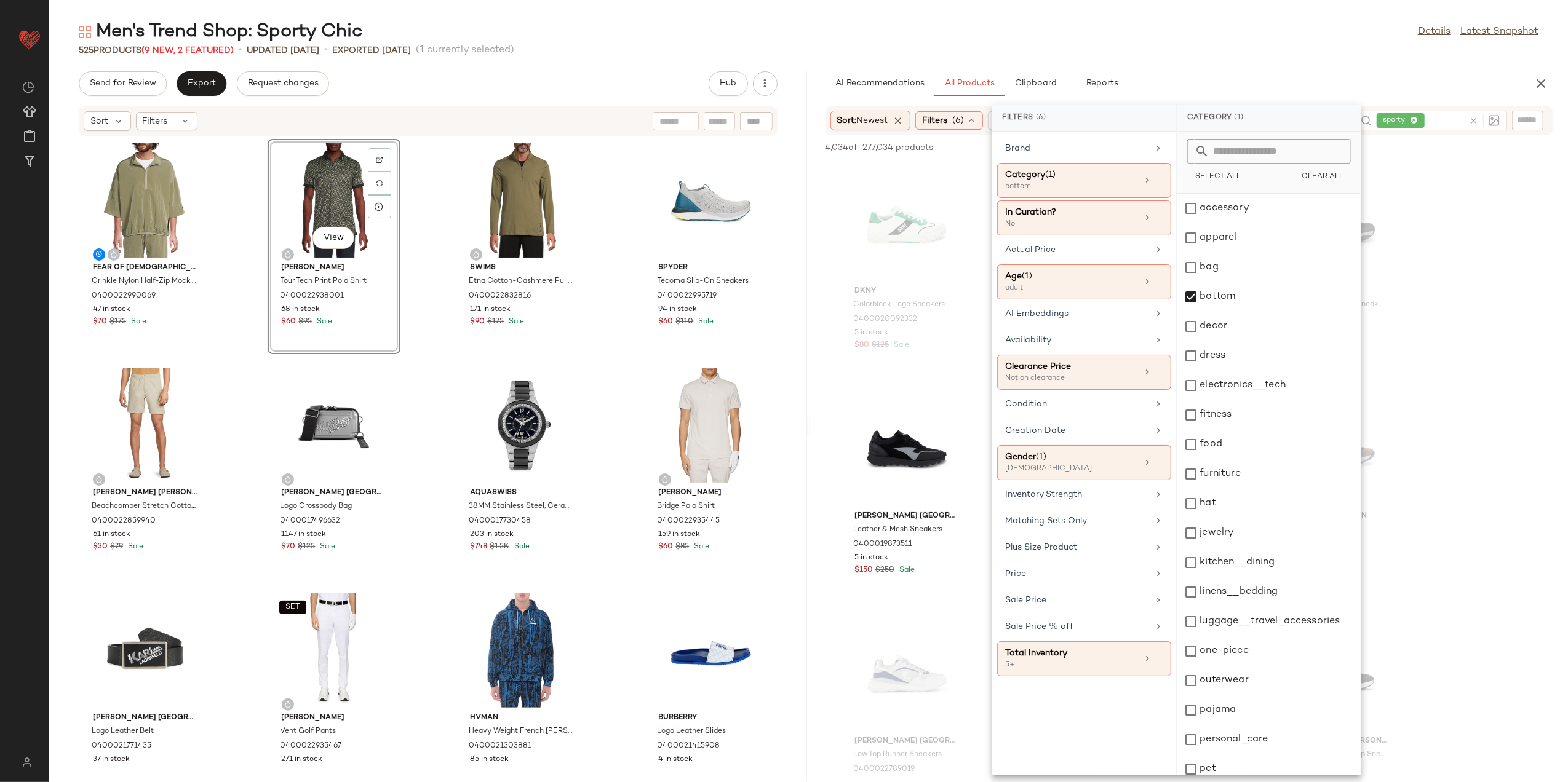
click at [1160, 62] on div "Men's Trend Shop: Sporty Chic Details Latest Snapshot 525 Products (9 New, 2 Fe…" at bounding box center [809, 401] width 1519 height 763
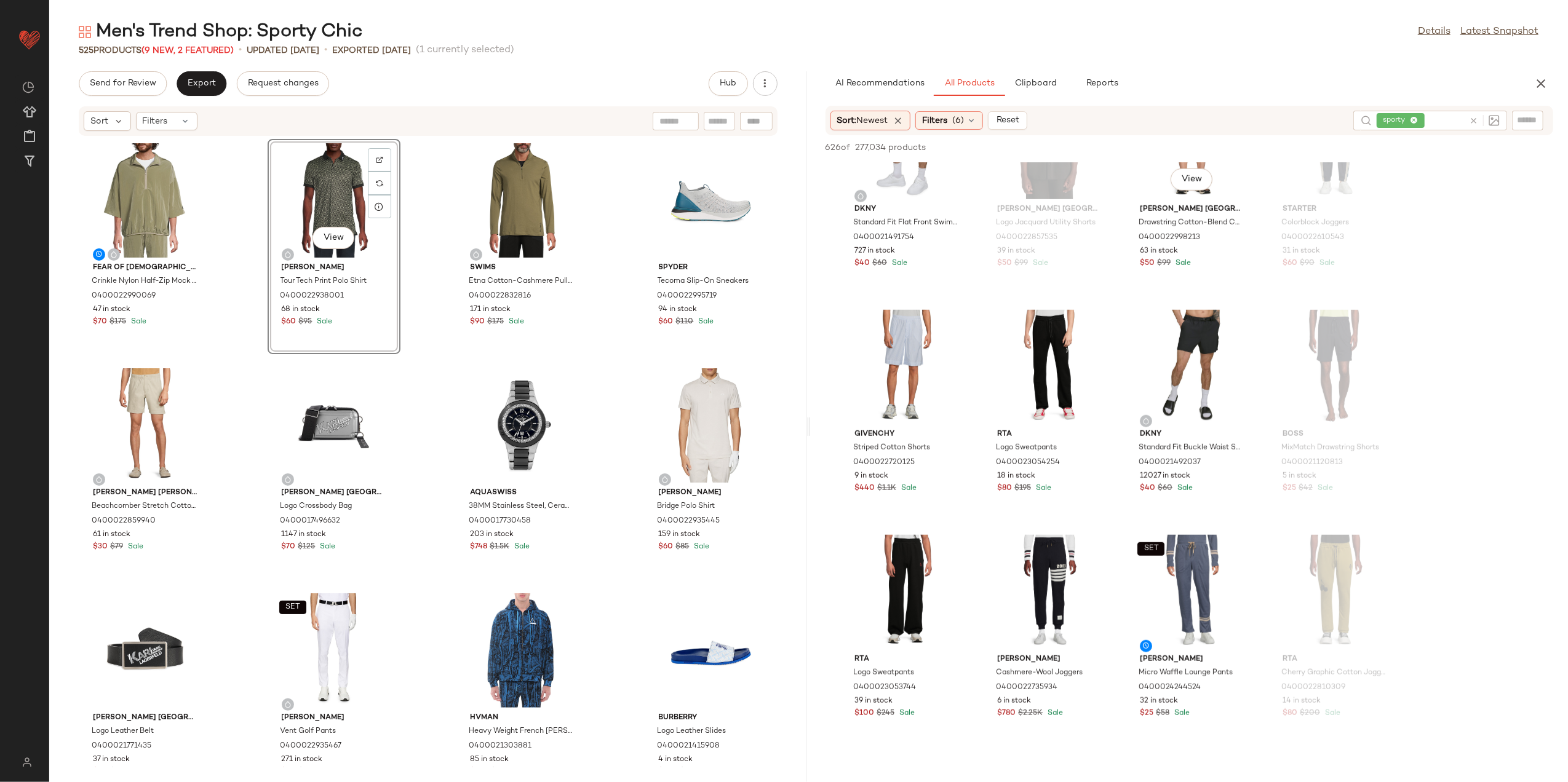
scroll to position [984, 0]
click at [899, 626] on span "View" at bounding box center [906, 628] width 21 height 10
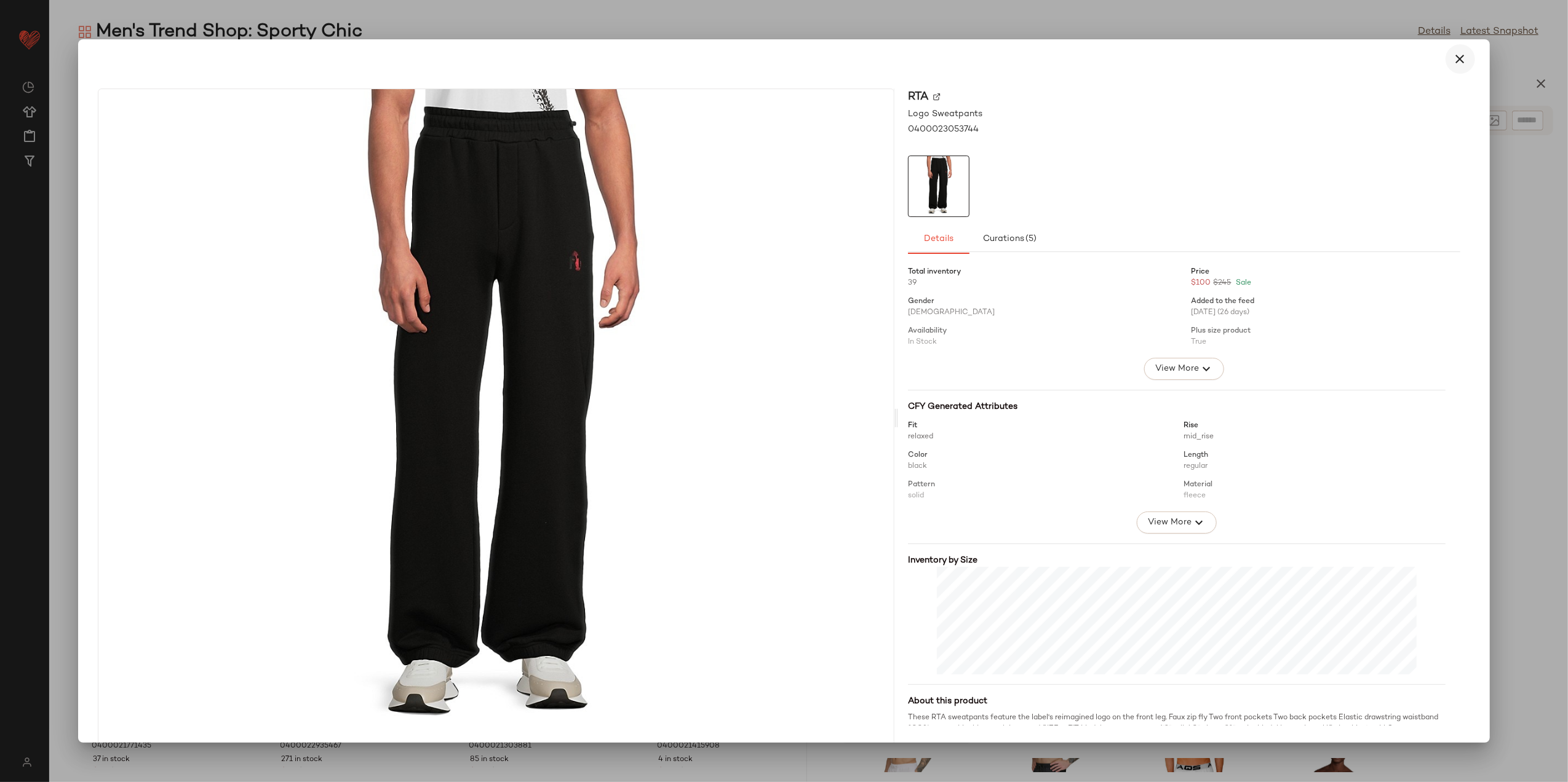
click at [1454, 53] on icon "button" at bounding box center [1461, 59] width 15 height 15
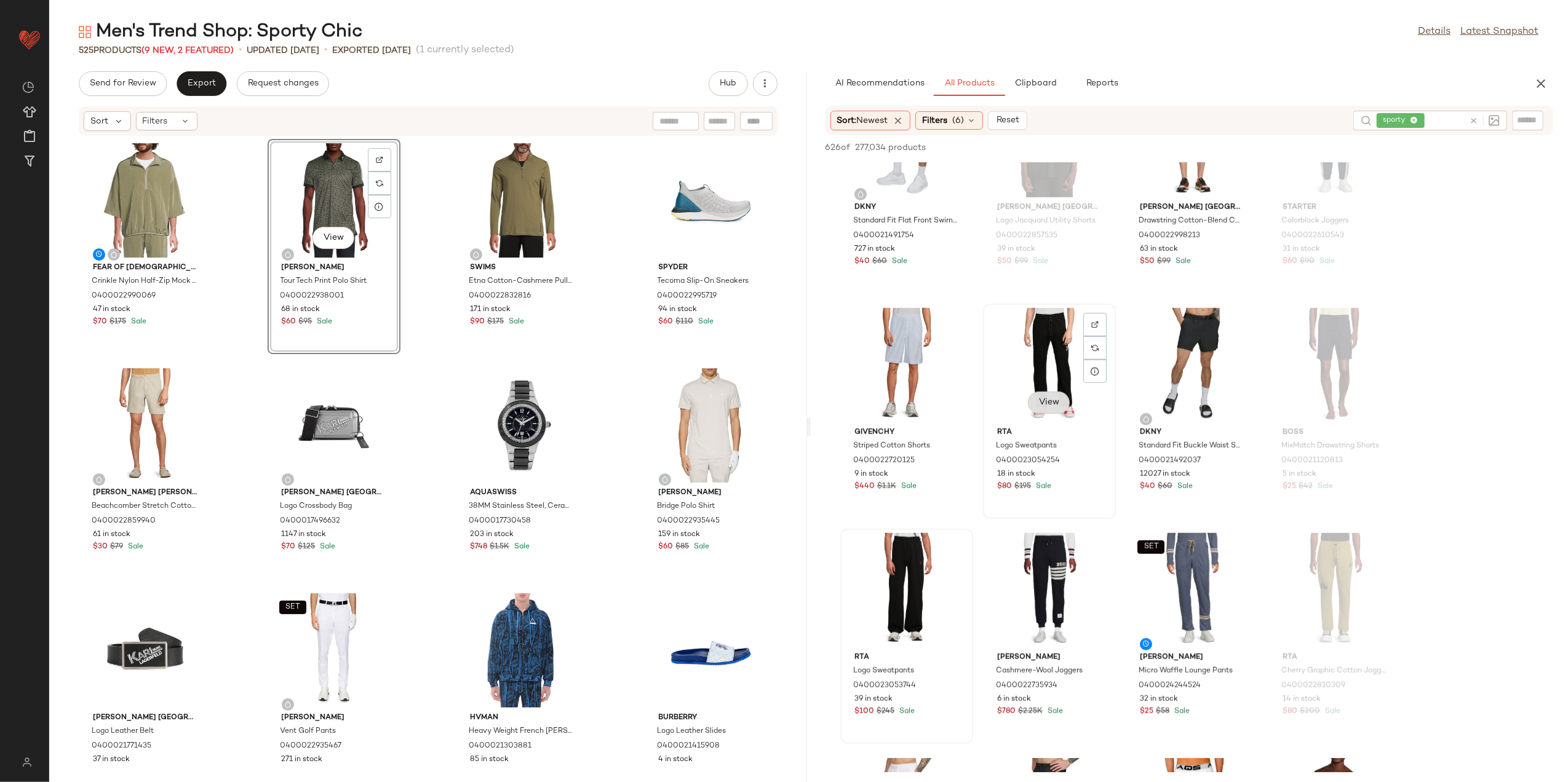
click at [1063, 397] on button "View" at bounding box center [1049, 403] width 42 height 22
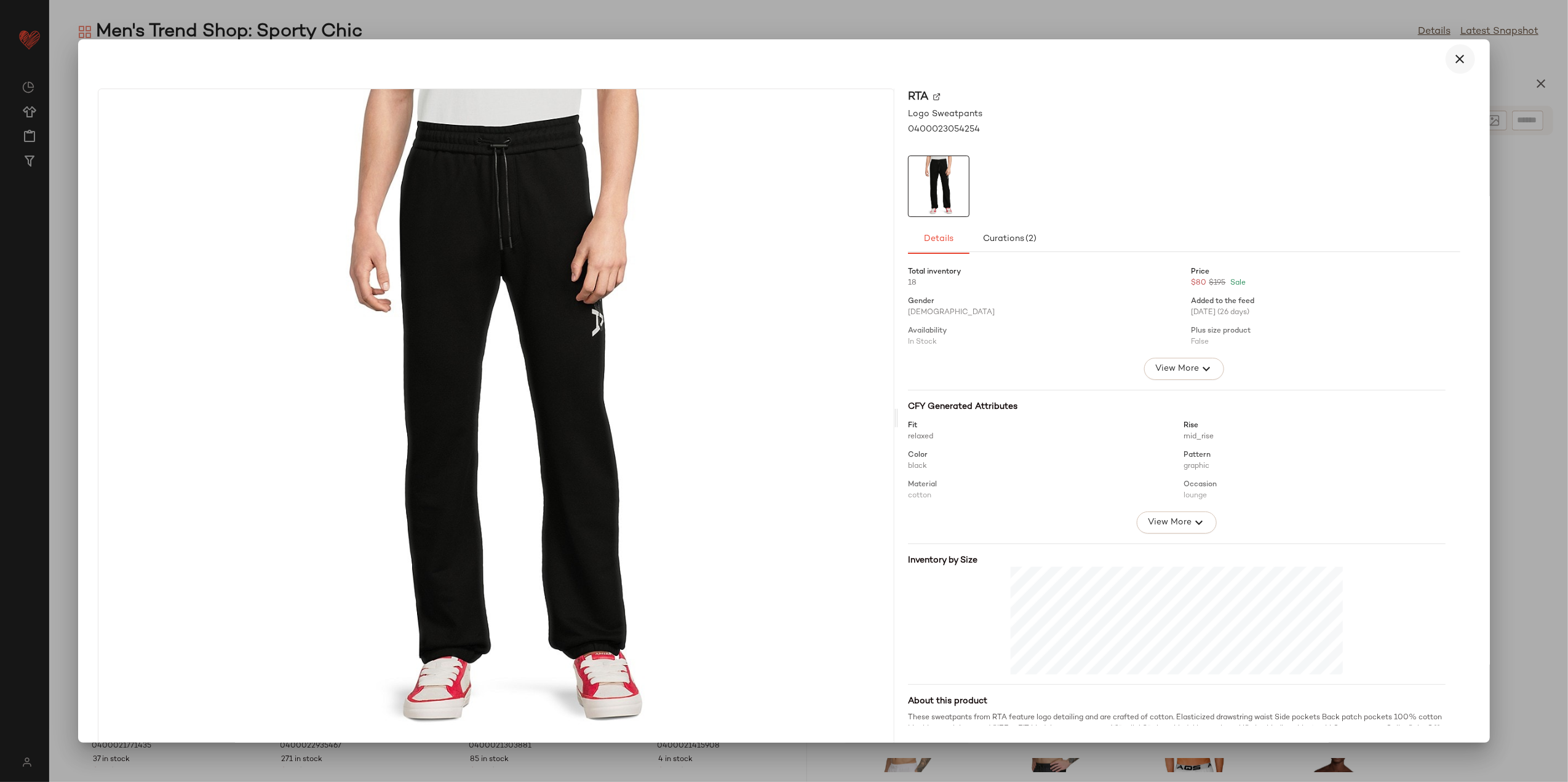
click at [1467, 62] on button "button" at bounding box center [1460, 59] width 29 height 29
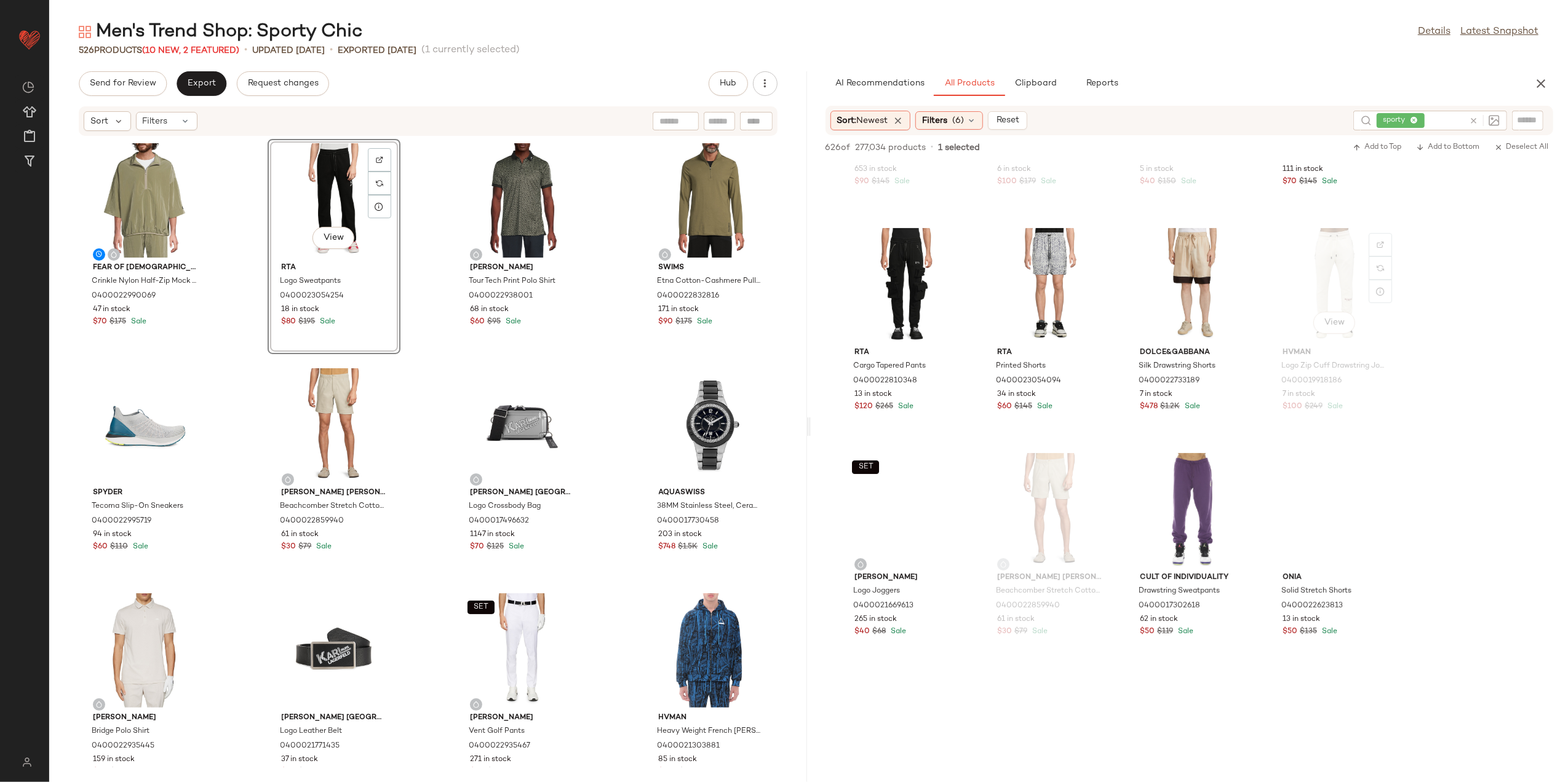
scroll to position [4920, 0]
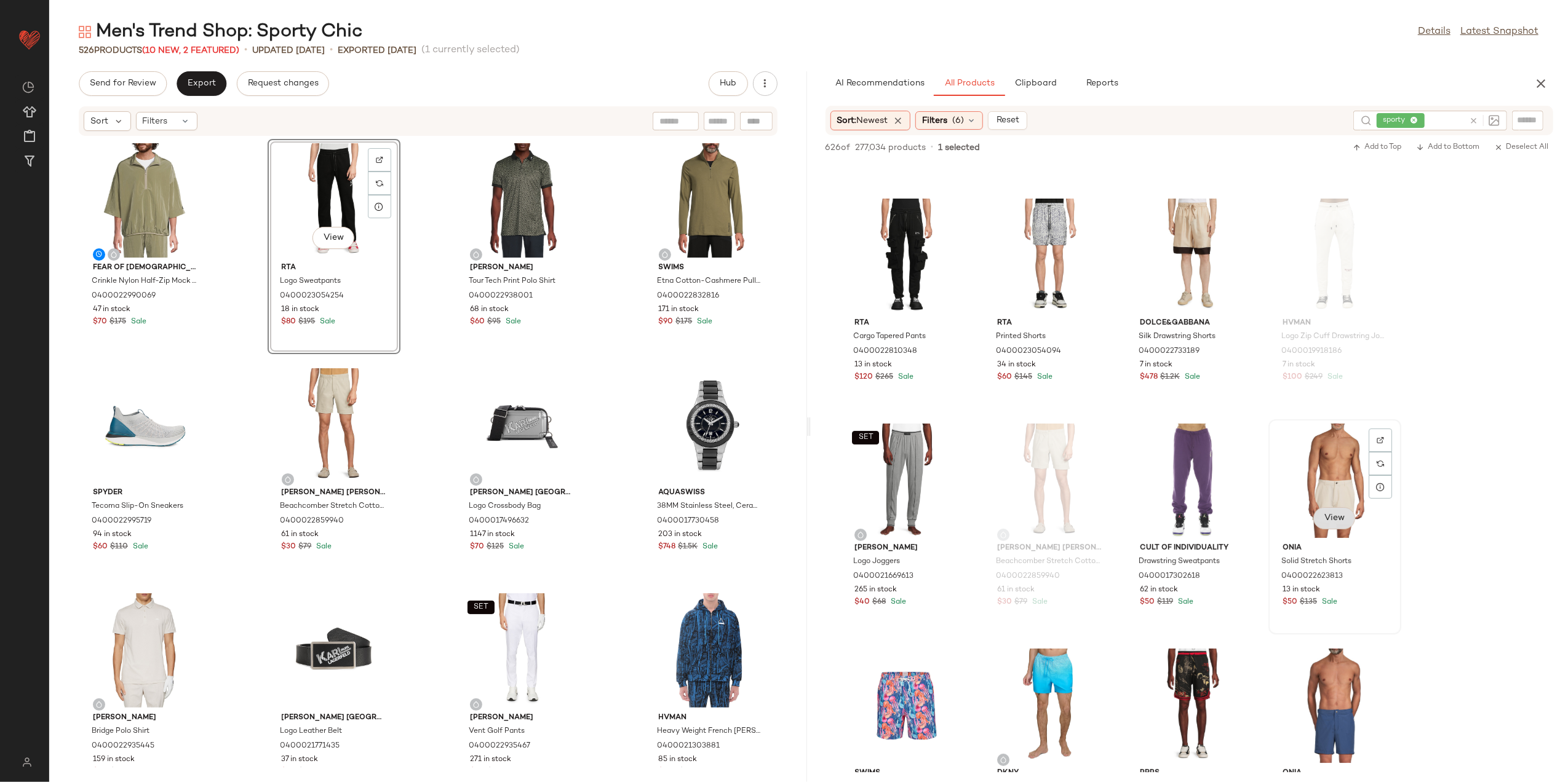
click at [1335, 528] on button "View" at bounding box center [1334, 518] width 42 height 22
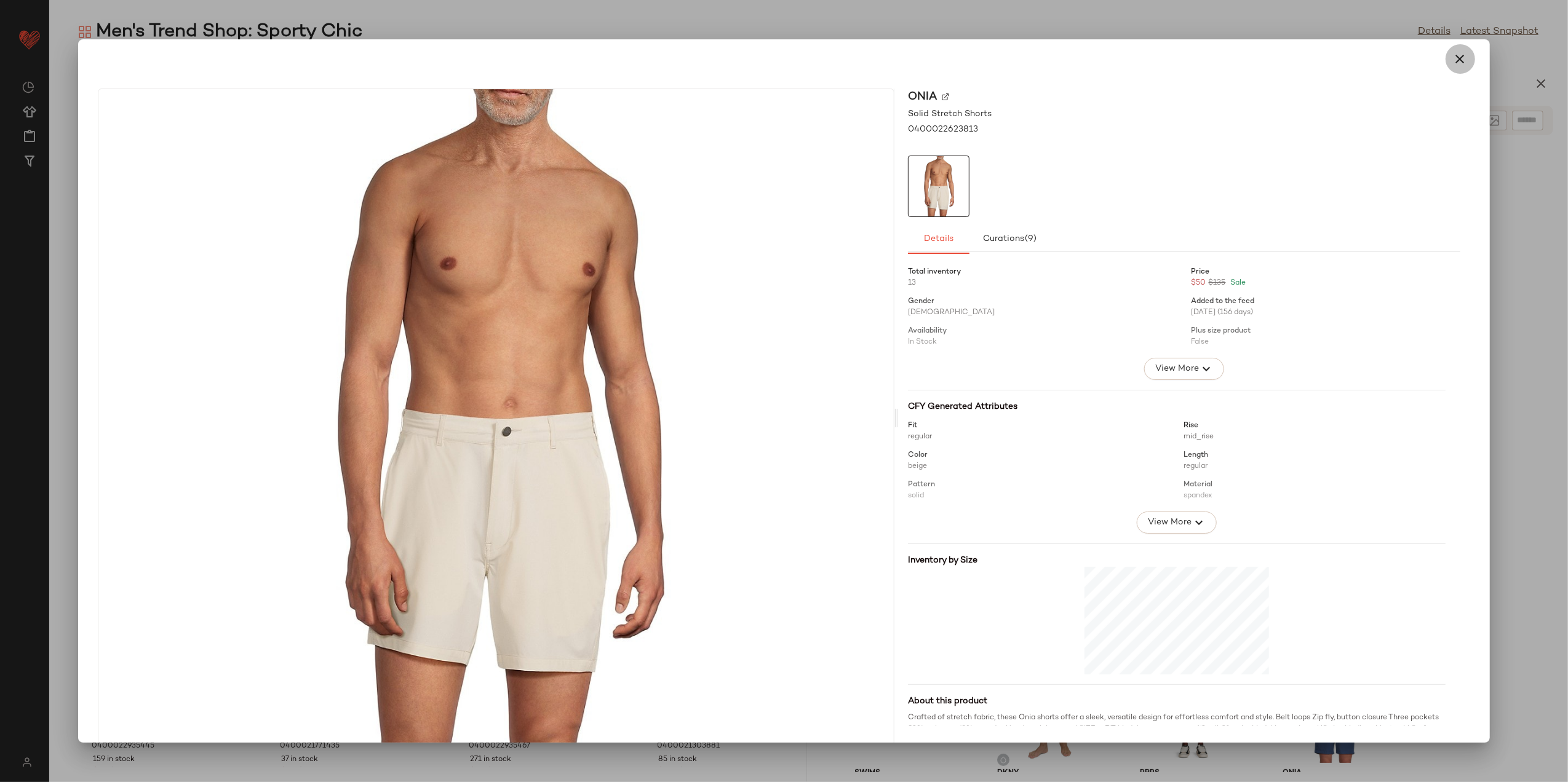
click at [1454, 64] on icon "button" at bounding box center [1461, 59] width 15 height 15
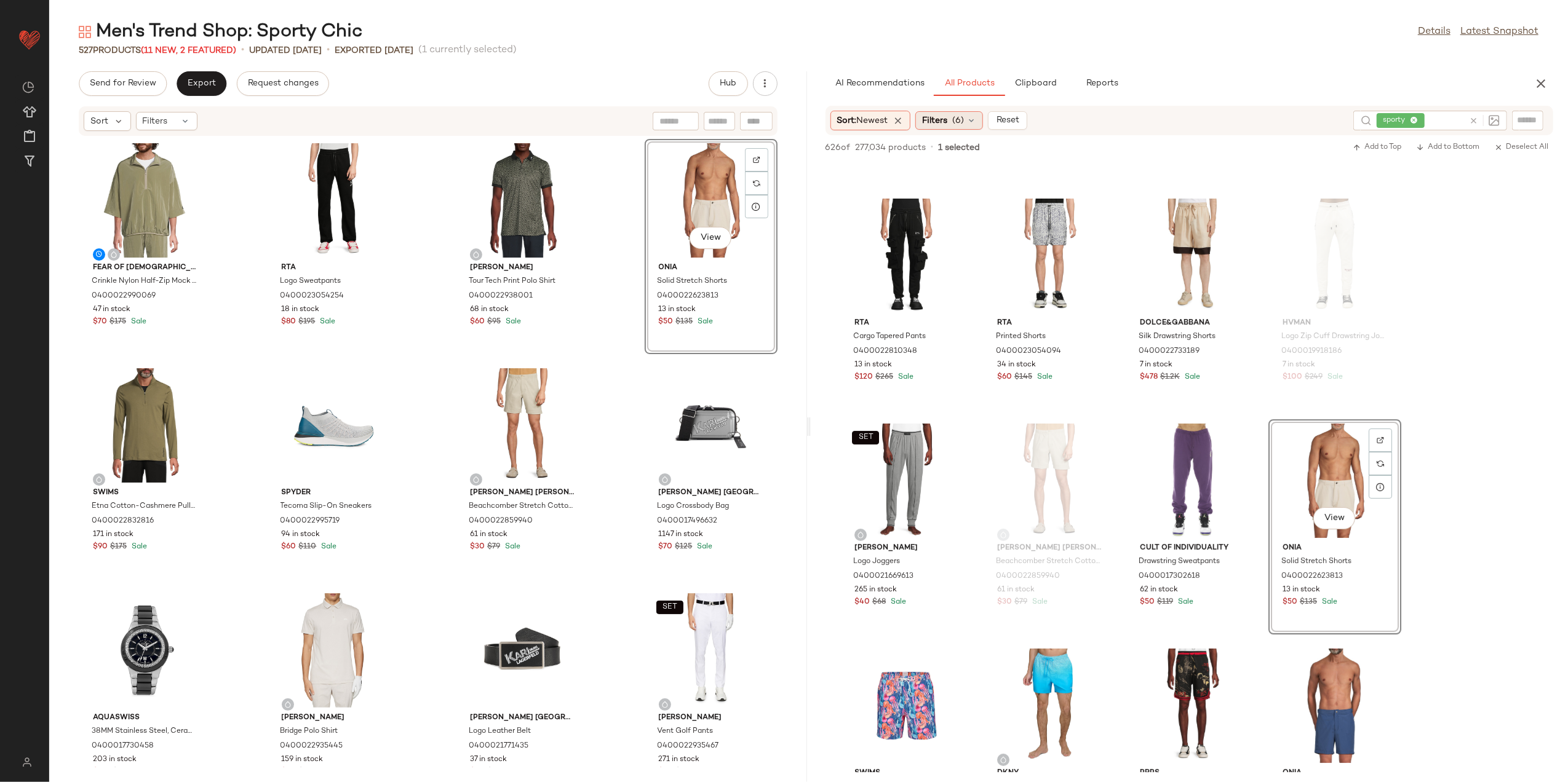
click at [973, 129] on div "Filters (6)" at bounding box center [949, 121] width 68 height 18
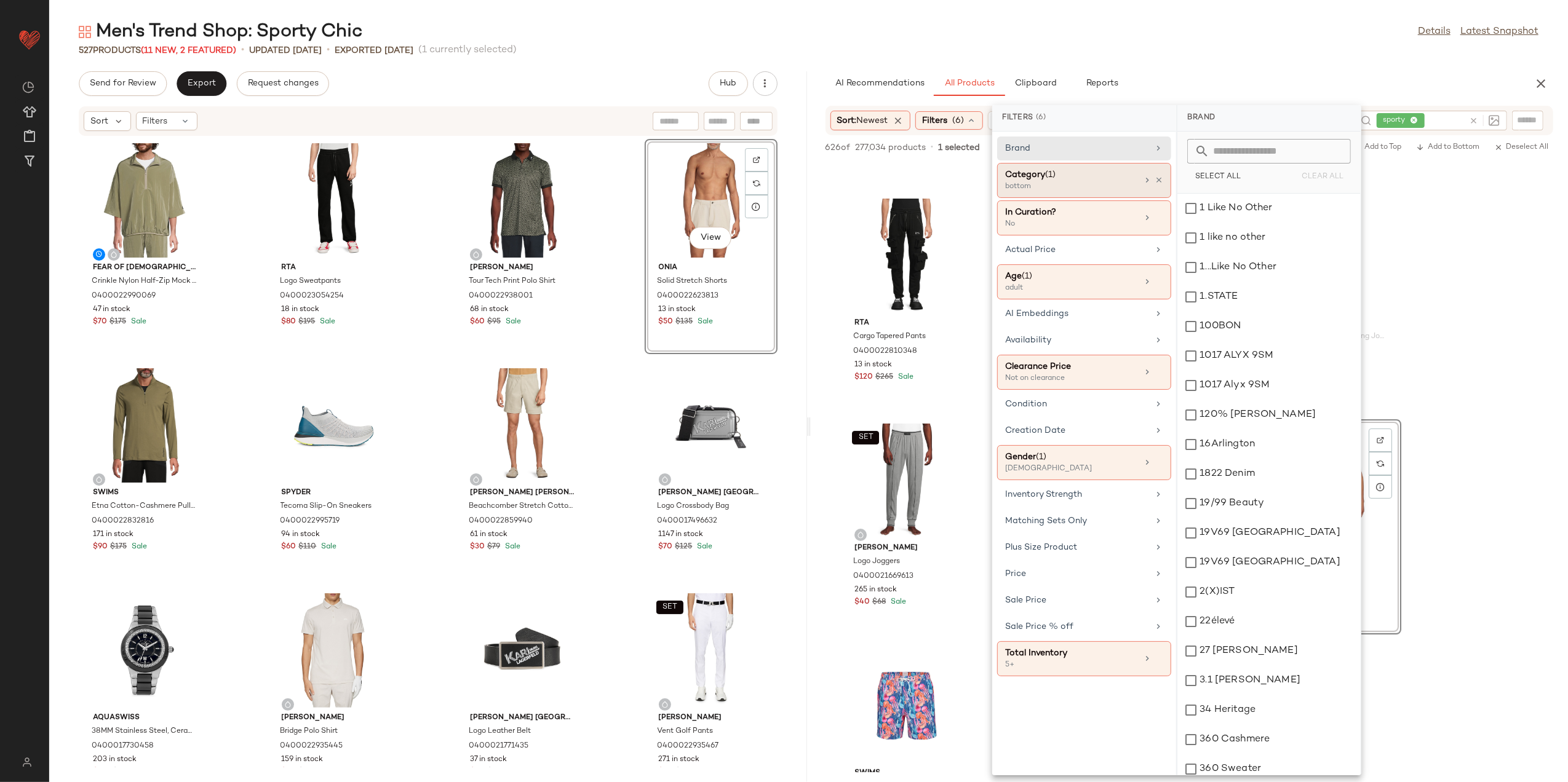
click at [1164, 201] on div "Category (1) bottom" at bounding box center [1084, 218] width 174 height 35
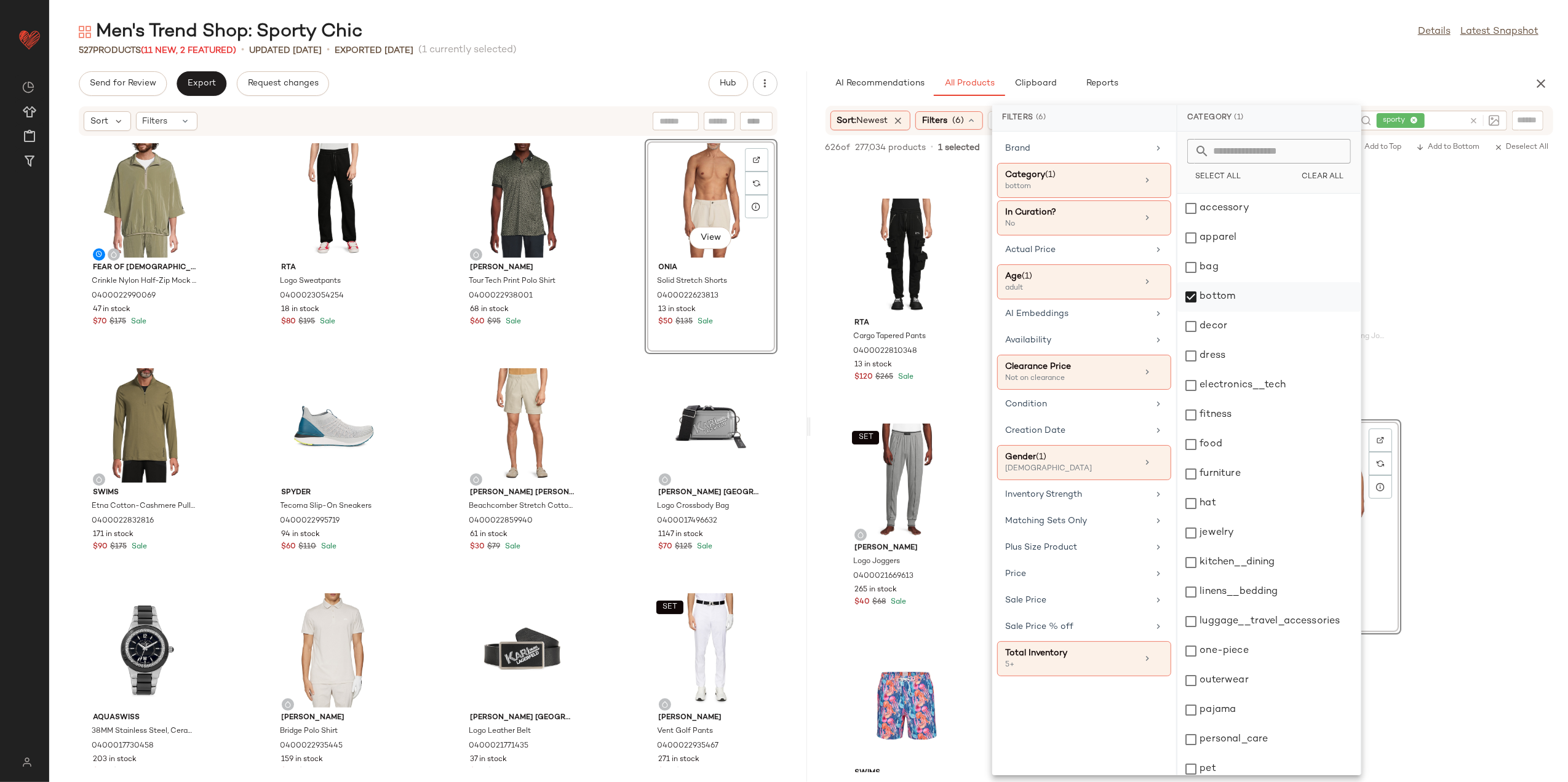
click at [1206, 289] on div "bottom" at bounding box center [1269, 297] width 184 height 29
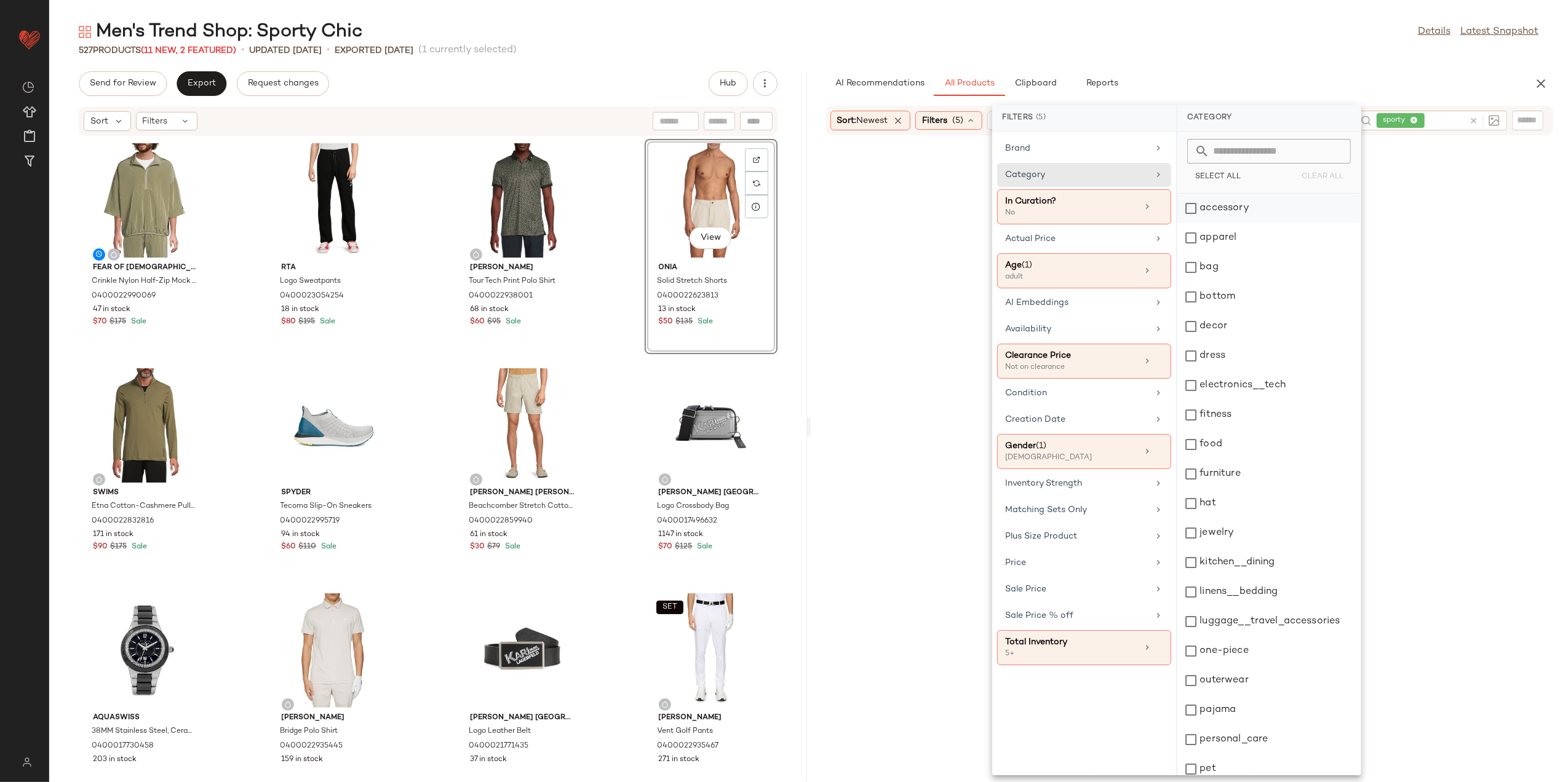
click at [1233, 195] on div "accessory" at bounding box center [1269, 208] width 184 height 29
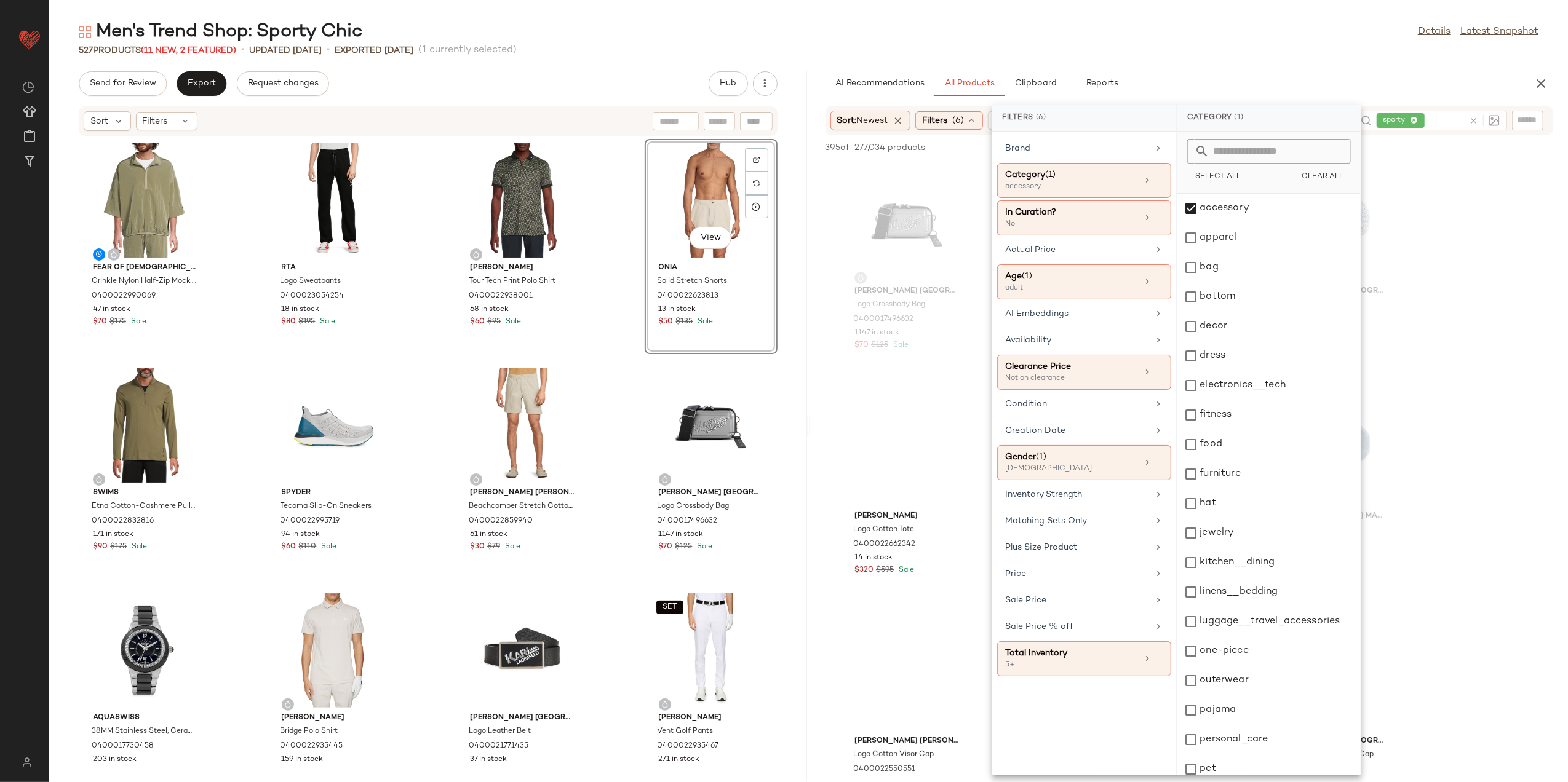
click at [1210, 77] on div "AI Recommendations All Products Clipboard Reports" at bounding box center [1170, 84] width 689 height 25
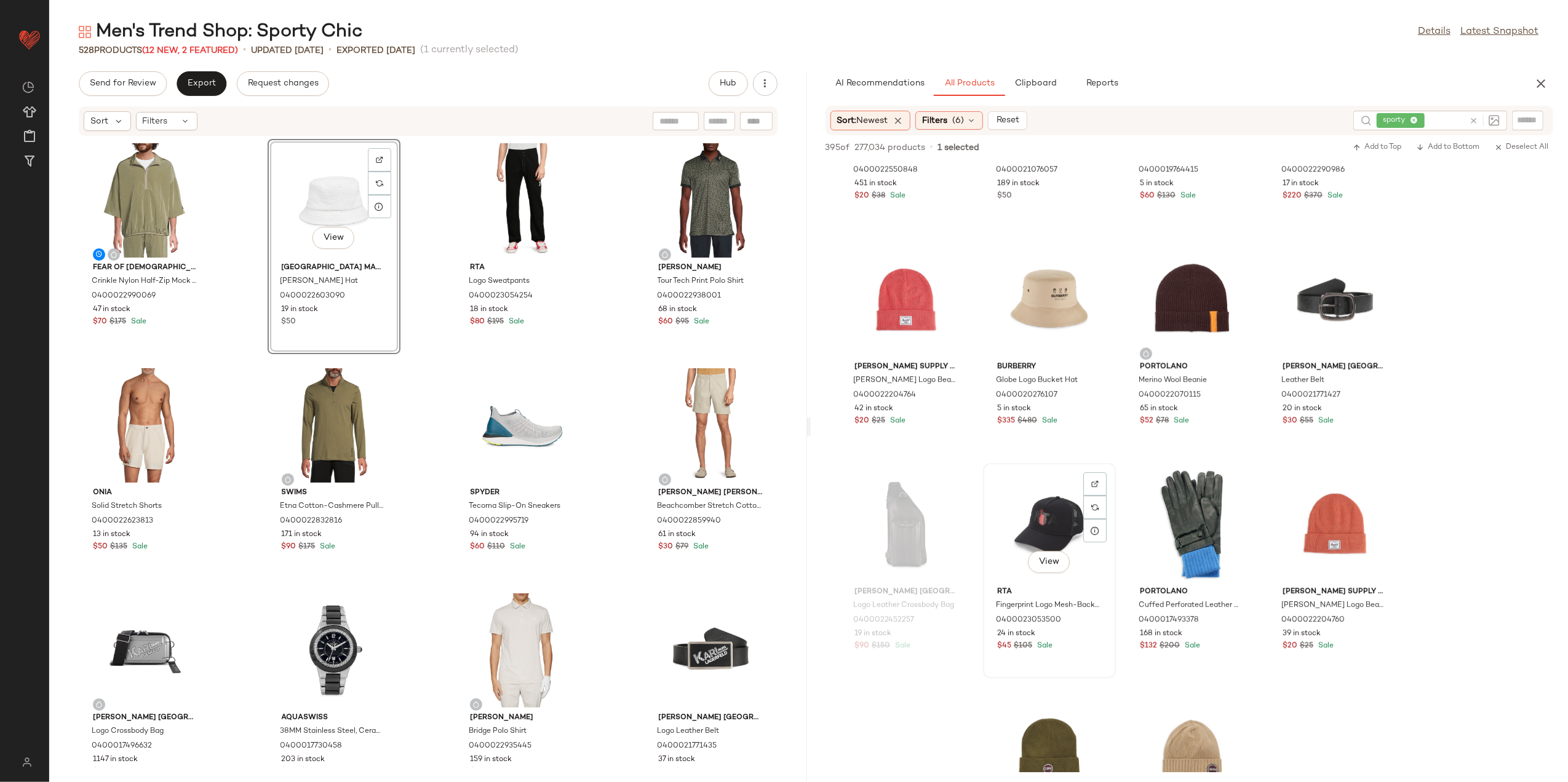
scroll to position [3854, 0]
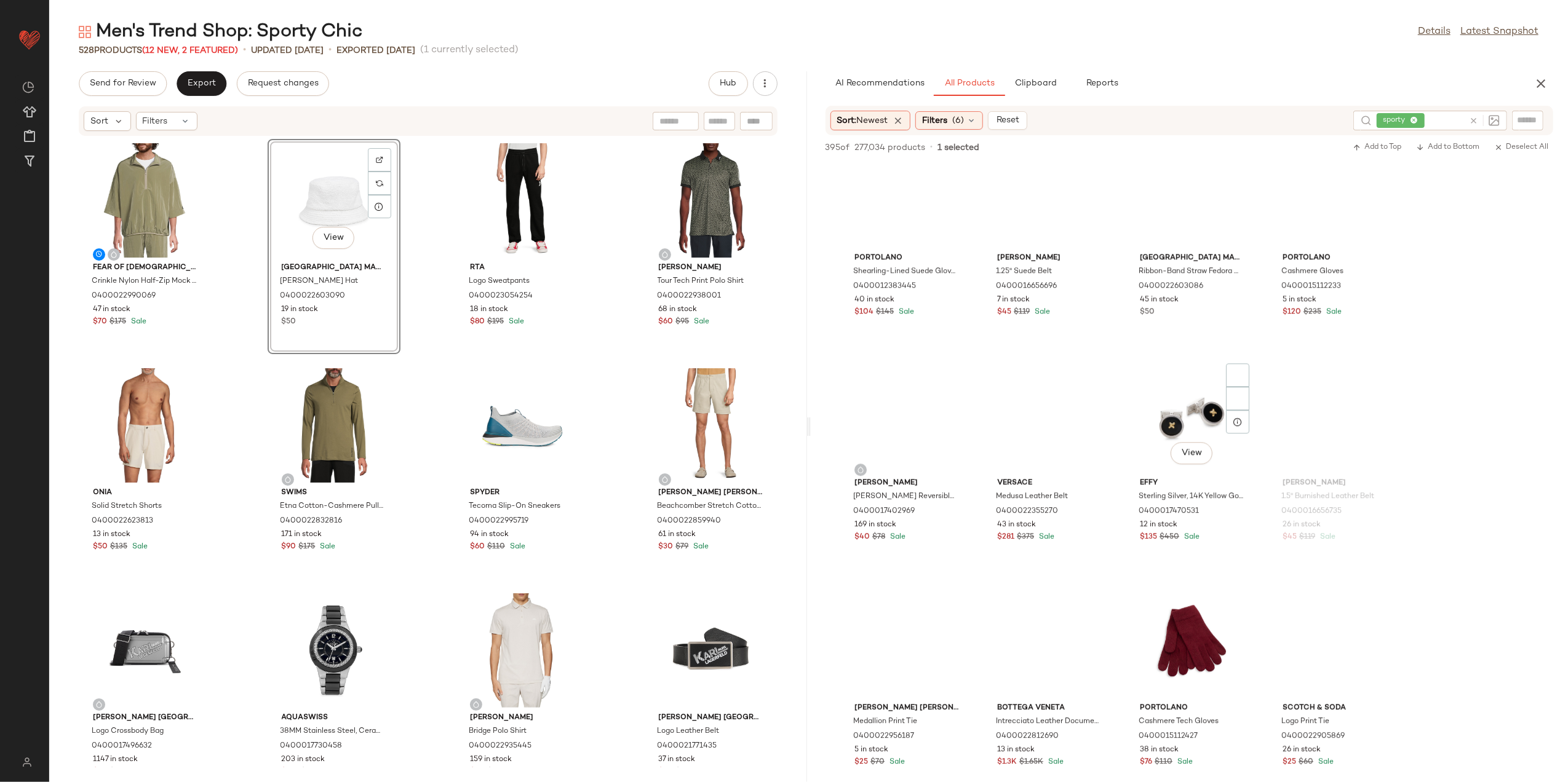
scroll to position [12914, 0]
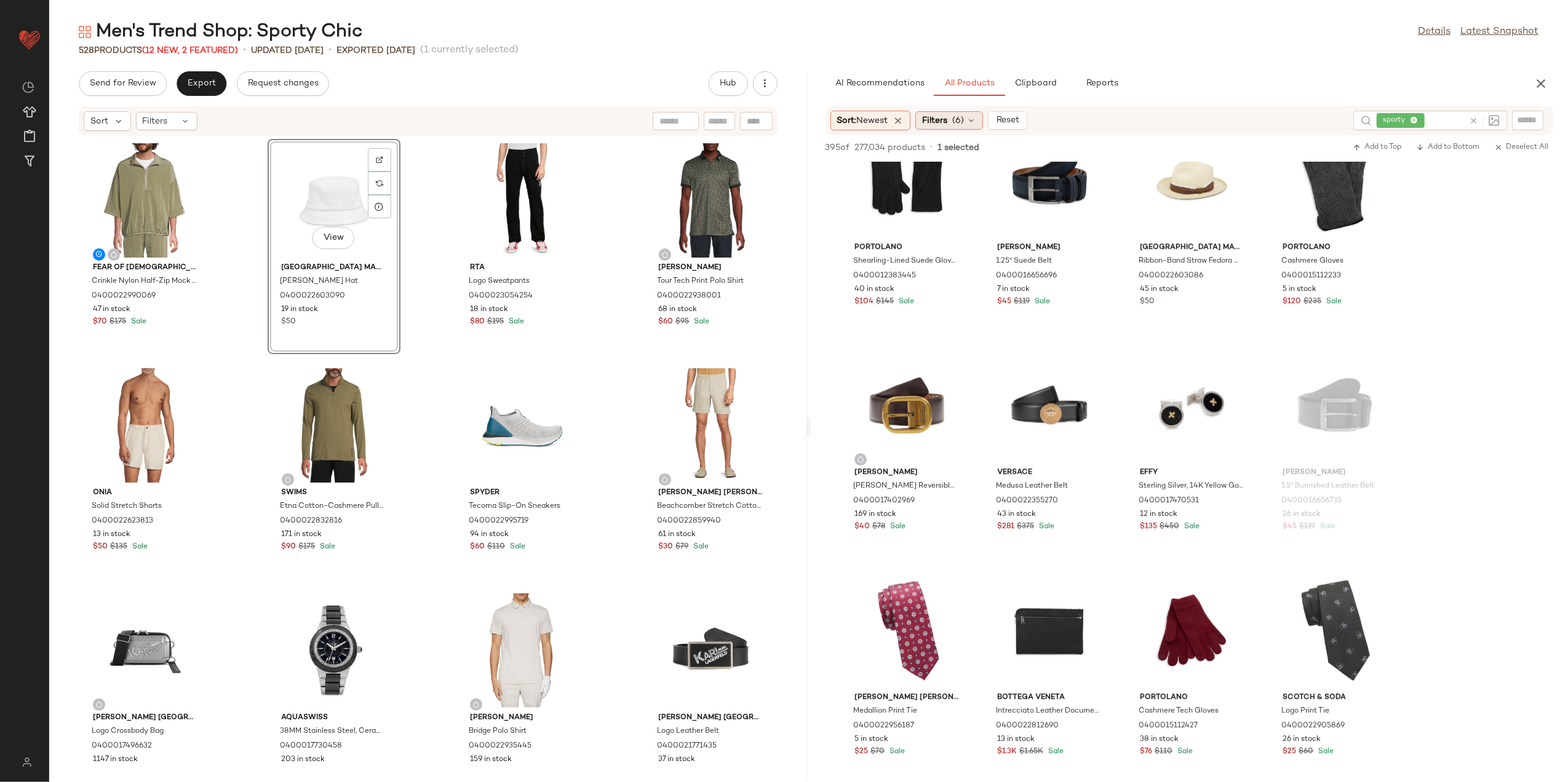
click at [941, 119] on span "Filters" at bounding box center [934, 121] width 25 height 13
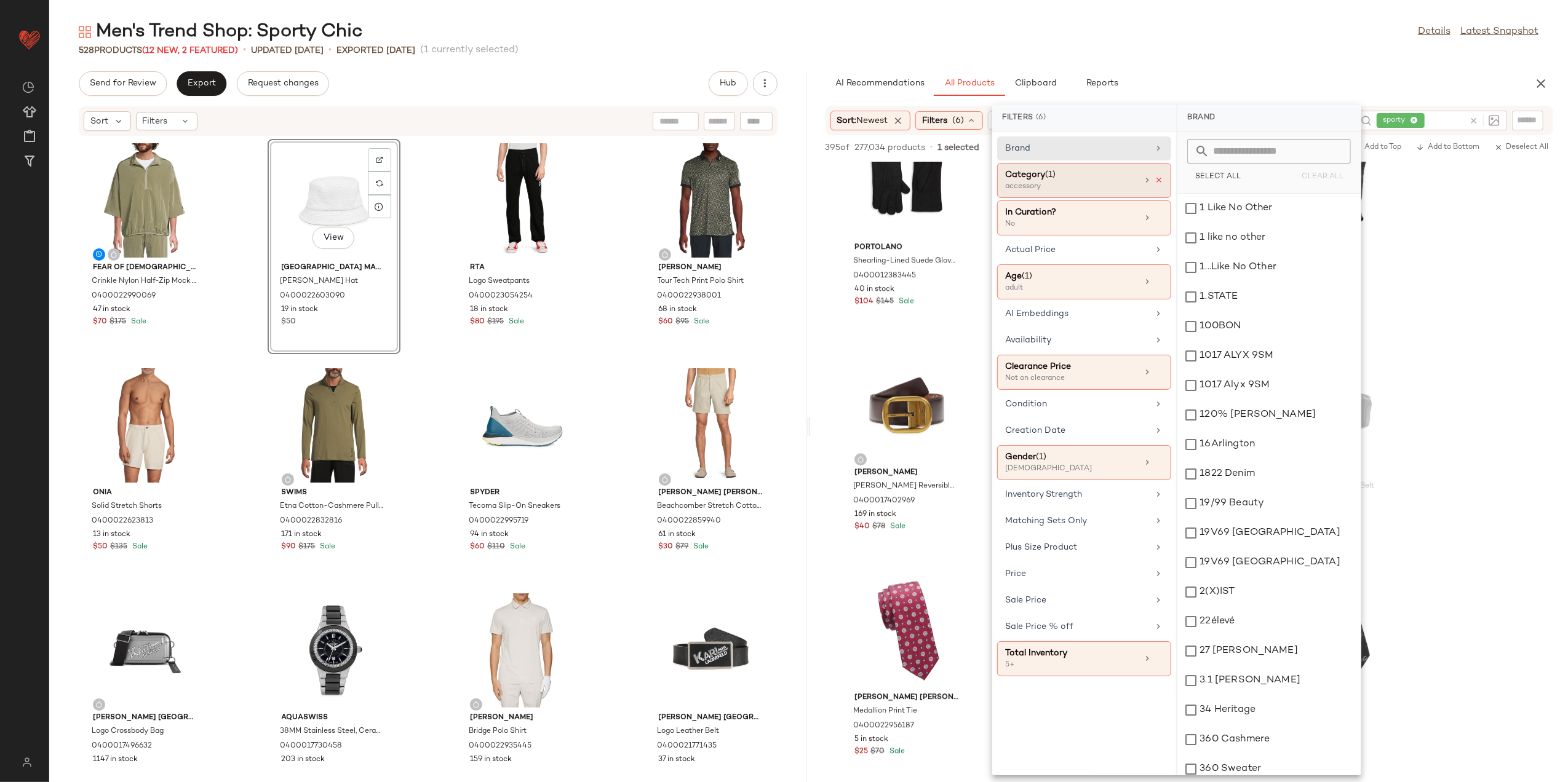
click at [1155, 181] on icon at bounding box center [1159, 180] width 9 height 9
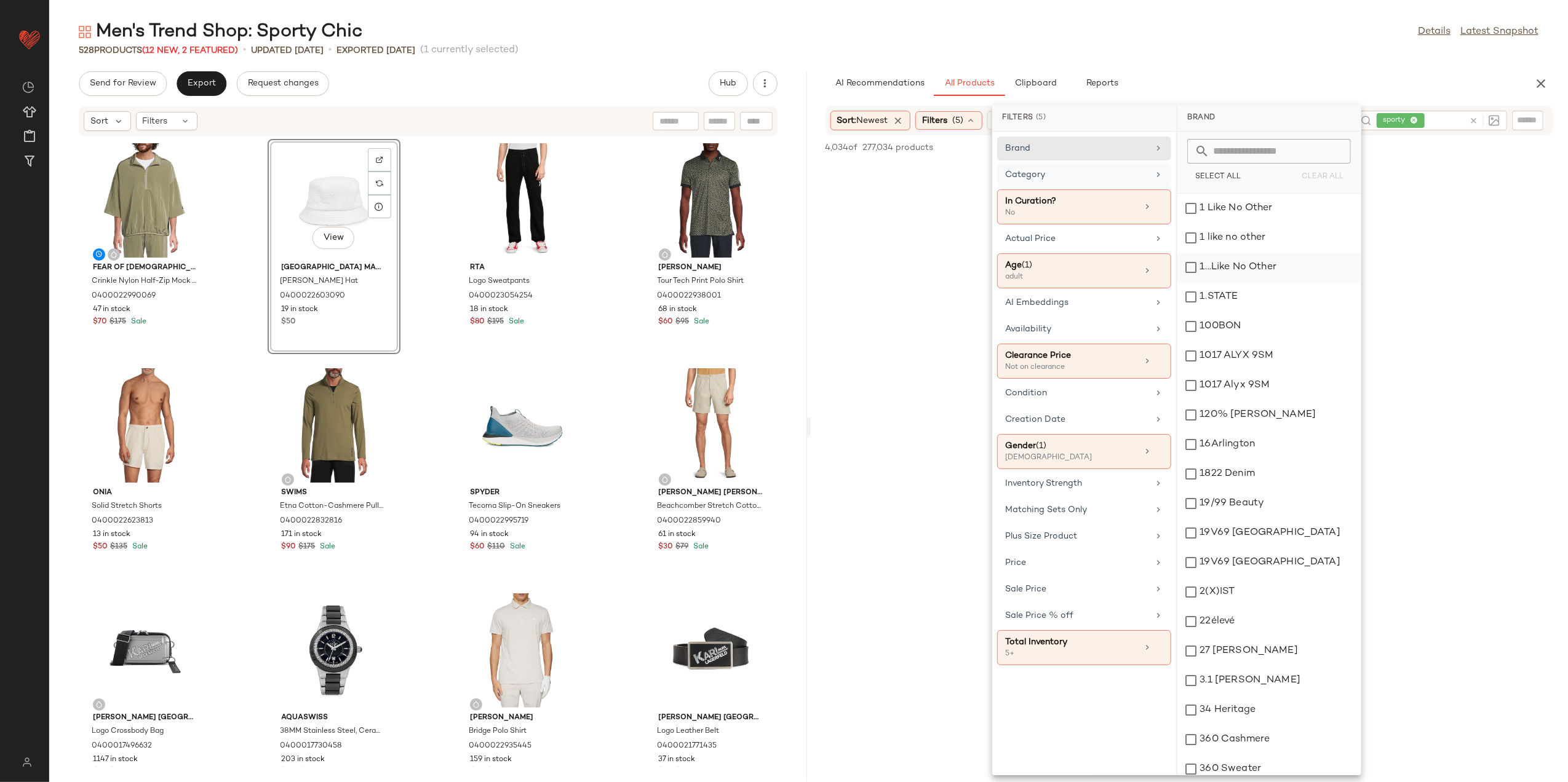
click at [1113, 176] on div "Category" at bounding box center [1077, 175] width 143 height 13
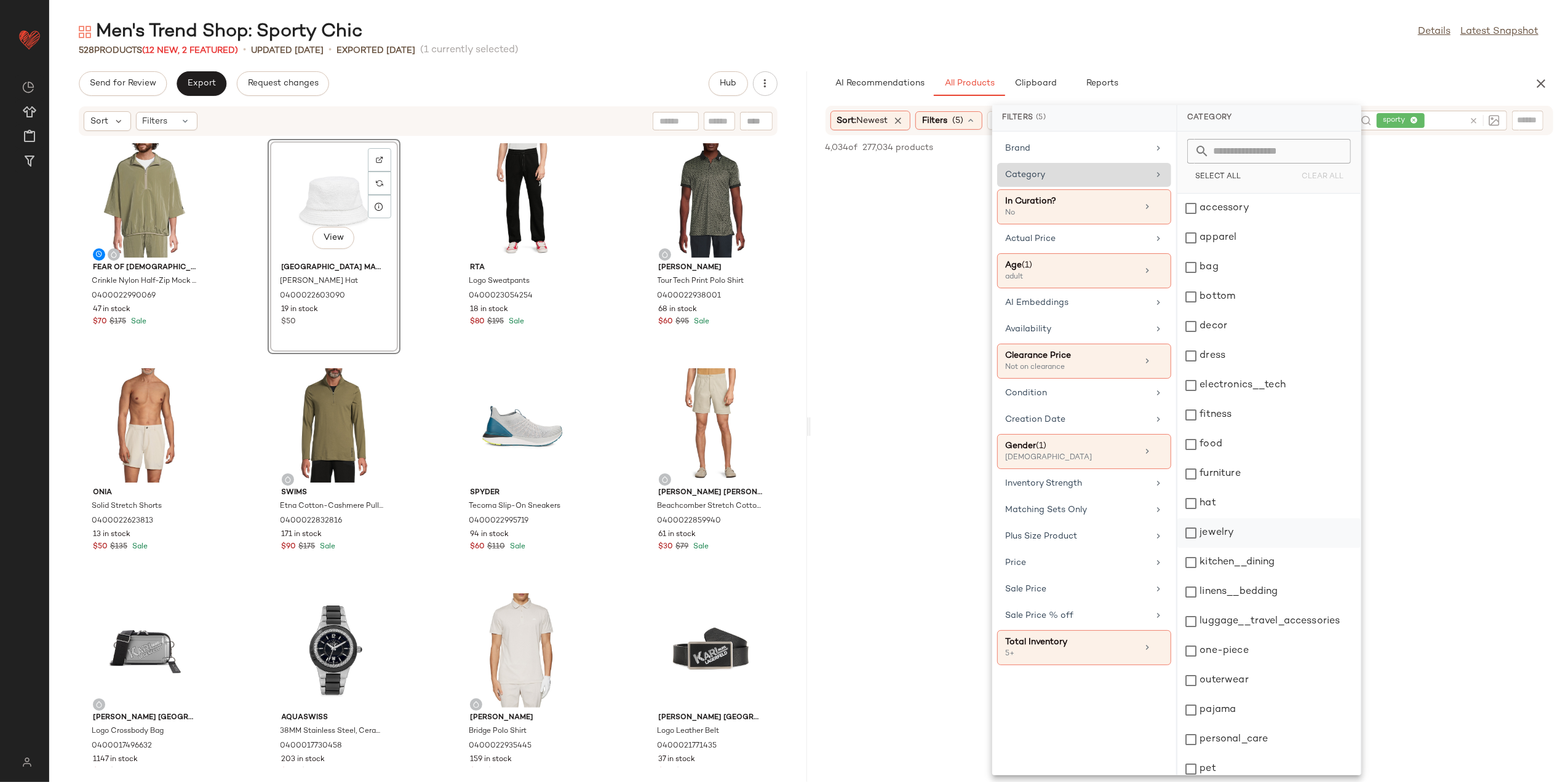
click at [1244, 539] on div "jewelry" at bounding box center [1269, 533] width 184 height 29
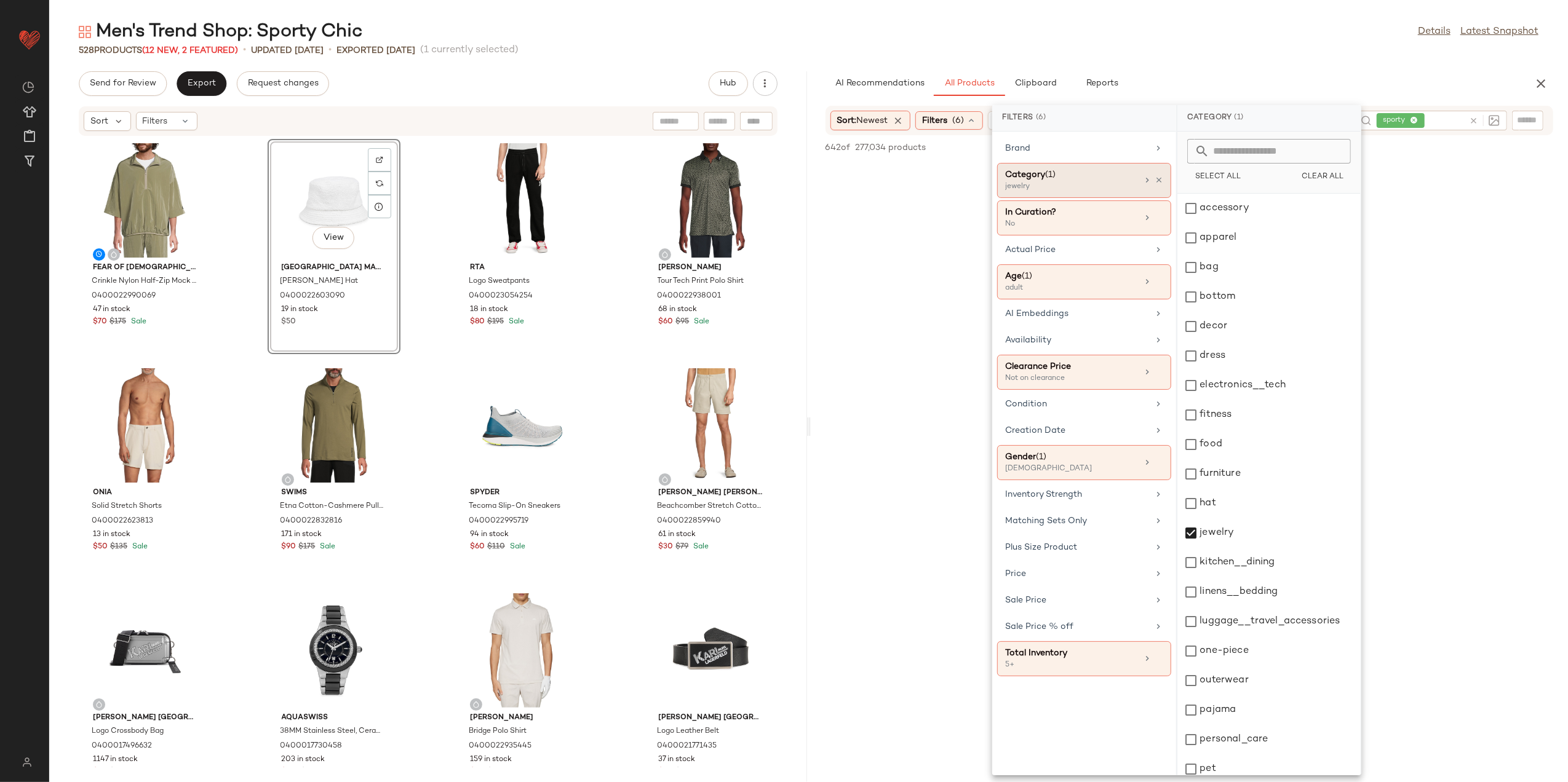
click at [1162, 26] on div "Men's Trend Shop: Sporty Chic Details Latest Snapshot" at bounding box center [809, 32] width 1519 height 25
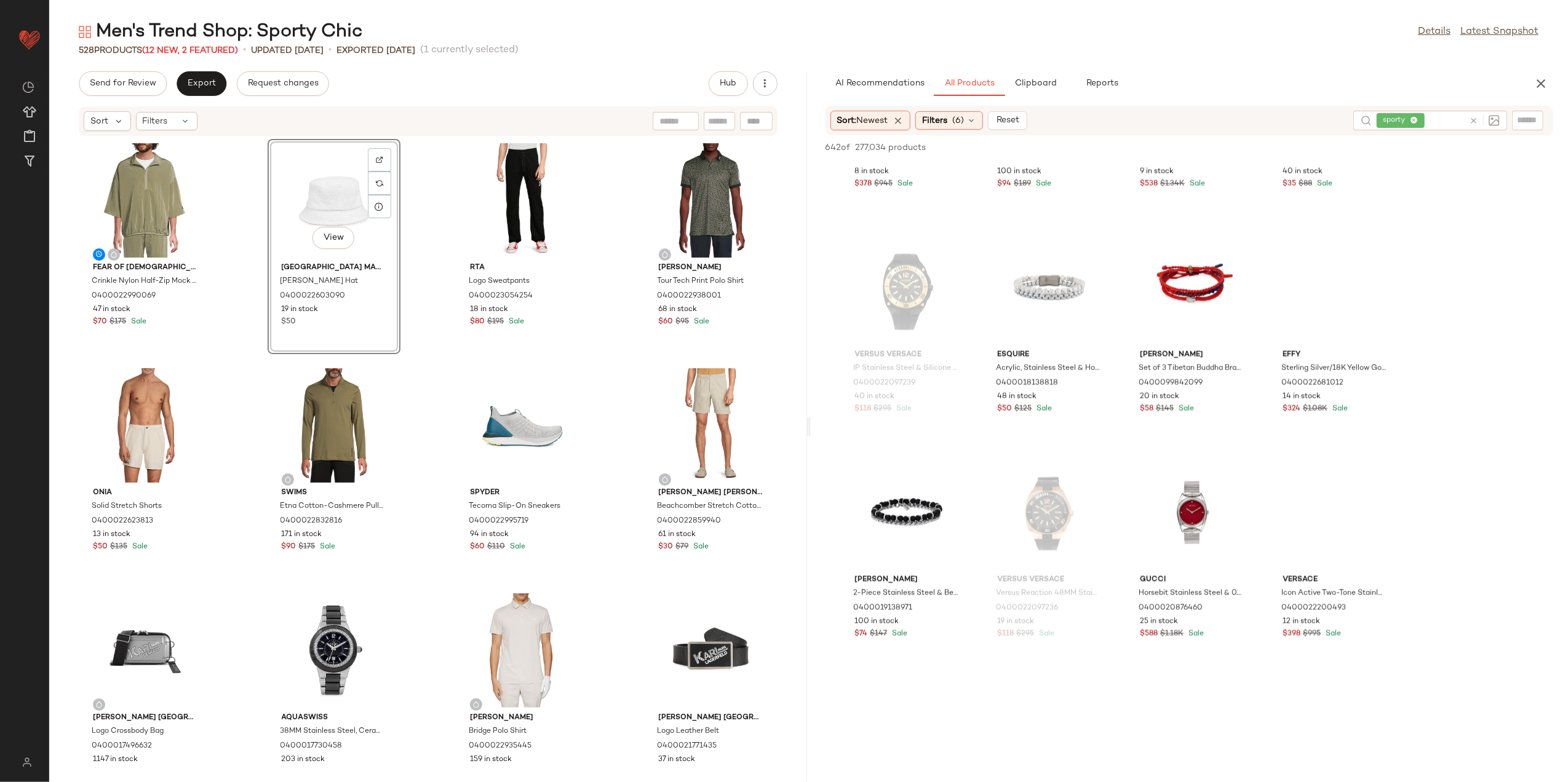
scroll to position [1968, 0]
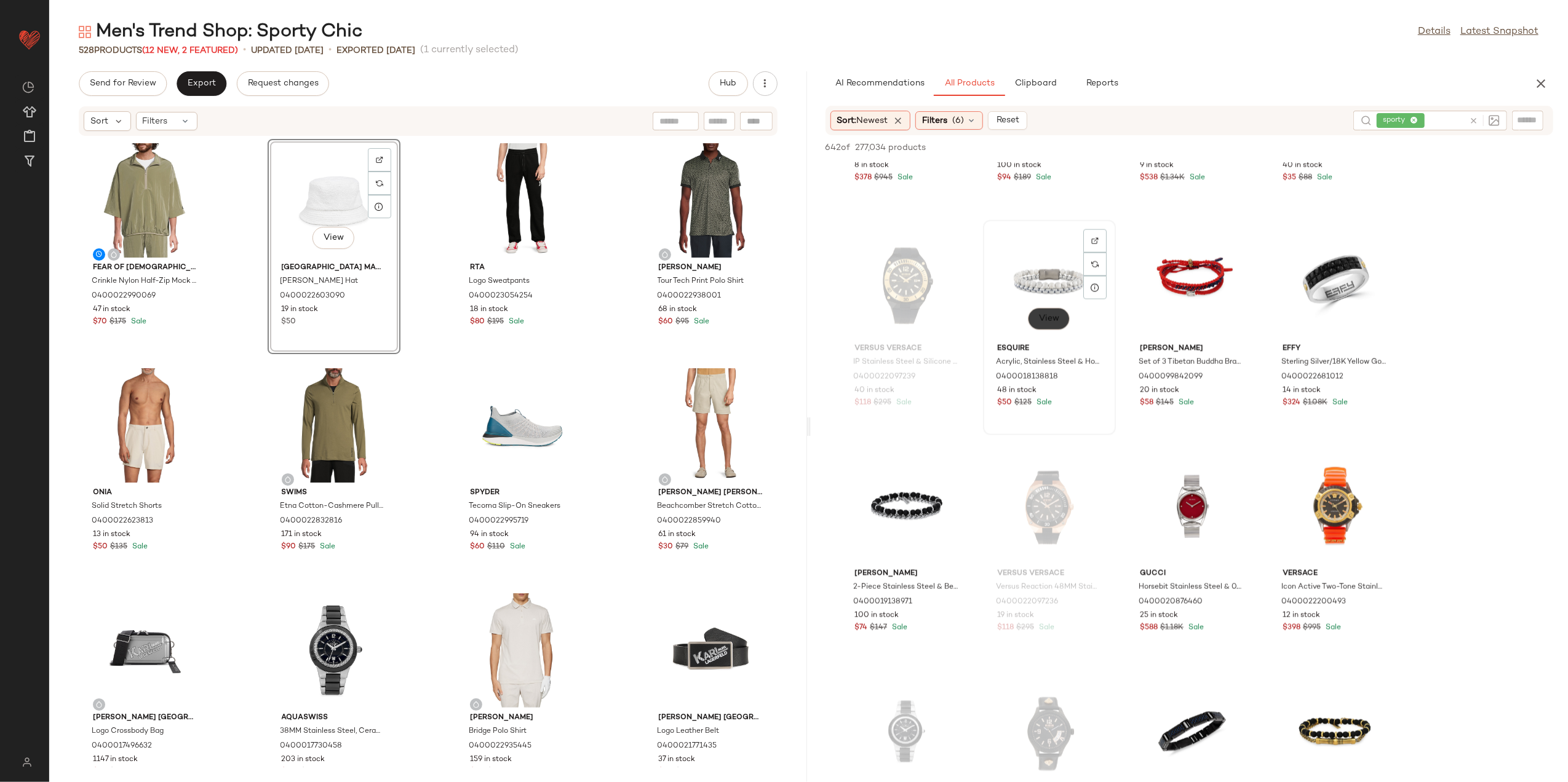
click at [1054, 321] on span "View" at bounding box center [1049, 319] width 21 height 10
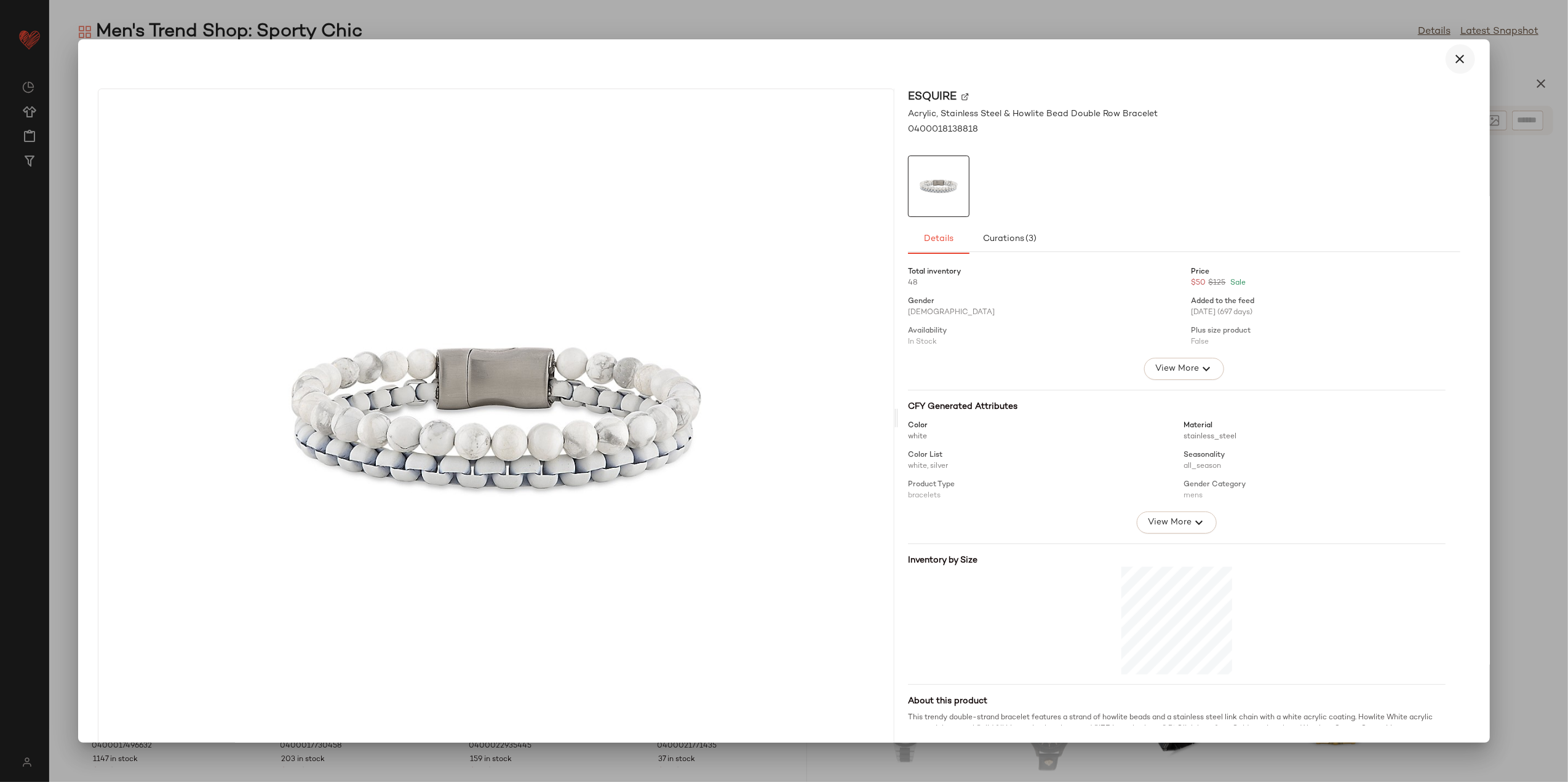
click at [1454, 58] on icon "button" at bounding box center [1461, 59] width 15 height 15
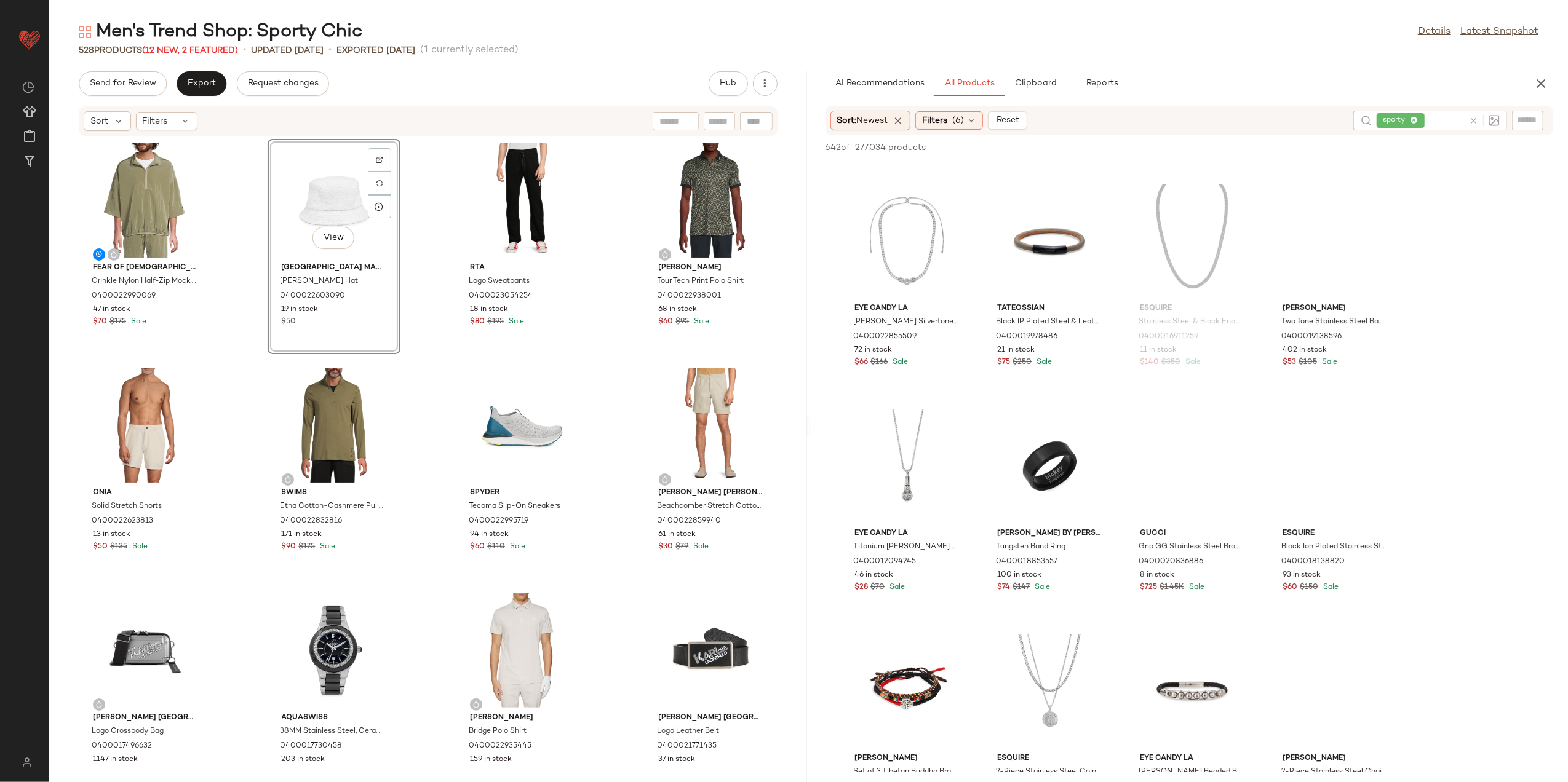
scroll to position [4264, 0]
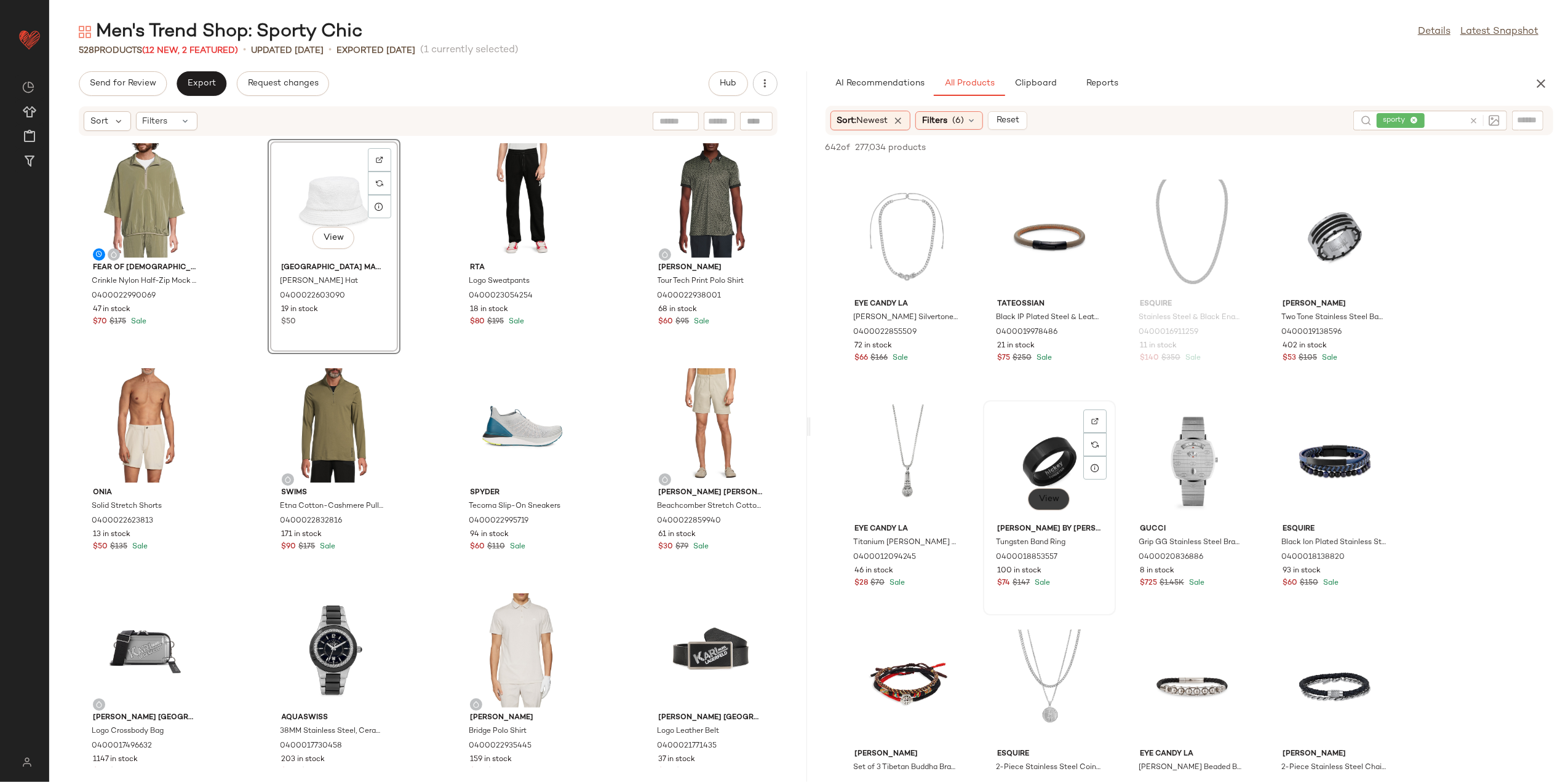
click at [1059, 508] on button "View" at bounding box center [1049, 499] width 42 height 22
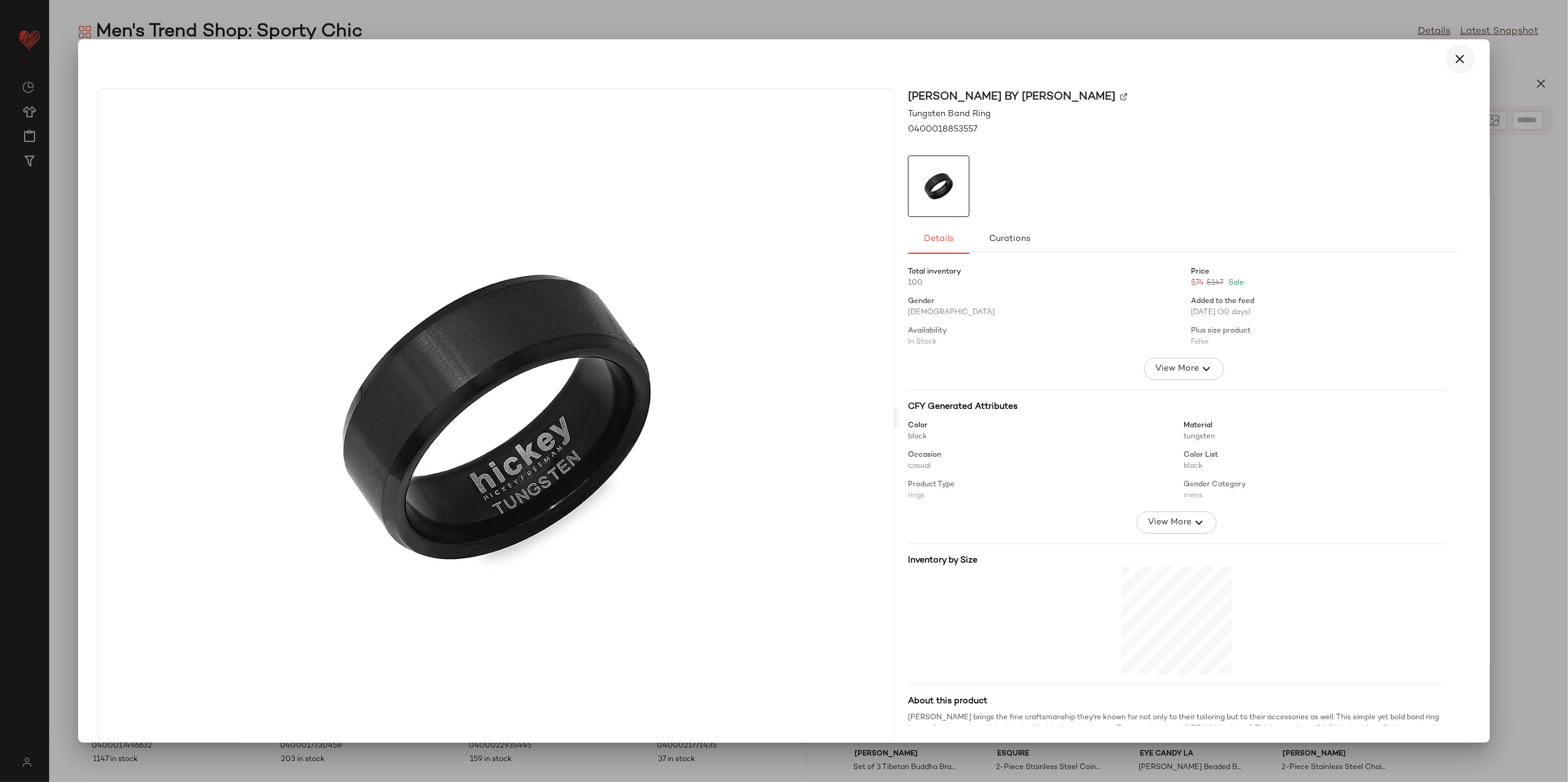
click at [1454, 63] on icon "button" at bounding box center [1461, 59] width 15 height 15
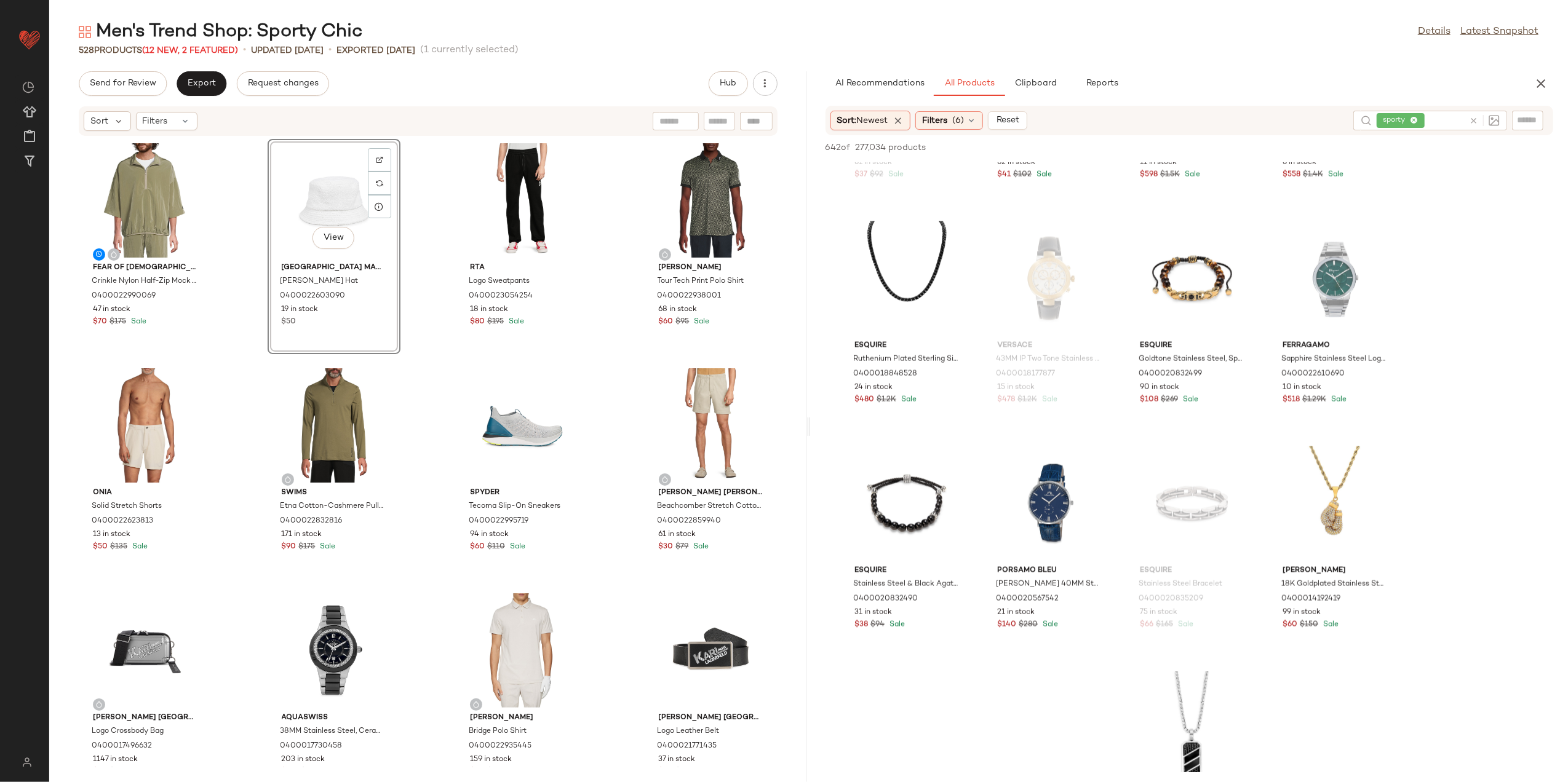
scroll to position [6479, 0]
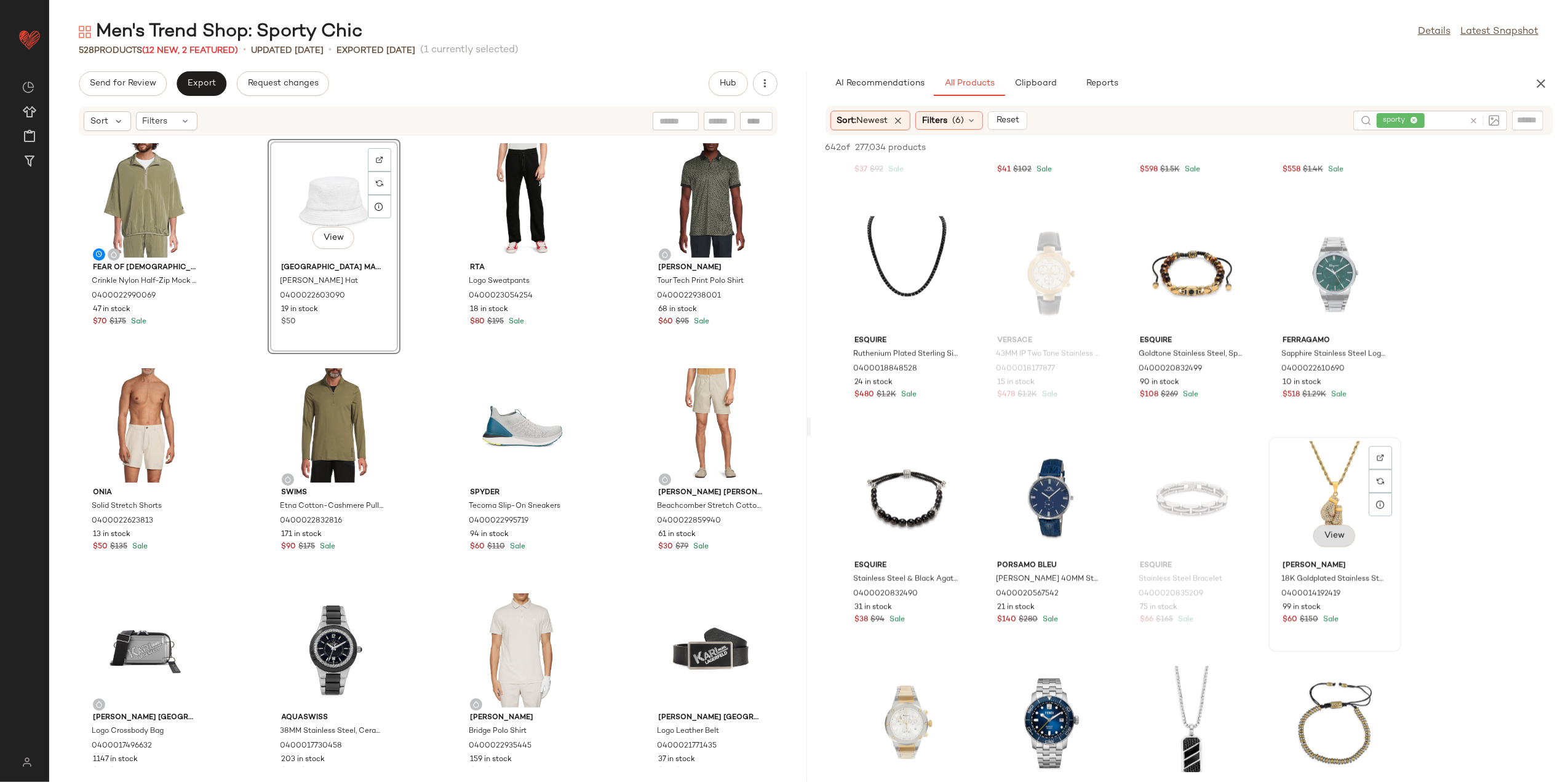
click at [1337, 542] on button "View" at bounding box center [1334, 536] width 42 height 22
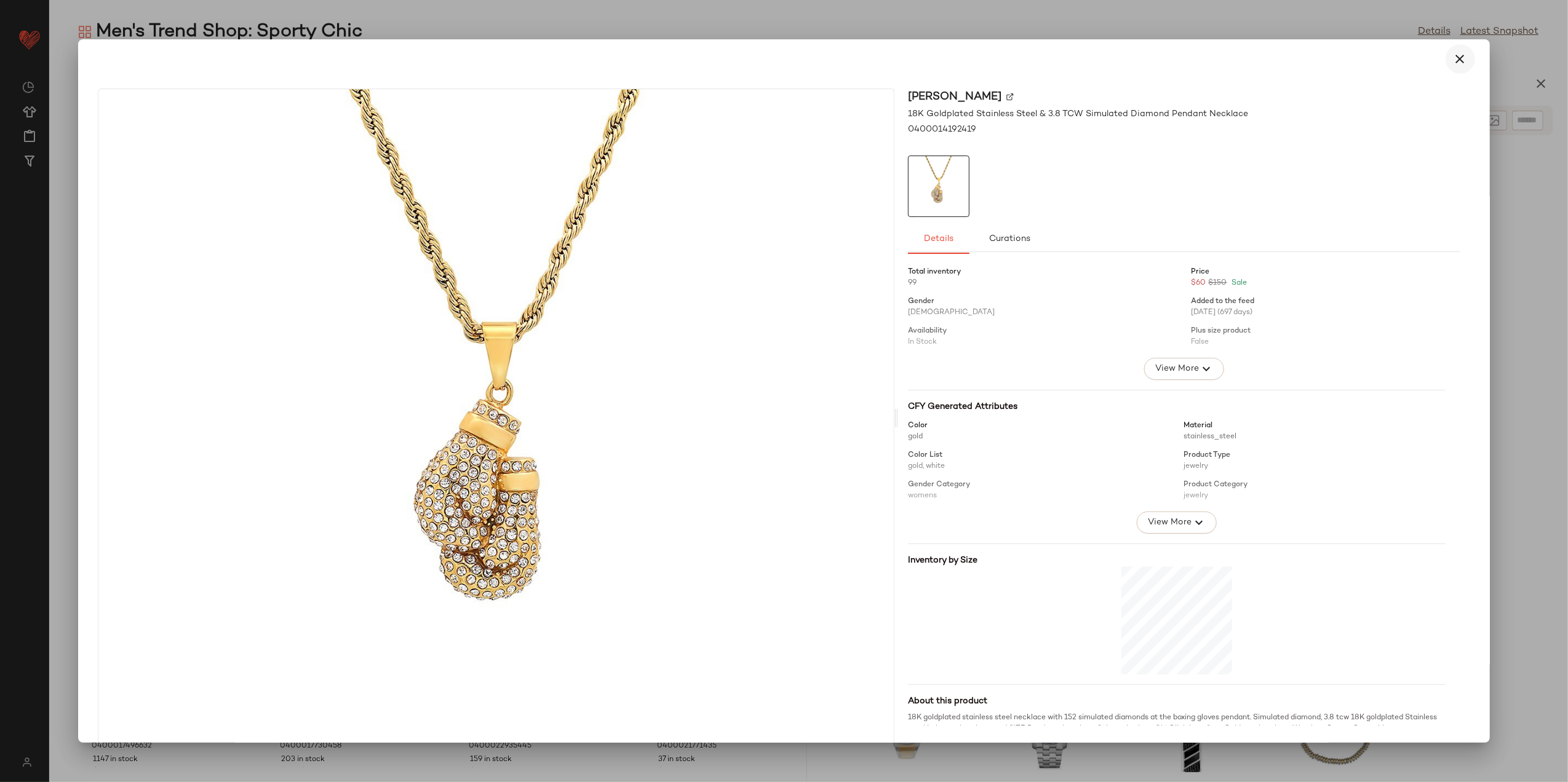
click at [1456, 51] on icon "button" at bounding box center [1461, 59] width 15 height 15
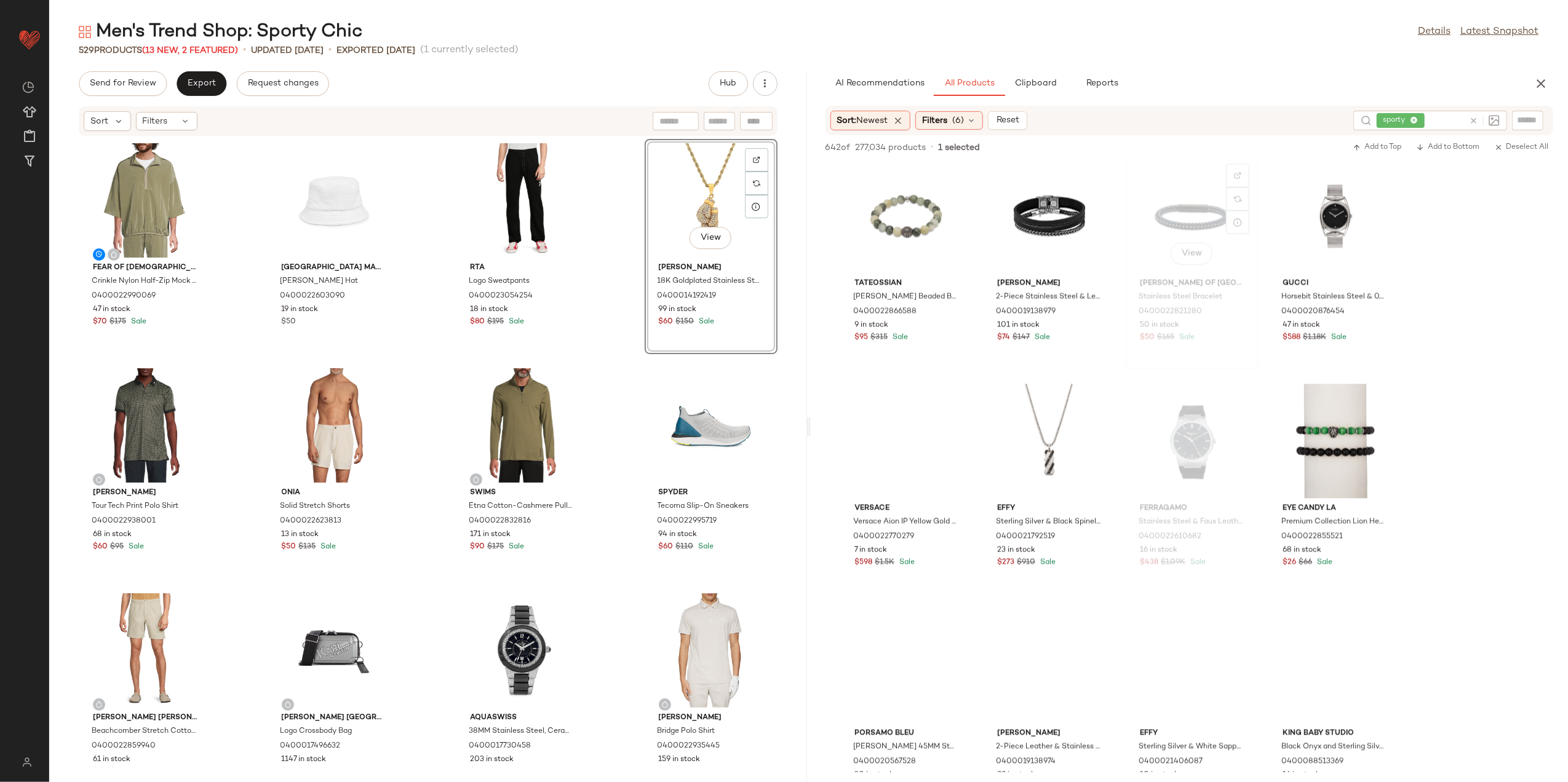
scroll to position [7216, 0]
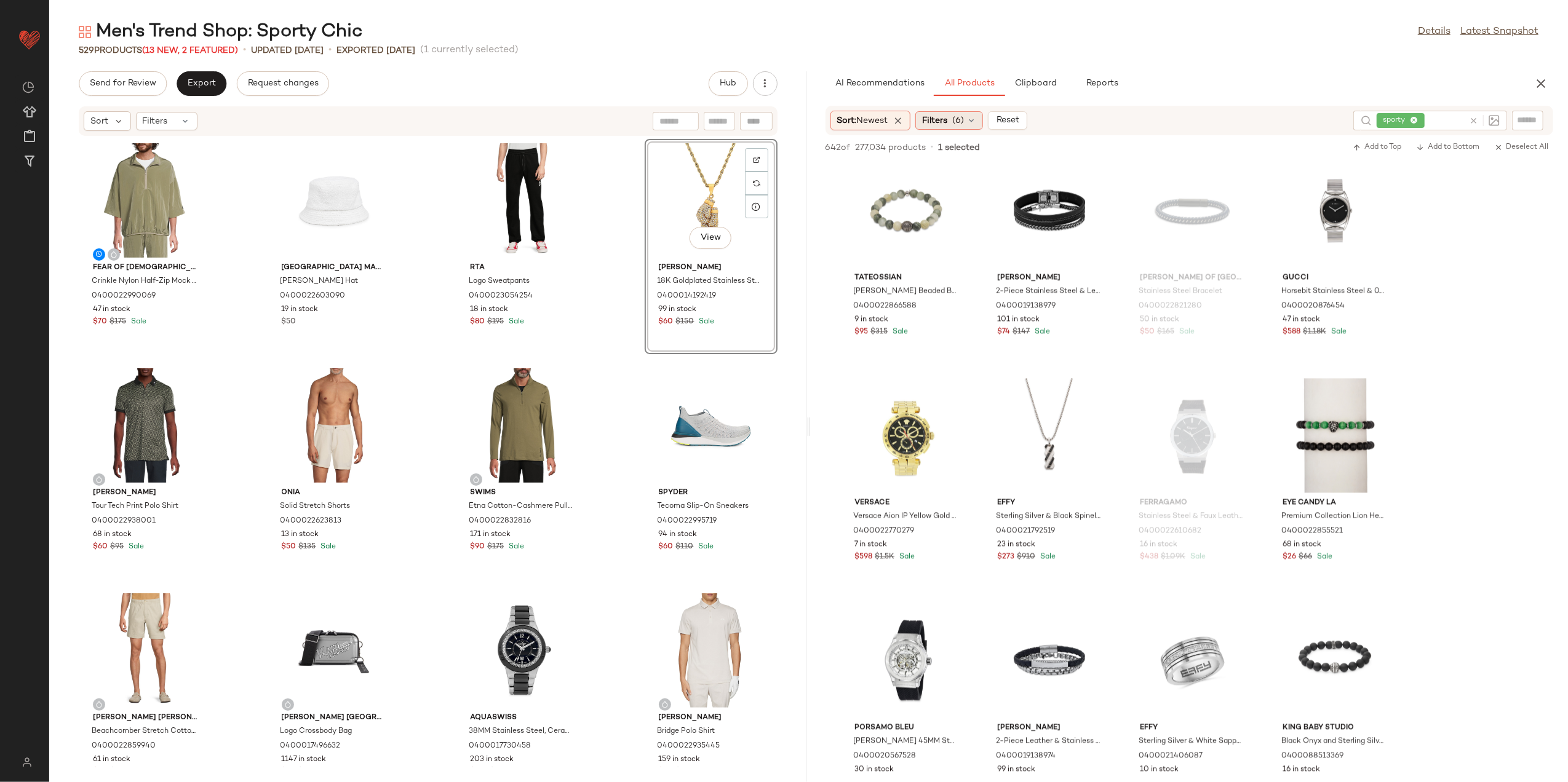
click at [969, 118] on div "Filters (6)" at bounding box center [949, 121] width 68 height 18
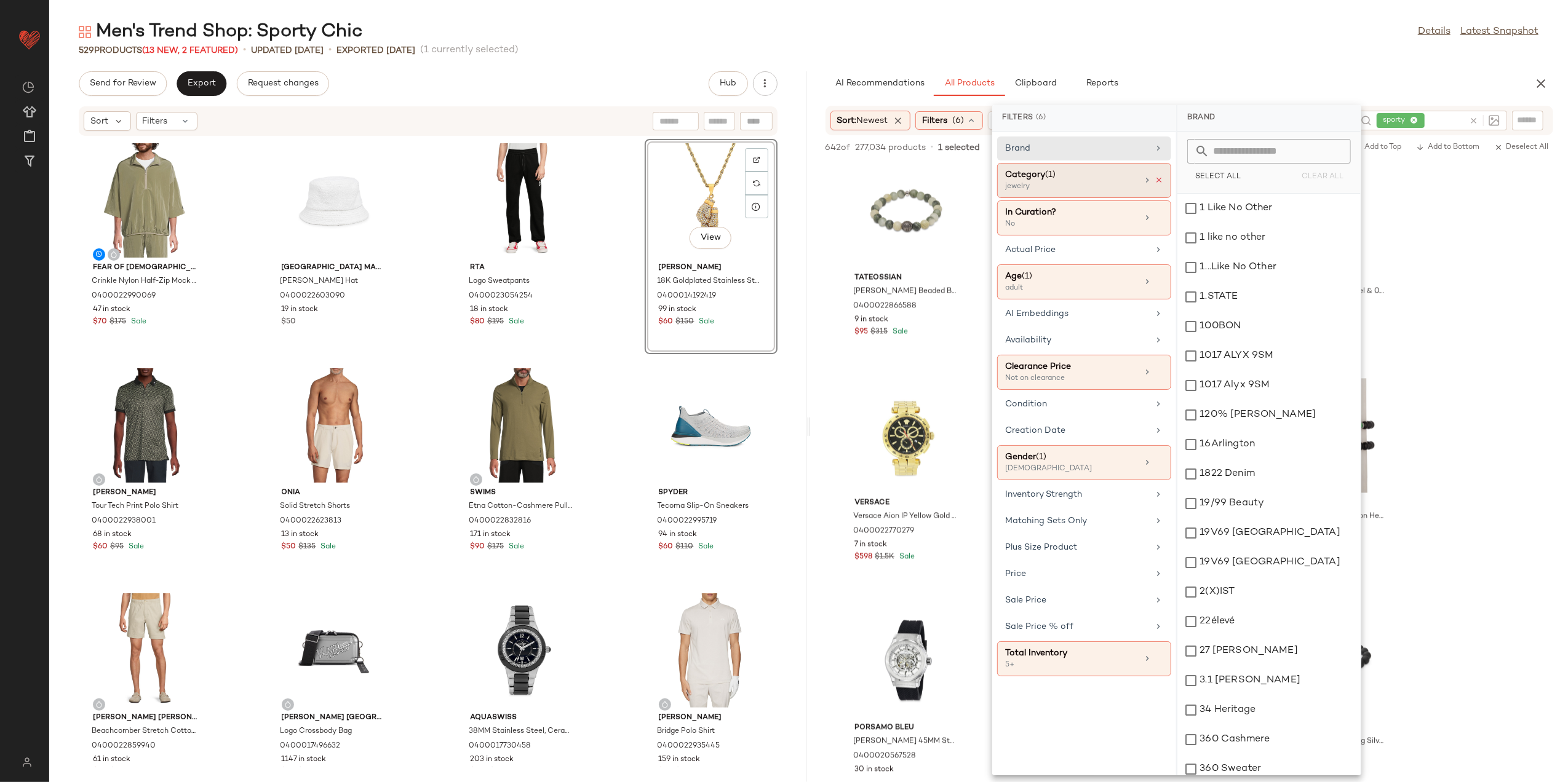
click at [1160, 184] on icon at bounding box center [1159, 180] width 9 height 9
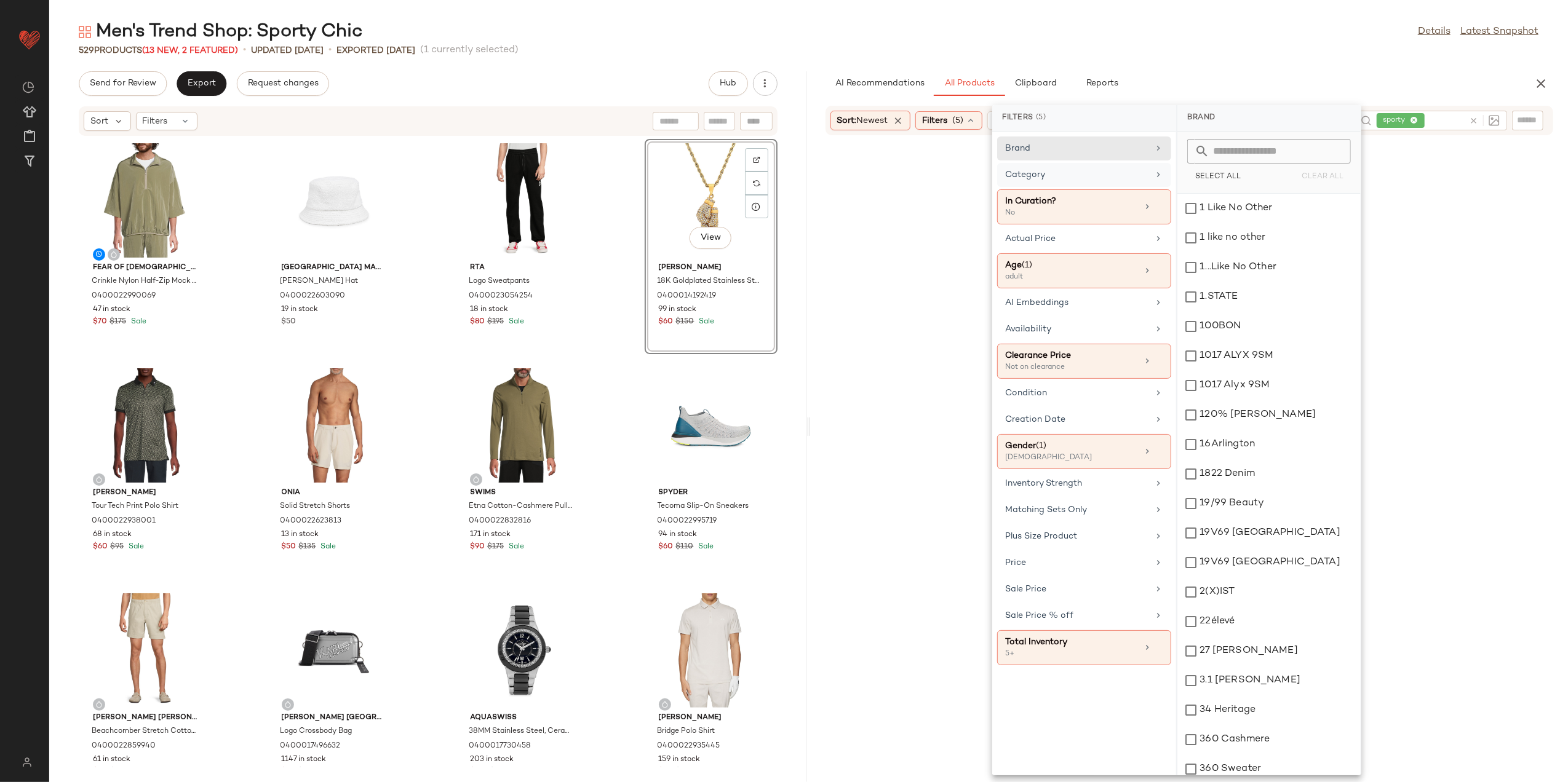
click at [1145, 181] on div "Category" at bounding box center [1077, 175] width 143 height 13
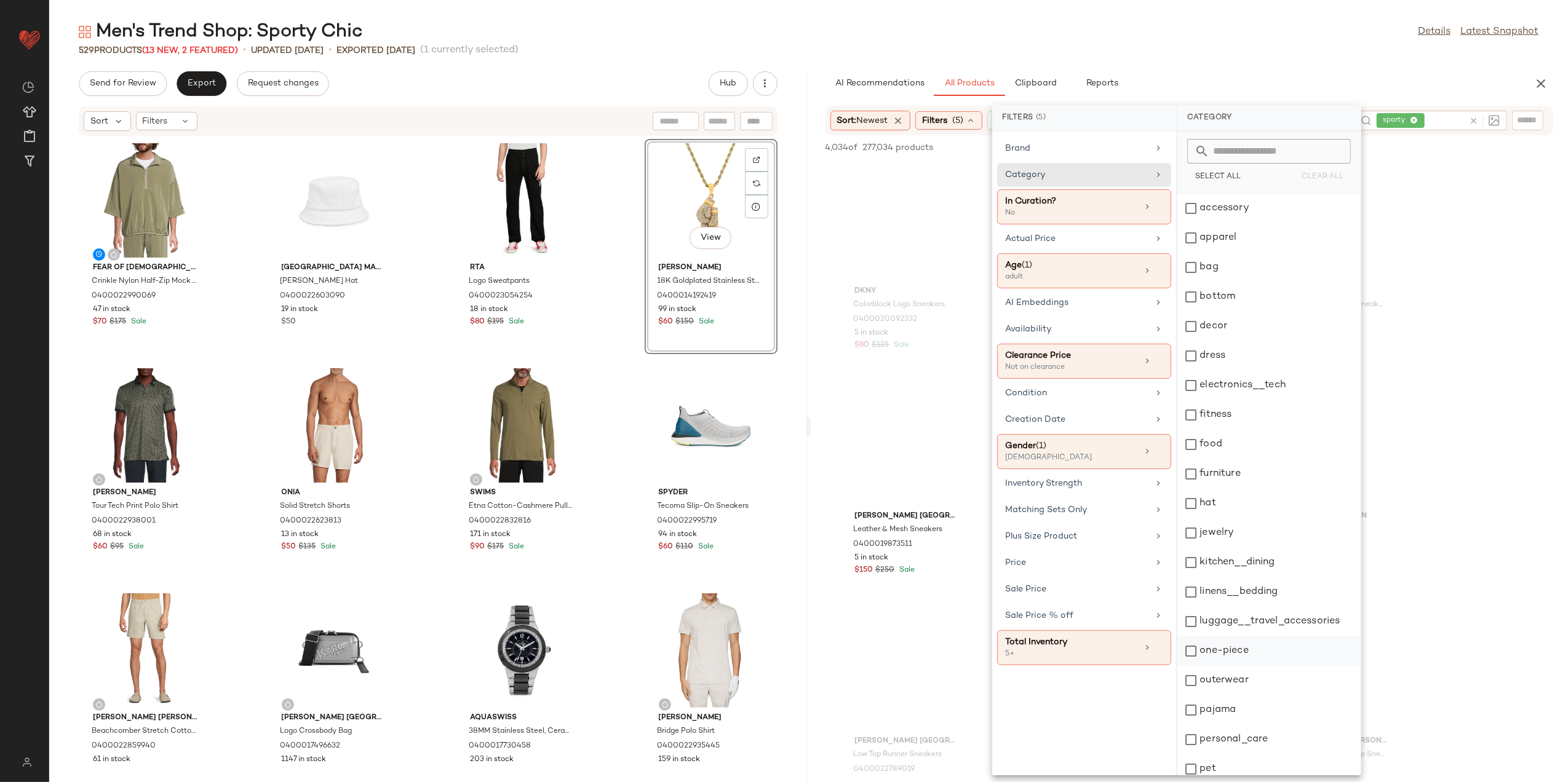
scroll to position [156, 0]
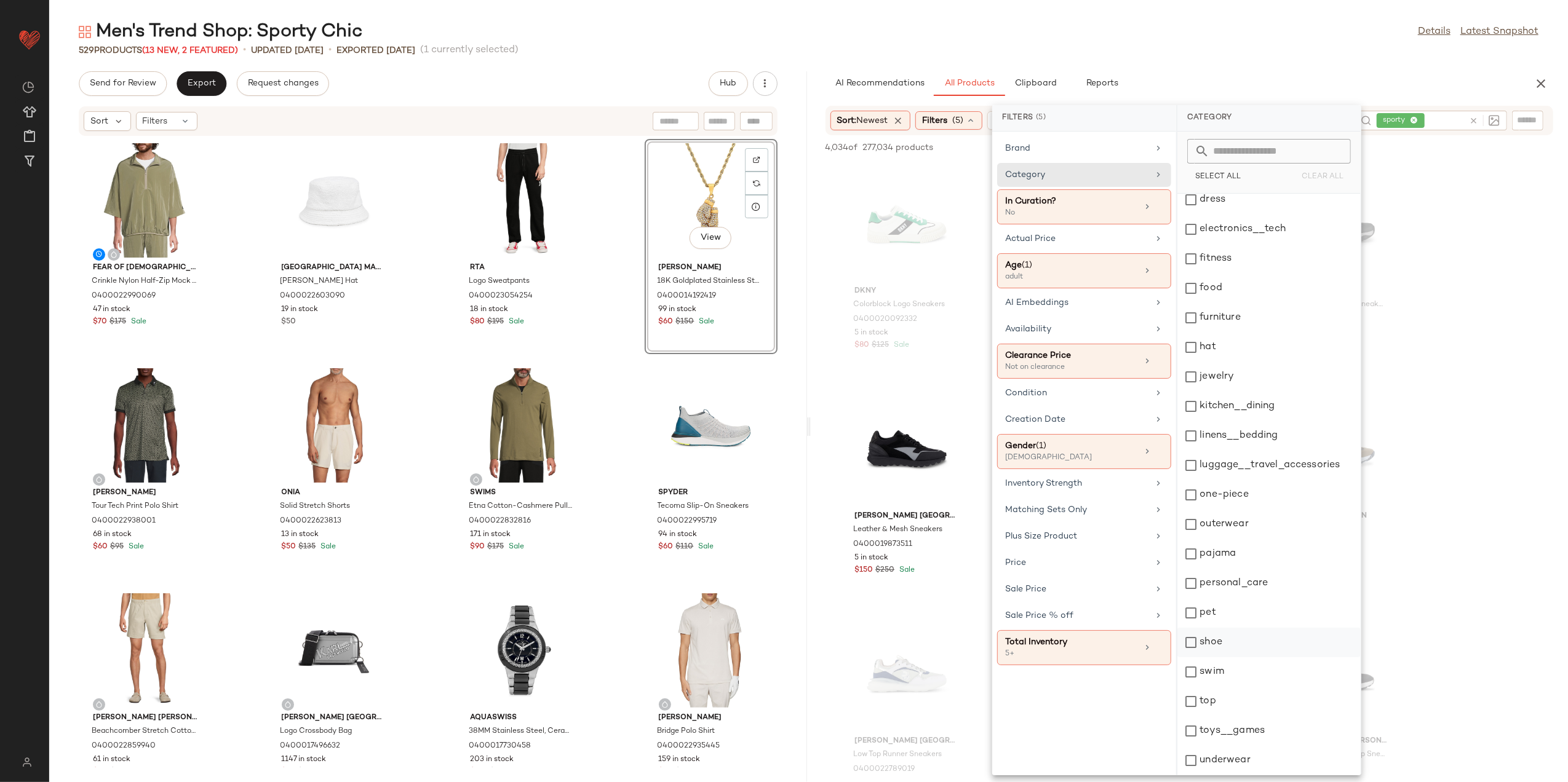
click at [1234, 633] on div "shoe" at bounding box center [1269, 642] width 184 height 29
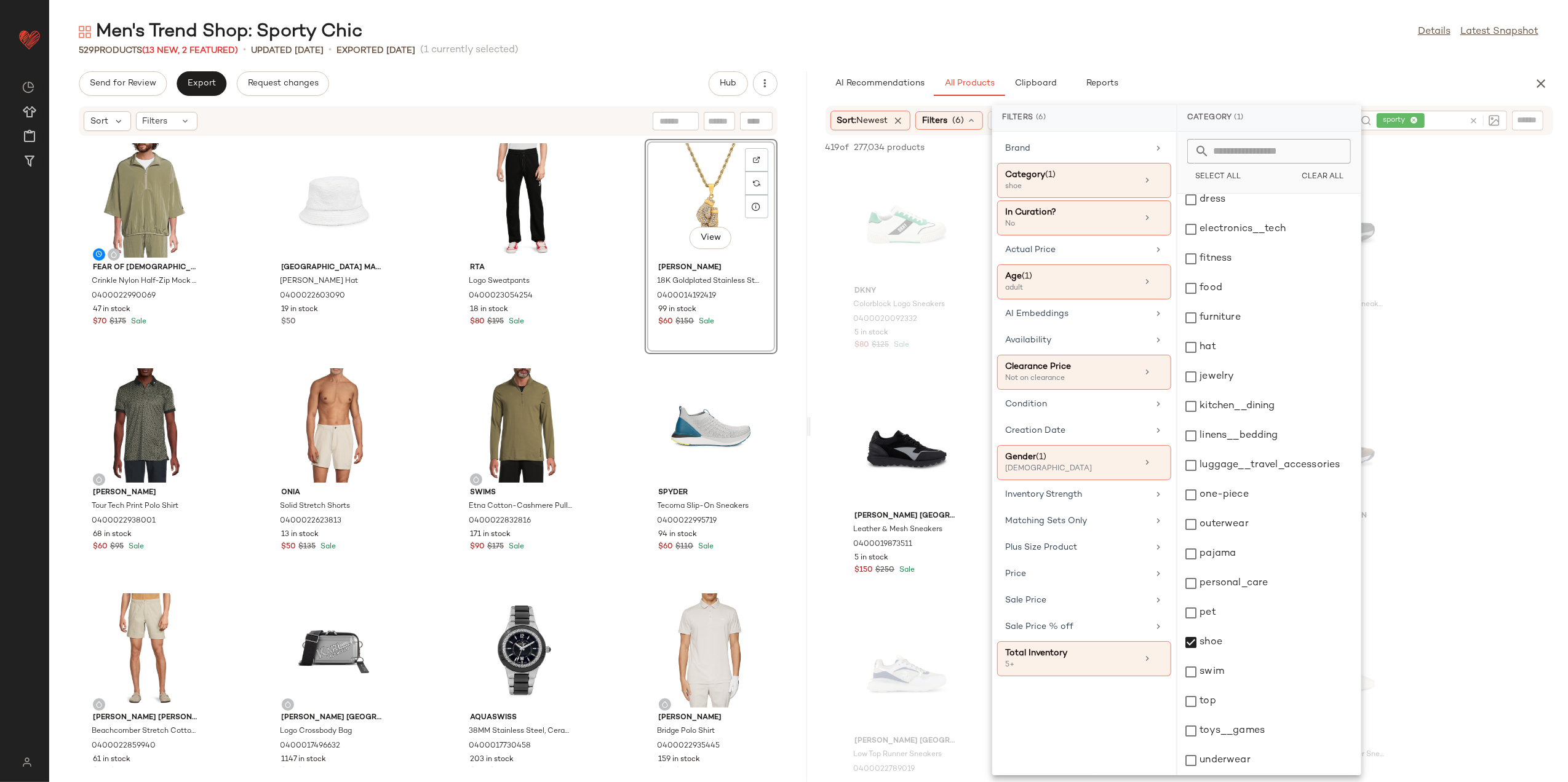
click at [1204, 33] on div "Men's Trend Shop: Sporty Chic Details Latest Snapshot" at bounding box center [809, 32] width 1519 height 25
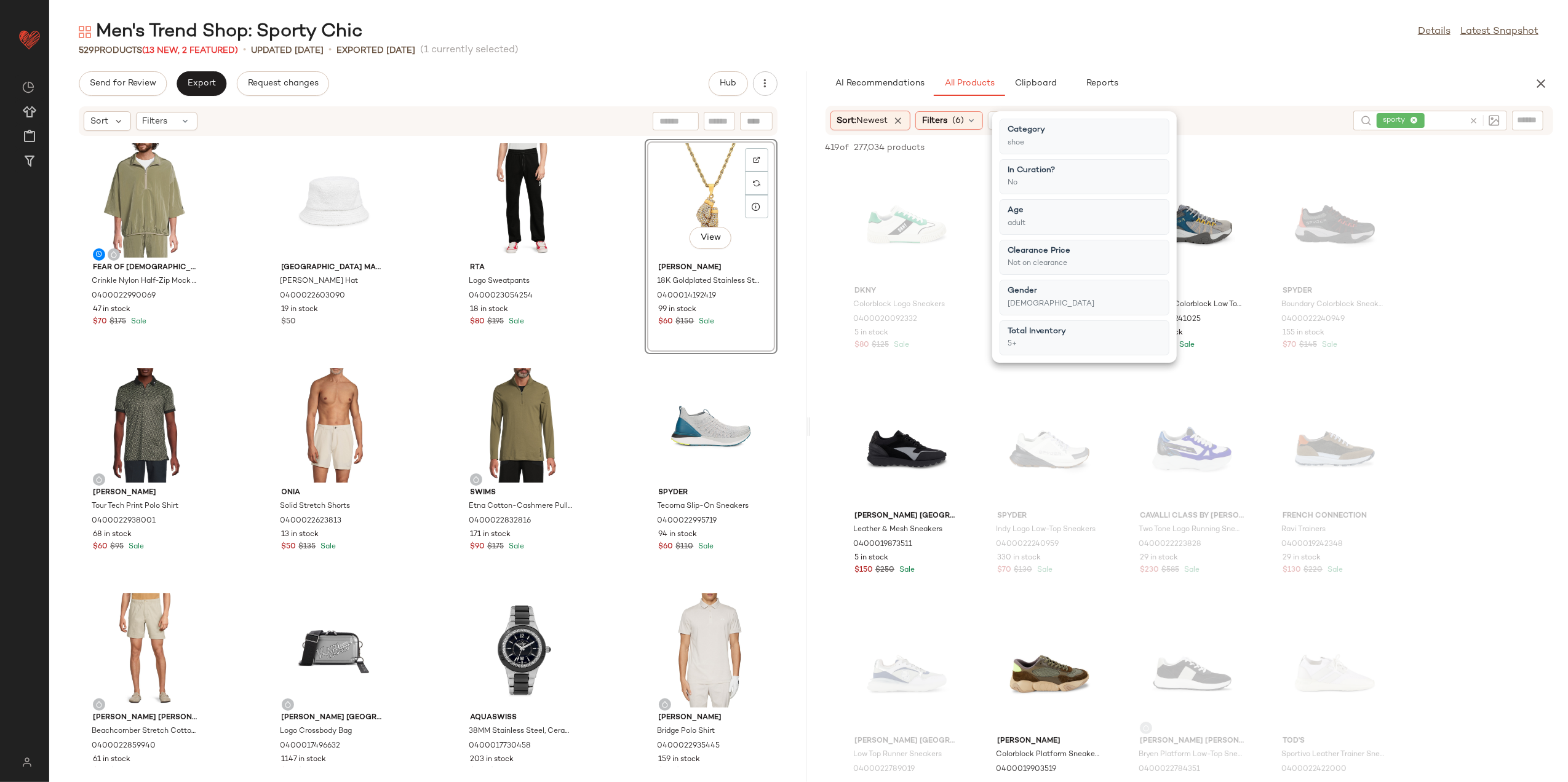
click at [1218, 69] on div "Men's Trend Shop: Sporty Chic Details Latest Snapshot 529 Products (13 New, 2 F…" at bounding box center [809, 401] width 1519 height 763
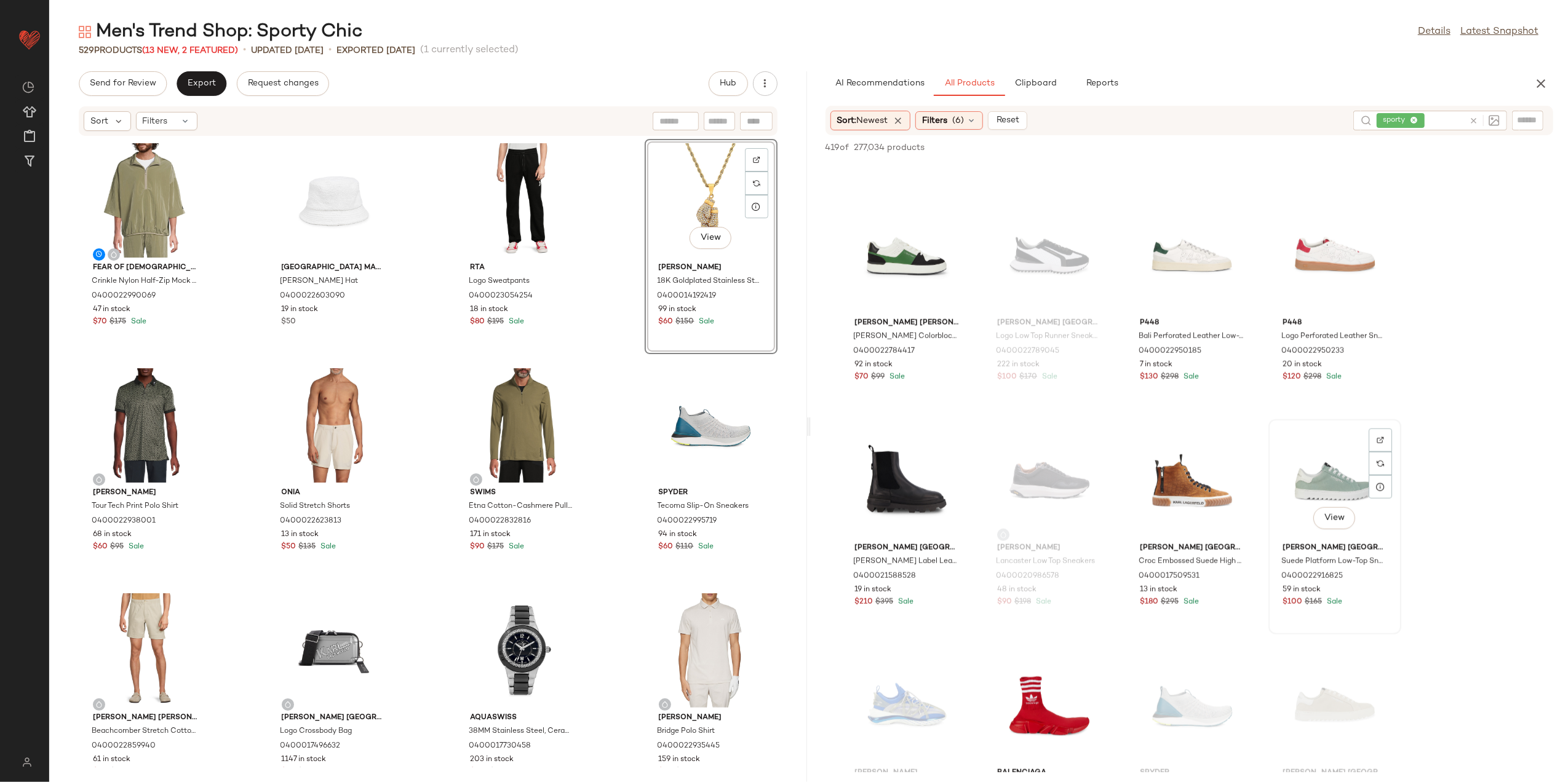
scroll to position [1312, 0]
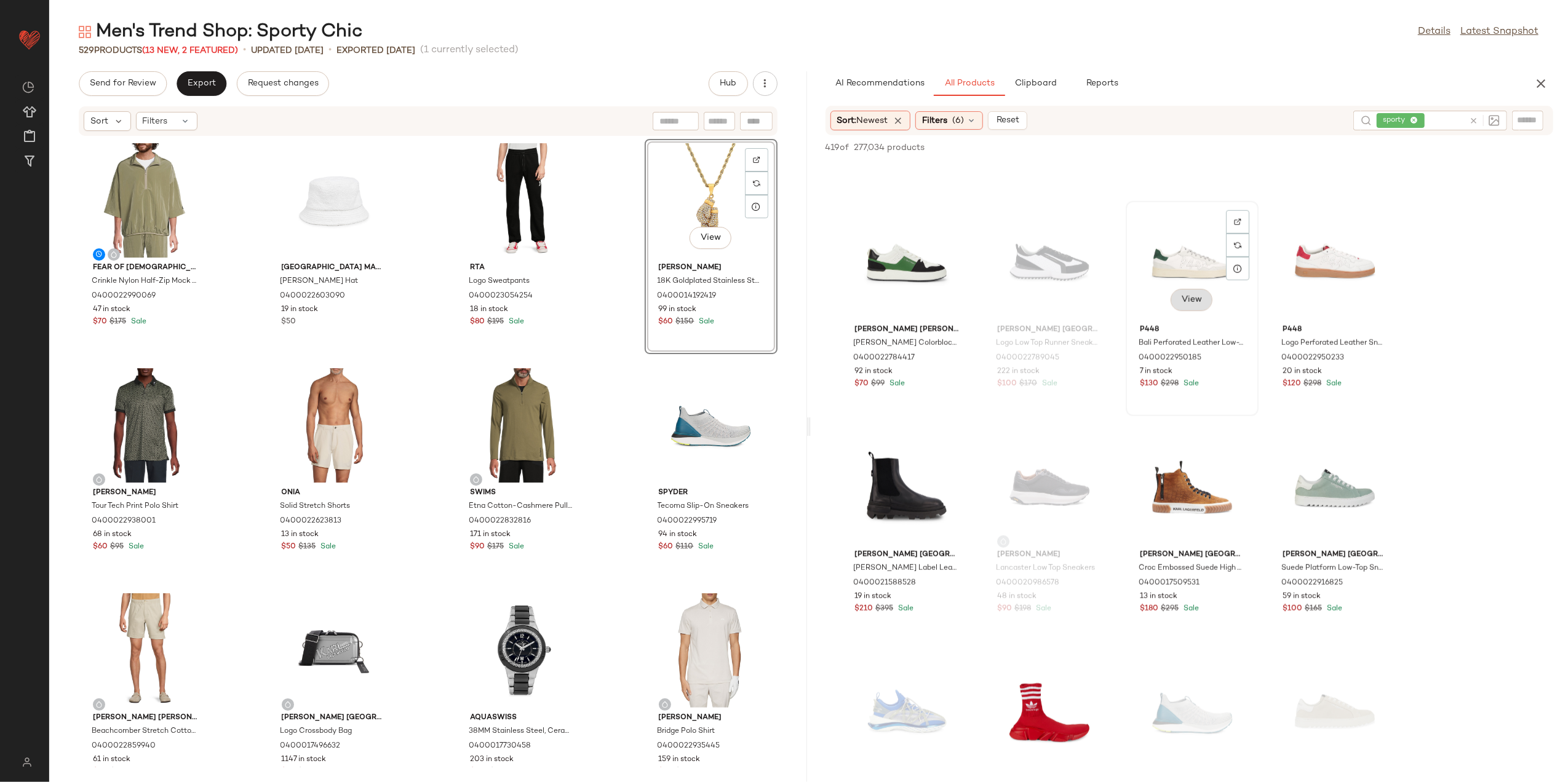
click at [1176, 309] on button "View" at bounding box center [1191, 300] width 42 height 22
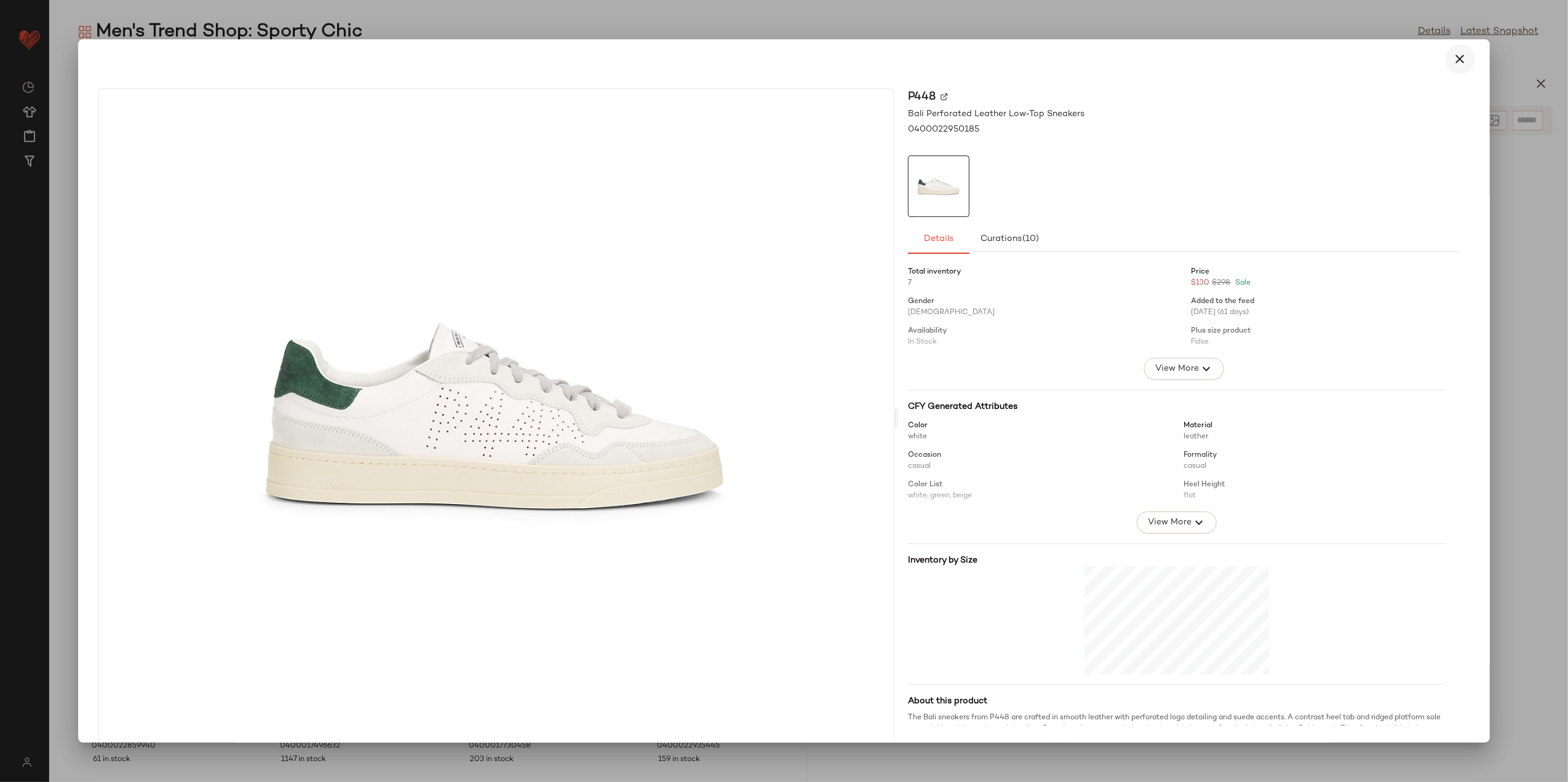
click at [1454, 57] on icon "button" at bounding box center [1461, 59] width 15 height 15
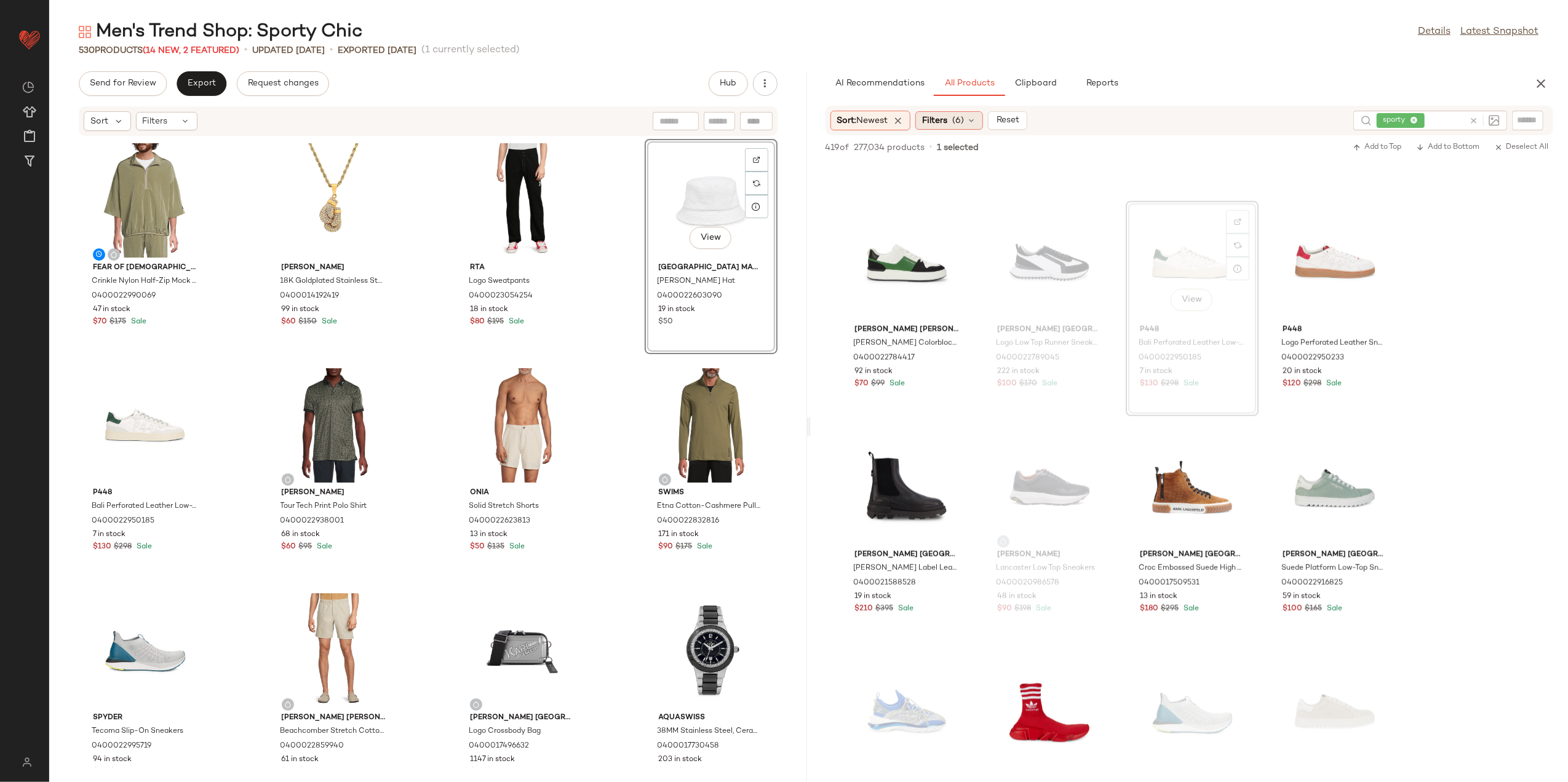
click at [964, 118] on span "(6)" at bounding box center [958, 121] width 12 height 13
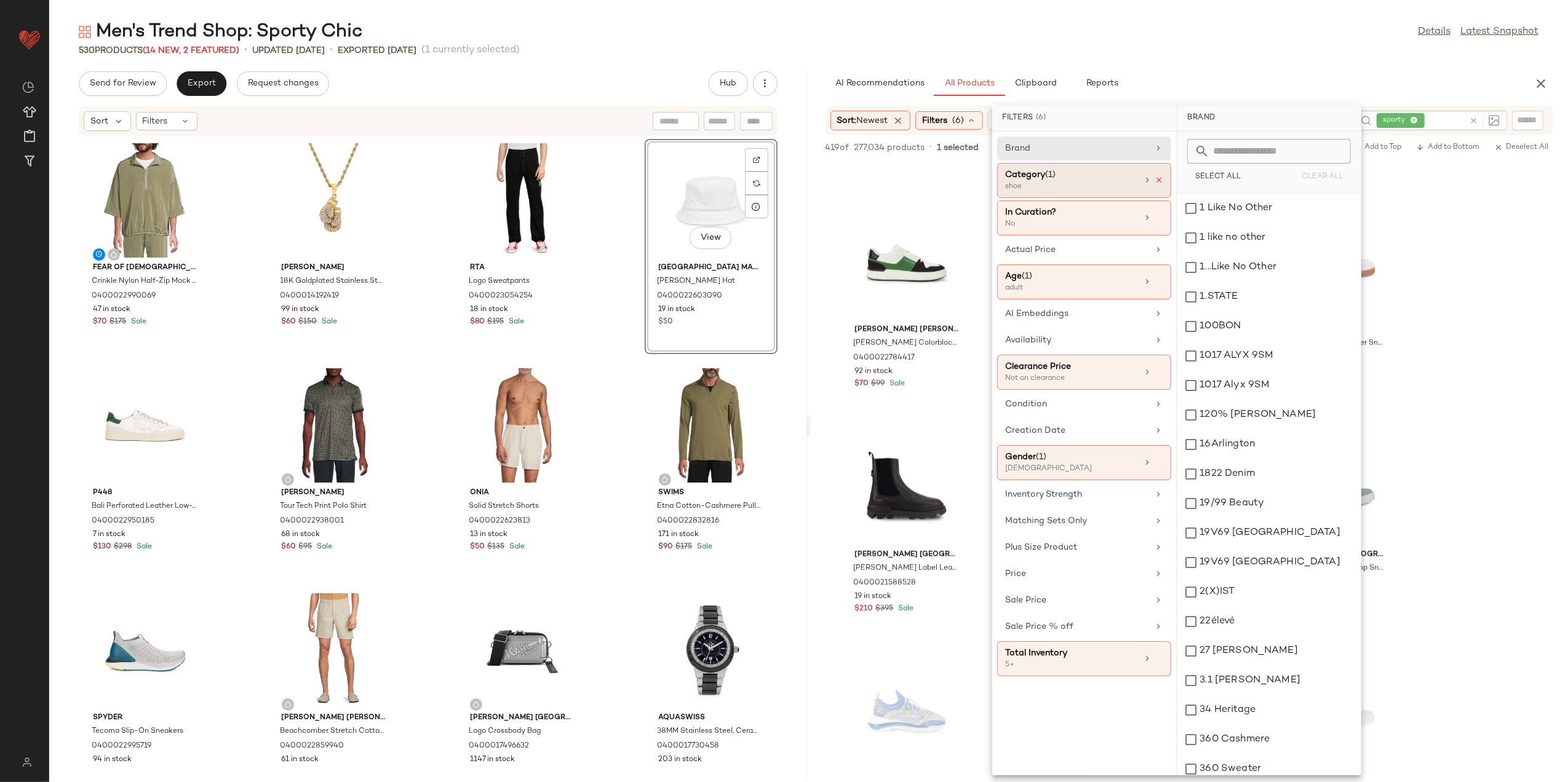
click at [1155, 182] on icon at bounding box center [1159, 180] width 9 height 9
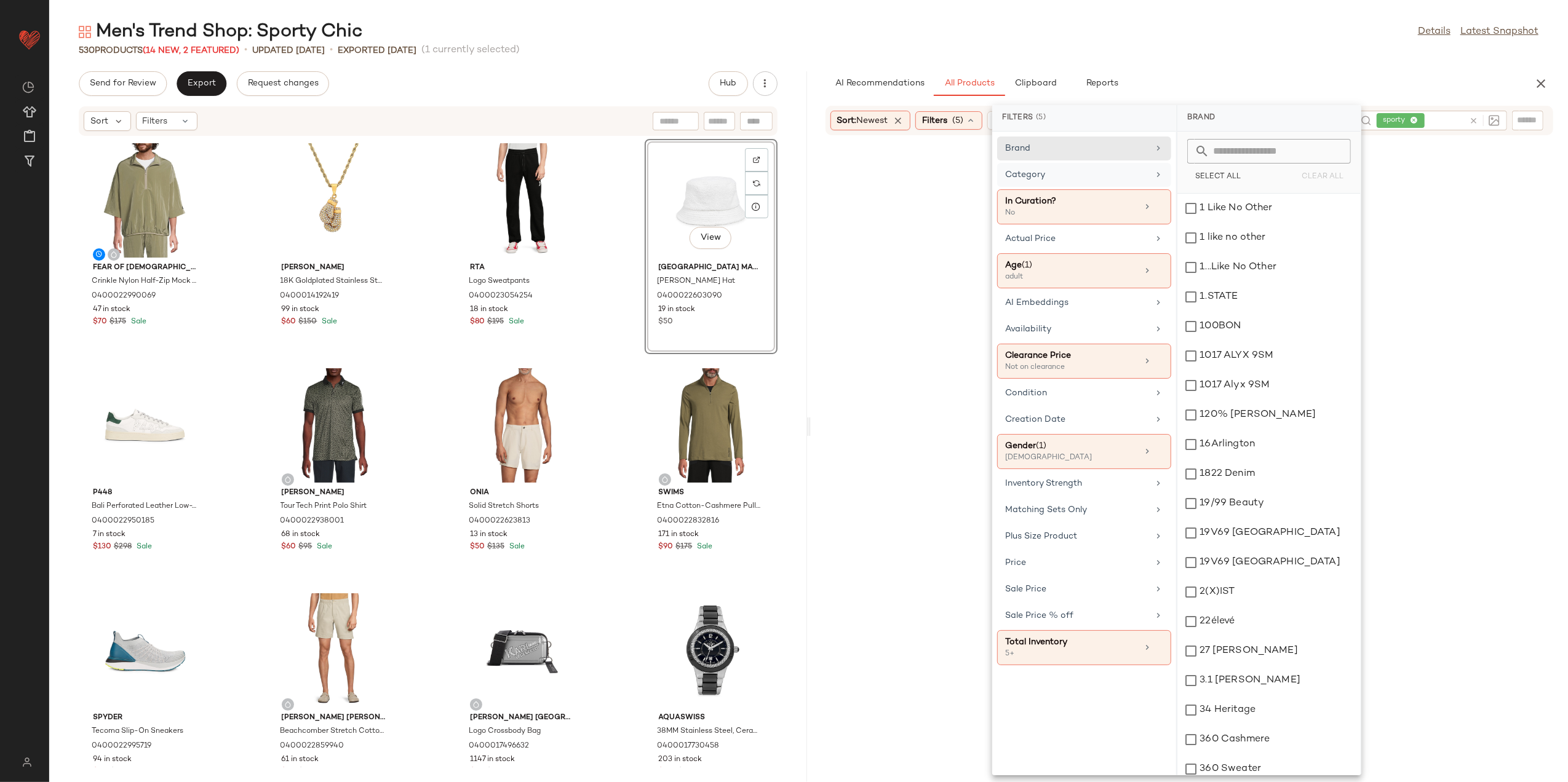
click at [1155, 190] on div "Category" at bounding box center [1084, 207] width 174 height 35
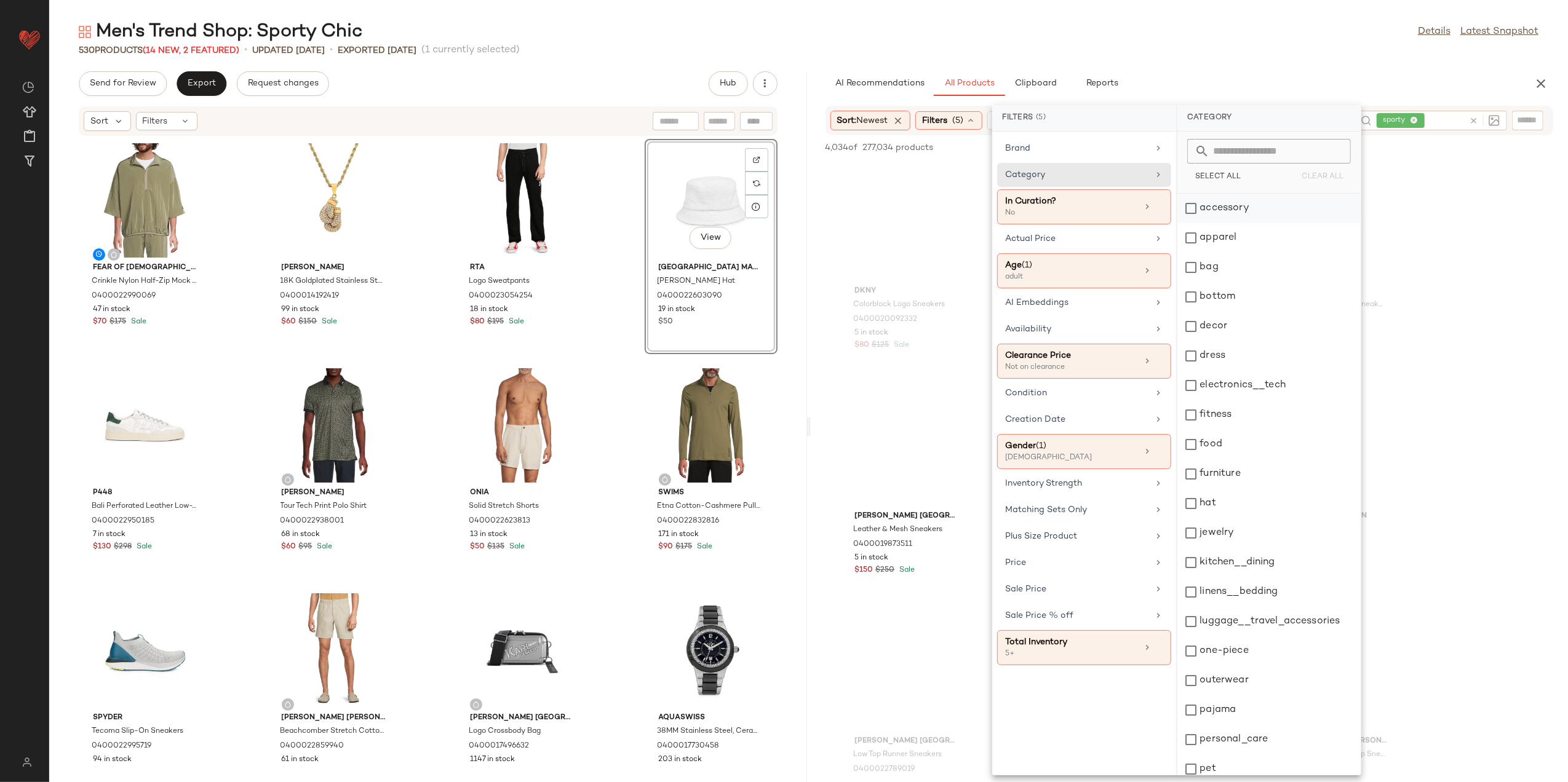
click at [1194, 215] on div "accessory" at bounding box center [1269, 208] width 184 height 29
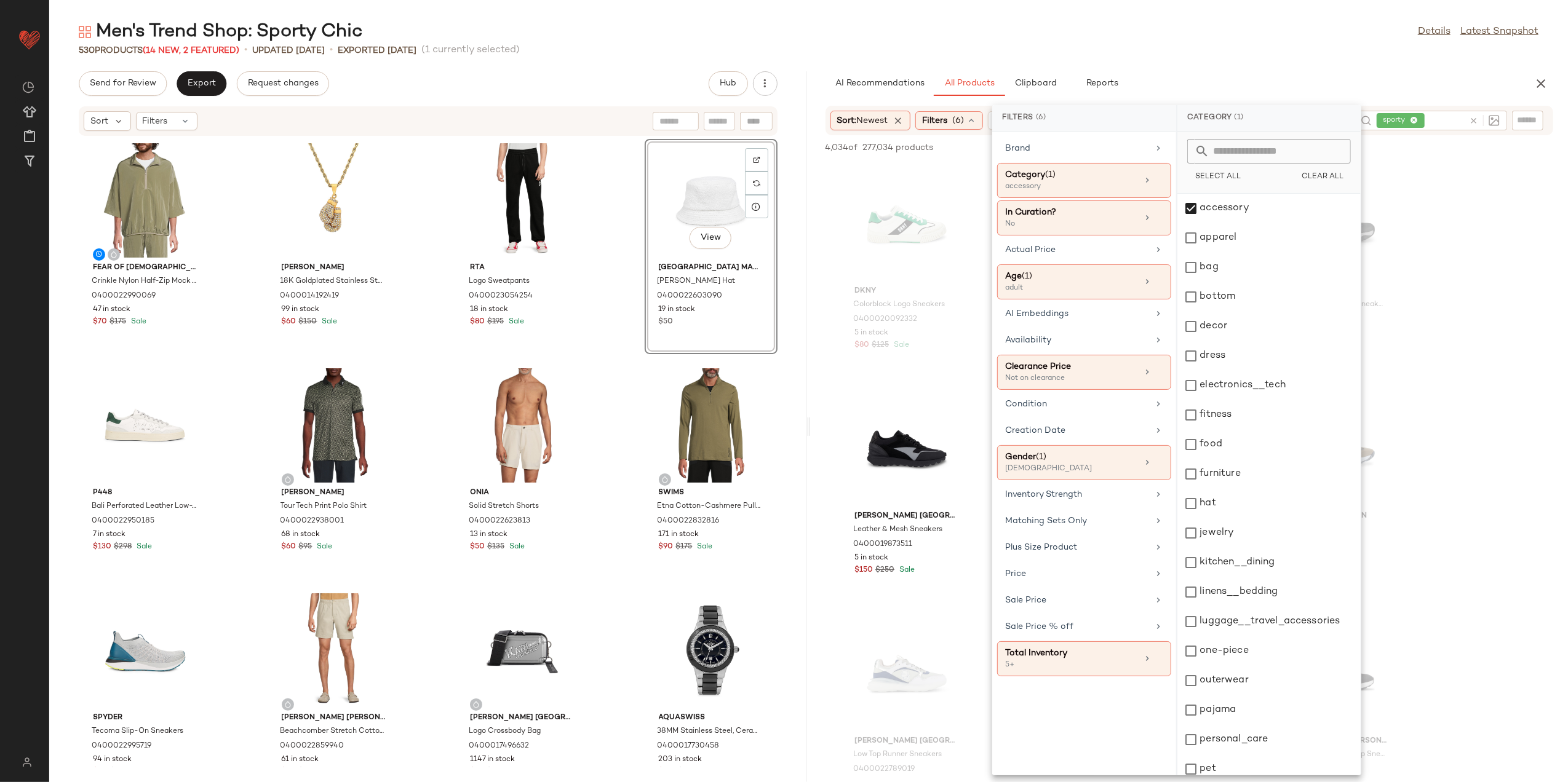
click at [1189, 55] on div "530 Products (14 New, 2 Featured) • updated Aug 18th • Exported Aug 13th (1 cur…" at bounding box center [809, 51] width 1519 height 12
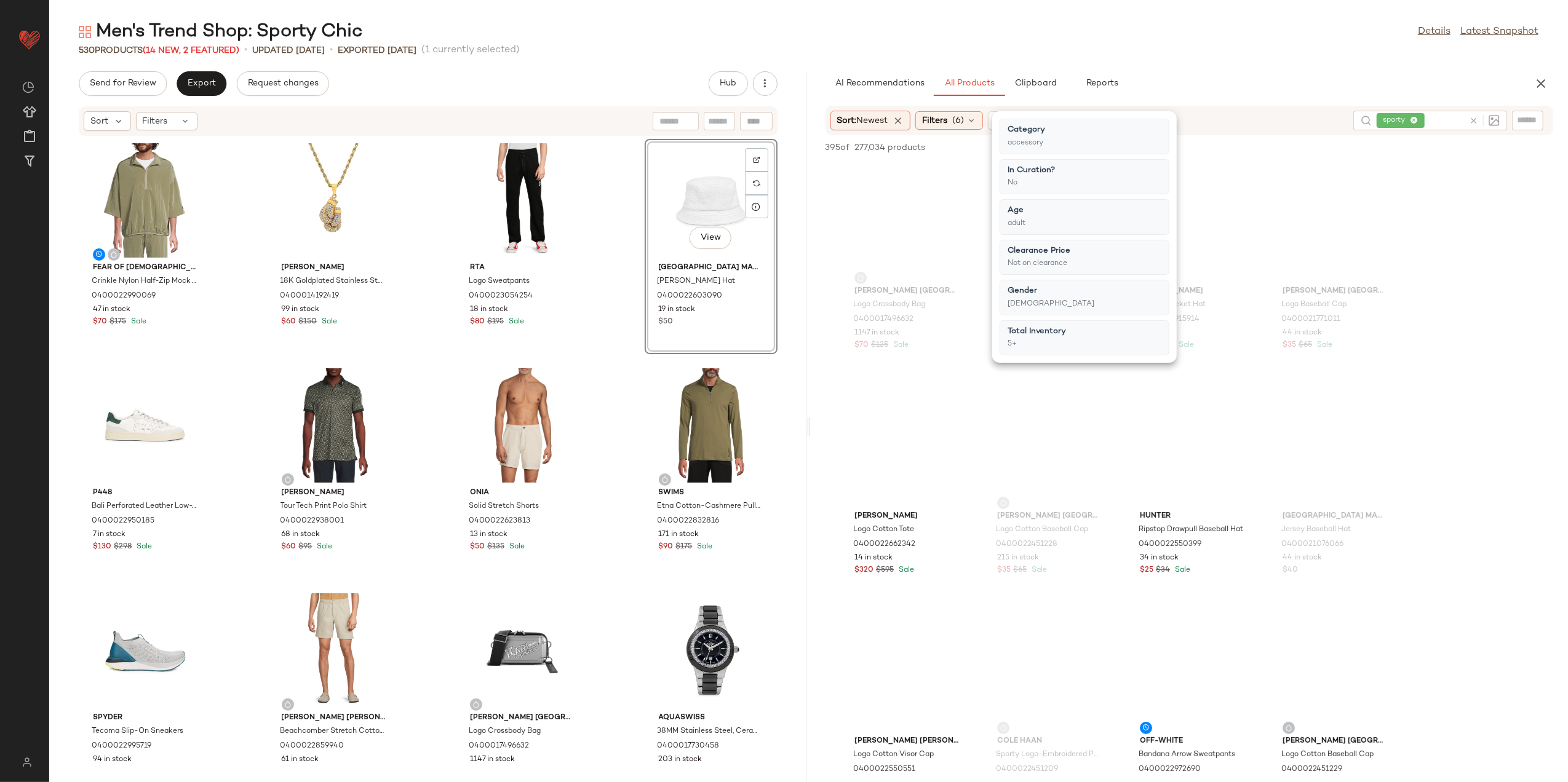
click at [1182, 45] on div "530 Products (14 New, 2 Featured) • updated Aug 18th • Exported Aug 13th (1 cur…" at bounding box center [809, 51] width 1519 height 12
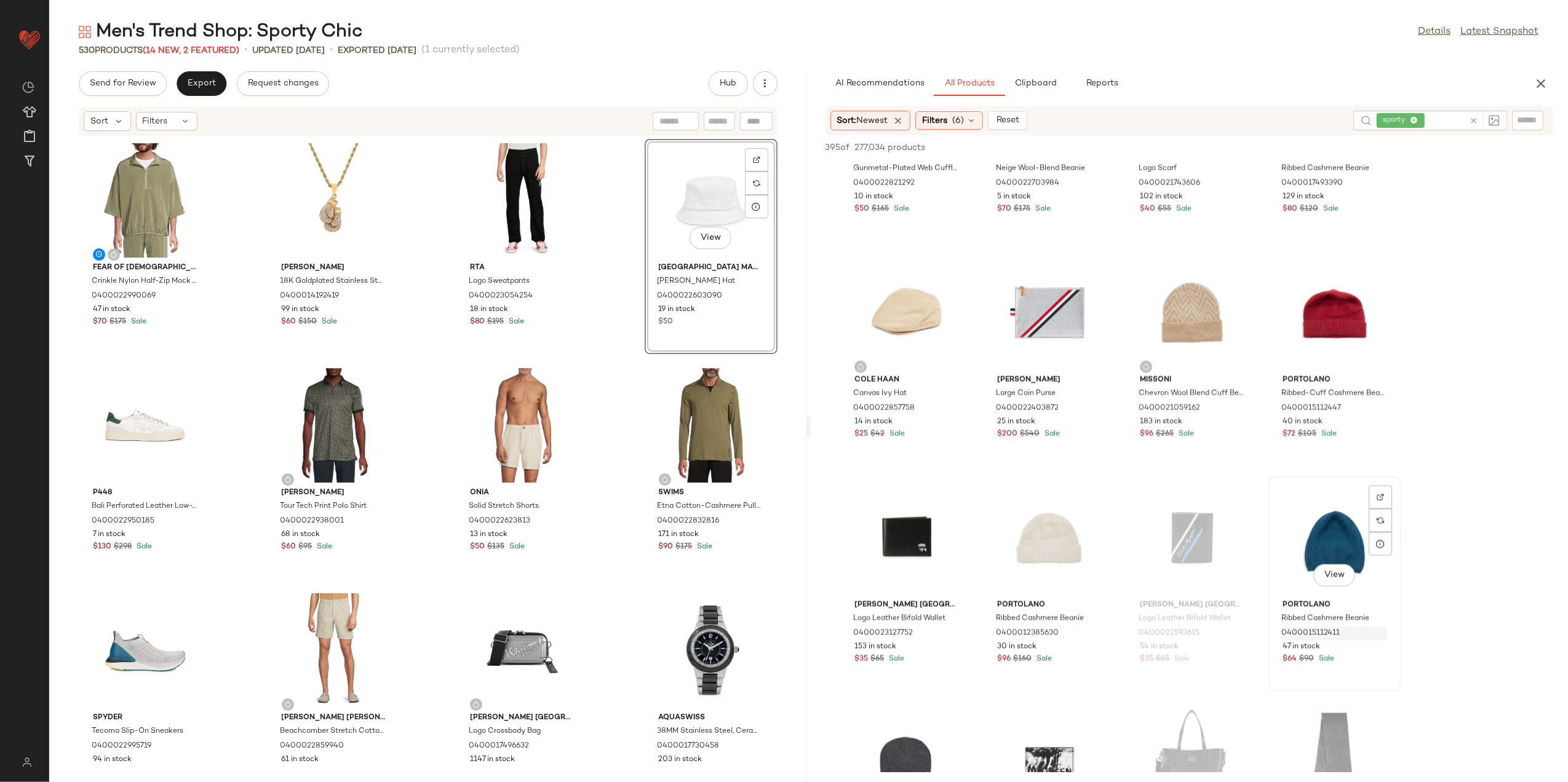
scroll to position [7052, 0]
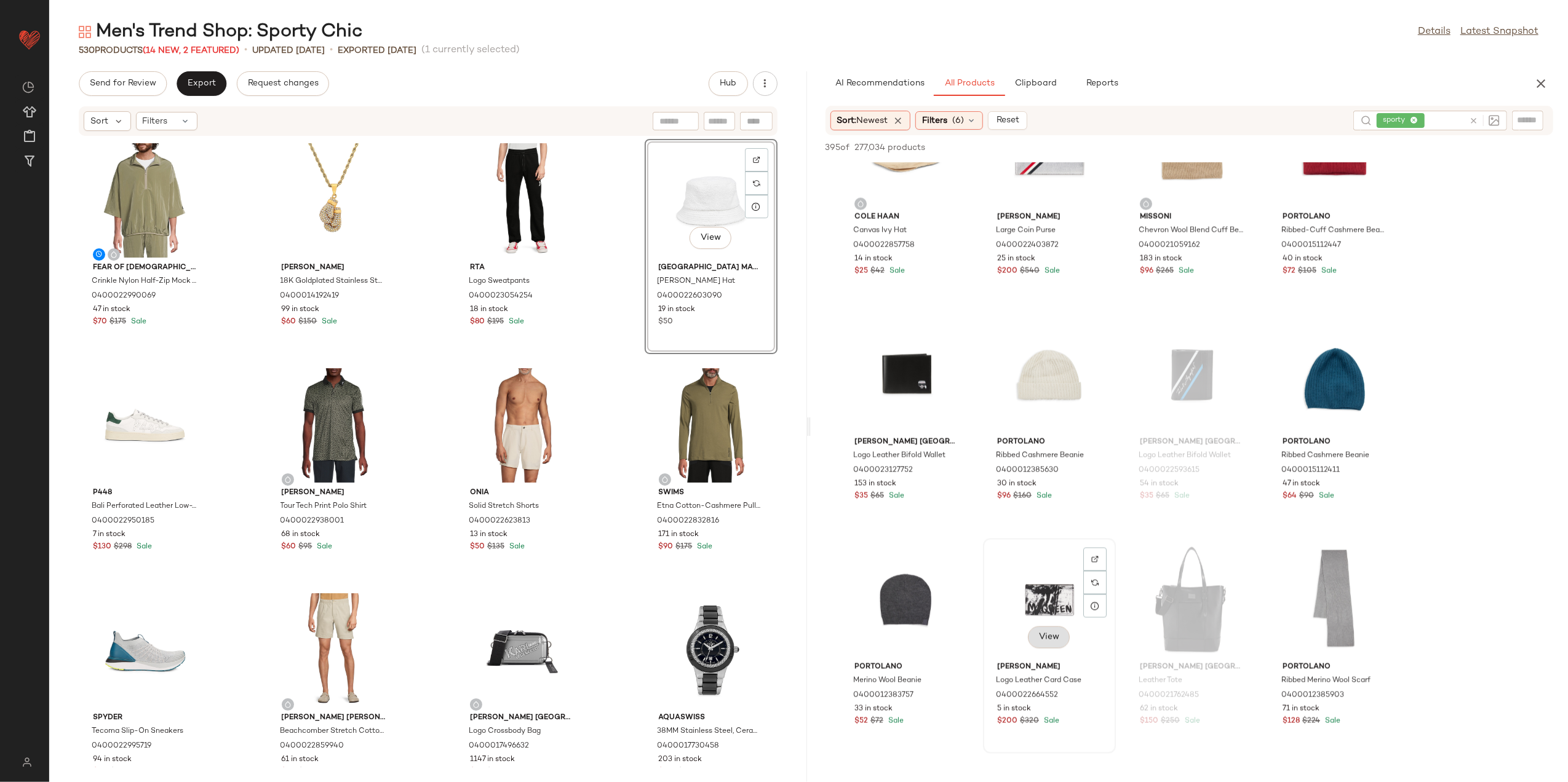
click at [1059, 638] on span "View" at bounding box center [1049, 638] width 21 height 10
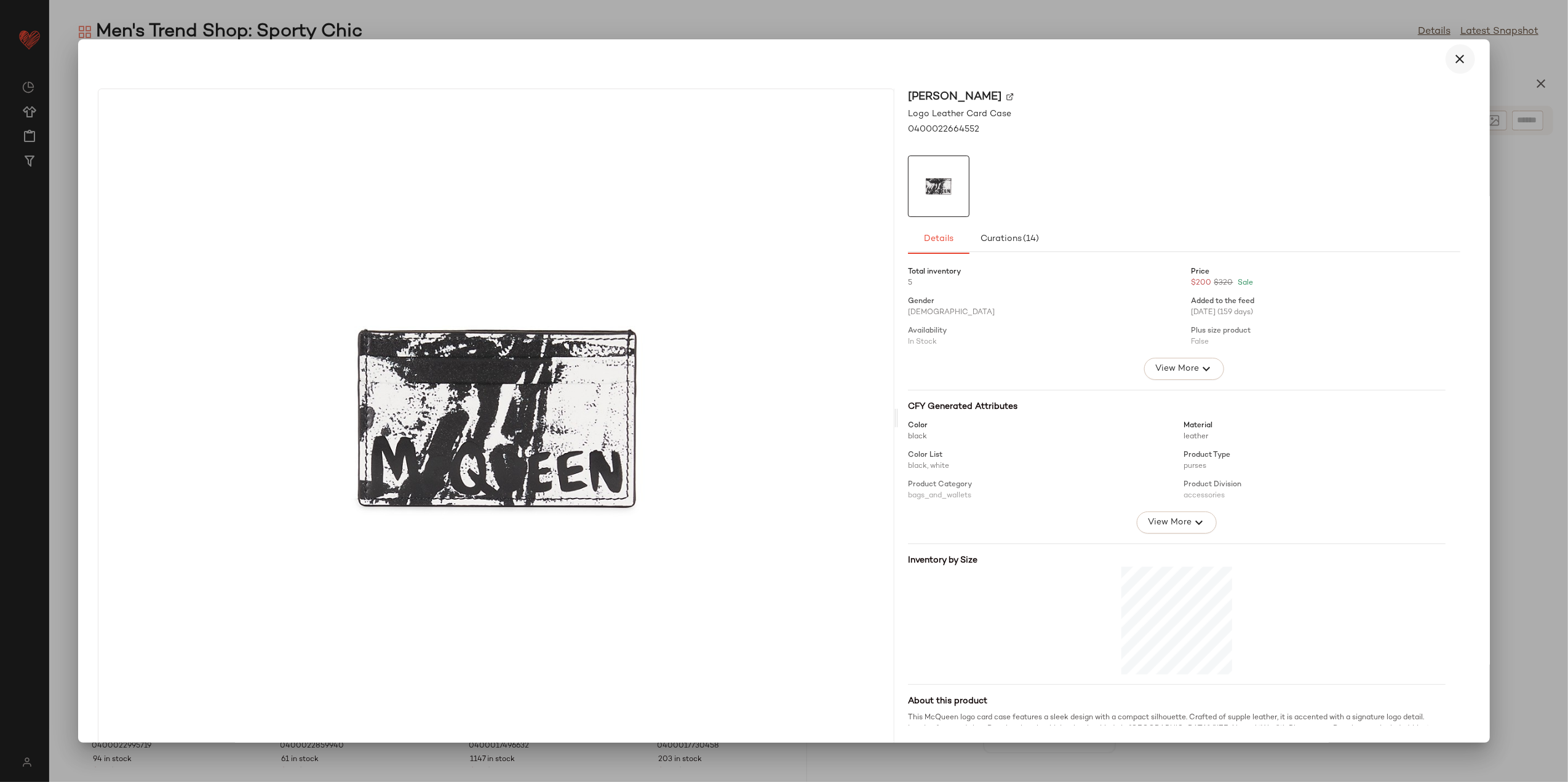
click at [1456, 63] on icon "button" at bounding box center [1461, 59] width 15 height 15
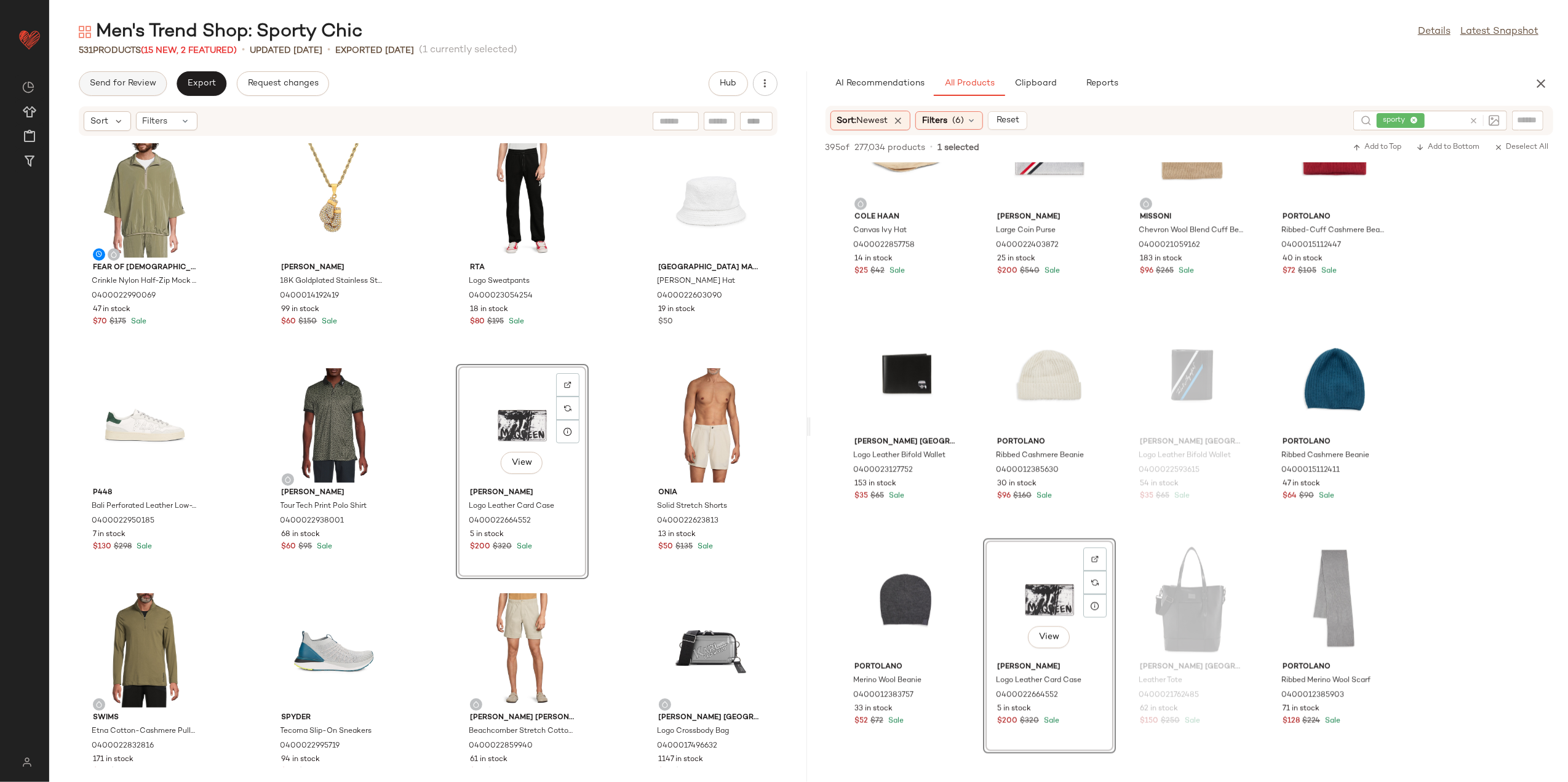
click at [155, 88] on span "Send for Review" at bounding box center [123, 84] width 67 height 10
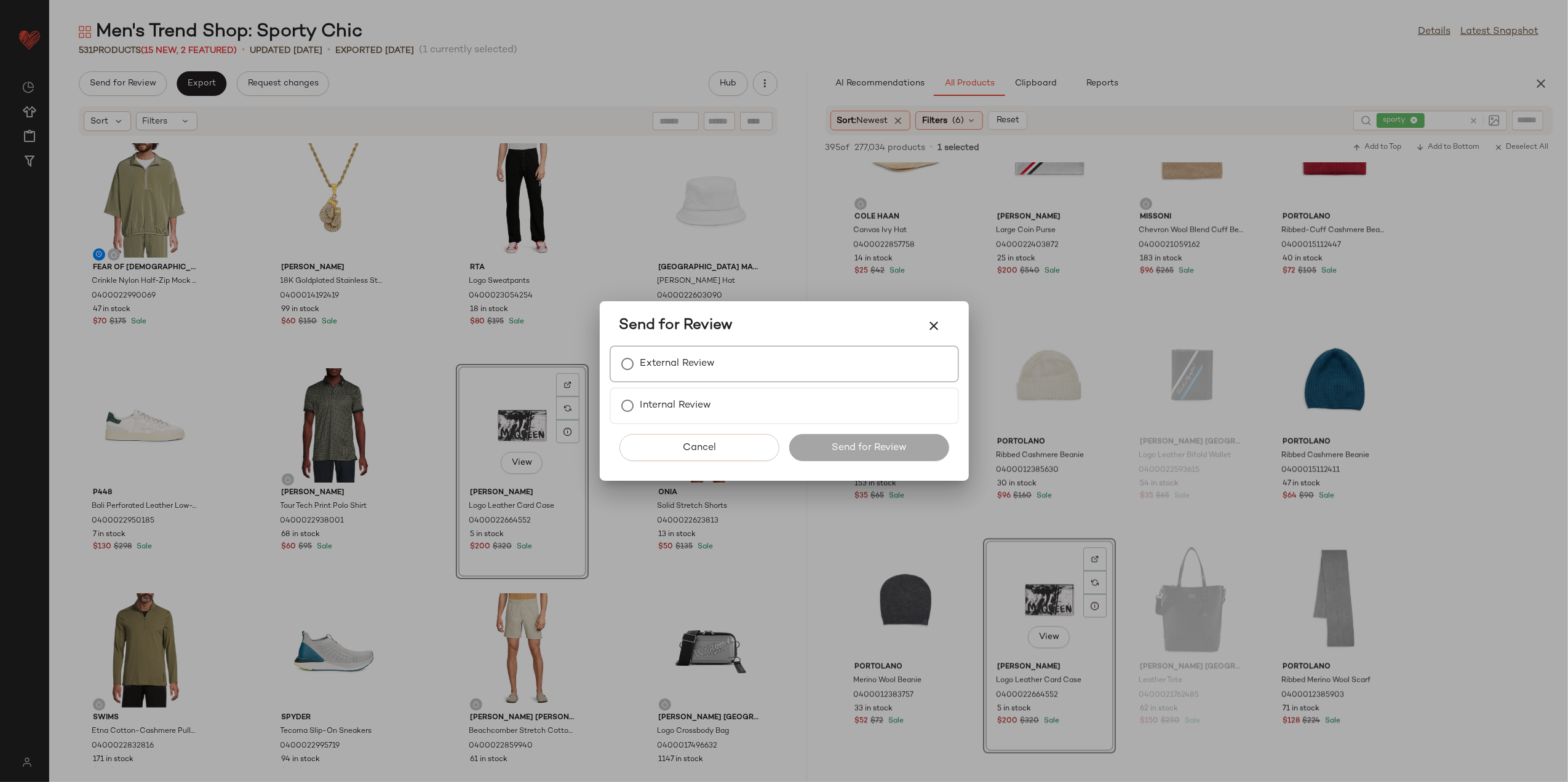
click at [773, 367] on div "External Review" at bounding box center [784, 364] width 349 height 37
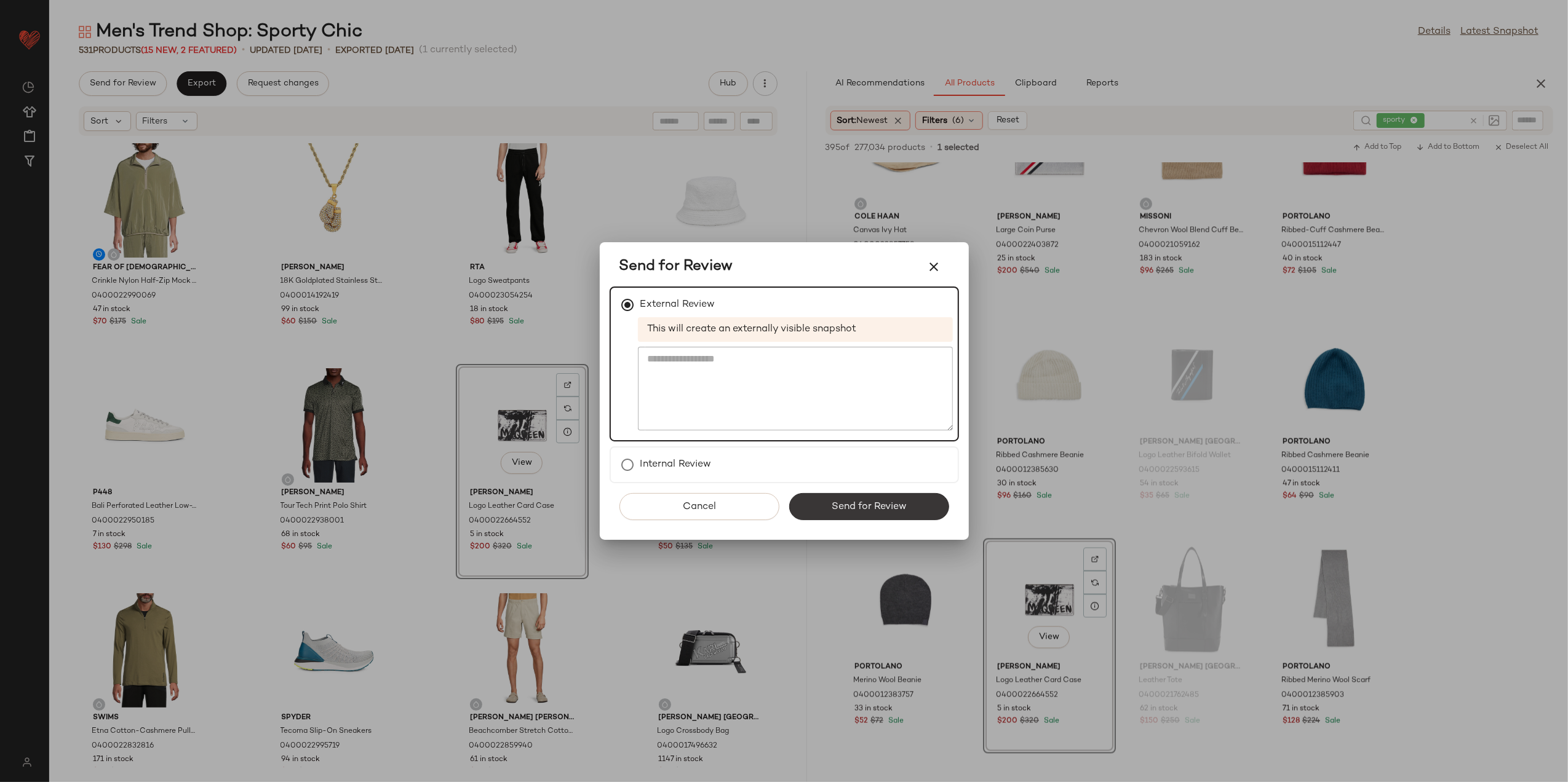
click at [847, 515] on button "Send for Review" at bounding box center [869, 507] width 160 height 27
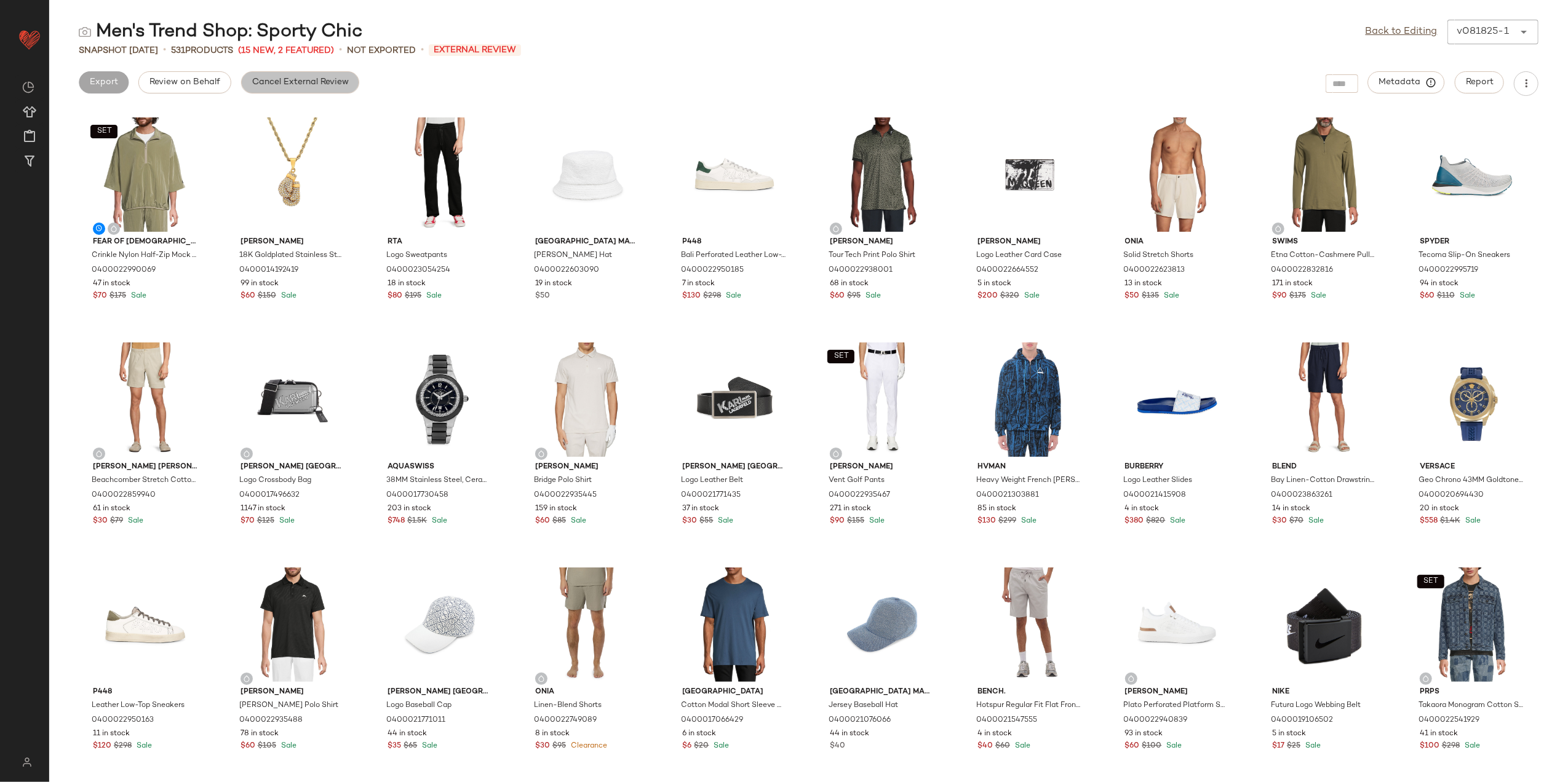
click at [329, 80] on span "Cancel External Review" at bounding box center [300, 82] width 97 height 10
click at [1369, 25] on link "Back to Editing" at bounding box center [1402, 32] width 72 height 15
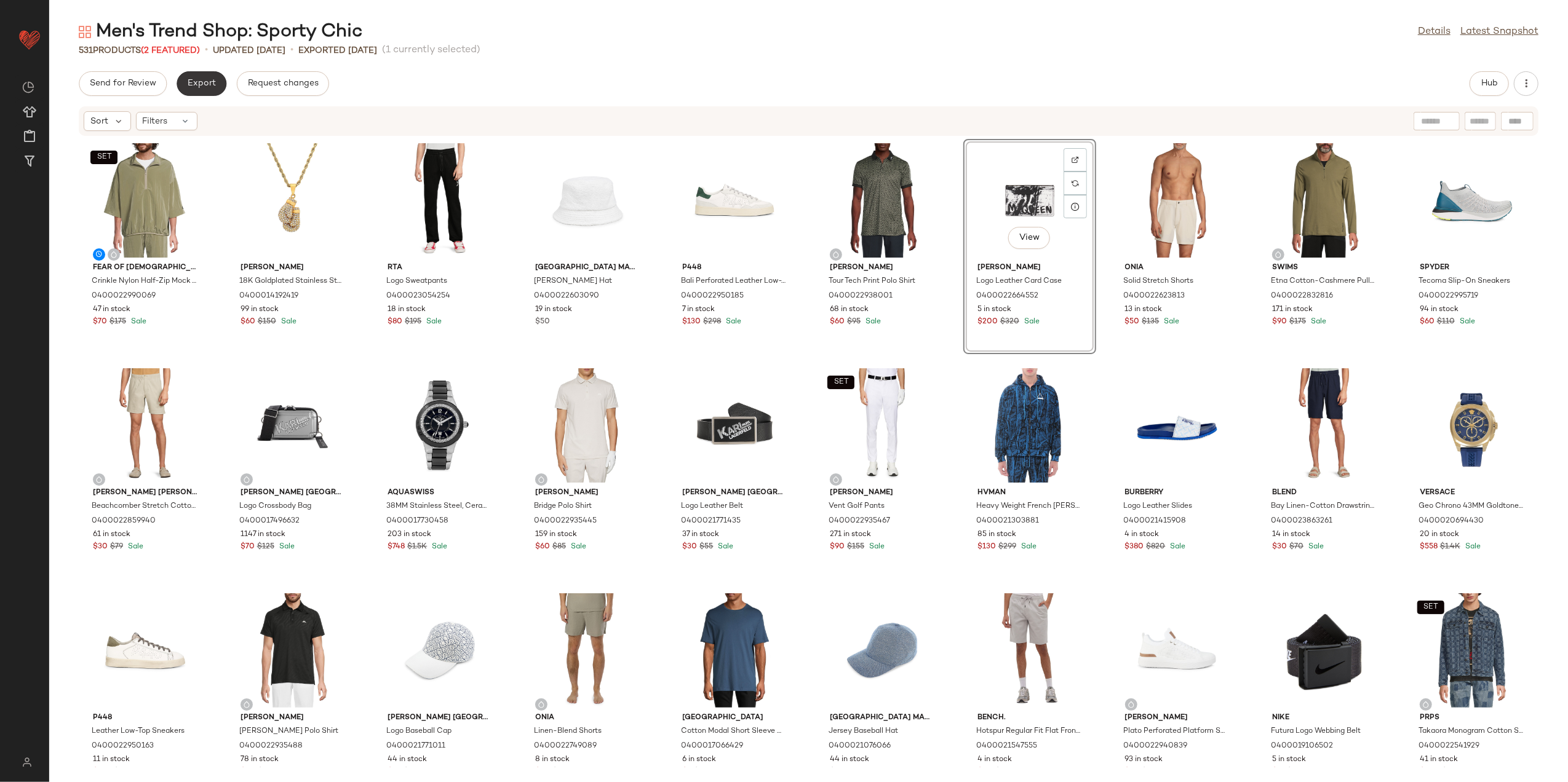
click at [207, 84] on span "Export" at bounding box center [201, 84] width 29 height 10
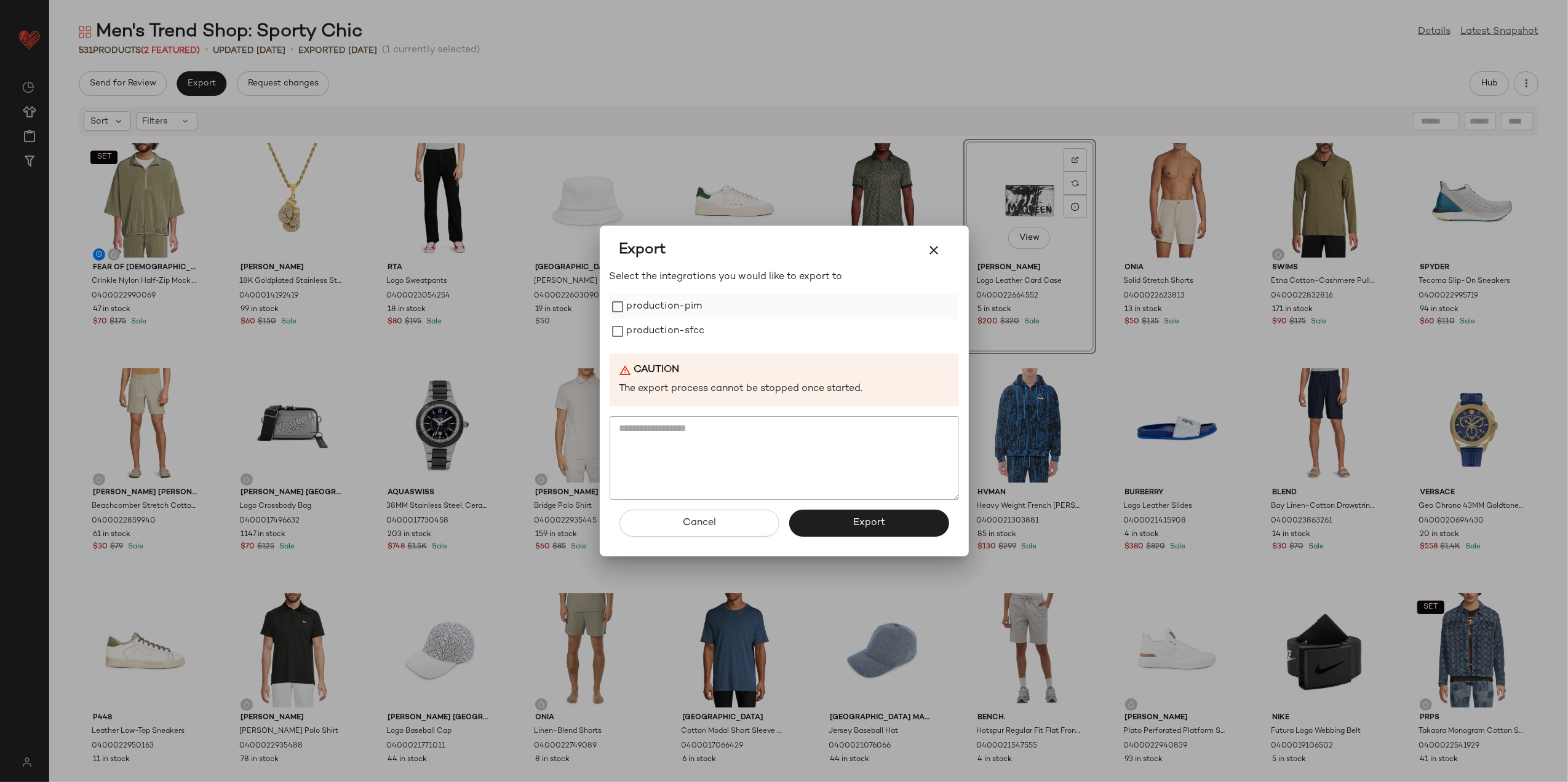
click at [663, 297] on label "production-pim" at bounding box center [664, 307] width 75 height 25
click at [660, 333] on label "production-sfcc" at bounding box center [666, 331] width 78 height 25
click at [820, 535] on button "Export" at bounding box center [869, 524] width 160 height 27
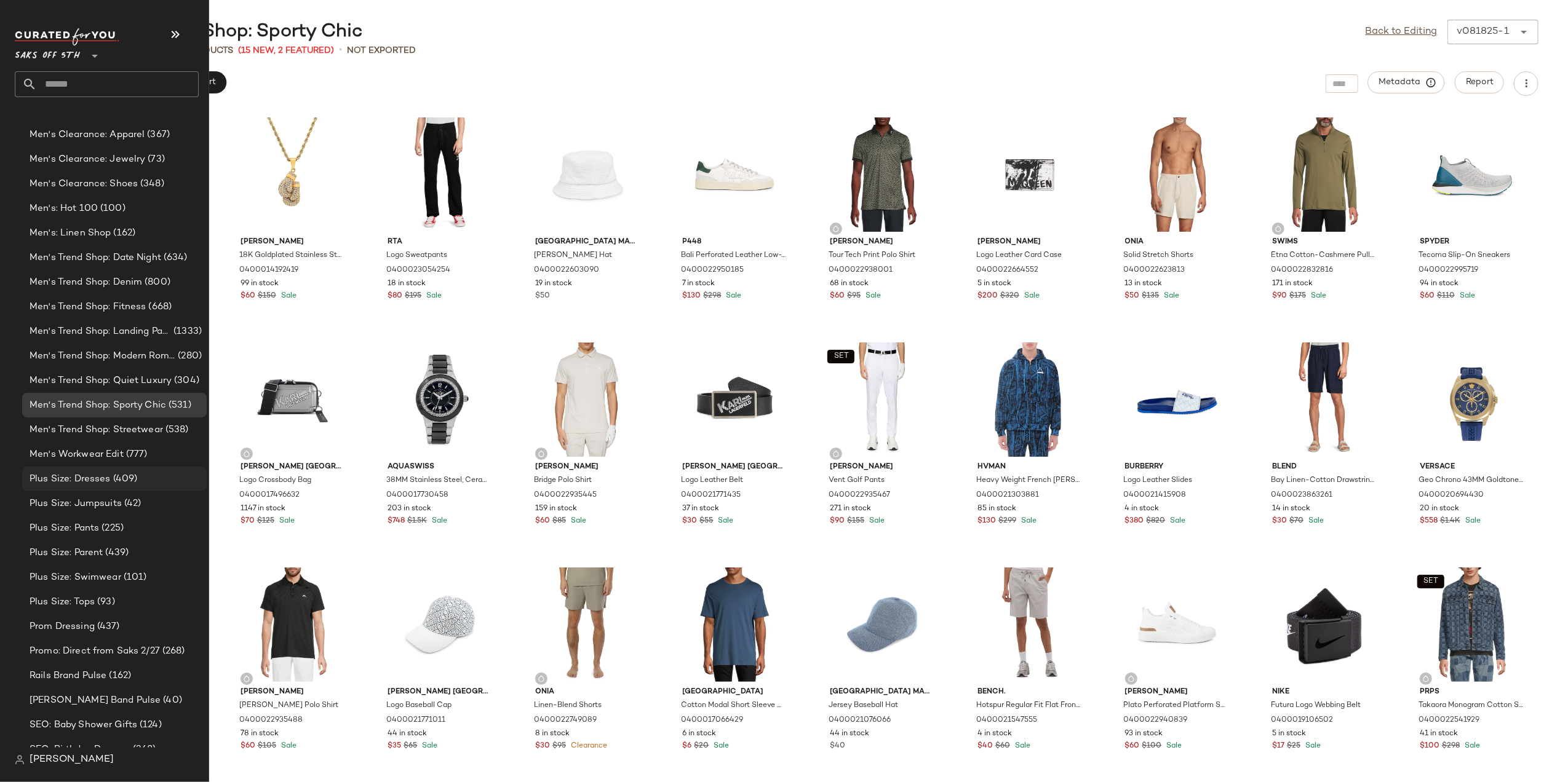
scroll to position [1604, 0]
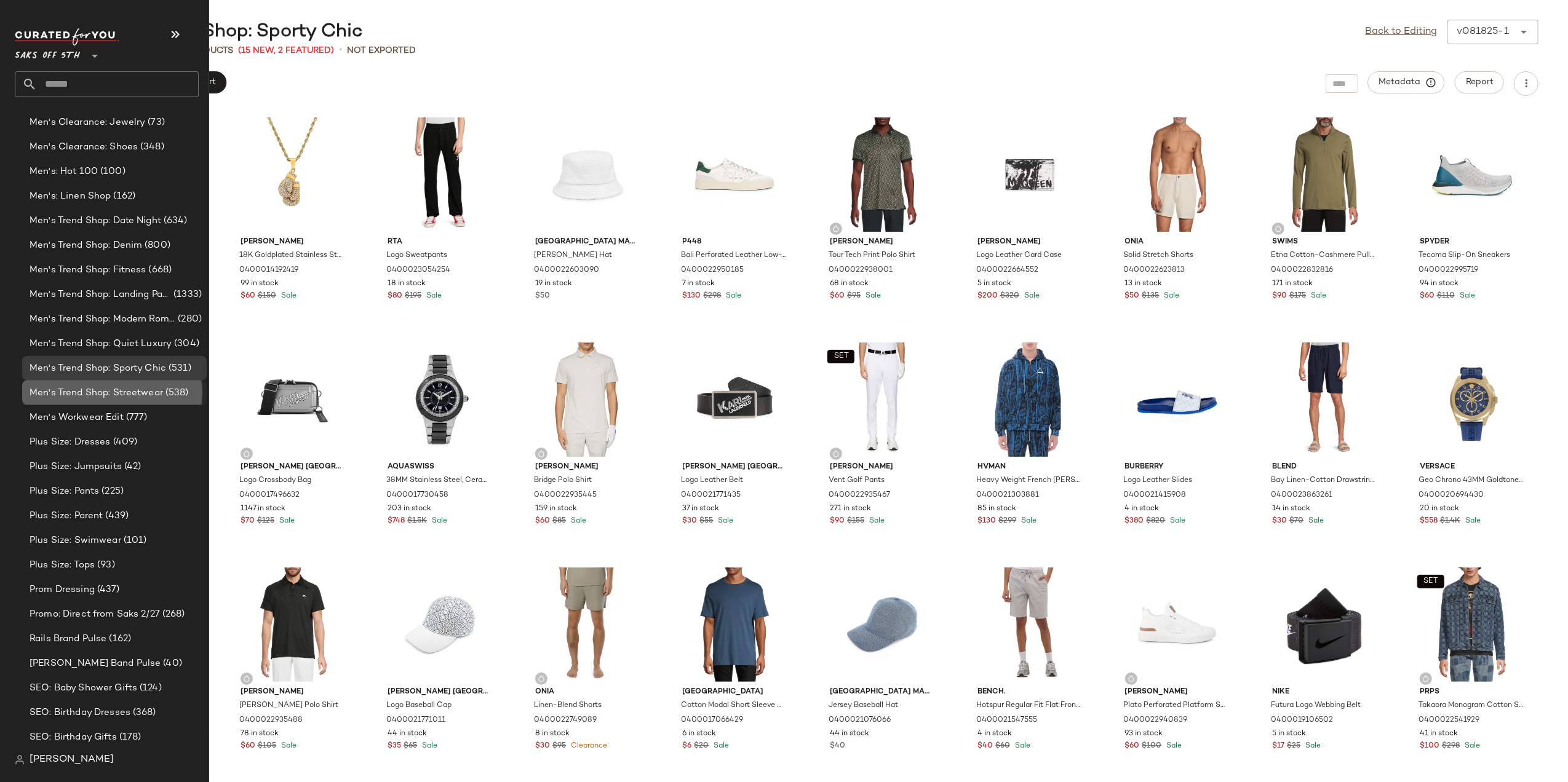
click at [99, 394] on span "Men's Trend Shop: Streetwear" at bounding box center [96, 393] width 134 height 14
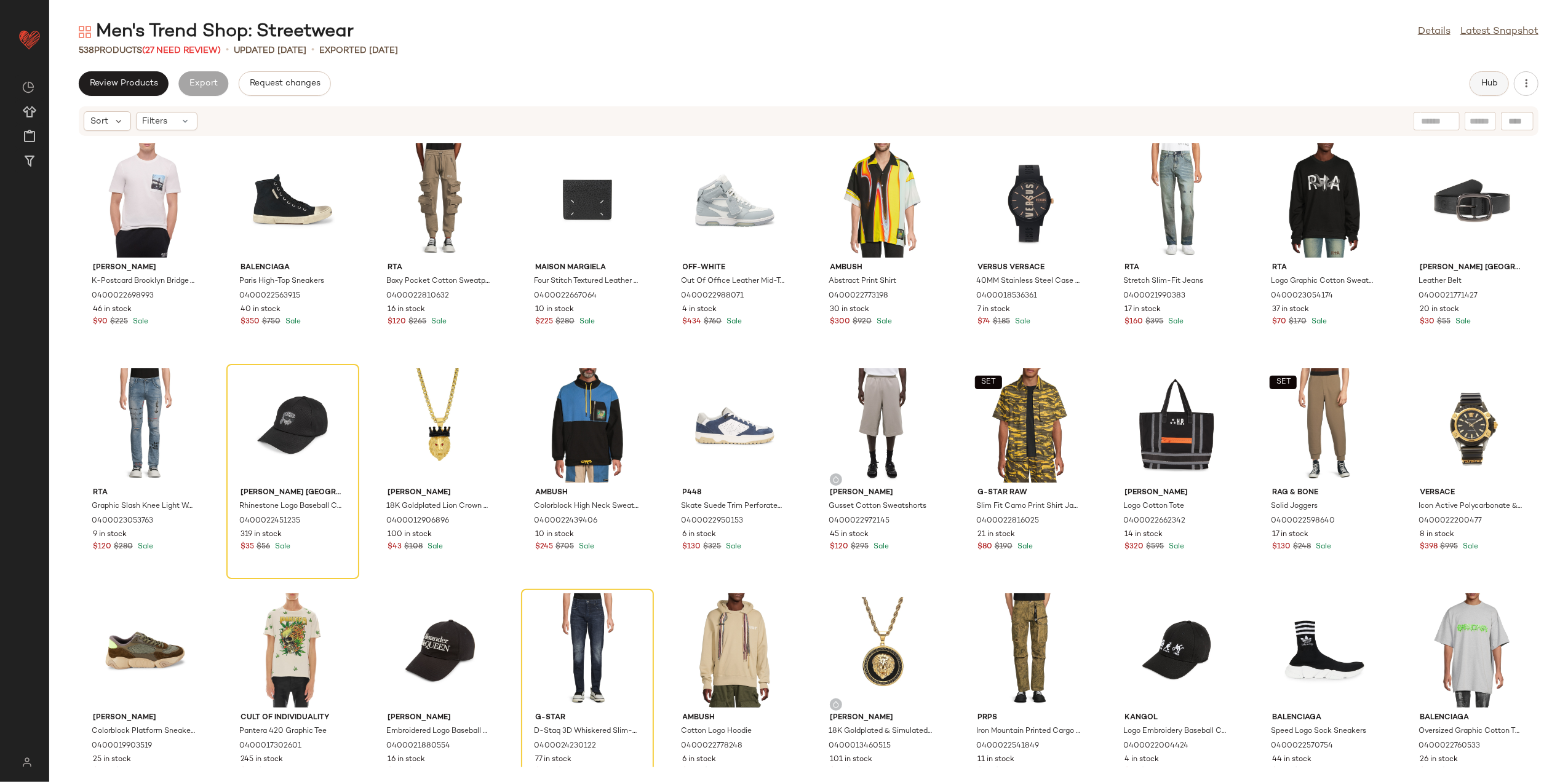
click at [1480, 74] on button "Hub" at bounding box center [1489, 84] width 39 height 25
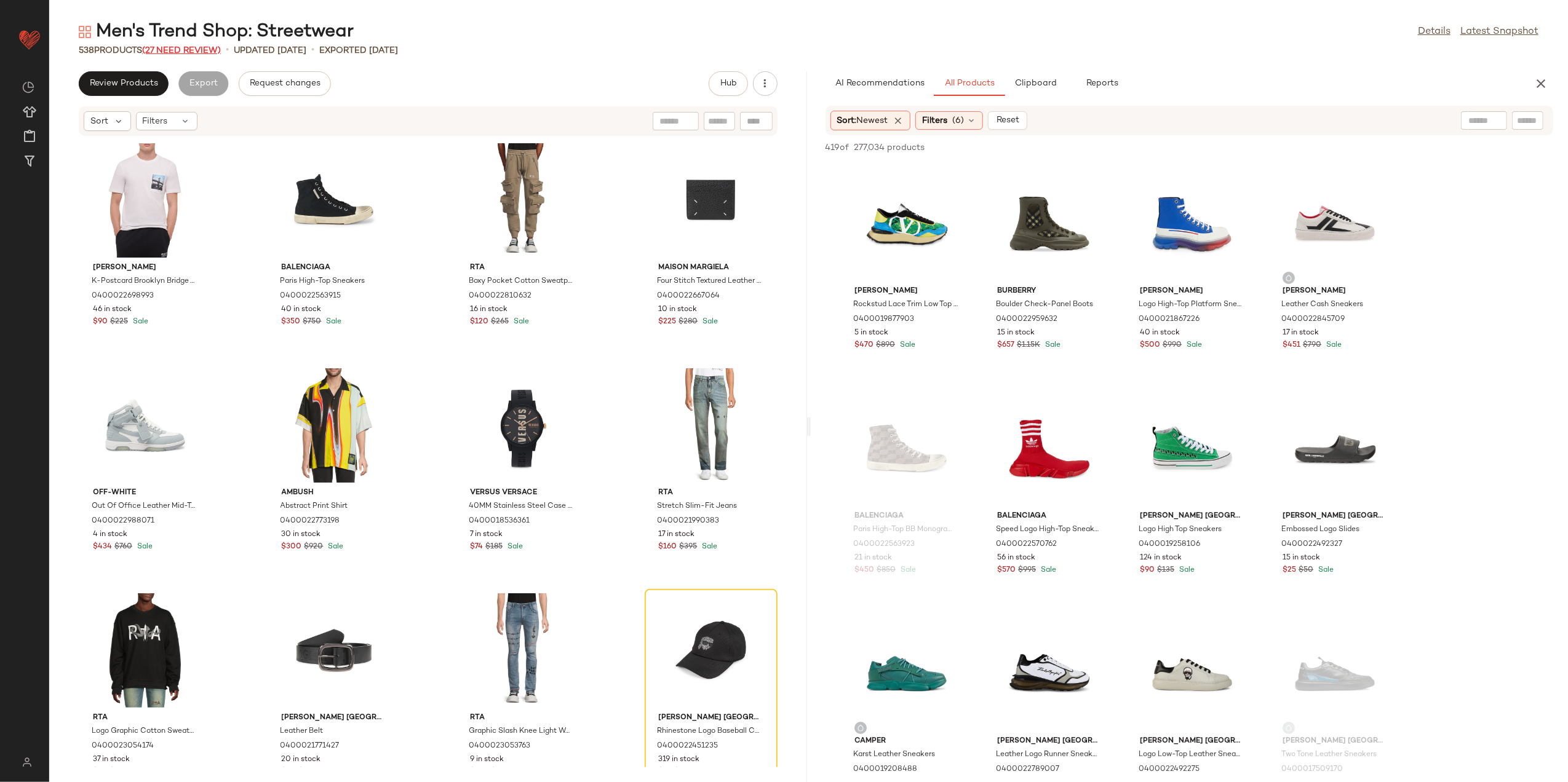
click at [171, 48] on span "(27 Need Review)" at bounding box center [181, 50] width 79 height 9
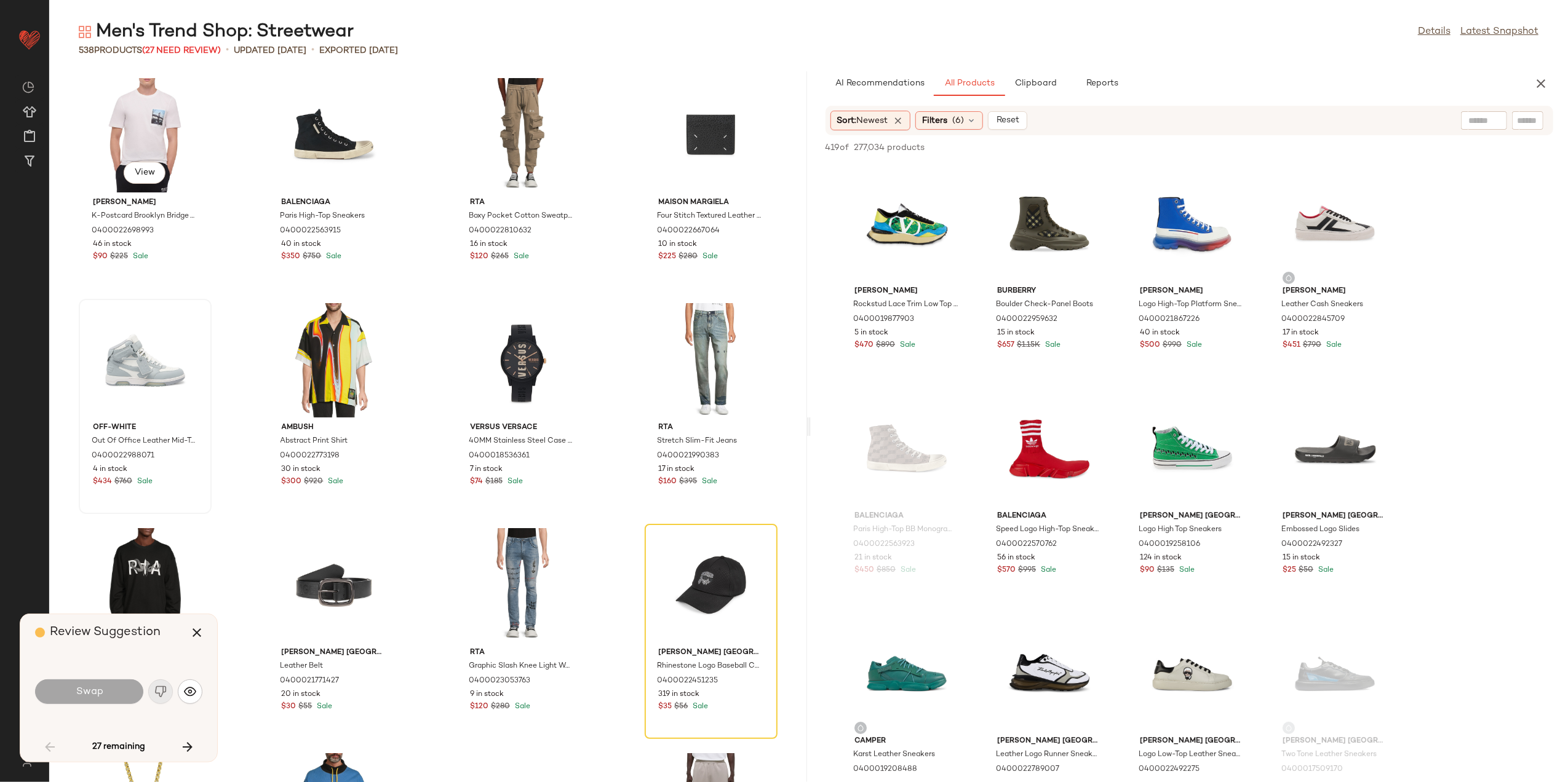
scroll to position [235, 0]
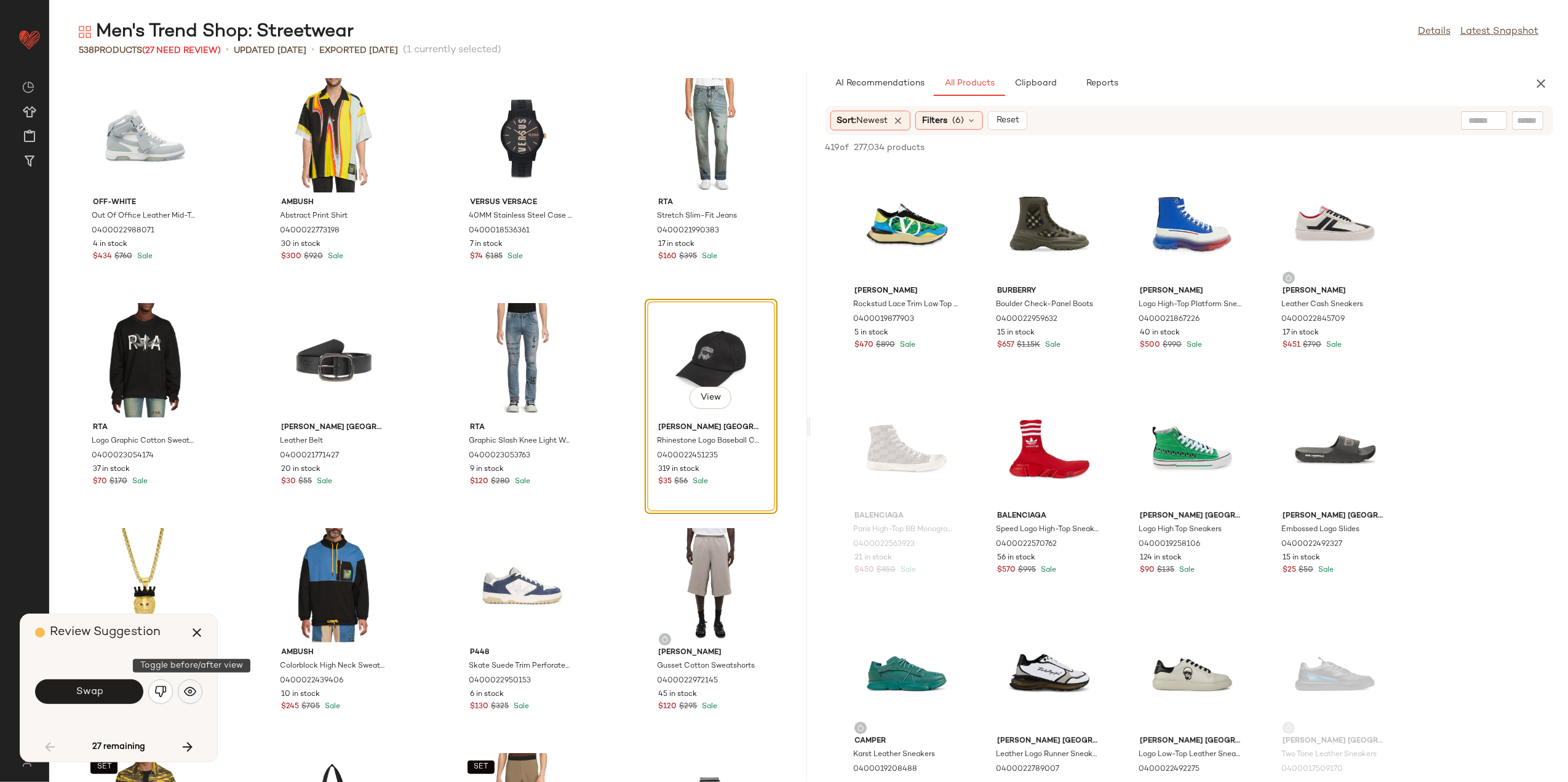
click at [179, 695] on button "button" at bounding box center [190, 692] width 25 height 25
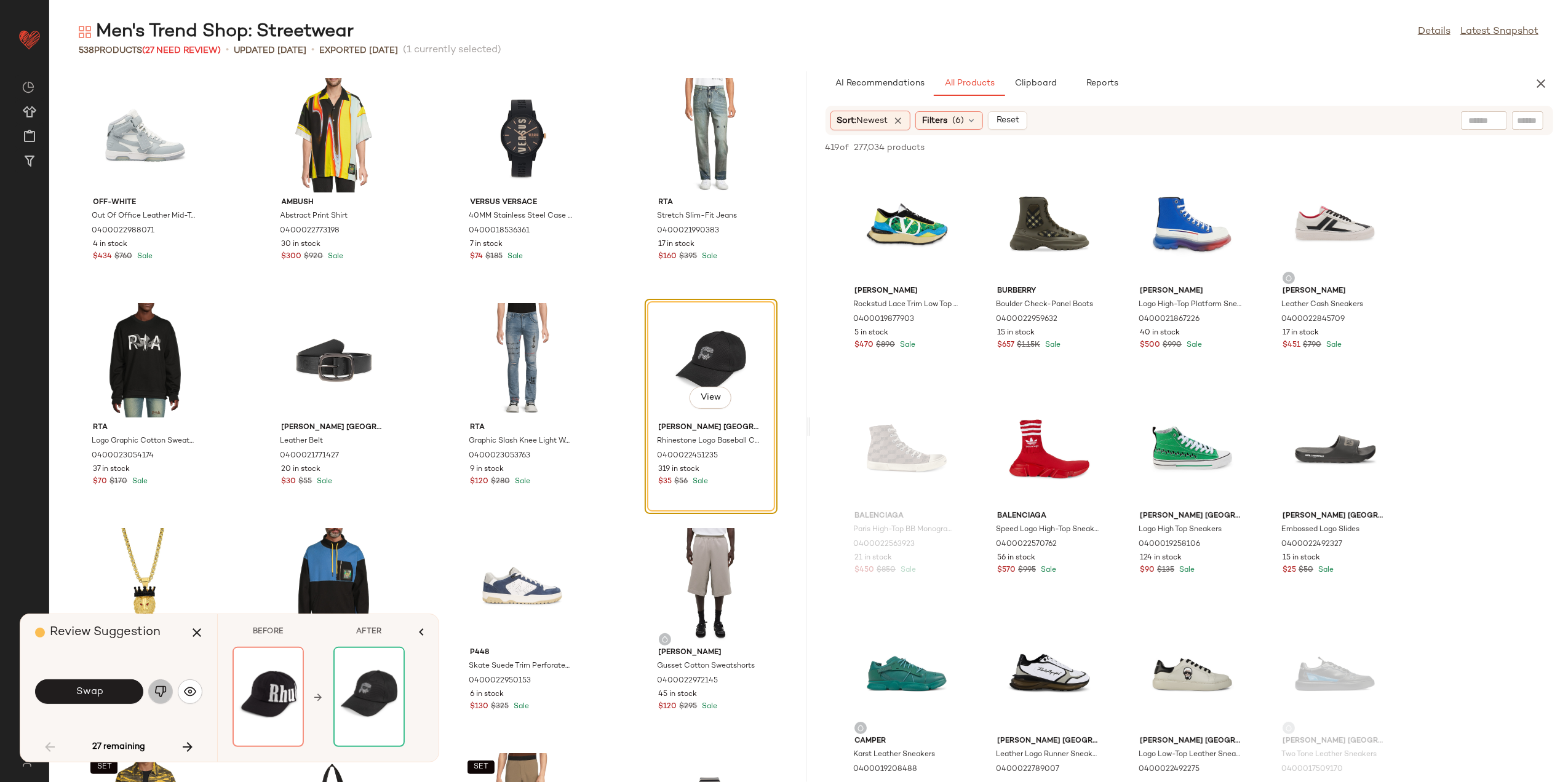
click at [158, 685] on img "button" at bounding box center [160, 692] width 12 height 12
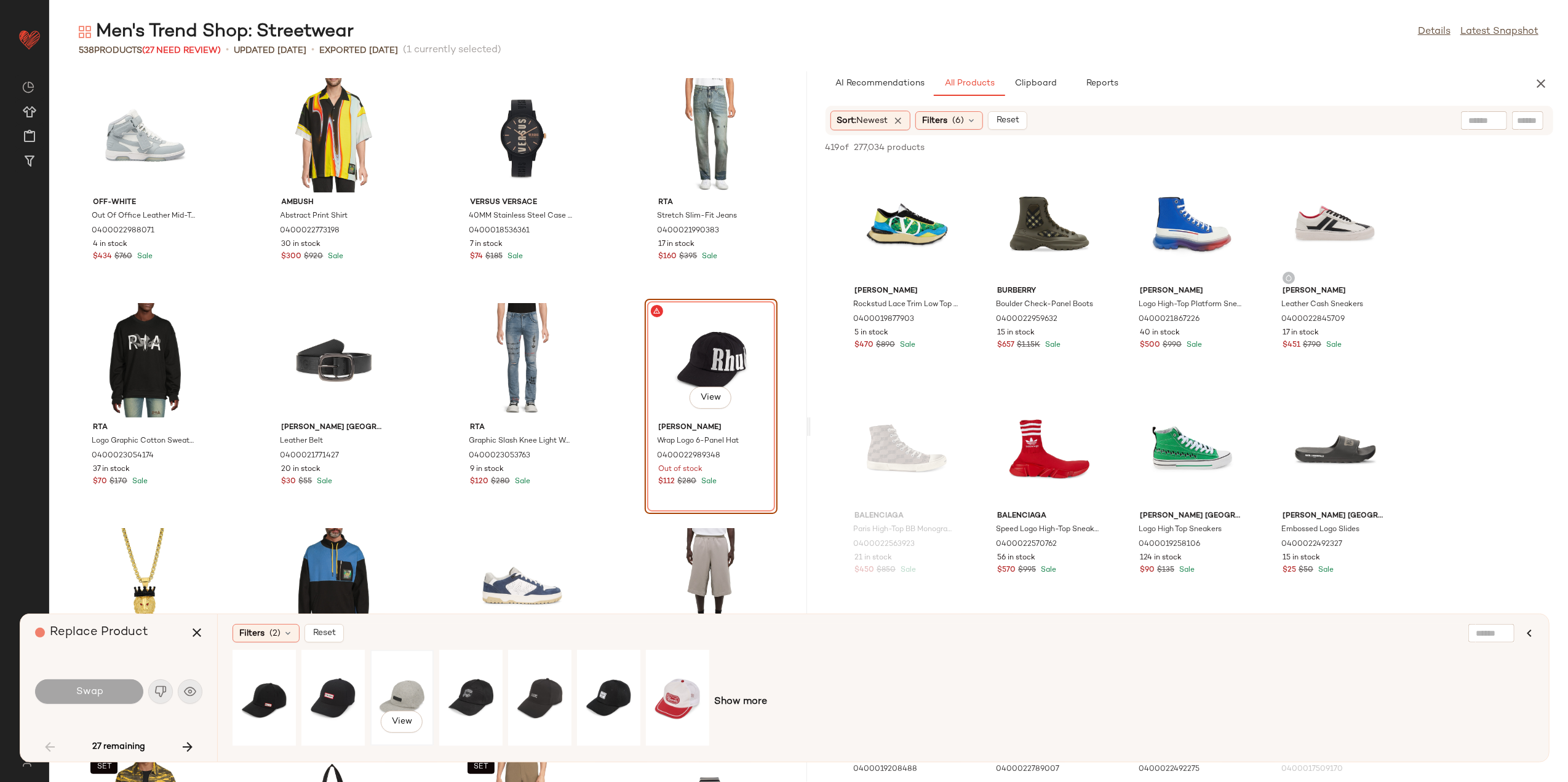
click at [389, 690] on div "View" at bounding box center [402, 698] width 55 height 88
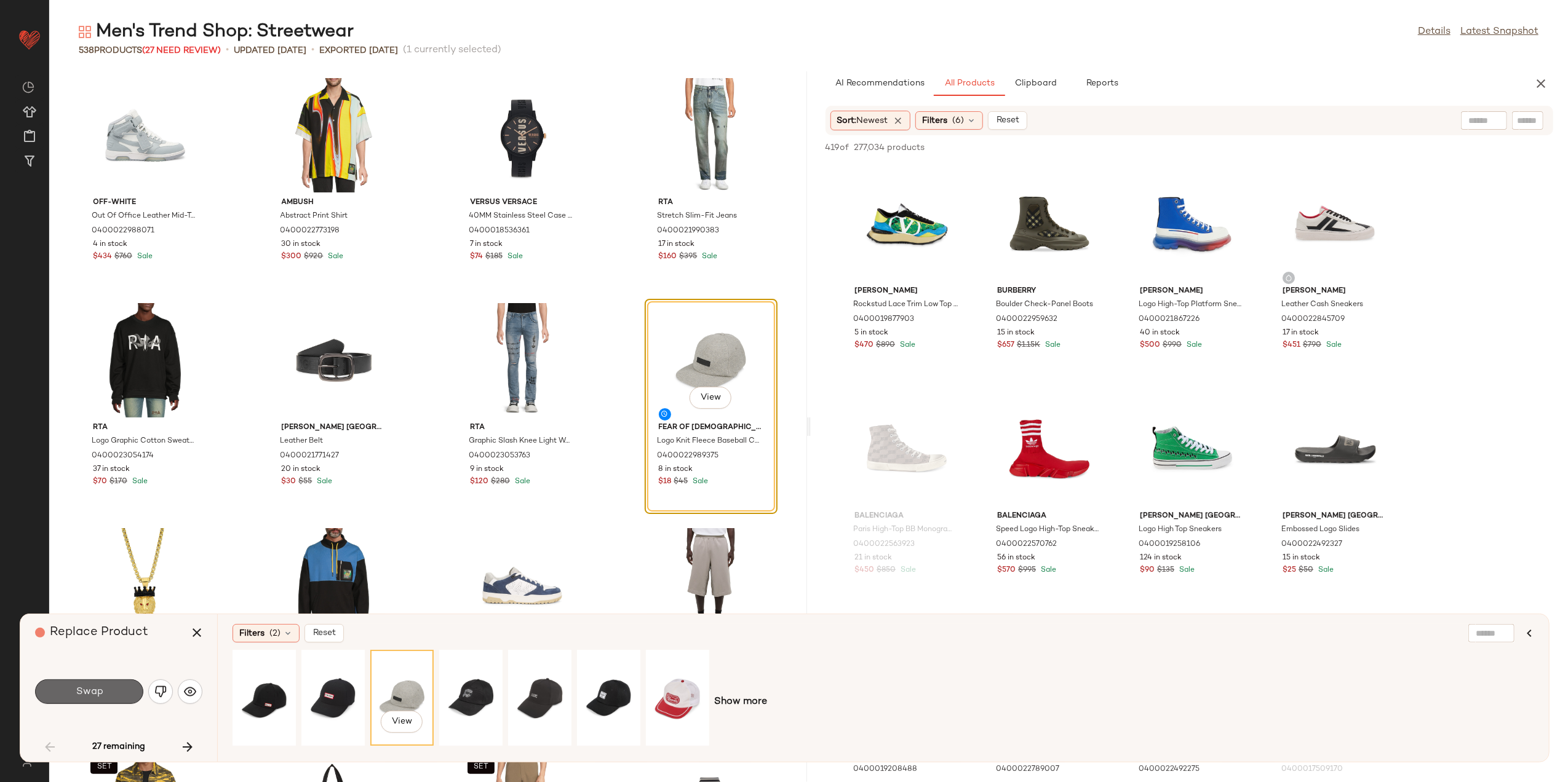
click at [84, 690] on span "Swap" at bounding box center [89, 692] width 27 height 12
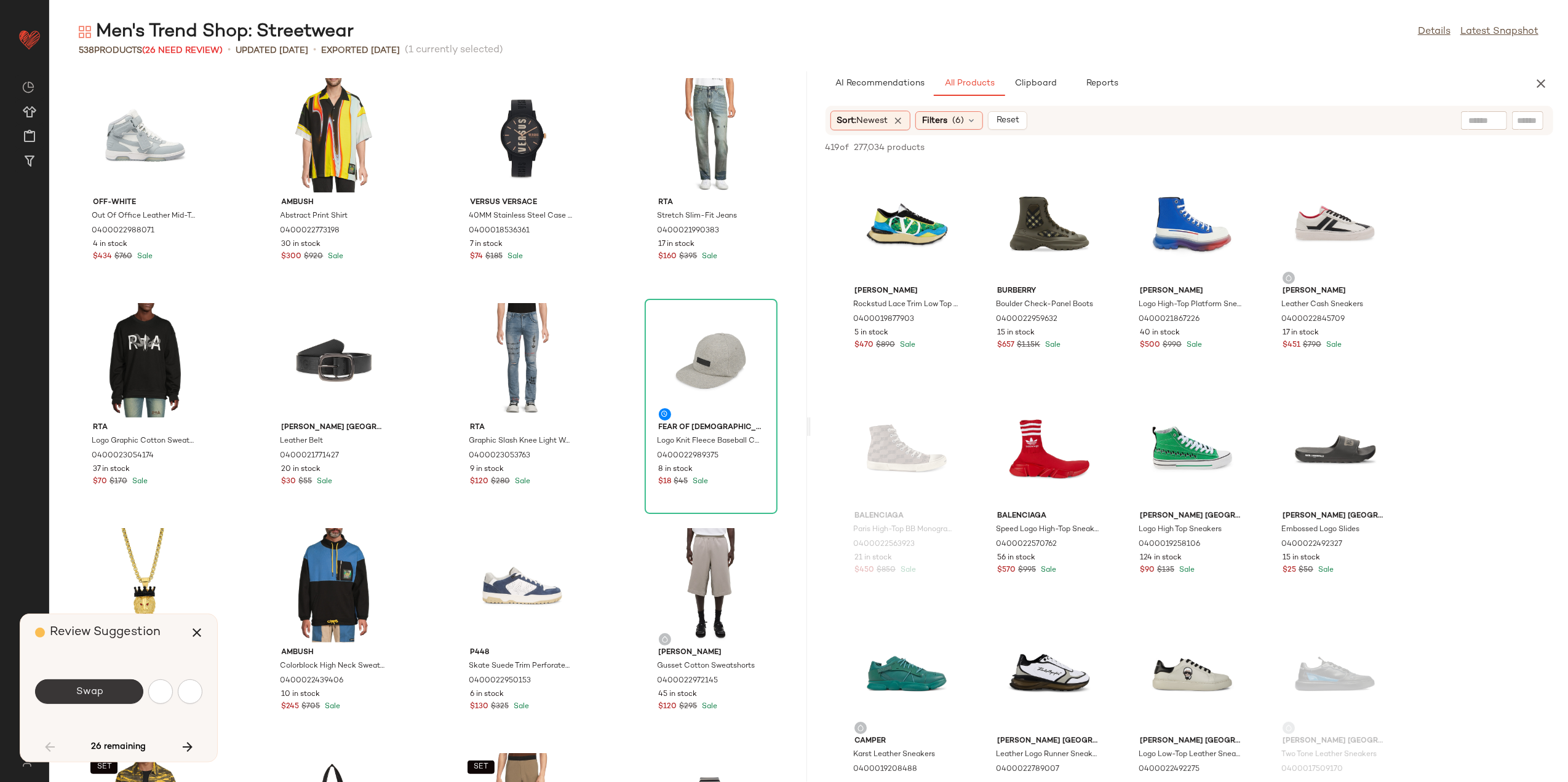
scroll to position [900, 0]
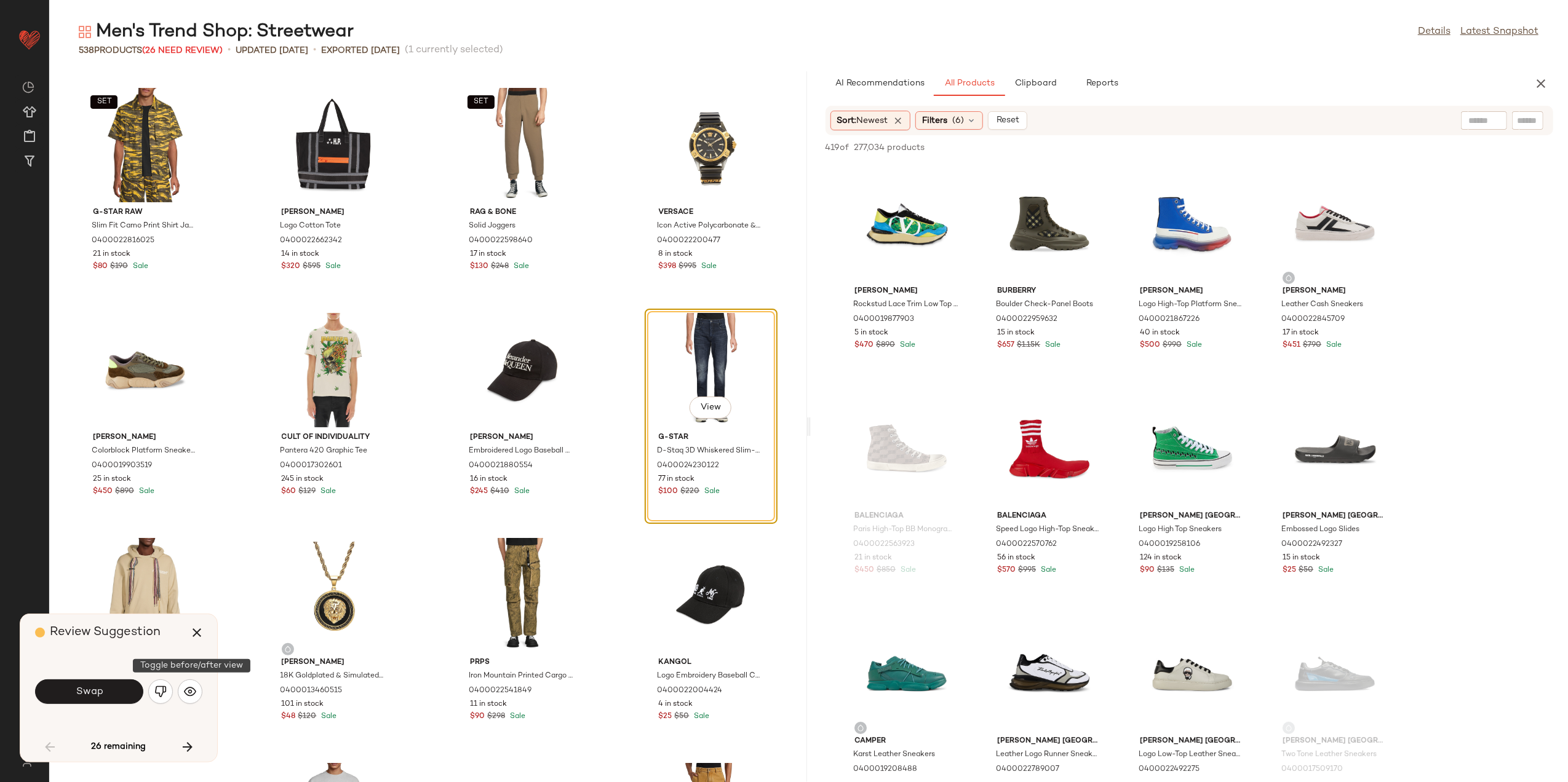
click at [175, 689] on div "Swap" at bounding box center [119, 692] width 167 height 29
click at [190, 692] on img "button" at bounding box center [190, 692] width 12 height 12
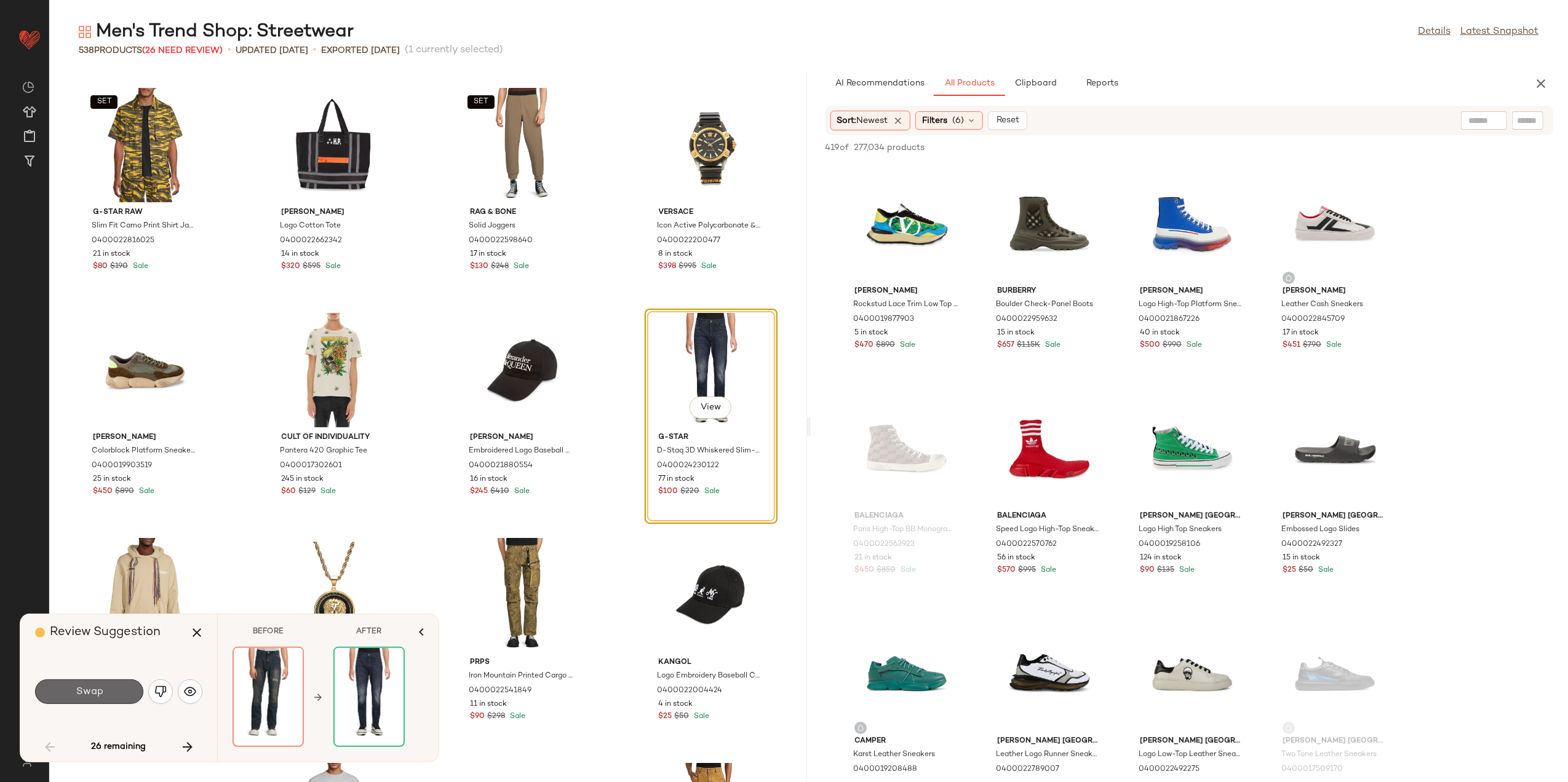
click at [127, 692] on button "Swap" at bounding box center [89, 692] width 108 height 25
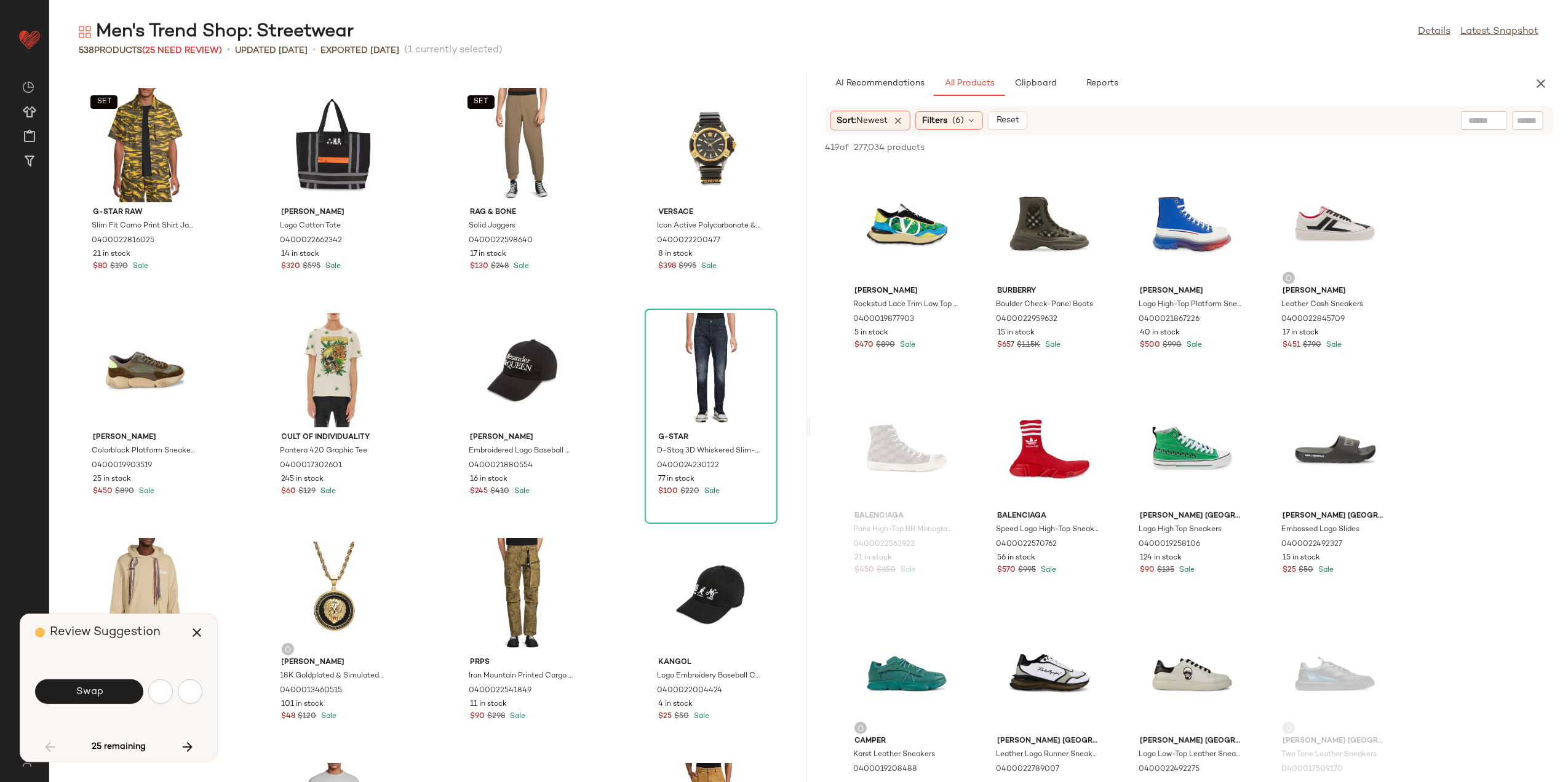
scroll to position [2026, 0]
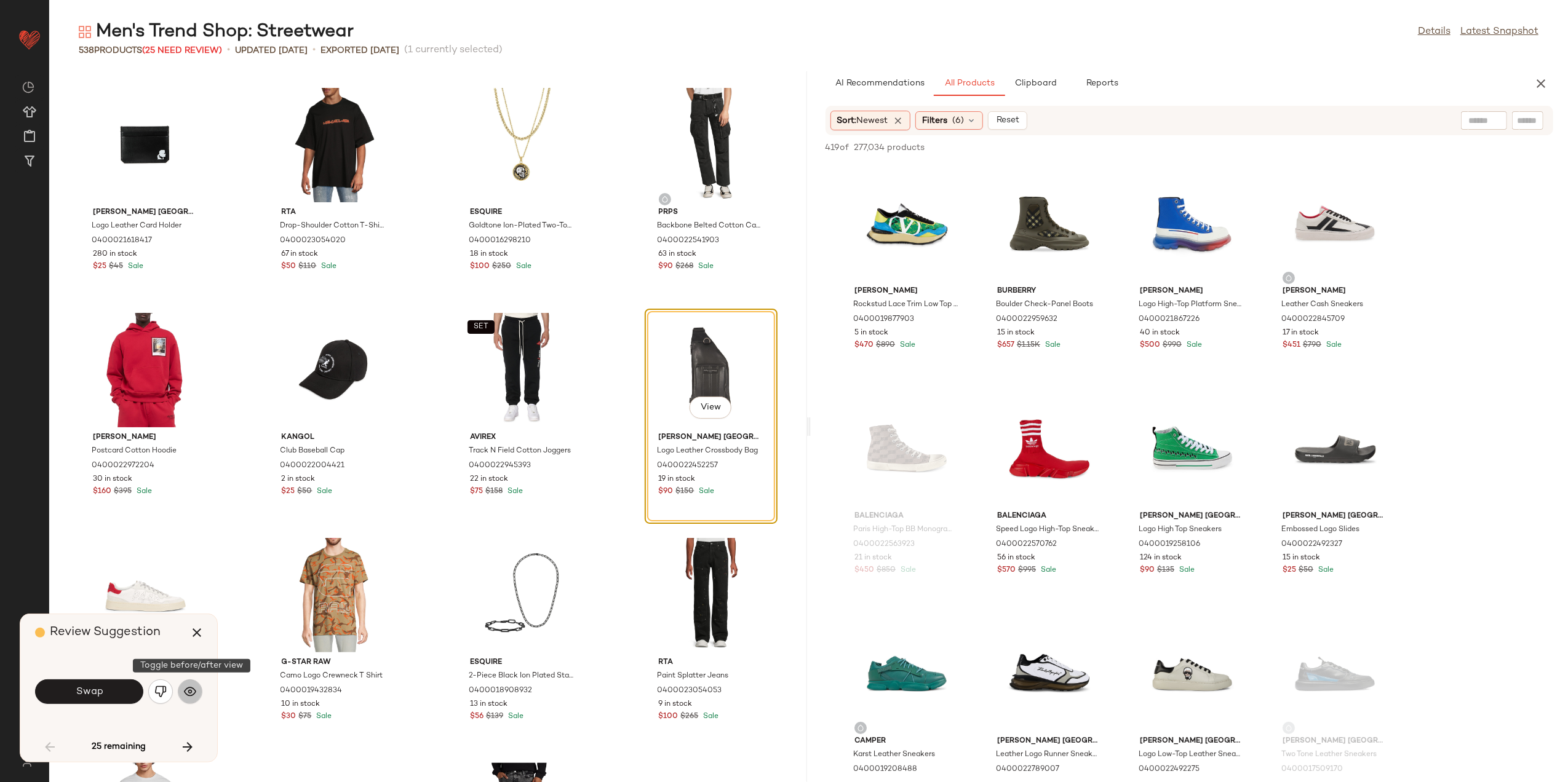
click at [192, 692] on img "button" at bounding box center [190, 692] width 12 height 12
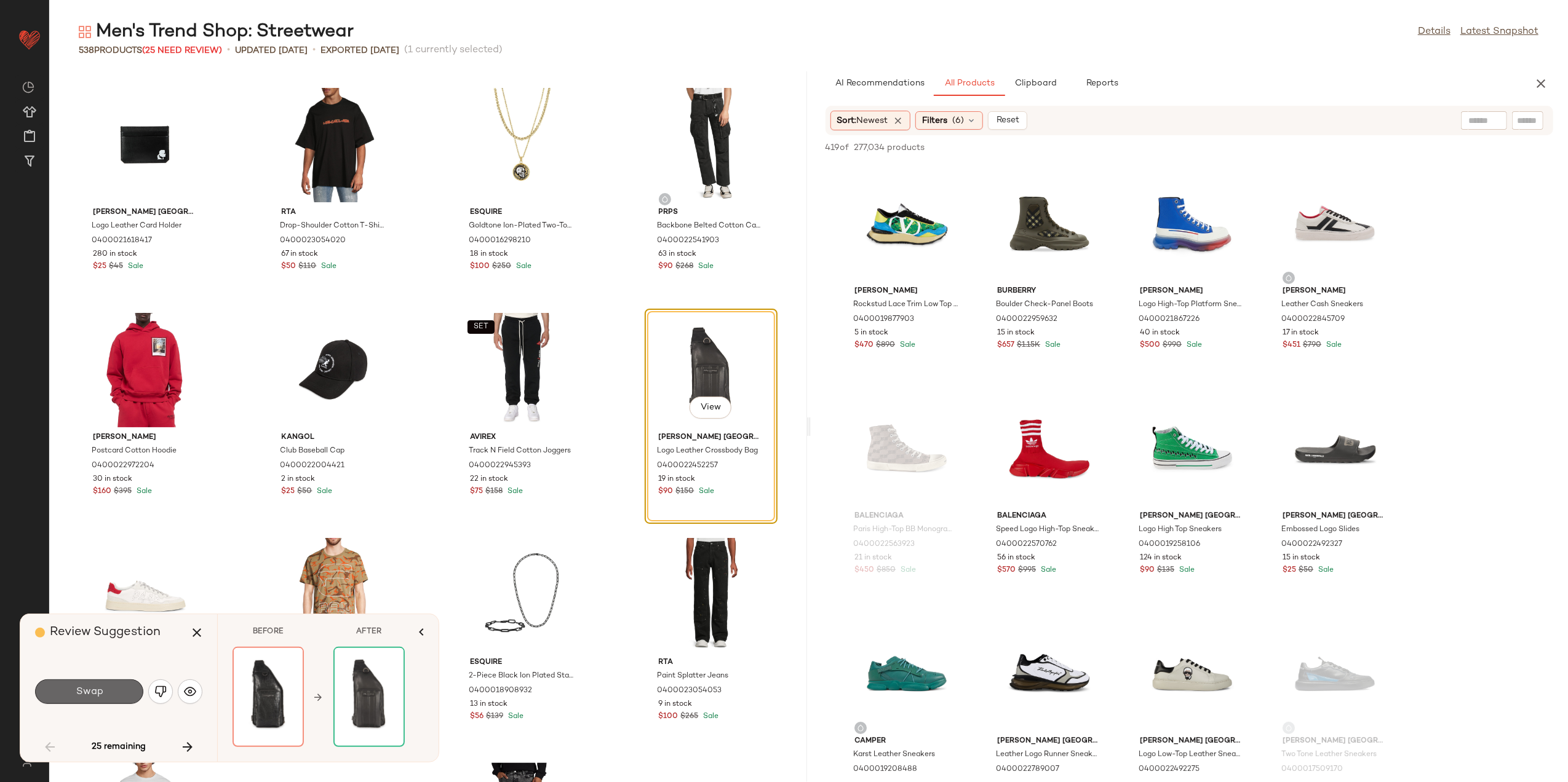
click at [101, 689] on span "Swap" at bounding box center [89, 692] width 27 height 12
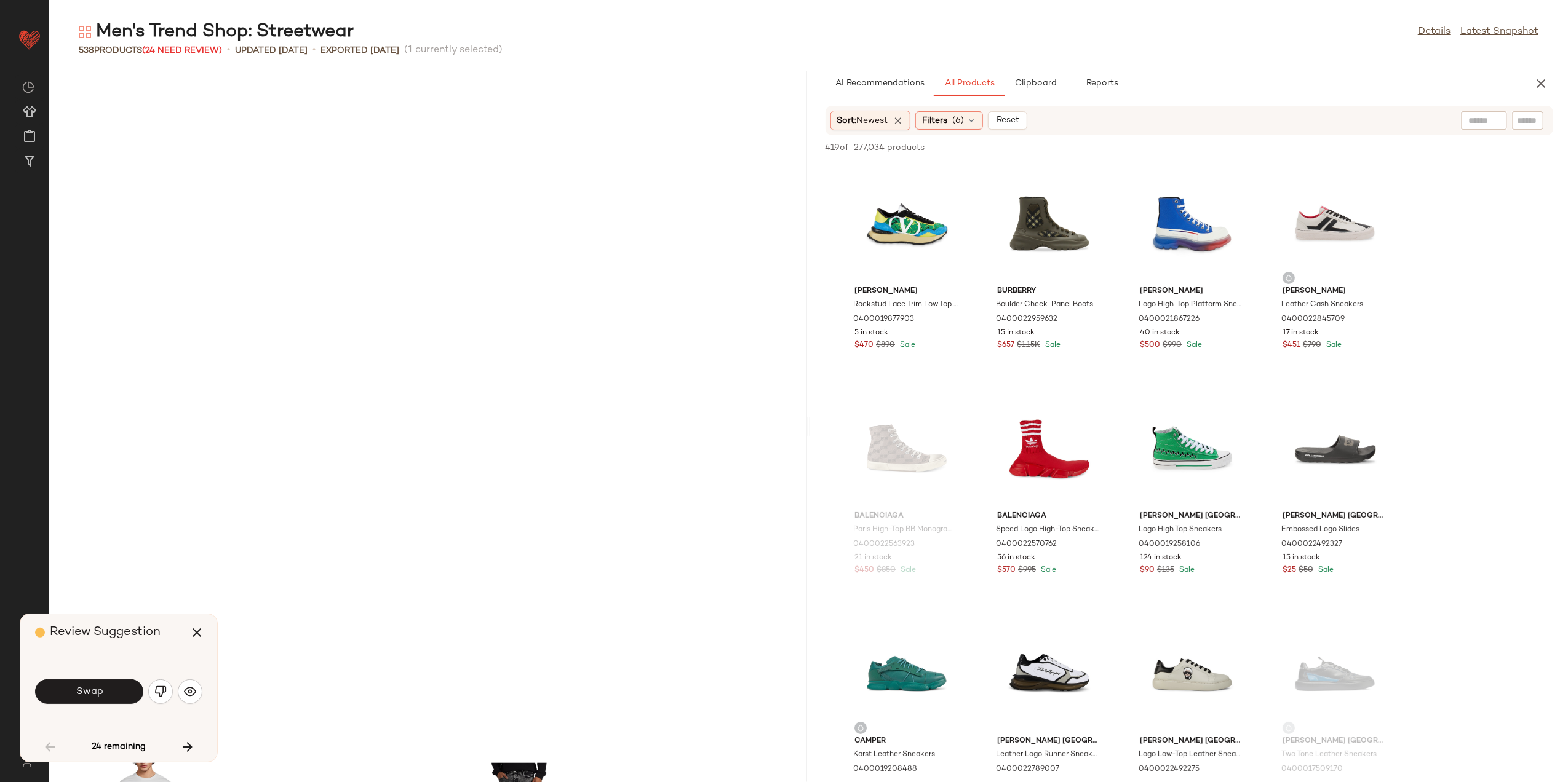
scroll to position [2701, 0]
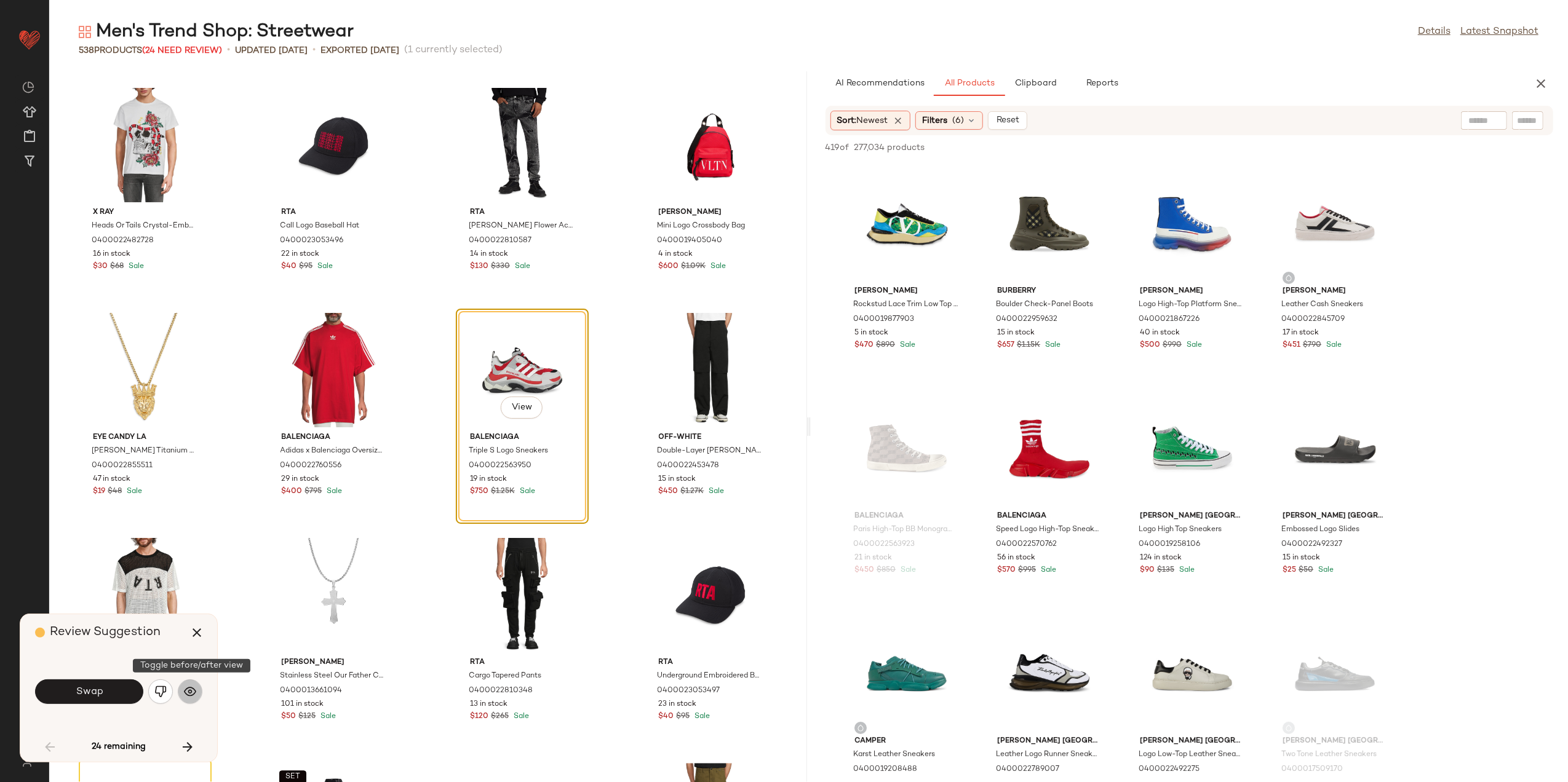
click at [188, 689] on img "button" at bounding box center [190, 692] width 12 height 12
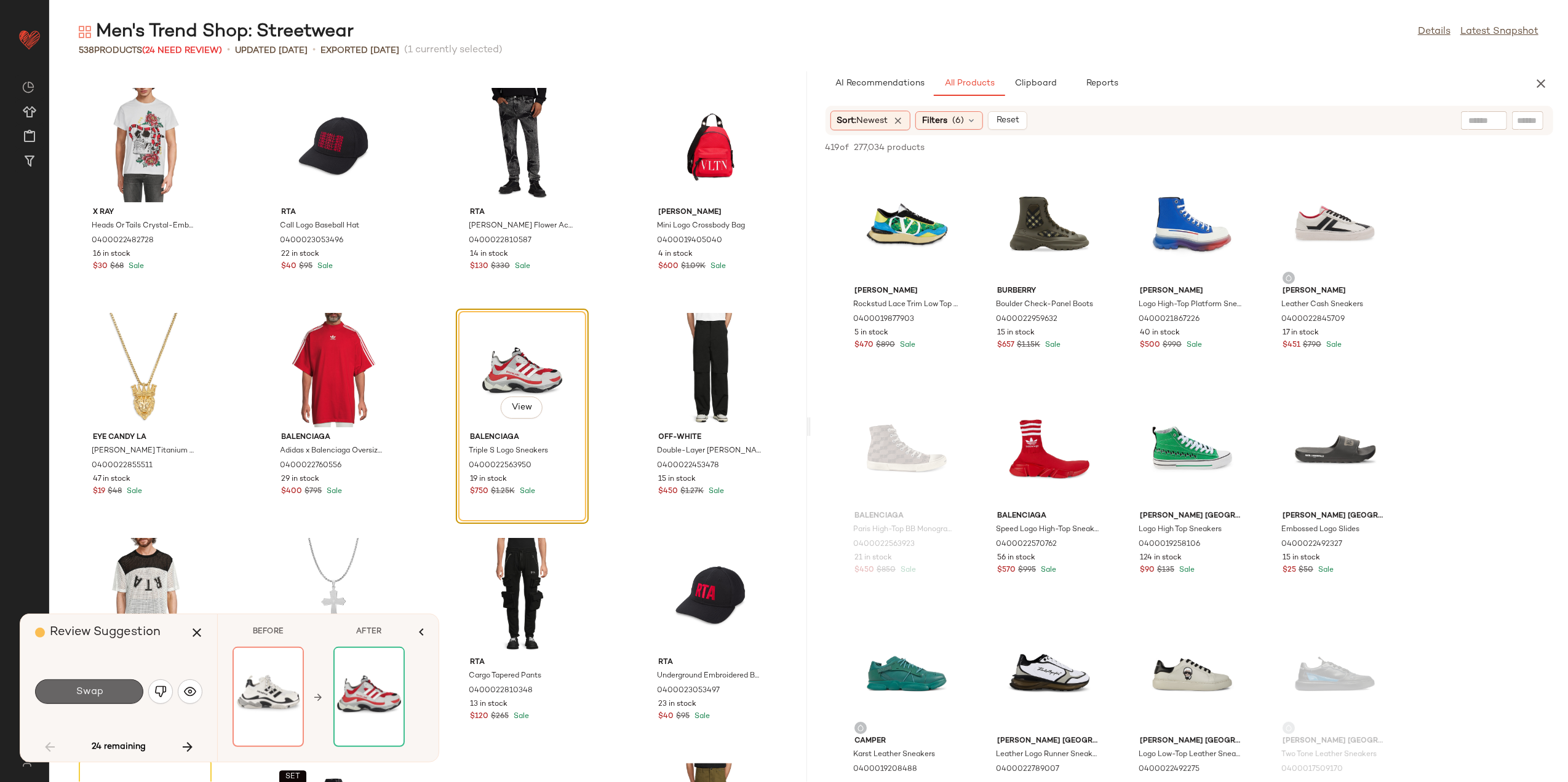
click at [116, 692] on button "Swap" at bounding box center [89, 692] width 108 height 25
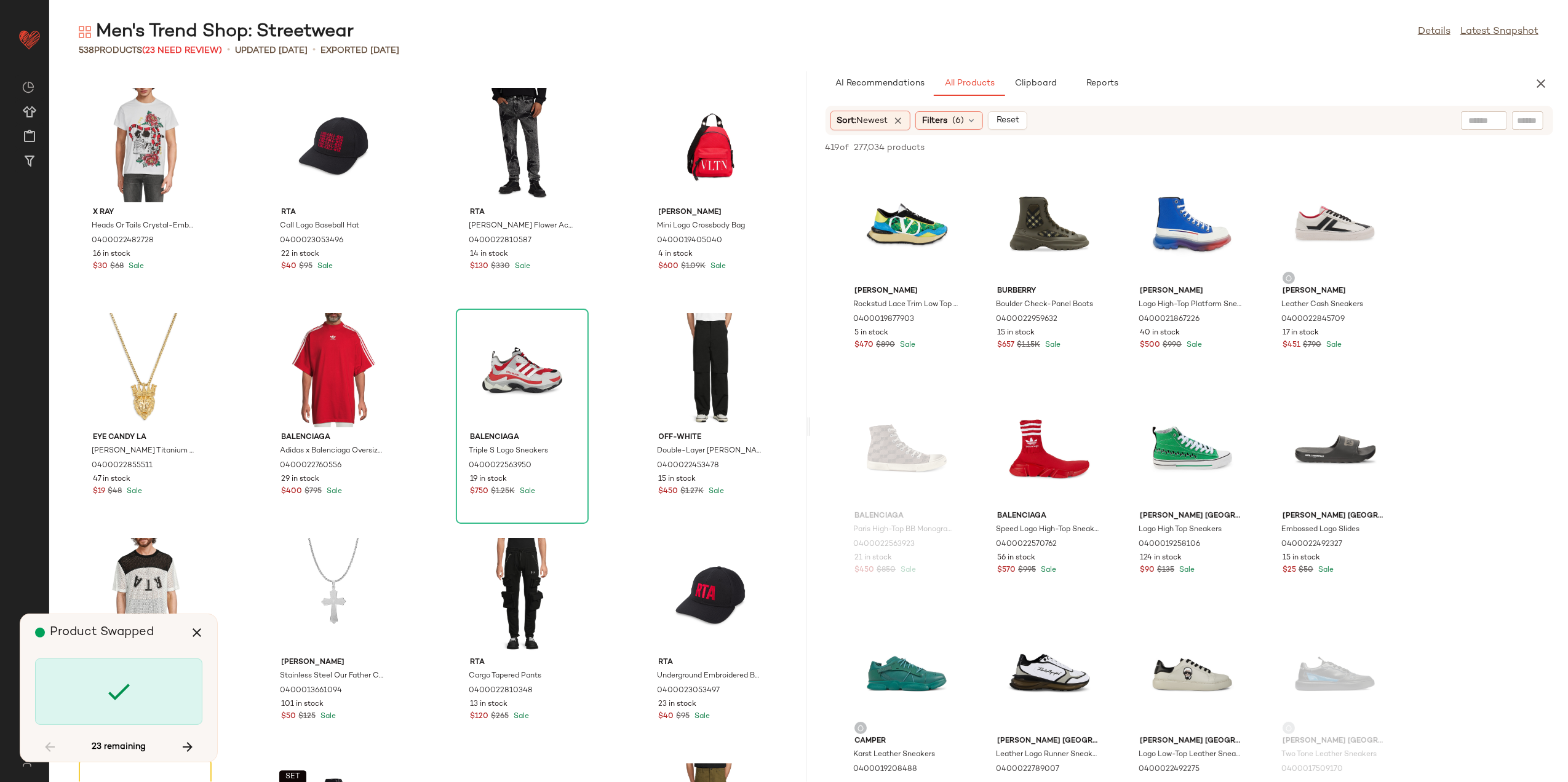
scroll to position [3151, 0]
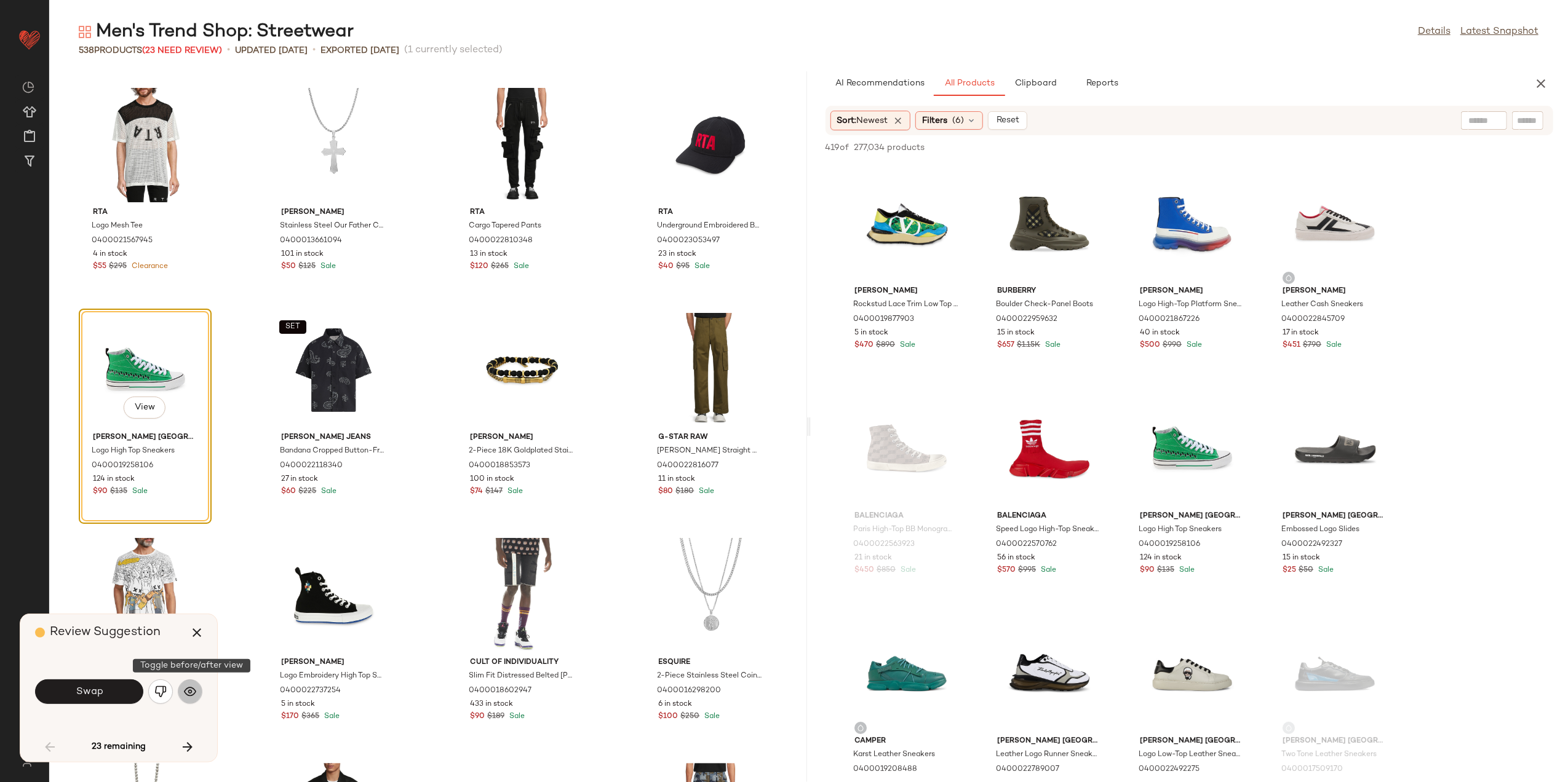
click at [190, 698] on button "button" at bounding box center [190, 692] width 25 height 25
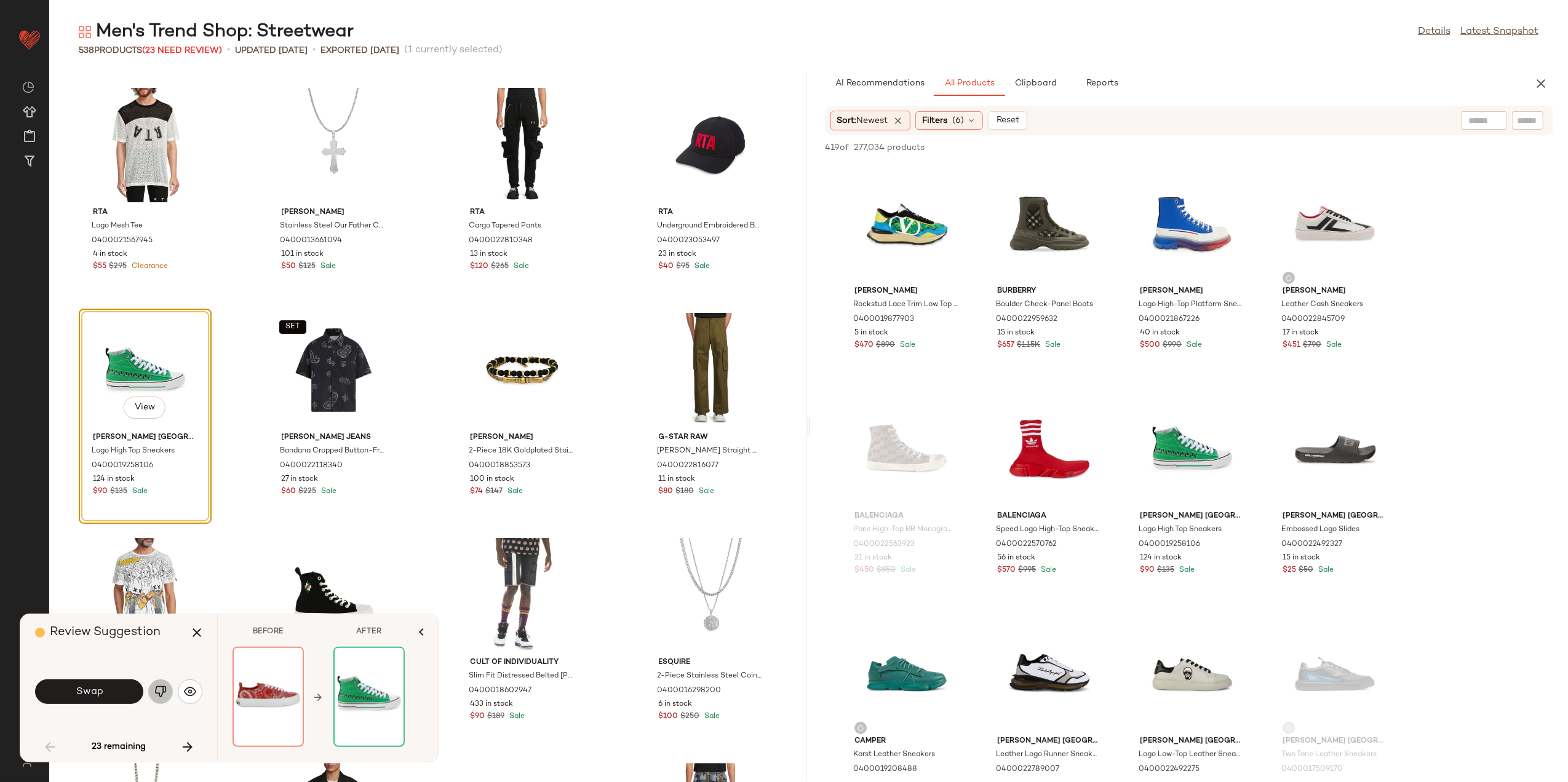
click at [159, 690] on img "button" at bounding box center [160, 692] width 12 height 12
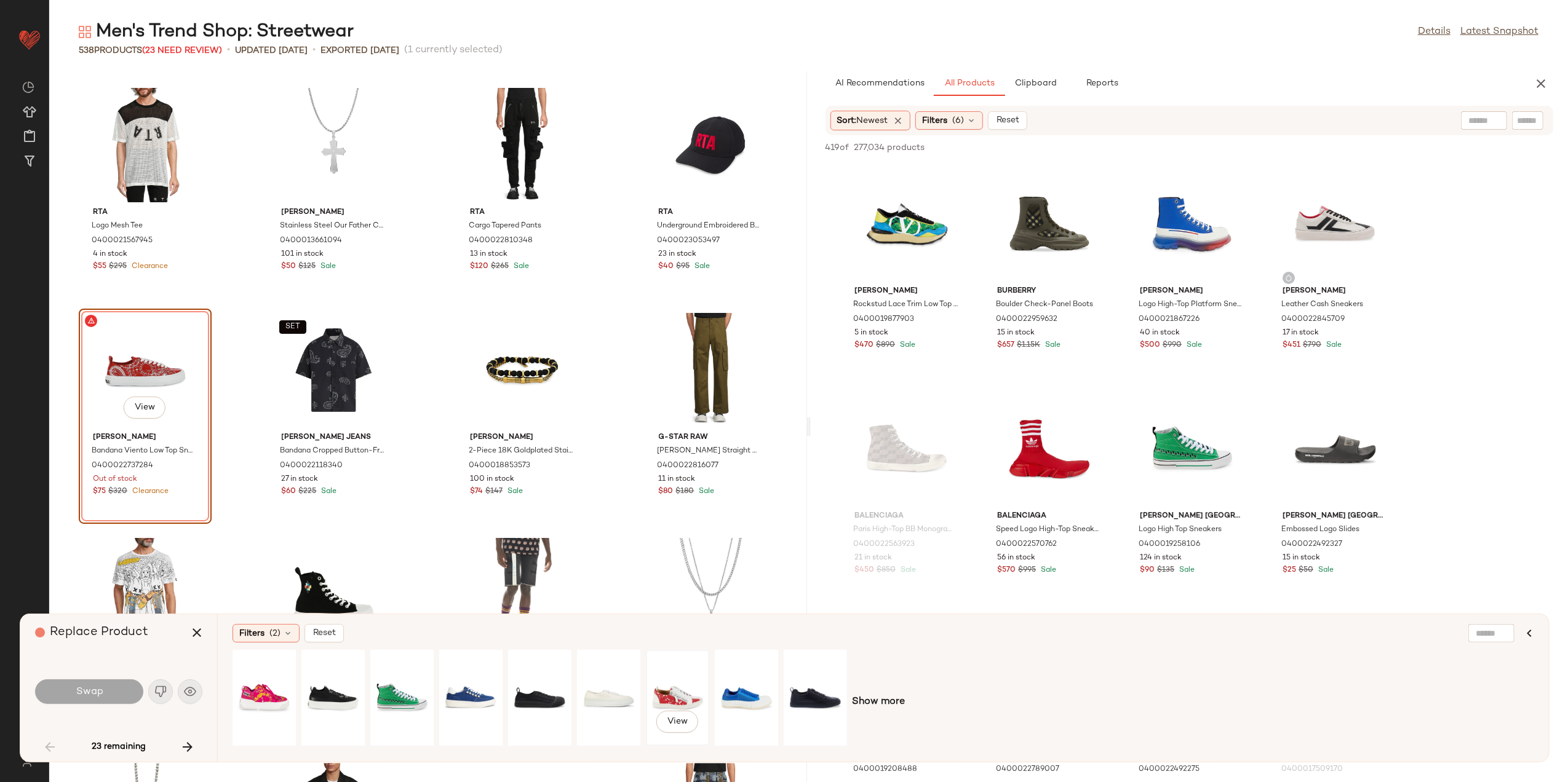
click at [661, 678] on div "View" at bounding box center [677, 698] width 55 height 88
click at [266, 683] on div "View" at bounding box center [264, 698] width 55 height 88
click at [139, 403] on span "View" at bounding box center [145, 407] width 21 height 10
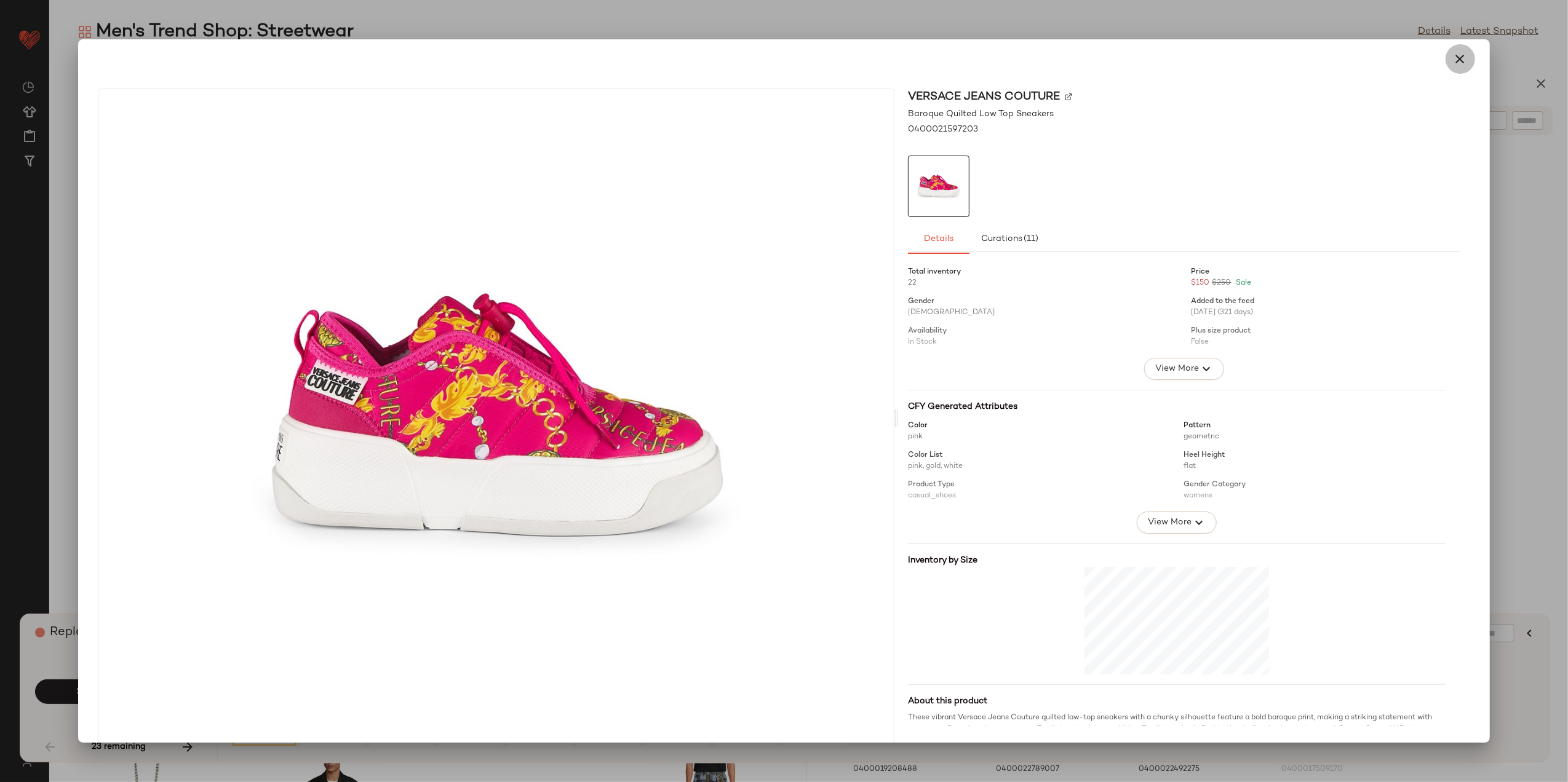
click at [1454, 62] on icon "button" at bounding box center [1461, 59] width 15 height 15
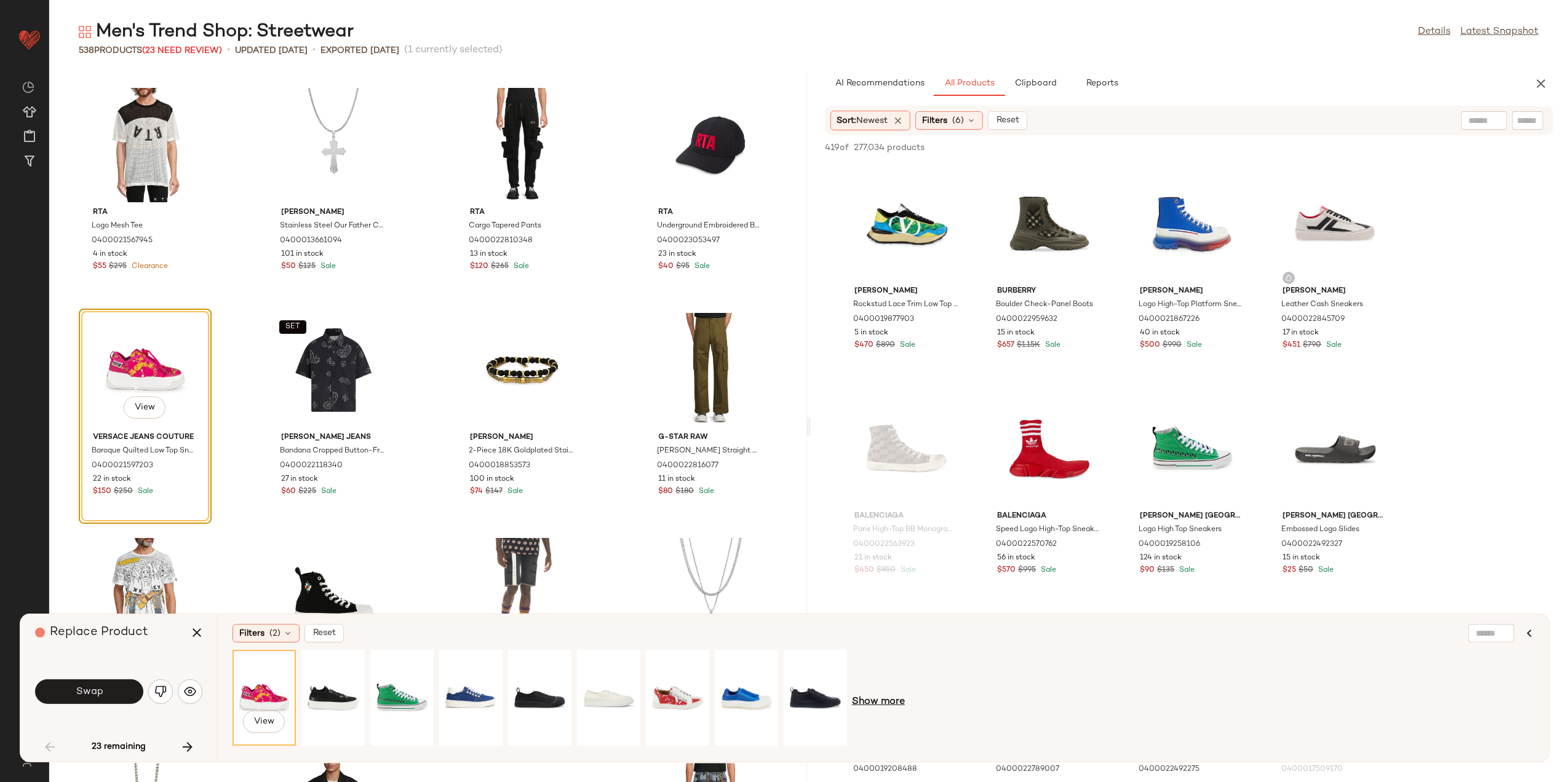
click at [886, 695] on span "Show more" at bounding box center [878, 703] width 53 height 15
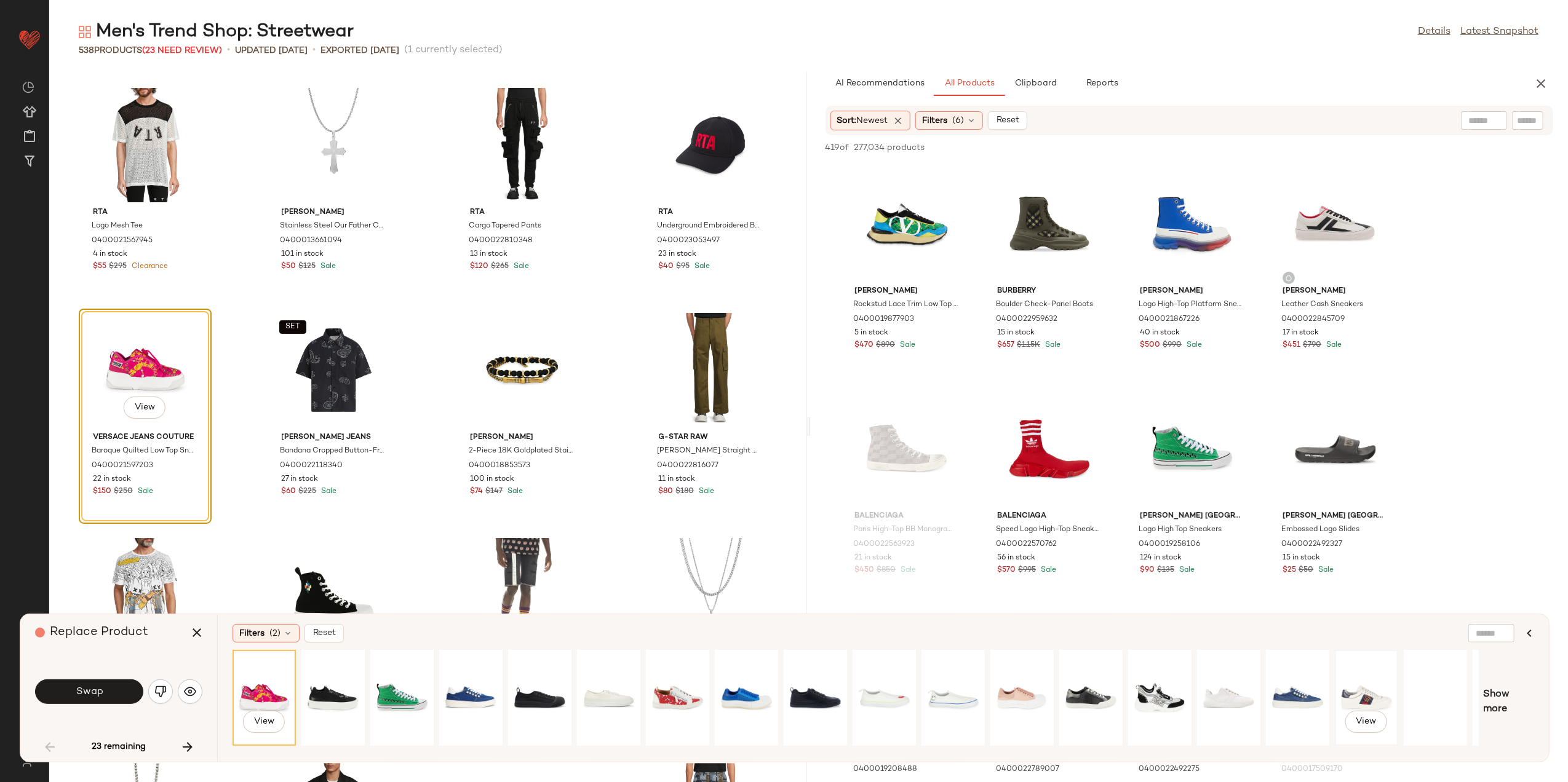
click at [1347, 670] on div "View" at bounding box center [1367, 698] width 55 height 88
click at [885, 681] on div "View" at bounding box center [884, 698] width 55 height 88
click at [104, 712] on div "Swap" at bounding box center [119, 692] width 167 height 66
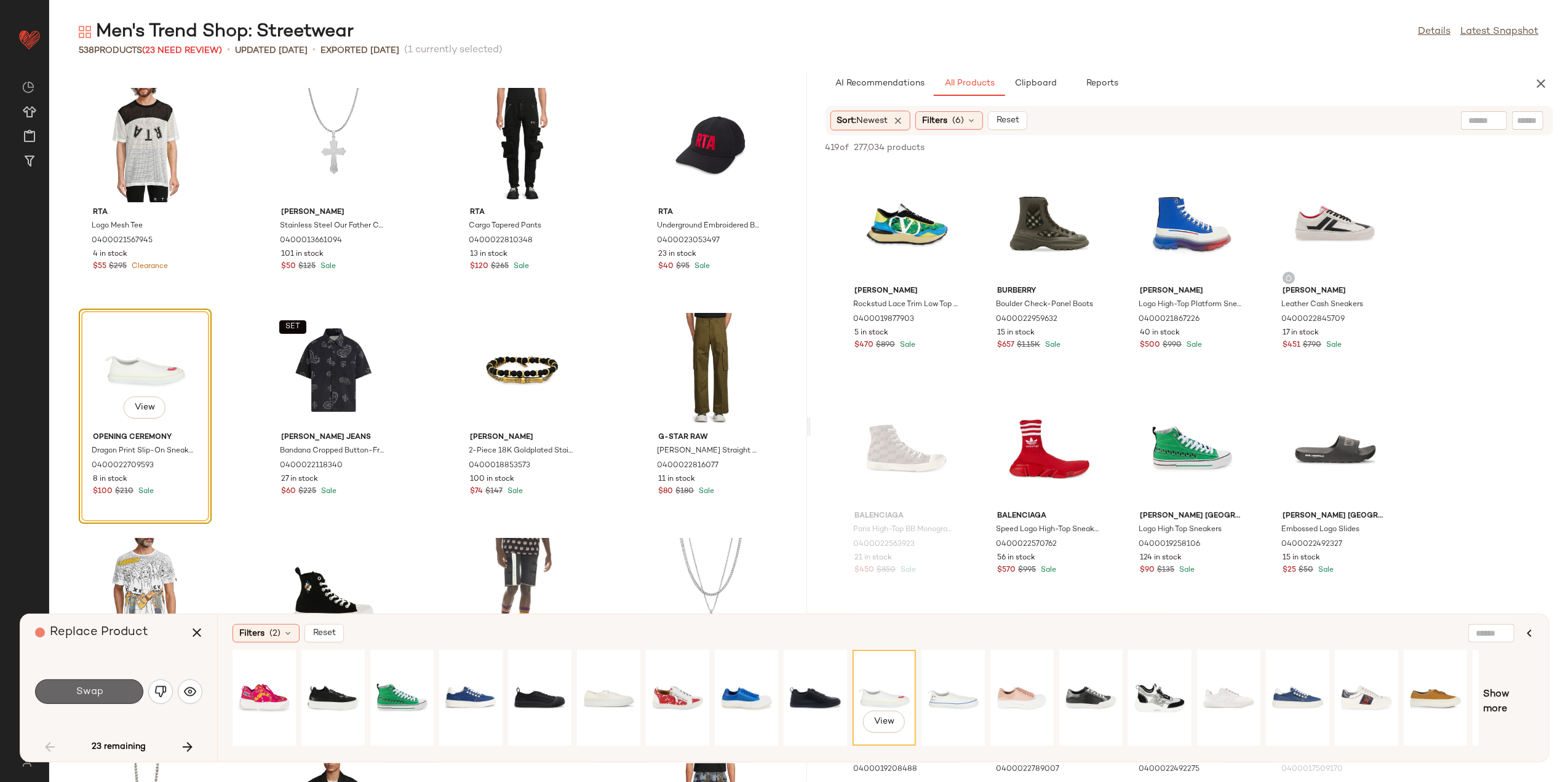
click at [111, 692] on button "Swap" at bounding box center [89, 692] width 108 height 25
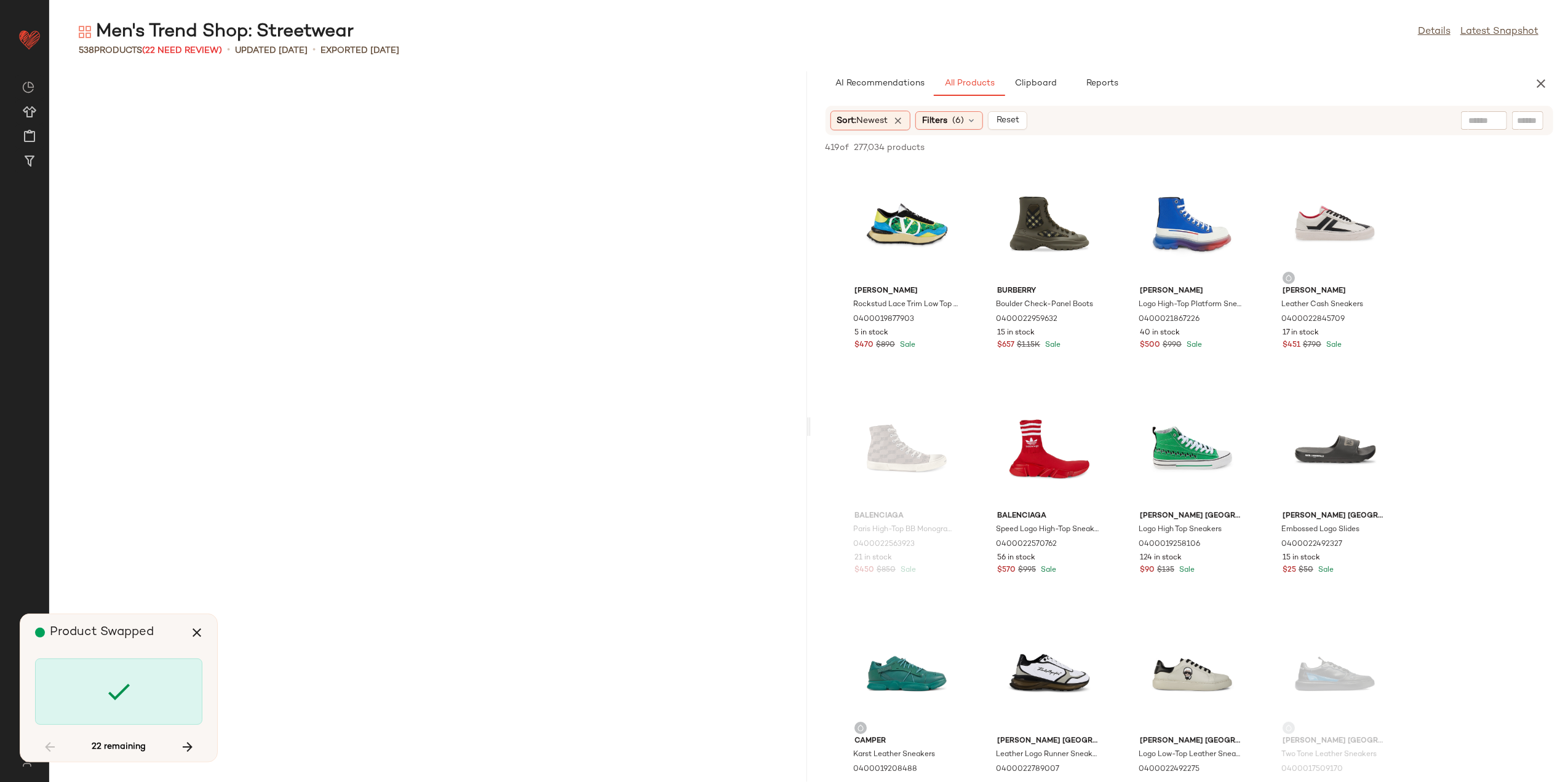
scroll to position [6078, 0]
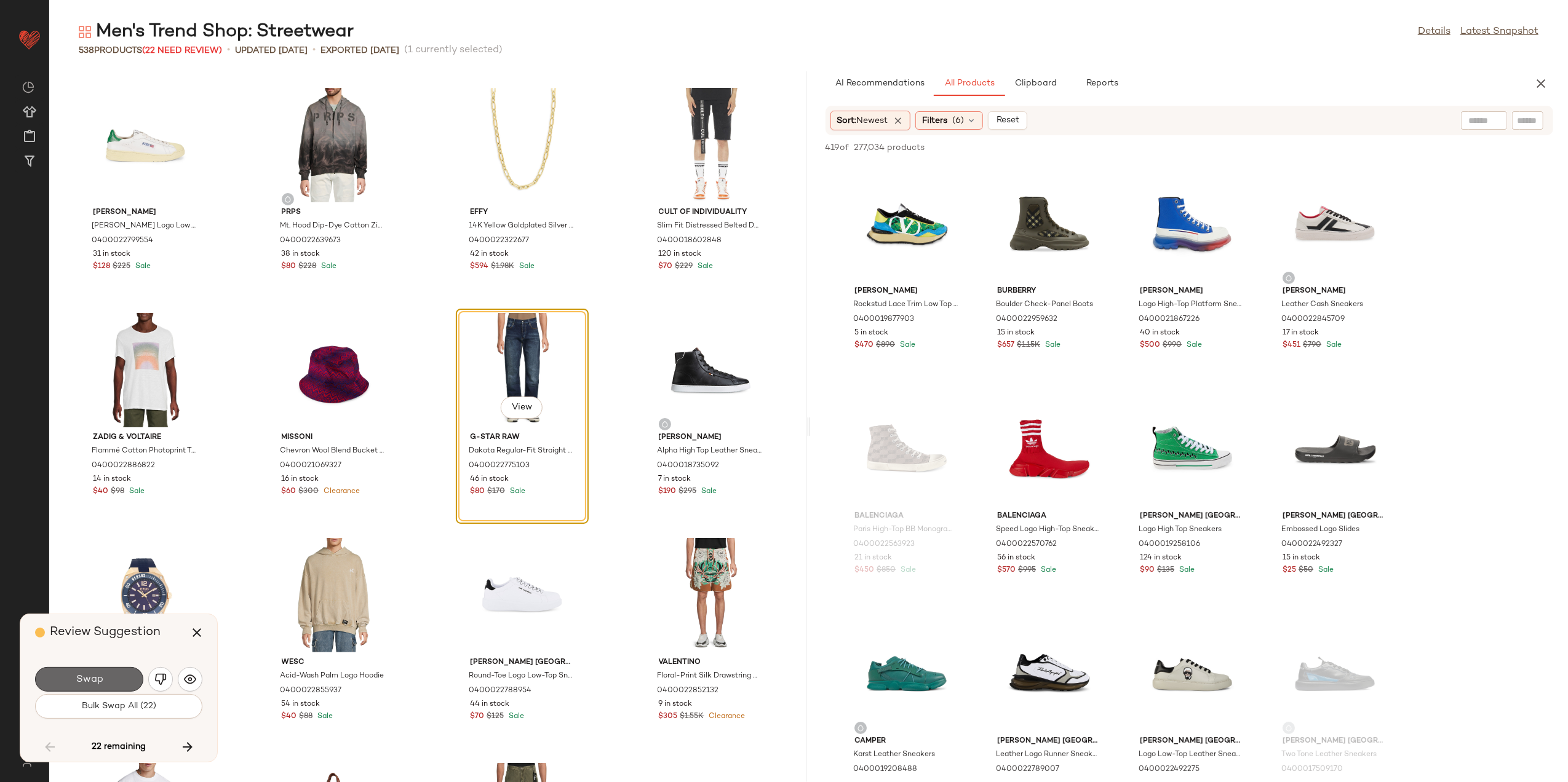
click at [124, 680] on button "Swap" at bounding box center [89, 680] width 108 height 25
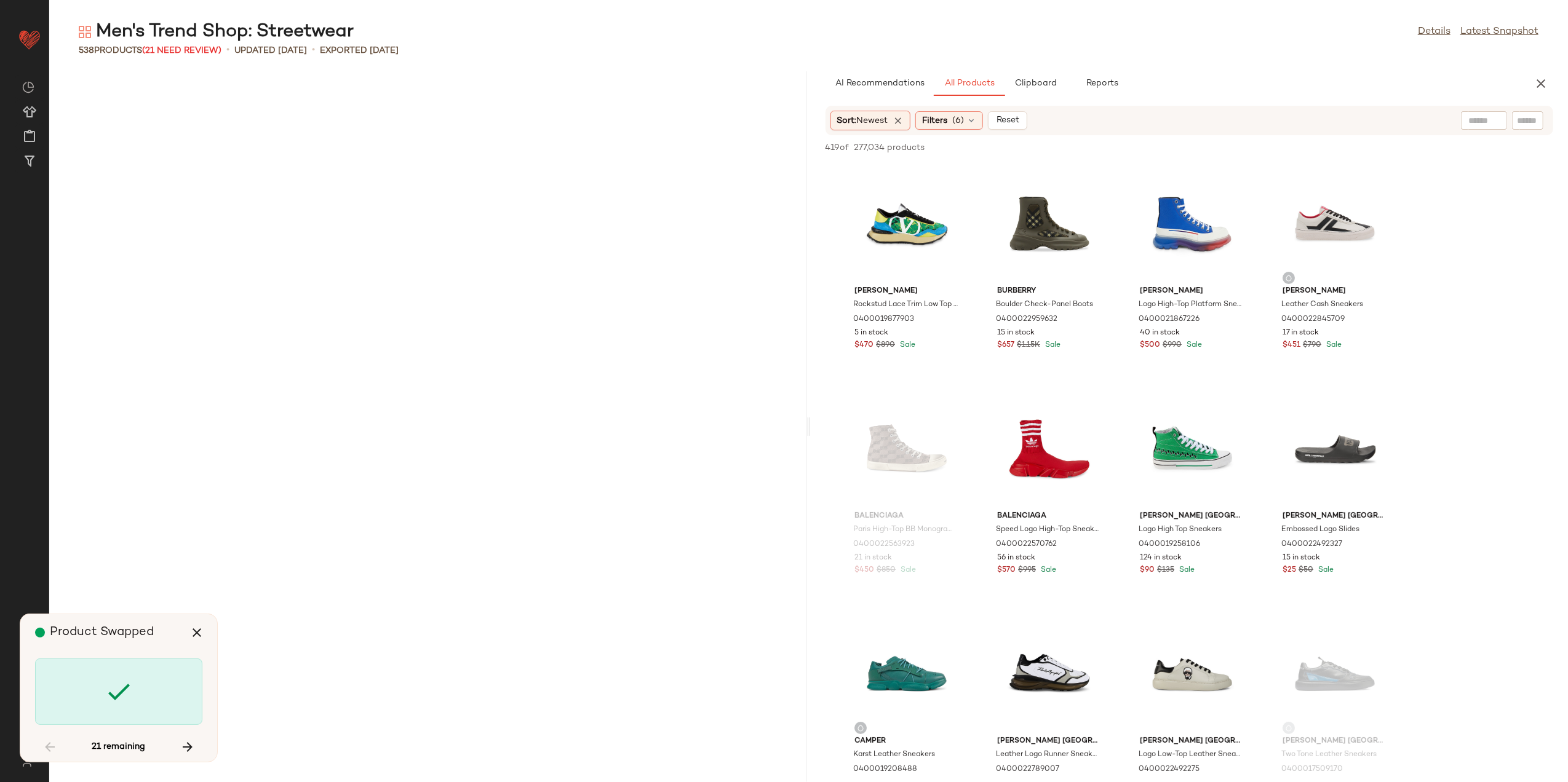
scroll to position [8104, 0]
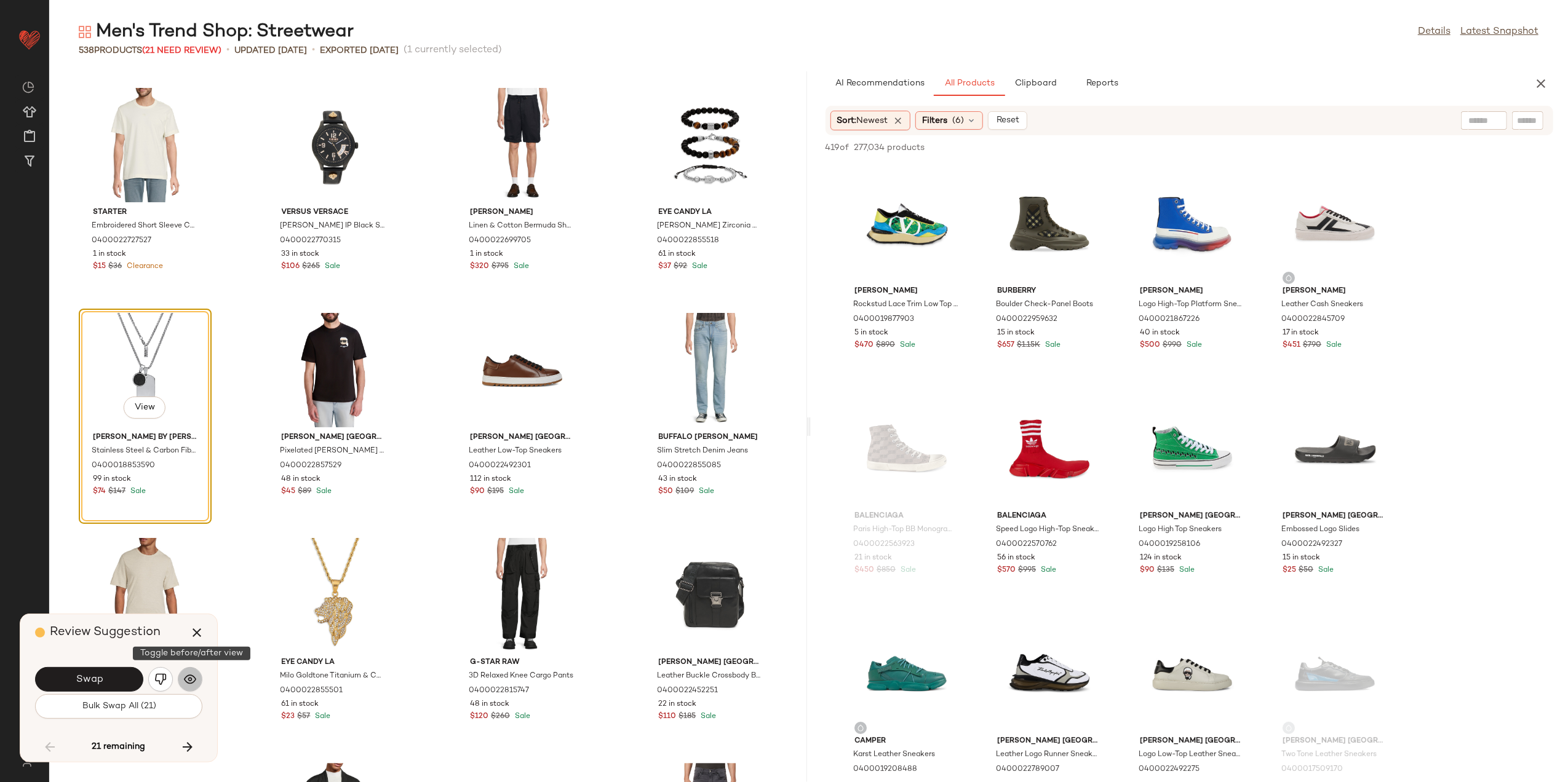
click at [187, 686] on button "button" at bounding box center [190, 680] width 25 height 25
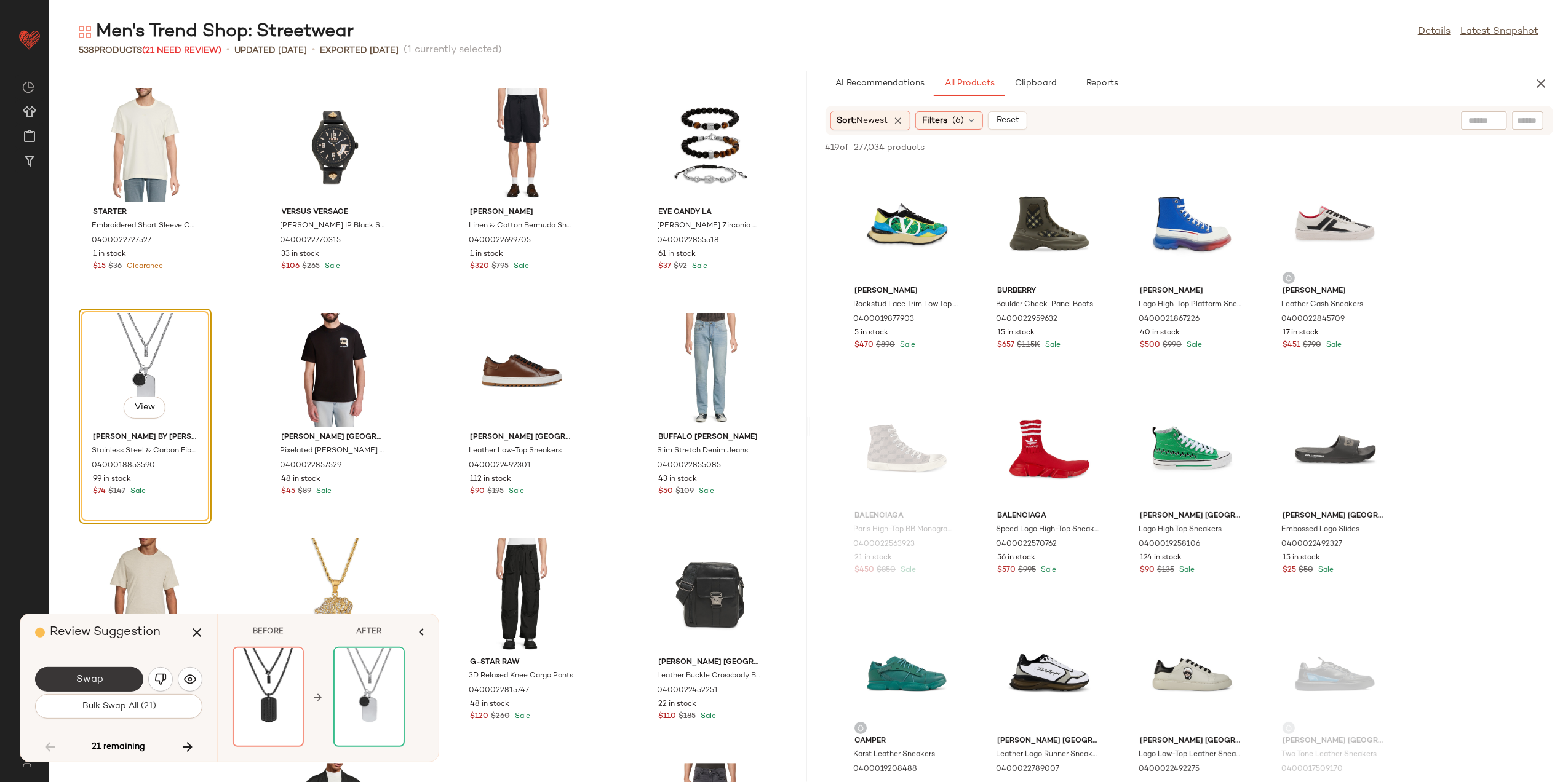
click at [87, 669] on button "Swap" at bounding box center [89, 680] width 108 height 25
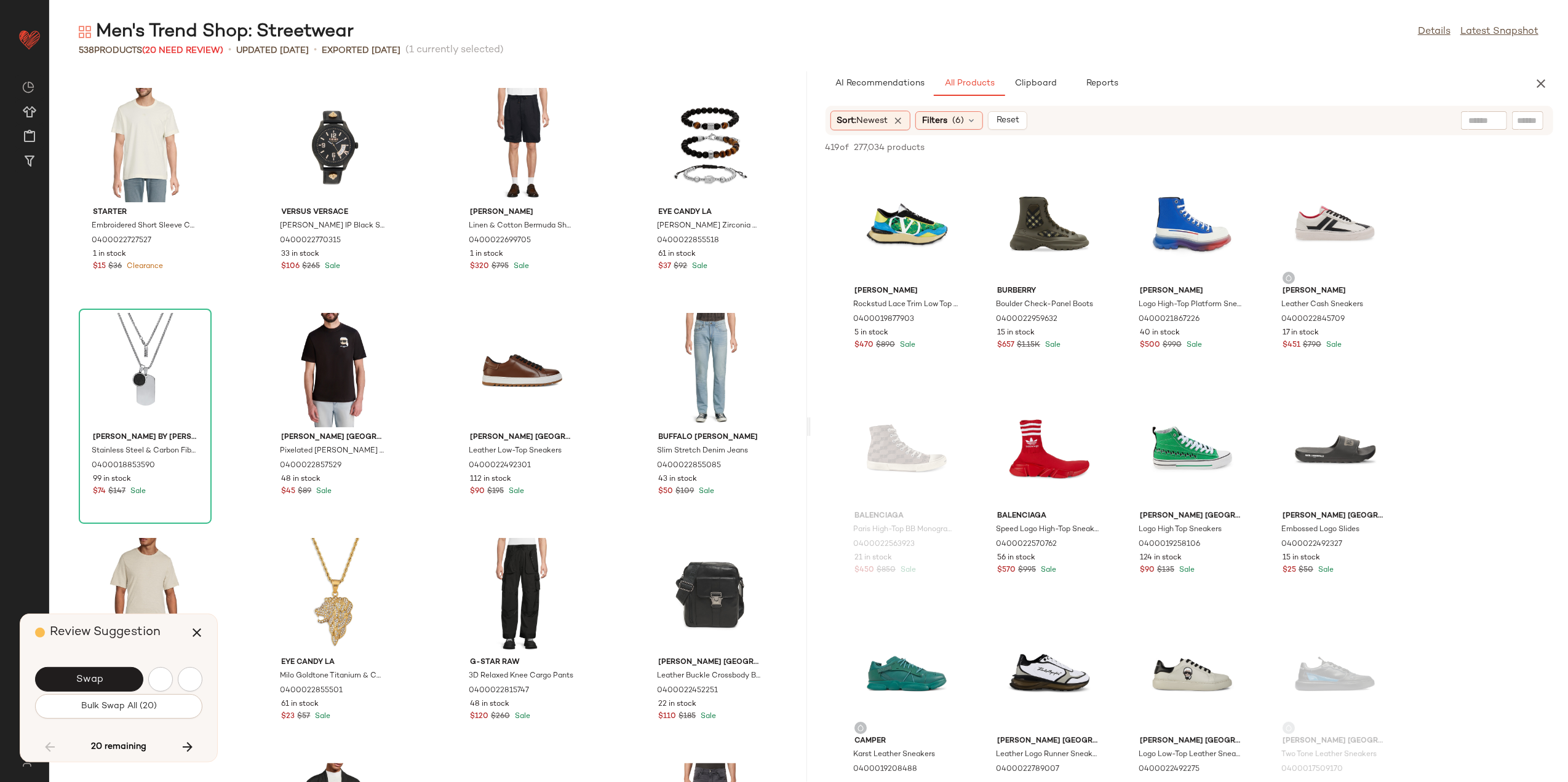
scroll to position [9004, 0]
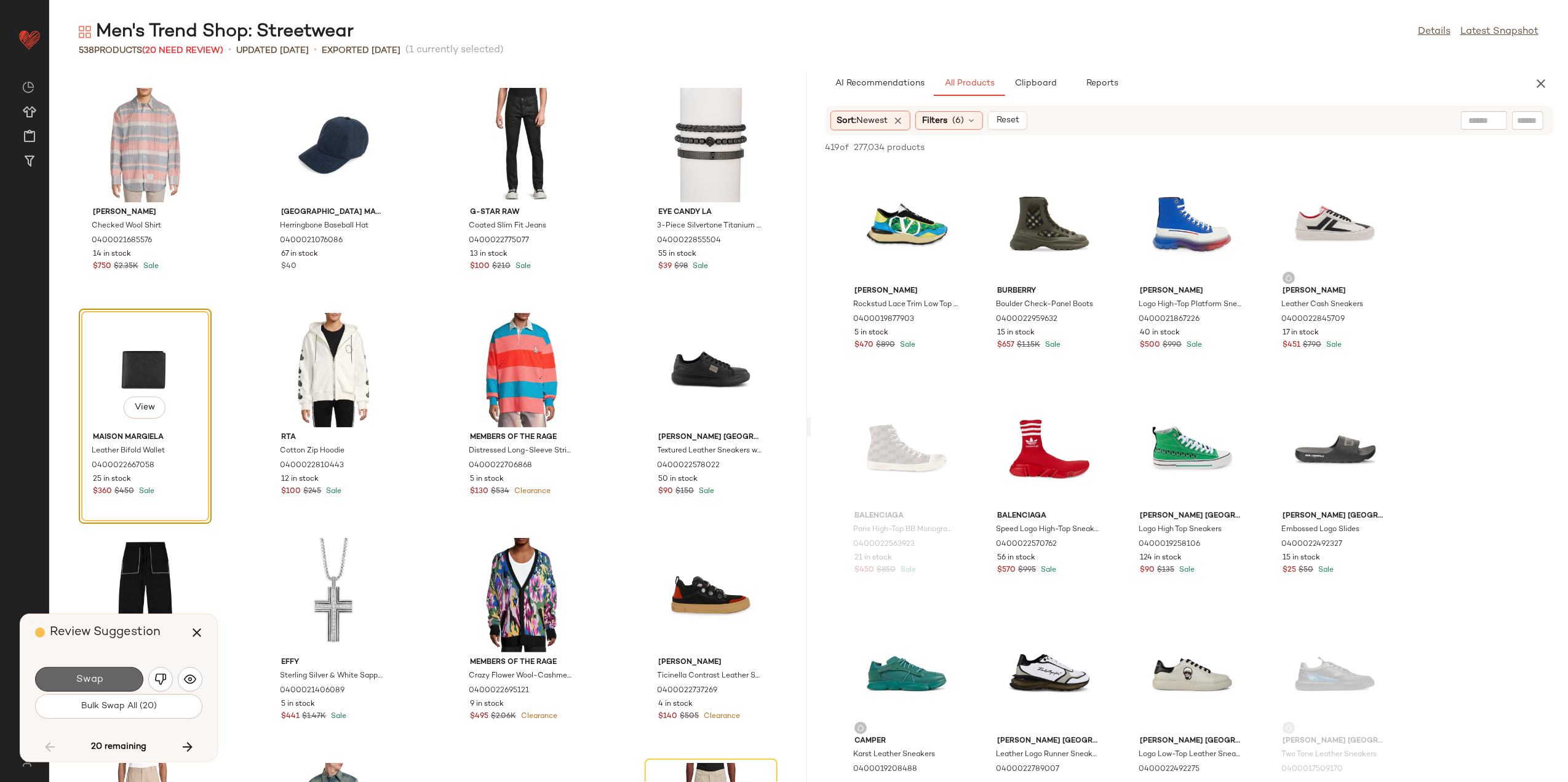
click at [121, 686] on button "Swap" at bounding box center [89, 680] width 108 height 25
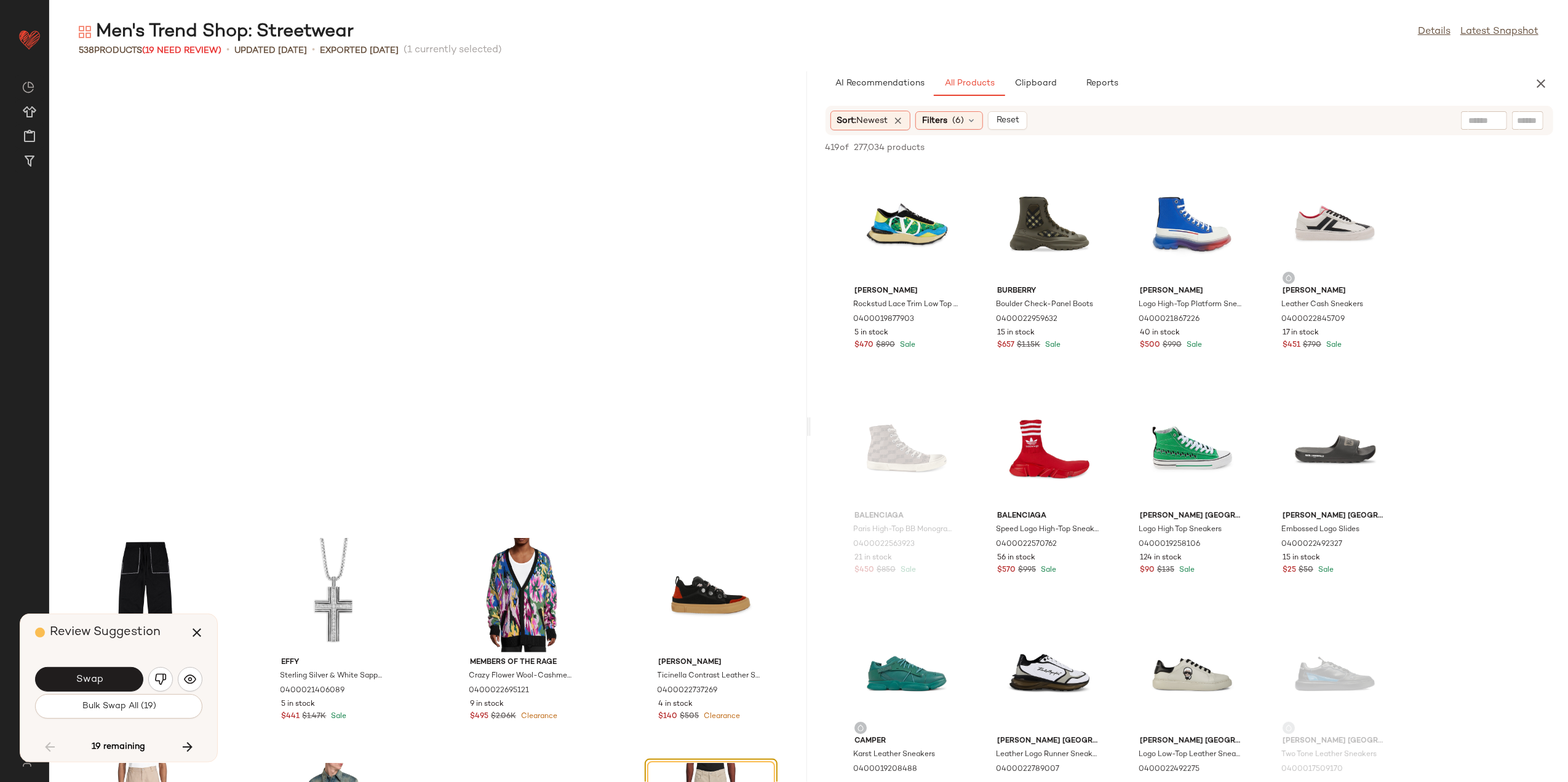
scroll to position [9455, 0]
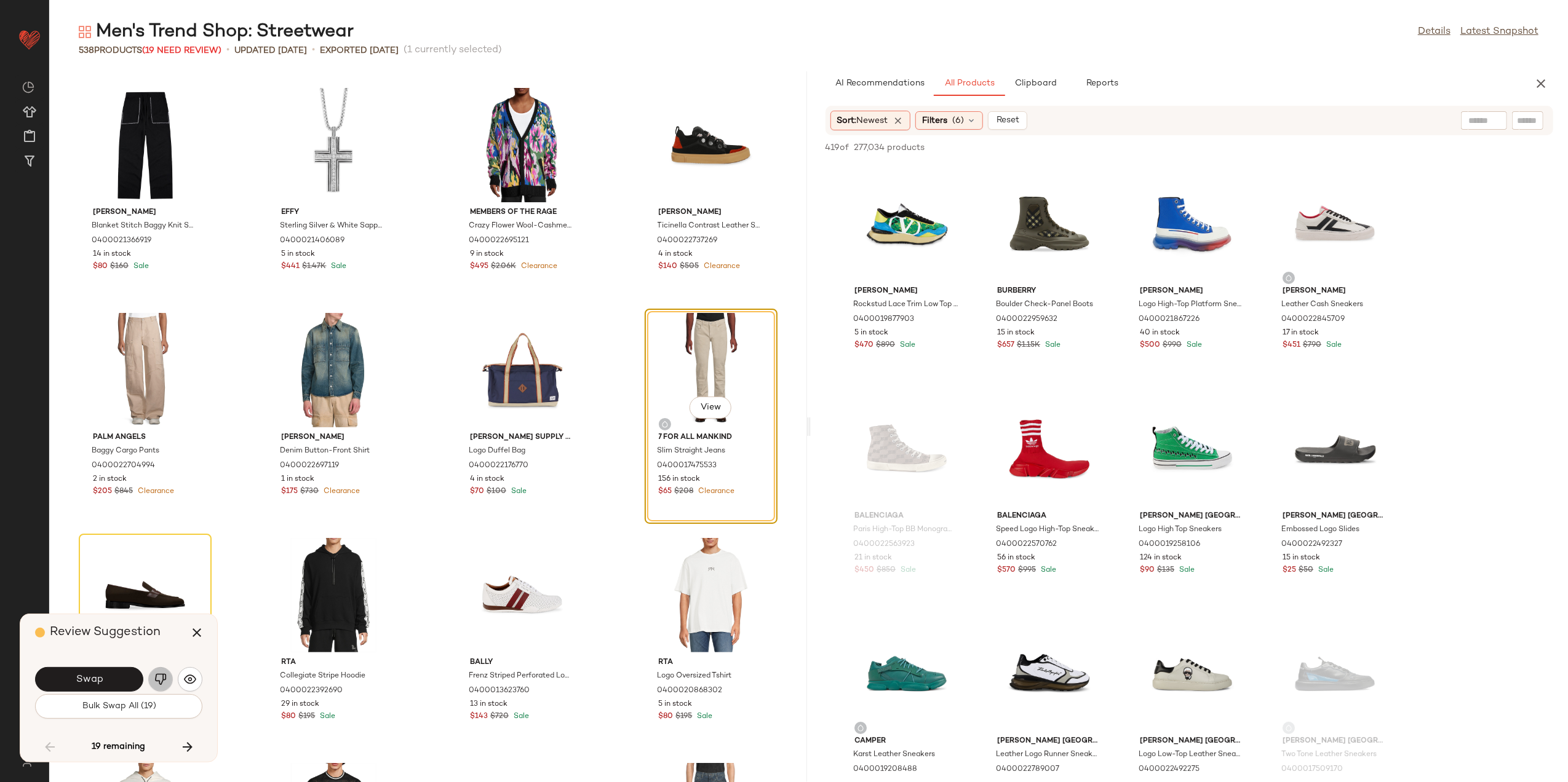
click at [148, 684] on button "button" at bounding box center [160, 680] width 25 height 25
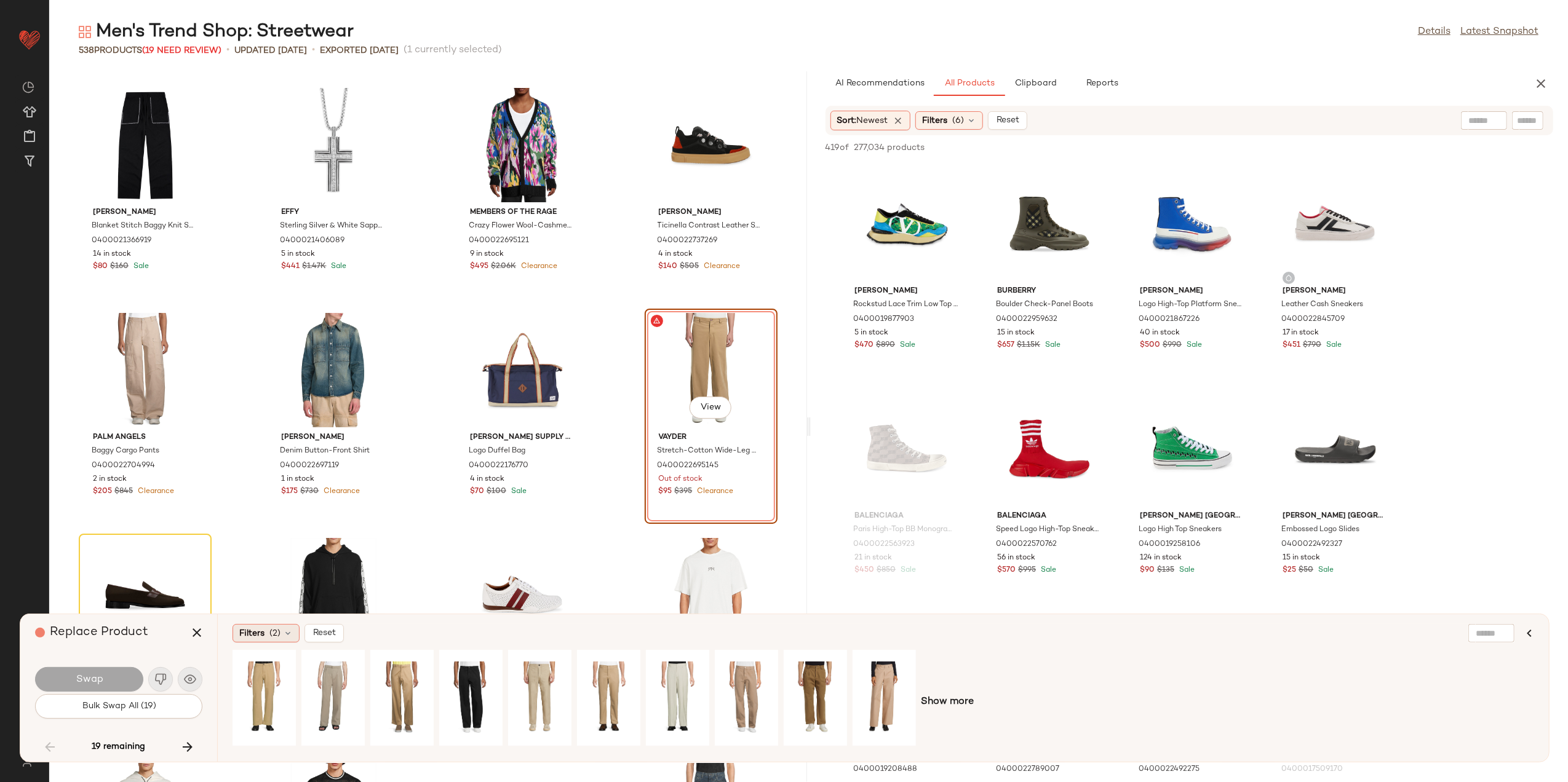
click at [281, 632] on span "(2)" at bounding box center [275, 633] width 11 height 13
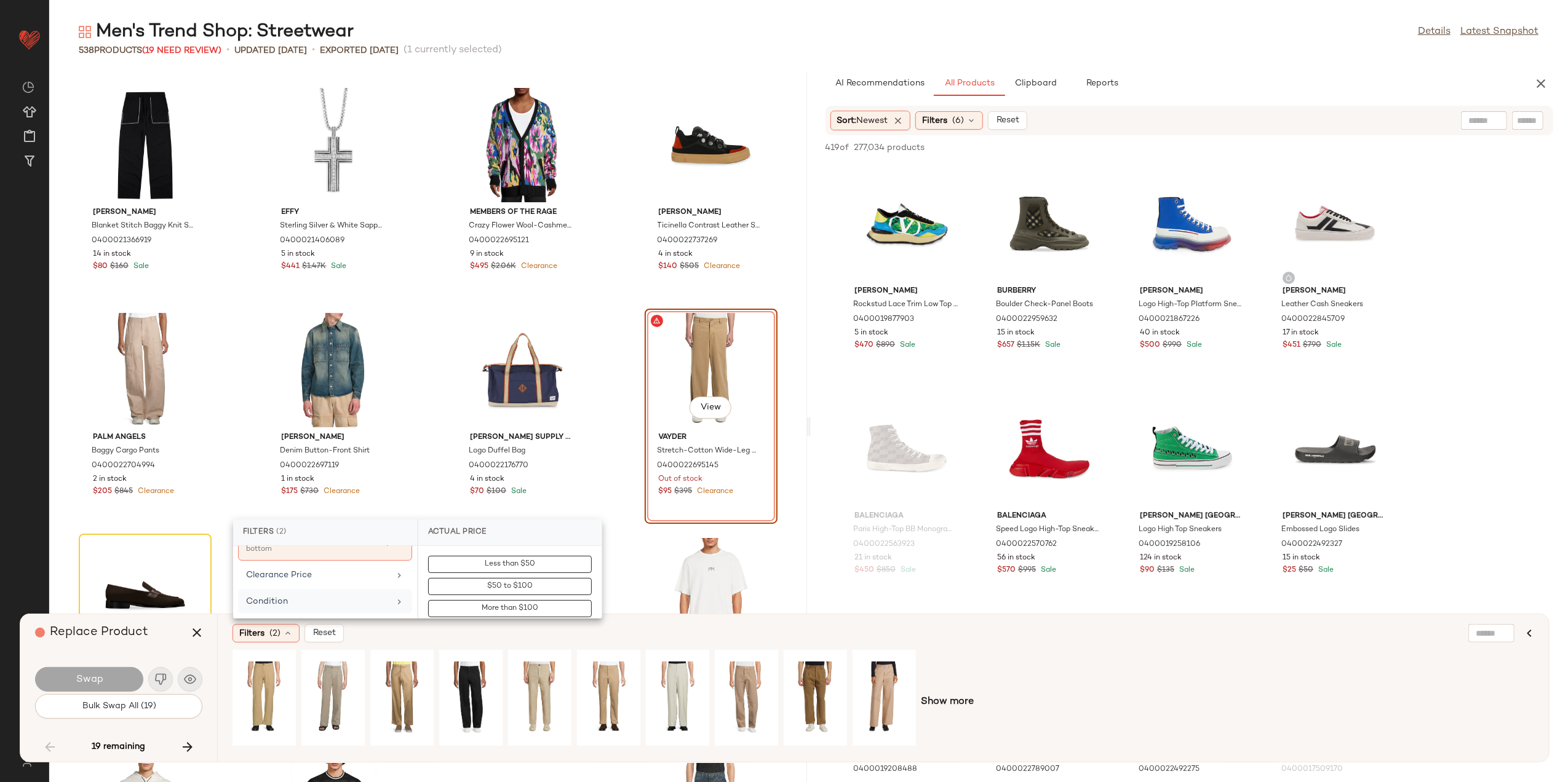
scroll to position [164, 0]
click at [295, 576] on div "Clearance Price" at bounding box center [317, 569] width 143 height 13
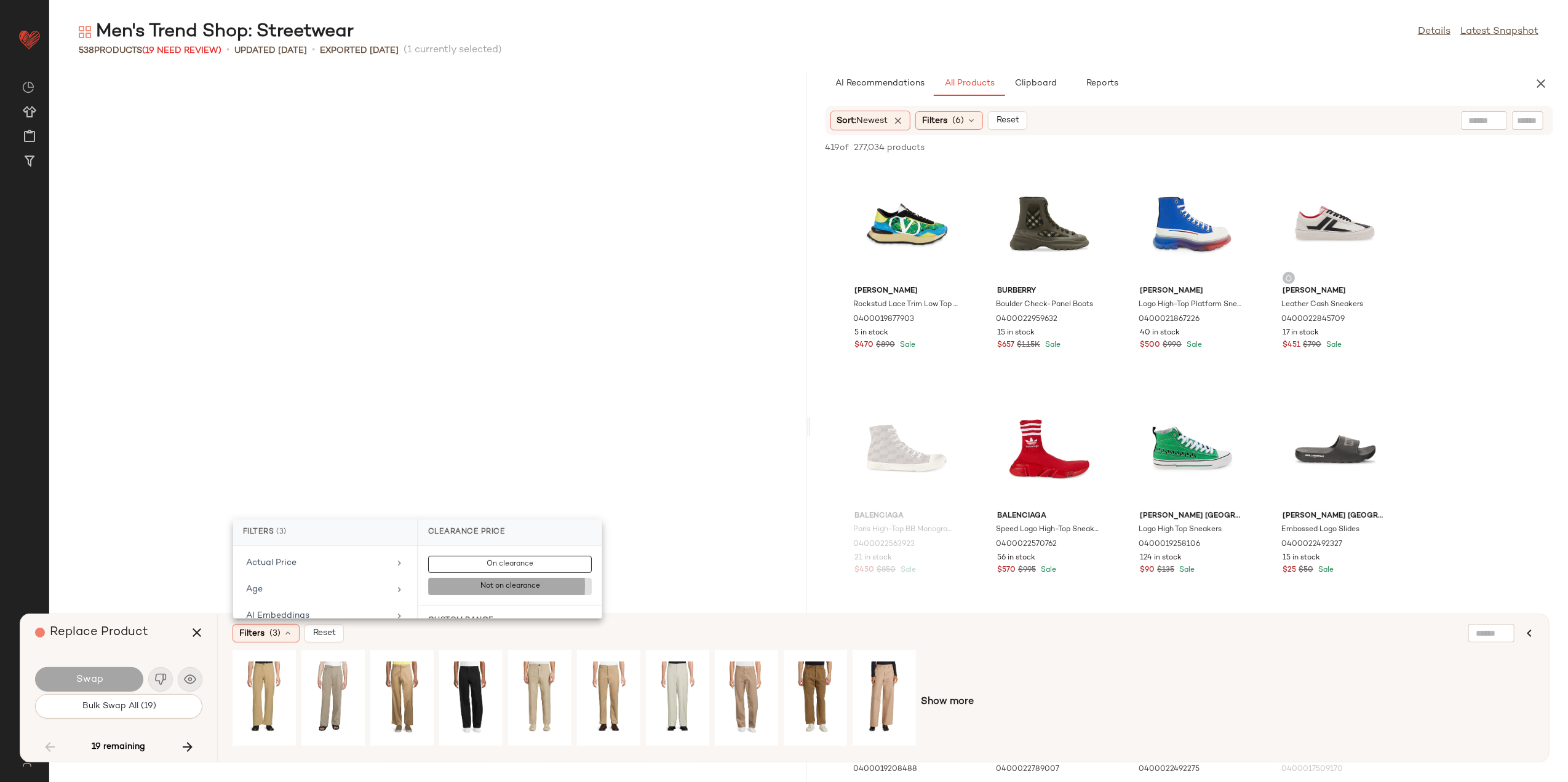
scroll to position [164, 0]
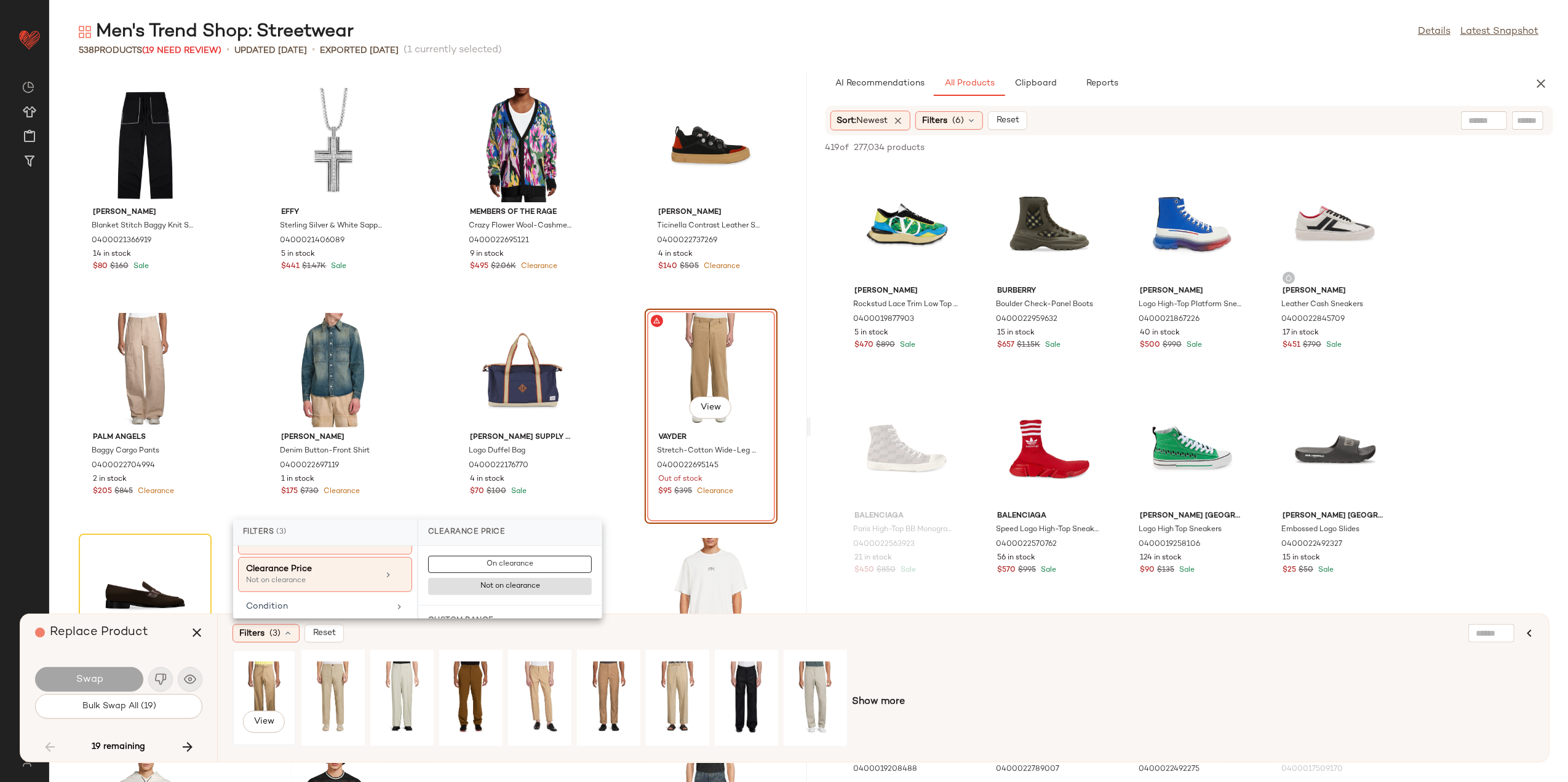
click at [260, 688] on div "View" at bounding box center [264, 698] width 55 height 88
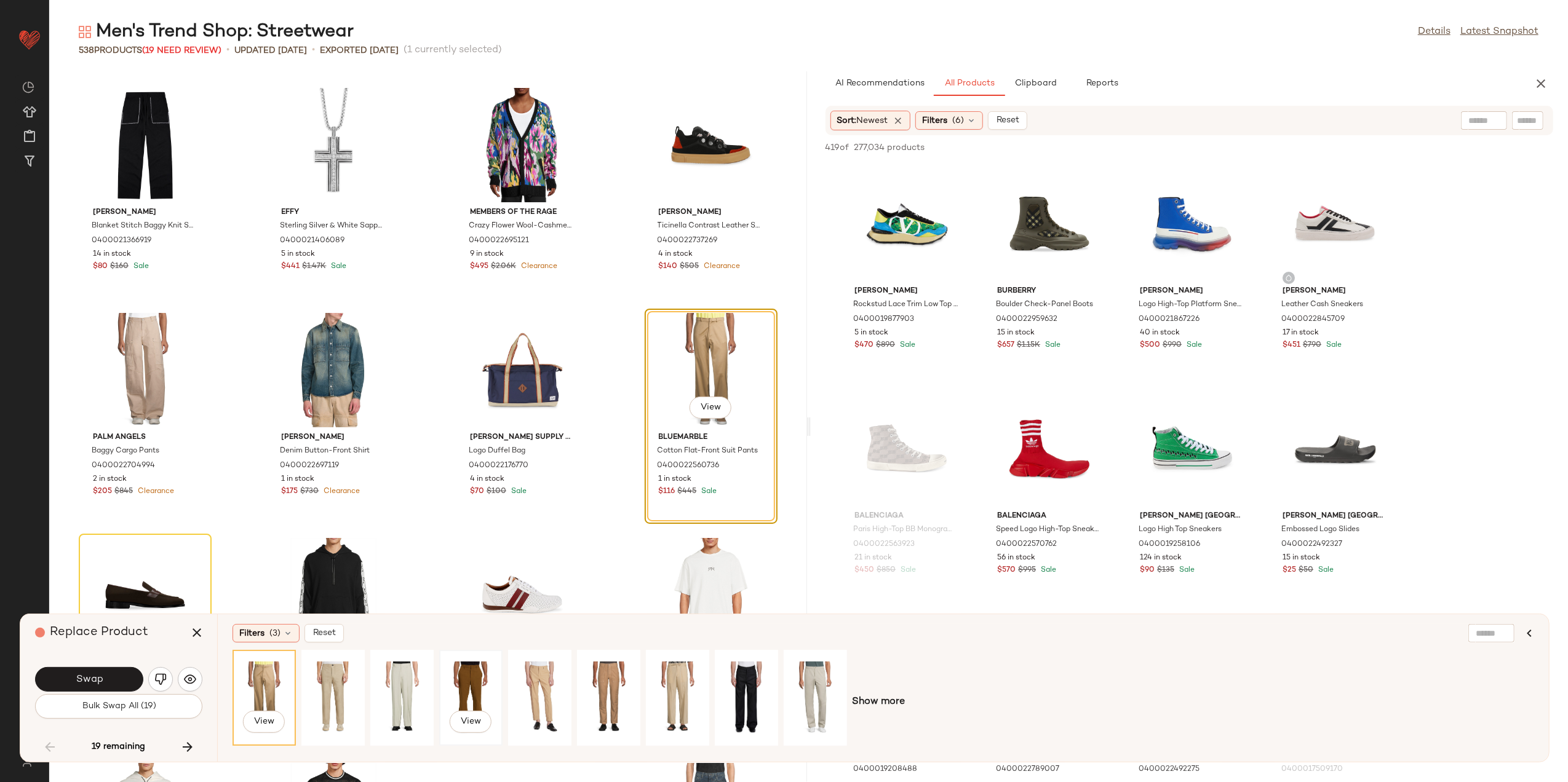
click at [456, 673] on div "View" at bounding box center [471, 698] width 55 height 88
click at [96, 690] on button "Swap" at bounding box center [89, 680] width 108 height 25
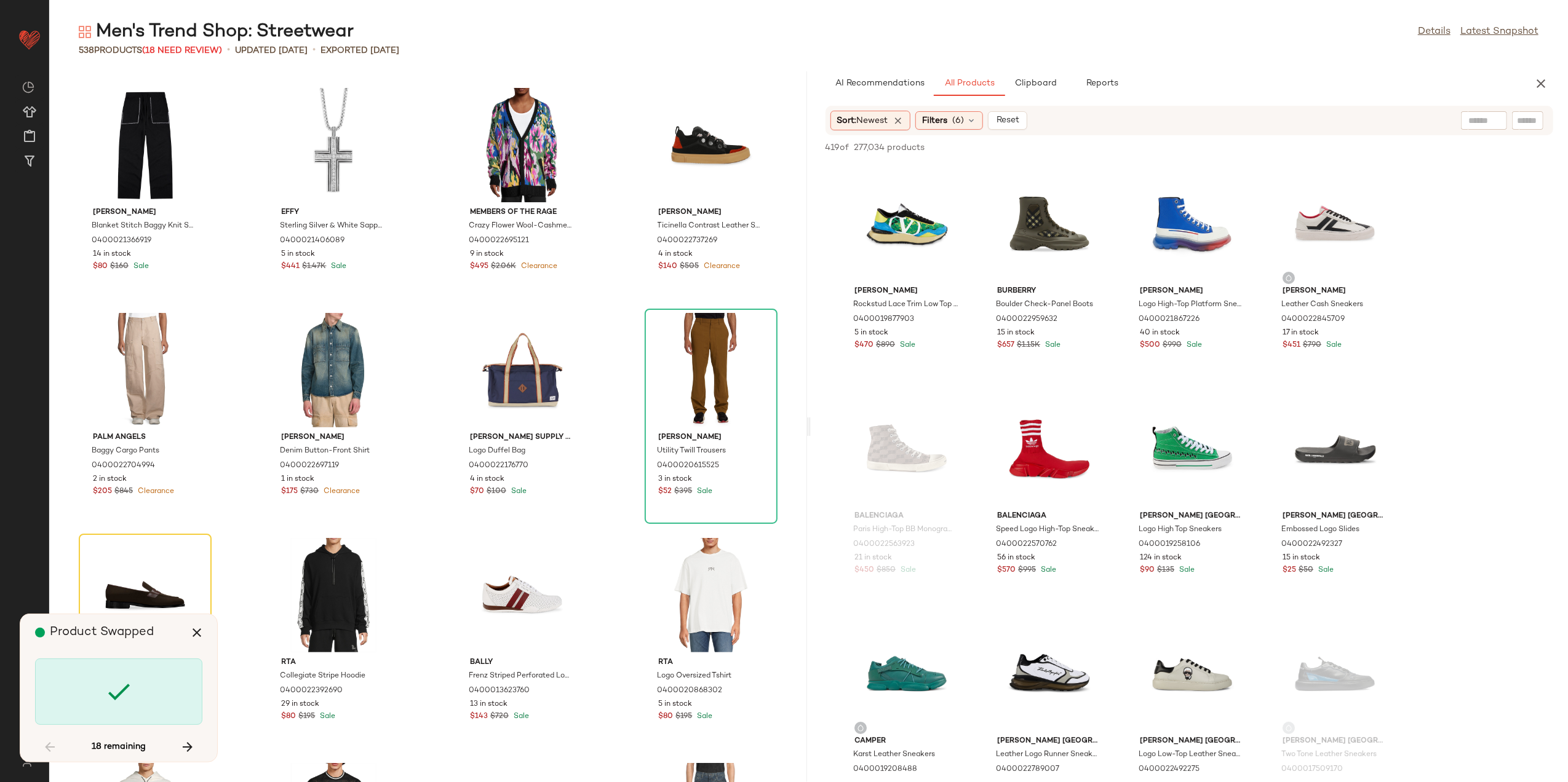
scroll to position [9680, 0]
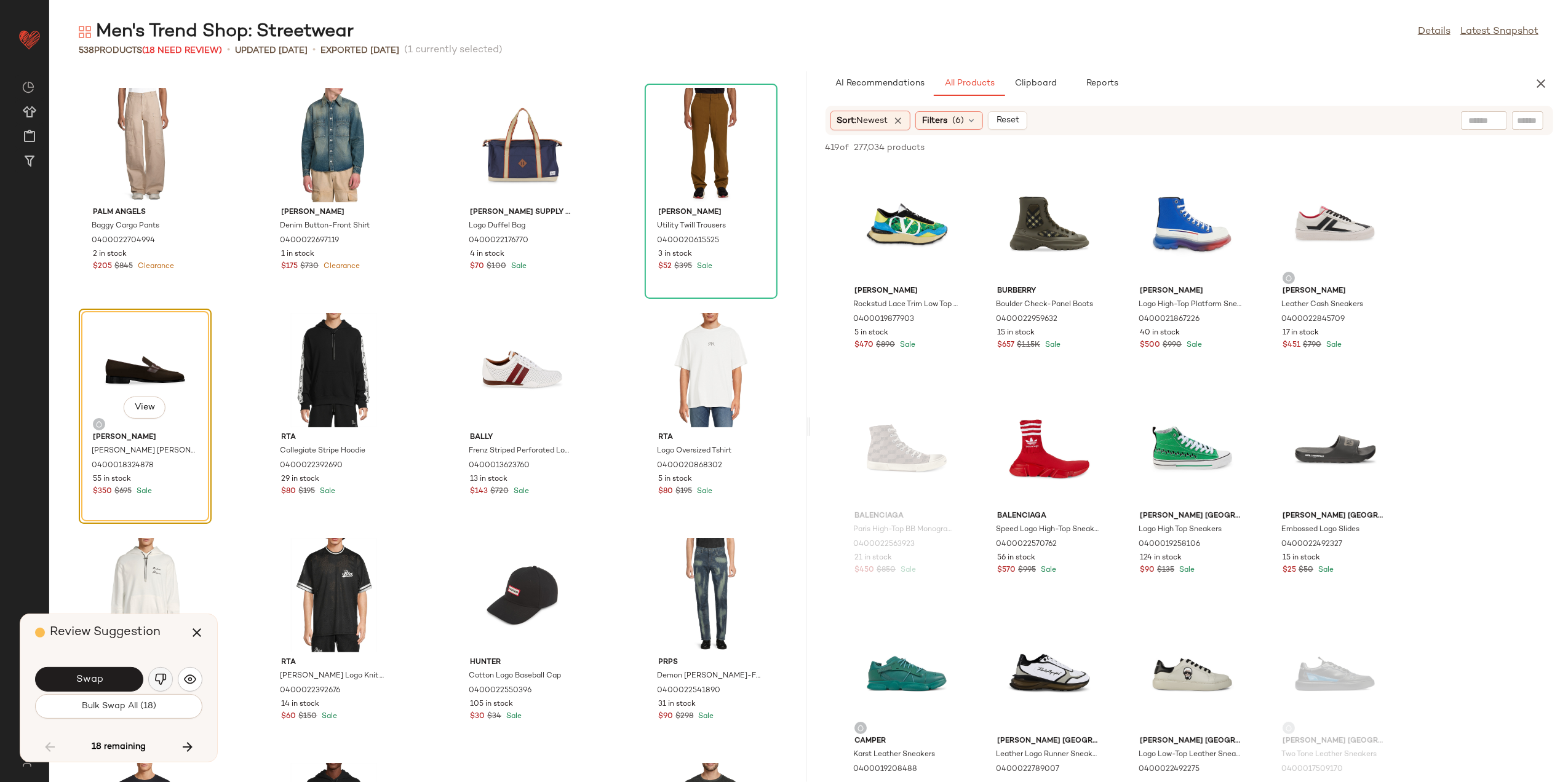
click at [165, 679] on img "button" at bounding box center [160, 680] width 12 height 12
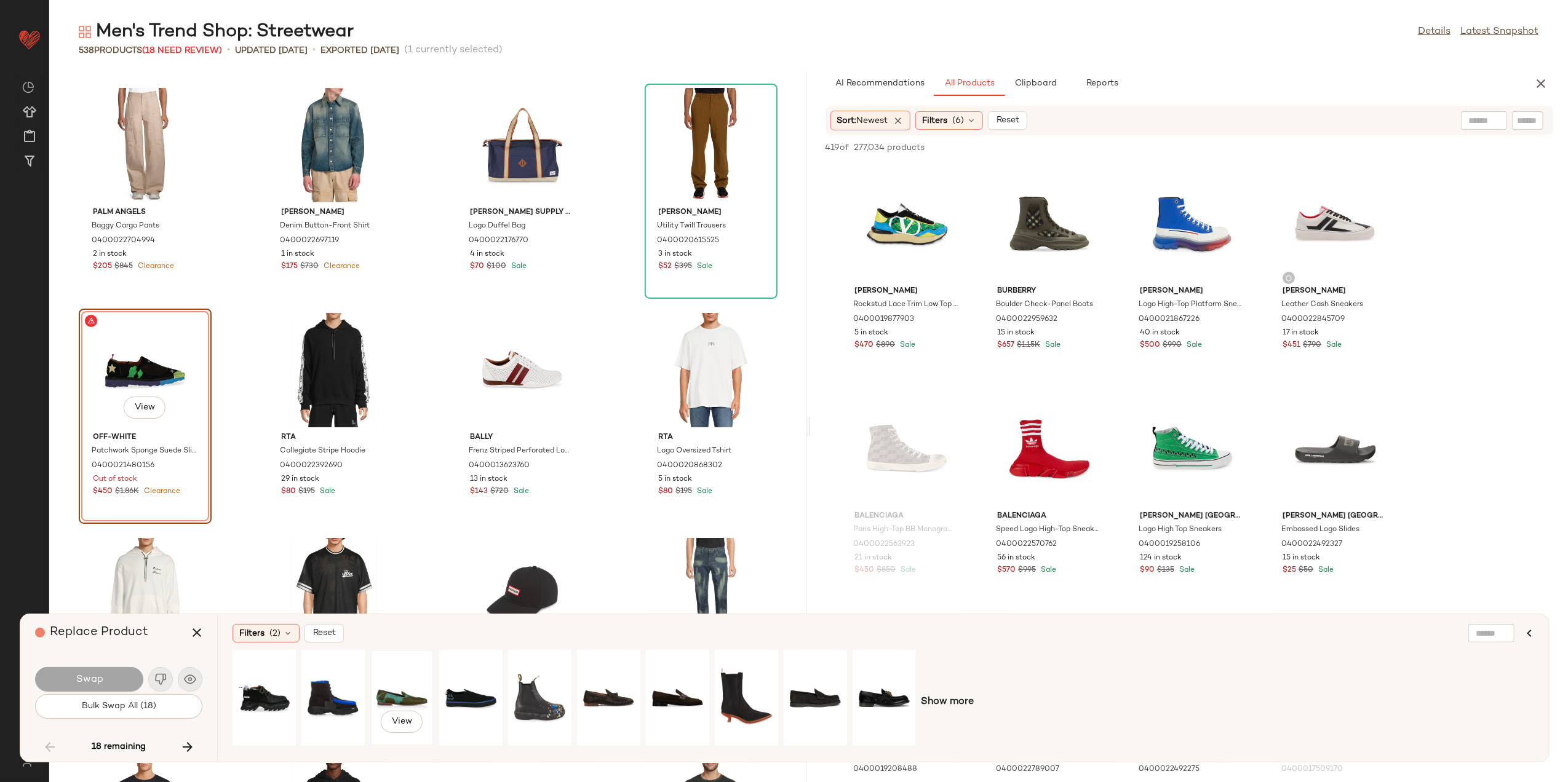
click at [379, 689] on div "View" at bounding box center [402, 698] width 55 height 88
click at [70, 672] on button "Swap" at bounding box center [89, 680] width 108 height 25
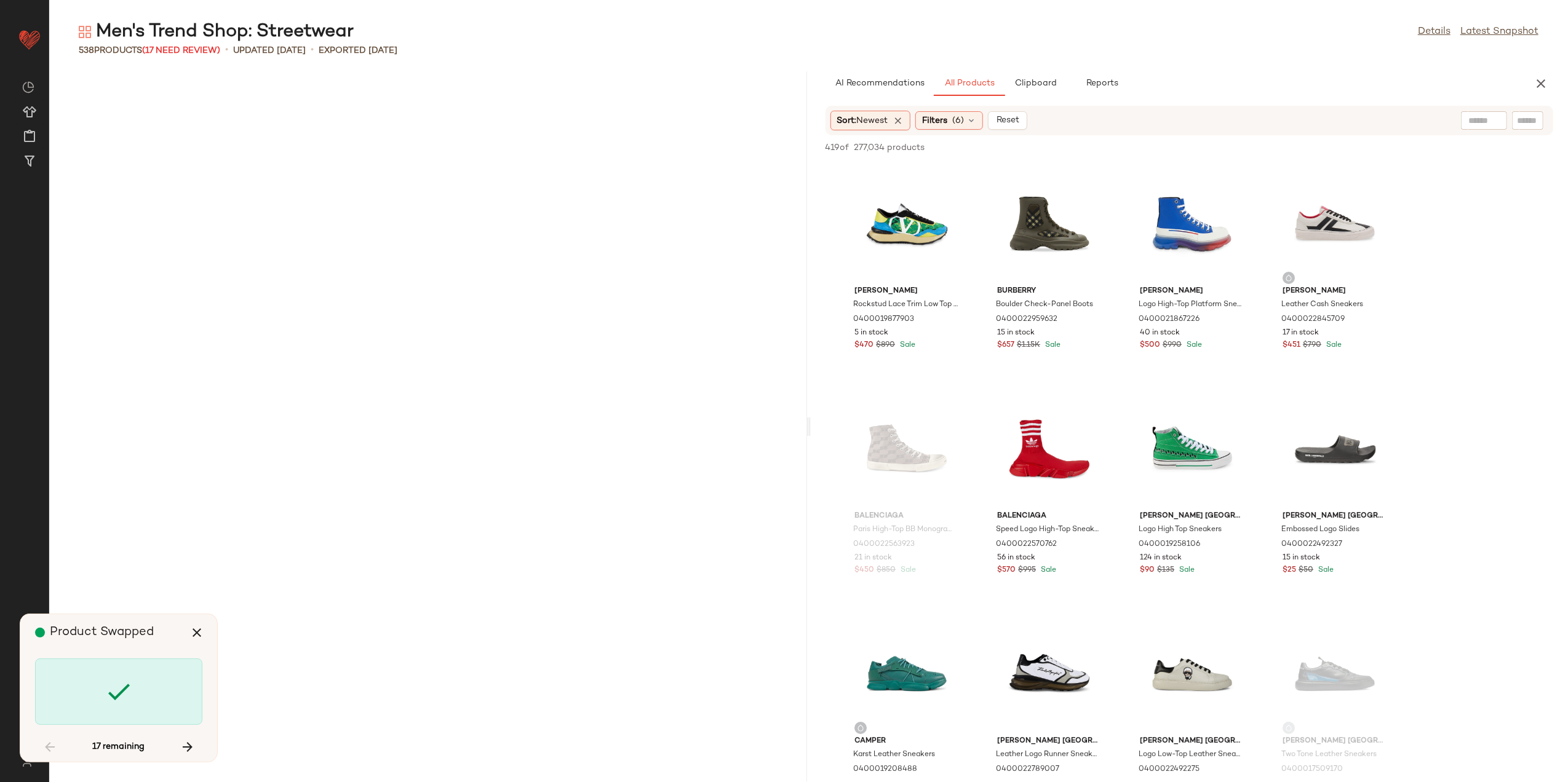
scroll to position [12606, 0]
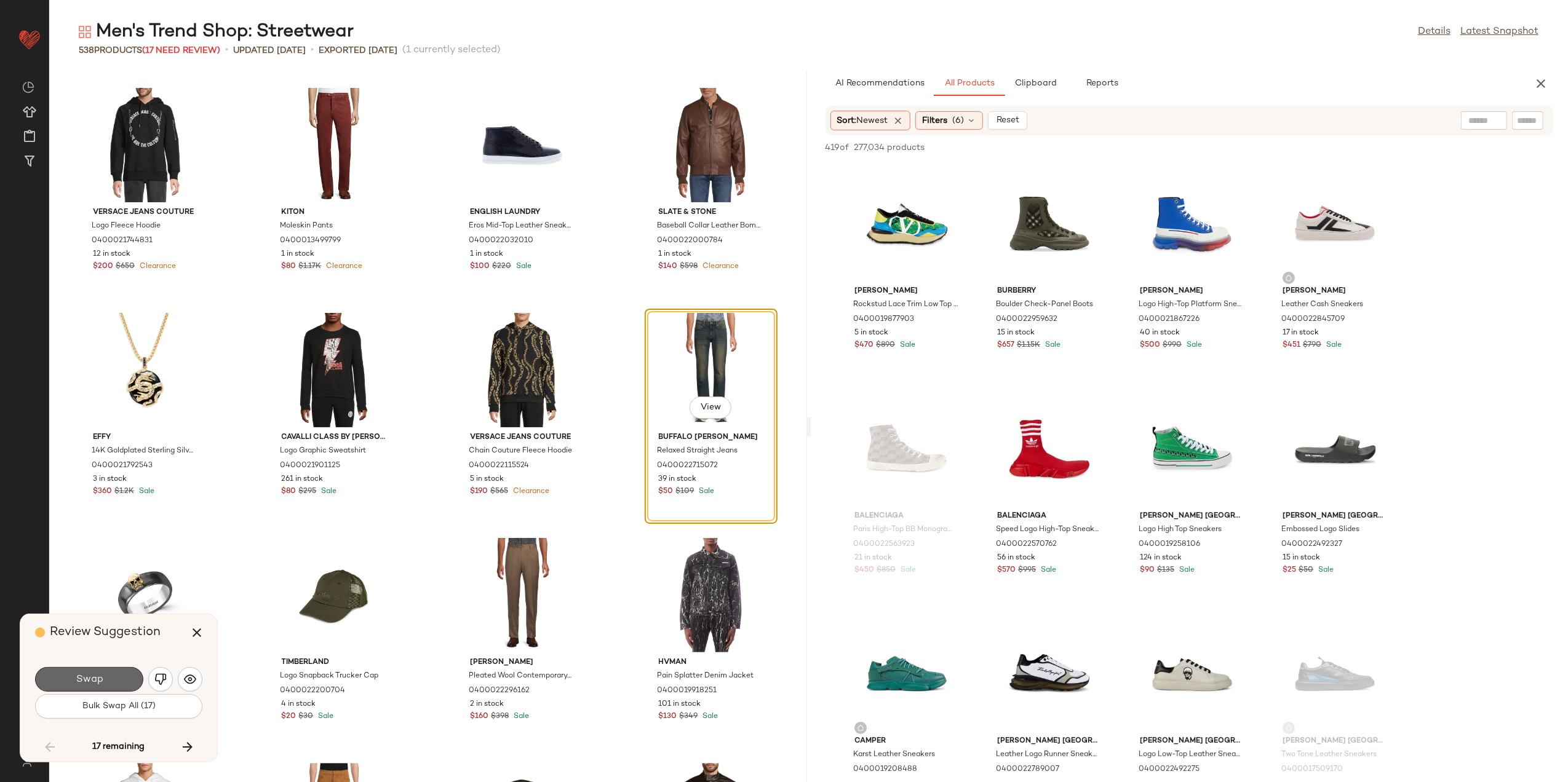
click at [92, 678] on span "Swap" at bounding box center [89, 679] width 27 height 12
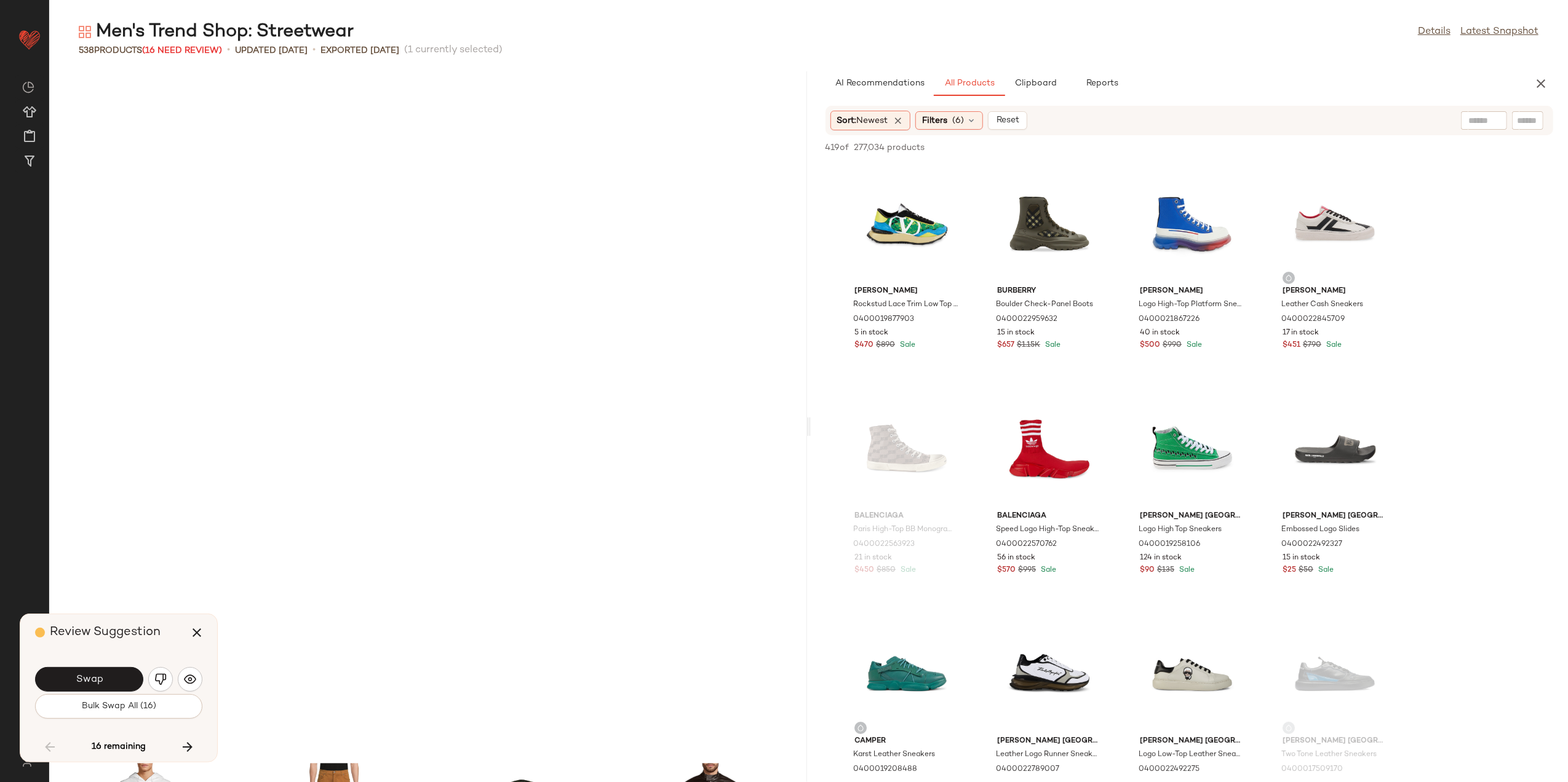
scroll to position [13281, 0]
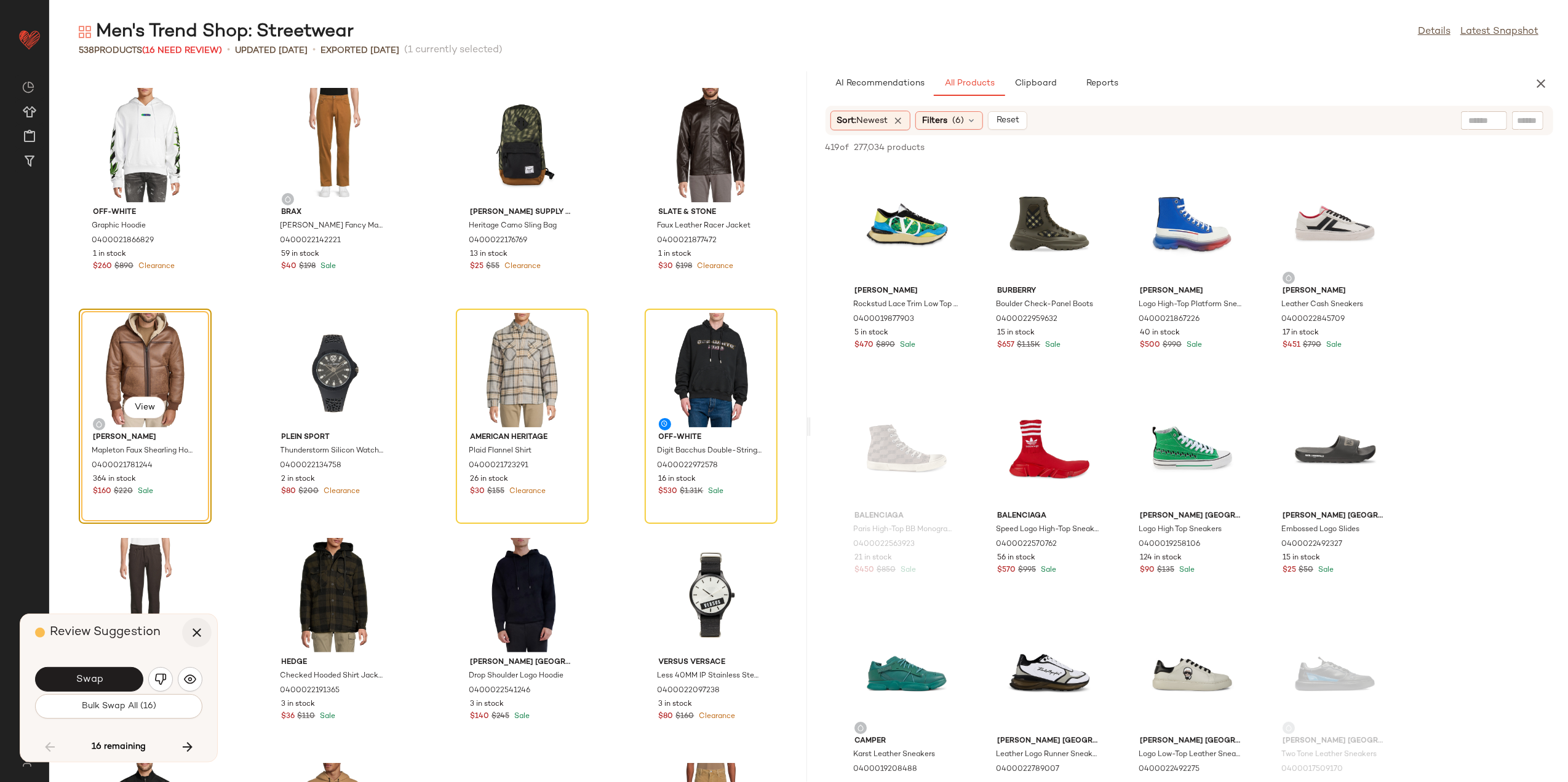
click at [202, 633] on icon "button" at bounding box center [197, 633] width 15 height 15
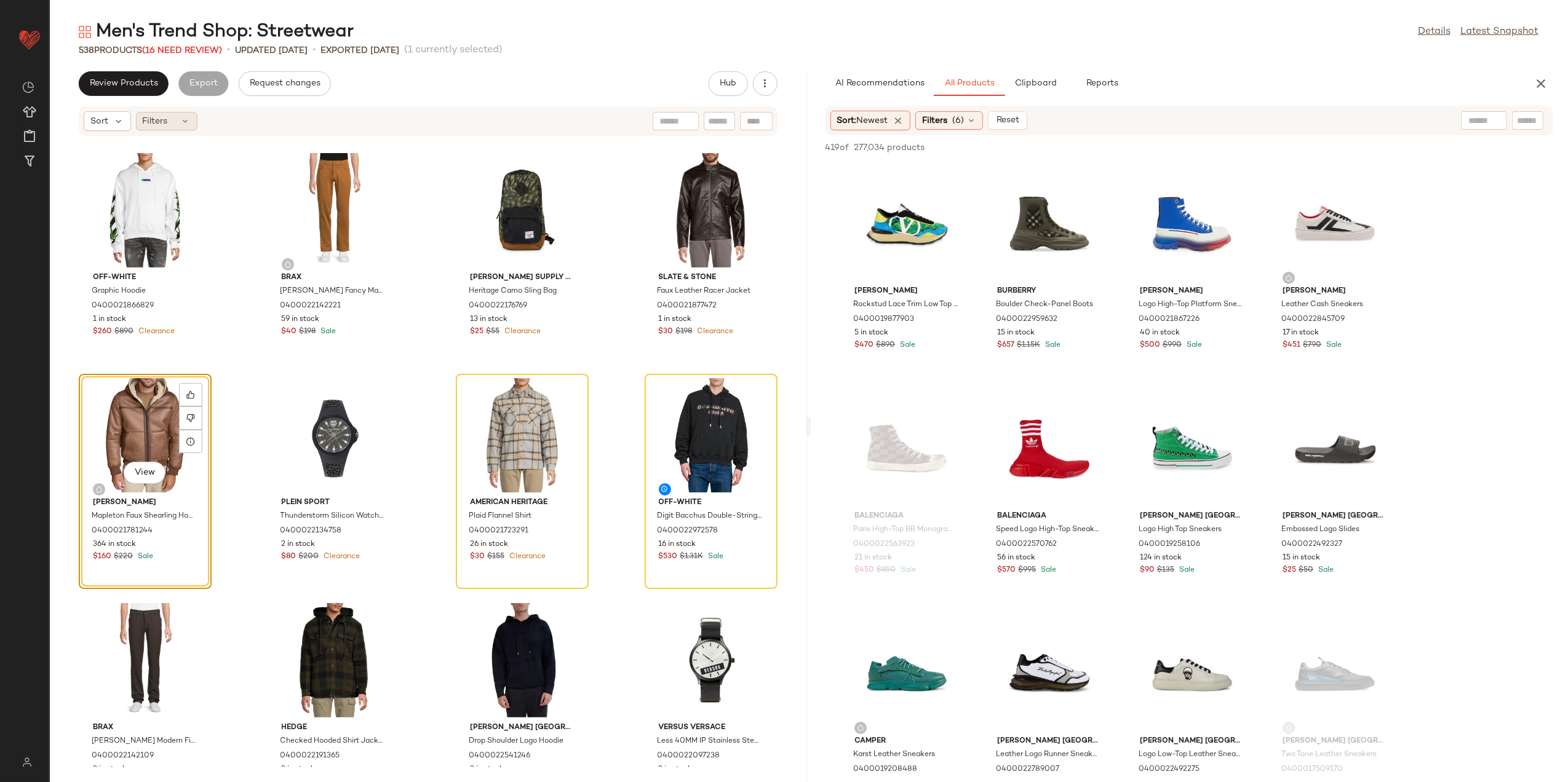
click at [164, 119] on span "Filters" at bounding box center [155, 121] width 25 height 13
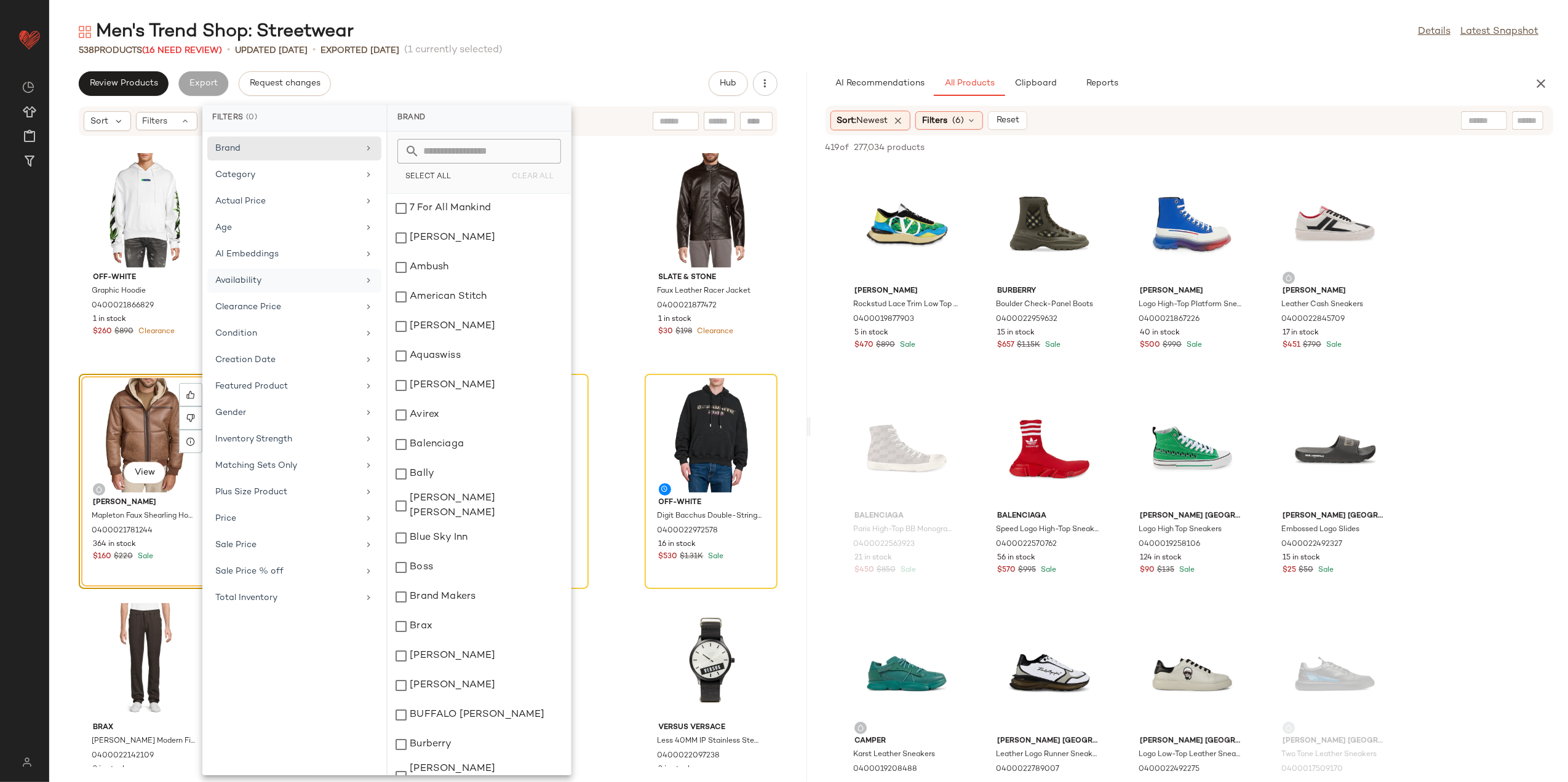
click at [261, 279] on div "Availability" at bounding box center [286, 281] width 143 height 13
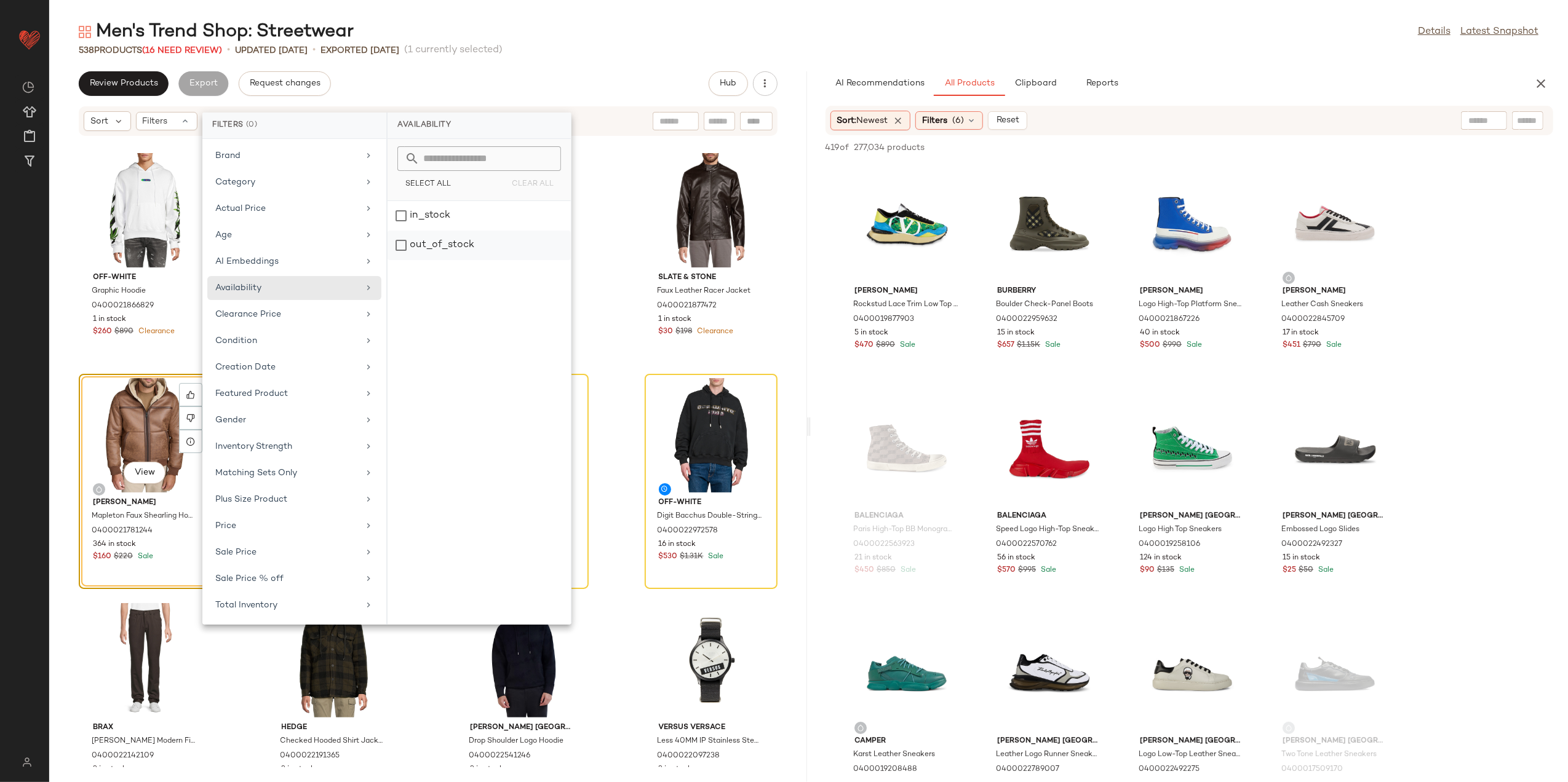
click at [420, 246] on div "out_of_stock" at bounding box center [480, 245] width 184 height 29
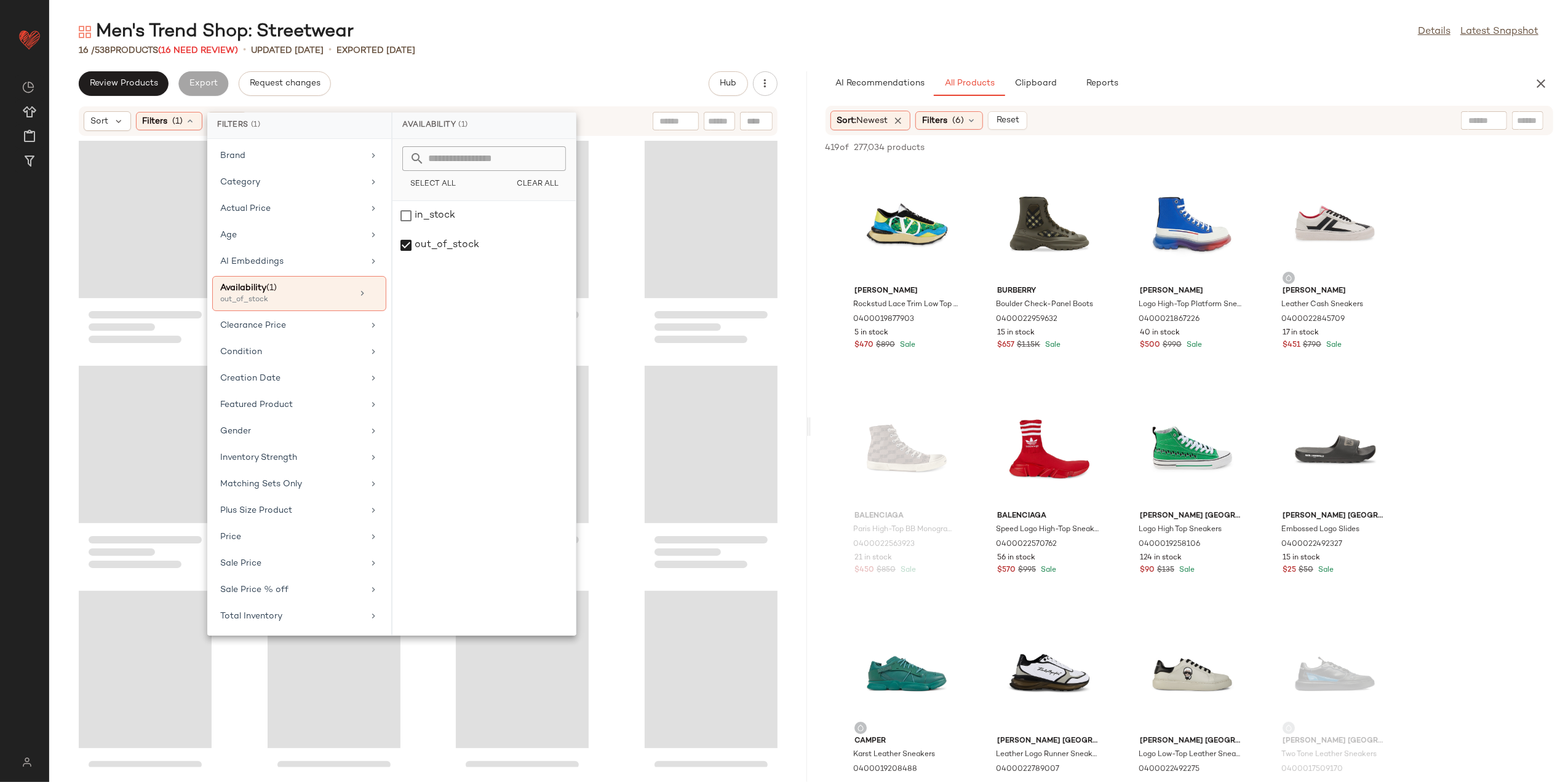
click at [482, 84] on div "Review Products Export Request changes Hub" at bounding box center [428, 84] width 699 height 25
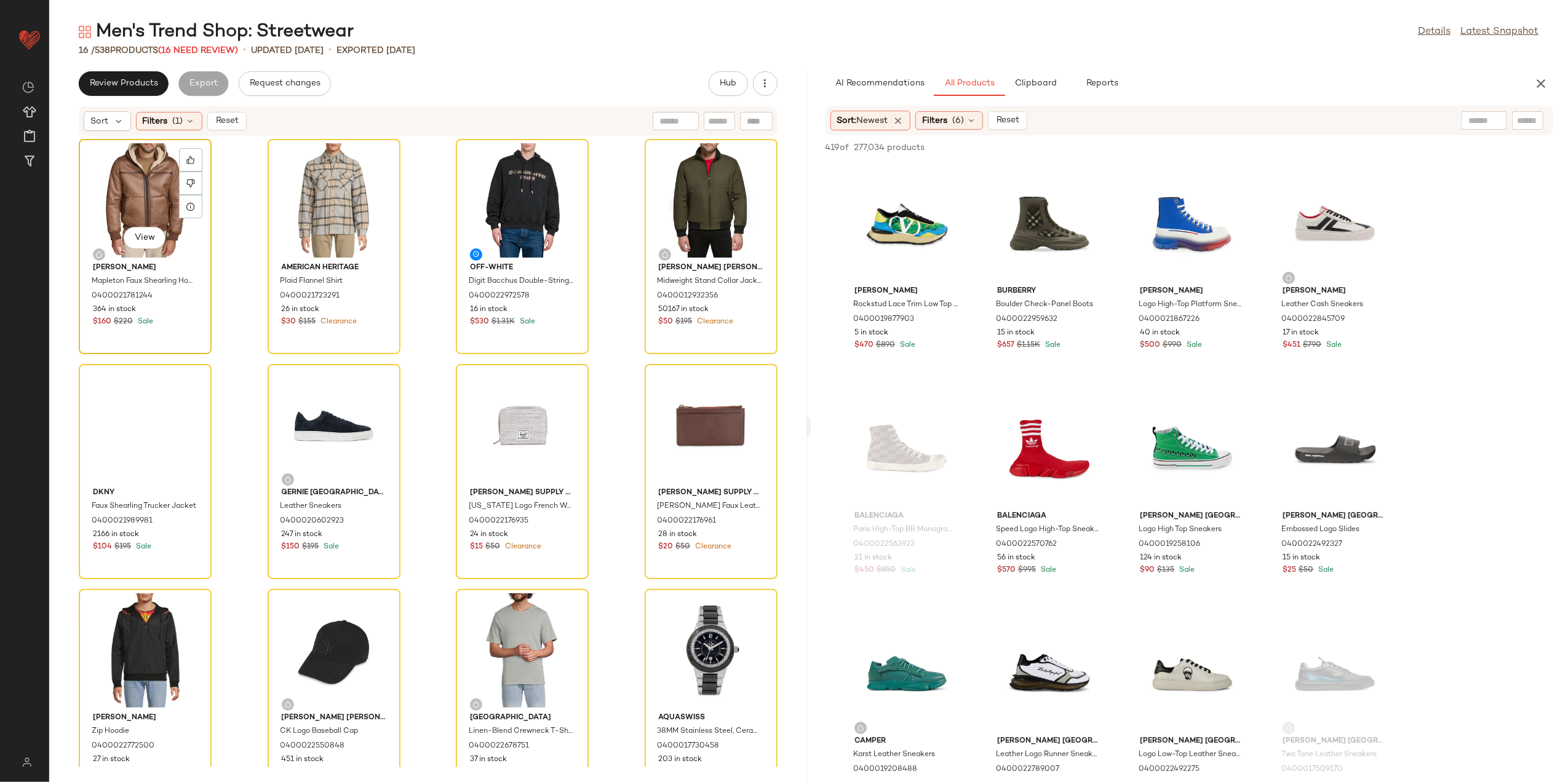
click at [147, 184] on div "View" at bounding box center [145, 200] width 124 height 114
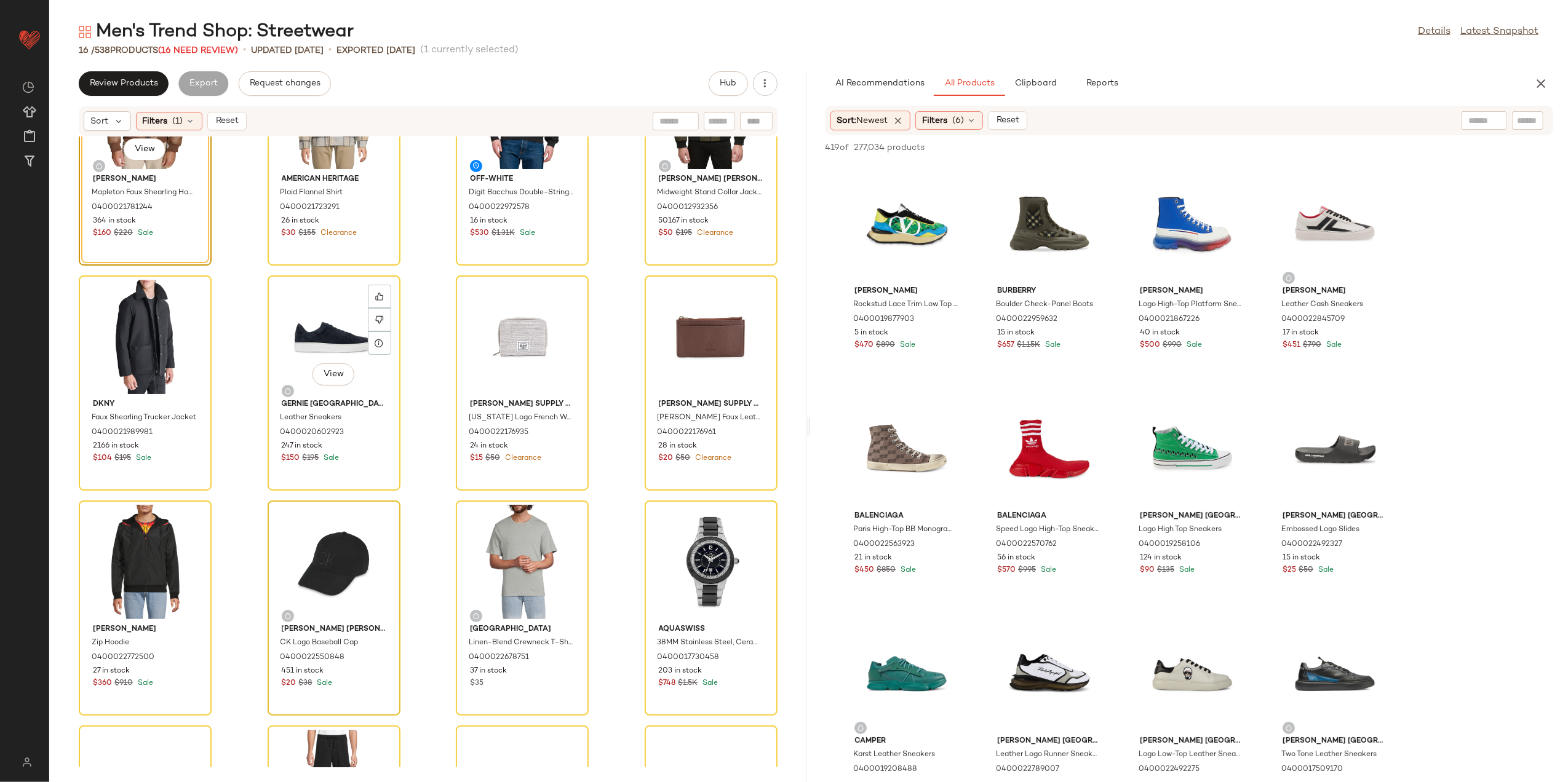
scroll to position [271, 0]
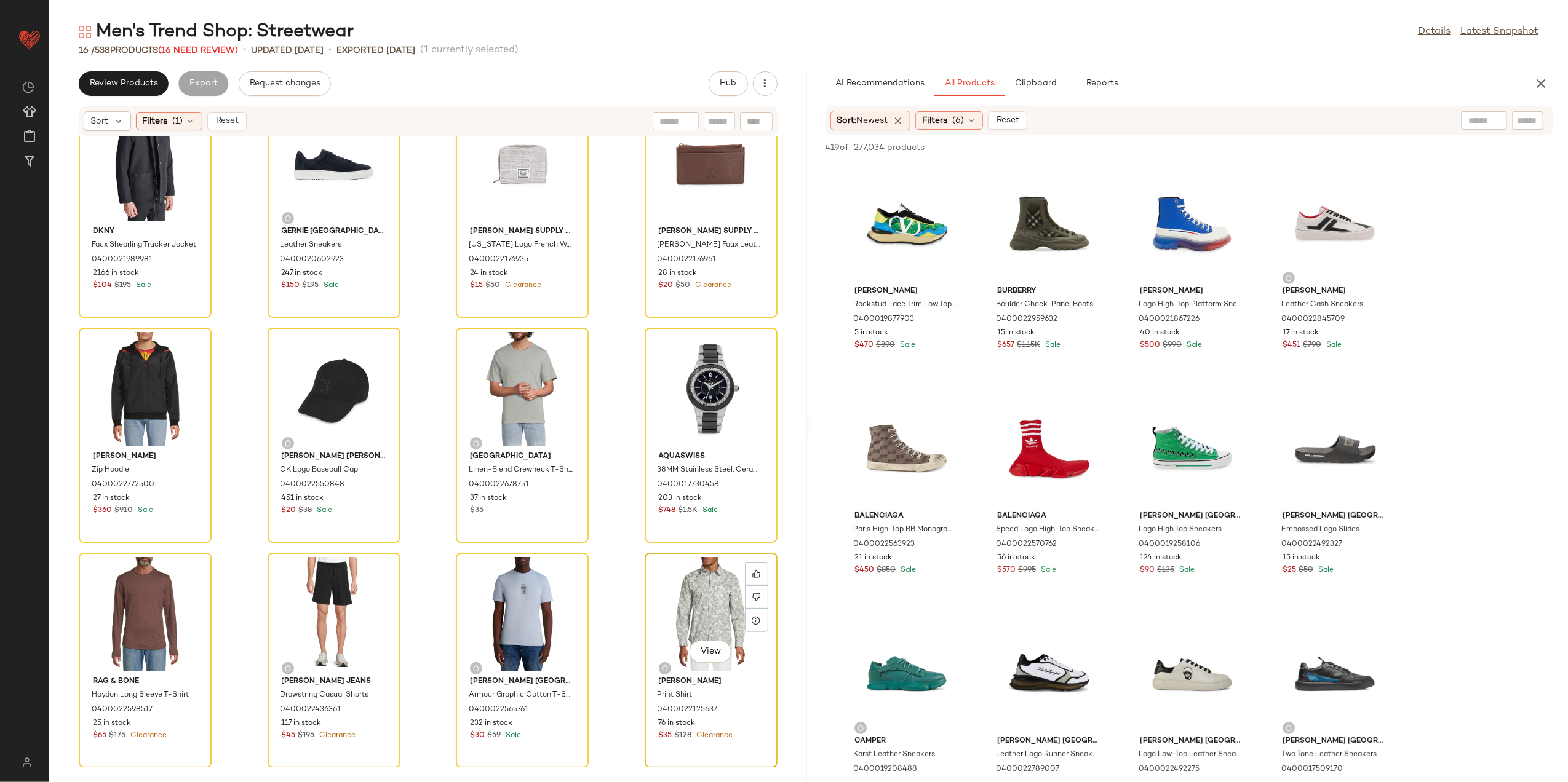
click at [660, 571] on div "View" at bounding box center [711, 614] width 124 height 114
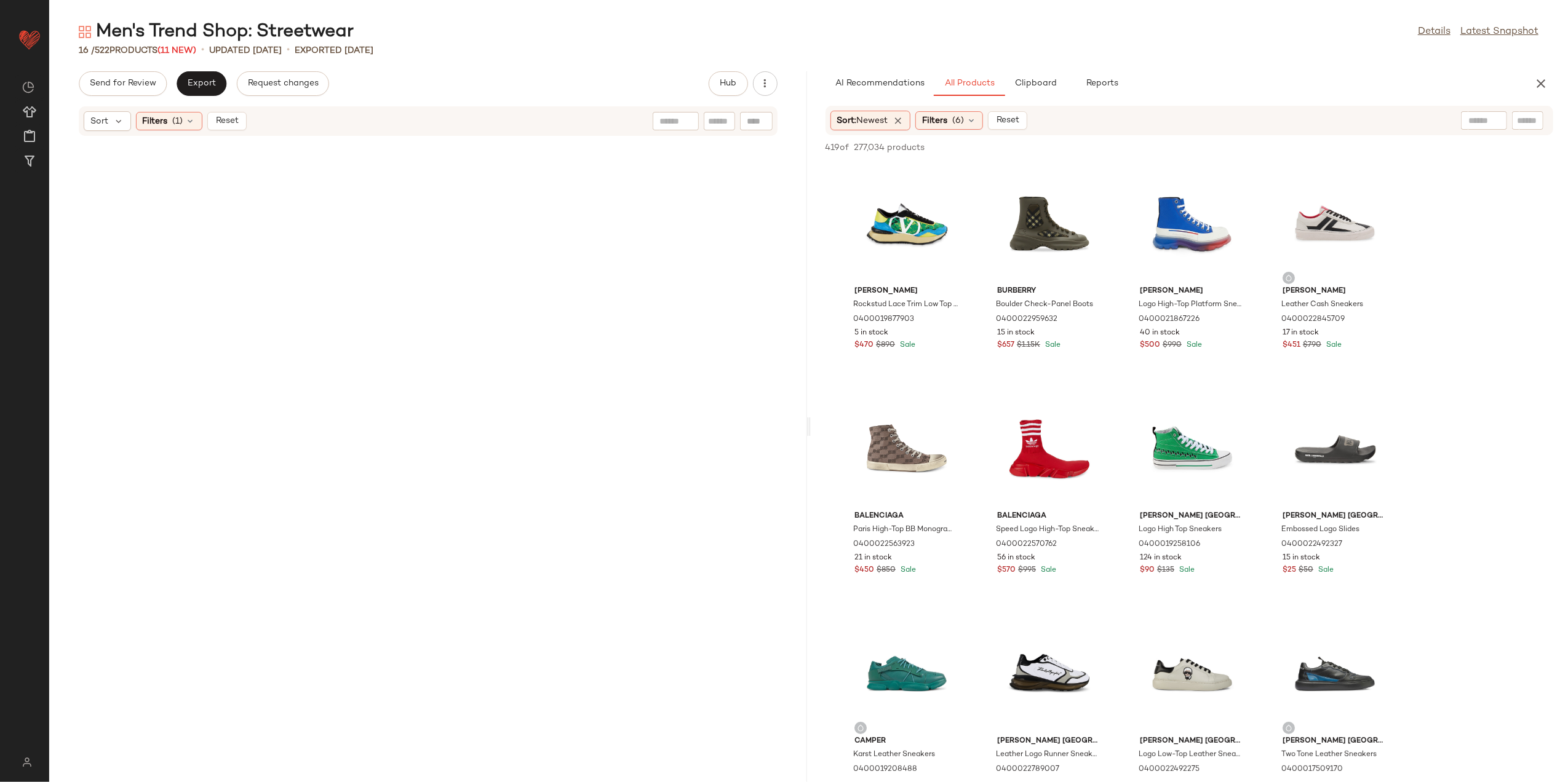
click at [249, 129] on div "Sort Filters (1) Reset" at bounding box center [348, 121] width 529 height 20
drag, startPoint x: 249, startPoint y: 129, endPoint x: 234, endPoint y: 121, distance: 17.0
click at [235, 121] on div "Sort Filters (1) Reset" at bounding box center [348, 121] width 529 height 20
click at [234, 121] on span "Reset" at bounding box center [226, 121] width 23 height 10
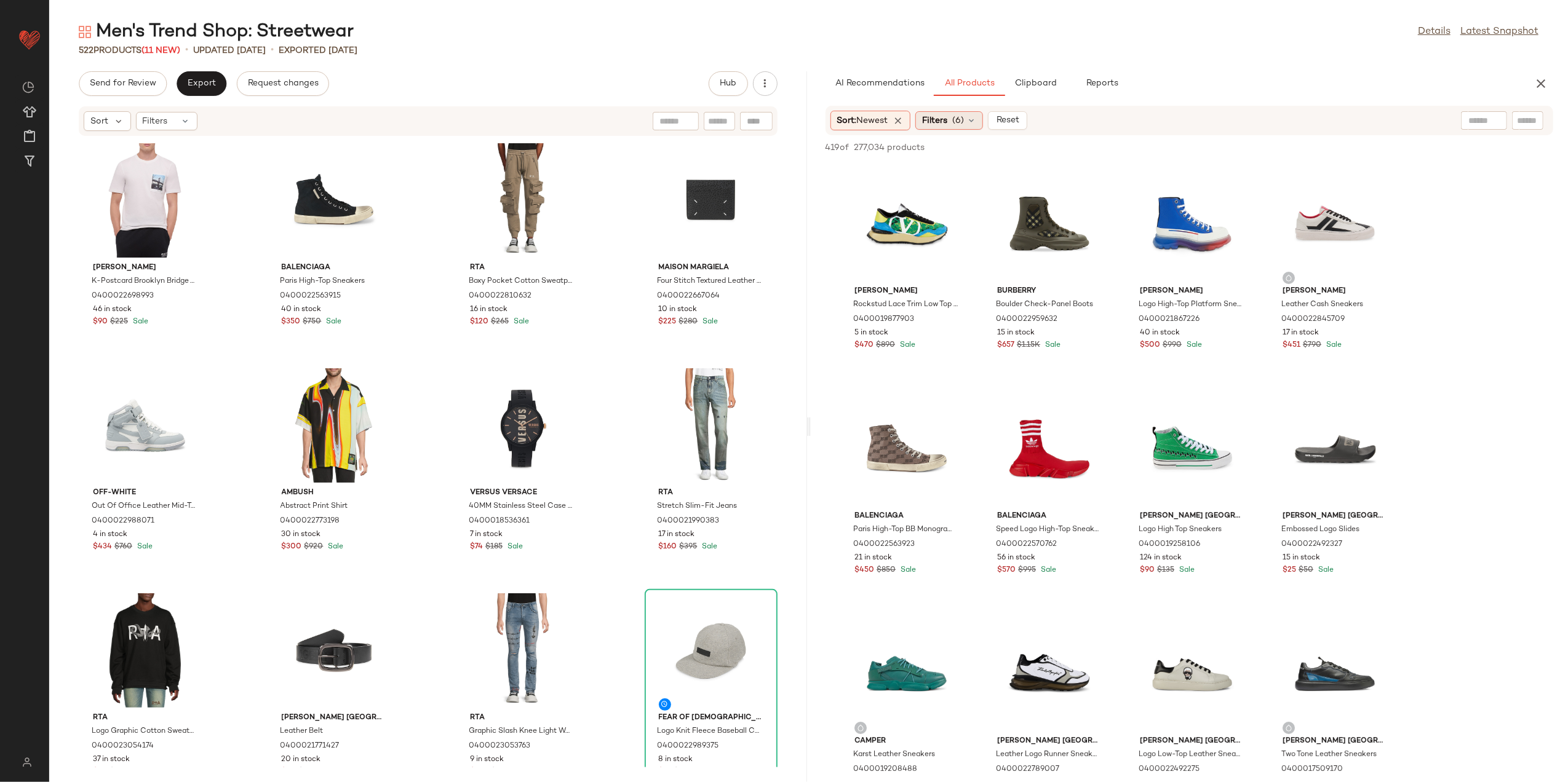
click at [964, 118] on span "(6)" at bounding box center [958, 121] width 12 height 13
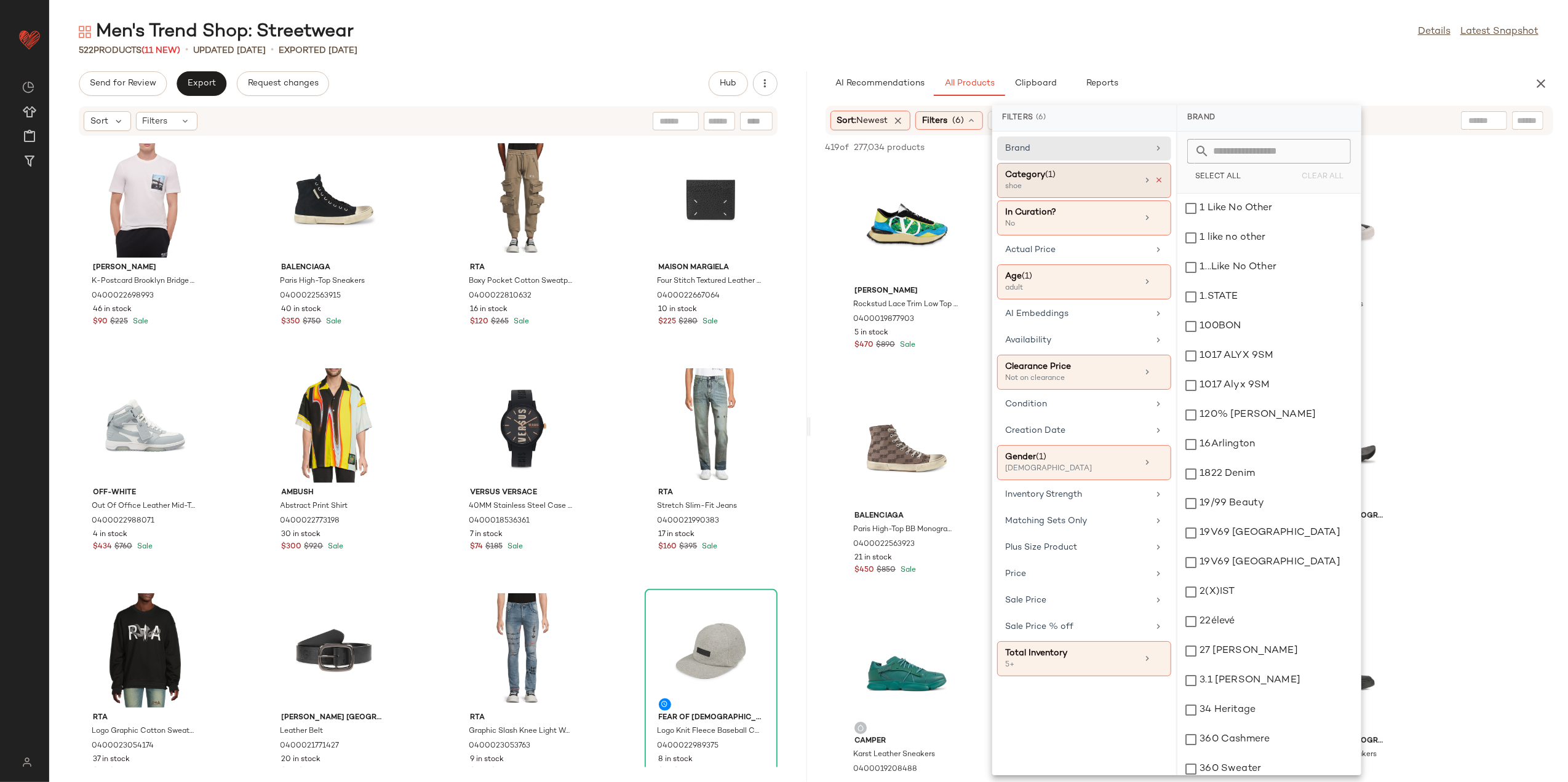
click at [1157, 178] on icon at bounding box center [1159, 180] width 9 height 9
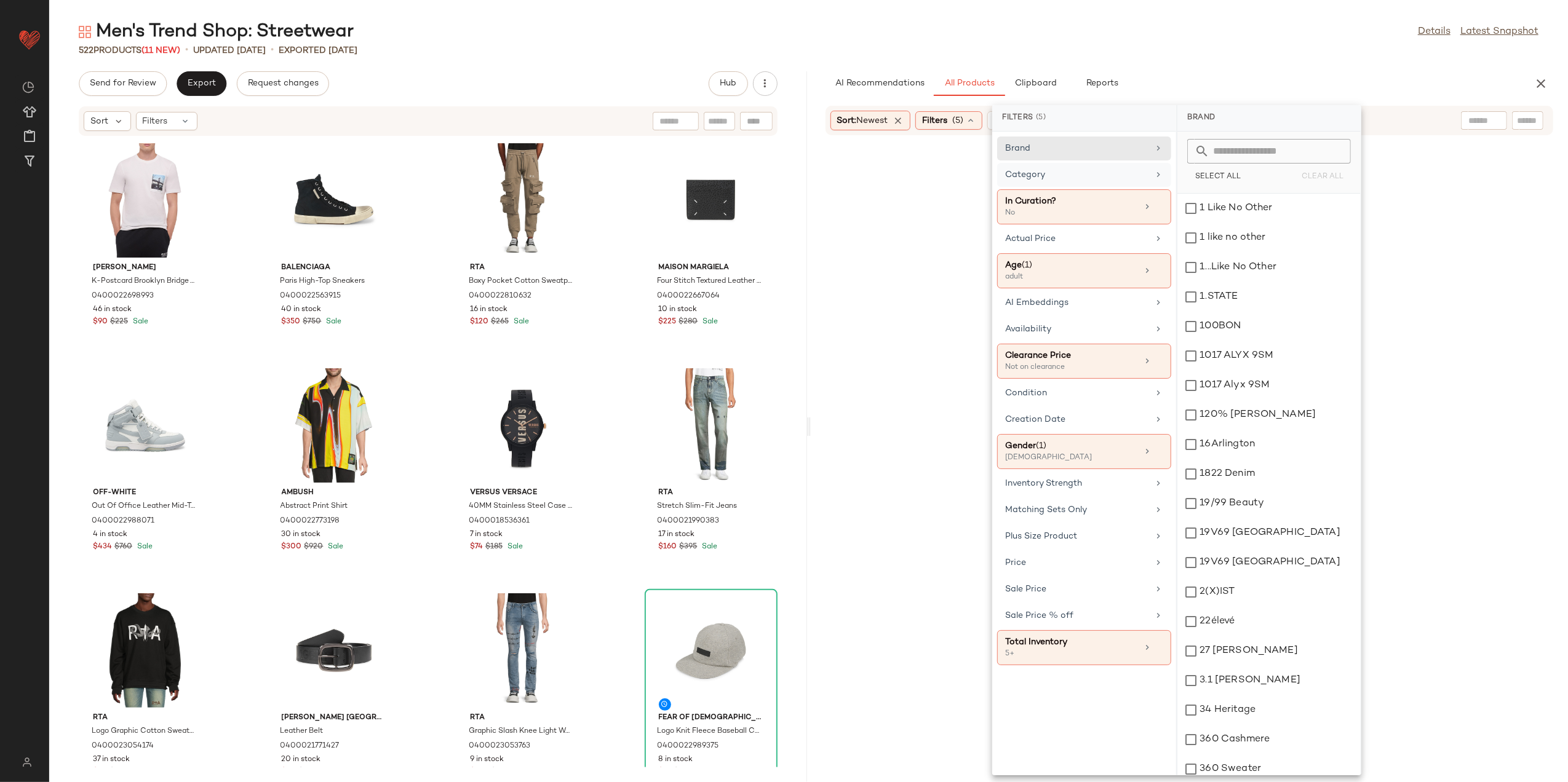
click at [1157, 190] on div "Category" at bounding box center [1084, 207] width 174 height 35
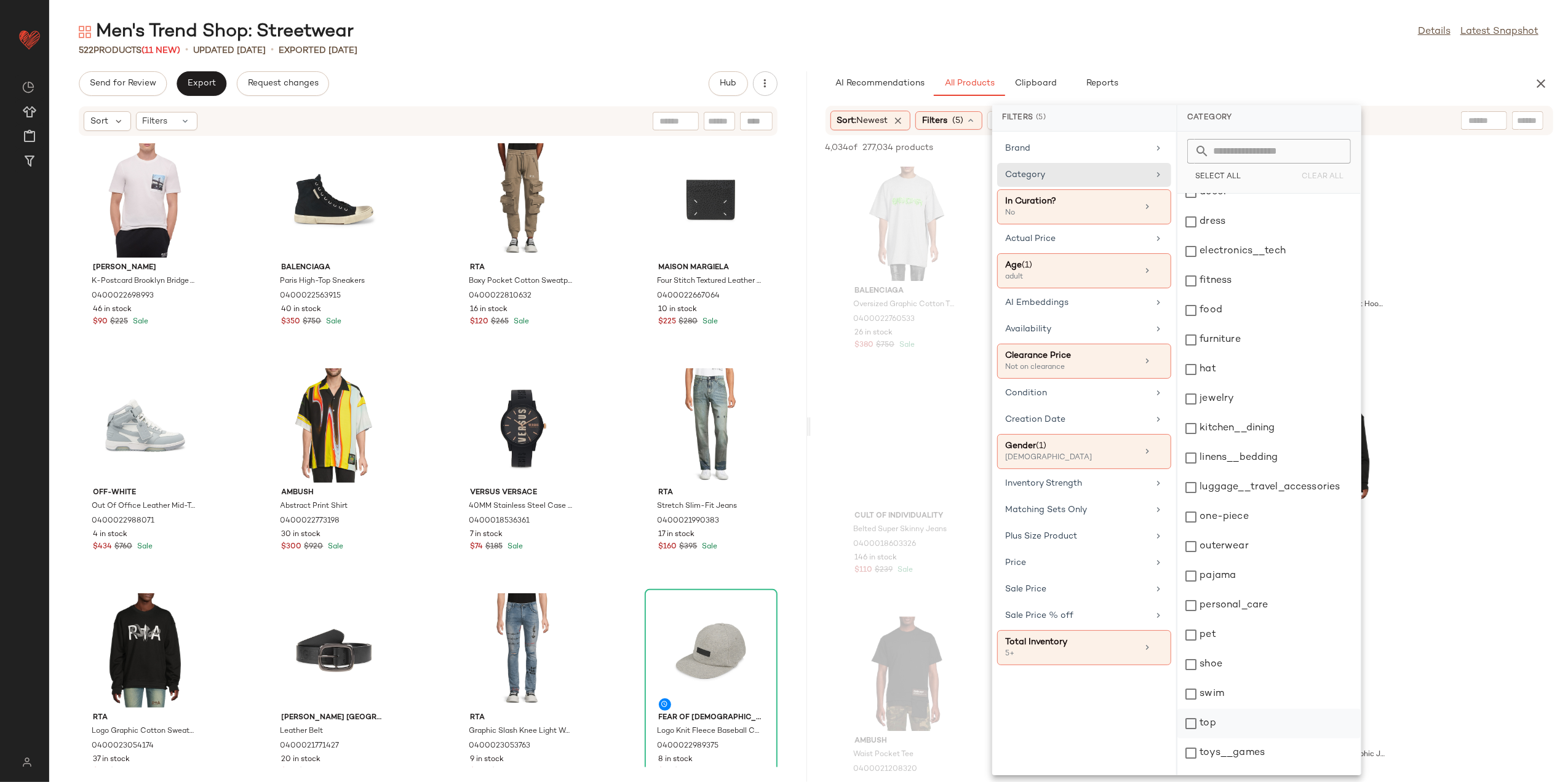
scroll to position [156, 0]
click at [1248, 709] on div "top" at bounding box center [1269, 701] width 184 height 29
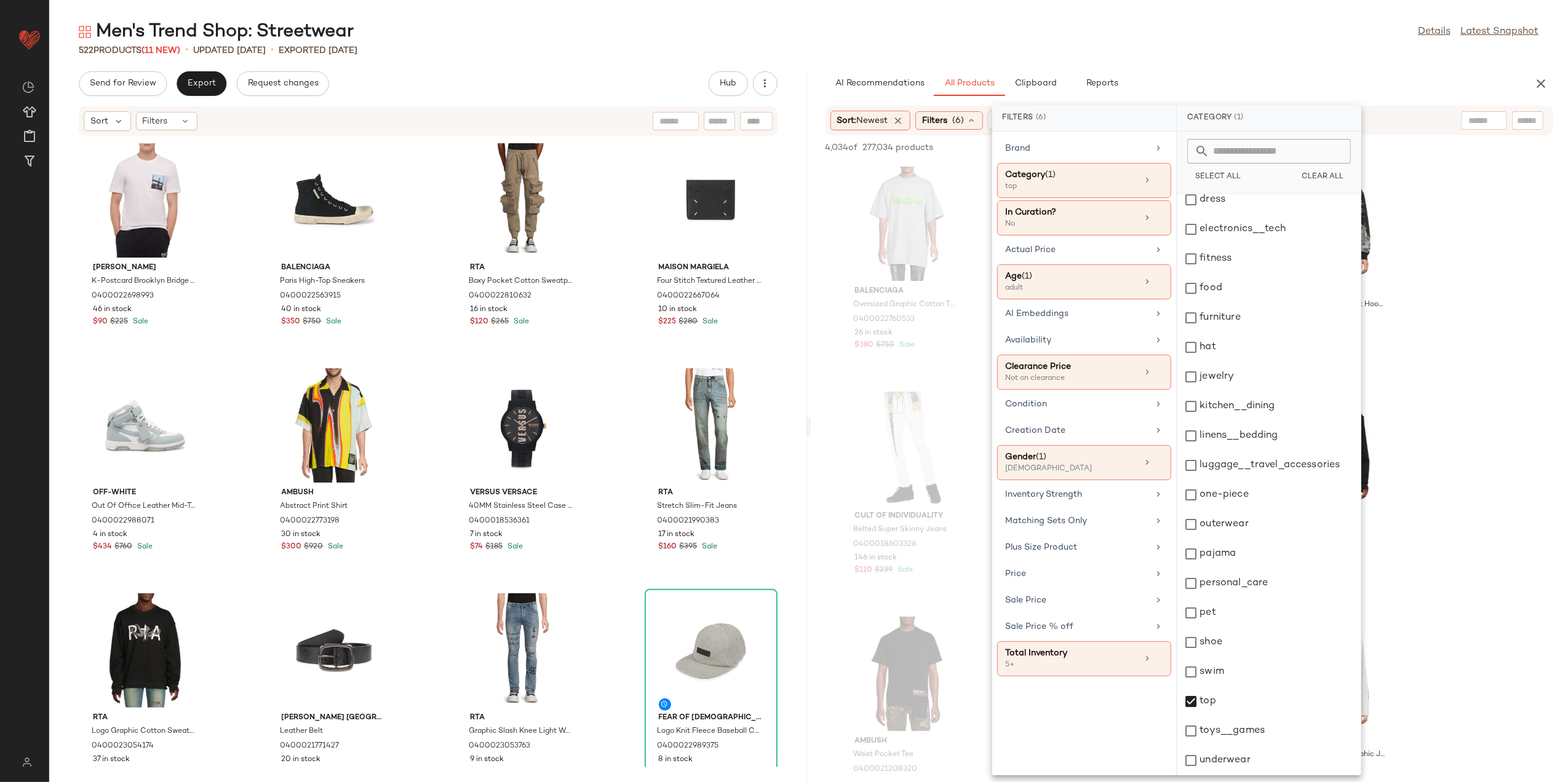
click at [1470, 113] on div at bounding box center [1484, 121] width 32 height 18
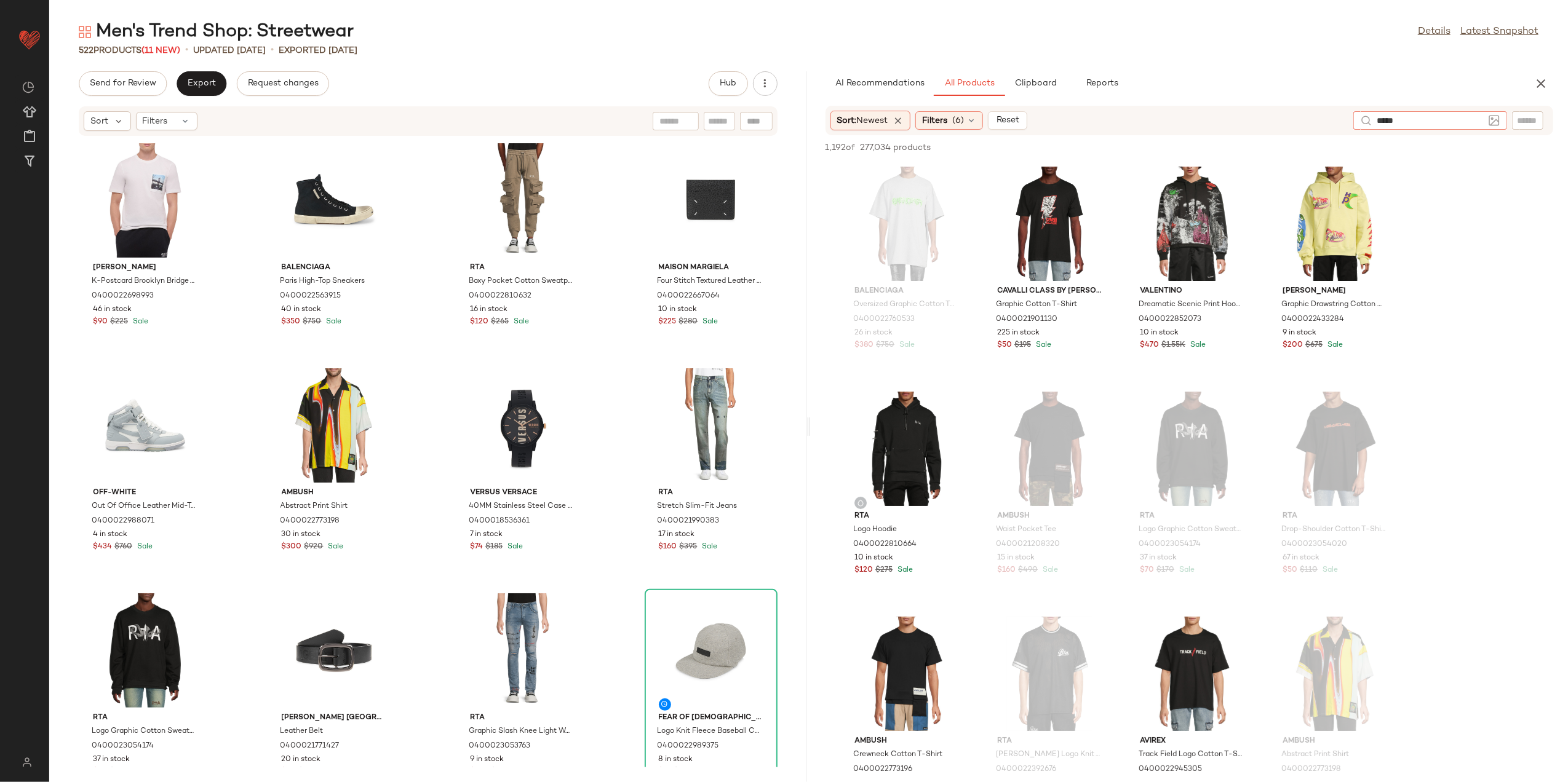
type input "******"
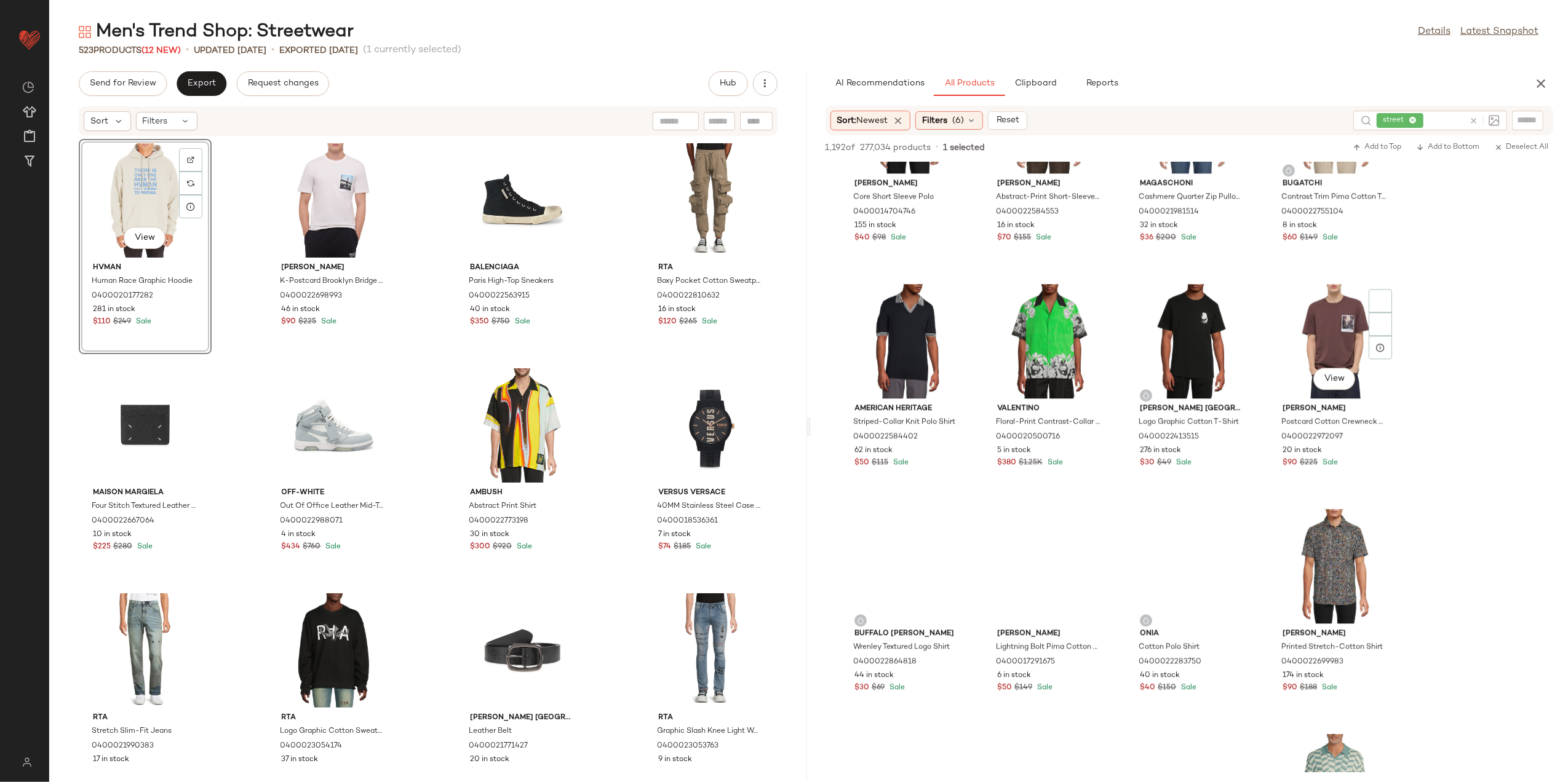
scroll to position [3116, 0]
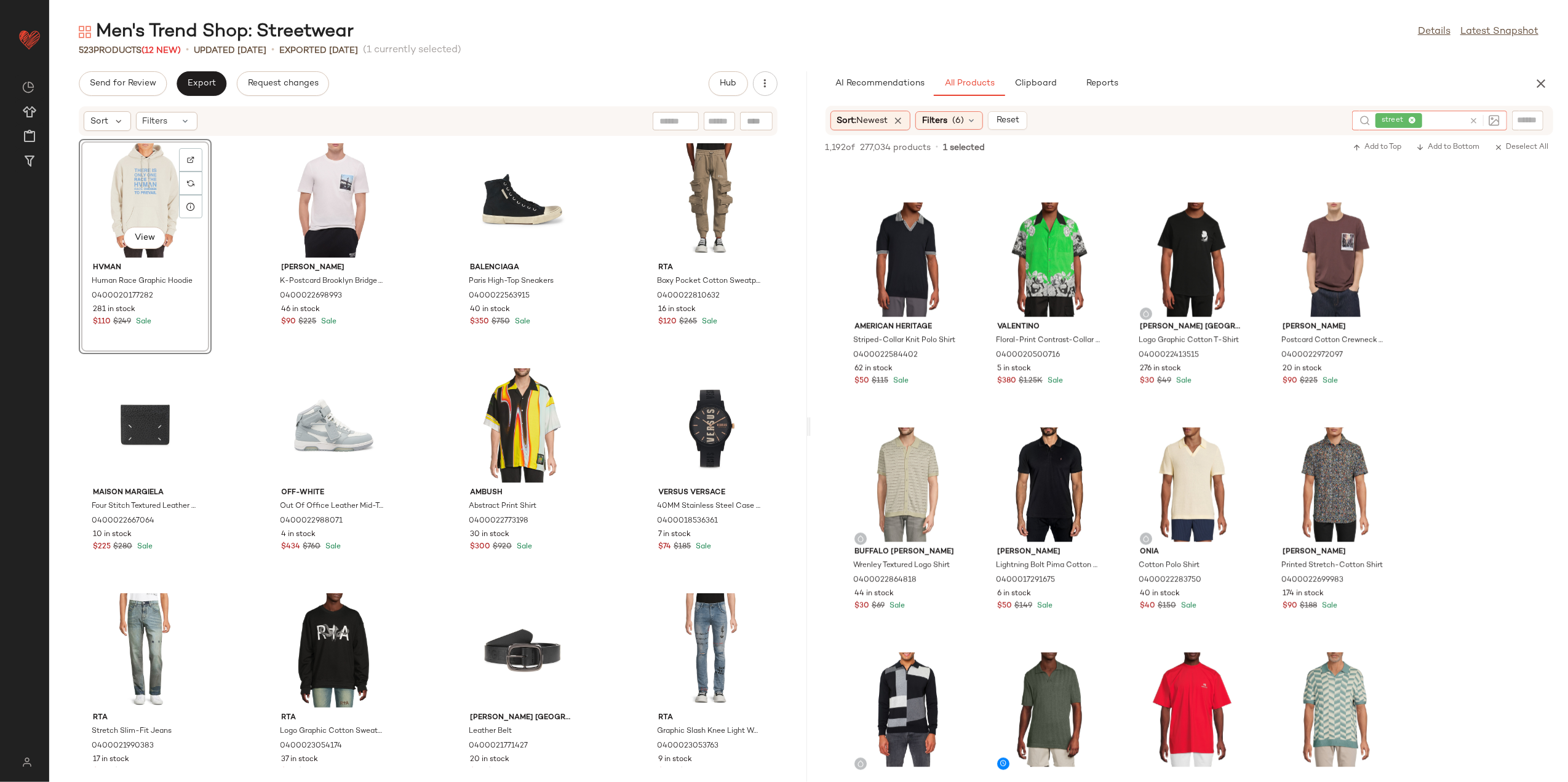
click at [1477, 122] on icon at bounding box center [1473, 121] width 9 height 9
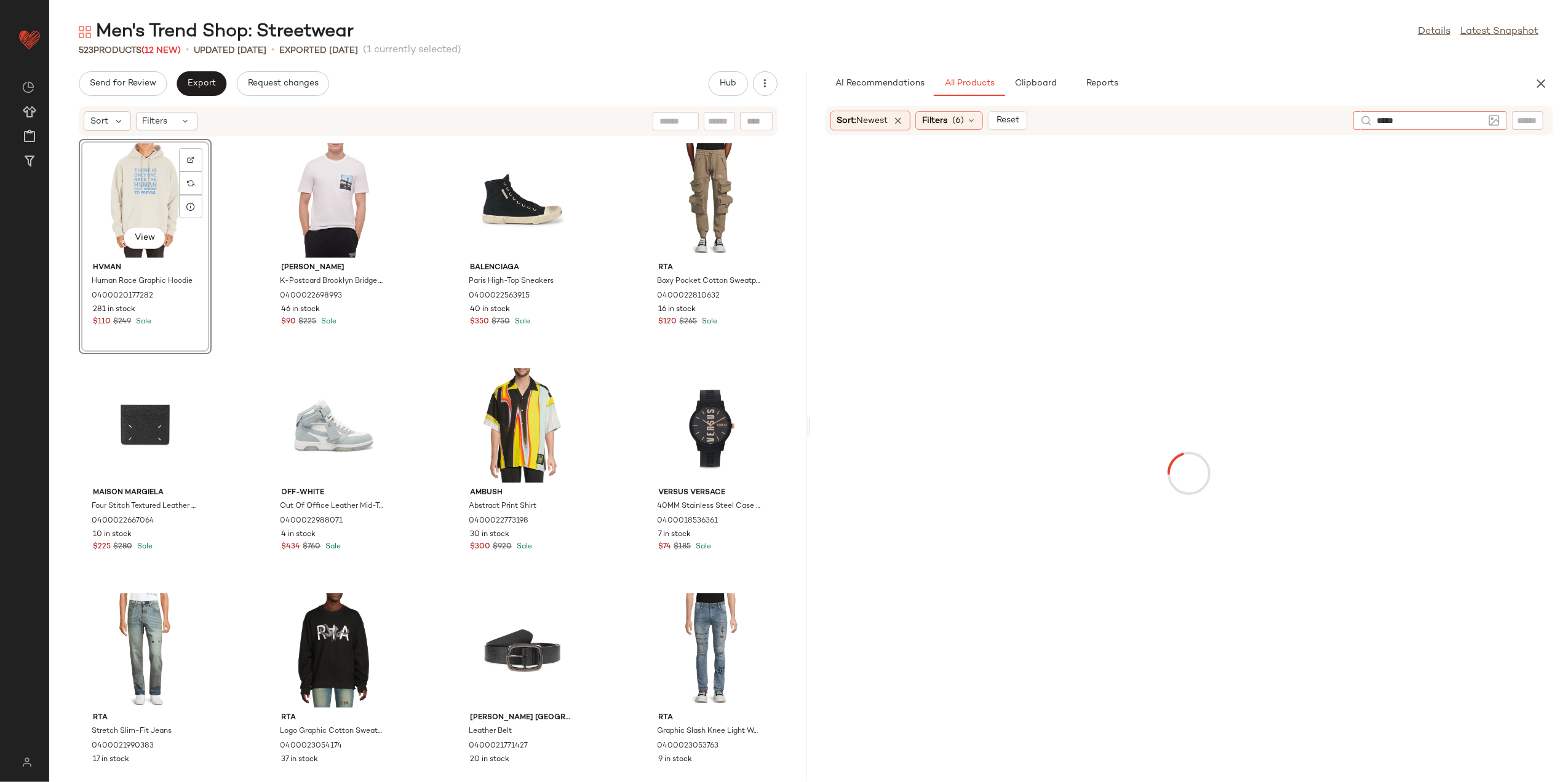
type input "******"
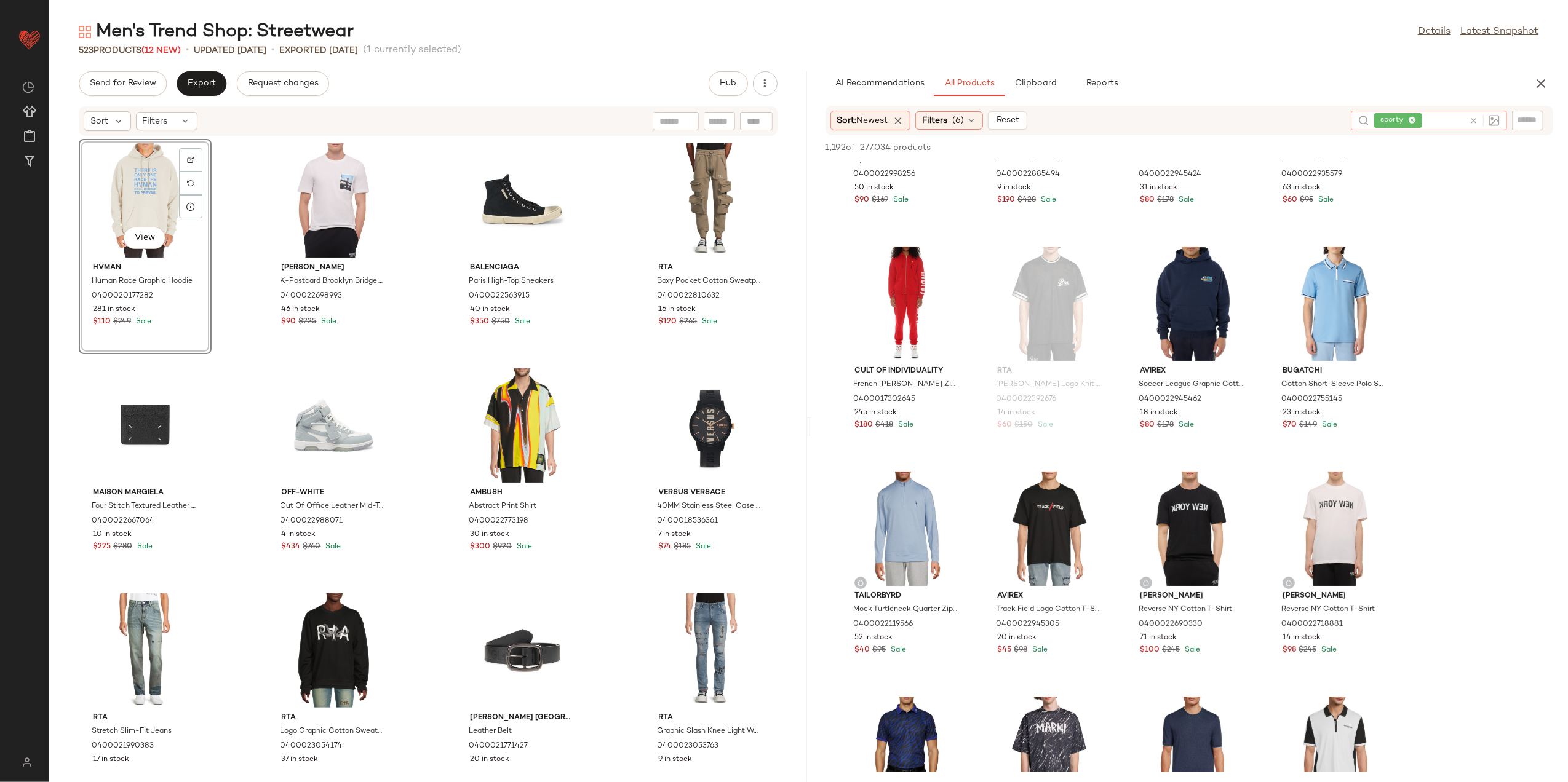
scroll to position [492, 0]
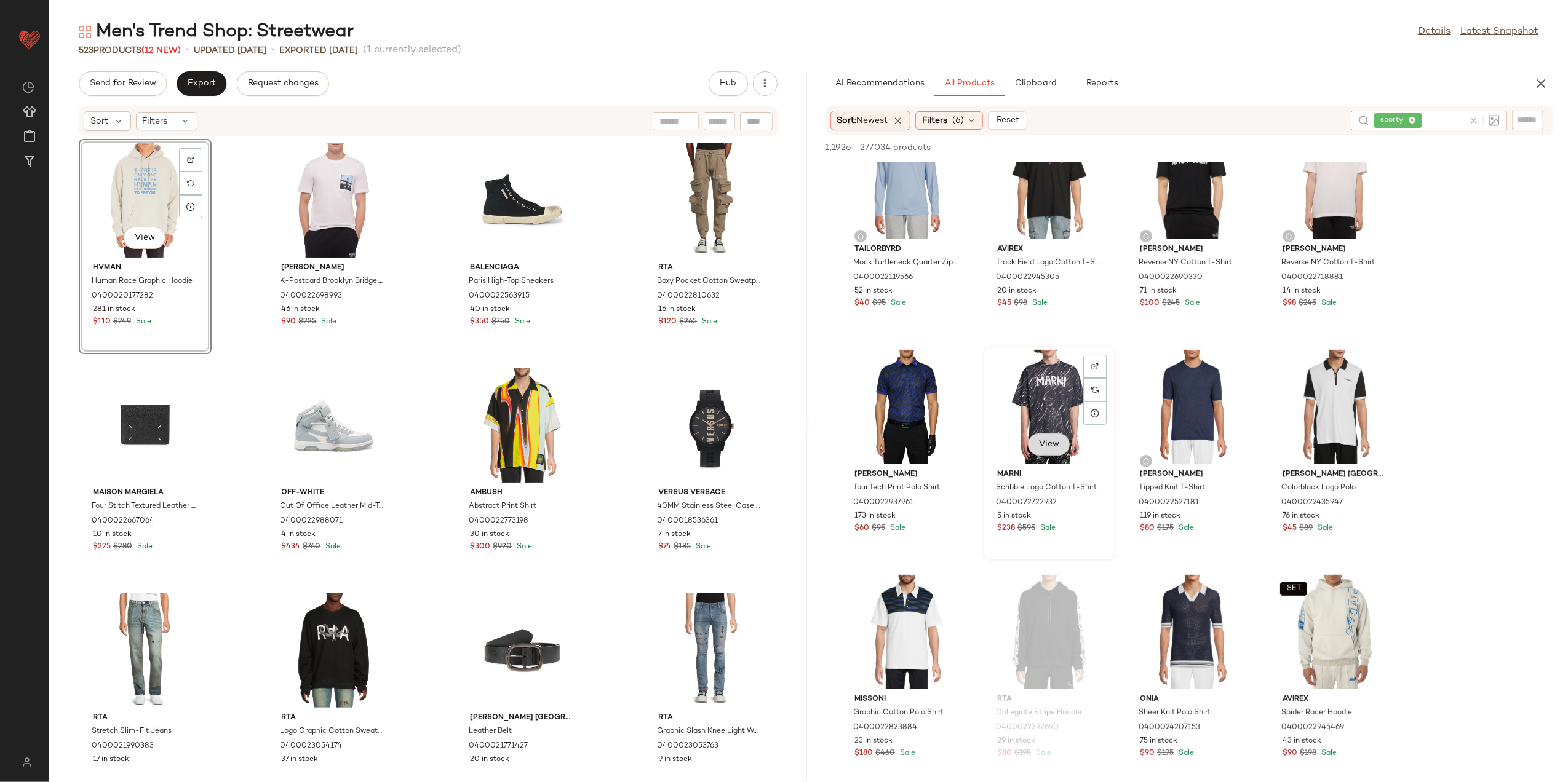
click at [1039, 446] on span "View" at bounding box center [1049, 444] width 21 height 10
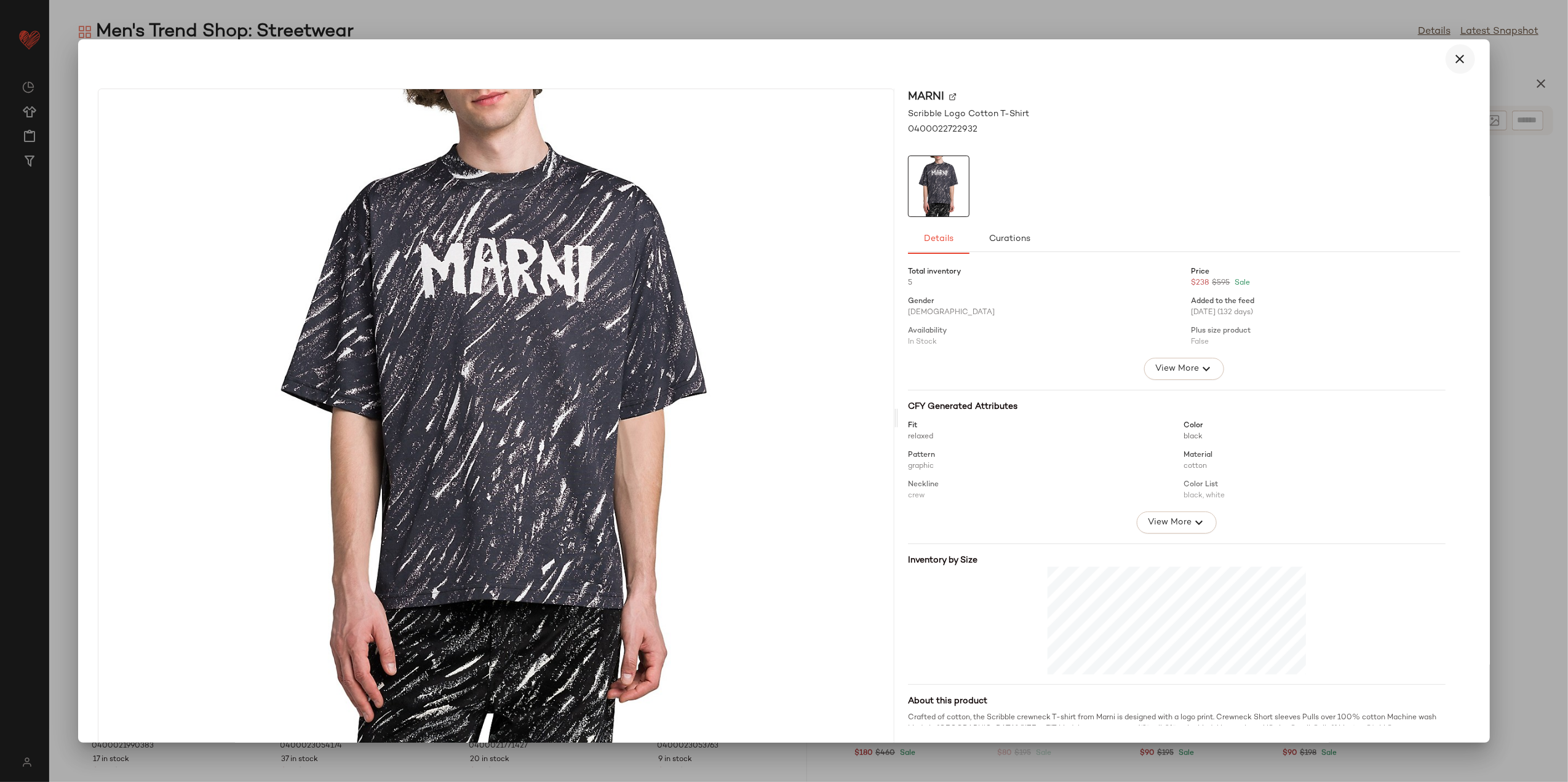
click at [1458, 60] on button "button" at bounding box center [1460, 59] width 29 height 29
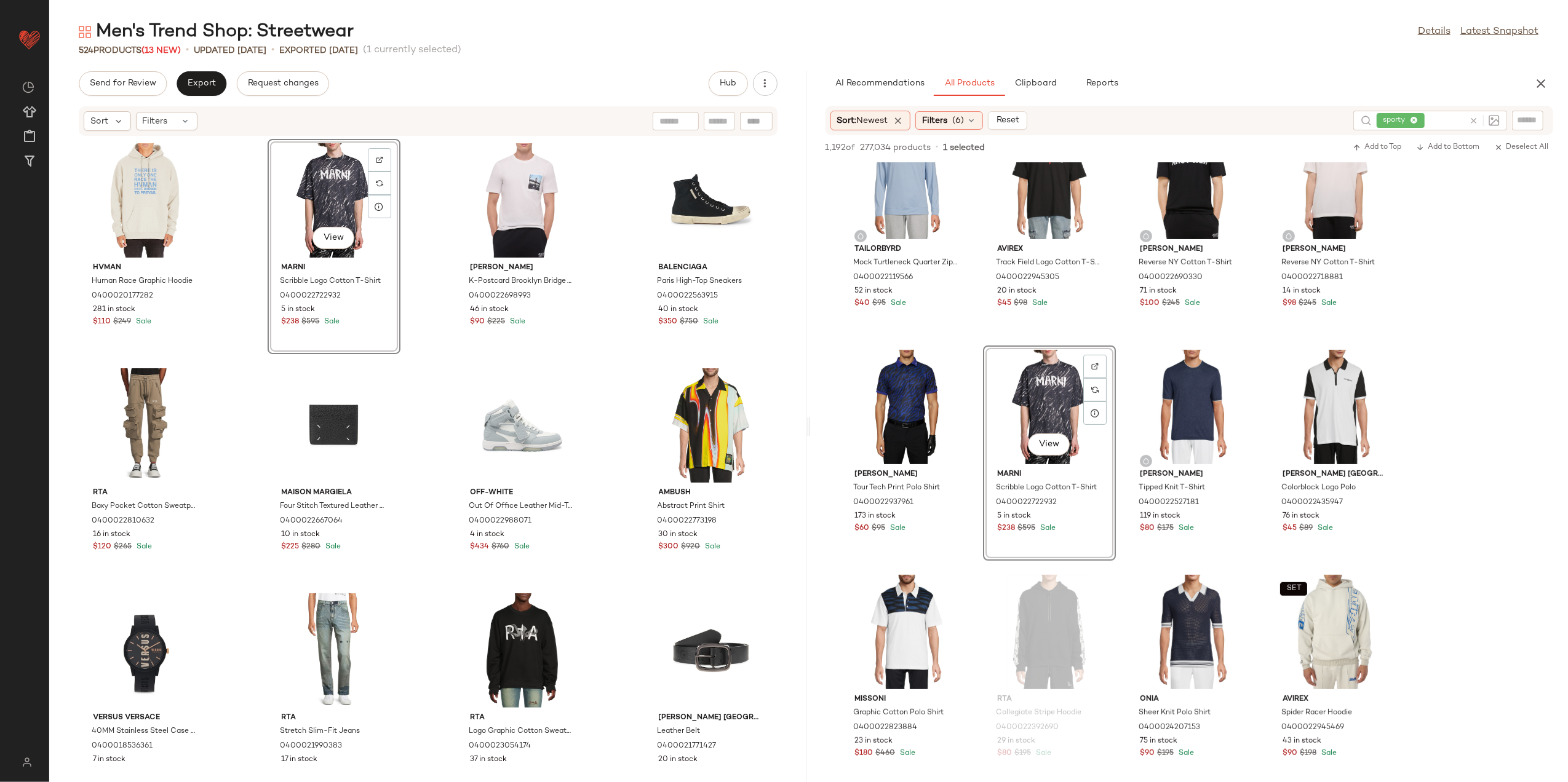
click at [1474, 121] on icon at bounding box center [1473, 121] width 9 height 9
click at [946, 122] on span "Filters" at bounding box center [934, 121] width 25 height 13
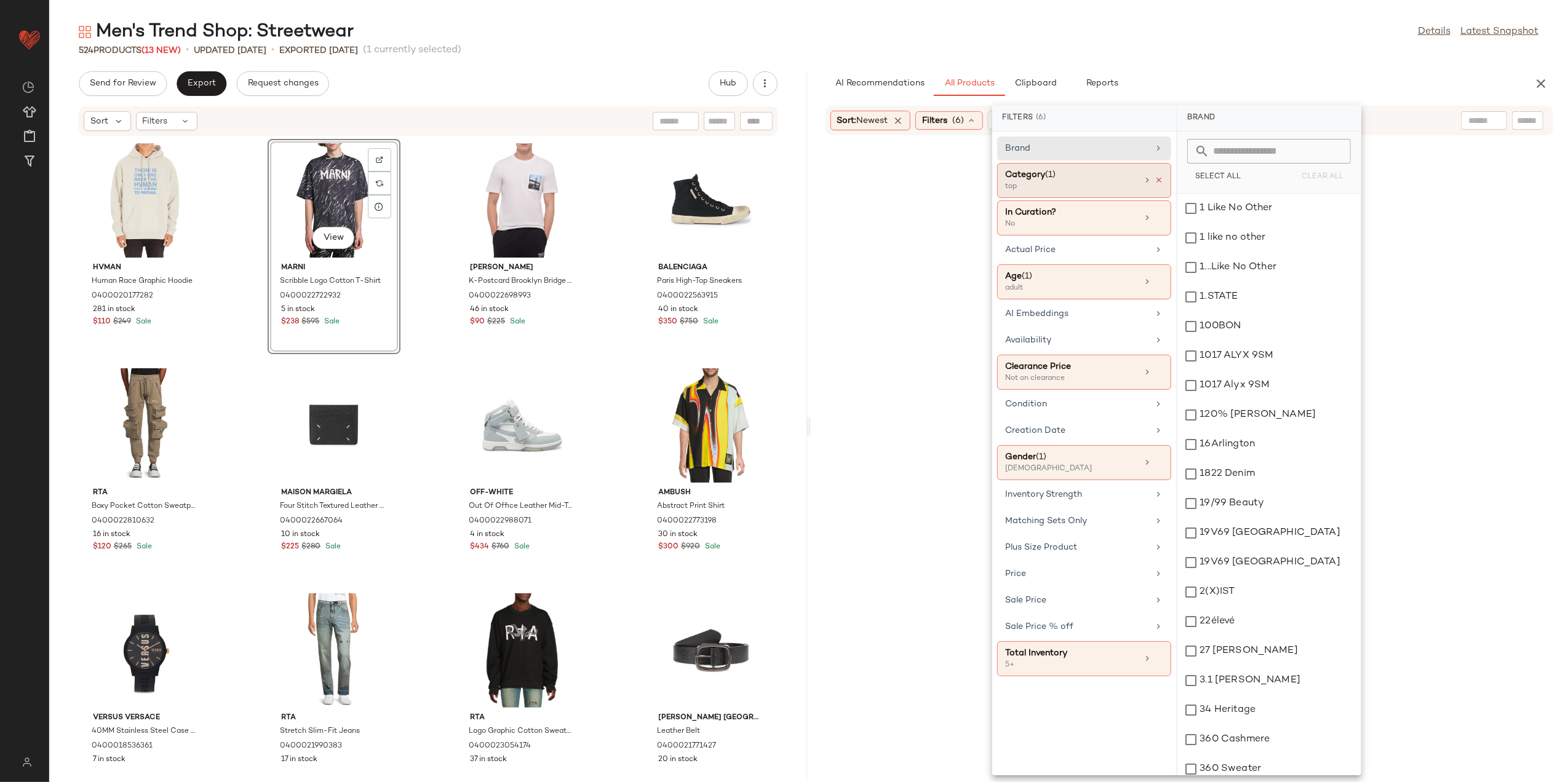
click at [1160, 179] on icon at bounding box center [1159, 180] width 9 height 9
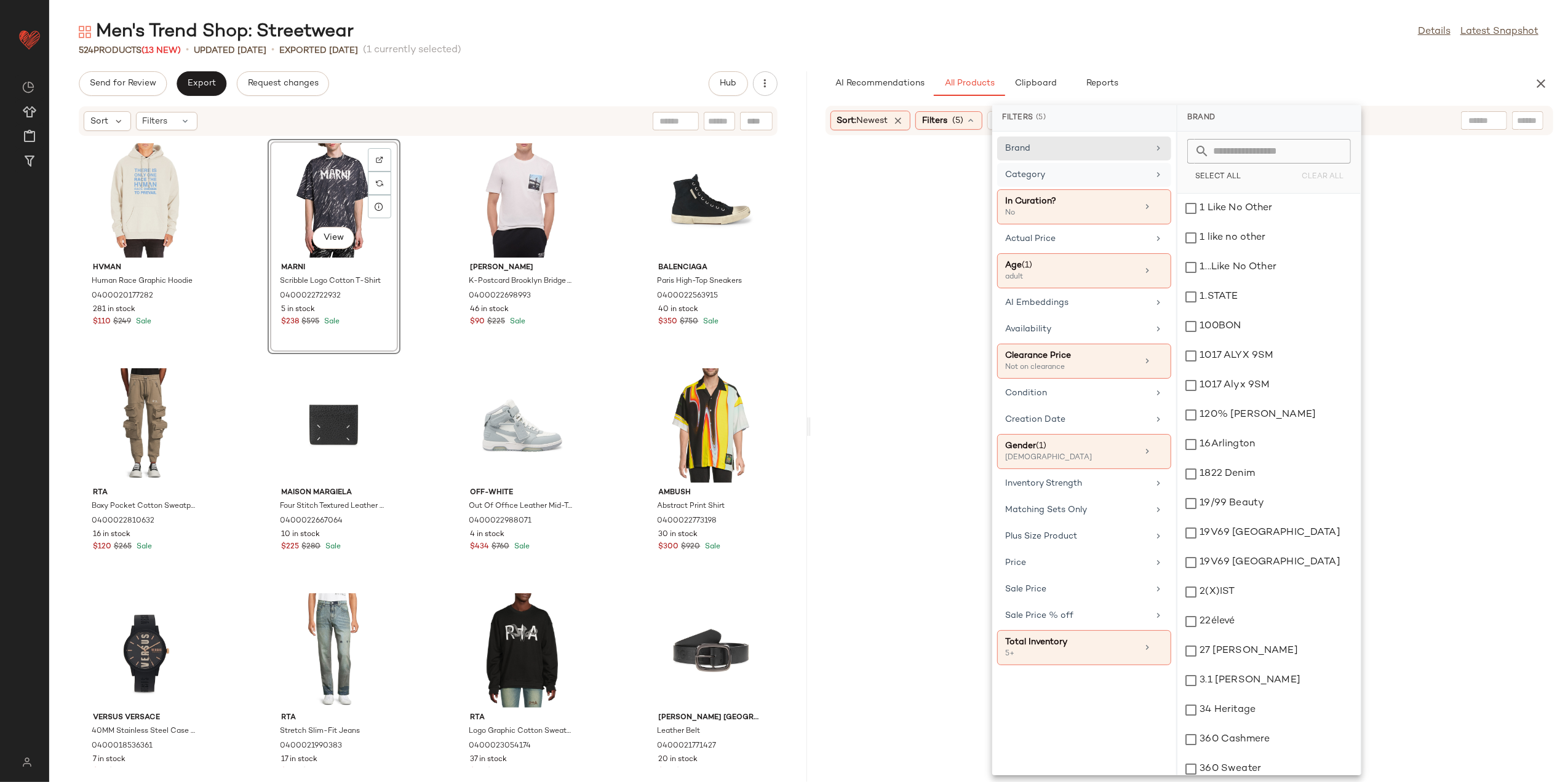
click at [1136, 180] on div "Category" at bounding box center [1077, 175] width 143 height 13
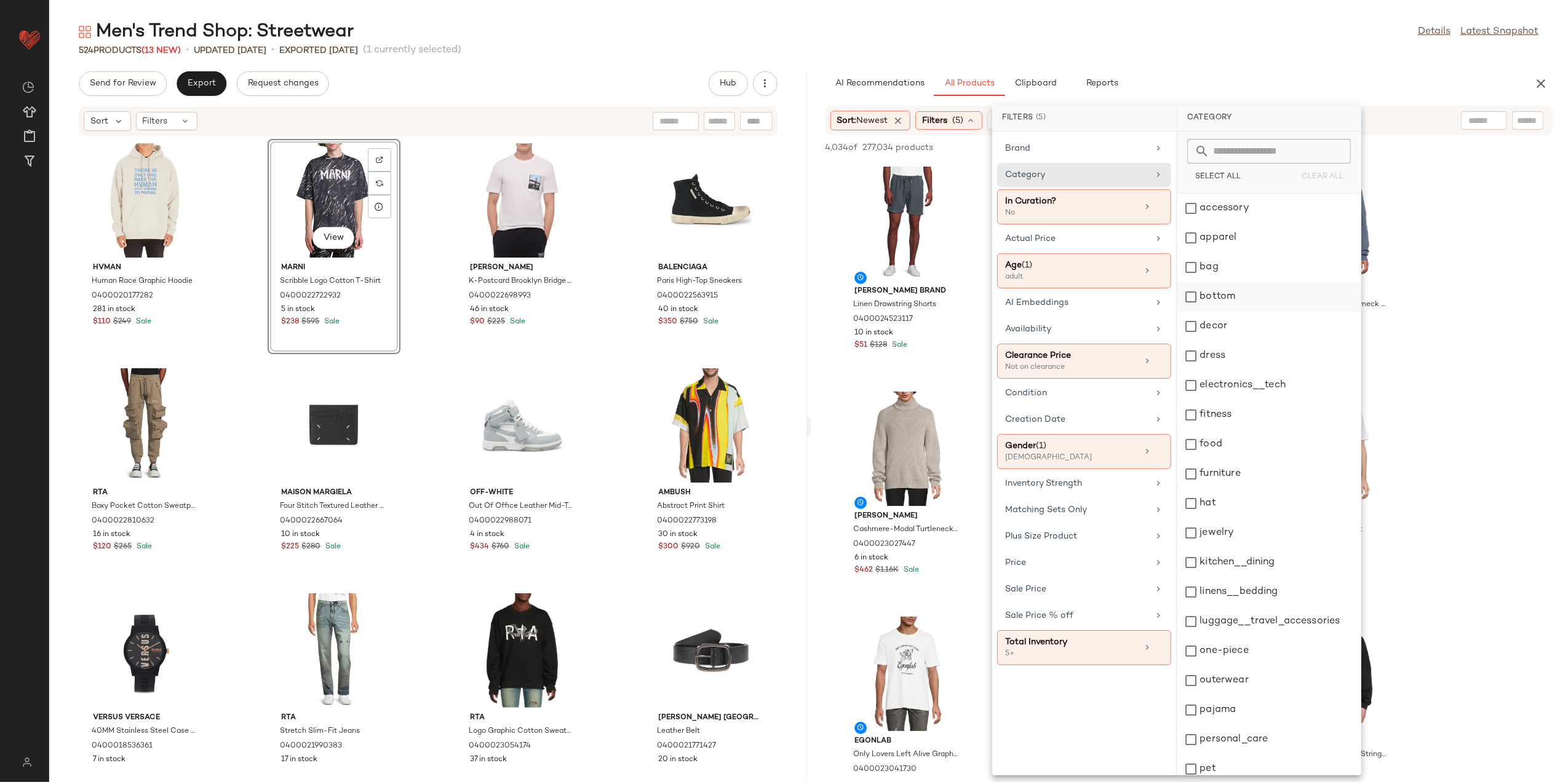
drag, startPoint x: 1241, startPoint y: 292, endPoint x: 1239, endPoint y: 284, distance: 8.2
click at [1241, 293] on div "bottom" at bounding box center [1269, 297] width 184 height 29
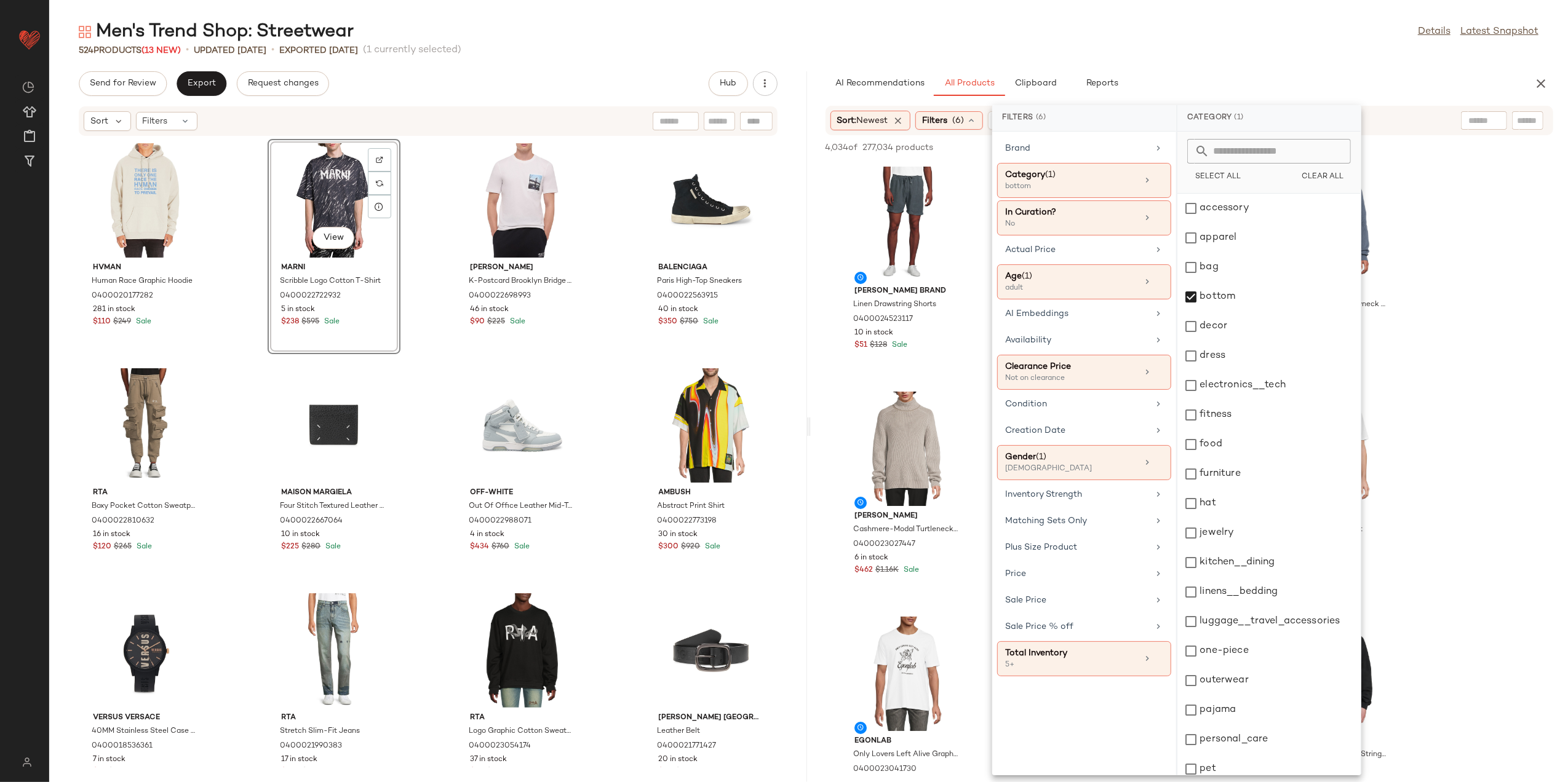
click at [1193, 60] on div "Men's Trend Shop: Streetwear Details Latest Snapshot 524 Products (13 New) • up…" at bounding box center [809, 401] width 1519 height 763
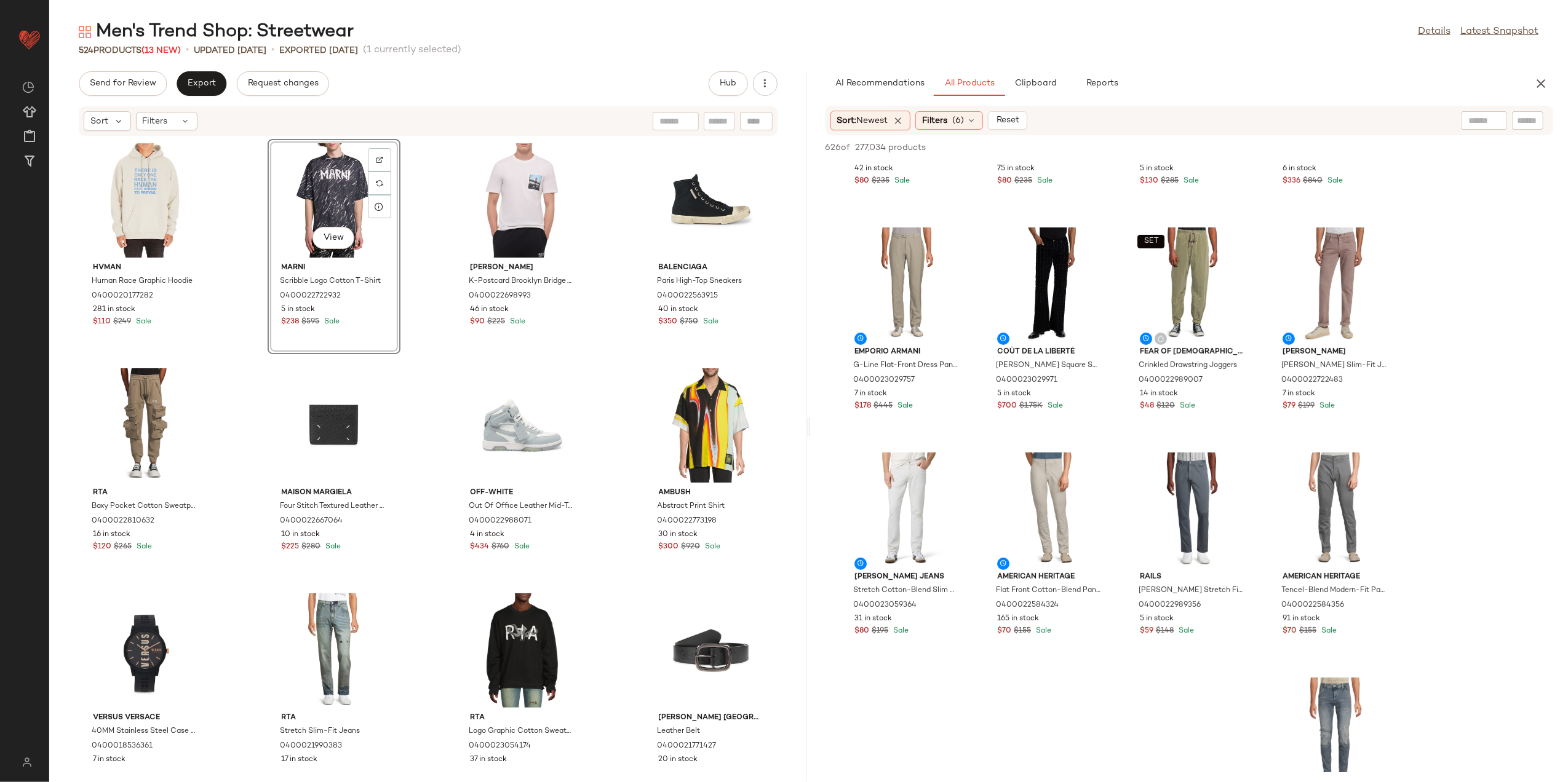
scroll to position [409, 0]
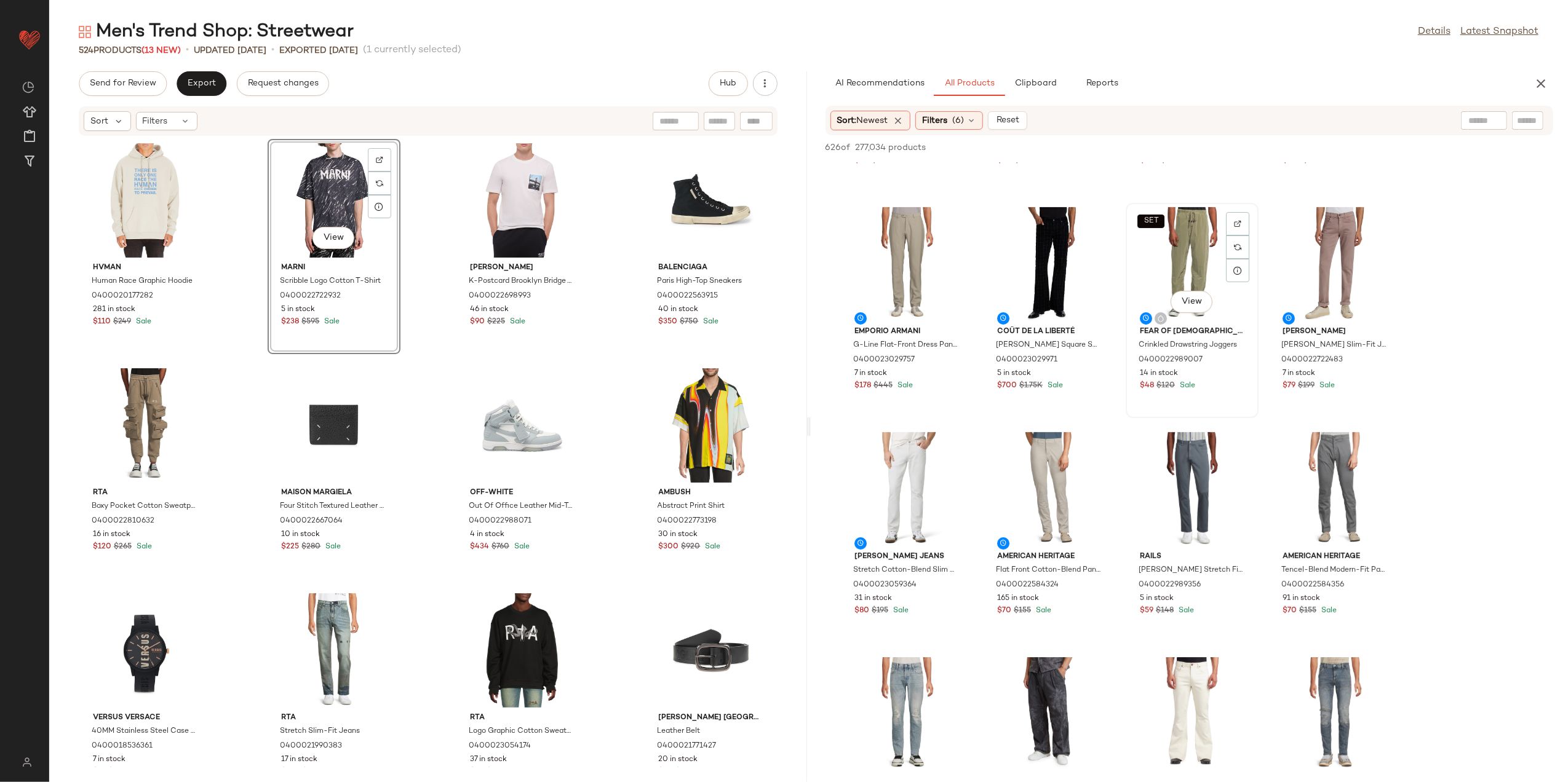
click at [1189, 288] on div "SET View" at bounding box center [1192, 264] width 124 height 114
click at [1190, 301] on span "View" at bounding box center [1192, 302] width 21 height 10
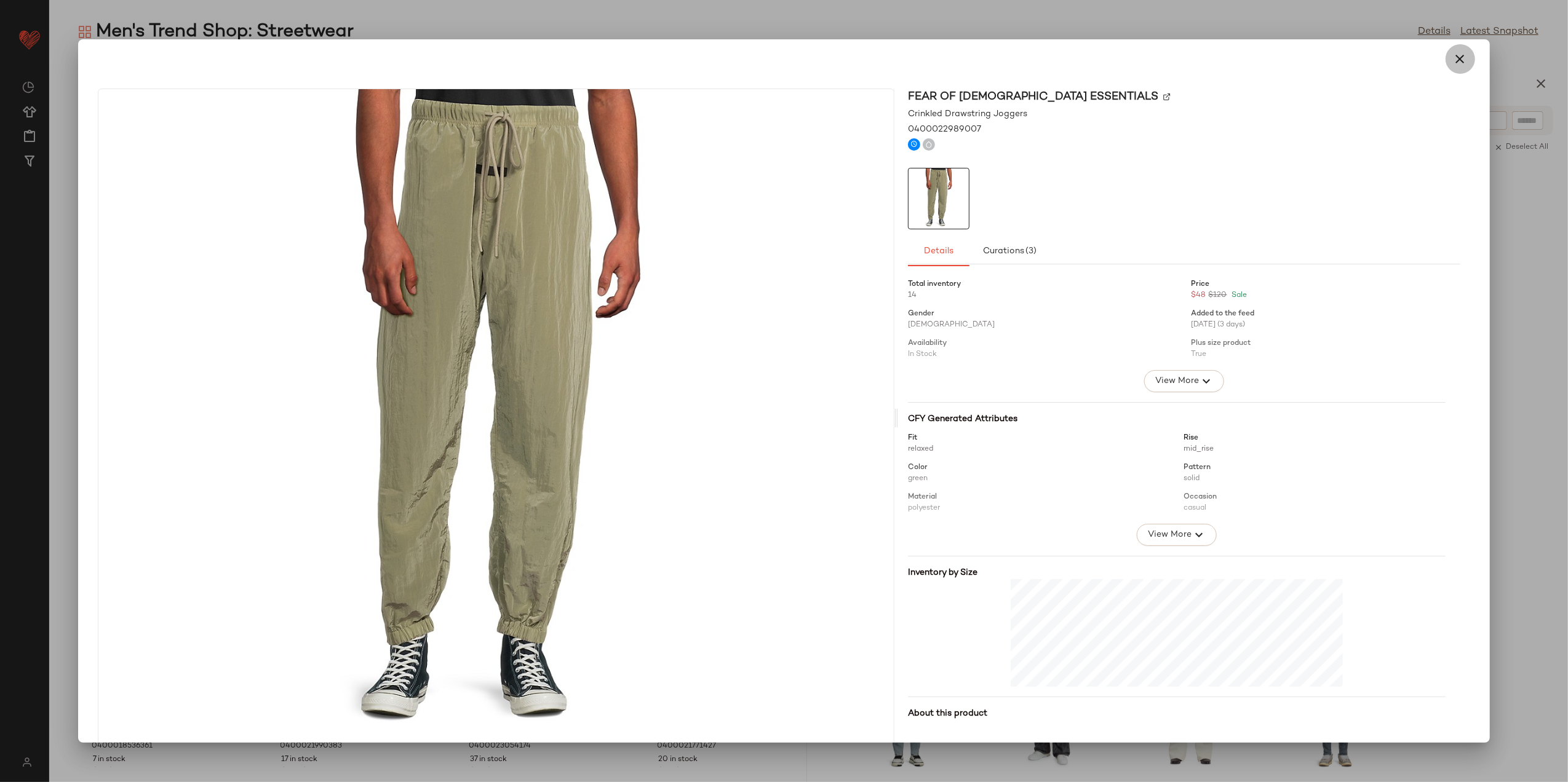
click at [1462, 60] on button "button" at bounding box center [1460, 59] width 29 height 29
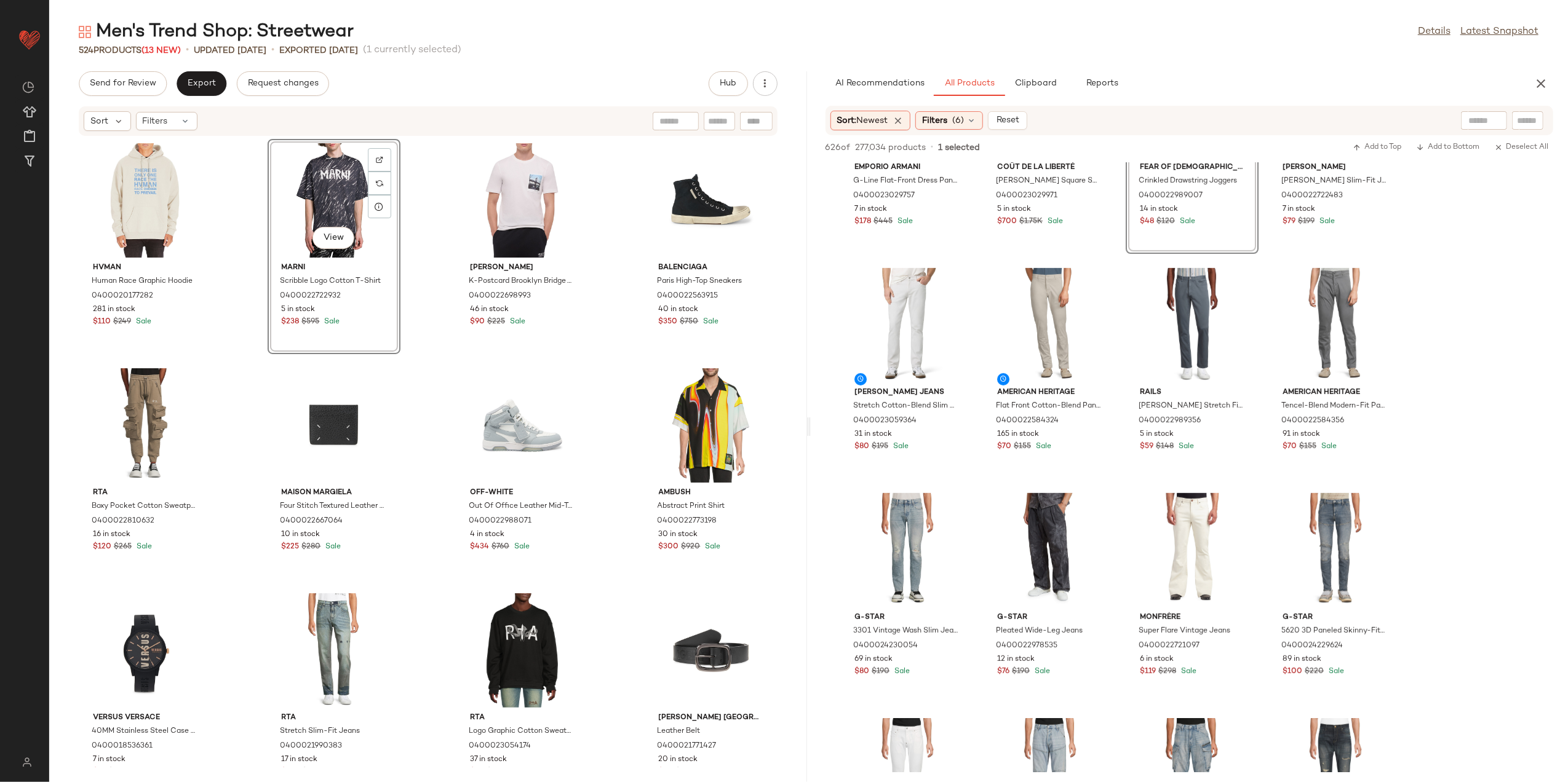
scroll to position [738, 0]
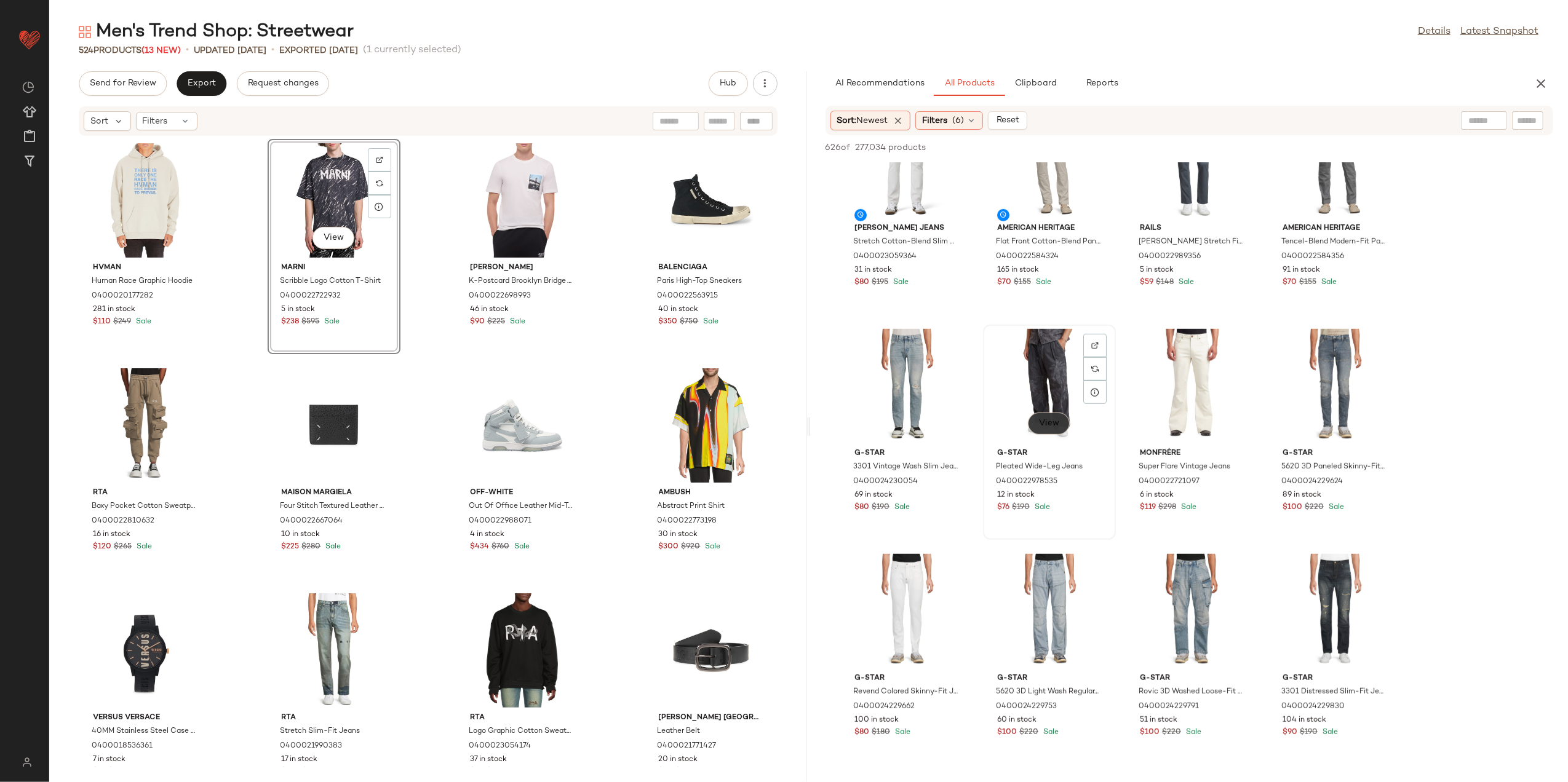
click at [1042, 420] on span "View" at bounding box center [1049, 424] width 21 height 10
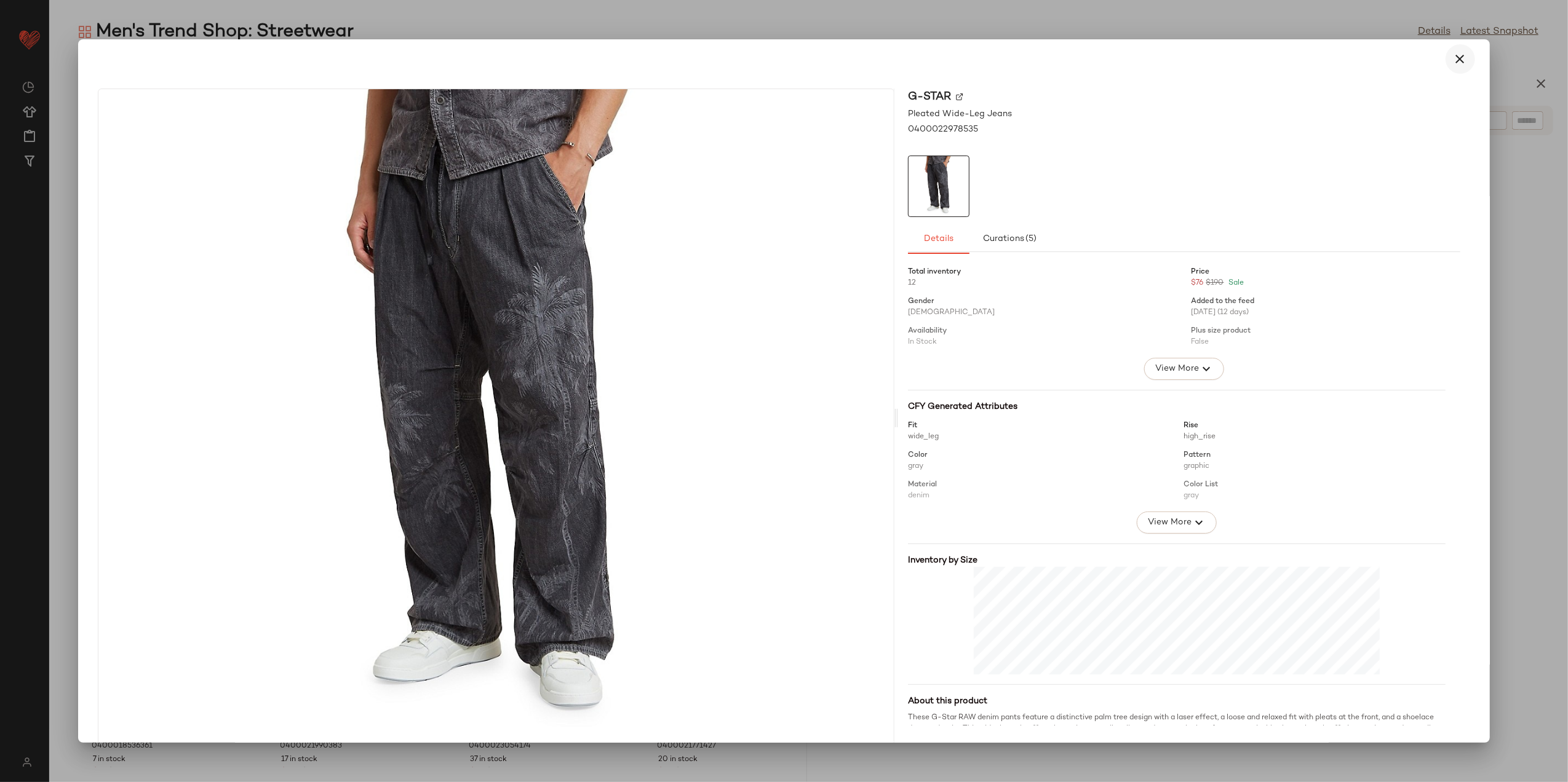
click at [1446, 60] on button "button" at bounding box center [1460, 59] width 29 height 29
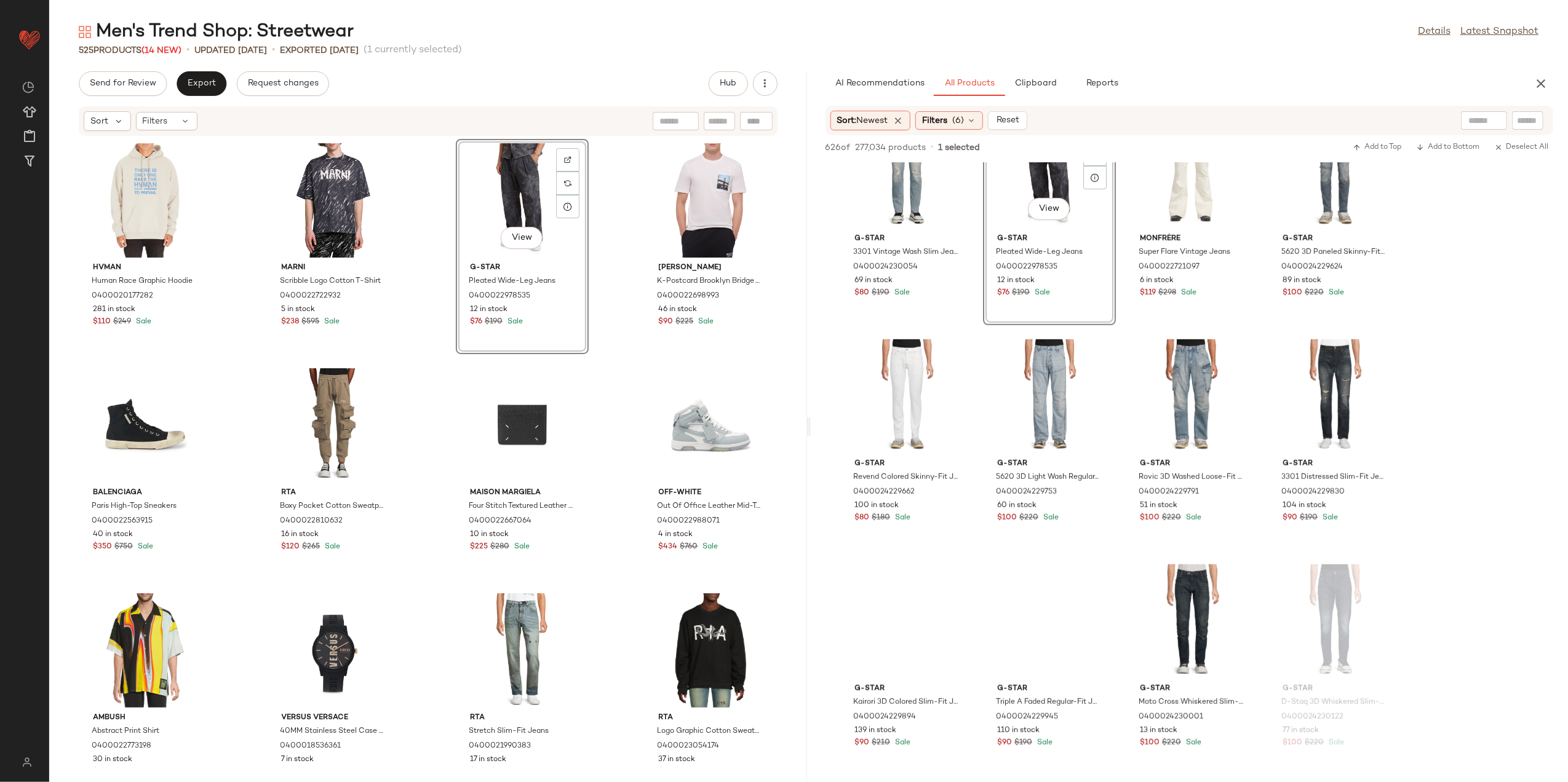
scroll to position [1148, 0]
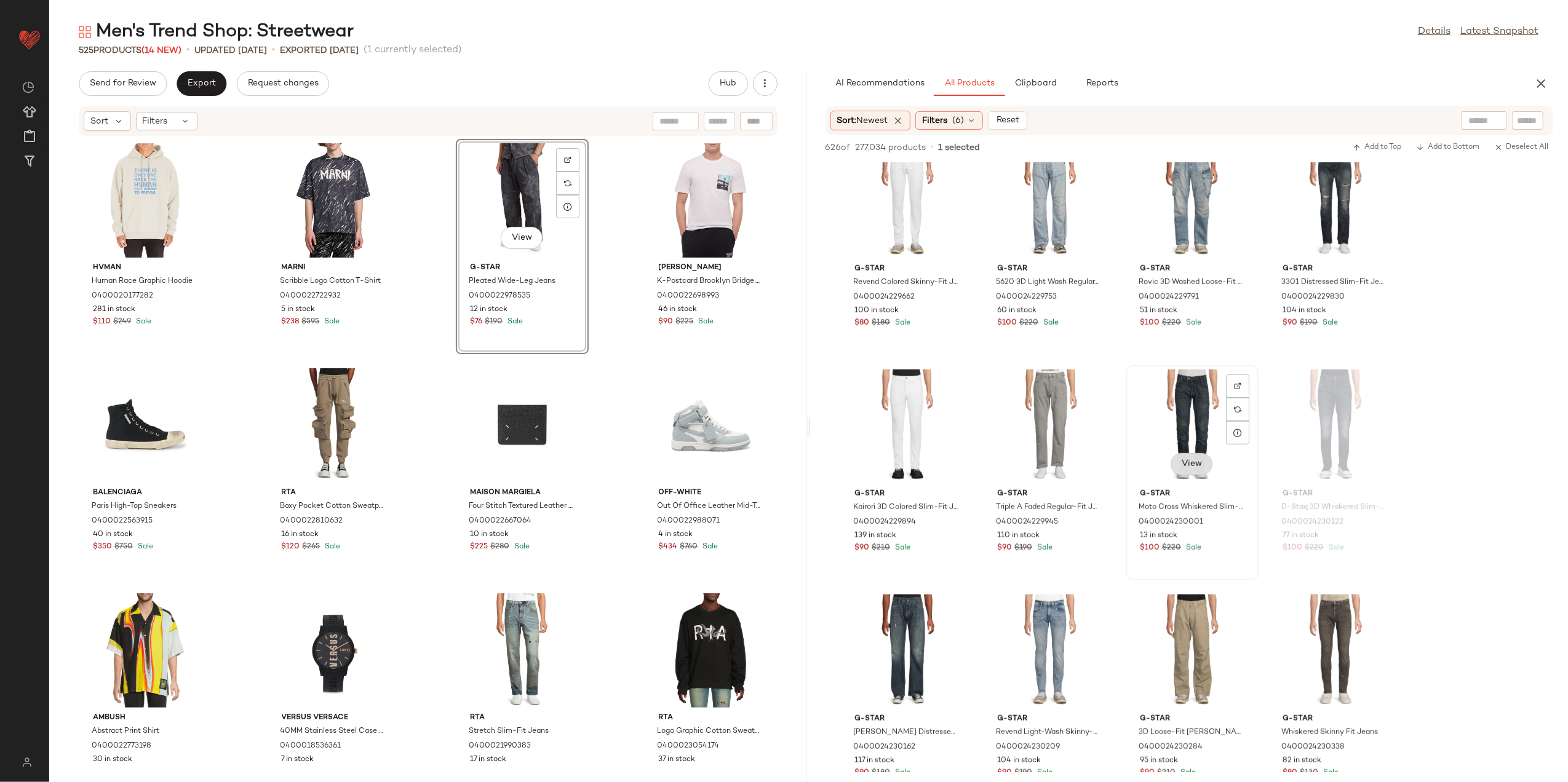
click at [1189, 459] on span "View" at bounding box center [1192, 464] width 21 height 10
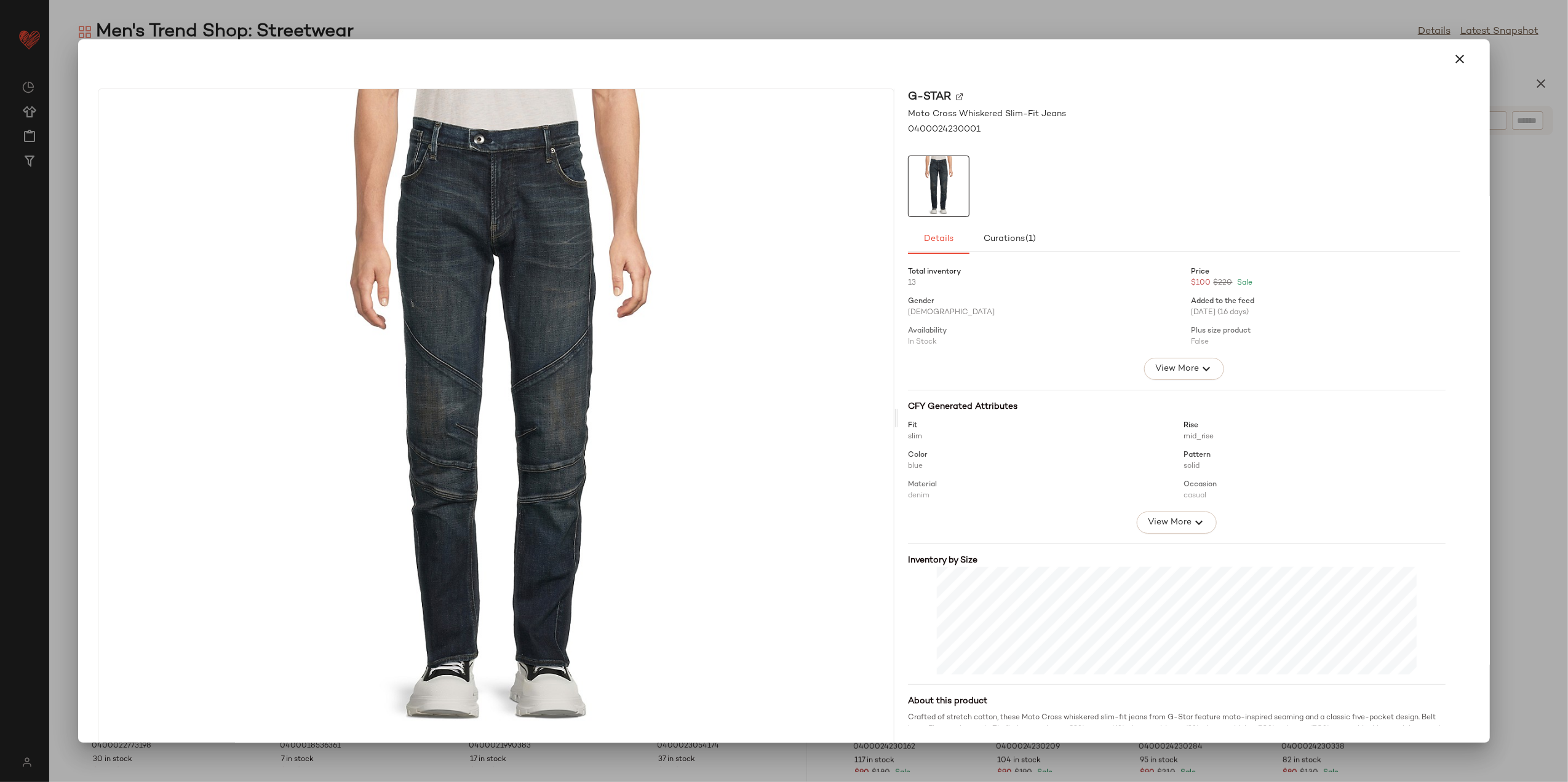
click at [1423, 34] on div at bounding box center [784, 391] width 1568 height 782
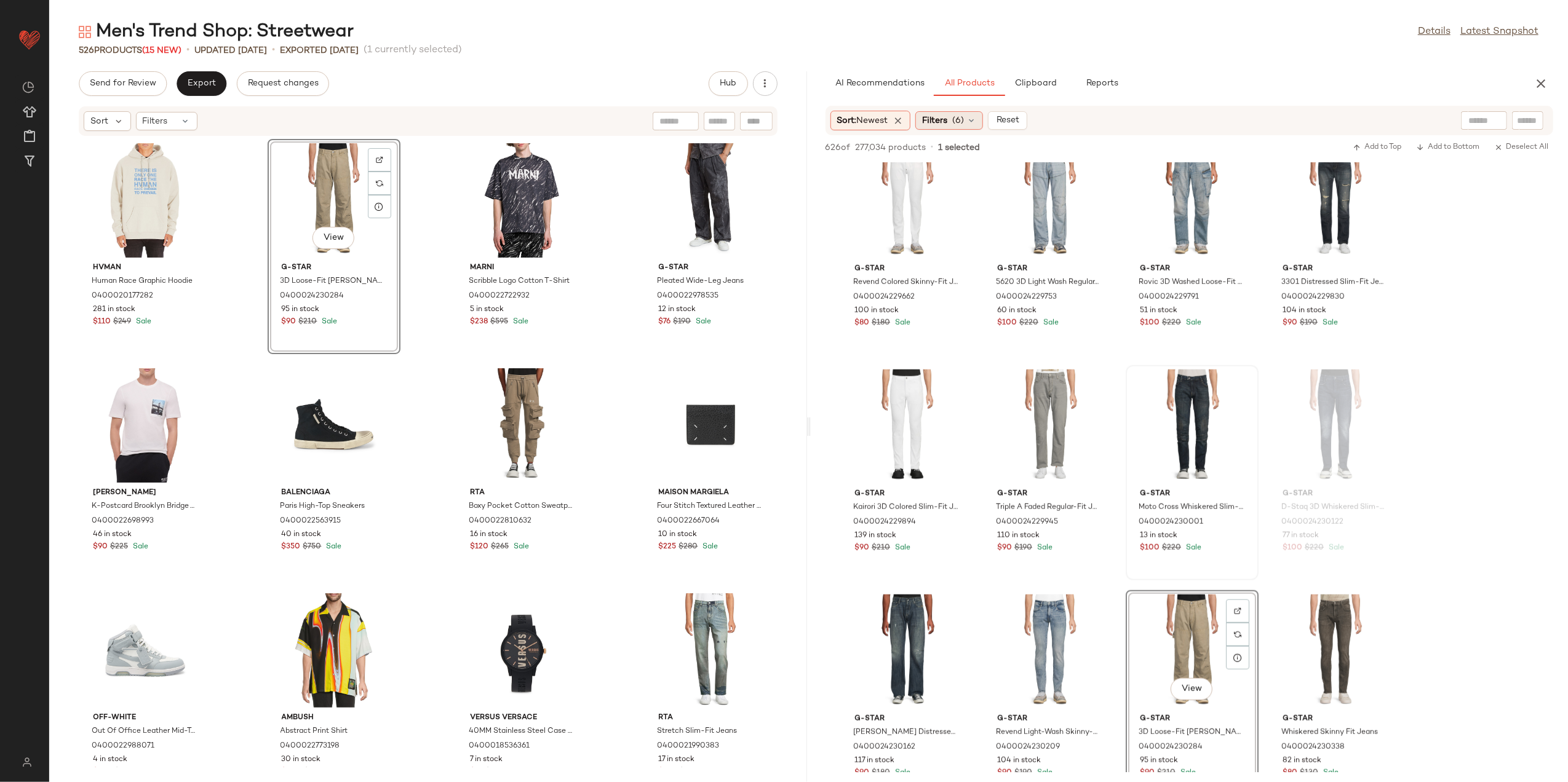
click at [969, 116] on div "Filters (6)" at bounding box center [949, 121] width 68 height 18
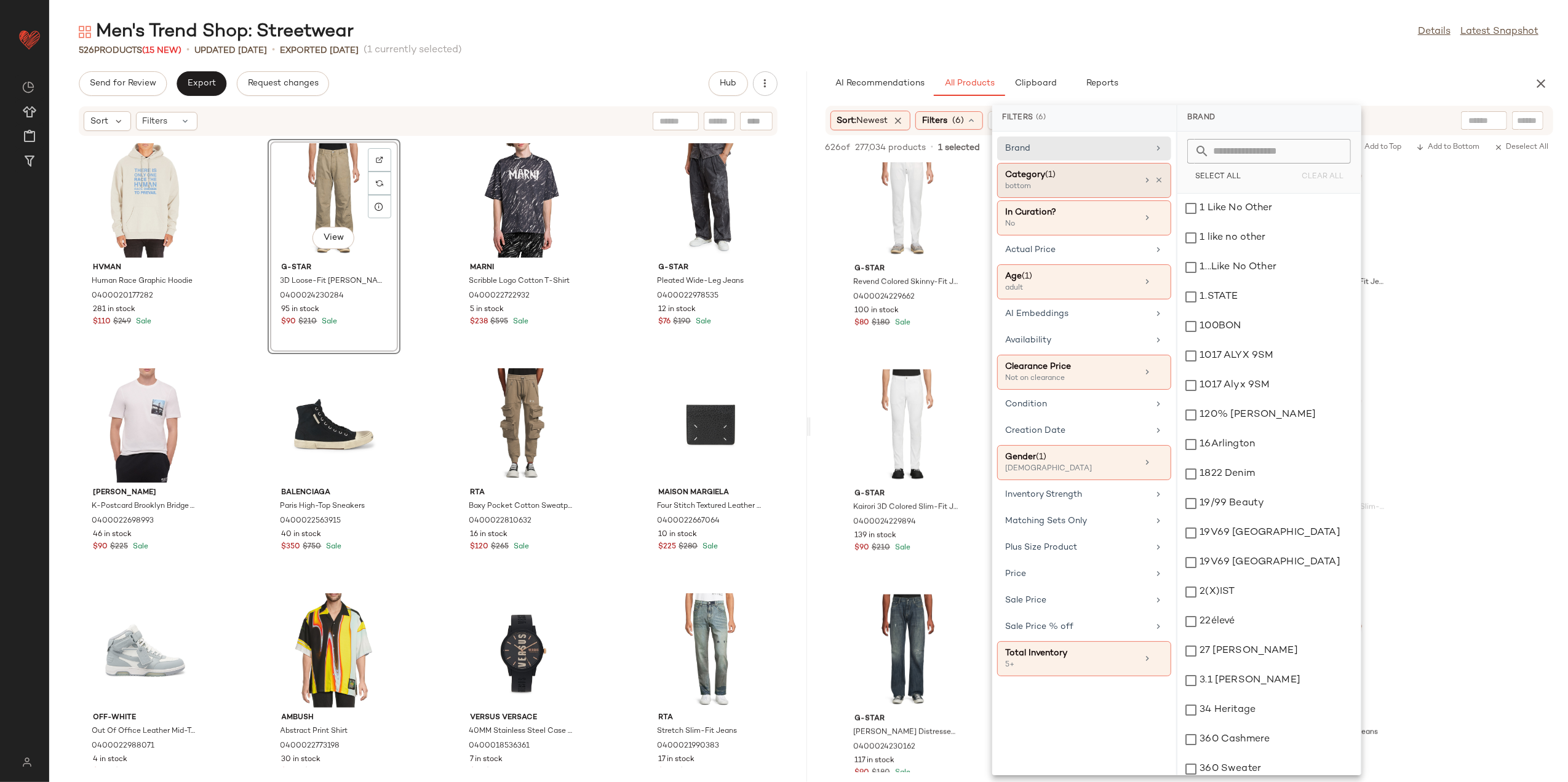
click at [1155, 201] on div "Category (1) bottom" at bounding box center [1084, 218] width 174 height 35
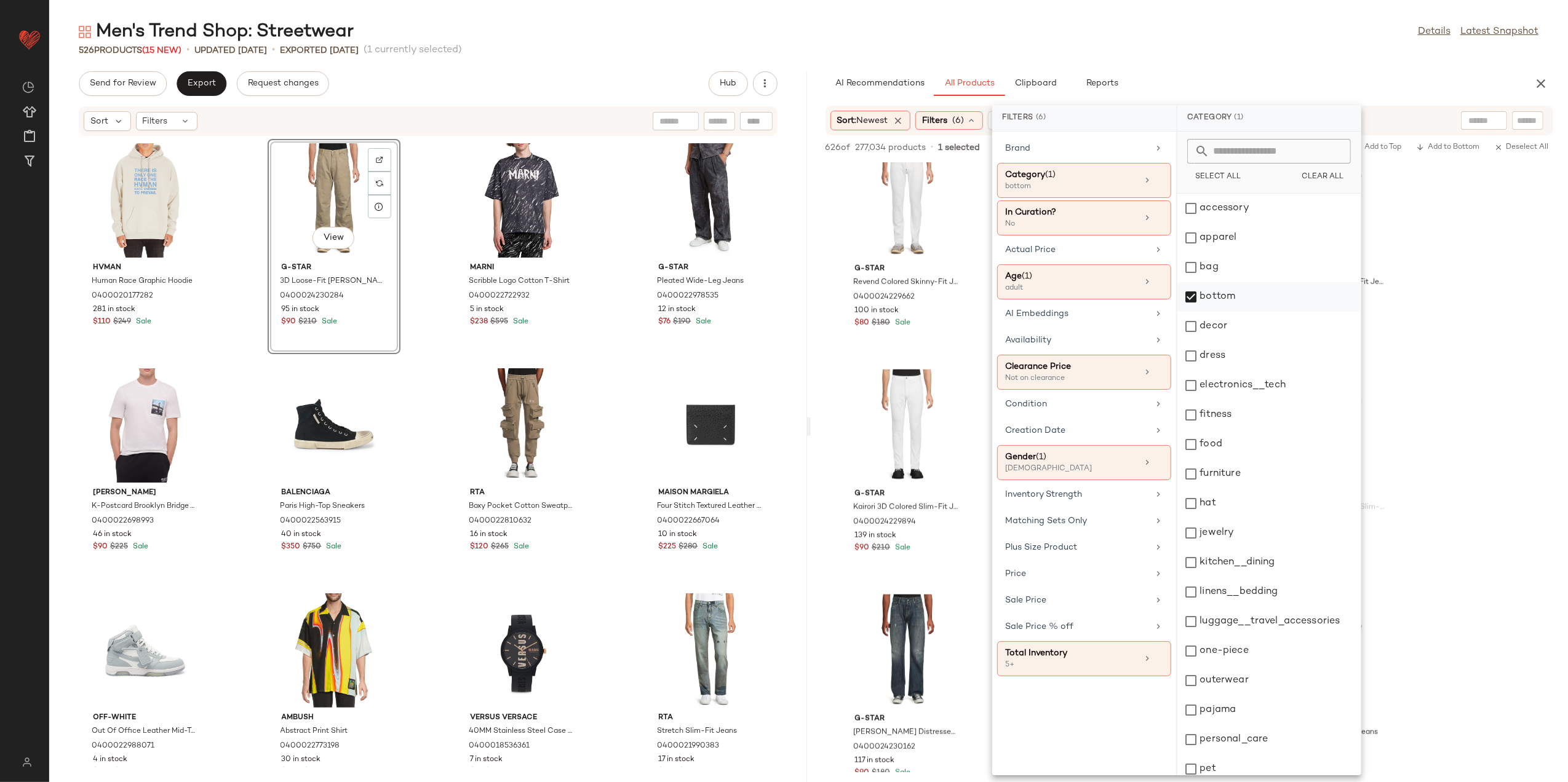
click at [1211, 289] on div "bottom" at bounding box center [1269, 297] width 184 height 29
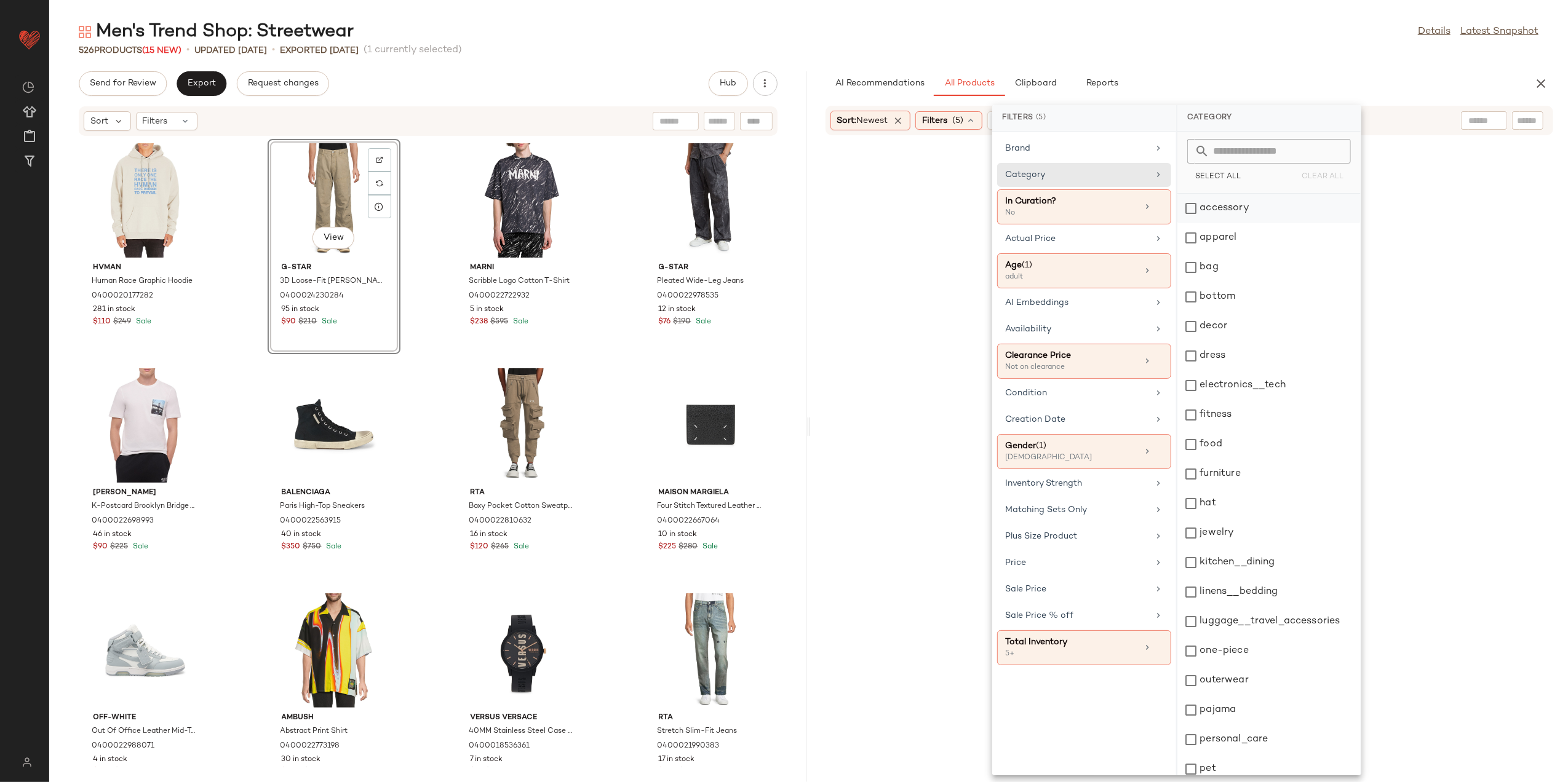
click at [1224, 210] on div "accessory" at bounding box center [1269, 208] width 184 height 29
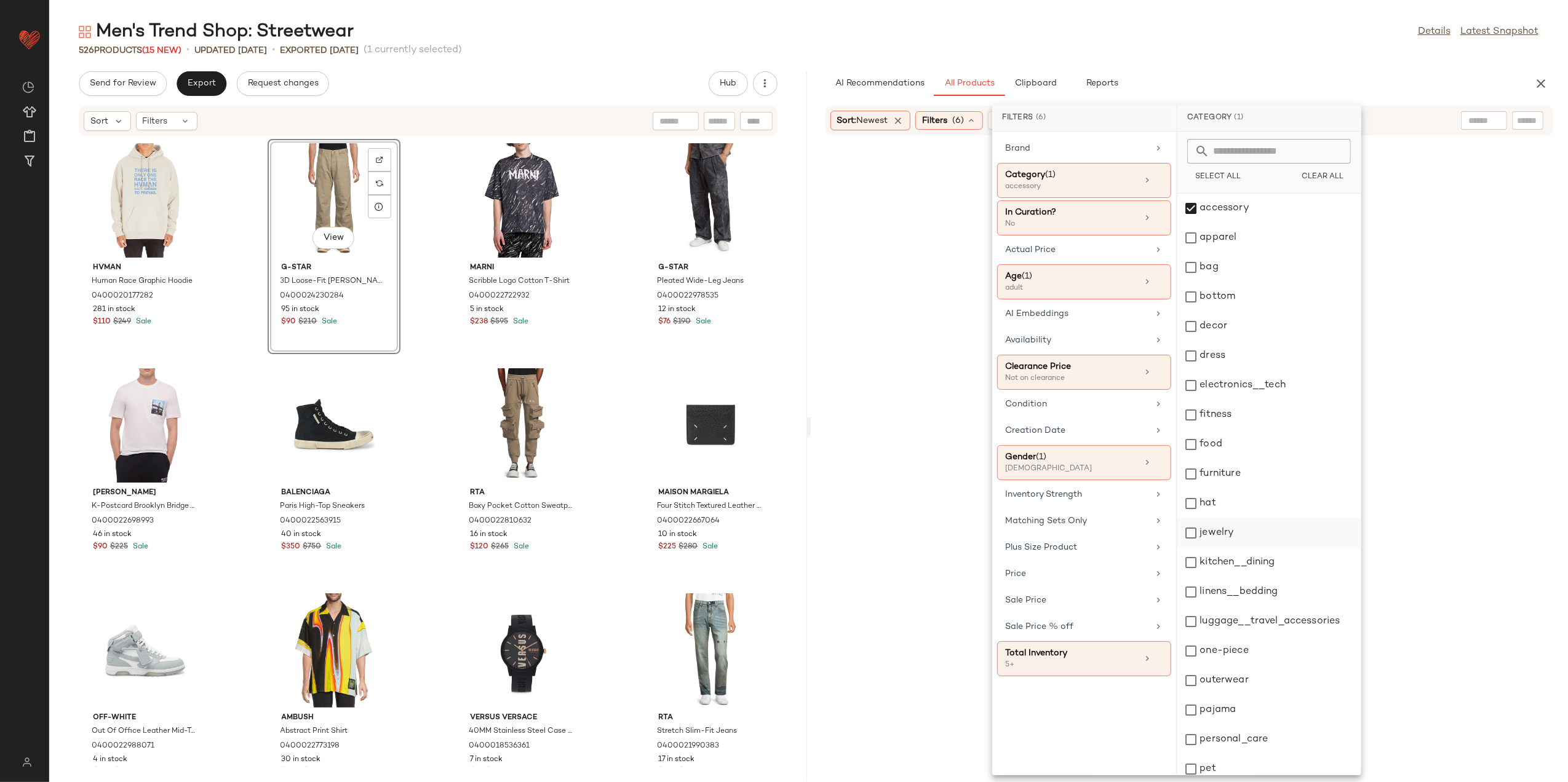
click at [1208, 534] on div "jewelry" at bounding box center [1269, 533] width 184 height 29
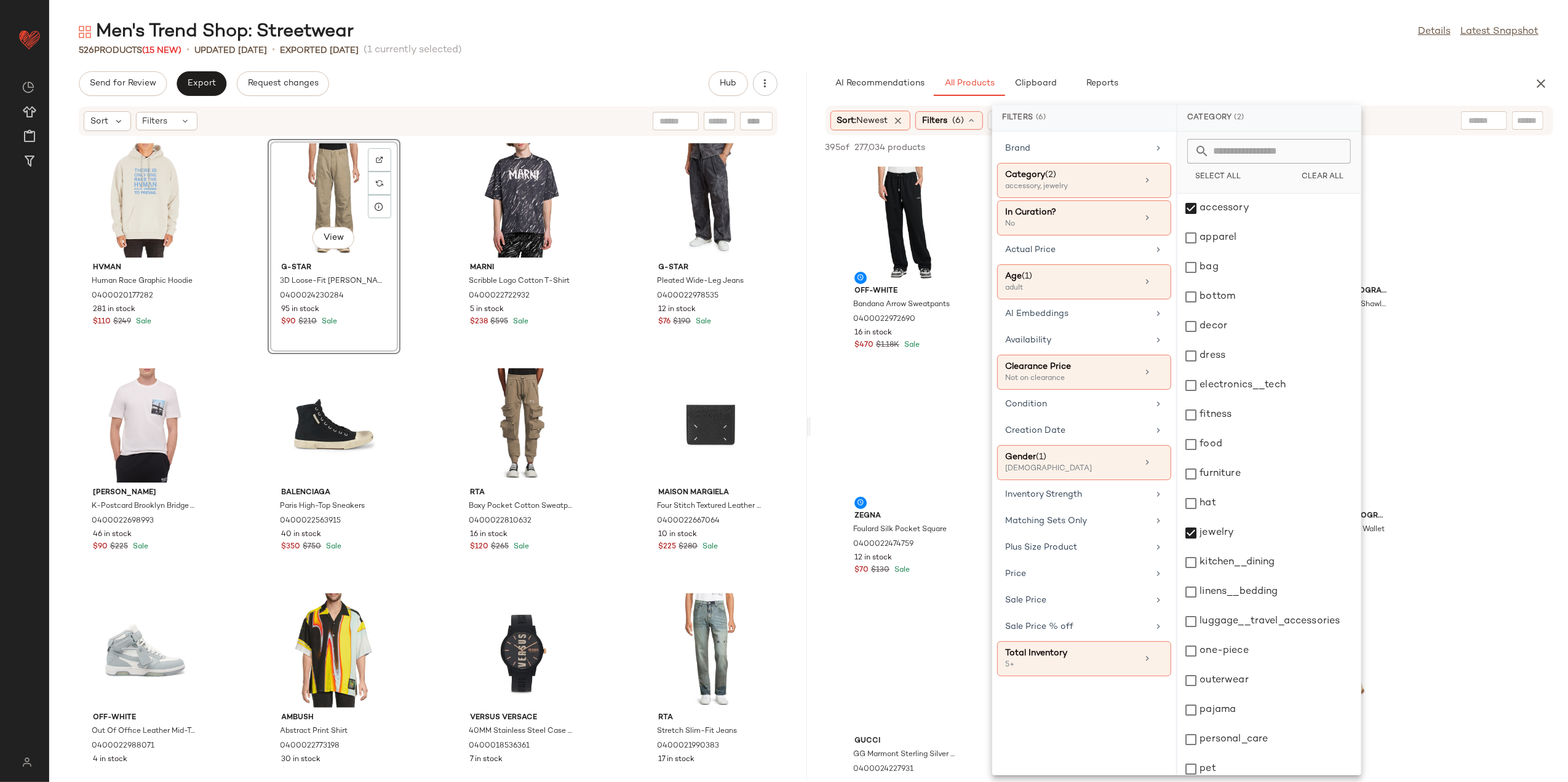
scroll to position [156, 0]
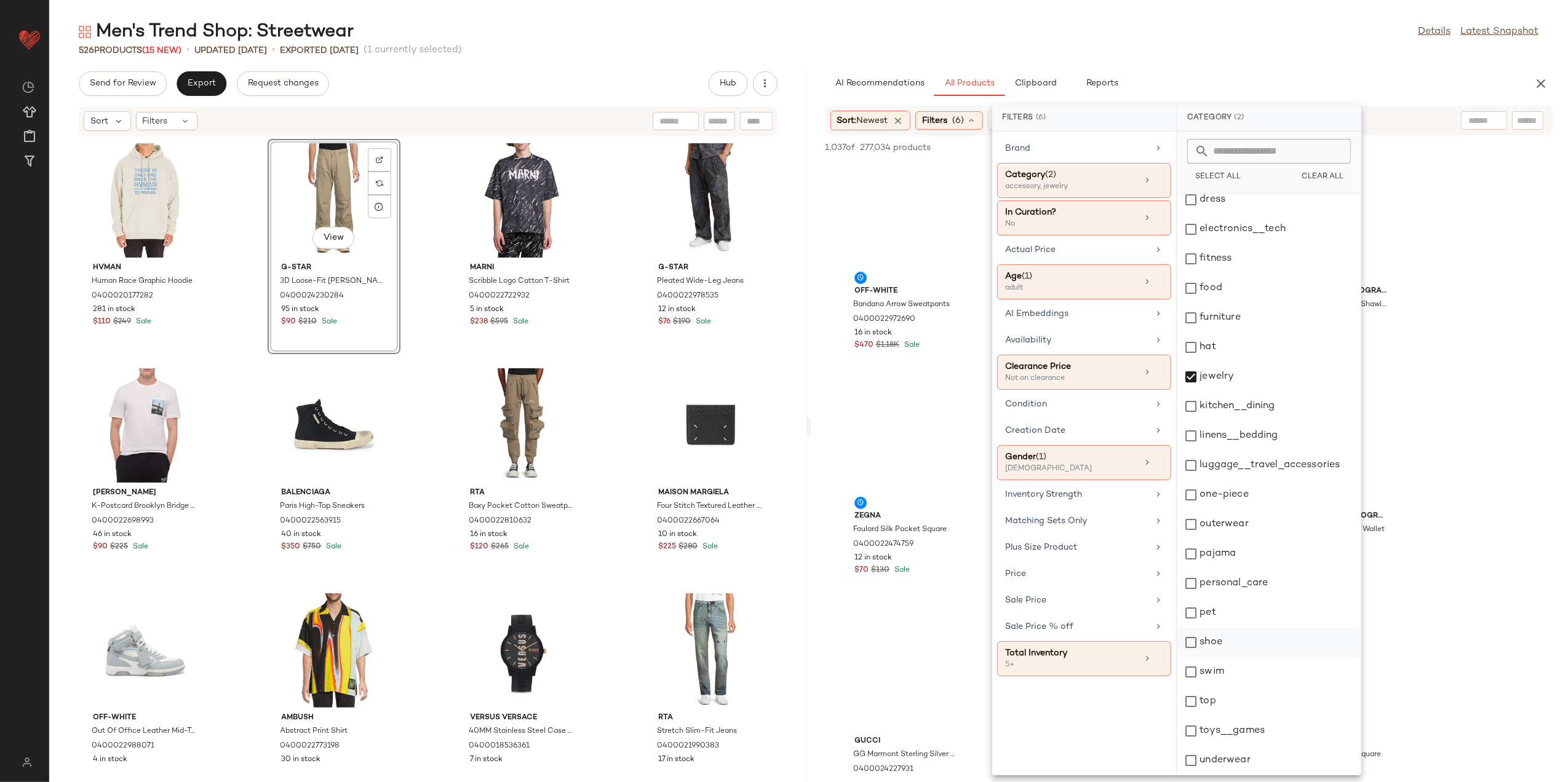
click at [1219, 638] on div "shoe" at bounding box center [1269, 642] width 184 height 29
click at [1465, 116] on div at bounding box center [1484, 121] width 46 height 18
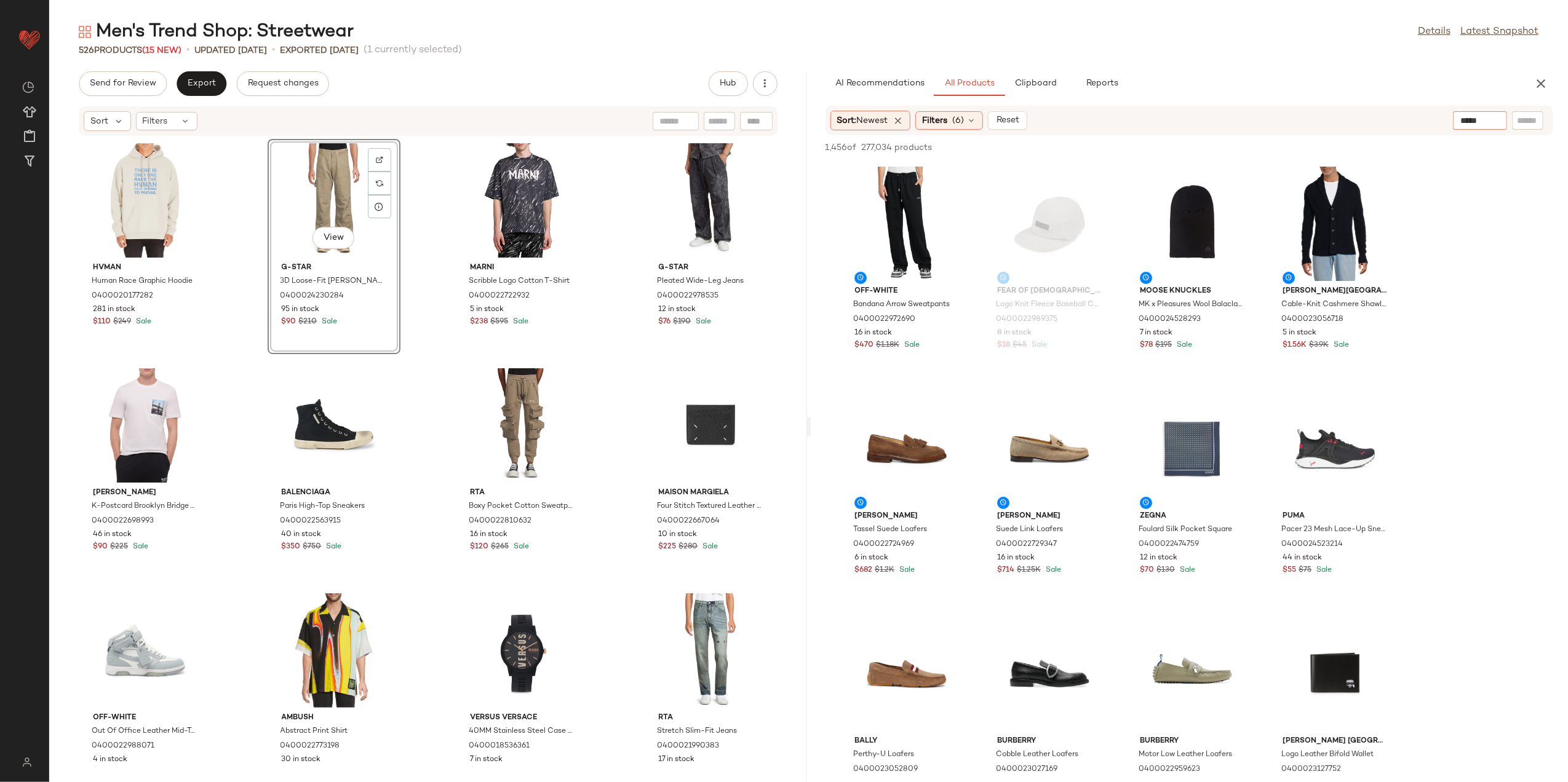
type input "******"
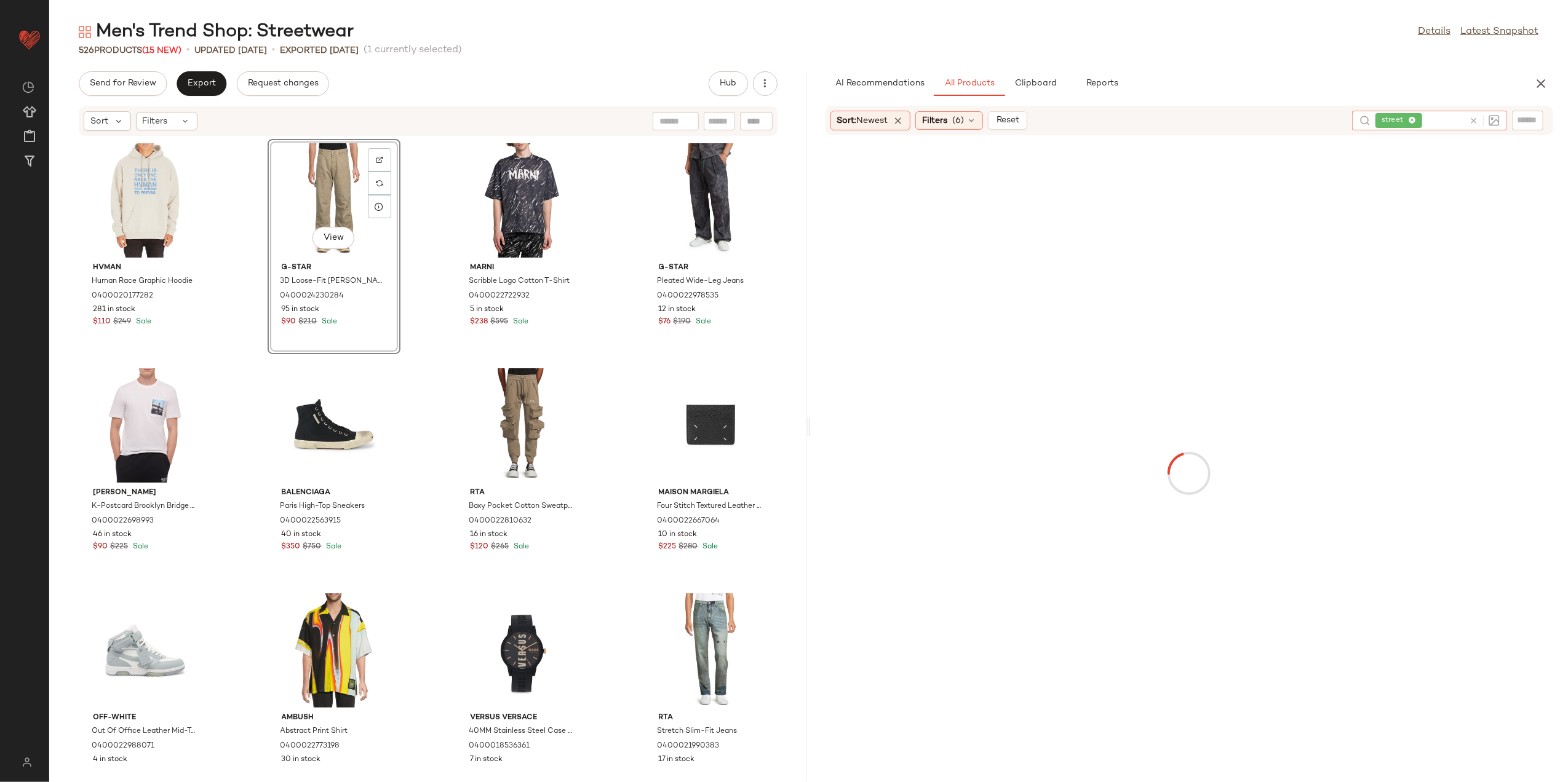
click at [1228, 35] on div "Men's Trend Shop: Streetwear Details Latest Snapshot" at bounding box center [809, 32] width 1519 height 25
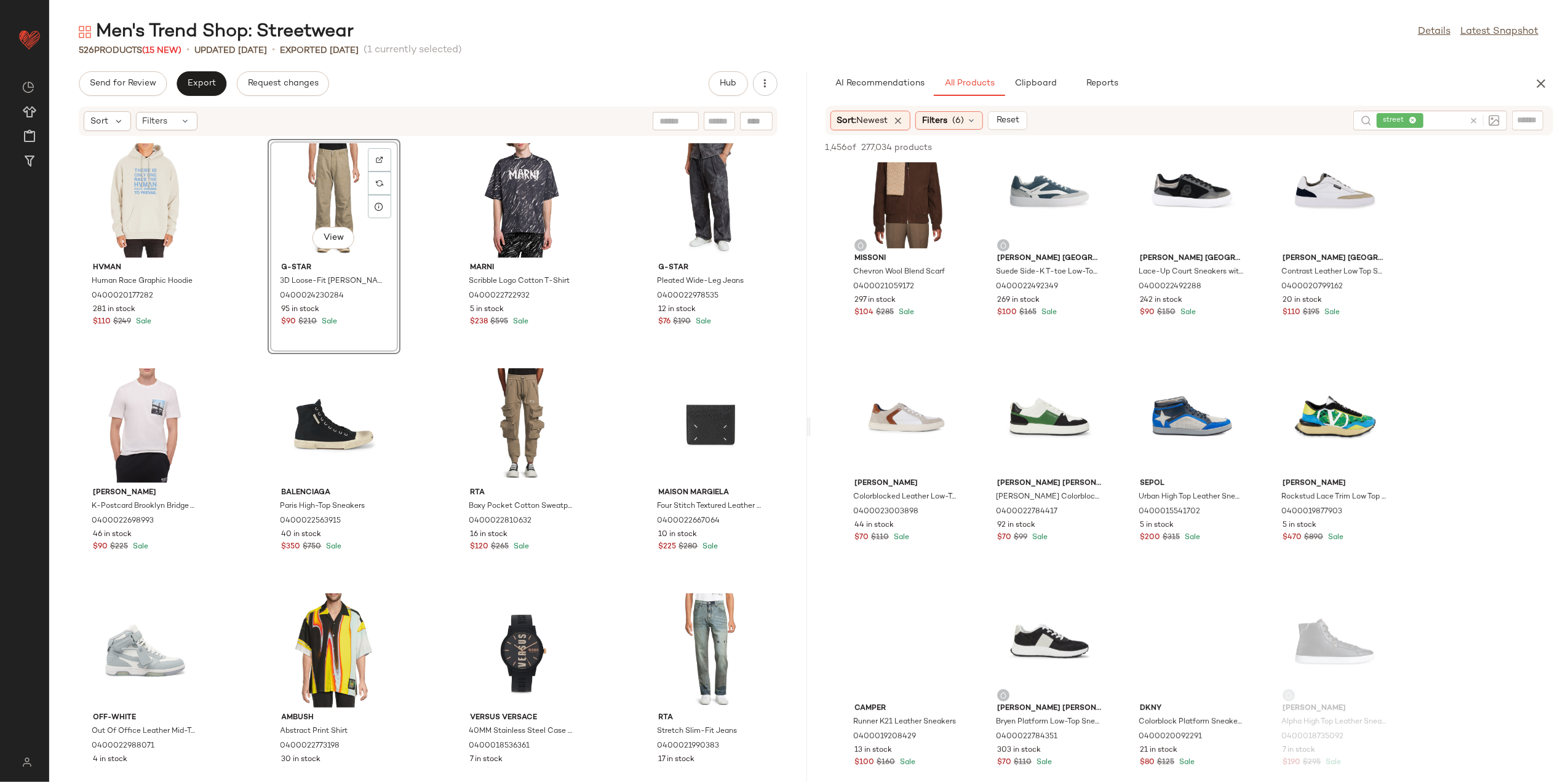
scroll to position [492, 0]
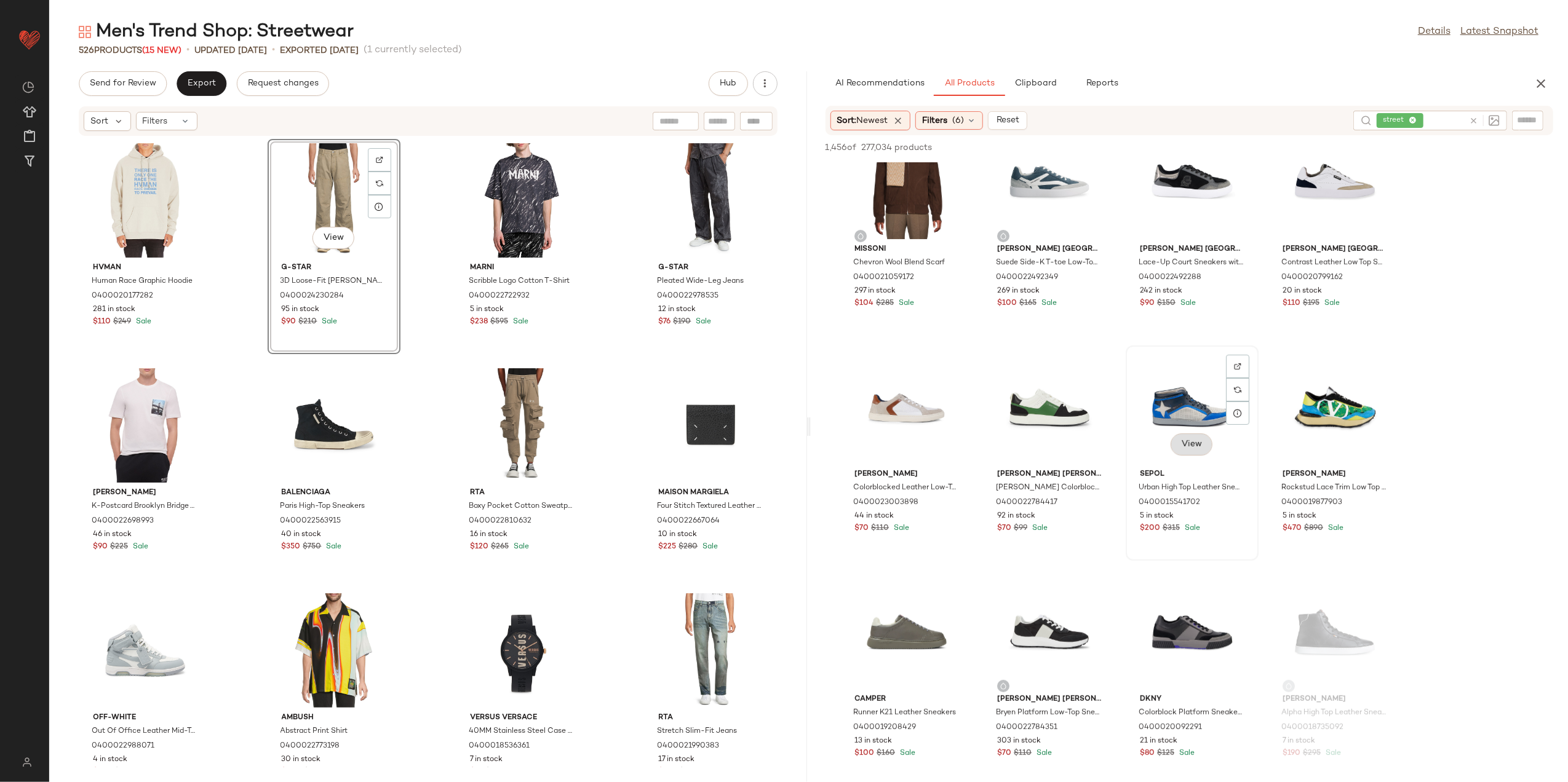
click at [1182, 446] on span "View" at bounding box center [1192, 444] width 21 height 10
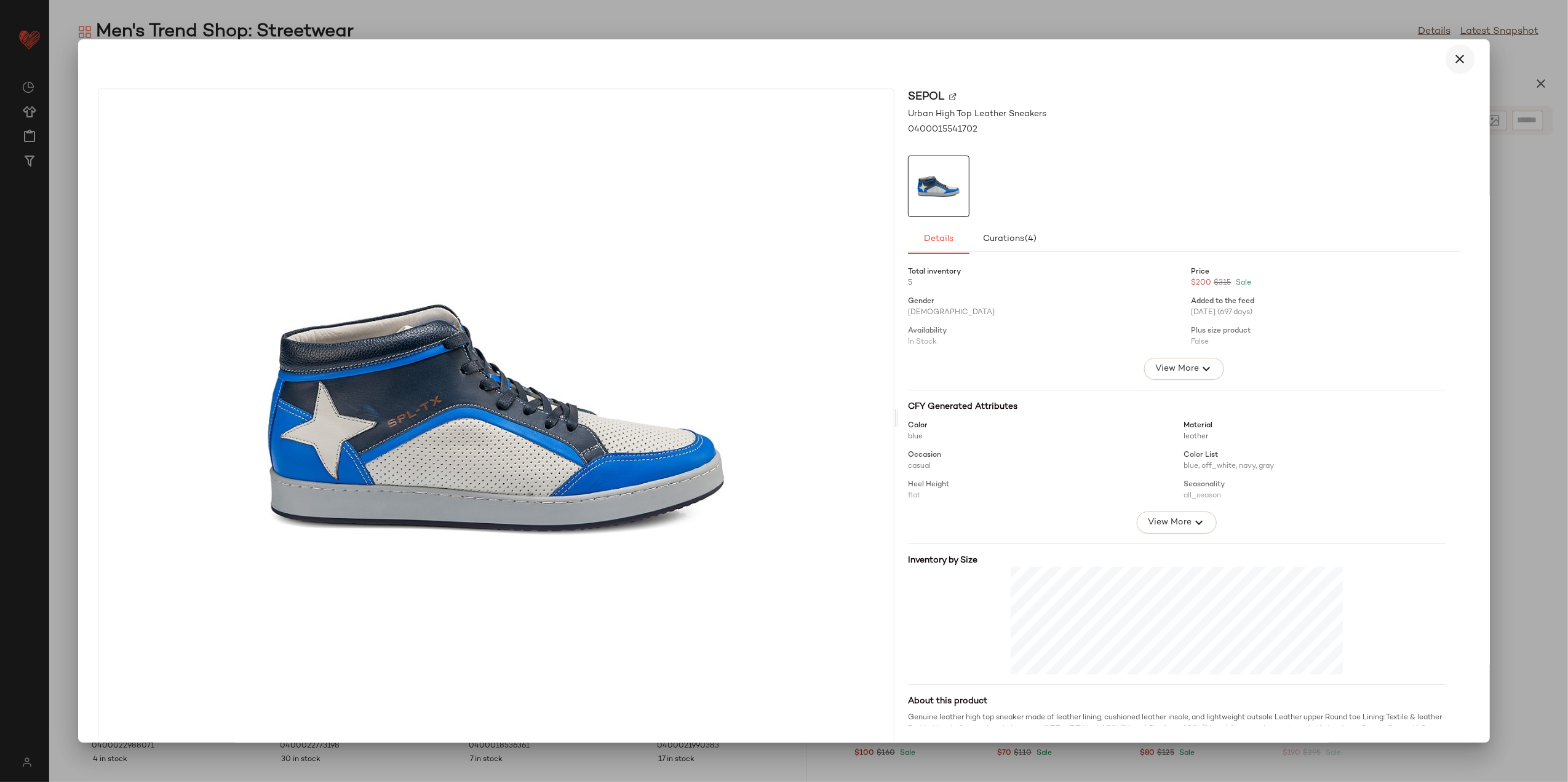
click at [1454, 60] on icon "button" at bounding box center [1461, 59] width 15 height 15
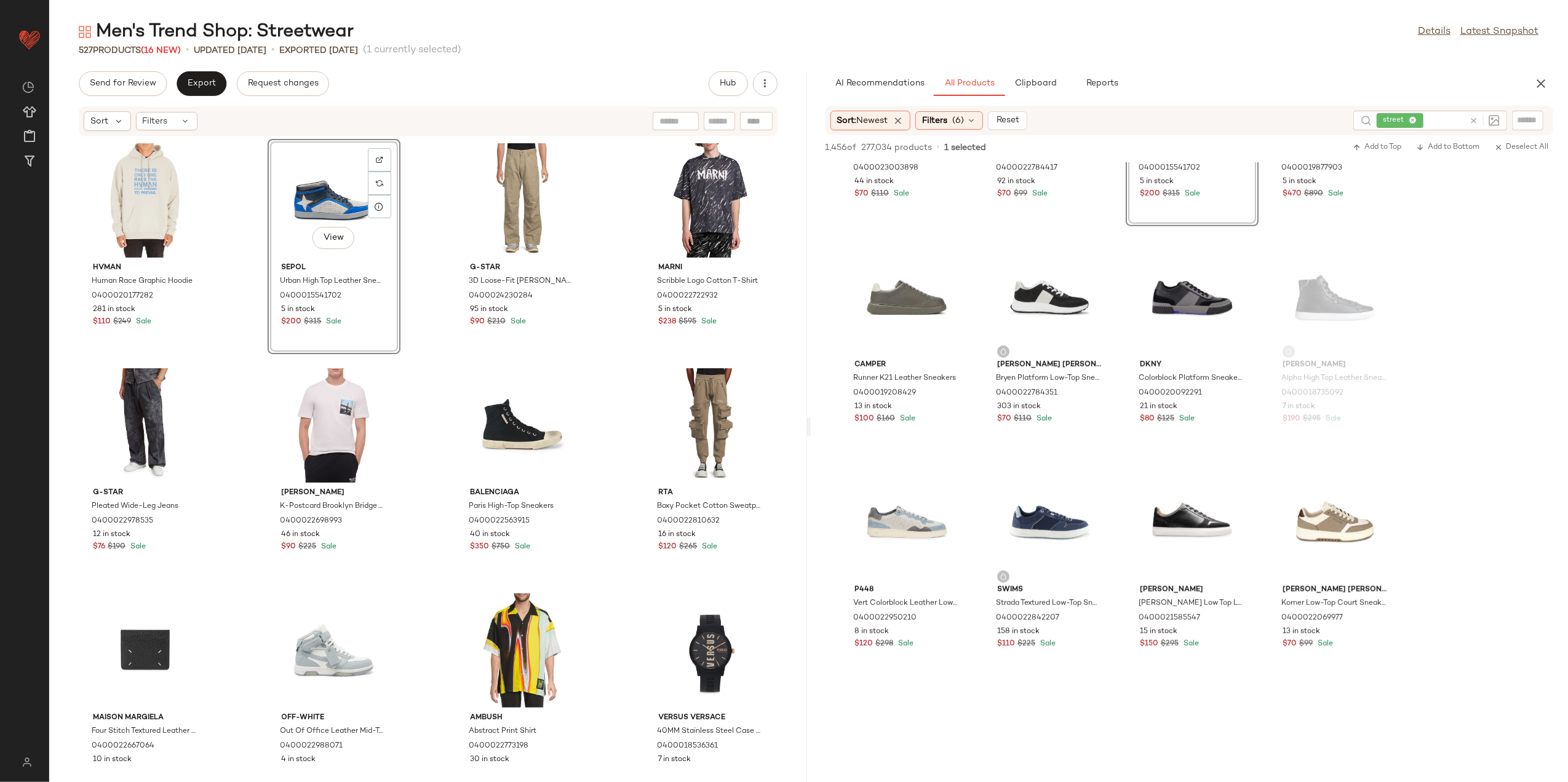
scroll to position [902, 0]
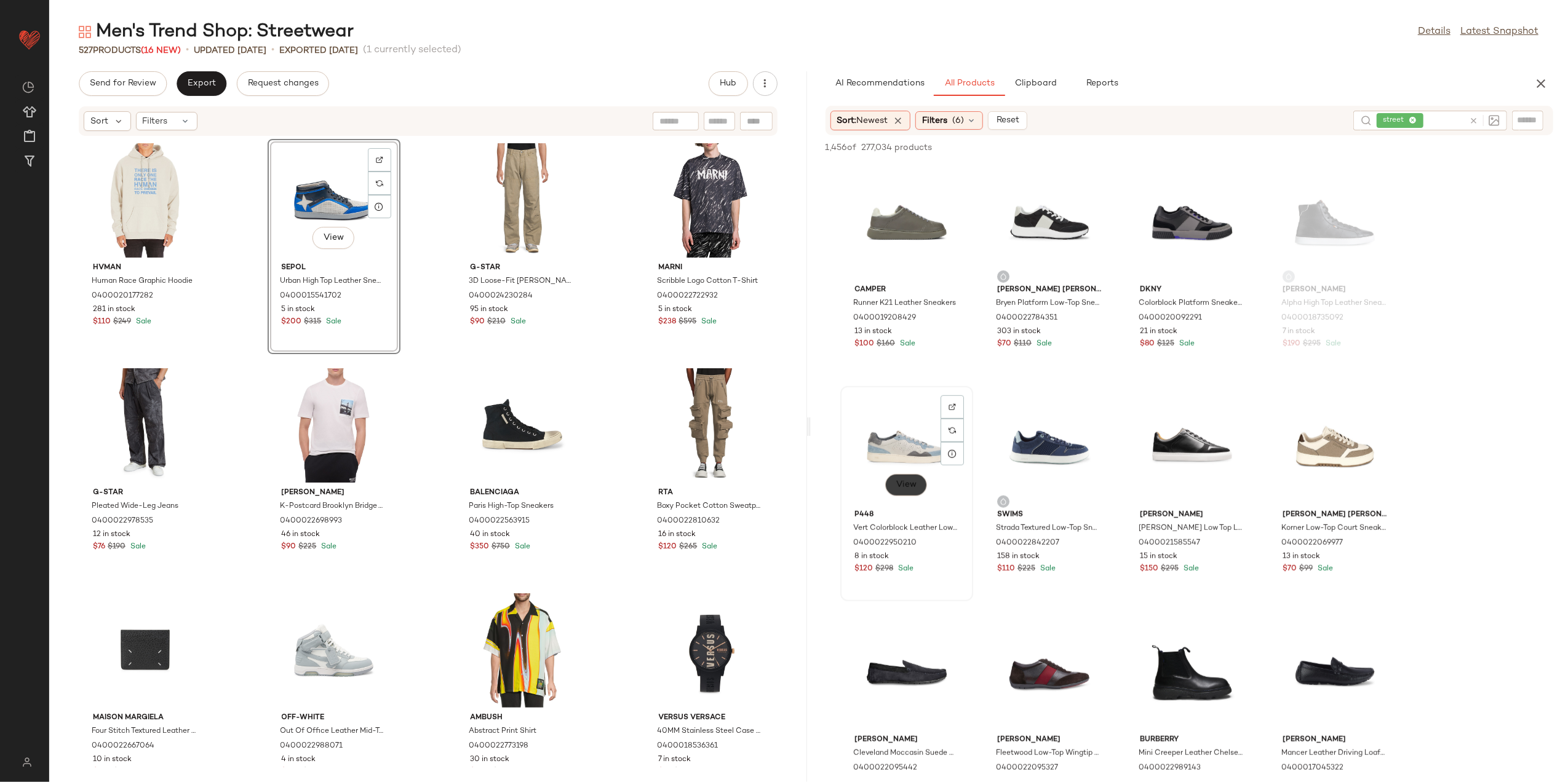
click at [895, 478] on button "View" at bounding box center [906, 485] width 42 height 22
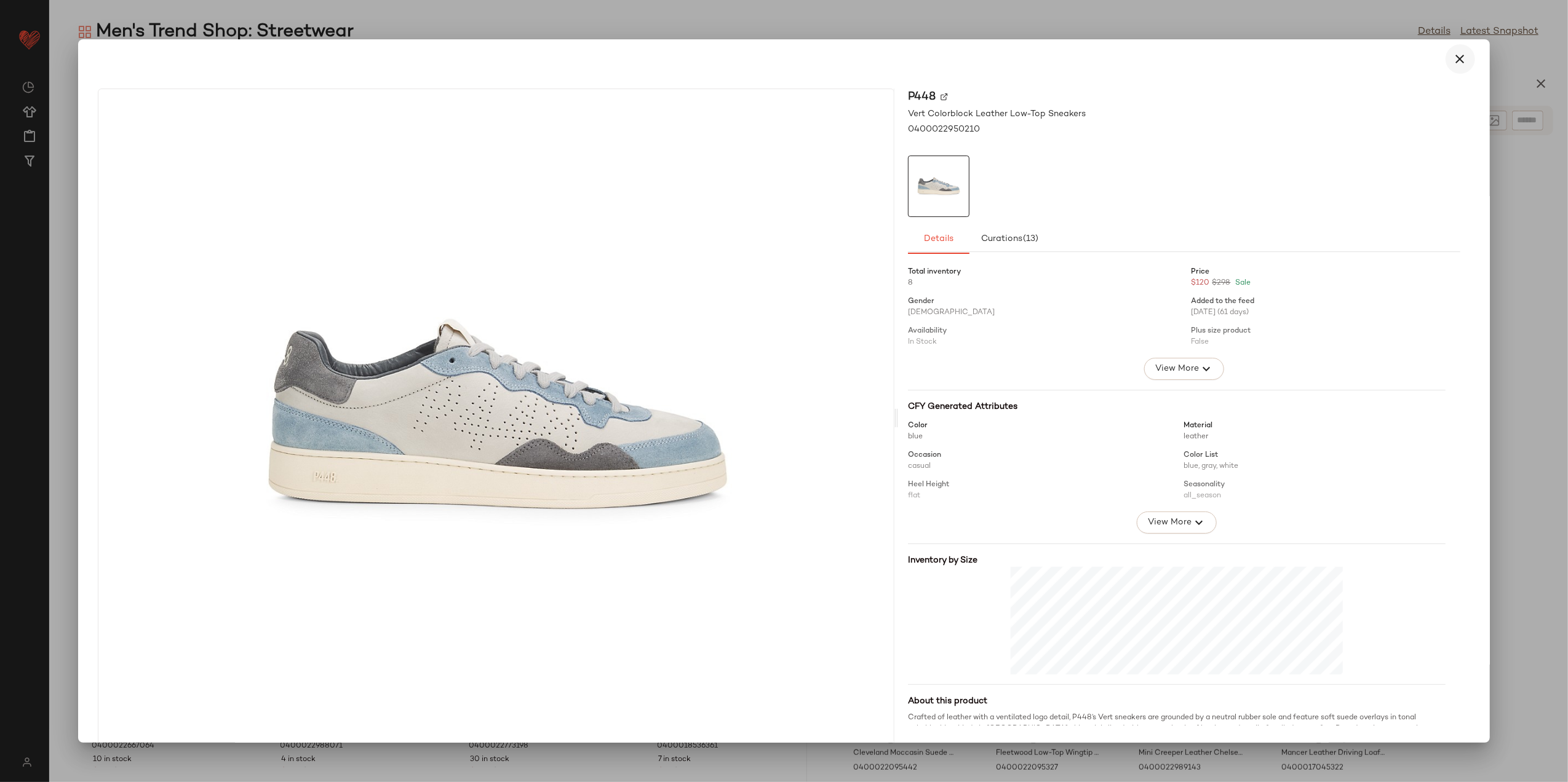
click at [1454, 60] on icon "button" at bounding box center [1461, 59] width 15 height 15
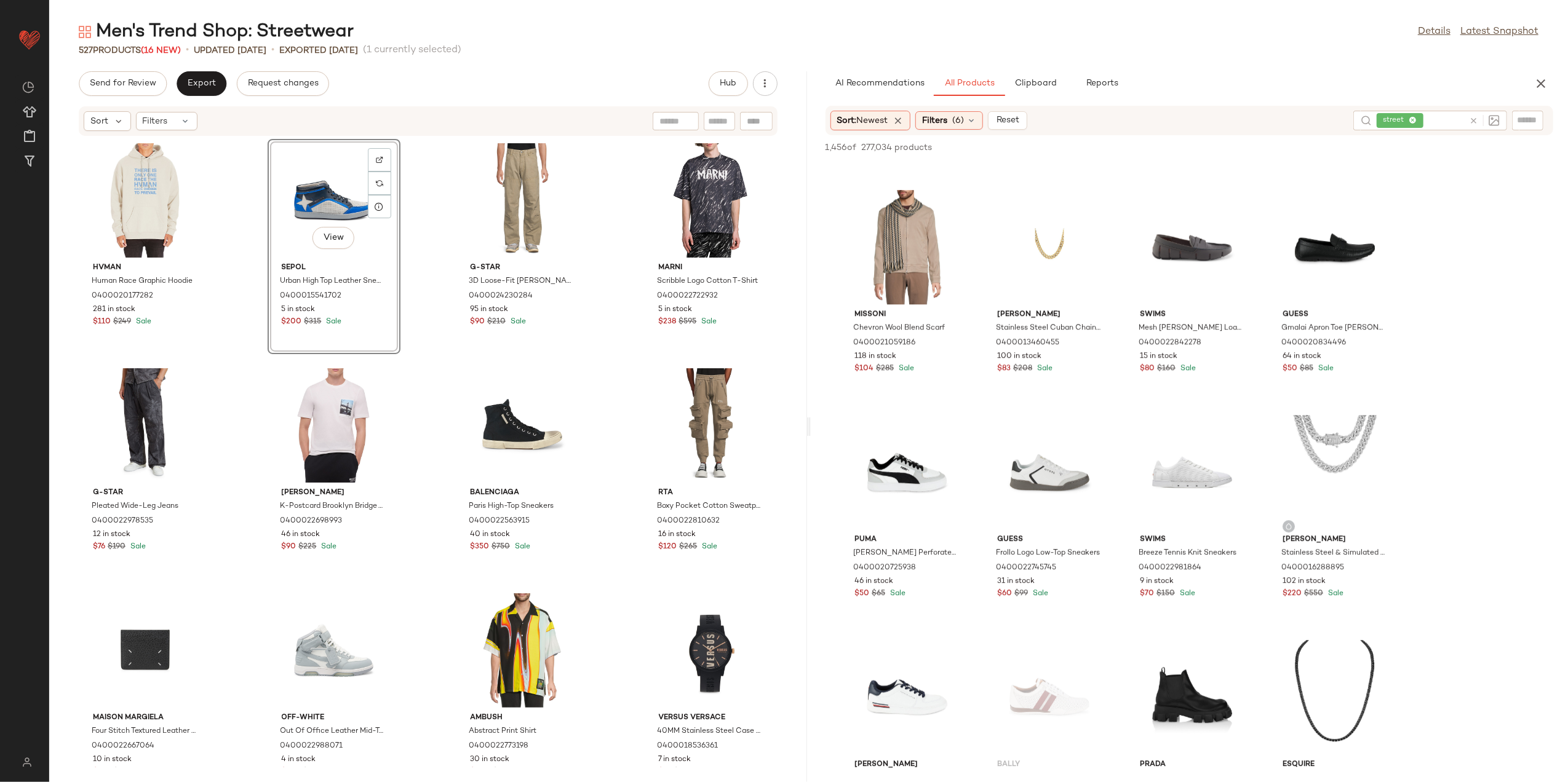
scroll to position [3608, 0]
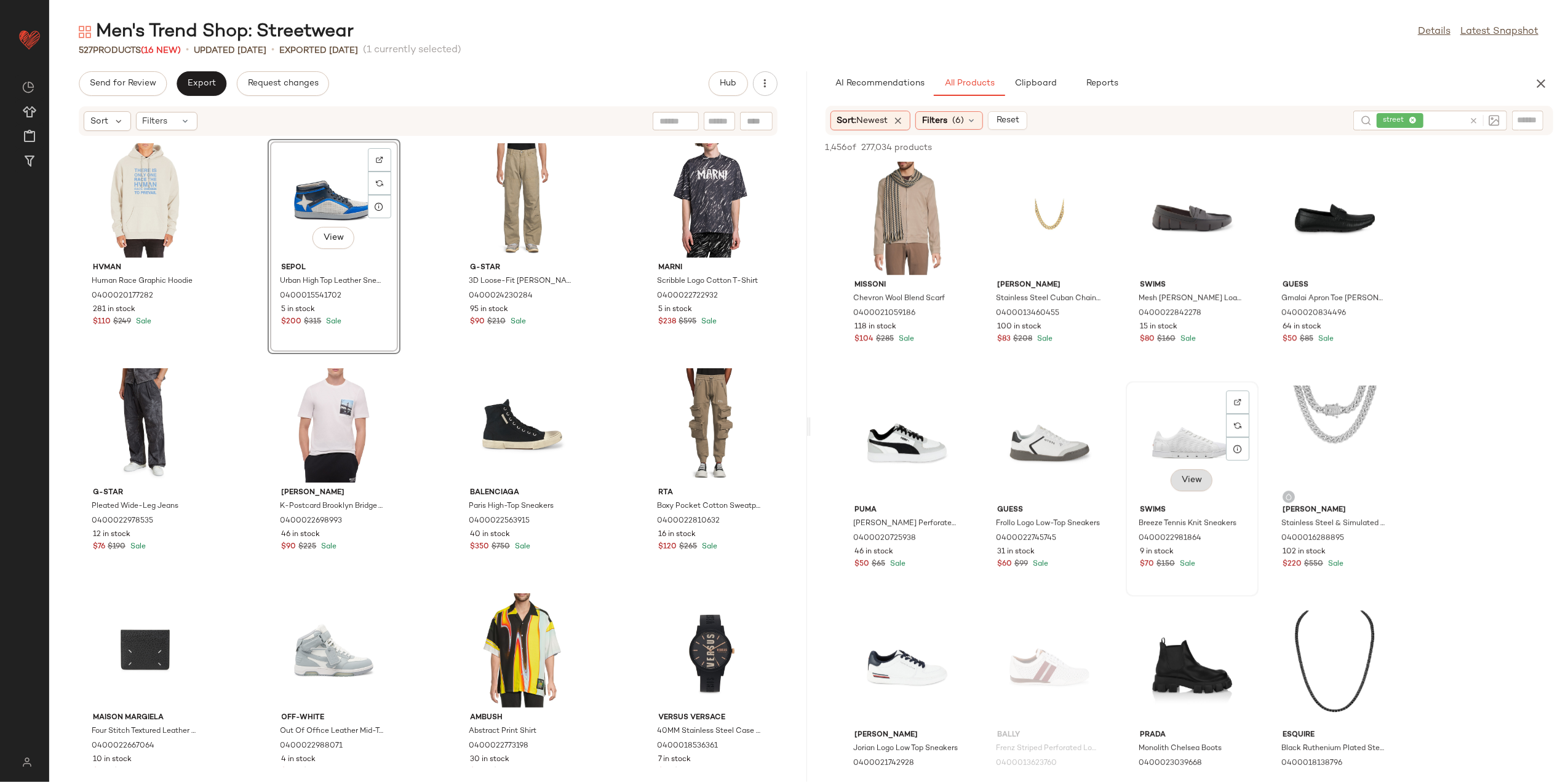
click at [1187, 476] on span "View" at bounding box center [1192, 480] width 21 height 10
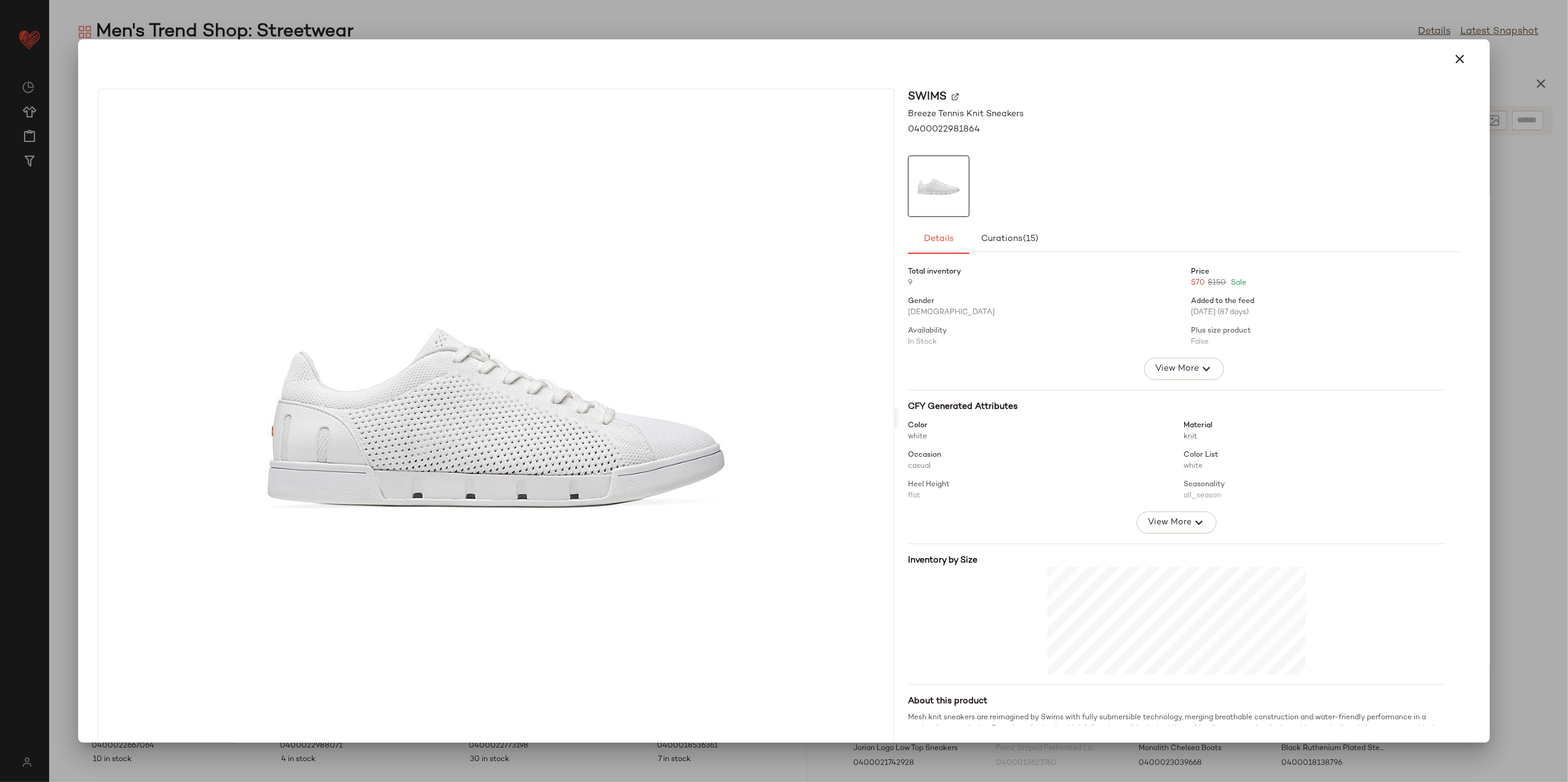
click at [1426, 58] on div at bounding box center [784, 59] width 1382 height 29
click at [1454, 55] on icon "button" at bounding box center [1461, 59] width 15 height 15
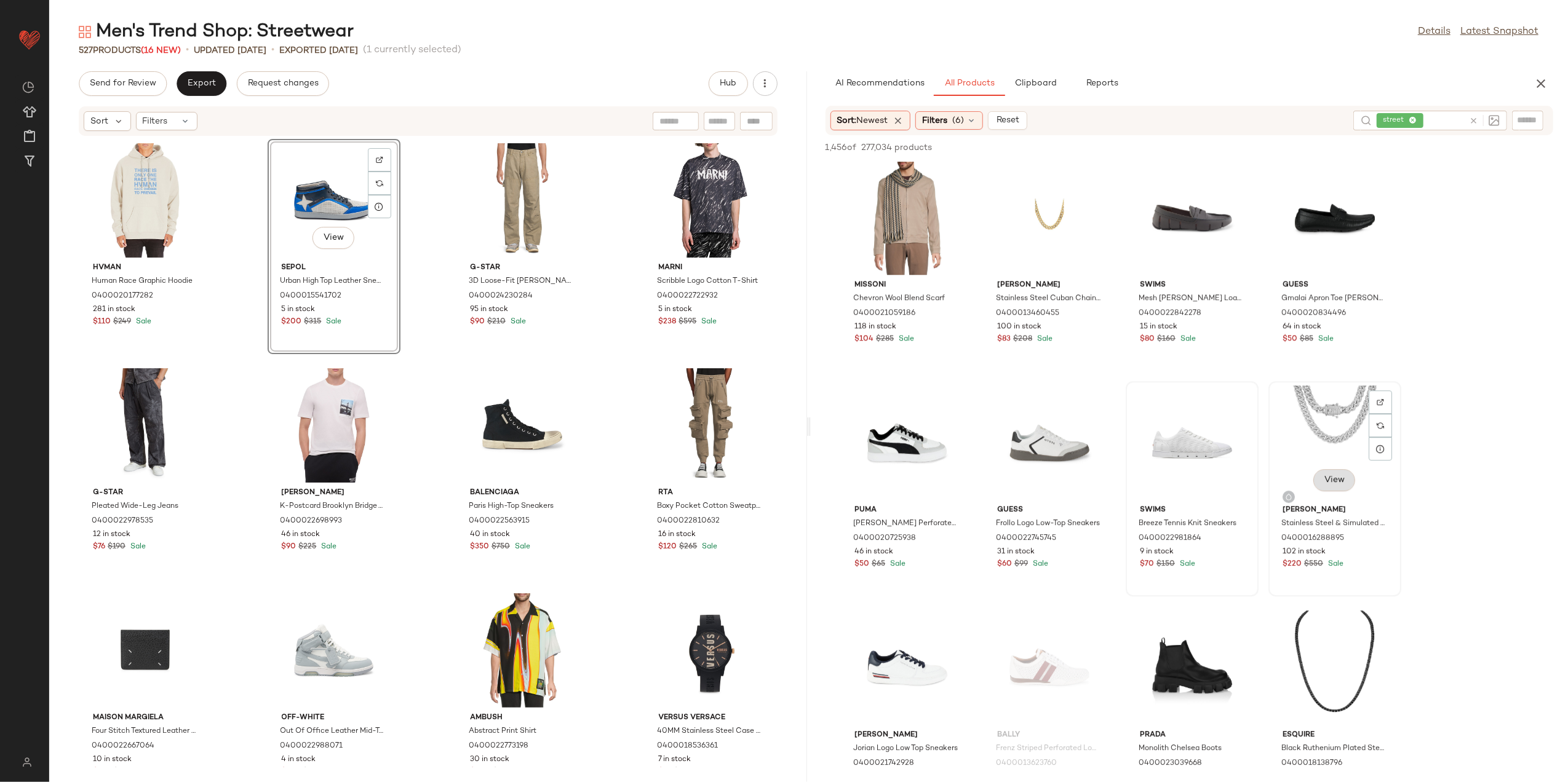
click at [1334, 483] on span "View" at bounding box center [1334, 480] width 21 height 10
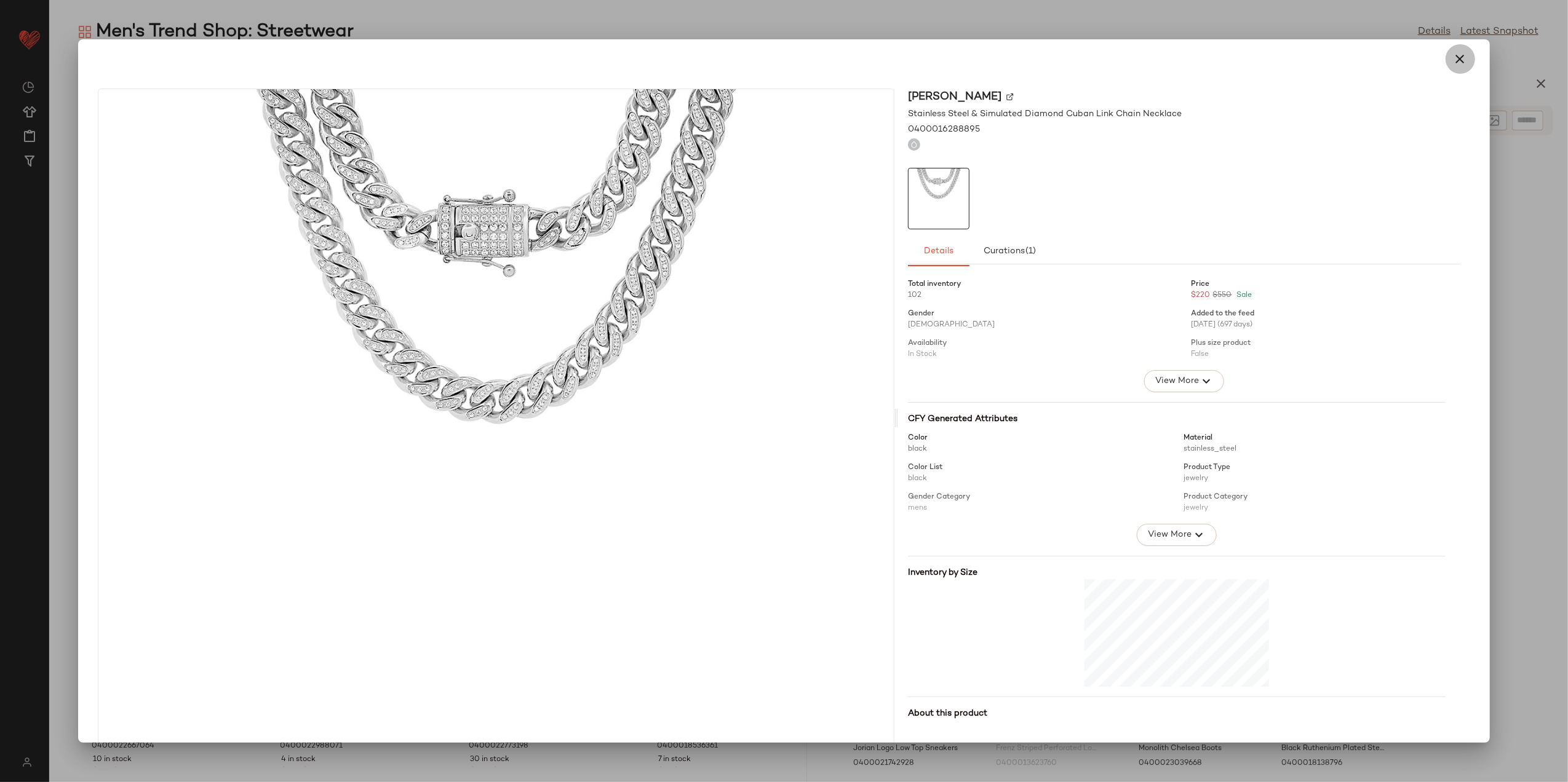
click at [1454, 55] on icon "button" at bounding box center [1461, 59] width 15 height 15
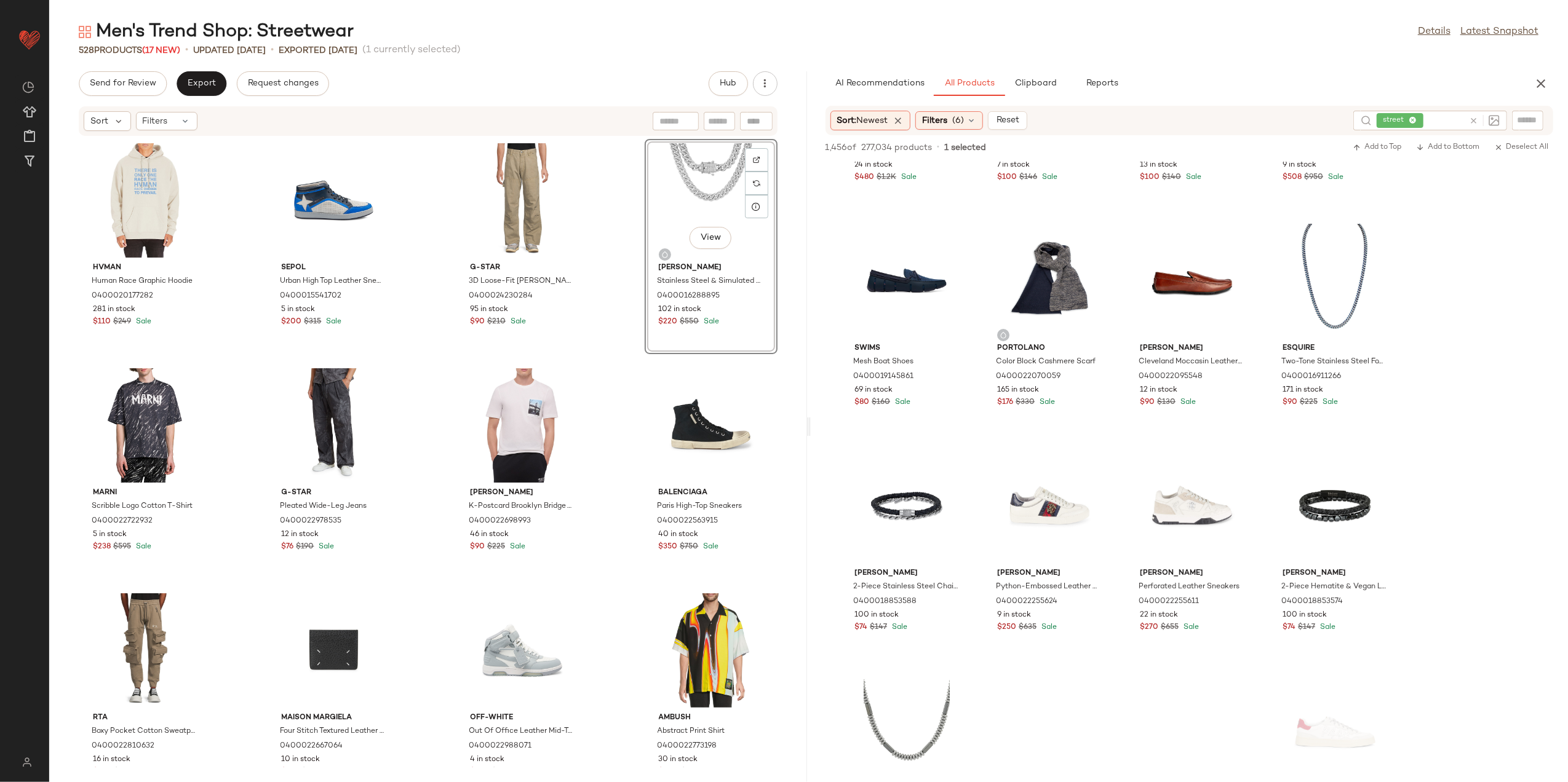
scroll to position [4674, 0]
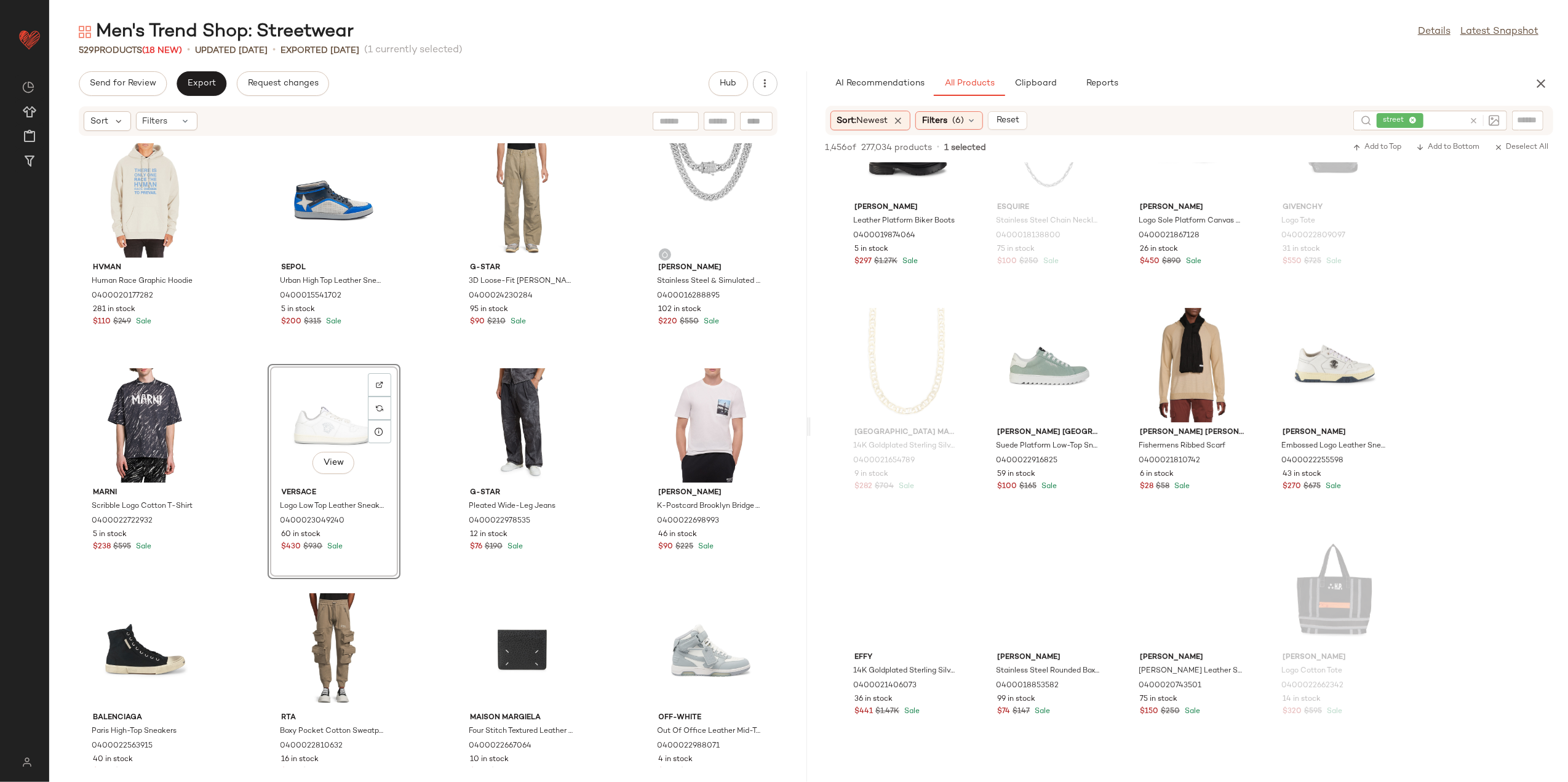
scroll to position [14377, 0]
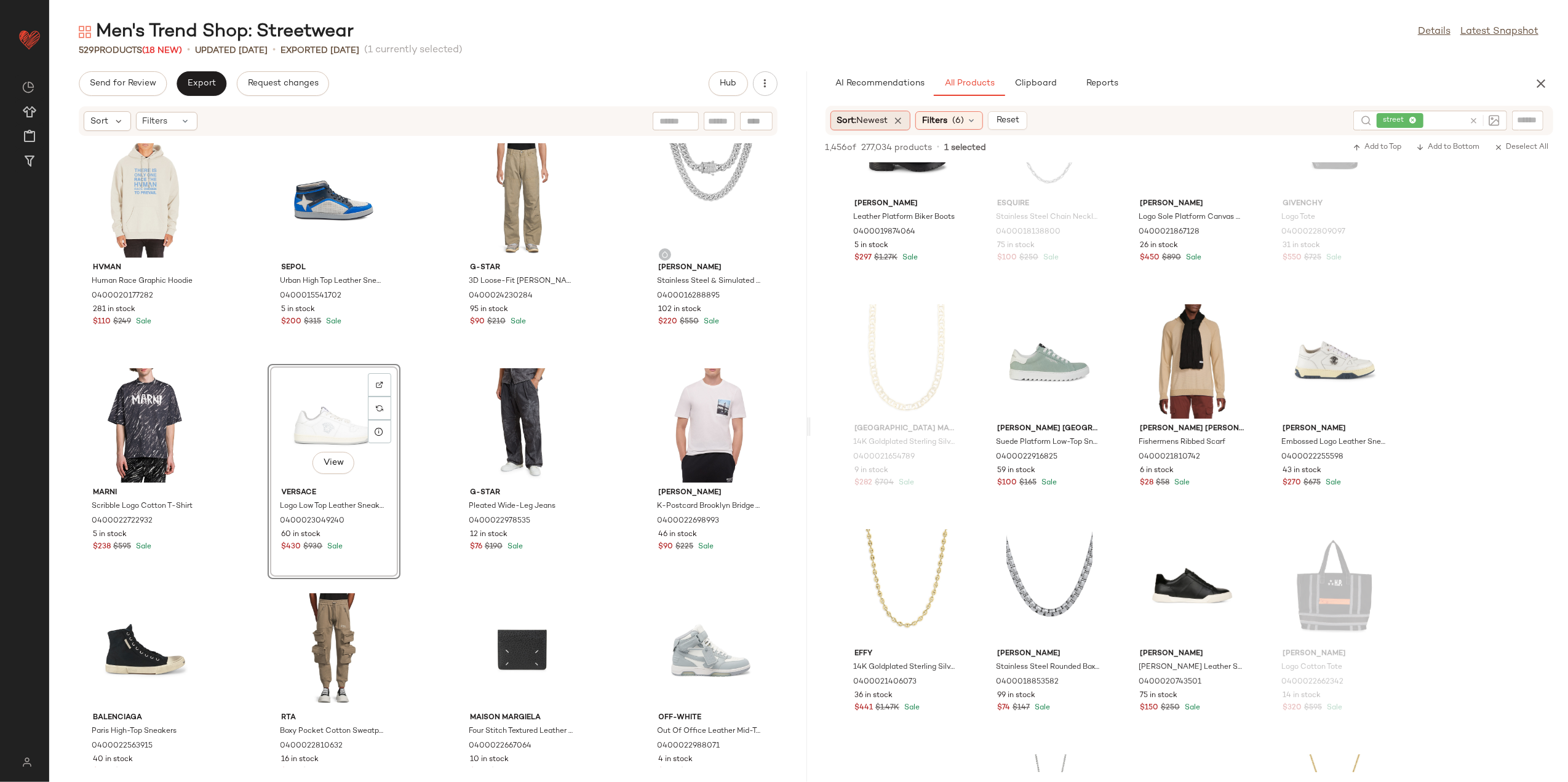
click at [872, 123] on span "Newest" at bounding box center [873, 121] width 32 height 9
click at [941, 114] on span "Filters" at bounding box center [934, 121] width 25 height 13
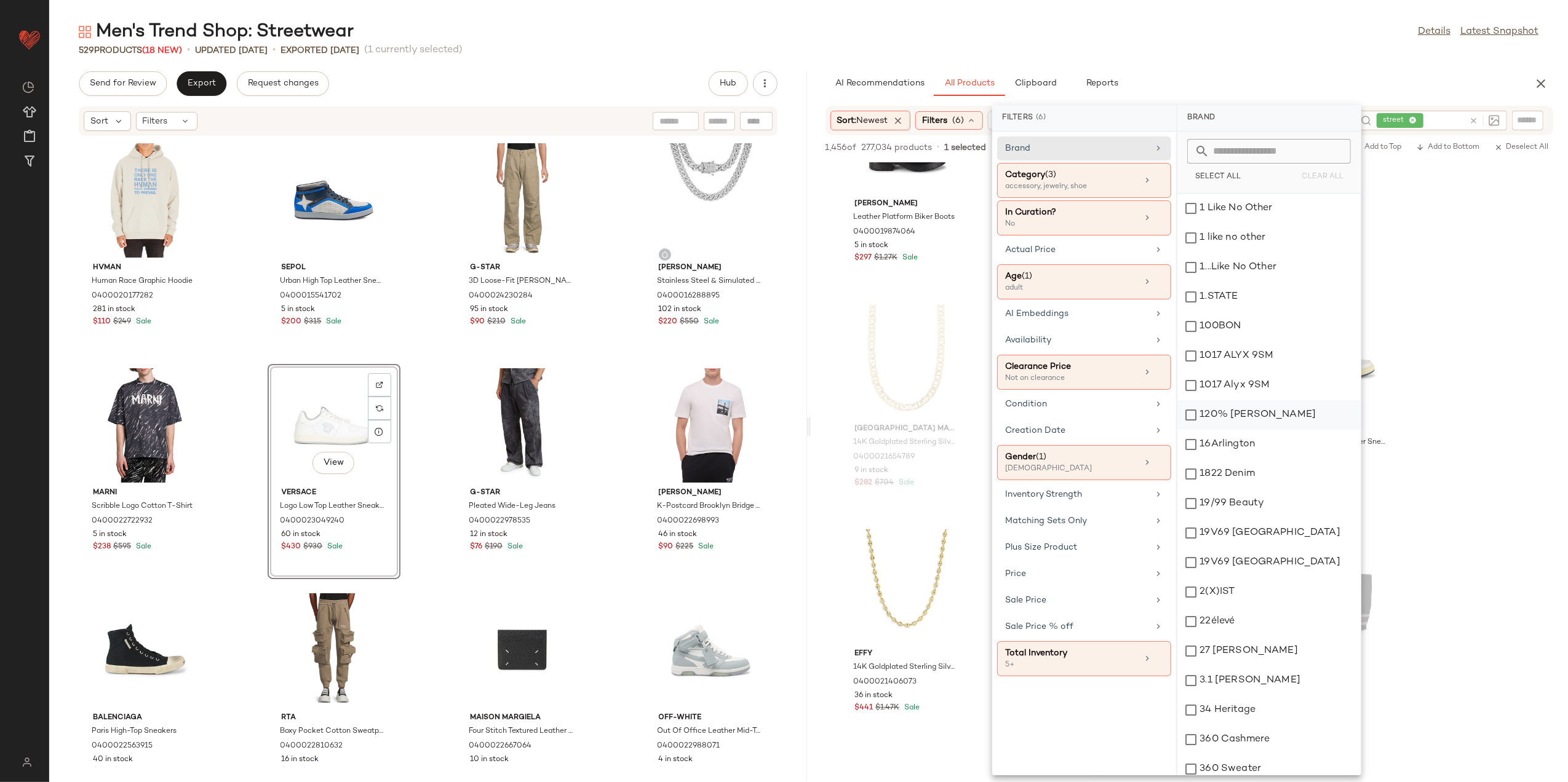
click at [1091, 183] on div "accessory, jewelry, shoe" at bounding box center [1067, 187] width 123 height 11
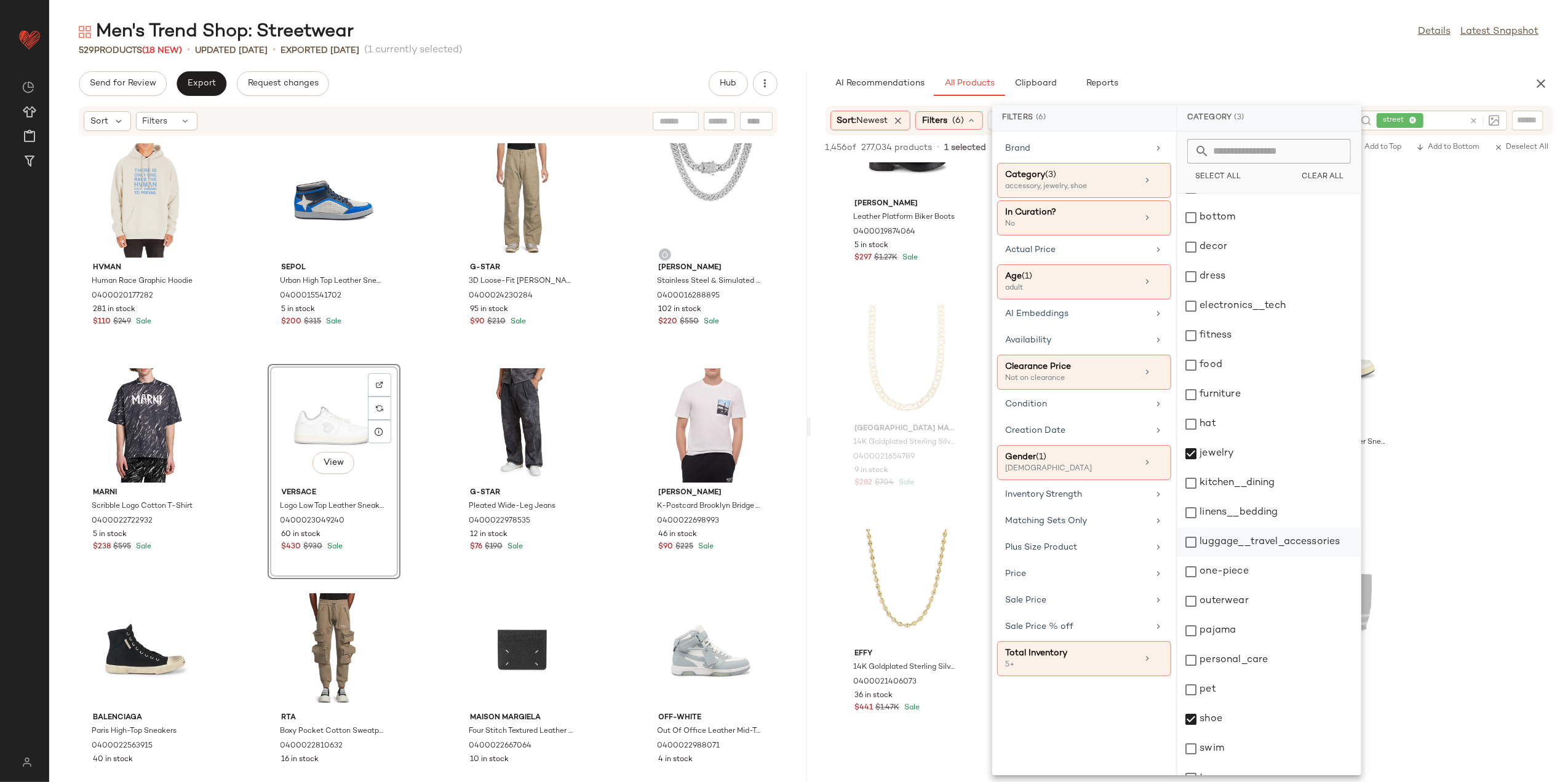
scroll to position [156, 0]
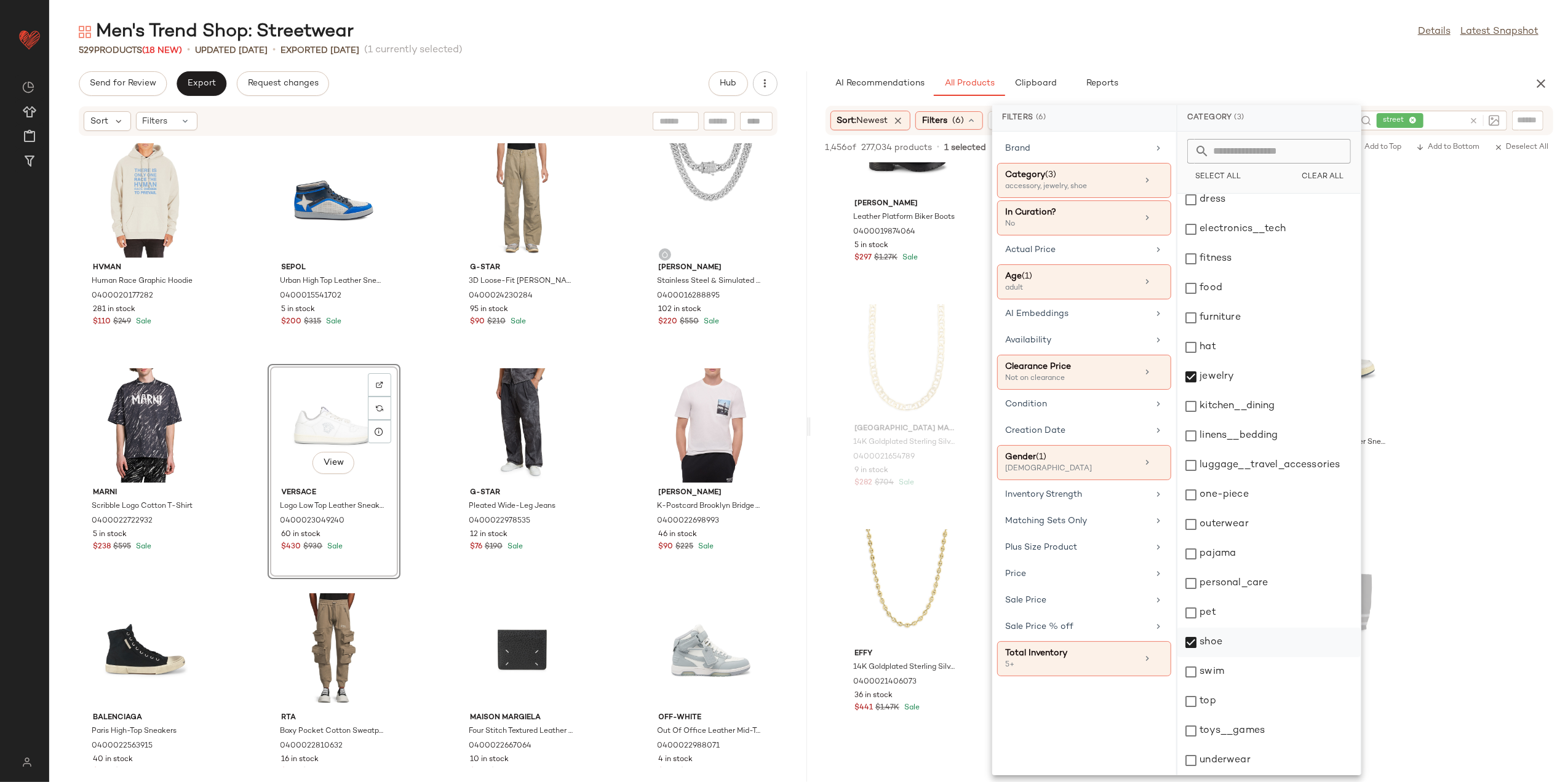
click at [1221, 651] on div "shoe" at bounding box center [1269, 642] width 184 height 29
click at [1214, 51] on div "529 Products (18 New) • updated [DATE] • Exported [DATE] (1 currently selected)" at bounding box center [809, 51] width 1519 height 12
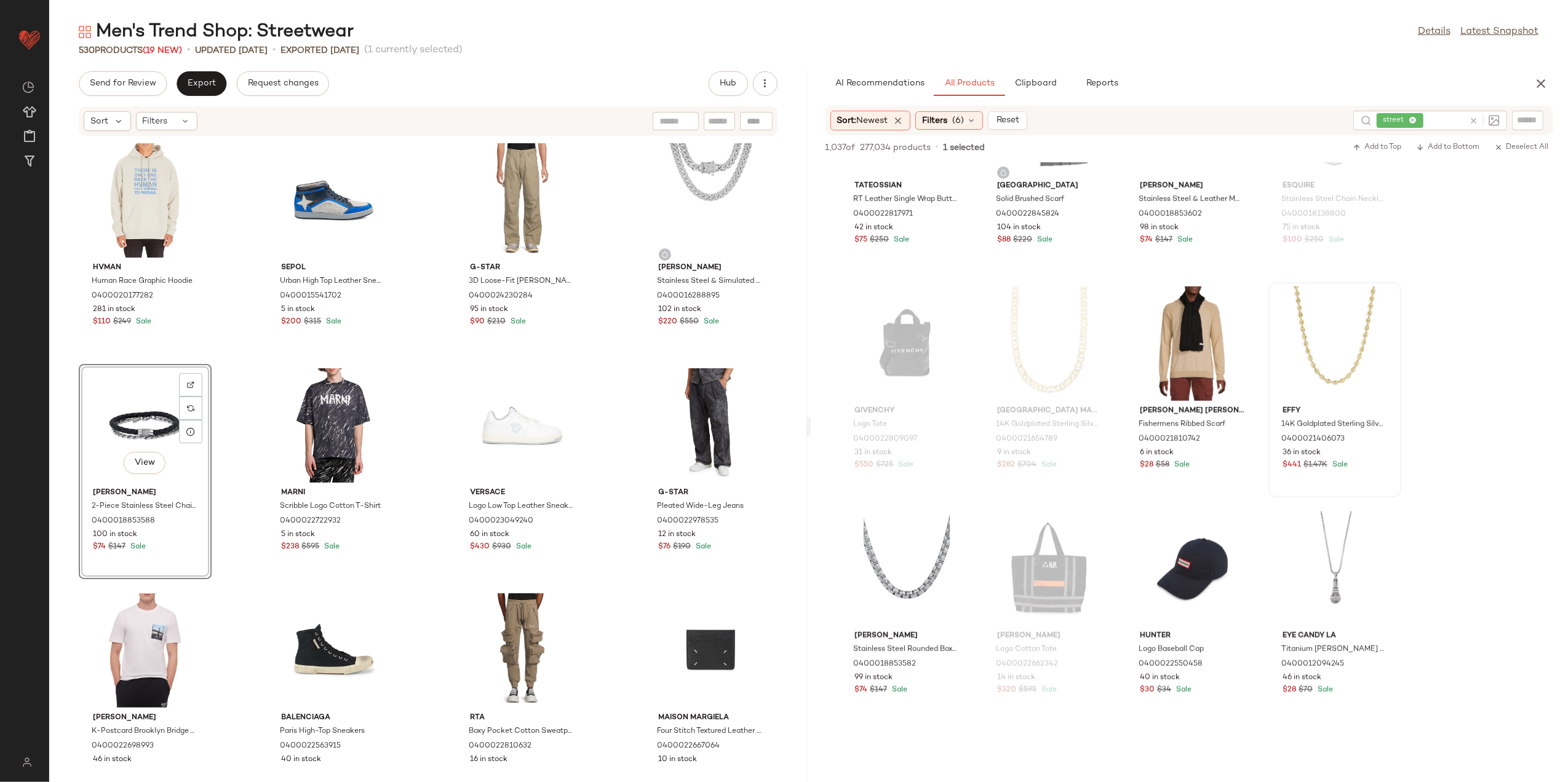
scroll to position [5740, 0]
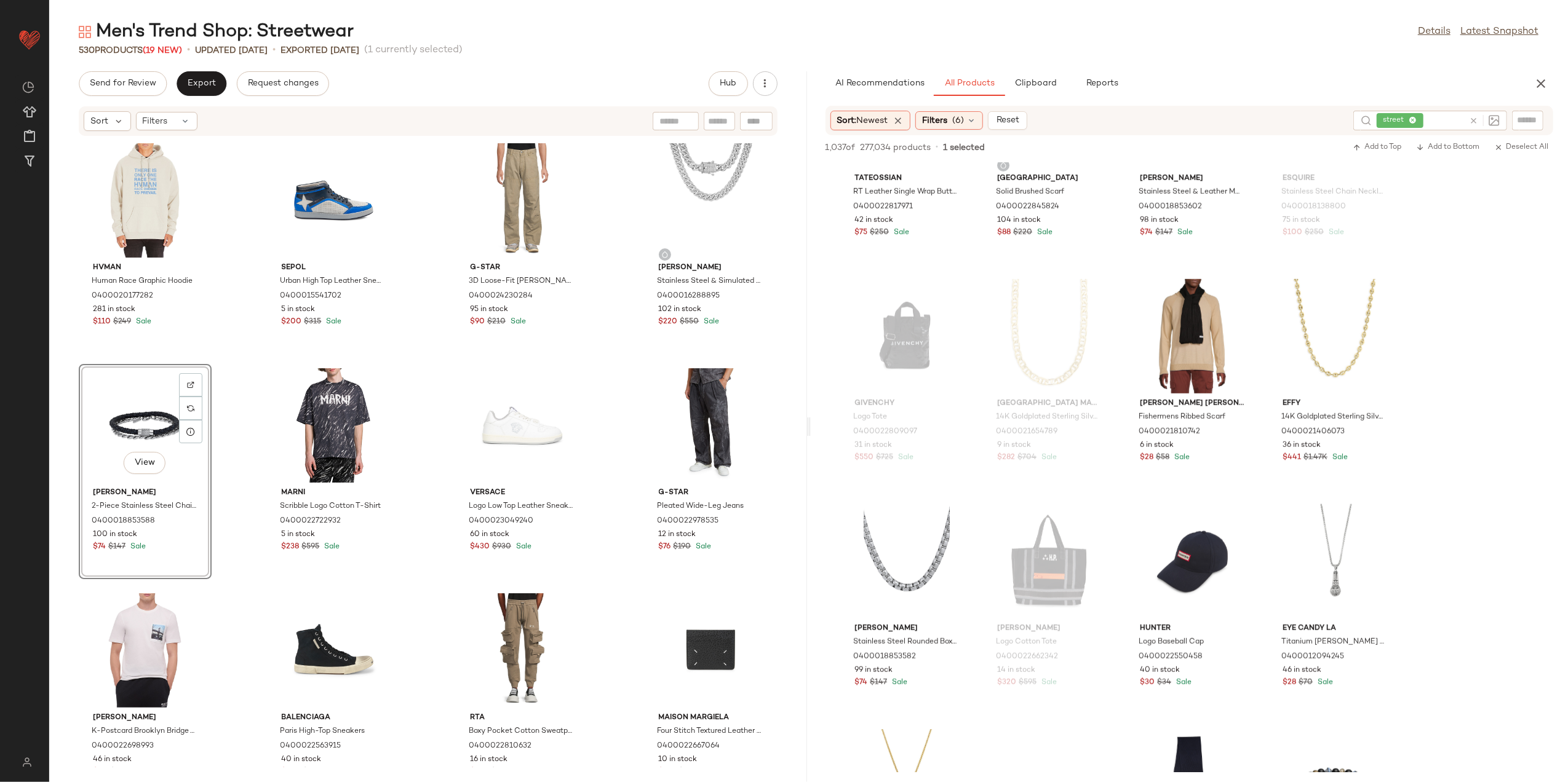
click at [1473, 121] on icon at bounding box center [1473, 121] width 9 height 9
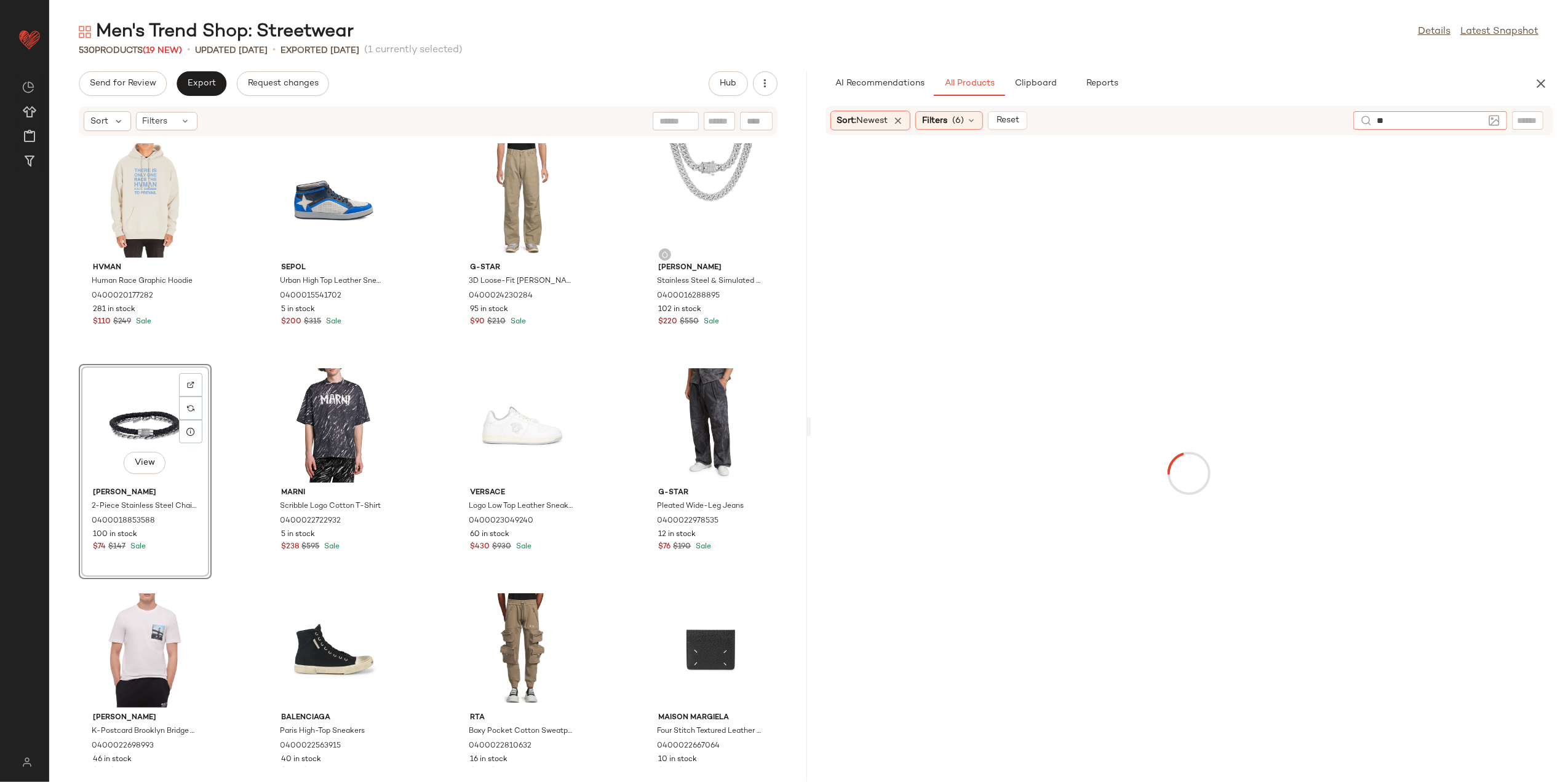
type input "***"
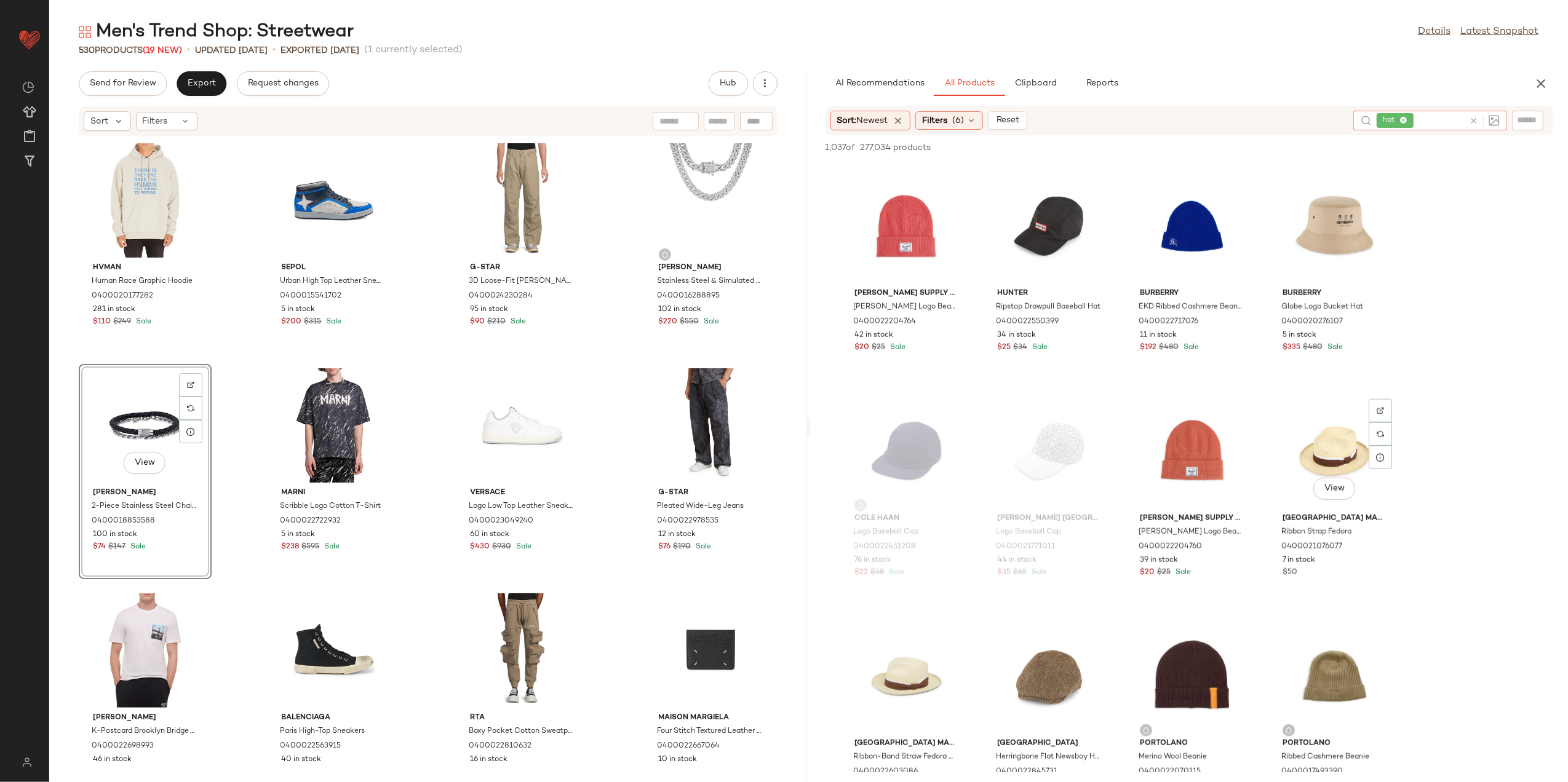
scroll to position [5822, 0]
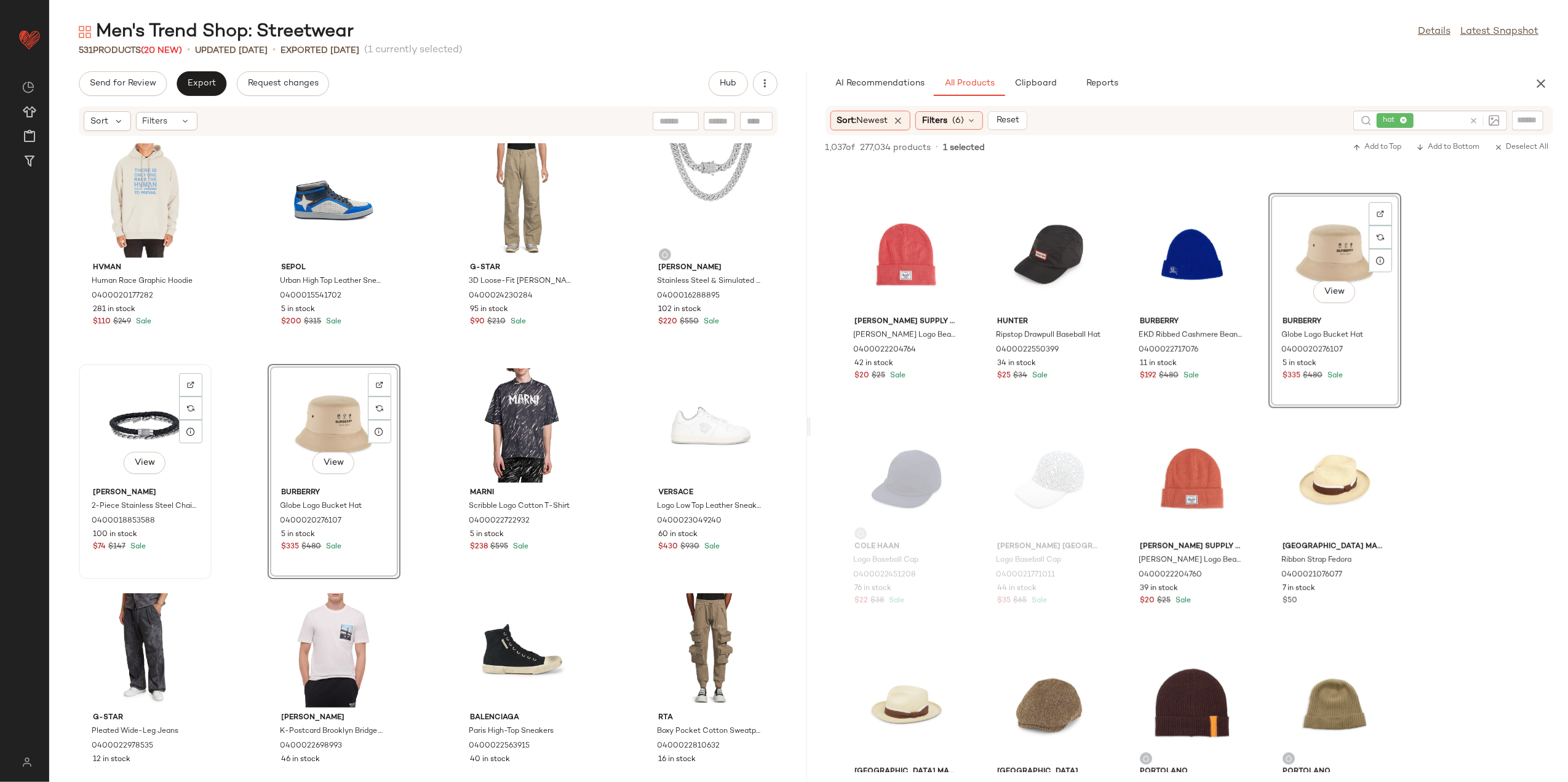
click at [138, 421] on div "View" at bounding box center [145, 425] width 124 height 114
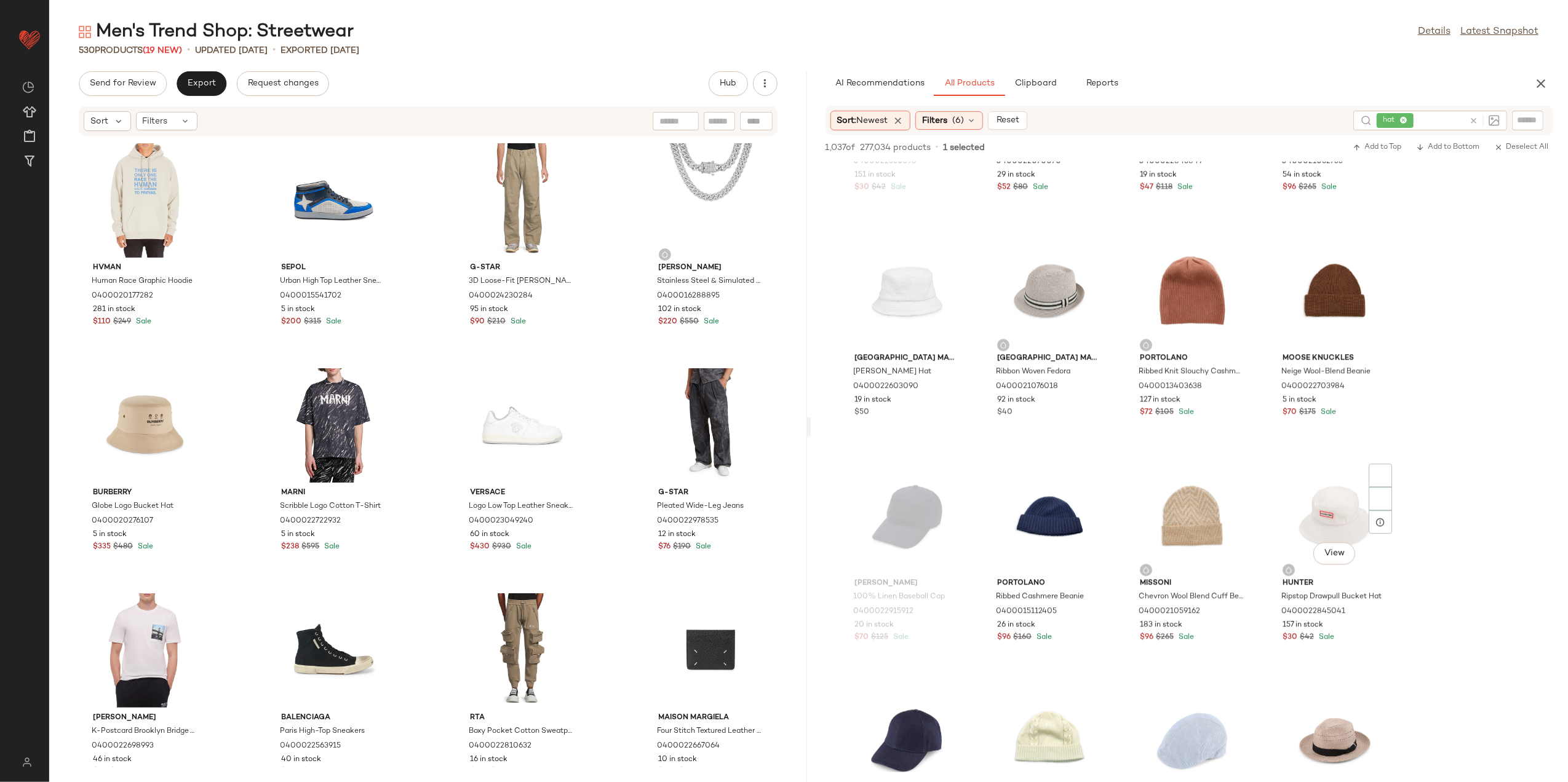
scroll to position [3280, 0]
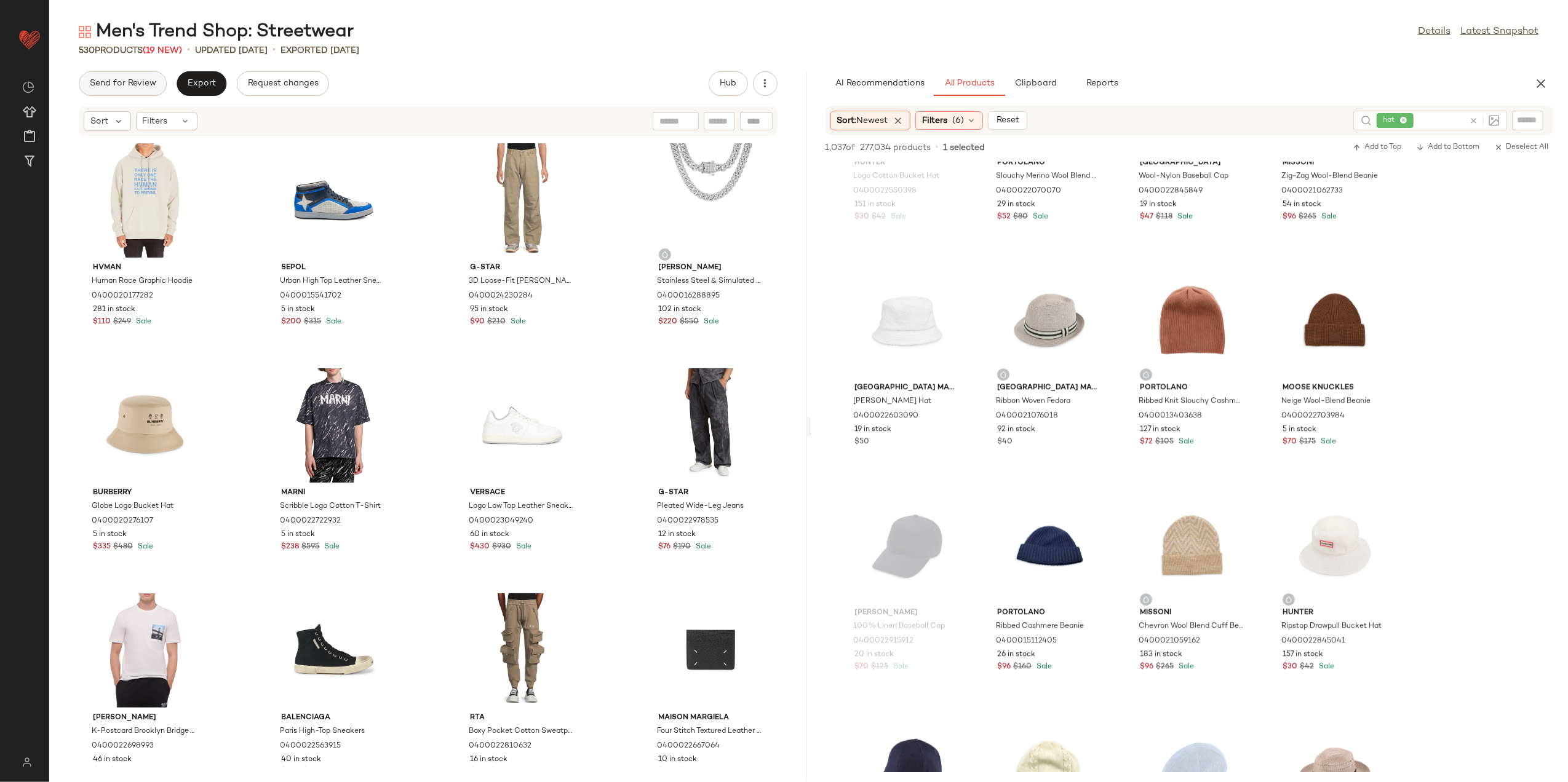
click at [121, 81] on span "Send for Review" at bounding box center [123, 84] width 67 height 10
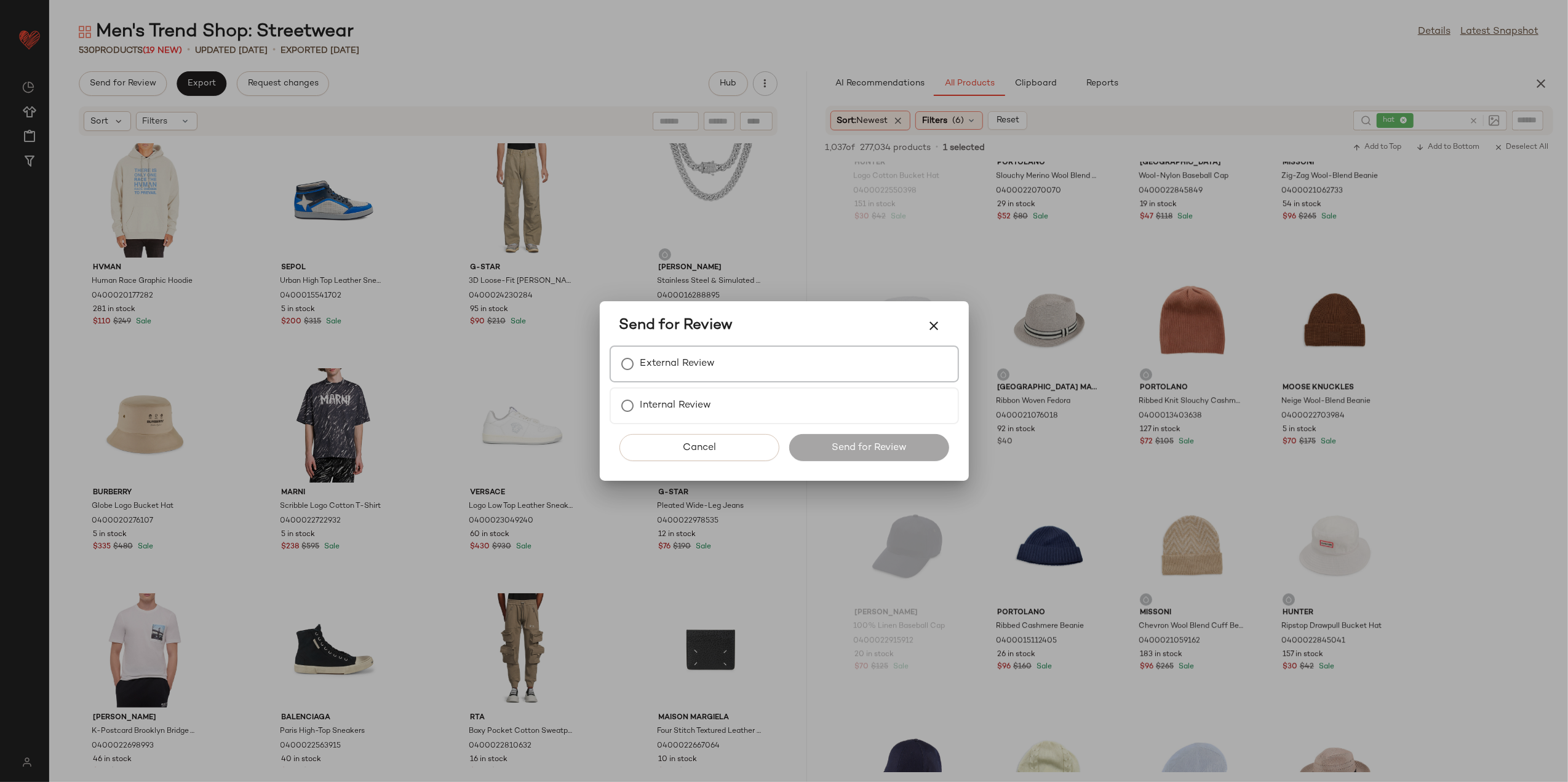
click at [704, 357] on label "External Review" at bounding box center [678, 364] width 75 height 25
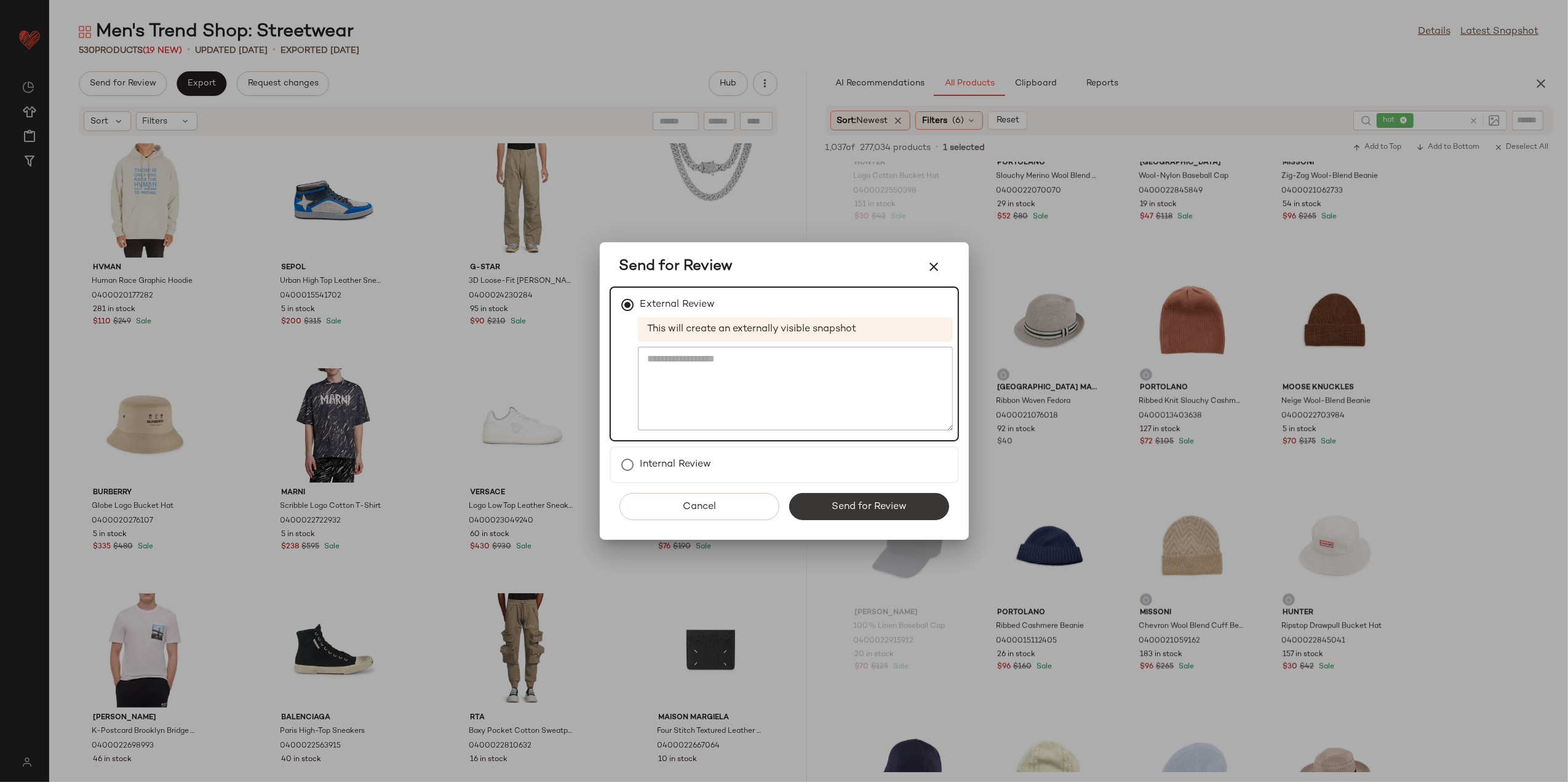
click at [834, 502] on span "Send for Review" at bounding box center [869, 507] width 75 height 12
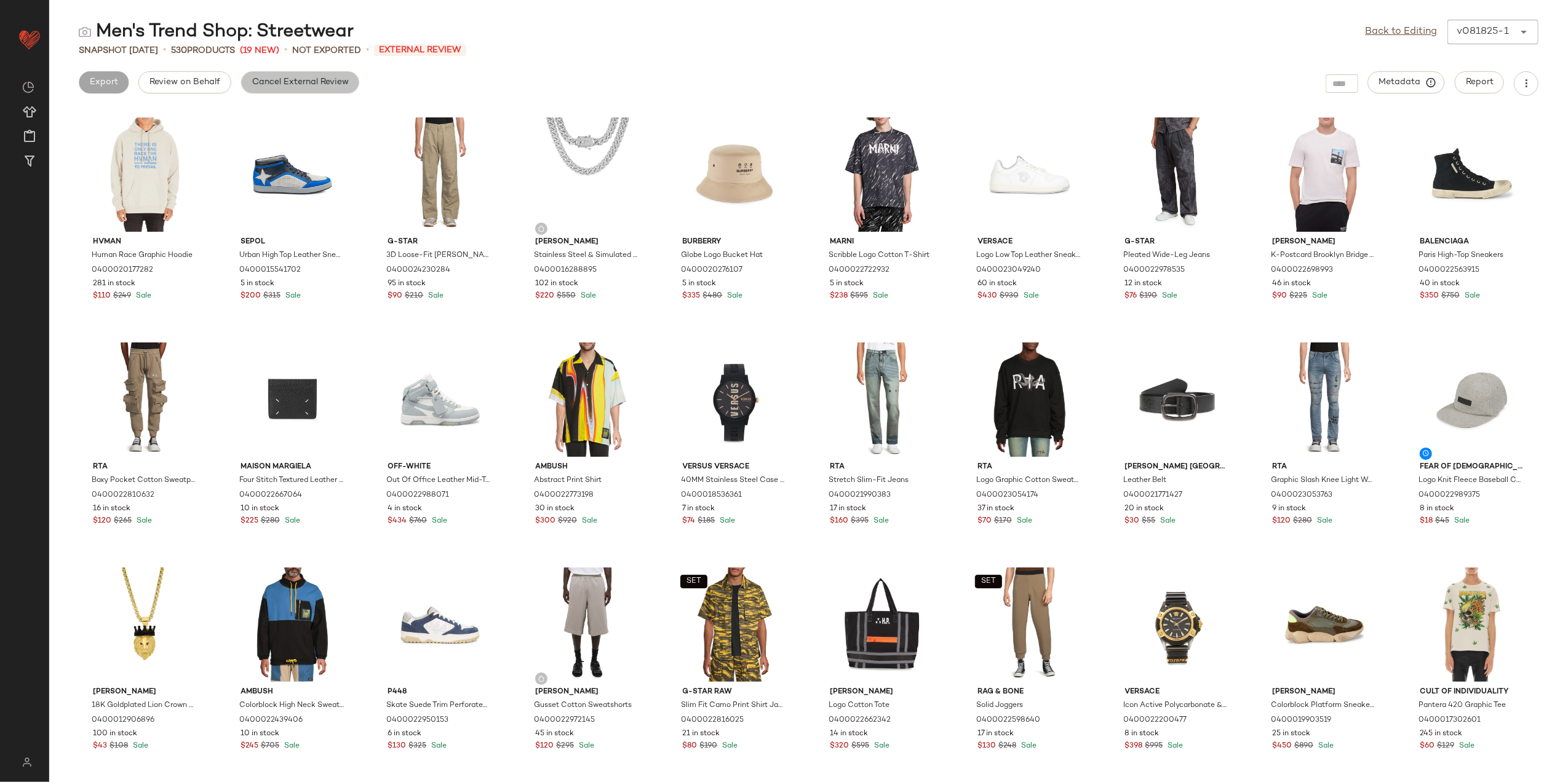
click at [255, 85] on span "Cancel External Review" at bounding box center [300, 82] width 97 height 10
click at [1406, 27] on link "Back to Editing" at bounding box center [1402, 32] width 72 height 15
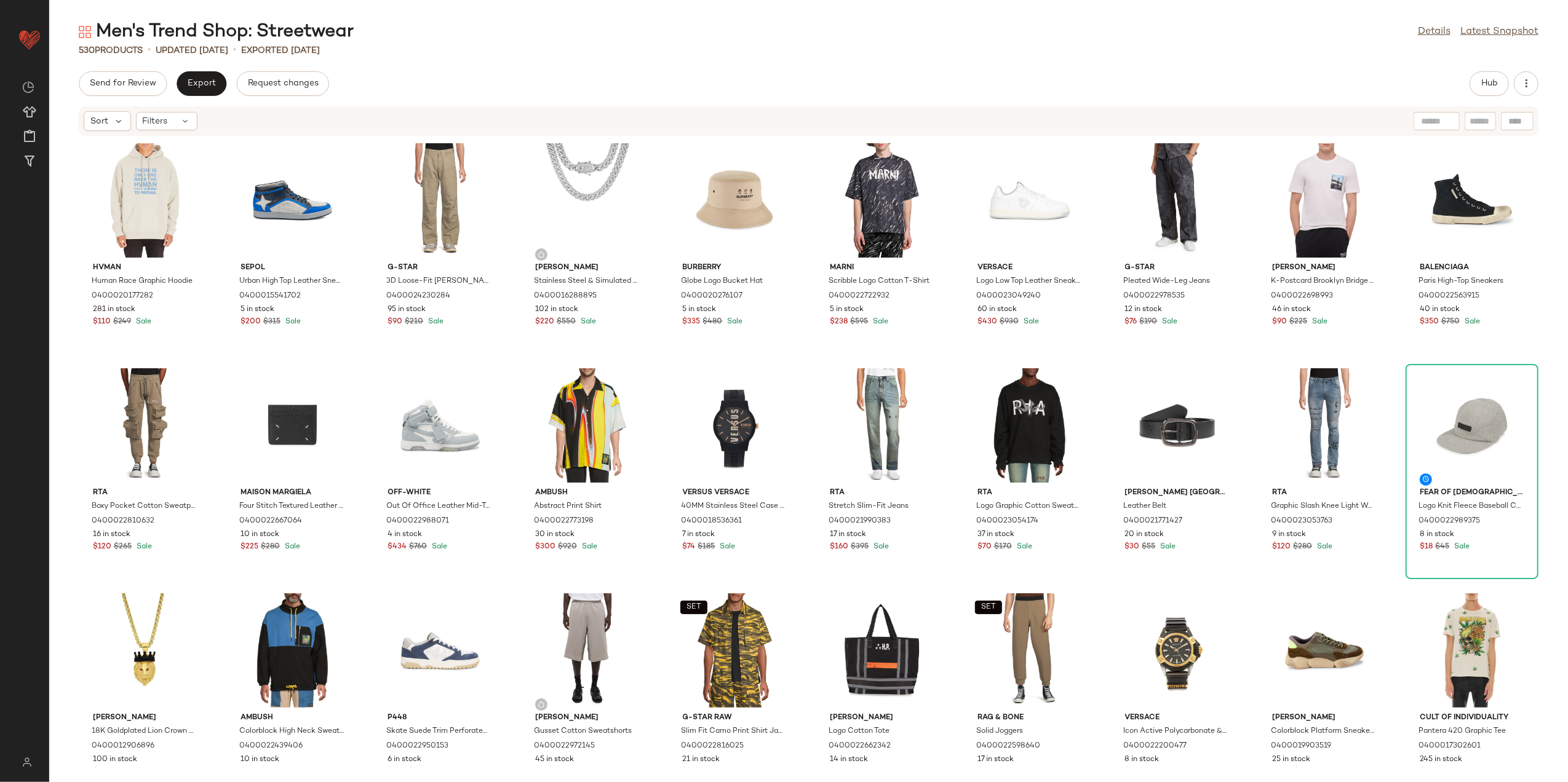
click at [205, 66] on div "Men's Trend Shop: Streetwear Details Latest Snapshot 530 Products • updated [DA…" at bounding box center [809, 401] width 1519 height 763
click at [206, 73] on button "Export" at bounding box center [201, 84] width 50 height 25
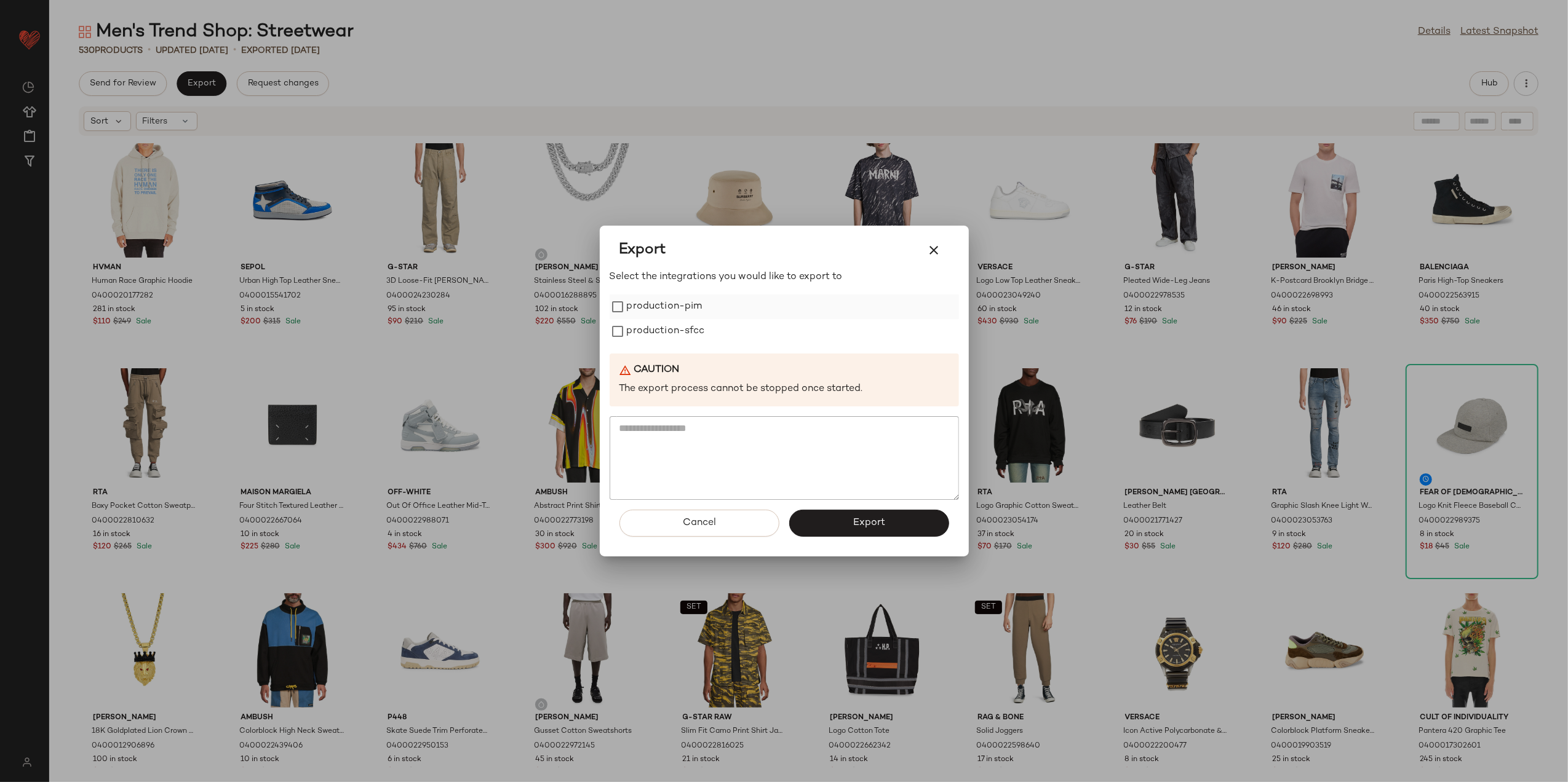
click at [678, 317] on label "production-pim" at bounding box center [664, 307] width 75 height 25
click at [682, 327] on label "production-sfcc" at bounding box center [666, 331] width 78 height 25
click at [828, 518] on button "Export" at bounding box center [869, 524] width 160 height 27
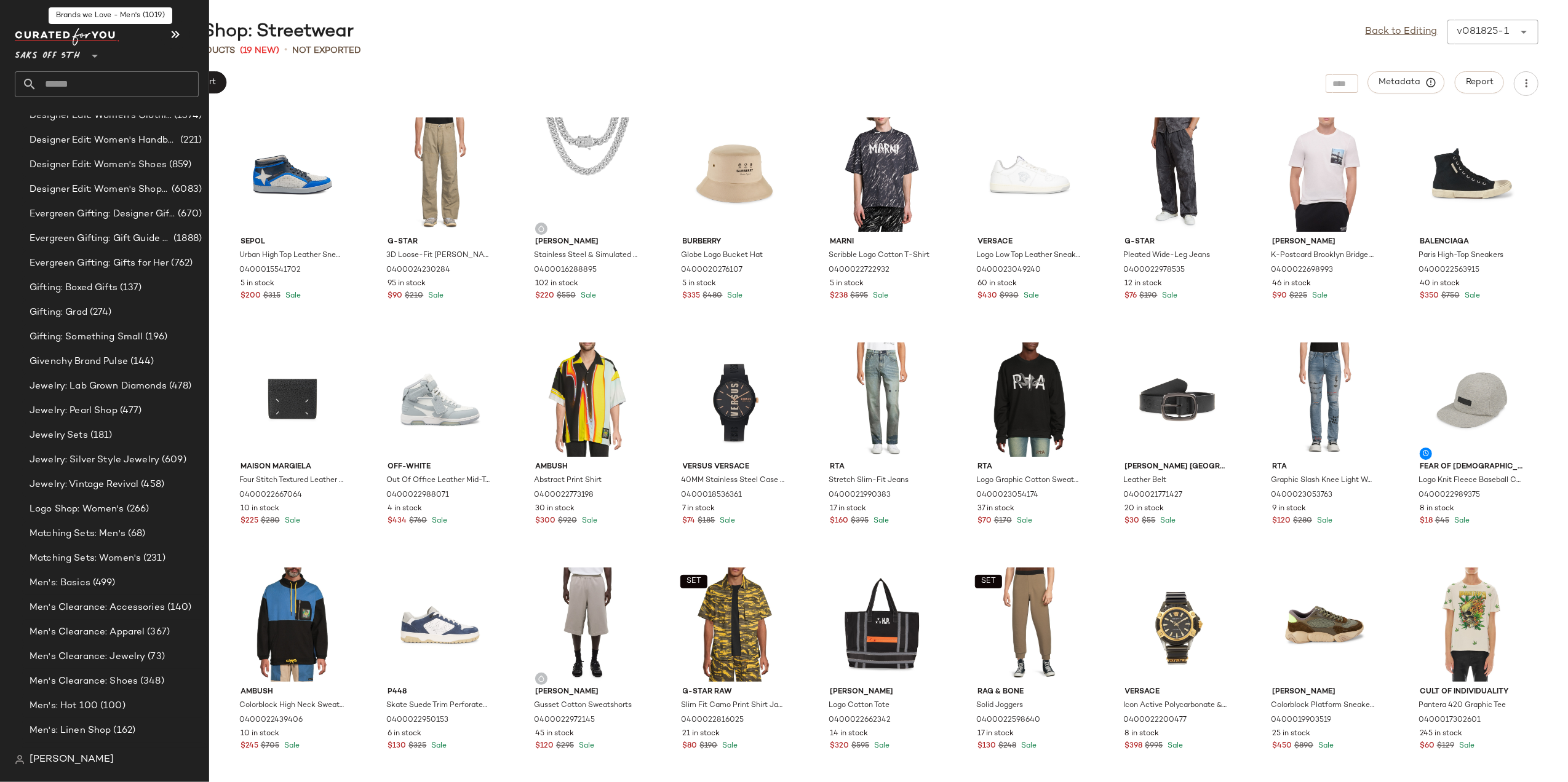
scroll to position [1031, 0]
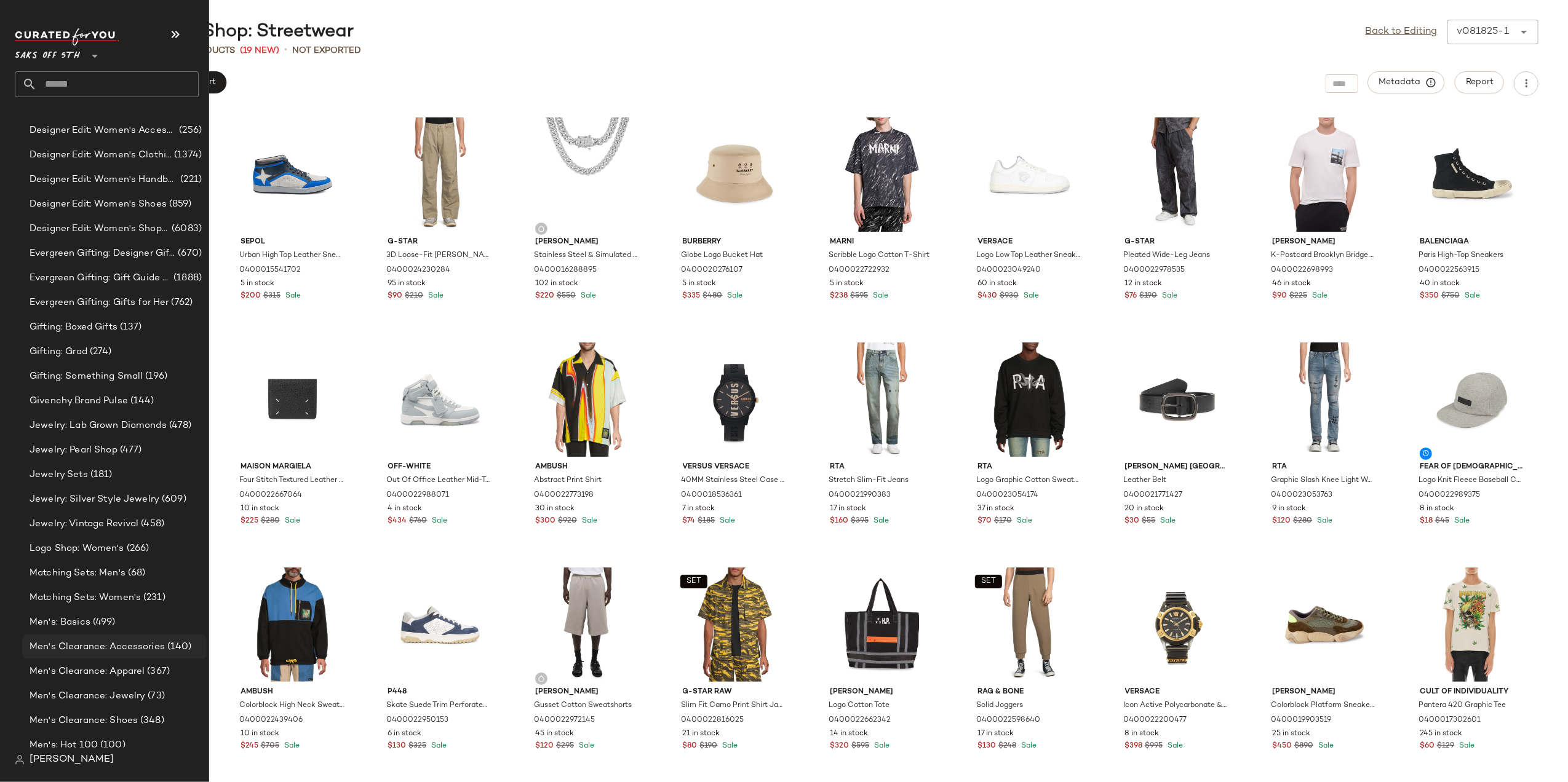
click at [63, 648] on span "Men's Clearance: Accessories" at bounding box center [97, 647] width 136 height 14
